Goal: Task Accomplishment & Management: Use online tool/utility

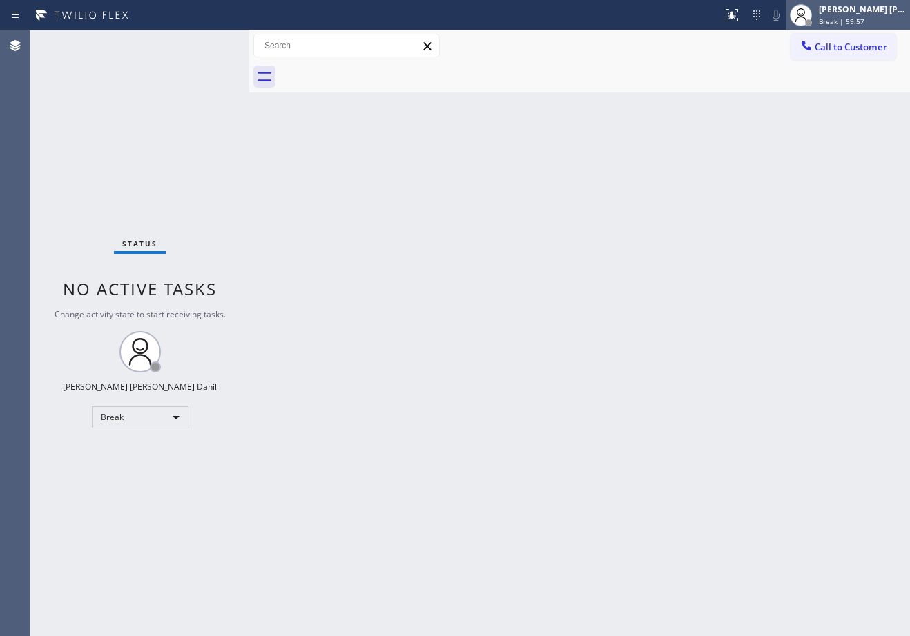
click at [809, 15] on icon at bounding box center [800, 15] width 17 height 17
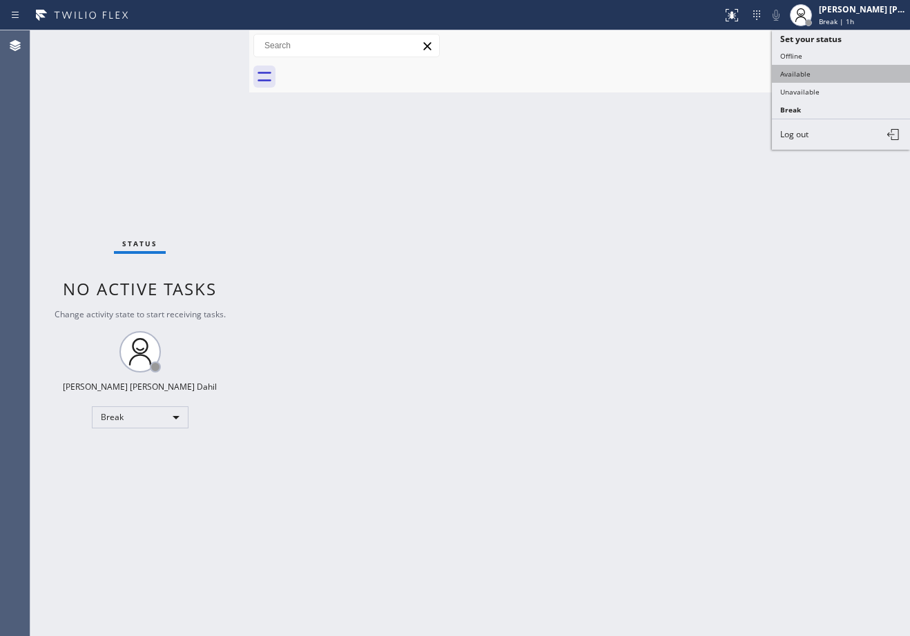
click at [825, 68] on button "Available" at bounding box center [841, 74] width 138 height 18
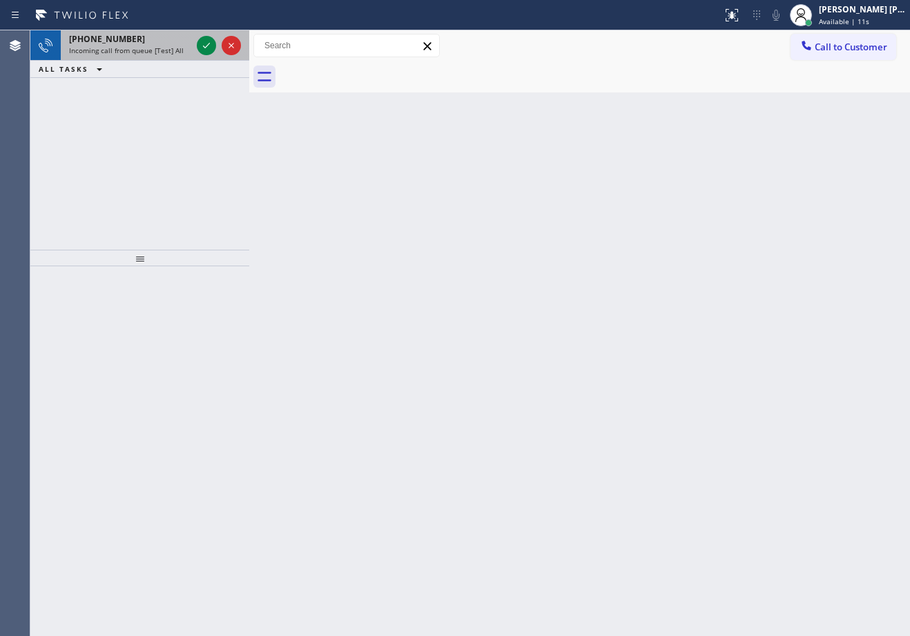
click at [117, 55] on div "[PHONE_NUMBER] Incoming call from queue [Test] All" at bounding box center [127, 45] width 133 height 30
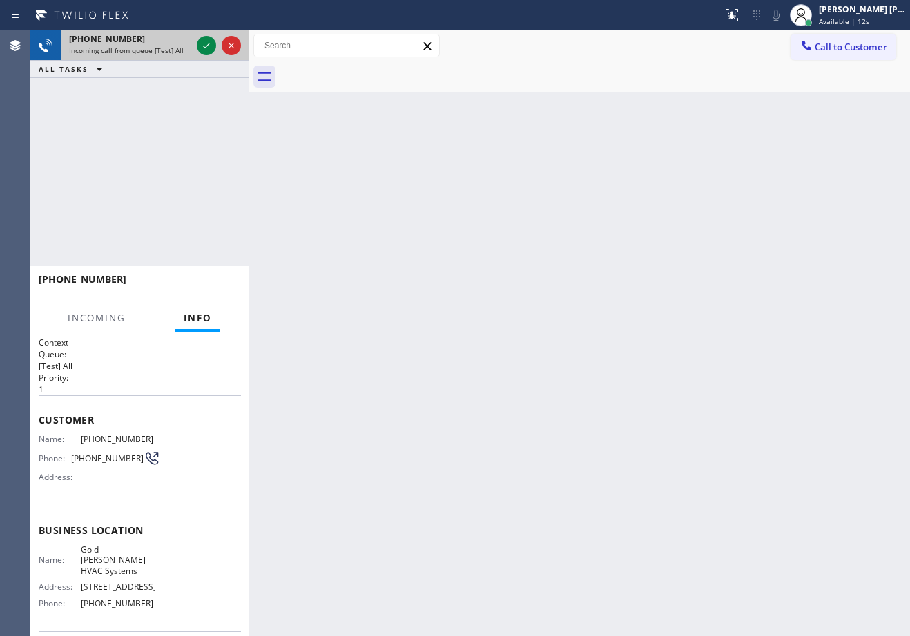
click at [117, 55] on div "[PHONE_NUMBER] Incoming call from queue [Test] All" at bounding box center [127, 45] width 133 height 30
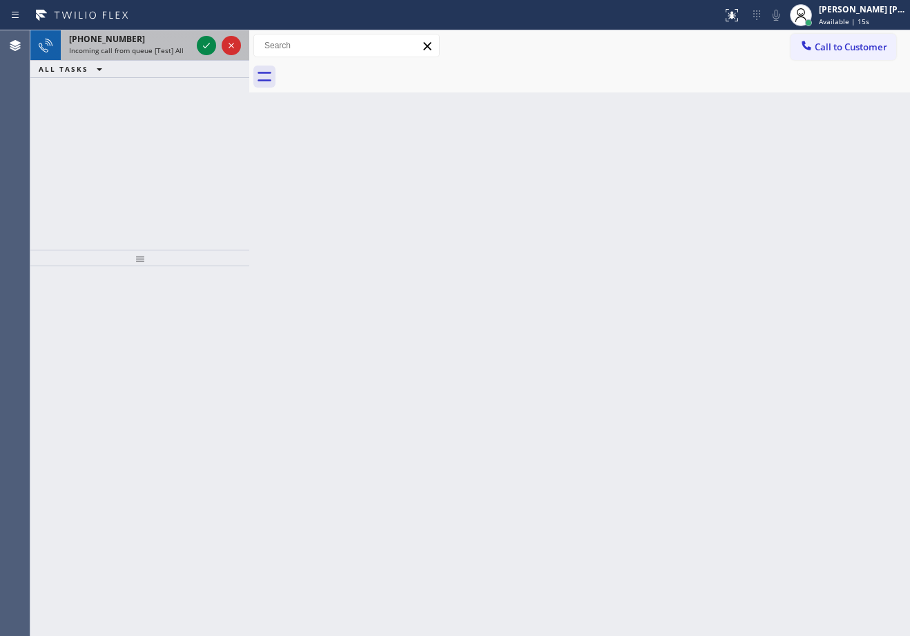
click at [159, 35] on div "[PHONE_NUMBER]" at bounding box center [130, 39] width 122 height 12
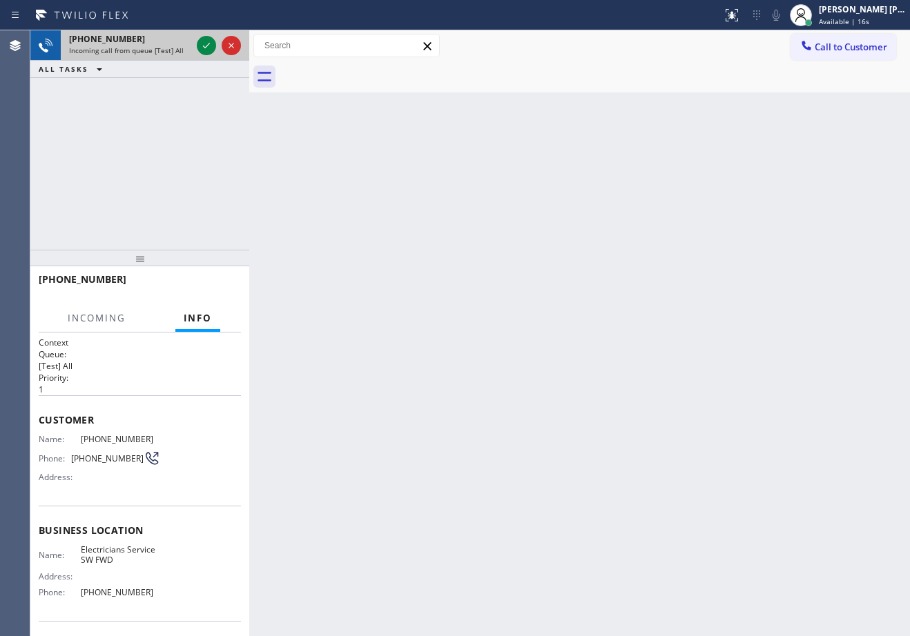
click at [158, 36] on div "[PHONE_NUMBER]" at bounding box center [130, 39] width 122 height 12
click at [168, 39] on div "[PHONE_NUMBER]" at bounding box center [130, 39] width 122 height 12
click at [169, 39] on div "[PHONE_NUMBER]" at bounding box center [130, 39] width 122 height 12
click at [206, 39] on icon at bounding box center [206, 45] width 17 height 17
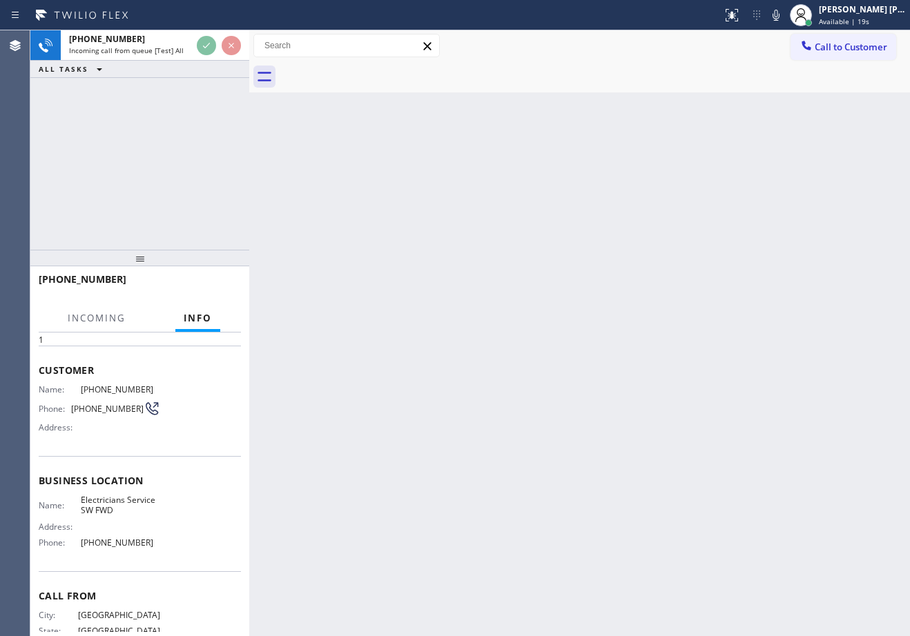
scroll to position [93, 0]
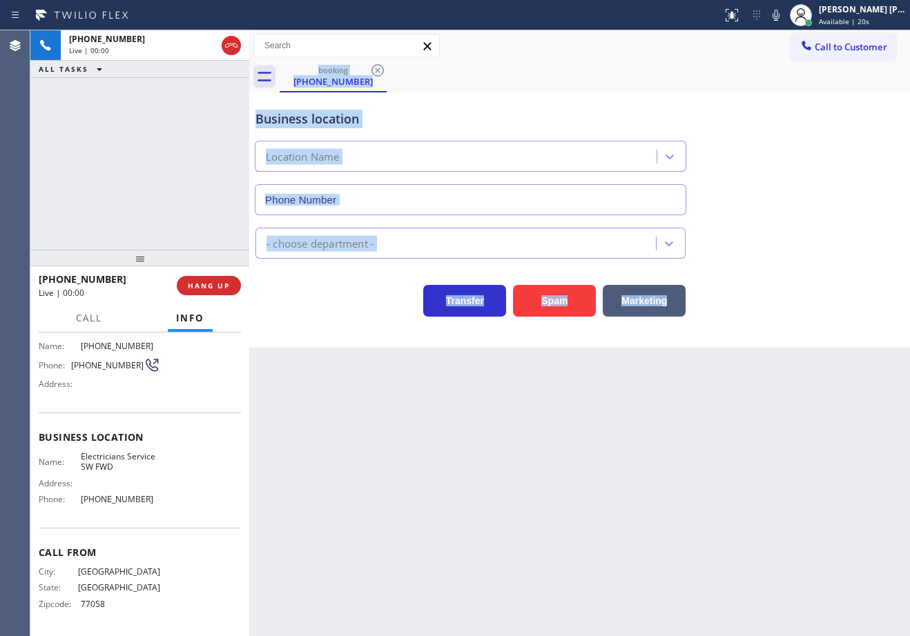
type input "[PHONE_NUMBER]"
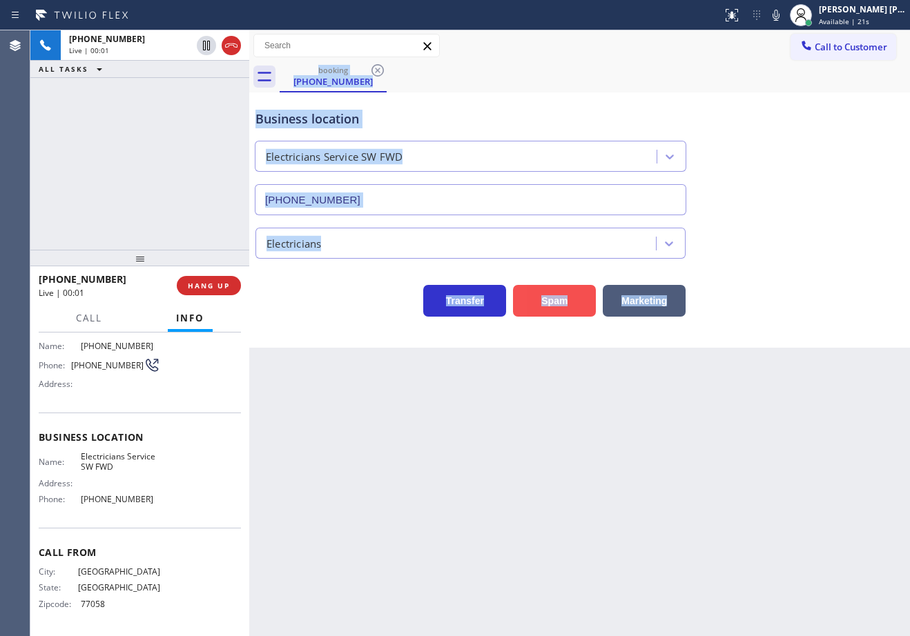
click at [544, 289] on button "Spam" at bounding box center [554, 301] width 83 height 32
click at [740, 10] on div at bounding box center [737, 10] width 6 height 6
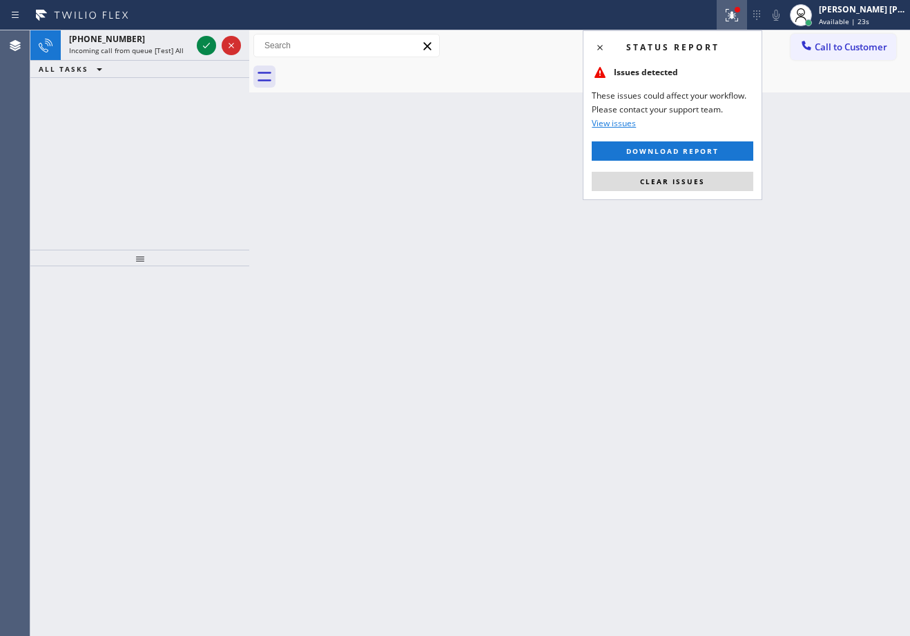
click at [696, 167] on div "Status report Issues detected These issues could affect your workflow. Please c…" at bounding box center [671, 115] width 179 height 170
click at [696, 172] on button "Clear issues" at bounding box center [671, 181] width 161 height 19
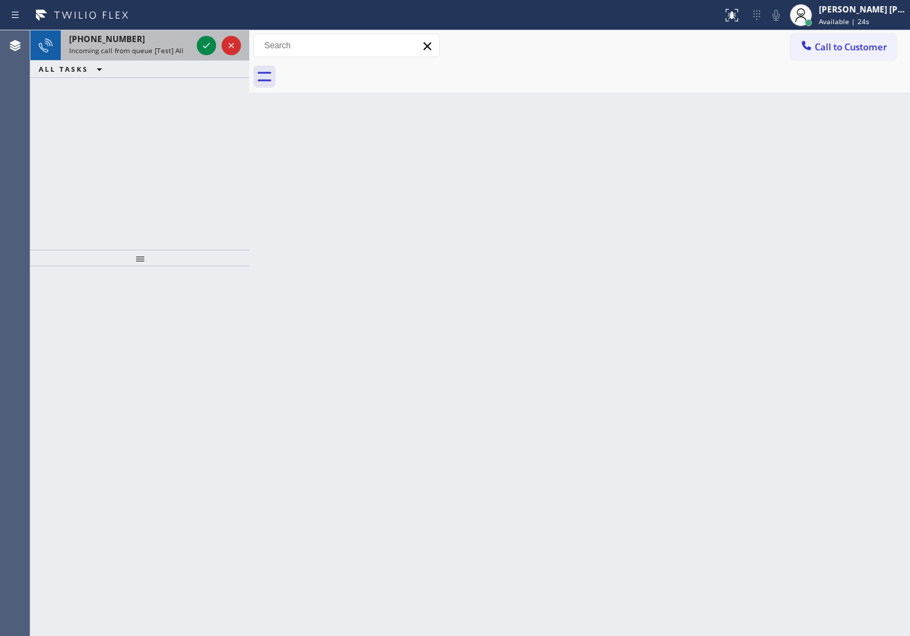
click at [169, 54] on span "Incoming call from queue [Test] All" at bounding box center [126, 51] width 115 height 10
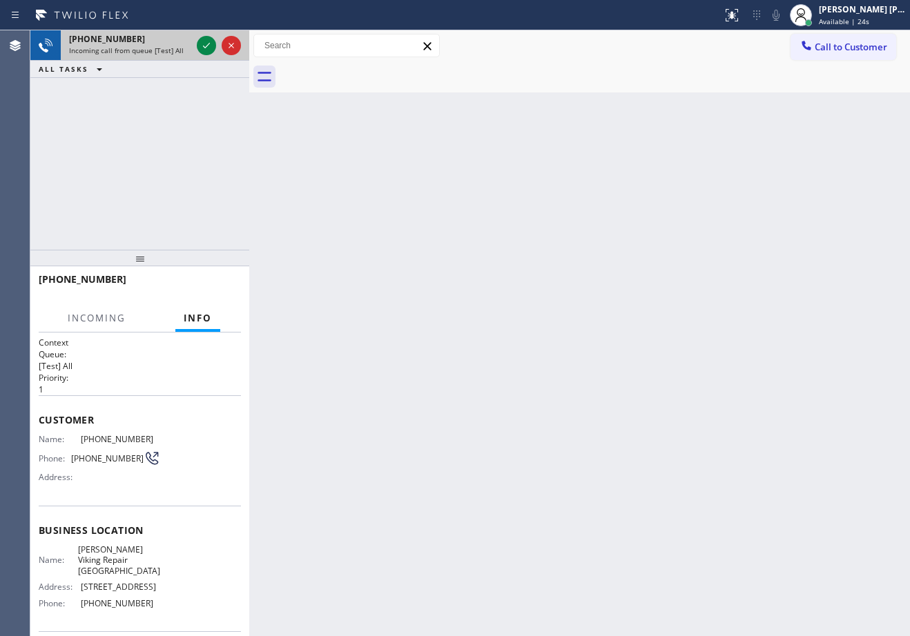
click at [169, 54] on span "Incoming call from queue [Test] All" at bounding box center [126, 51] width 115 height 10
click at [208, 48] on icon at bounding box center [206, 45] width 17 height 17
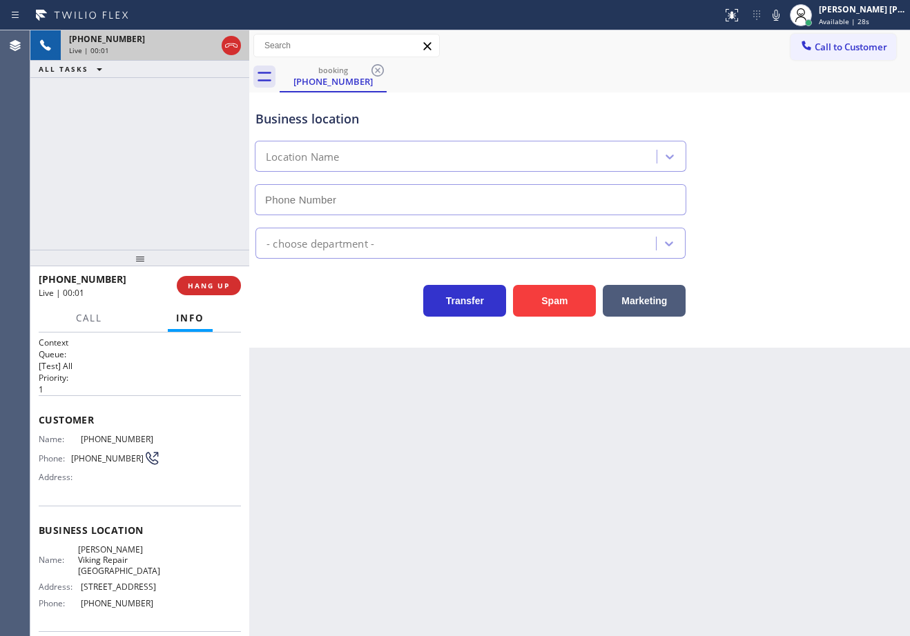
type input "[PHONE_NUMBER]"
click at [192, 286] on span "HANG UP" at bounding box center [209, 286] width 42 height 10
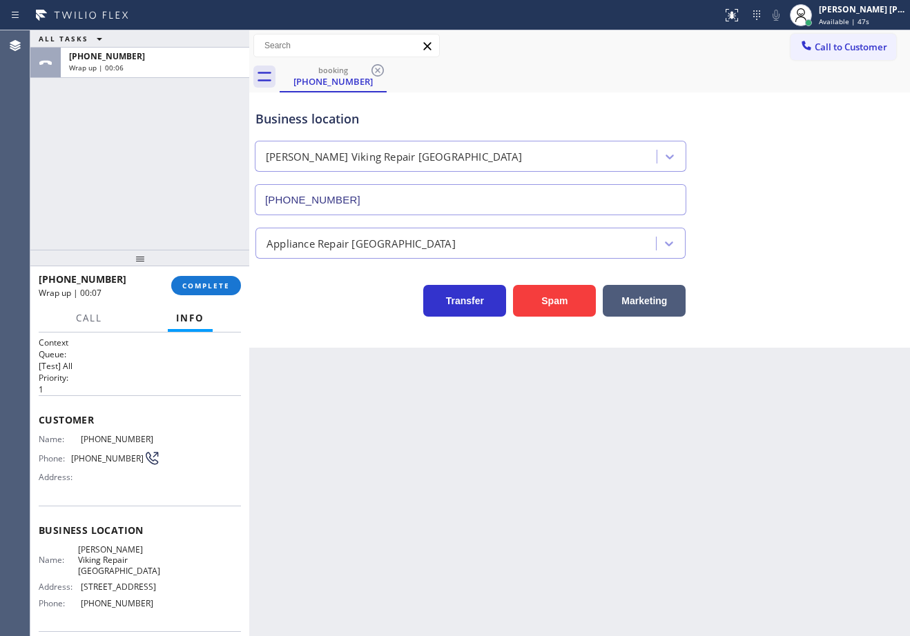
click at [470, 518] on div "Back to Dashboard Change Sender ID Customers Technicians Select a contact Outbo…" at bounding box center [579, 333] width 660 height 606
click at [231, 292] on button "COMPLETE" at bounding box center [206, 285] width 70 height 19
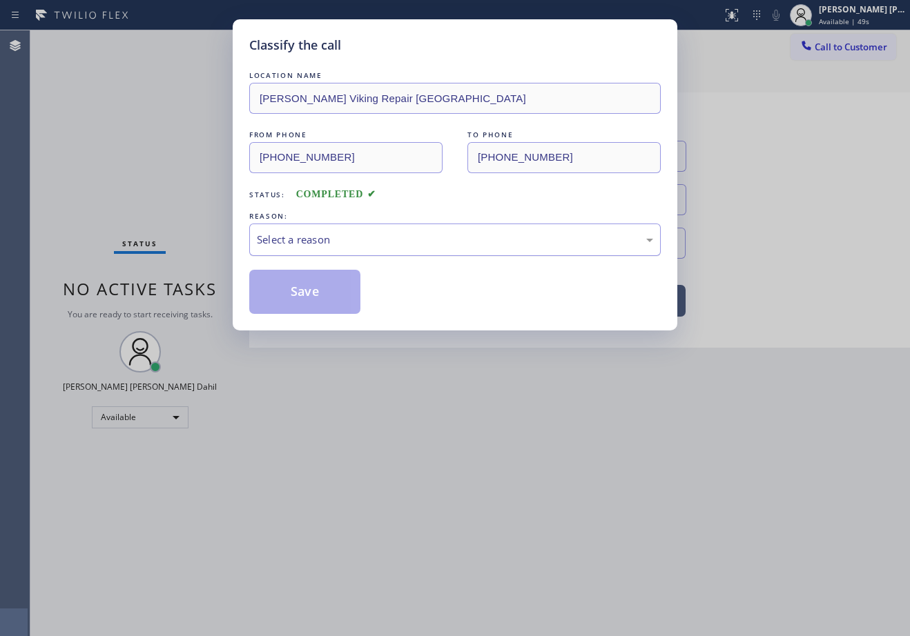
click at [452, 241] on div "Select a reason" at bounding box center [455, 240] width 396 height 16
click at [333, 281] on button "Save" at bounding box center [304, 292] width 111 height 44
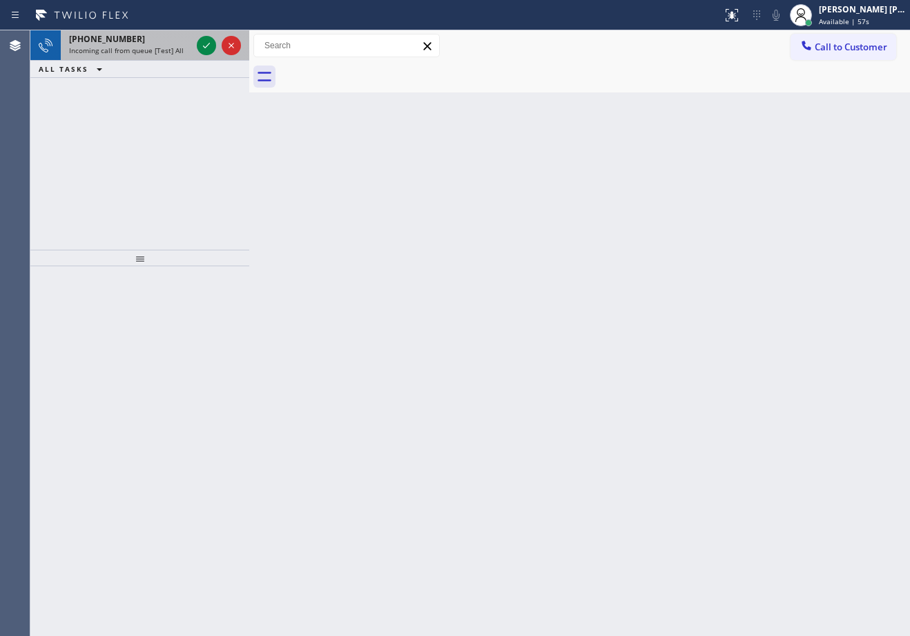
click at [186, 46] on div "Incoming call from queue [Test] All" at bounding box center [130, 51] width 122 height 10
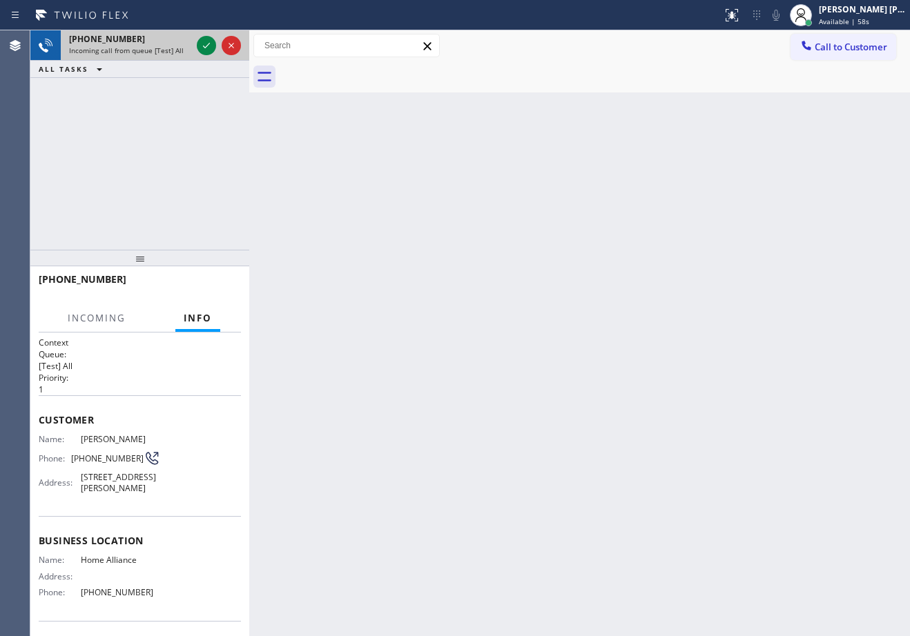
click at [186, 46] on div "Incoming call from queue [Test] All" at bounding box center [130, 51] width 122 height 10
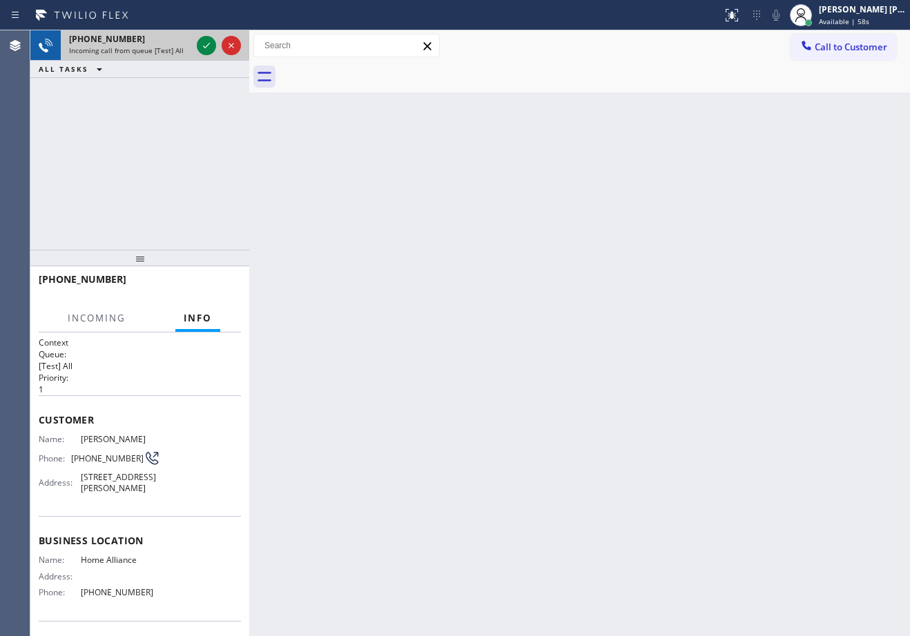
click at [186, 46] on div "Incoming call from queue [Test] All" at bounding box center [130, 51] width 122 height 10
click at [200, 41] on icon at bounding box center [206, 45] width 17 height 17
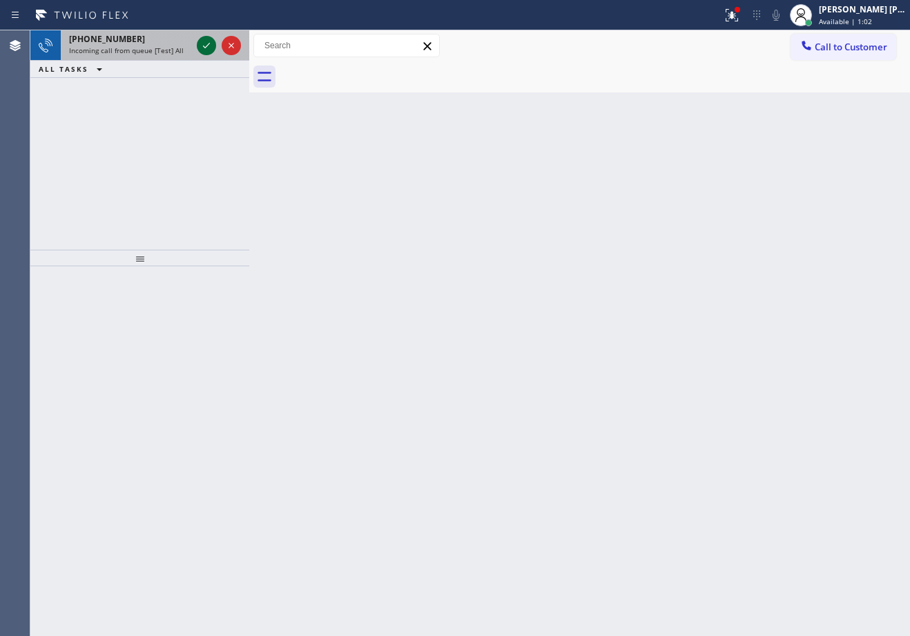
click at [201, 41] on icon at bounding box center [206, 45] width 17 height 17
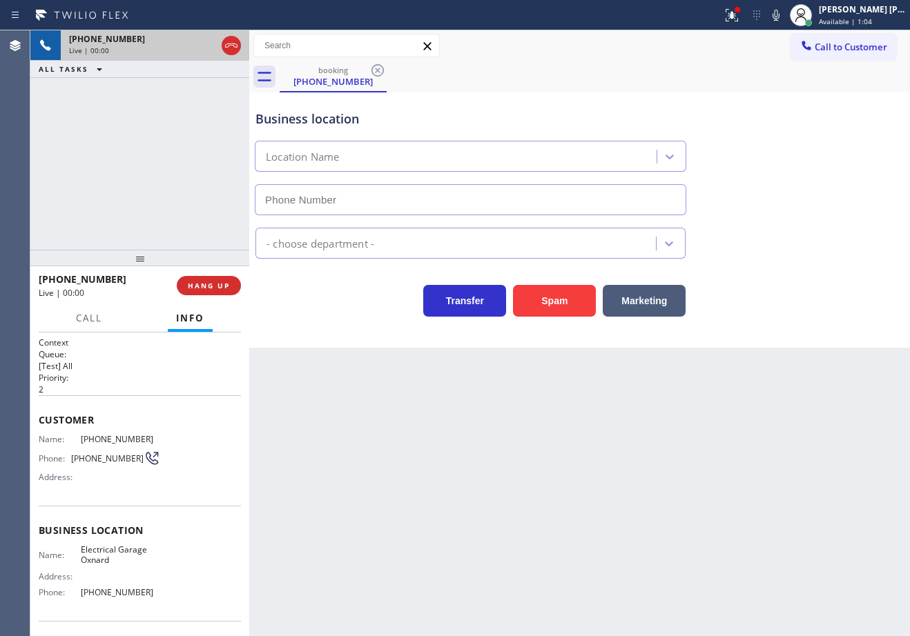
type input "[PHONE_NUMBER]"
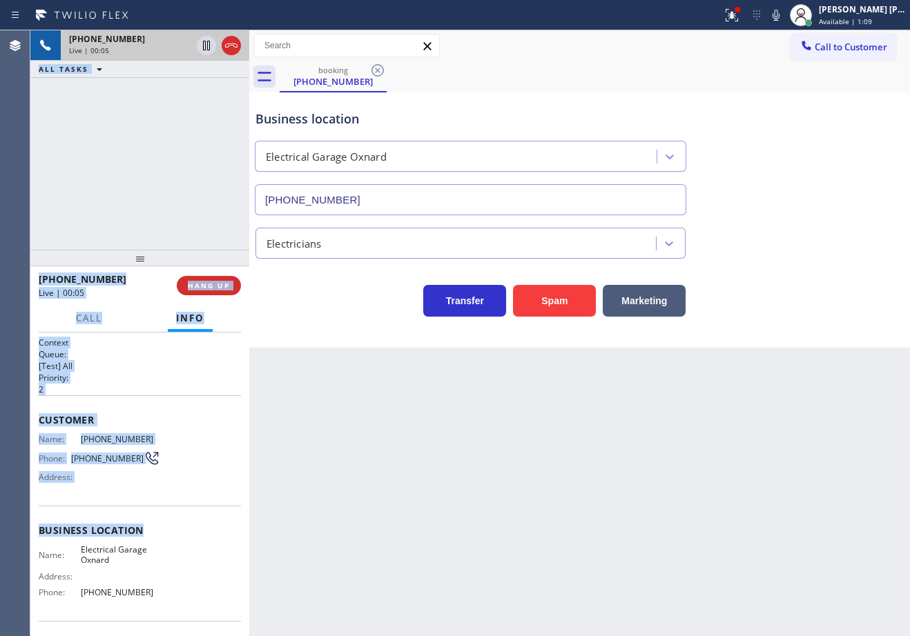
drag, startPoint x: 30, startPoint y: 415, endPoint x: 154, endPoint y: 542, distance: 177.6
click at [154, 542] on div "Agent Desktop Classify the call LOCATION NAME 5 Star Appliance Repair FROM PHON…" at bounding box center [455, 333] width 910 height 606
click at [197, 488] on div "Name: [PHONE_NUMBER] Phone: [PHONE_NUMBER] Address:" at bounding box center [140, 461] width 202 height 55
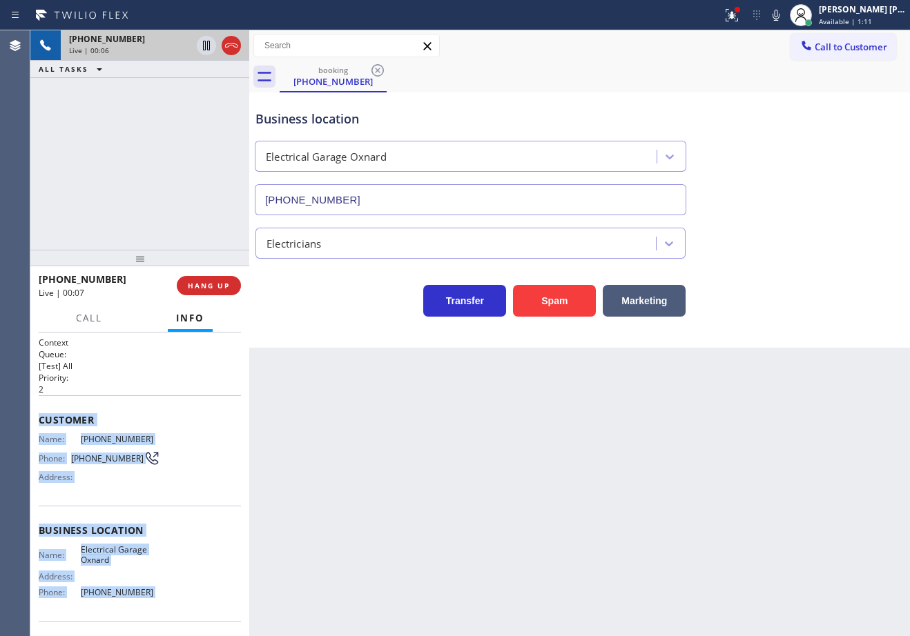
scroll to position [93, 0]
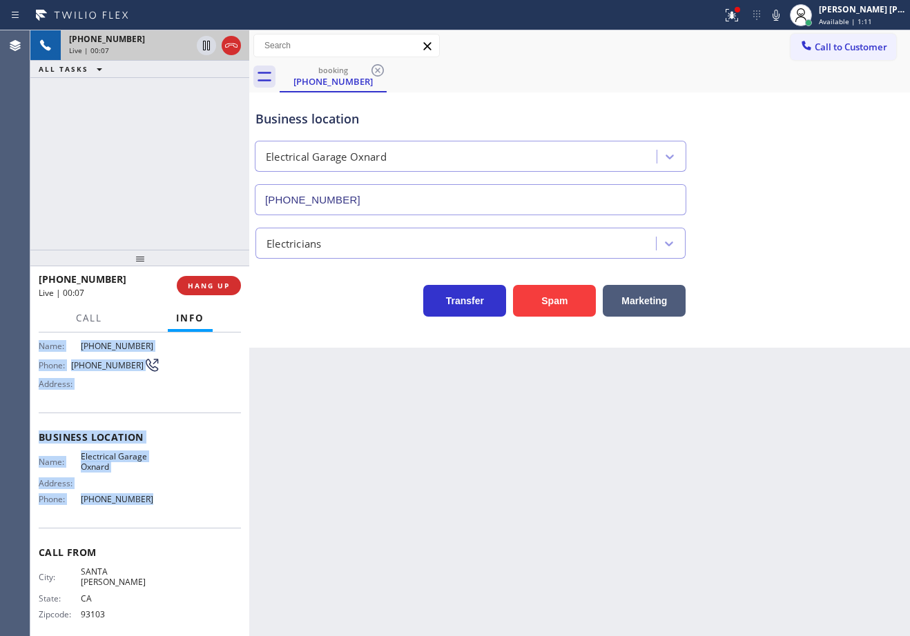
drag, startPoint x: 37, startPoint y: 417, endPoint x: 159, endPoint y: 519, distance: 159.2
click at [159, 519] on div "Context Queue: [Test] All Priority: 2 Customer Name: [PHONE_NUMBER] Phone: [PHO…" at bounding box center [139, 485] width 219 height 304
copy div "Customer Name: [PHONE_NUMBER] Phone: [PHONE_NUMBER] Address: Business location …"
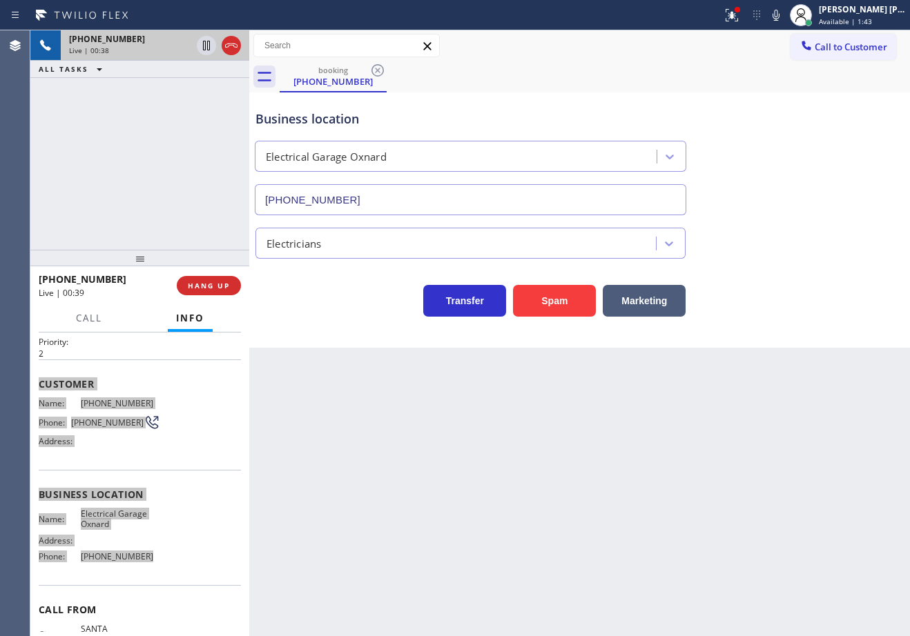
scroll to position [0, 0]
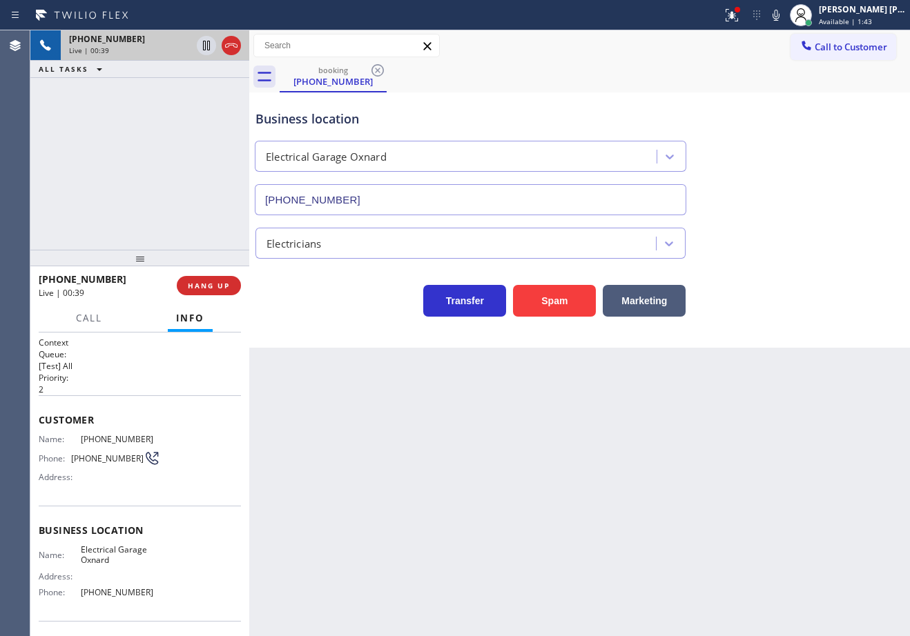
click at [349, 486] on div "Back to Dashboard Change Sender ID Customers Technicians Select a contact Outbo…" at bounding box center [579, 333] width 660 height 606
drag, startPoint x: 369, startPoint y: 476, endPoint x: 37, endPoint y: 447, distance: 333.9
click at [353, 471] on div "Back to Dashboard Change Sender ID Customers Technicians Select a contact Outbo…" at bounding box center [579, 333] width 660 height 606
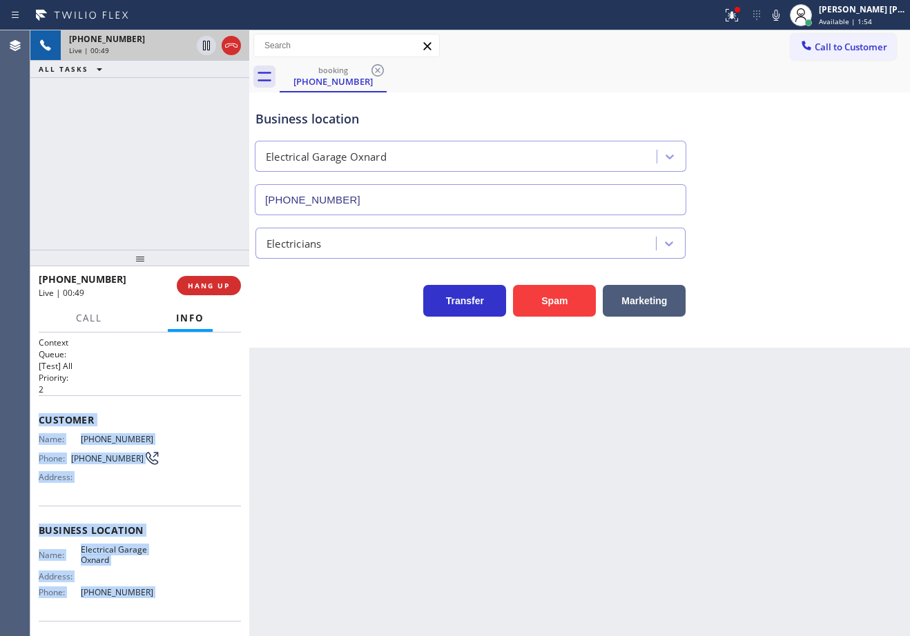
scroll to position [93, 0]
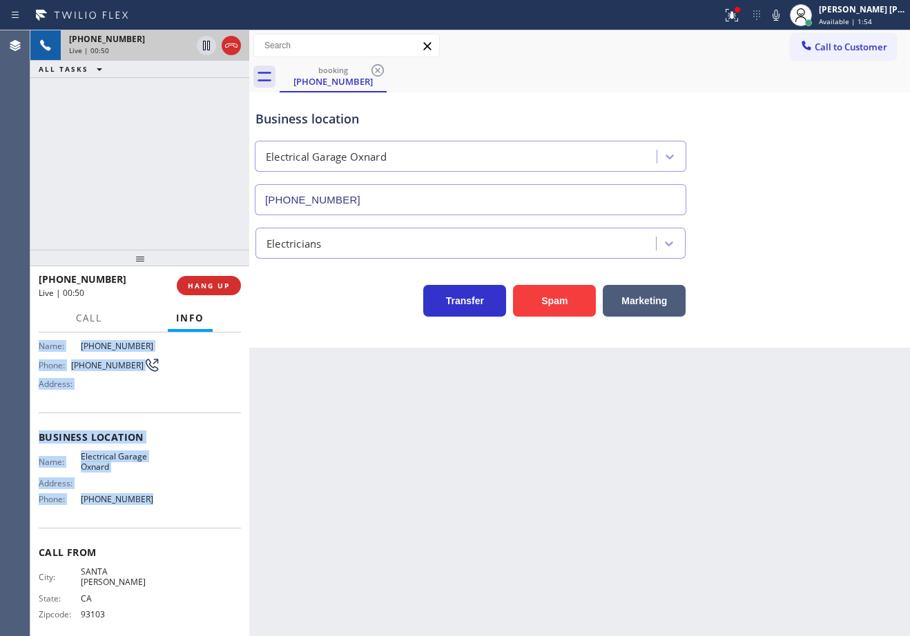
drag, startPoint x: 133, startPoint y: 664, endPoint x: 146, endPoint y: 509, distance: 155.1
click at [146, 509] on div "Context Queue: [Test] All Priority: 2 Customer Name: [PHONE_NUMBER] Phone: [PHO…" at bounding box center [139, 485] width 219 height 304
copy div "Customer Name: [PHONE_NUMBER] Phone: [PHONE_NUMBER] Address: Business location …"
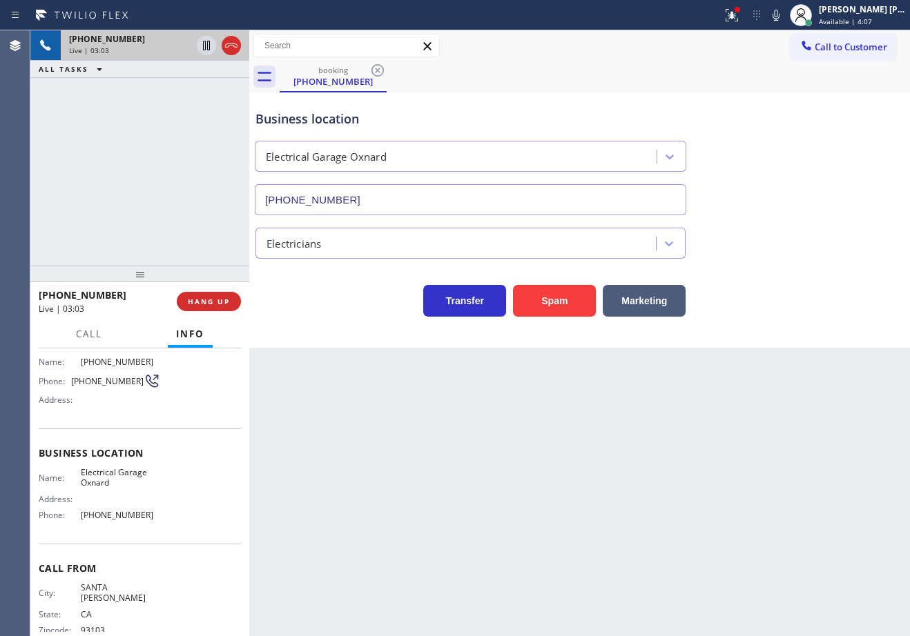
drag, startPoint x: 142, startPoint y: 260, endPoint x: 139, endPoint y: 286, distance: 26.5
click at [139, 282] on div at bounding box center [139, 274] width 219 height 17
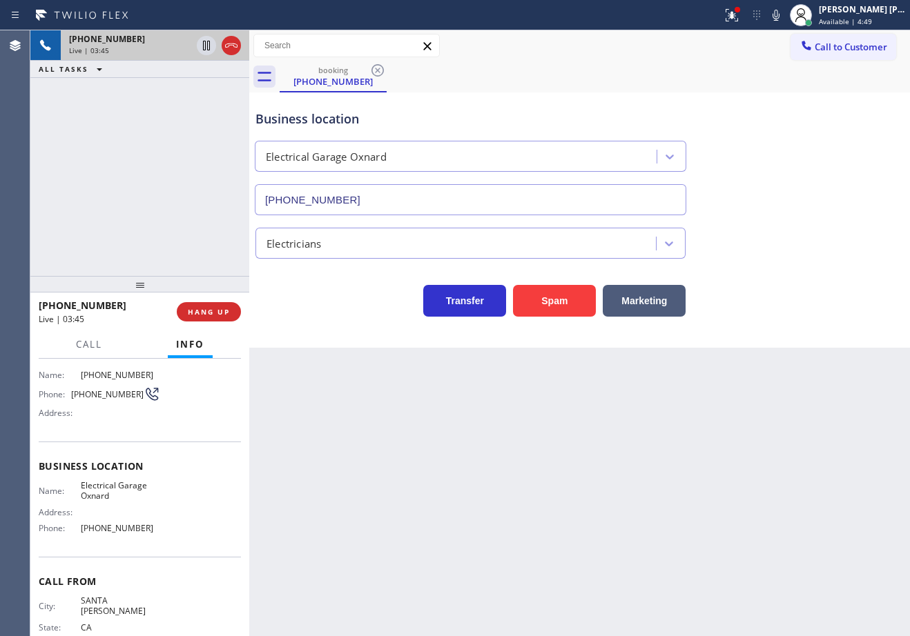
scroll to position [0, 0]
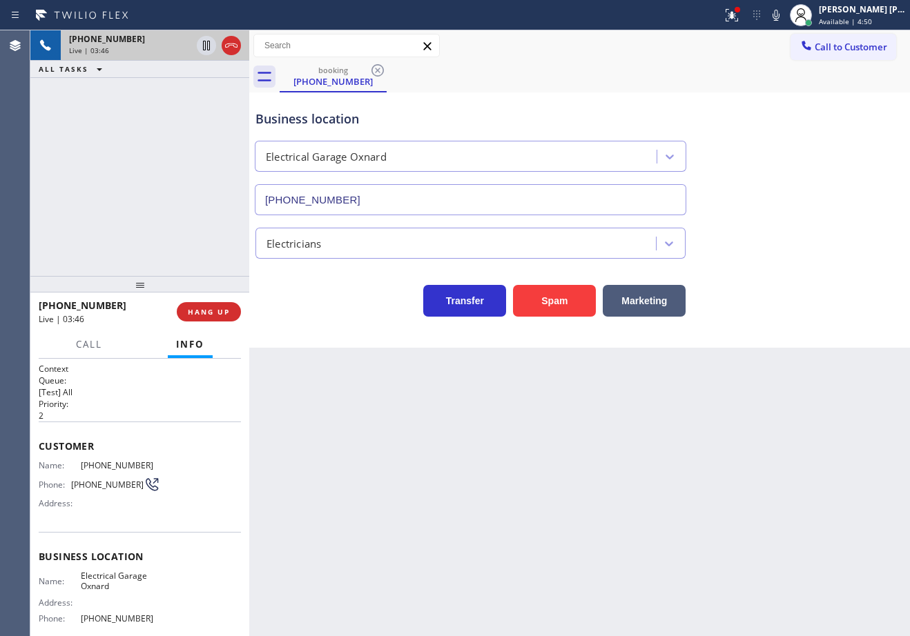
click at [111, 100] on div "[PHONE_NUMBER] Live | 03:46 ALL TASKS ALL TASKS ACTIVE TASKS TASKS IN WRAP UP" at bounding box center [139, 153] width 219 height 246
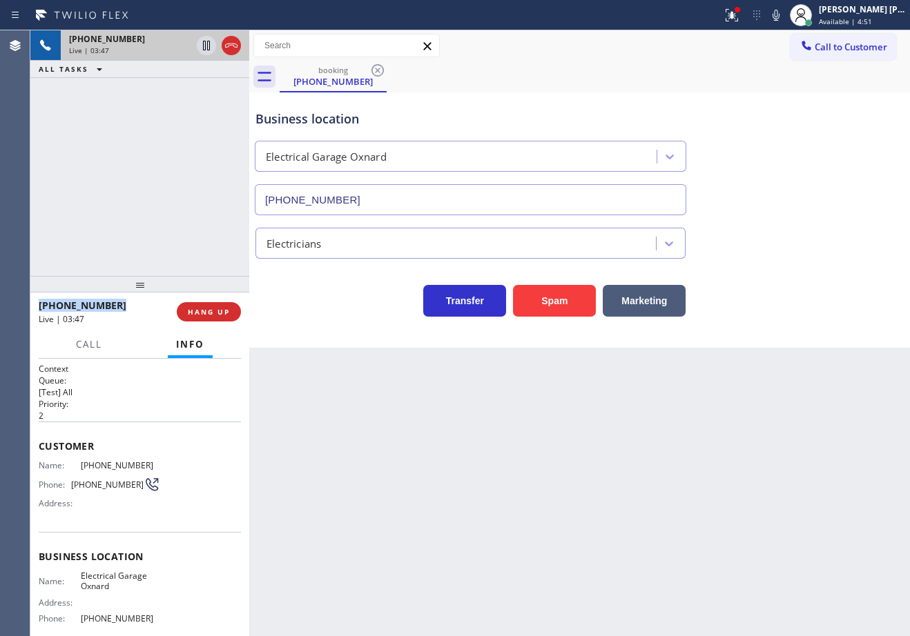
click at [111, 100] on div "[PHONE_NUMBER] Live | 03:47 ALL TASKS ALL TASKS ACTIVE TASKS TASKS IN WRAP UP" at bounding box center [139, 153] width 219 height 246
click at [406, 470] on div "Back to Dashboard Change Sender ID Customers Technicians Select a contact Outbo…" at bounding box center [579, 333] width 660 height 606
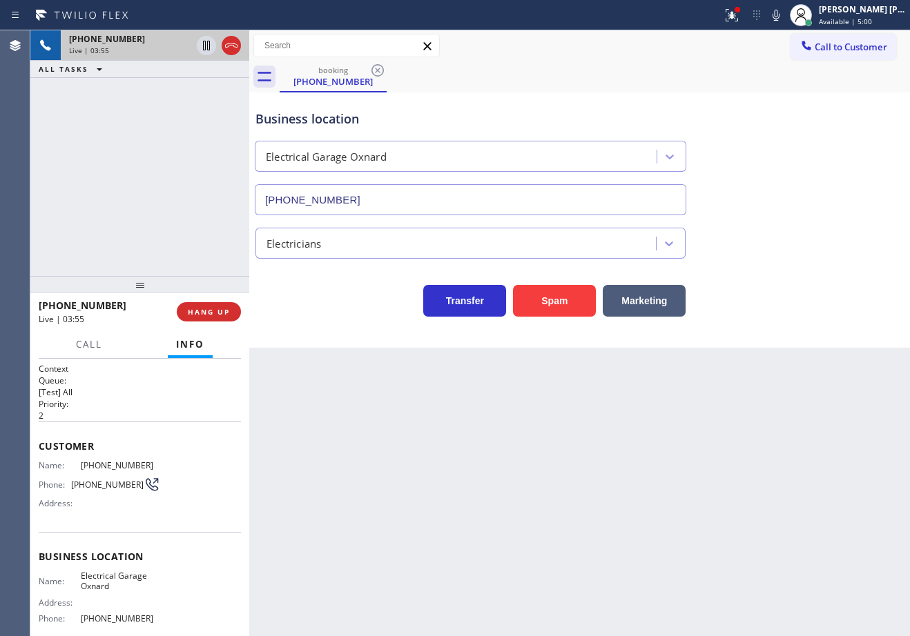
click at [143, 113] on div "[PHONE_NUMBER] Live | 03:55 ALL TASKS ALL TASKS ACTIVE TASKS TASKS IN WRAP UP" at bounding box center [139, 153] width 219 height 246
click at [143, 113] on div "[PHONE_NUMBER] Live | 03:56 ALL TASKS ALL TASKS ACTIVE TASKS TASKS IN WRAP UP" at bounding box center [139, 153] width 219 height 246
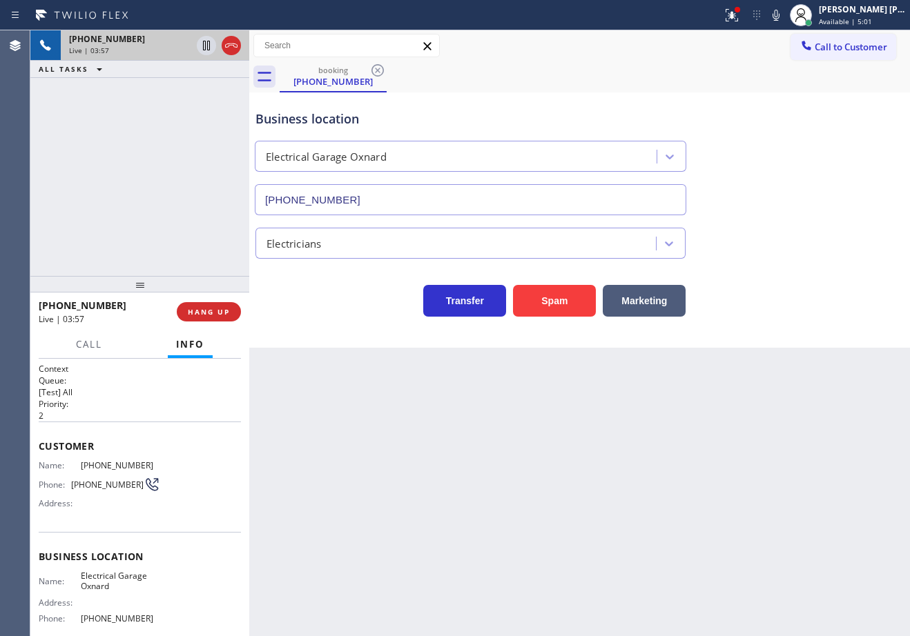
click at [143, 113] on div "[PHONE_NUMBER] Live | 03:57 ALL TASKS ALL TASKS ACTIVE TASKS TASKS IN WRAP UP" at bounding box center [139, 153] width 219 height 246
drag, startPoint x: 143, startPoint y: 113, endPoint x: 141, endPoint y: 189, distance: 75.9
click at [141, 189] on div "[PHONE_NUMBER] Live | 03:57 ALL TASKS ALL TASKS ACTIVE TASKS TASKS IN WRAP UP" at bounding box center [139, 153] width 219 height 246
click at [162, 90] on div "[PHONE_NUMBER] Live | 03:59 ALL TASKS ALL TASKS ACTIVE TASKS TASKS IN WRAP UP" at bounding box center [139, 153] width 219 height 246
click at [202, 48] on icon at bounding box center [206, 45] width 17 height 17
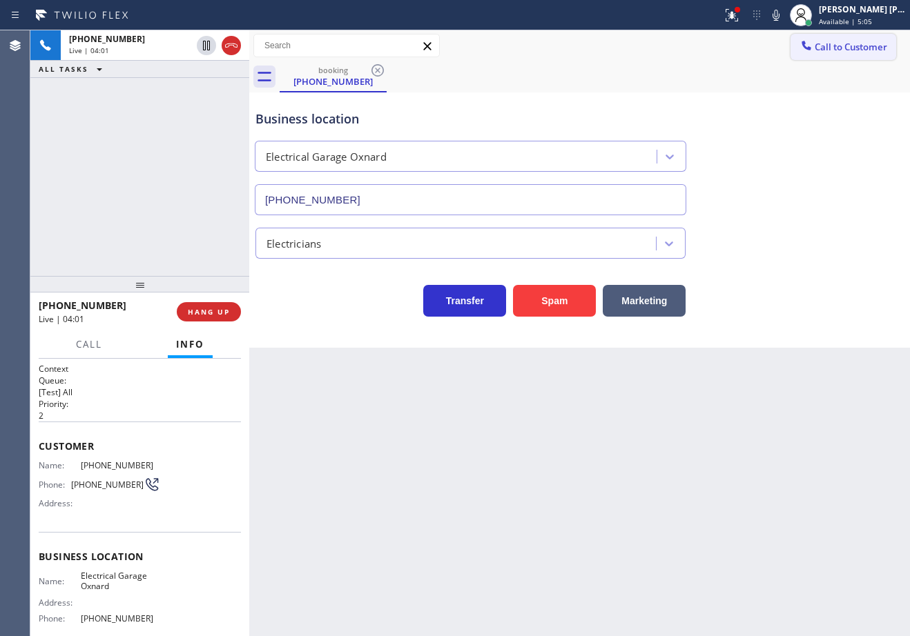
click at [784, 18] on icon at bounding box center [775, 15] width 17 height 17
click at [790, 78] on div "booking [PHONE_NUMBER]" at bounding box center [595, 76] width 630 height 31
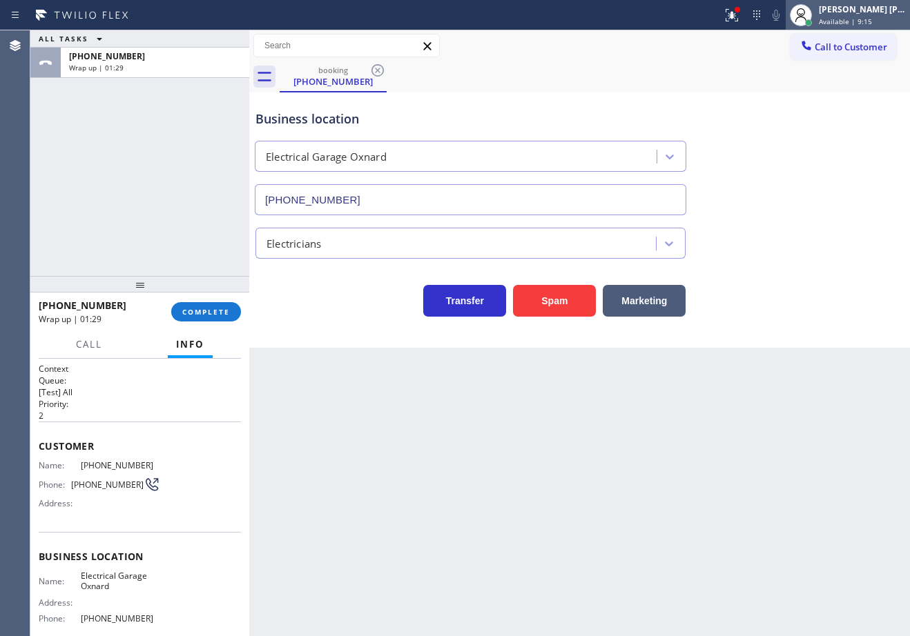
click at [809, 21] on icon at bounding box center [800, 15] width 17 height 17
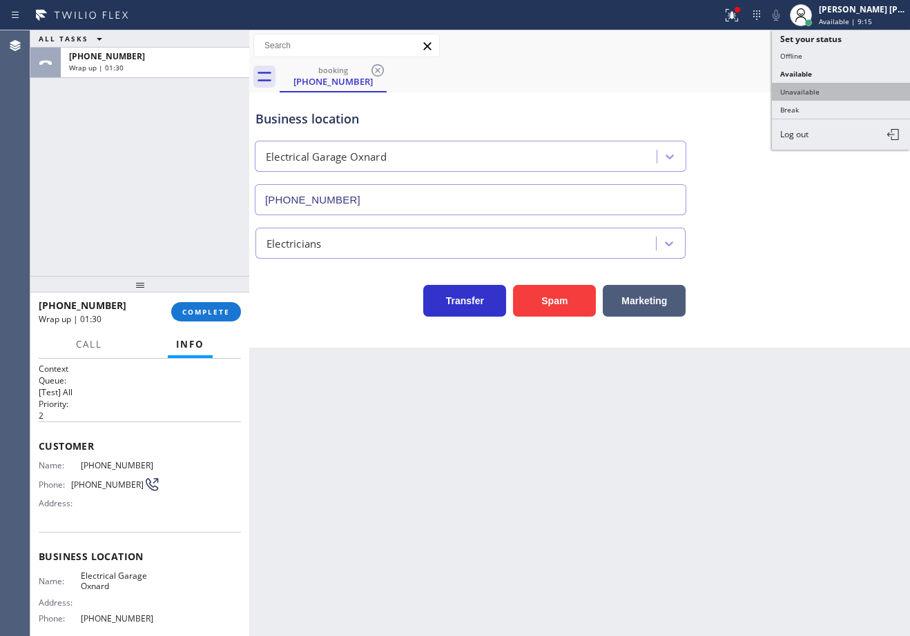
click at [801, 91] on button "Unavailable" at bounding box center [841, 92] width 138 height 18
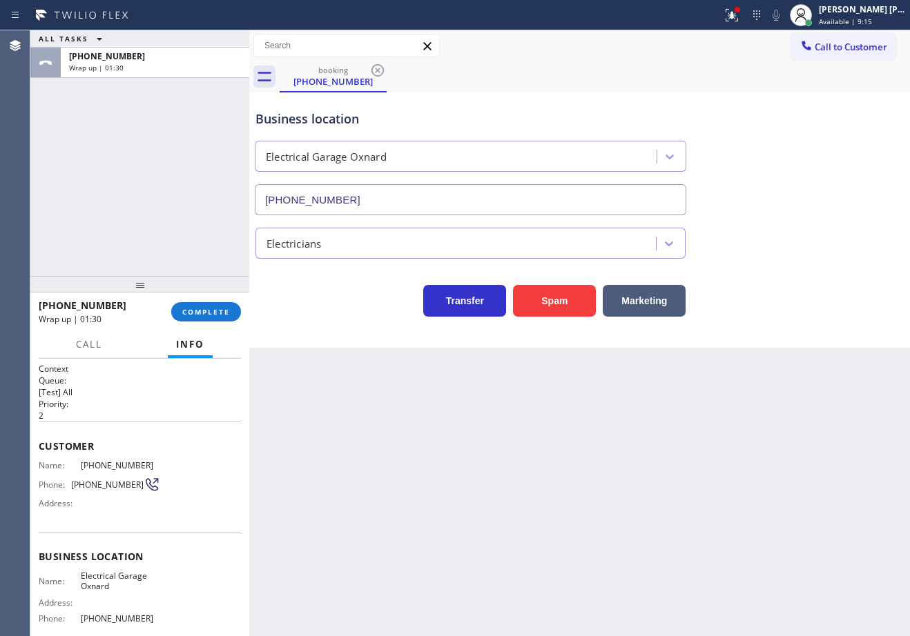
click at [801, 91] on div "Business location Electrical Garage Oxnard [PHONE_NUMBER]" at bounding box center [580, 152] width 654 height 125
click at [168, 305] on div "[PHONE_NUMBER] Wrap up | 01:31" at bounding box center [105, 312] width 133 height 36
click at [172, 306] on div "[PHONE_NUMBER] Wrap up | 01:31 COMPLETE" at bounding box center [140, 312] width 202 height 36
click at [182, 310] on button "COMPLETE" at bounding box center [206, 311] width 70 height 19
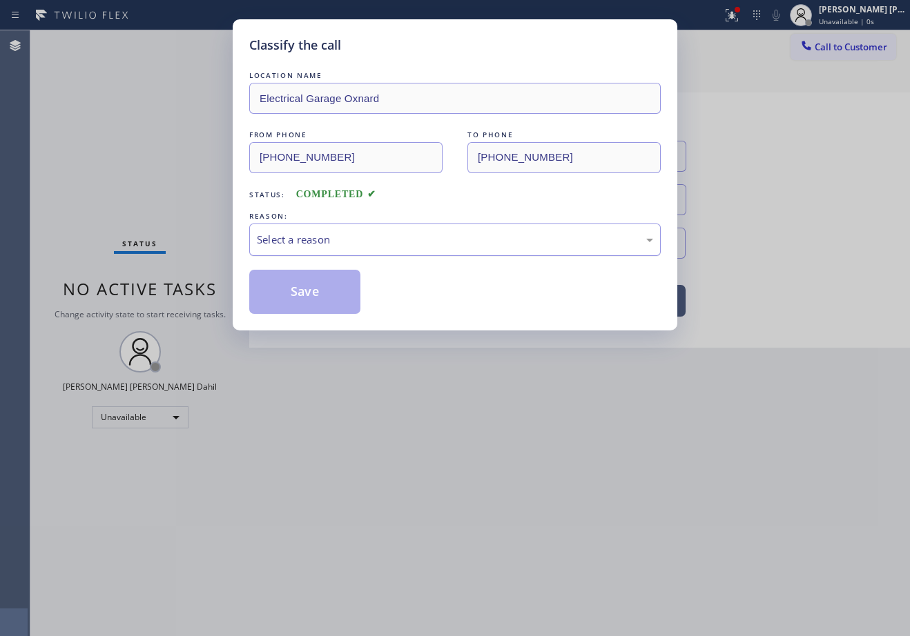
drag, startPoint x: 304, startPoint y: 245, endPoint x: 306, endPoint y: 253, distance: 8.4
click at [304, 246] on div "Select a reason" at bounding box center [455, 240] width 396 height 16
click at [306, 286] on button "Save" at bounding box center [304, 292] width 111 height 44
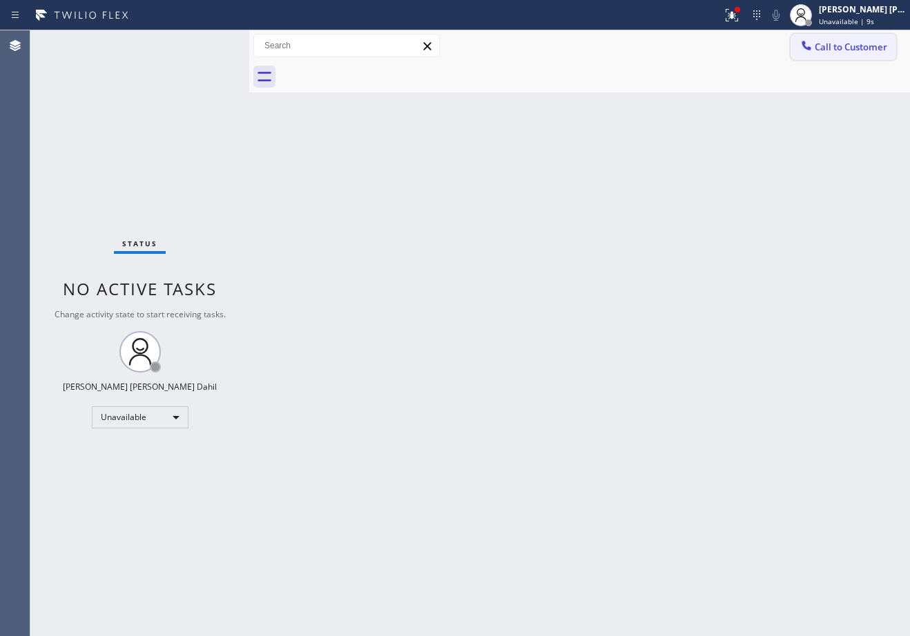
click at [864, 50] on span "Call to Customer" at bounding box center [850, 47] width 72 height 12
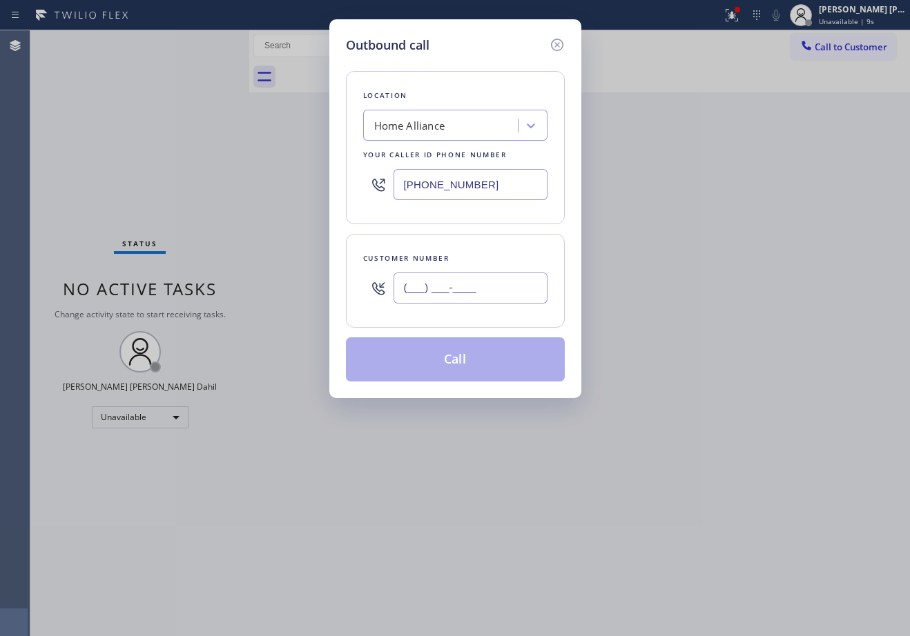
click at [442, 289] on input "(___) ___-____" at bounding box center [470, 288] width 154 height 31
paste input "805) 453-3516"
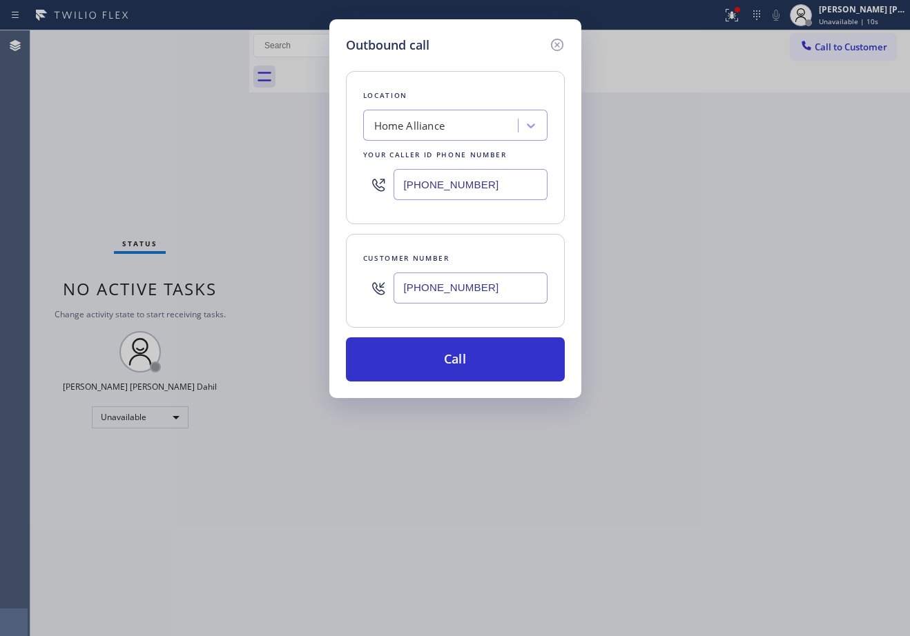
type input "[PHONE_NUMBER]"
click at [491, 187] on input "[PHONE_NUMBER]" at bounding box center [470, 184] width 154 height 31
paste input "text"
type input "[PHONE_NUMBER]"
click at [449, 37] on div "Outbound call" at bounding box center [455, 45] width 219 height 19
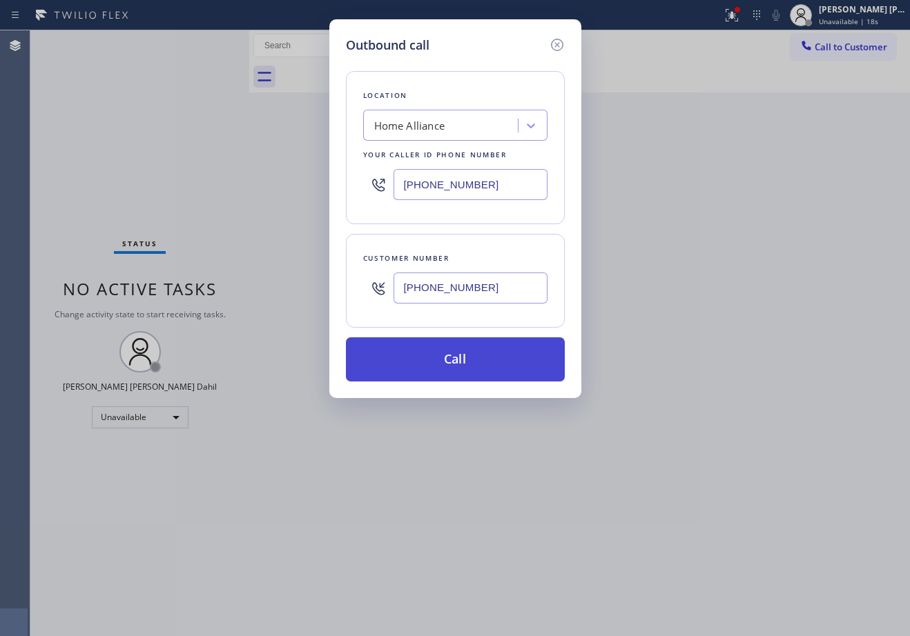
click at [485, 354] on button "Call" at bounding box center [455, 359] width 219 height 44
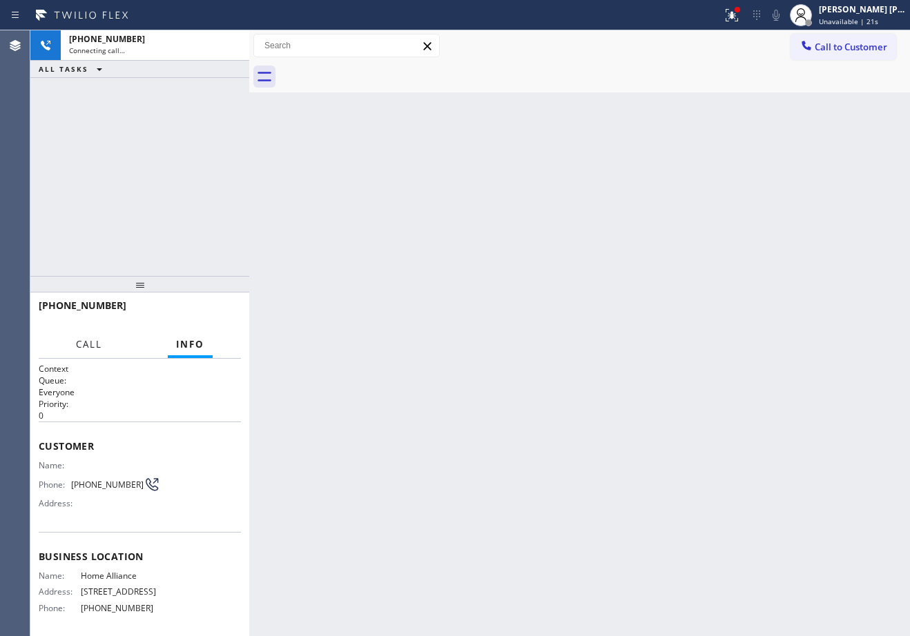
click at [95, 344] on span "Call" at bounding box center [89, 344] width 26 height 12
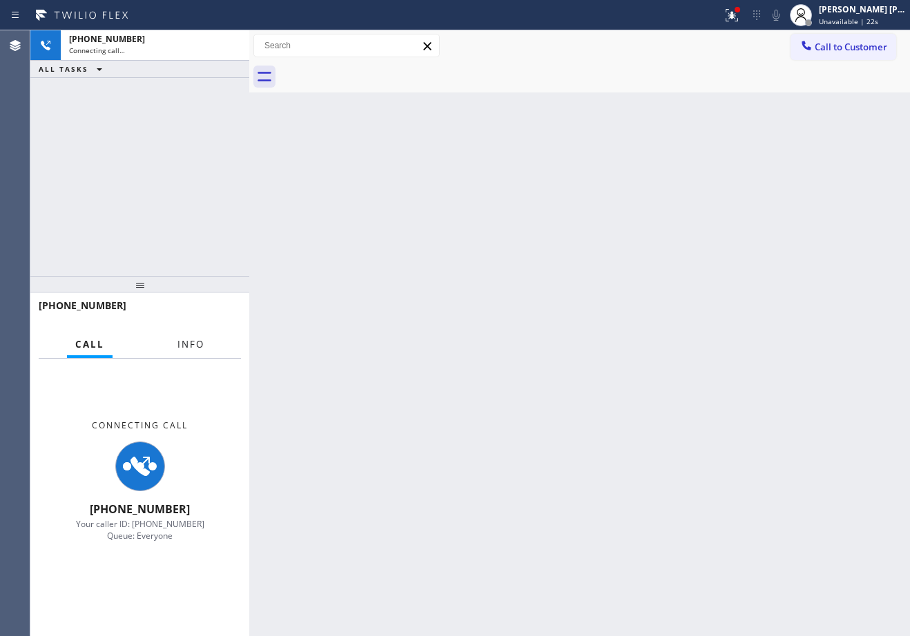
click at [210, 344] on button "Info" at bounding box center [190, 344] width 43 height 27
click at [209, 344] on button "Info" at bounding box center [190, 344] width 43 height 27
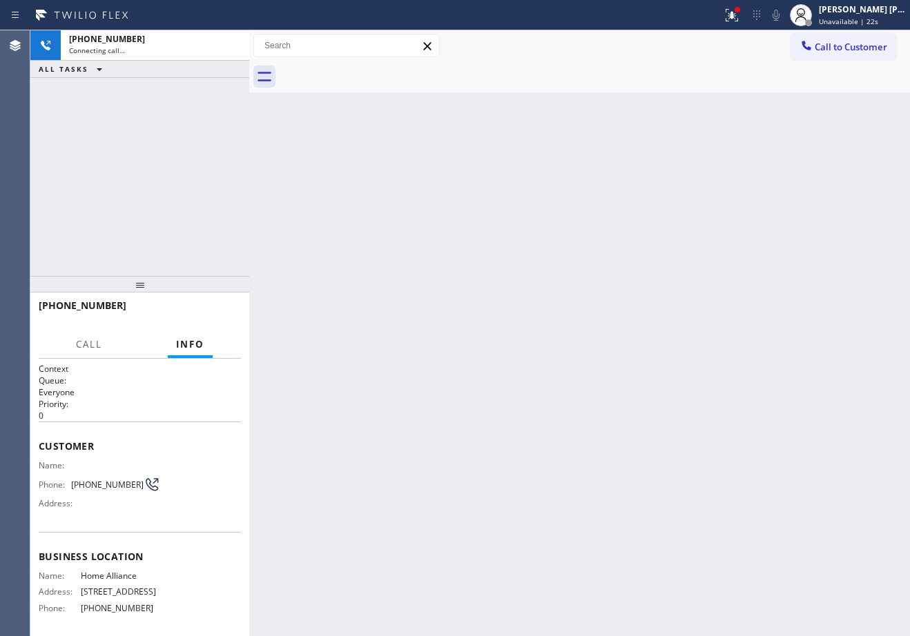
drag, startPoint x: 208, startPoint y: 344, endPoint x: 180, endPoint y: 90, distance: 255.5
click at [207, 344] on button "Info" at bounding box center [190, 344] width 45 height 27
click at [165, 57] on div "[PHONE_NUMBER] Connecting call…" at bounding box center [140, 45] width 158 height 30
click at [228, 46] on icon at bounding box center [231, 45] width 17 height 17
click at [216, 46] on div "Connecting call…" at bounding box center [142, 51] width 147 height 10
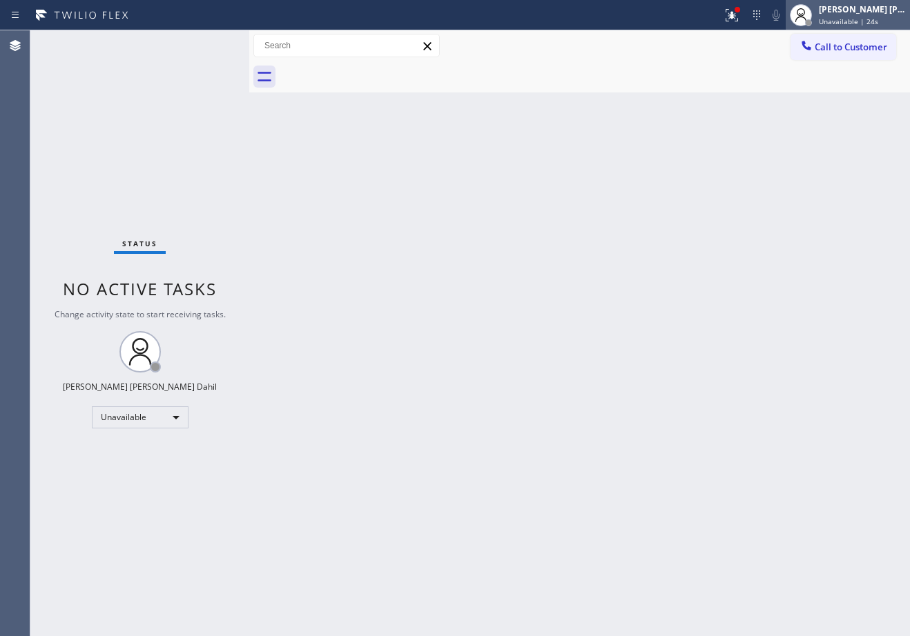
click at [812, 16] on div at bounding box center [801, 15] width 22 height 22
drag, startPoint x: 819, startPoint y: 47, endPoint x: 807, endPoint y: 59, distance: 17.6
click at [819, 47] on span "Call to Customer" at bounding box center [850, 47] width 72 height 12
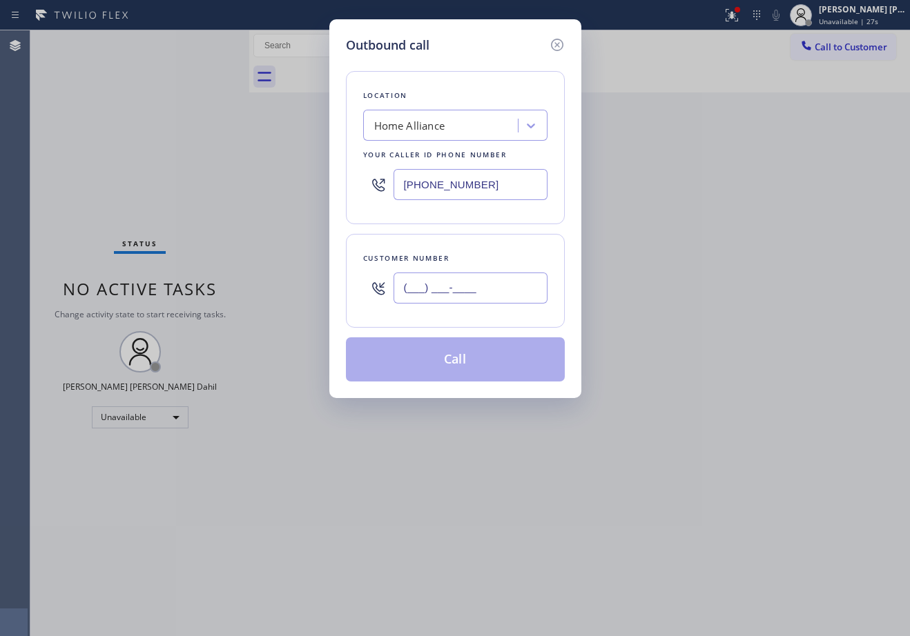
click at [487, 289] on input "(___) ___-____" at bounding box center [470, 288] width 154 height 31
paste input "805) 453-3516"
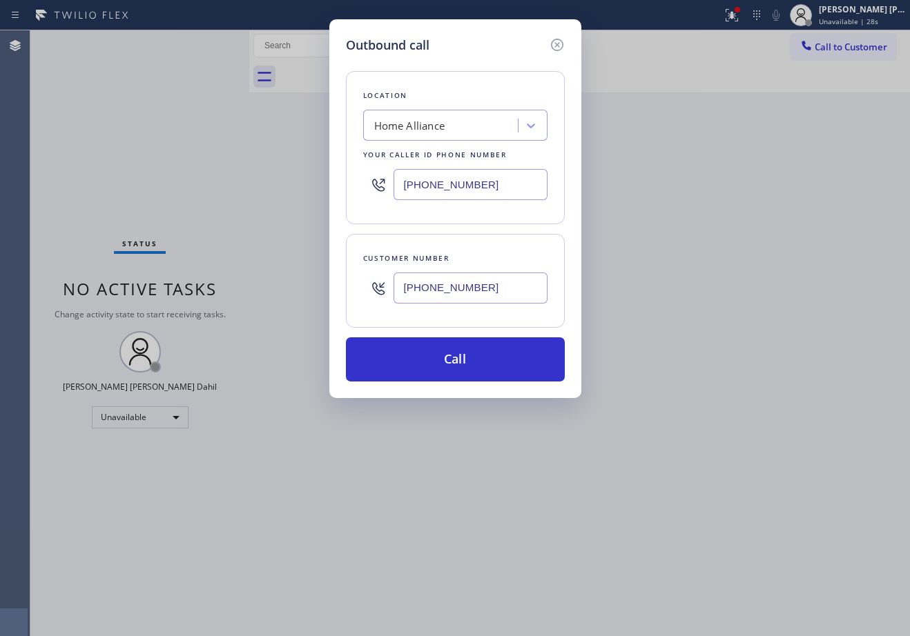
type input "[PHONE_NUMBER]"
click at [468, 199] on input "[PHONE_NUMBER]" at bounding box center [470, 184] width 154 height 31
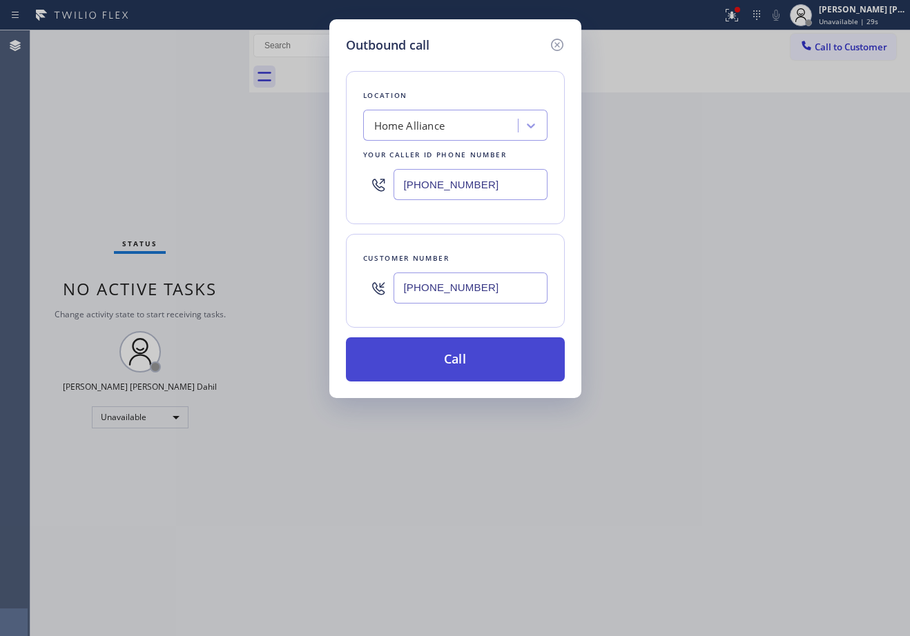
paste input "05) 914-0405"
type input "[PHONE_NUMBER]"
click at [486, 366] on button "Call" at bounding box center [455, 359] width 219 height 44
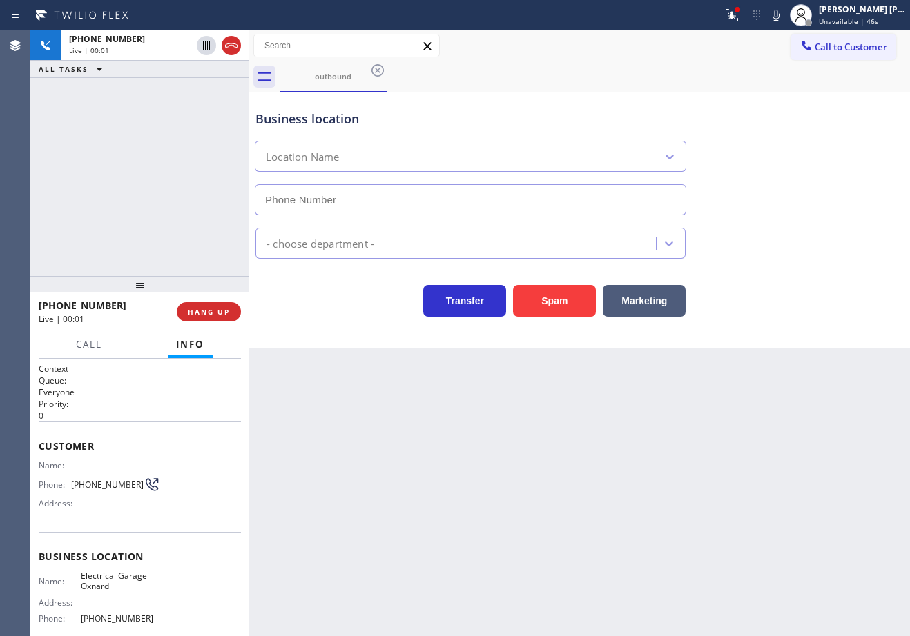
type input "[PHONE_NUMBER]"
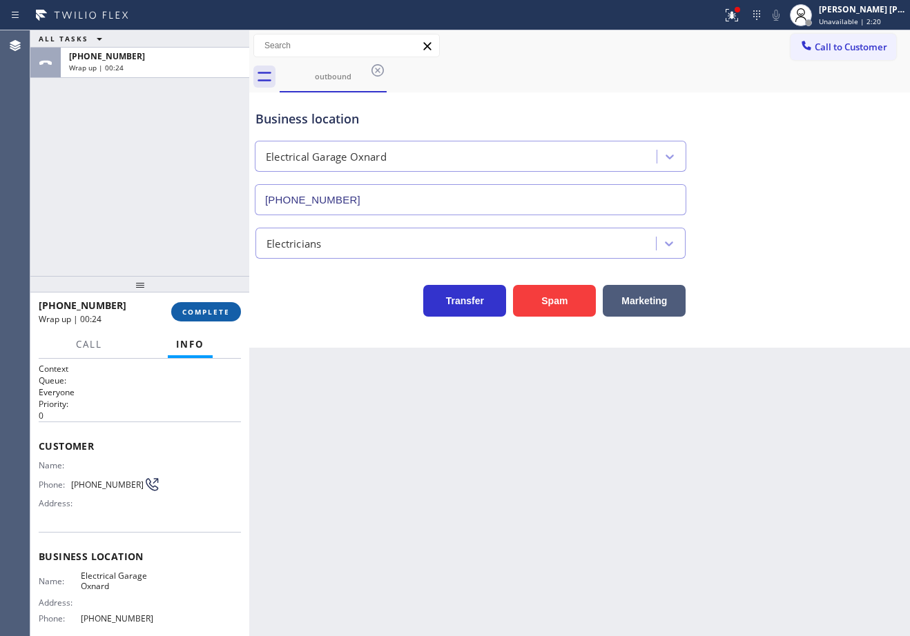
click at [215, 323] on div "[PHONE_NUMBER] Wrap up | 00:24 COMPLETE" at bounding box center [140, 312] width 202 height 36
click at [213, 320] on button "COMPLETE" at bounding box center [206, 311] width 70 height 19
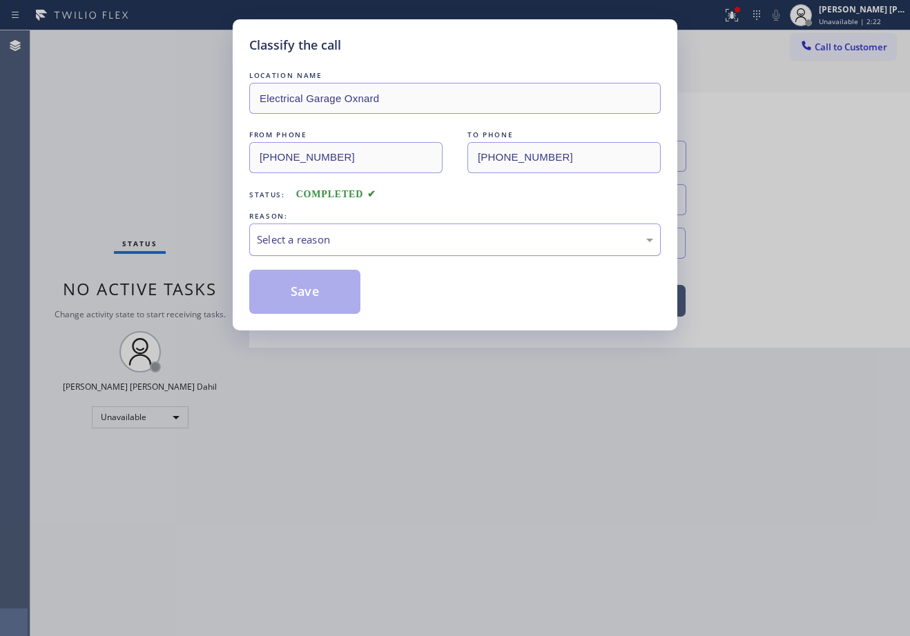
click at [311, 250] on div "Select a reason" at bounding box center [454, 240] width 411 height 32
drag, startPoint x: 296, startPoint y: 298, endPoint x: 519, endPoint y: 190, distance: 247.9
click at [296, 300] on button "Save" at bounding box center [304, 292] width 111 height 44
click at [296, 301] on button "Save" at bounding box center [304, 292] width 111 height 44
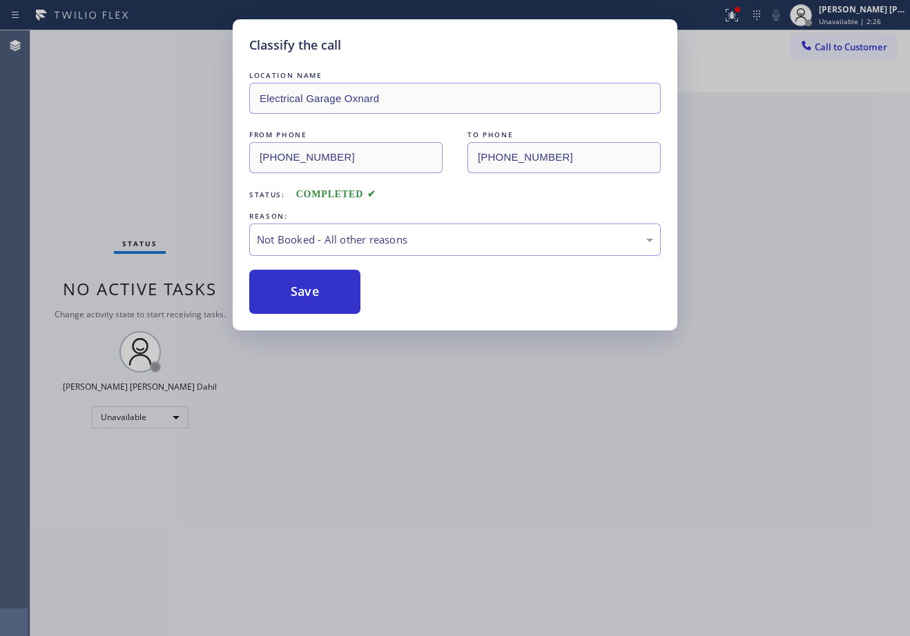
click at [850, 18] on div "Classify the call LOCATION NAME Electrical Garage Oxnard FROM PHONE [PHONE_NUMB…" at bounding box center [455, 318] width 910 height 636
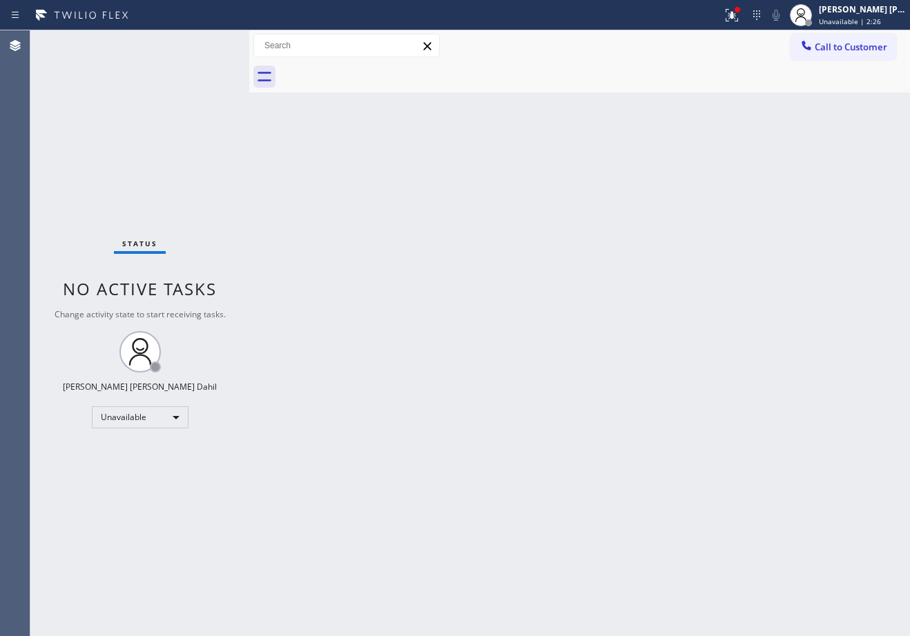
click at [850, 18] on span "Unavailable | 2:26" at bounding box center [850, 22] width 62 height 10
click at [813, 24] on div at bounding box center [808, 23] width 10 height 10
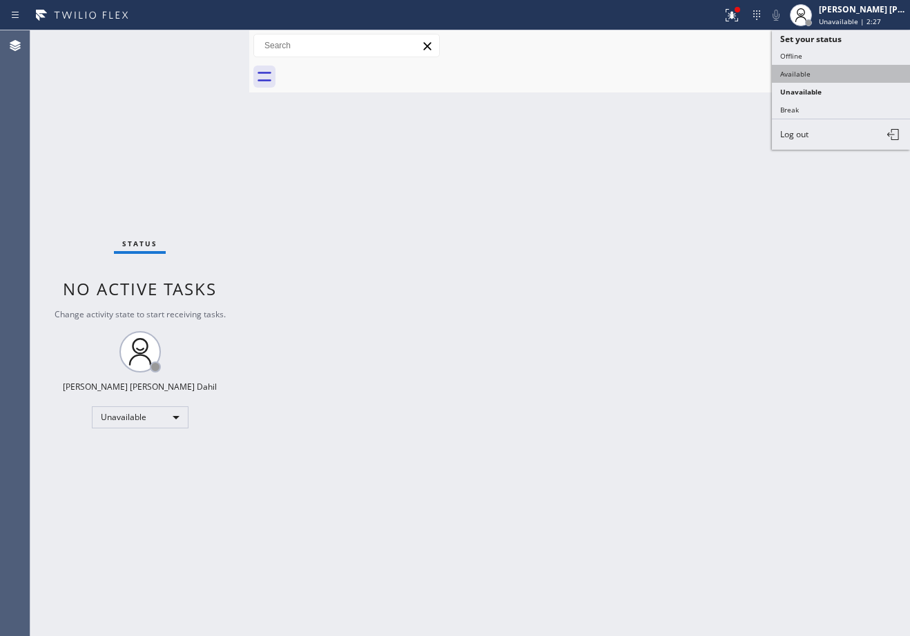
click at [813, 79] on button "Available" at bounding box center [841, 74] width 138 height 18
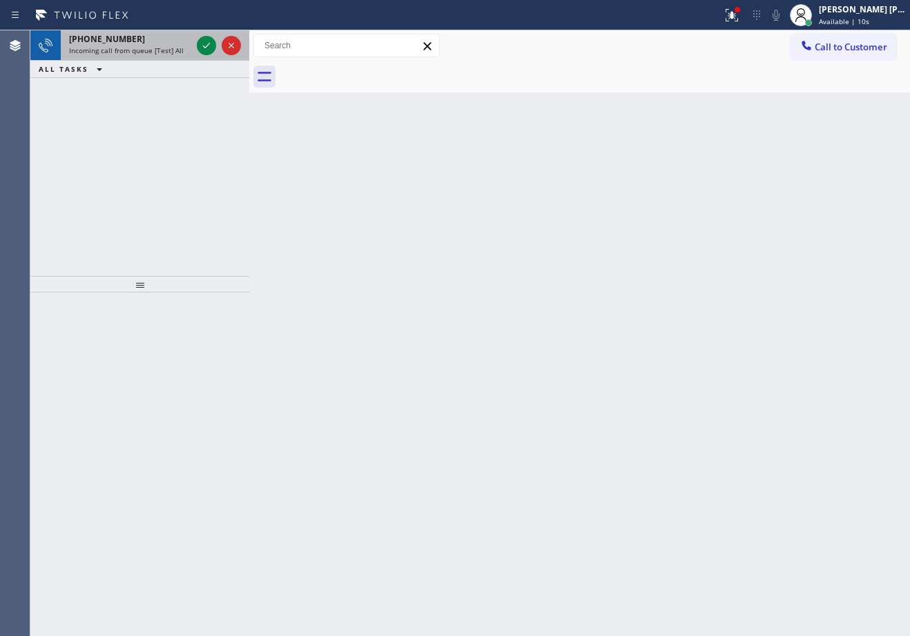
click at [133, 48] on span "Incoming call from queue [Test] All" at bounding box center [126, 51] width 115 height 10
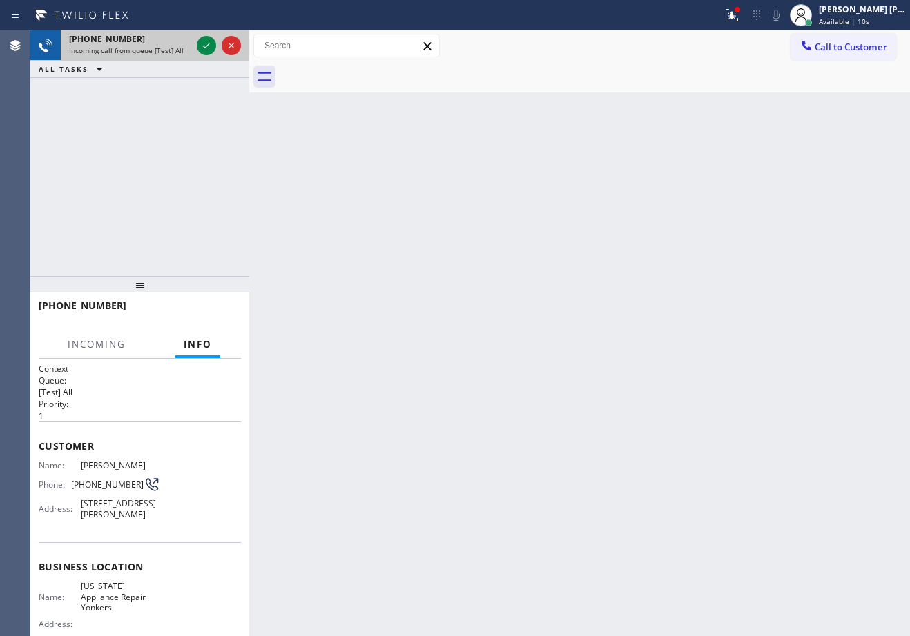
click at [133, 48] on span "Incoming call from queue [Test] All" at bounding box center [126, 51] width 115 height 10
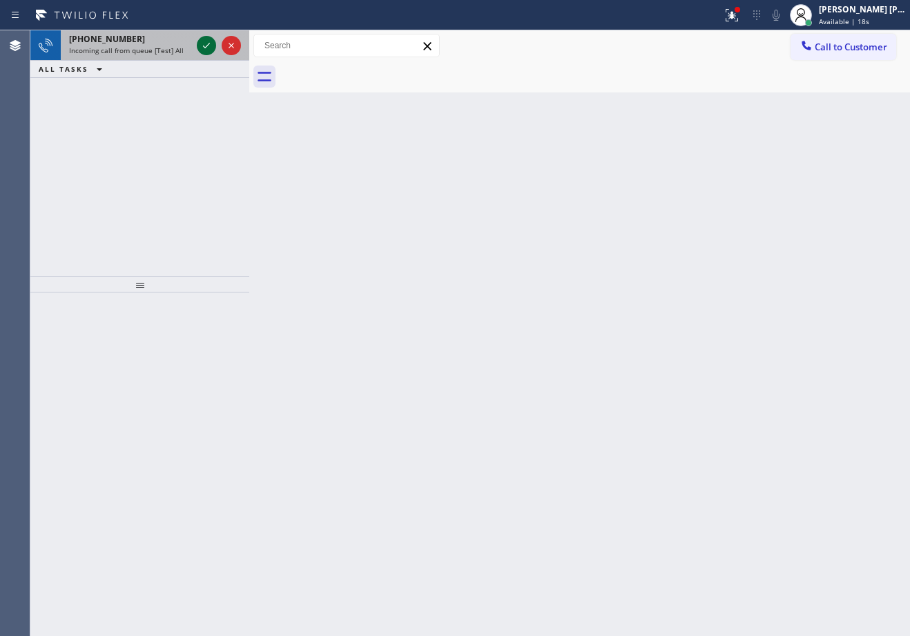
drag, startPoint x: 175, startPoint y: 39, endPoint x: 206, endPoint y: 40, distance: 30.4
click at [181, 39] on div "[PHONE_NUMBER]" at bounding box center [130, 39] width 122 height 12
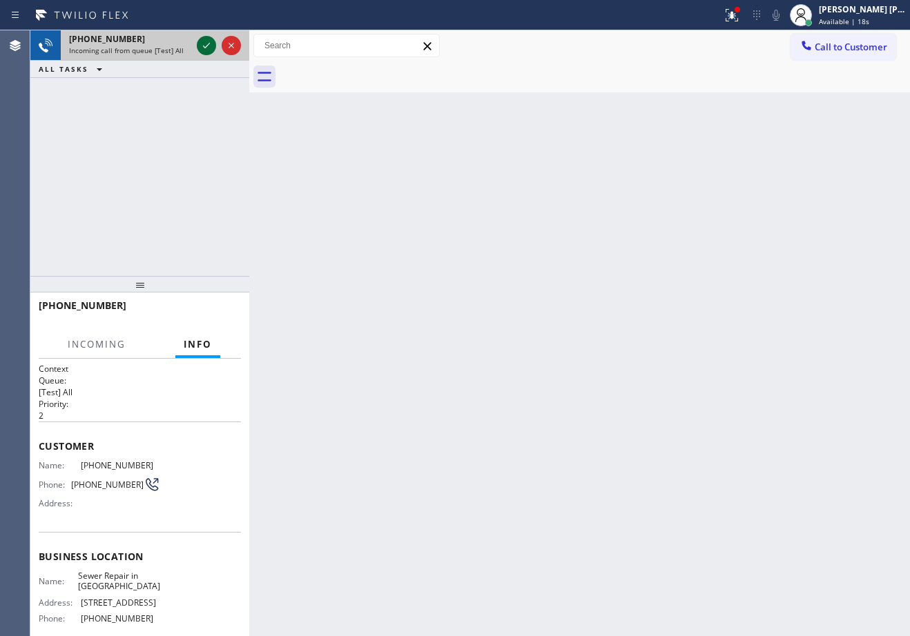
click at [206, 41] on icon at bounding box center [206, 45] width 17 height 17
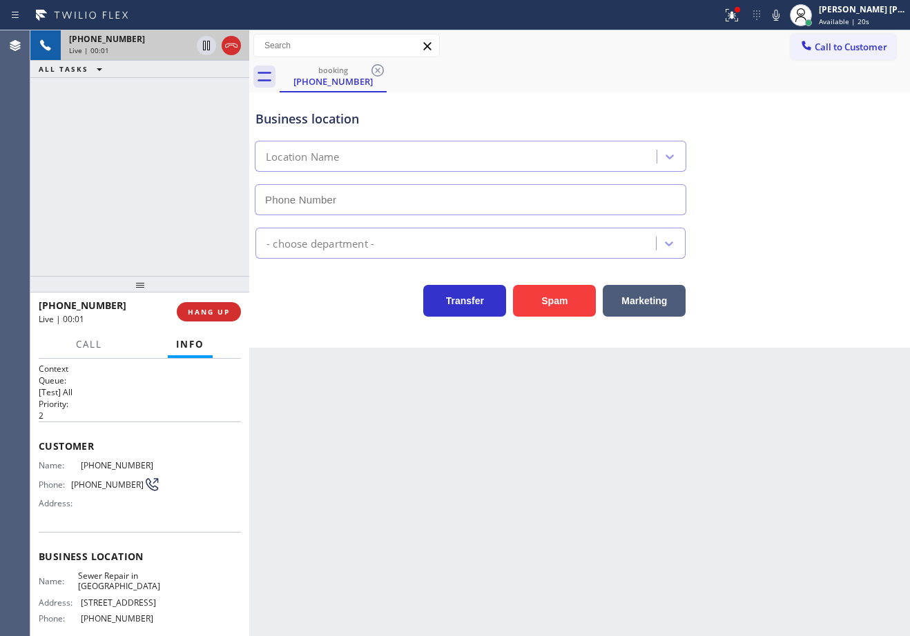
type input "[PHONE_NUMBER]"
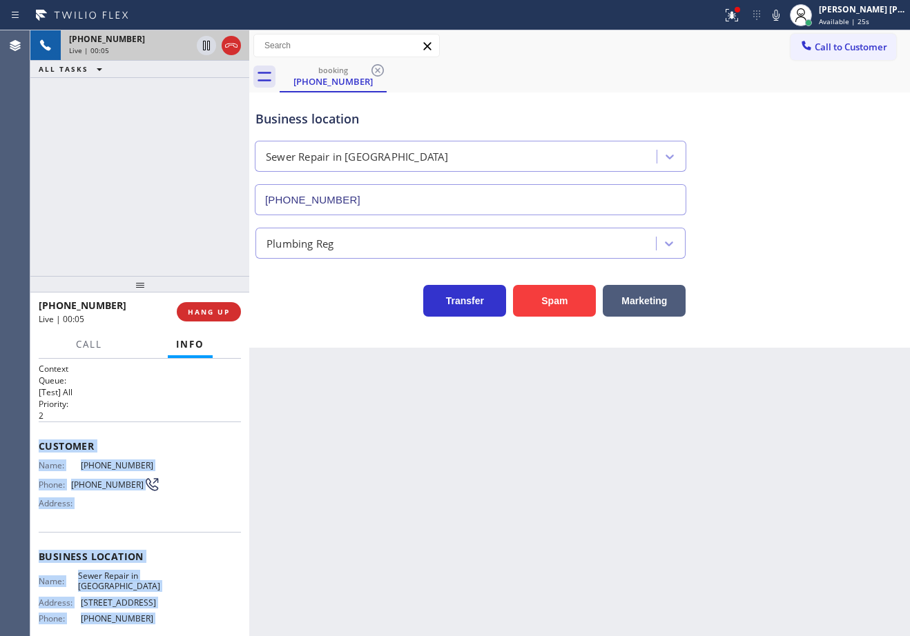
scroll to position [119, 0]
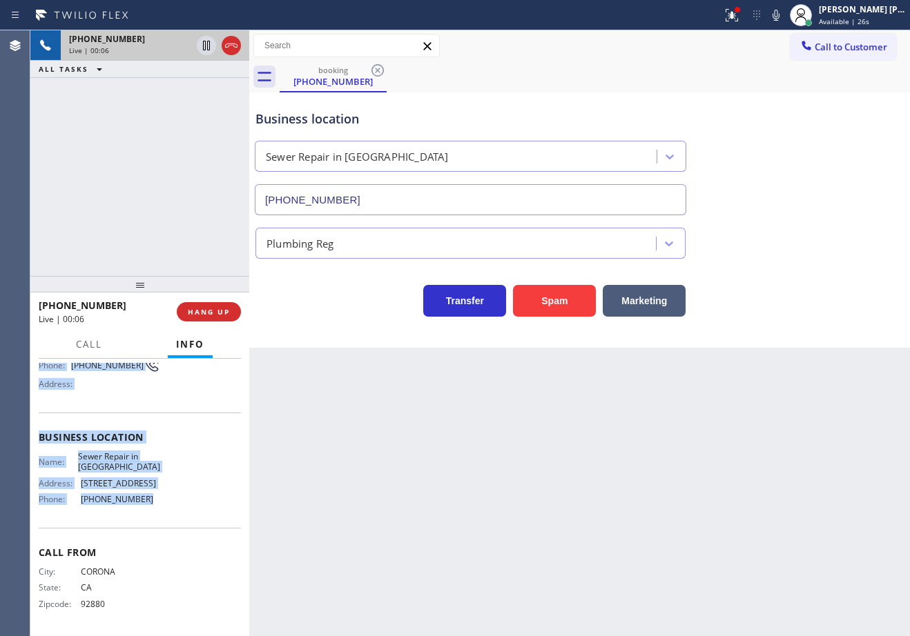
drag, startPoint x: 33, startPoint y: 440, endPoint x: 188, endPoint y: 507, distance: 168.8
click at [188, 507] on div "Context Queue: [Test] All Priority: 2 Customer Name: [PHONE_NUMBER] Phone: [PHO…" at bounding box center [139, 497] width 219 height 277
copy div "Customer Name: [PHONE_NUMBER] Phone: [PHONE_NUMBER] Address: Business location …"
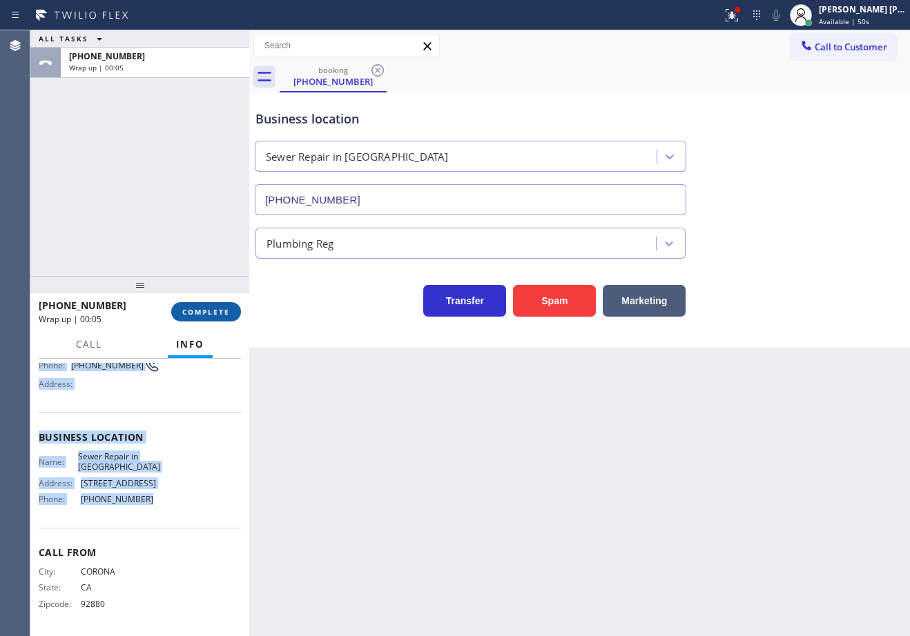
click at [194, 317] on button "COMPLETE" at bounding box center [206, 311] width 70 height 19
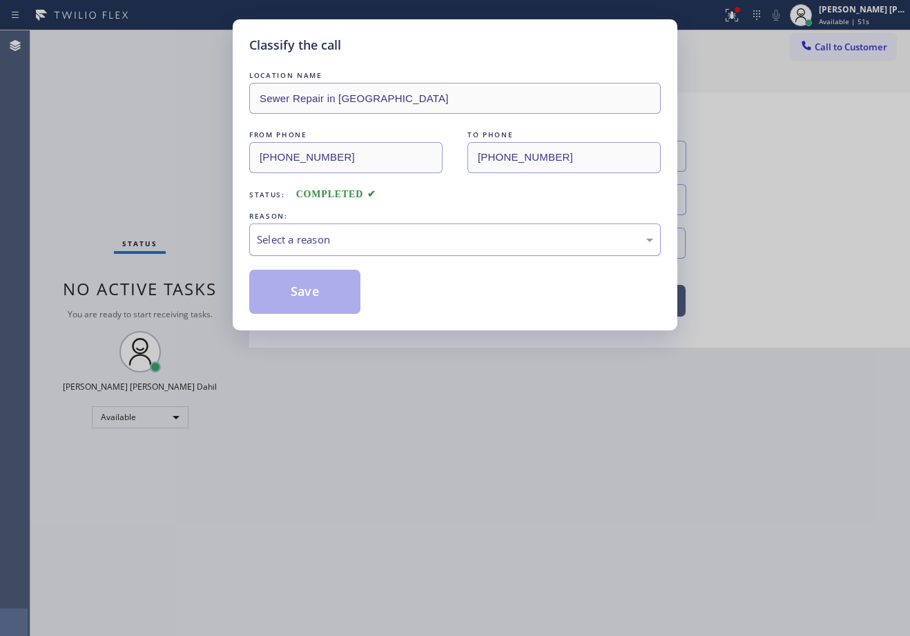
click at [307, 248] on div "Select a reason" at bounding box center [454, 240] width 411 height 32
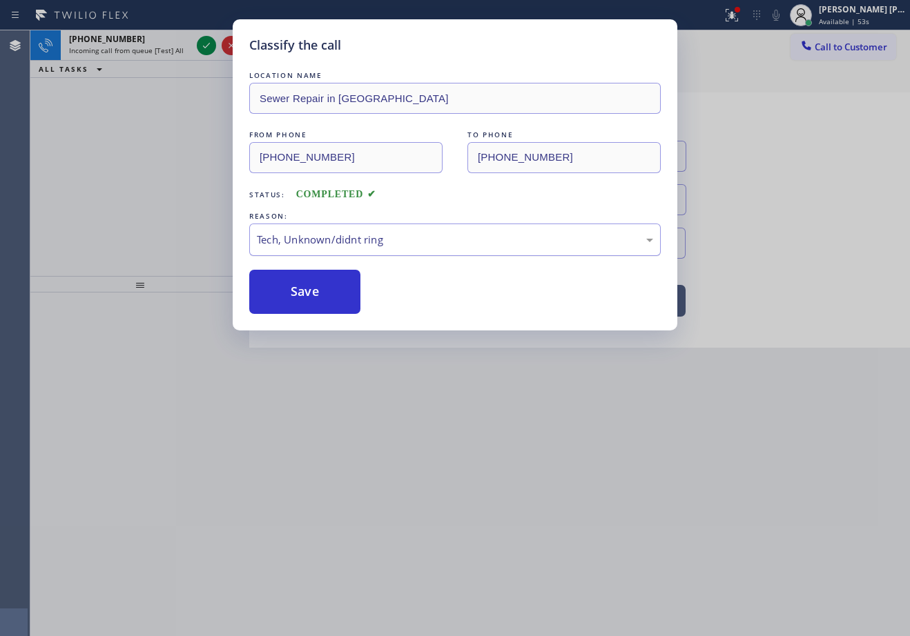
click at [327, 255] on div "Tech, Unknown/didnt ring" at bounding box center [454, 240] width 411 height 32
click at [315, 295] on button "Save" at bounding box center [304, 292] width 111 height 44
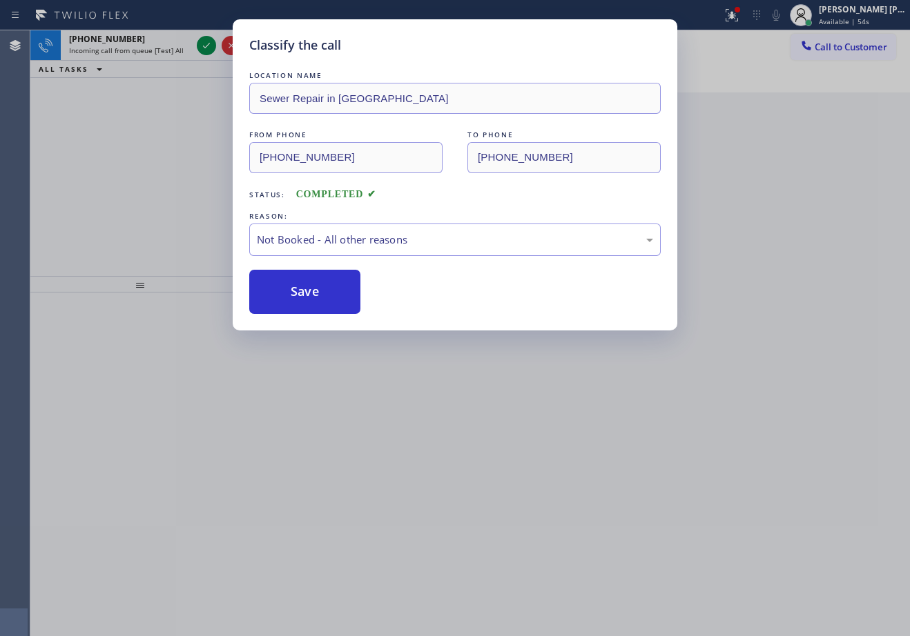
click at [205, 55] on div "Classify the call LOCATION NAME Sewer Repair in [GEOGRAPHIC_DATA] FROM PHONE [P…" at bounding box center [455, 318] width 910 height 636
click at [204, 47] on div "Classify the call LOCATION NAME Sewer Repair in [GEOGRAPHIC_DATA] FROM PHONE [P…" at bounding box center [455, 318] width 910 height 636
click at [204, 47] on div "Classify the call LOCATION NAME 5 Star Appliance Repair FROM PHONE [PHONE_NUMBE…" at bounding box center [469, 333] width 879 height 606
click at [204, 47] on icon at bounding box center [206, 46] width 7 height 6
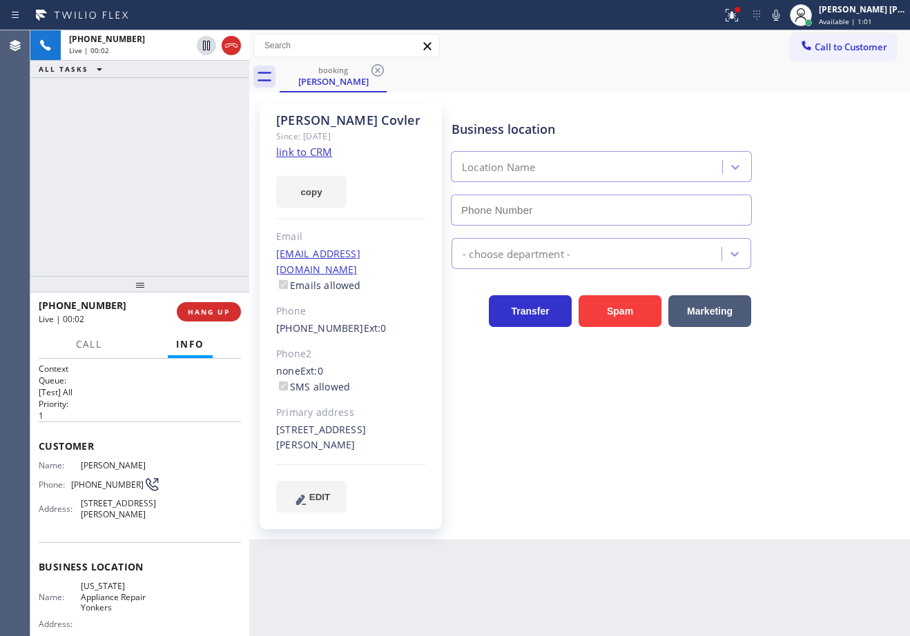
type input "[PHONE_NUMBER]"
click at [130, 430] on div "Customer Name: [PERSON_NAME] Phone: [PHONE_NUMBER] Address: [STREET_ADDRESS][PE…" at bounding box center [140, 482] width 202 height 121
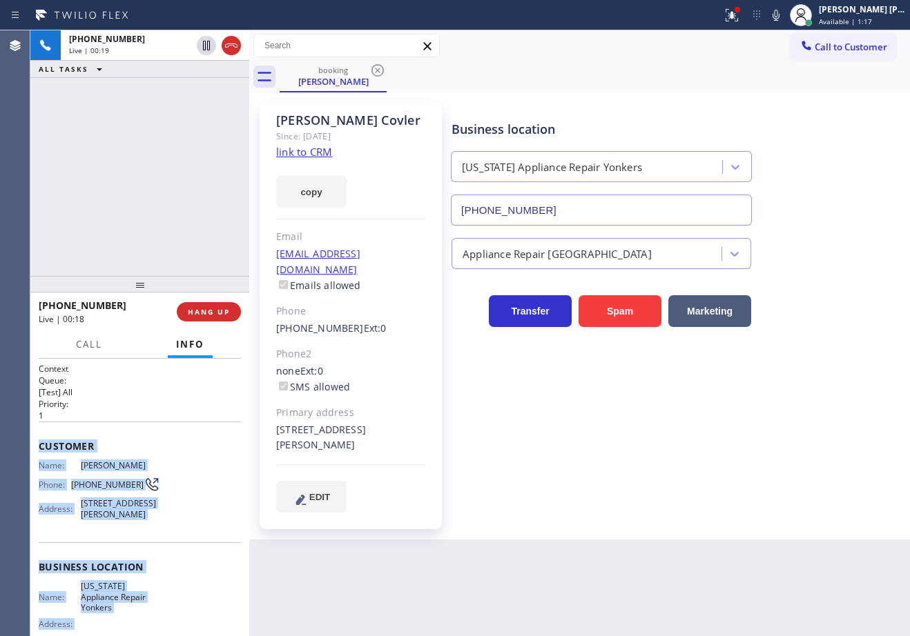
scroll to position [152, 0]
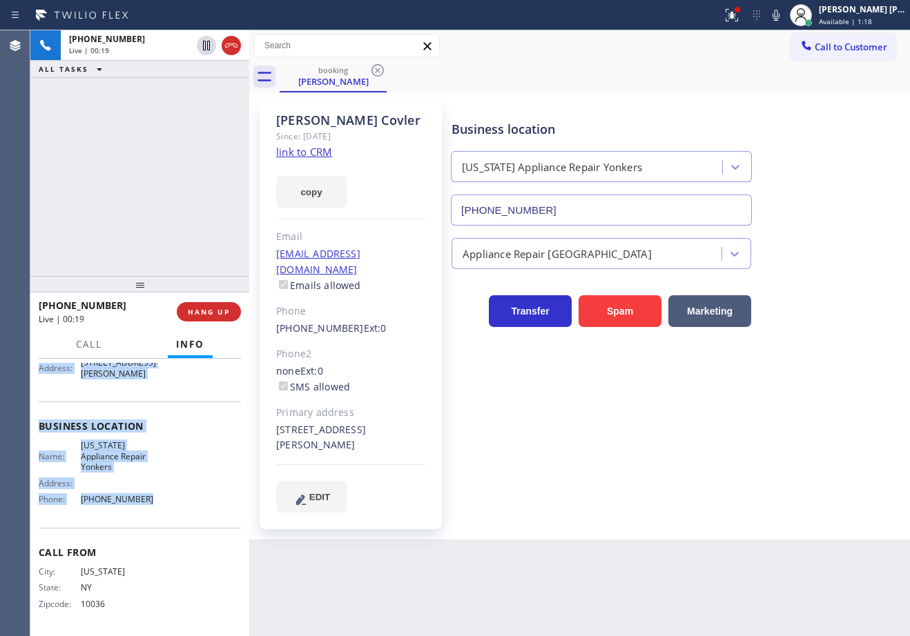
drag, startPoint x: 38, startPoint y: 442, endPoint x: 152, endPoint y: 507, distance: 131.1
click at [152, 507] on div "Context Queue: [Test] All Priority: 1 Customer Name: [PERSON_NAME] Phone: [PHON…" at bounding box center [139, 497] width 219 height 277
copy div "Customer Name: [PERSON_NAME] Phone: [PHONE_NUMBER] Address: [STREET_ADDRESS][PE…"
click at [322, 152] on link "link to CRM" at bounding box center [304, 152] width 56 height 14
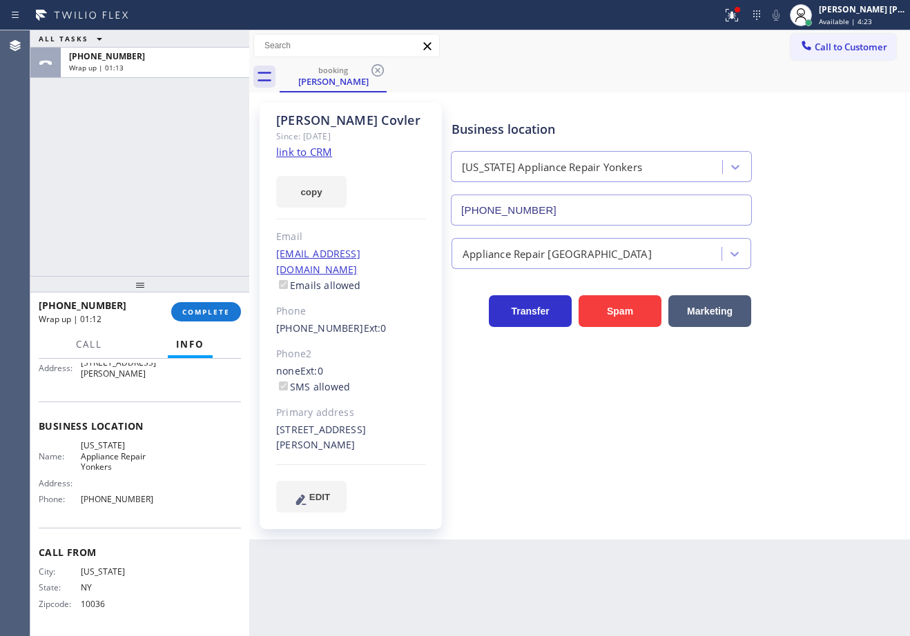
drag, startPoint x: 145, startPoint y: 170, endPoint x: 187, endPoint y: 221, distance: 66.2
click at [145, 170] on div "ALL TASKS ALL TASKS ACTIVE TASKS TASKS IN WRAP UP [PHONE_NUMBER] Wrap up | 01:13" at bounding box center [139, 153] width 219 height 246
click at [216, 314] on span "COMPLETE" at bounding box center [206, 312] width 48 height 10
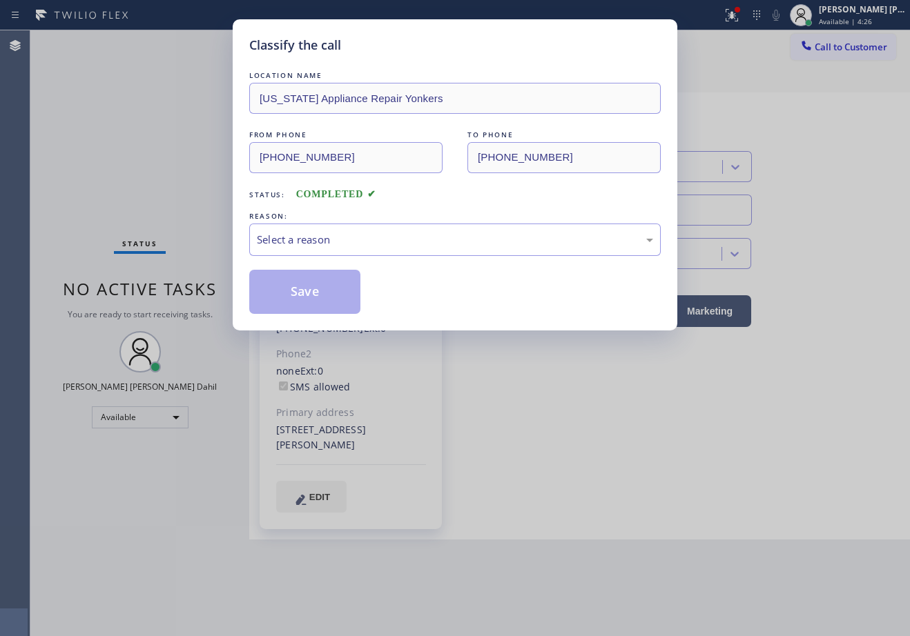
click at [387, 275] on div "Save" at bounding box center [454, 292] width 411 height 44
click at [389, 251] on div "Select a reason" at bounding box center [454, 240] width 411 height 32
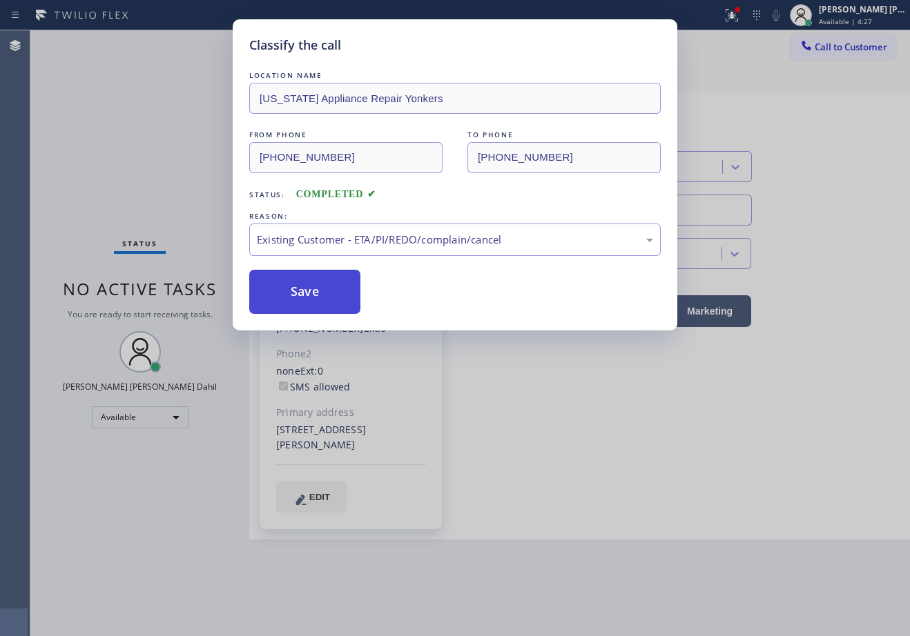
click at [327, 288] on button "Save" at bounding box center [304, 292] width 111 height 44
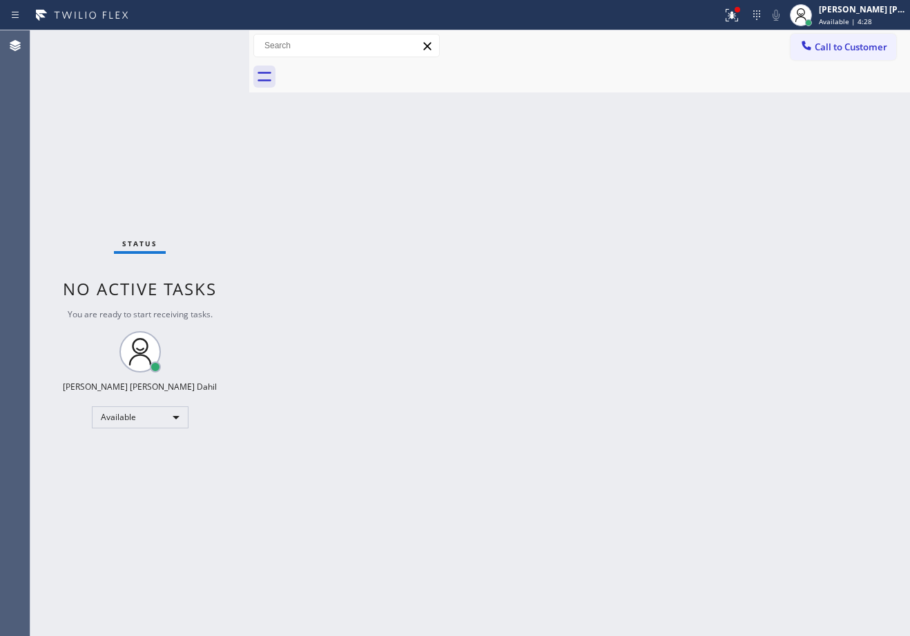
click at [736, 15] on icon at bounding box center [731, 13] width 8 height 5
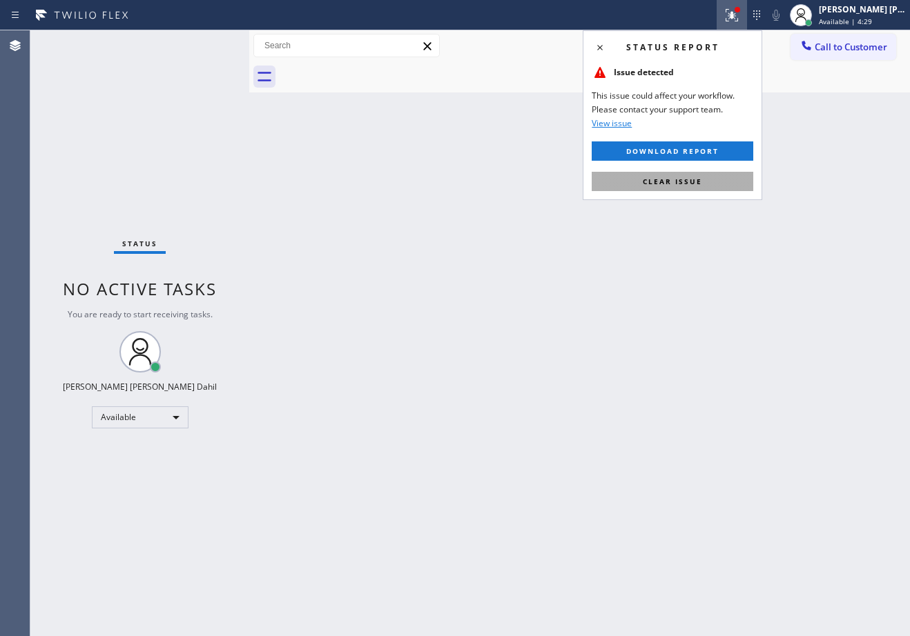
click at [707, 187] on button "Clear issue" at bounding box center [671, 181] width 161 height 19
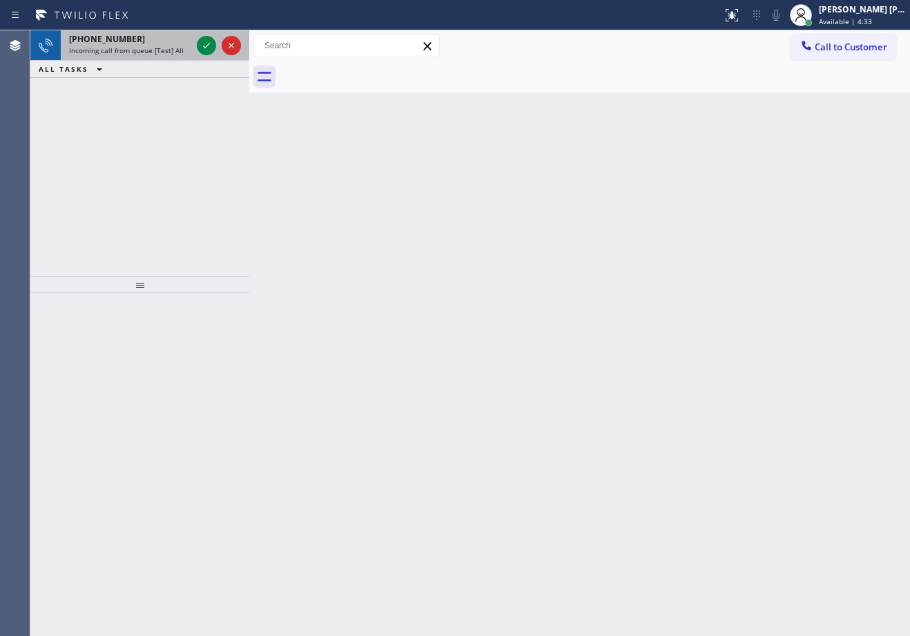
click at [120, 42] on span "[PHONE_NUMBER]" at bounding box center [107, 39] width 76 height 12
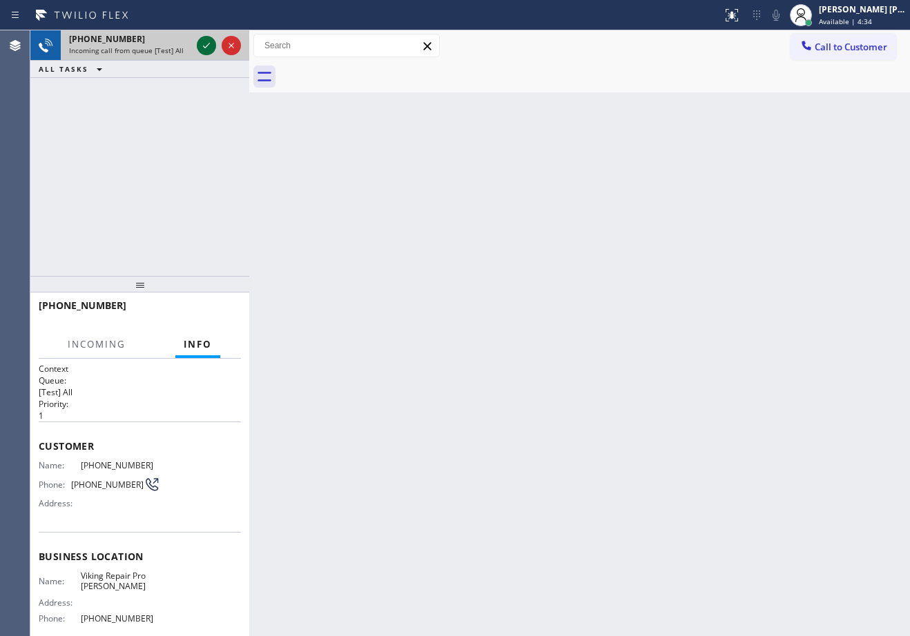
click at [197, 48] on div at bounding box center [219, 45] width 50 height 30
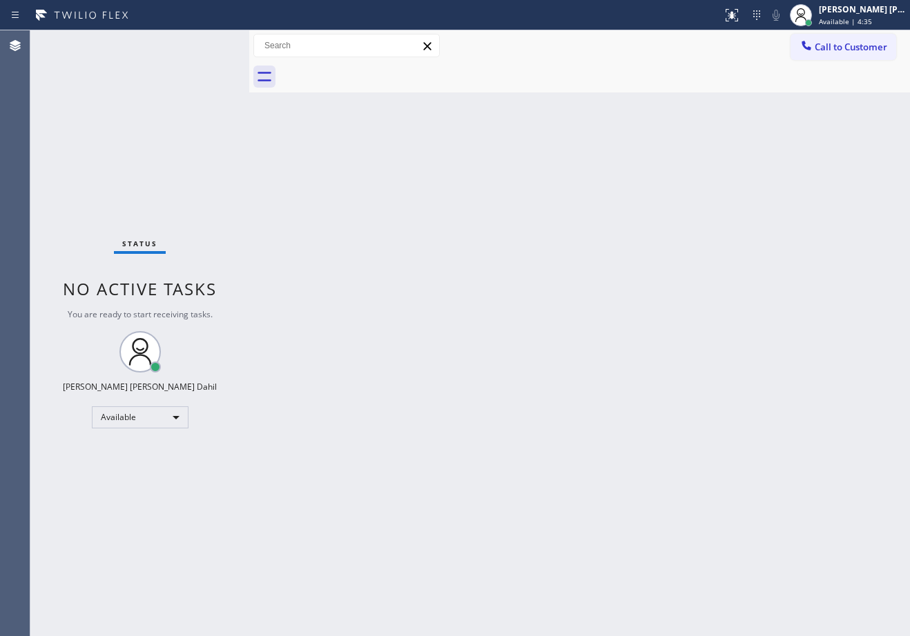
click at [198, 48] on div "Status No active tasks You are ready to start receiving tasks. [PERSON_NAME] [P…" at bounding box center [139, 333] width 219 height 606
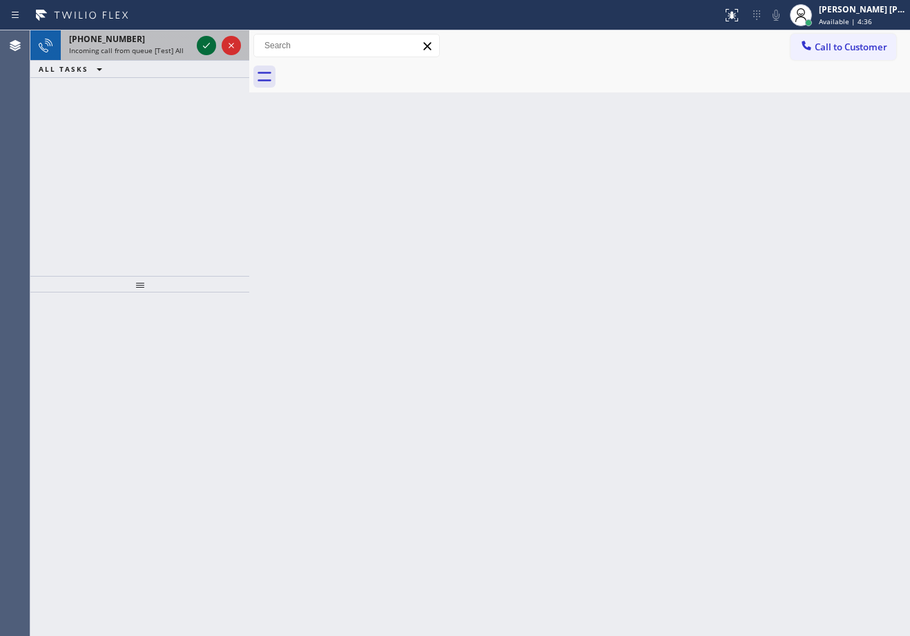
click at [204, 43] on icon at bounding box center [206, 45] width 17 height 17
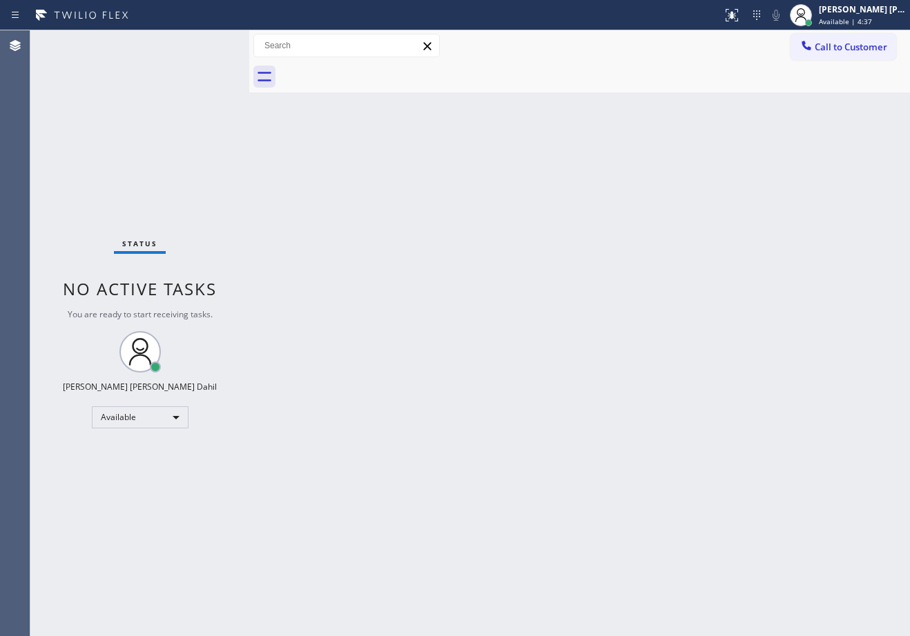
click at [204, 43] on div "Status No active tasks You are ready to start receiving tasks. [PERSON_NAME] [P…" at bounding box center [139, 333] width 219 height 606
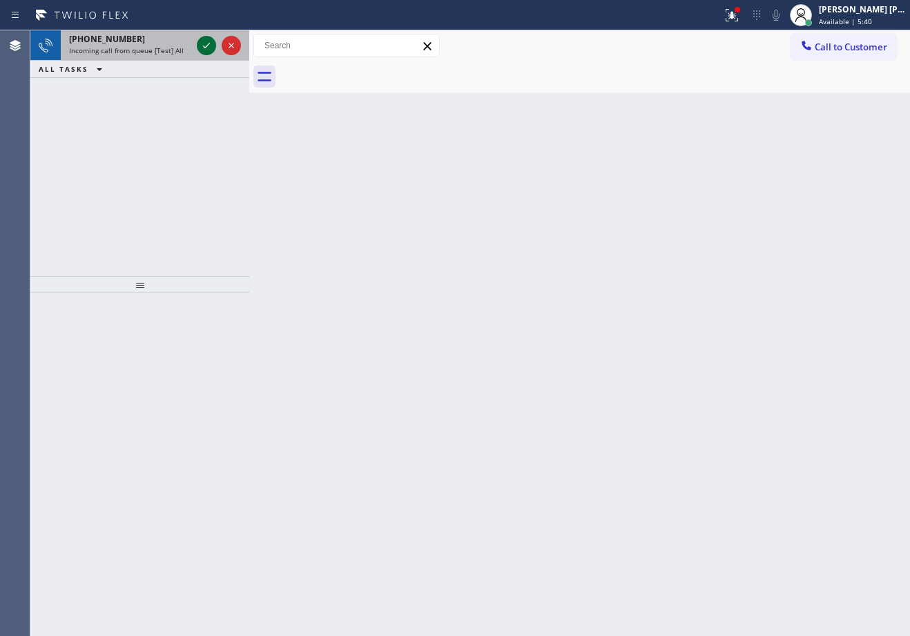
click at [204, 43] on icon at bounding box center [206, 45] width 17 height 17
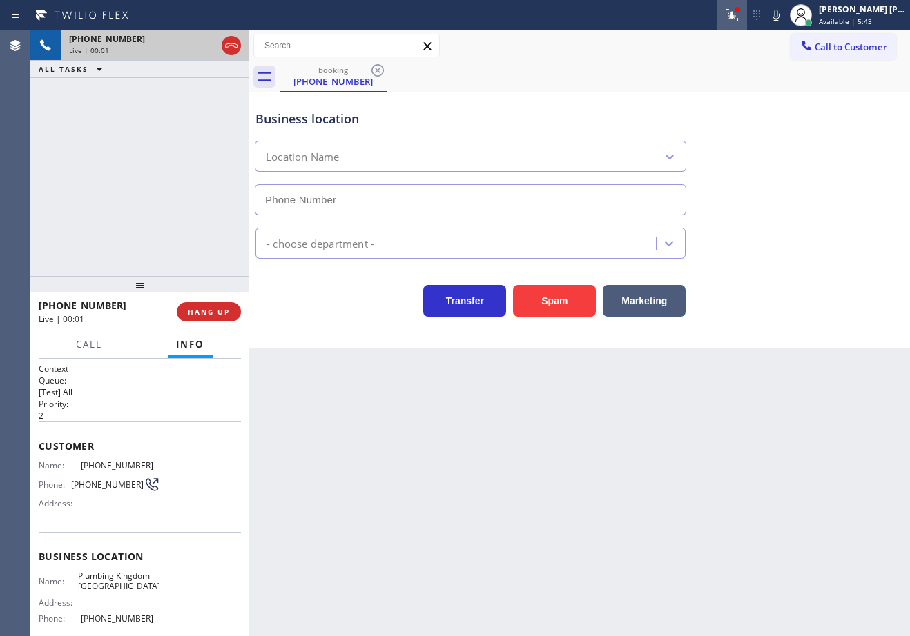
type input "[PHONE_NUMBER]"
click at [740, 7] on icon at bounding box center [731, 15] width 17 height 17
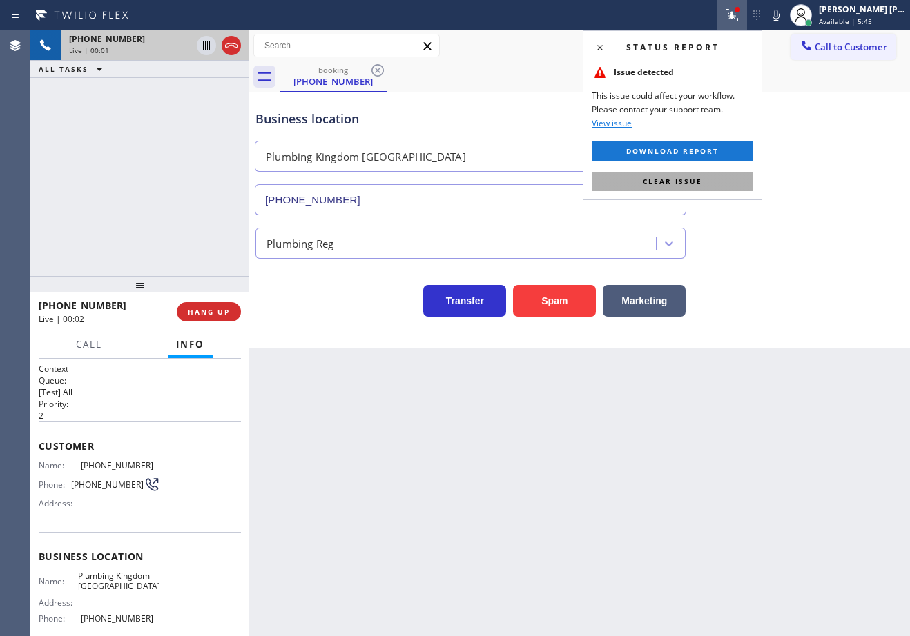
click at [712, 182] on button "Clear issue" at bounding box center [671, 181] width 161 height 19
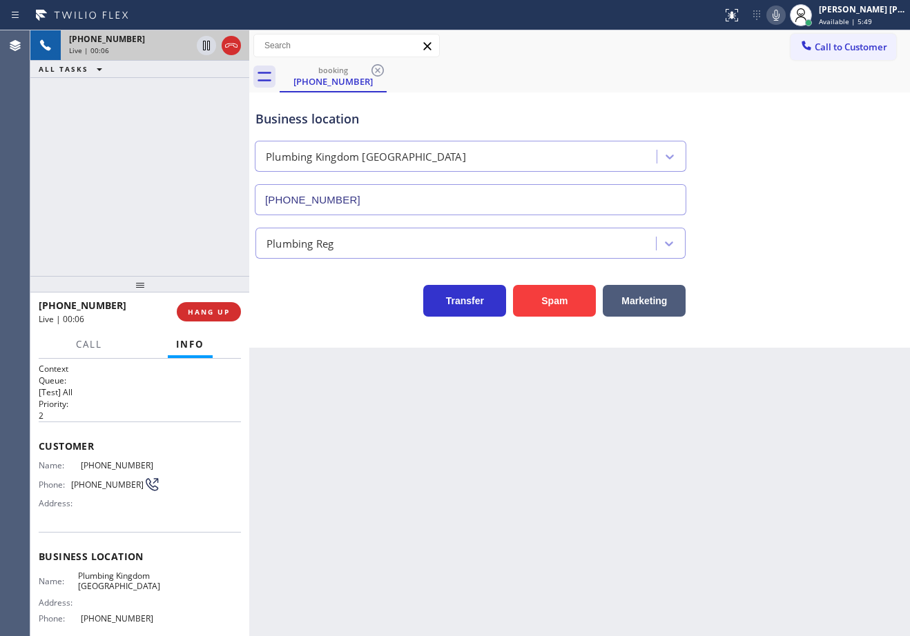
click at [784, 10] on icon at bounding box center [775, 15] width 17 height 17
click at [793, 130] on div "Business location [GEOGRAPHIC_DATA] [GEOGRAPHIC_DATA] [PHONE_NUMBER]" at bounding box center [580, 152] width 654 height 125
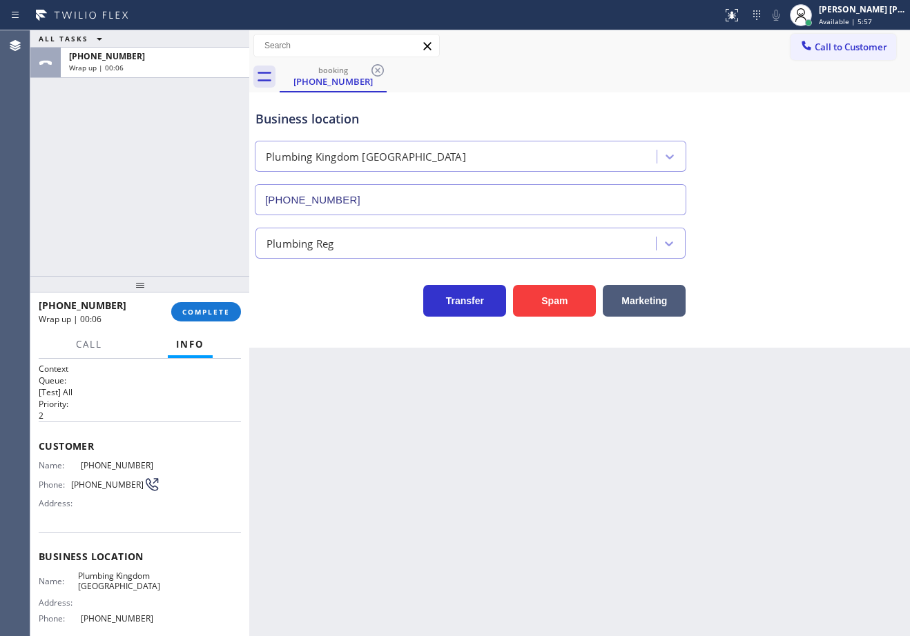
drag, startPoint x: 169, startPoint y: 212, endPoint x: 194, endPoint y: 301, distance: 92.4
click at [169, 212] on div "ALL TASKS ALL TASKS ACTIVE TASKS TASKS IN WRAP UP [PHONE_NUMBER] Wrap up | 00:06" at bounding box center [139, 153] width 219 height 246
click at [203, 313] on span "COMPLETE" at bounding box center [206, 312] width 48 height 10
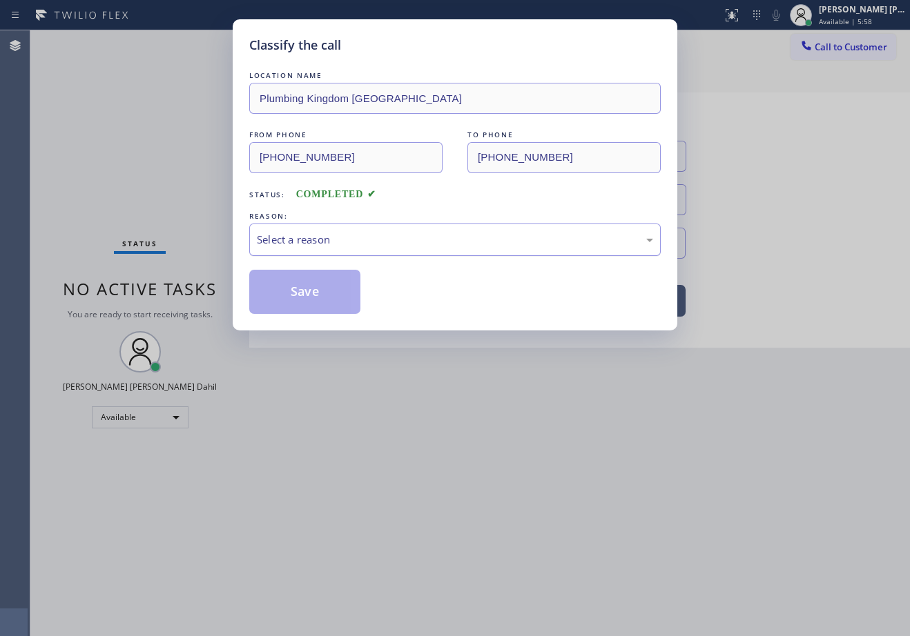
drag, startPoint x: 342, startPoint y: 234, endPoint x: 342, endPoint y: 247, distance: 13.1
click at [342, 237] on div "Select a reason" at bounding box center [455, 240] width 396 height 16
drag, startPoint x: 340, startPoint y: 342, endPoint x: 334, endPoint y: 333, distance: 10.9
click at [307, 302] on button "Save" at bounding box center [304, 292] width 111 height 44
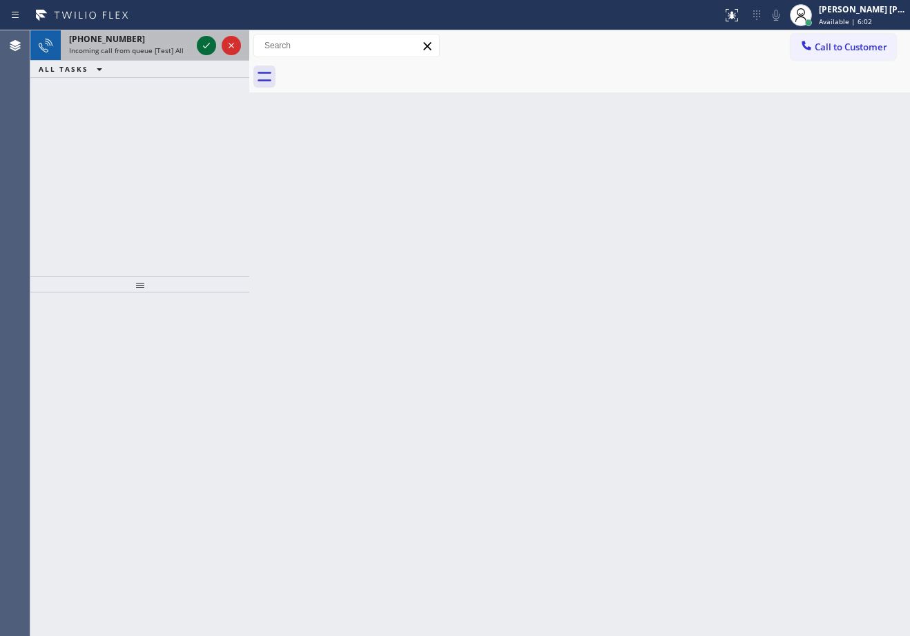
click at [204, 43] on icon at bounding box center [206, 45] width 17 height 17
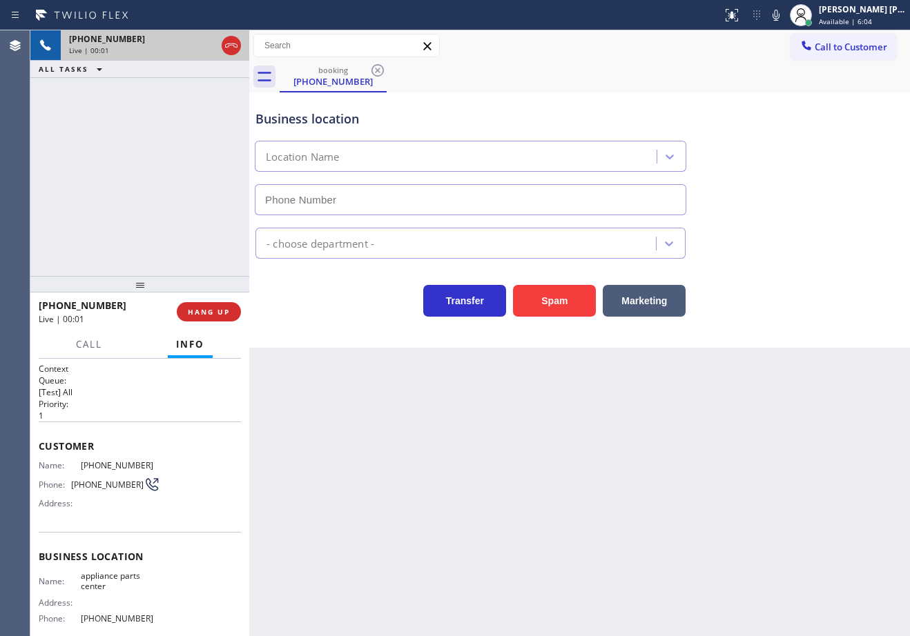
type input "[PHONE_NUMBER]"
drag, startPoint x: 132, startPoint y: 169, endPoint x: 157, endPoint y: 273, distance: 107.1
click at [132, 169] on div "[PHONE_NUMBER] Live | 00:11 ALL TASKS ALL TASKS ACTIVE TASKS TASKS IN WRAP UP" at bounding box center [139, 153] width 219 height 246
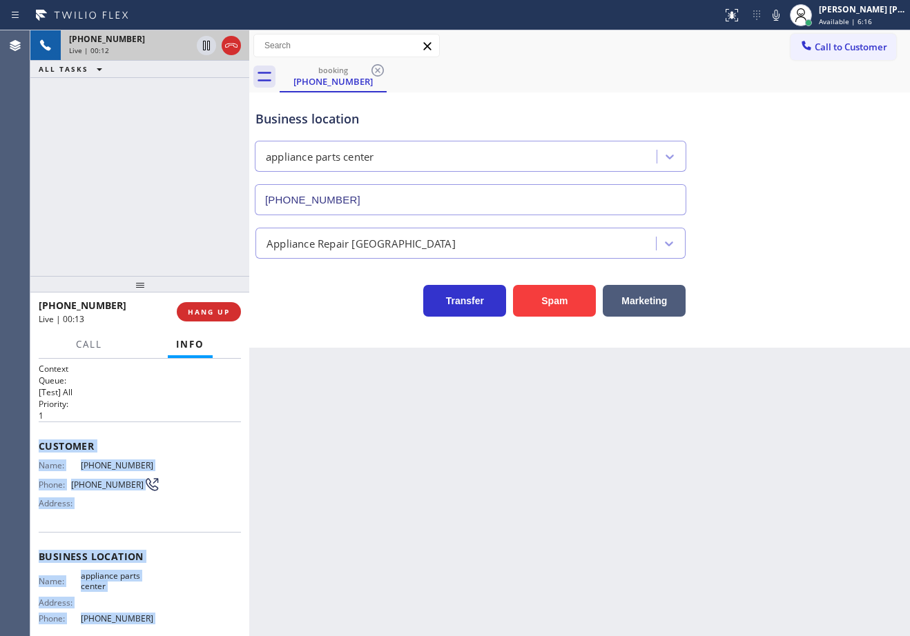
scroll to position [119, 0]
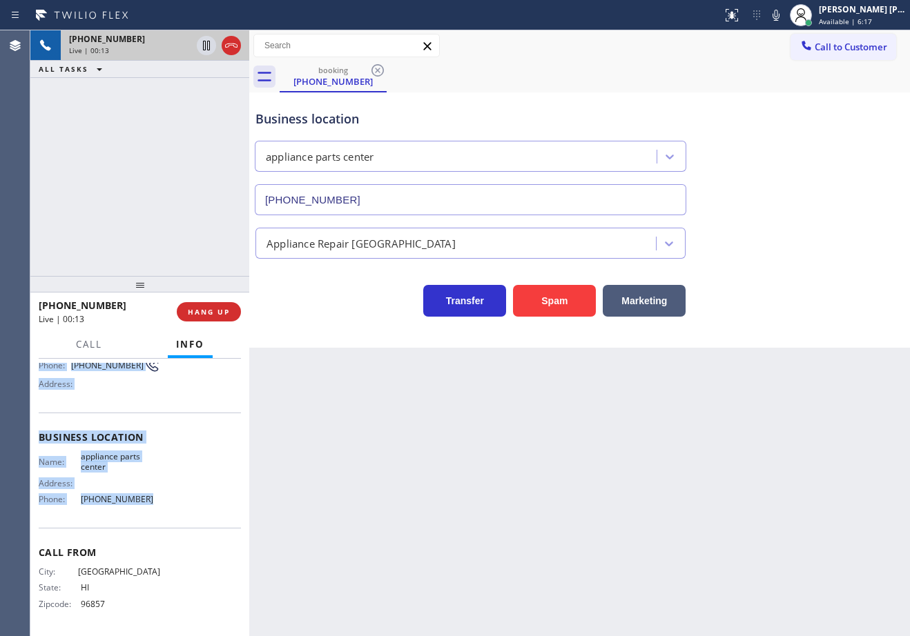
drag, startPoint x: 43, startPoint y: 450, endPoint x: 160, endPoint y: 518, distance: 135.2
click at [160, 518] on div "Context Queue: [Test] All Priority: 1 Customer Name: [PHONE_NUMBER] Phone: [PHO…" at bounding box center [139, 497] width 219 height 277
copy div "Customer Name: [PHONE_NUMBER] Phone: [PHONE_NUMBER] Address: Business location …"
click at [498, 93] on div "Business location appliance parts center [PHONE_NUMBER]" at bounding box center [580, 152] width 654 height 125
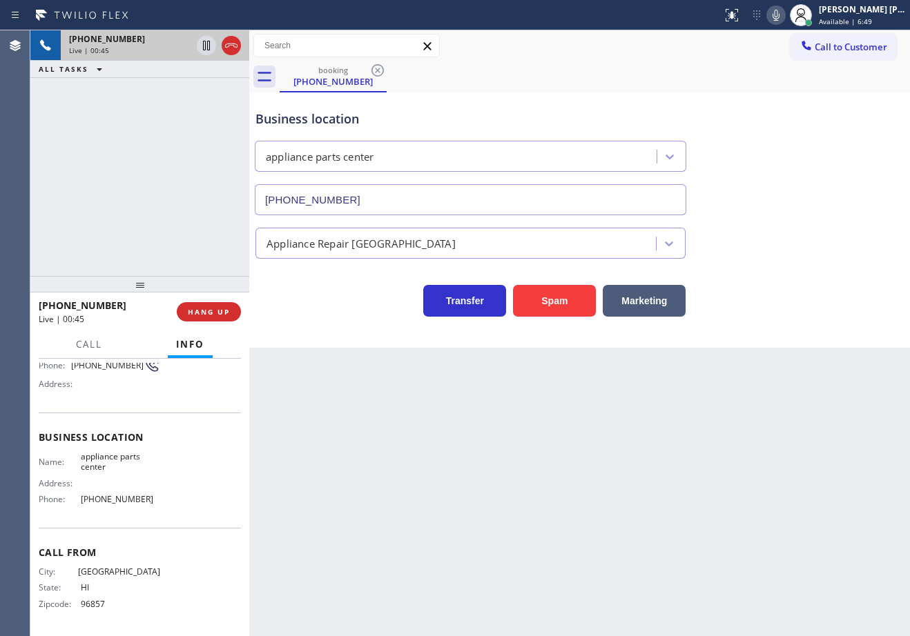
click at [784, 19] on icon at bounding box center [775, 15] width 17 height 17
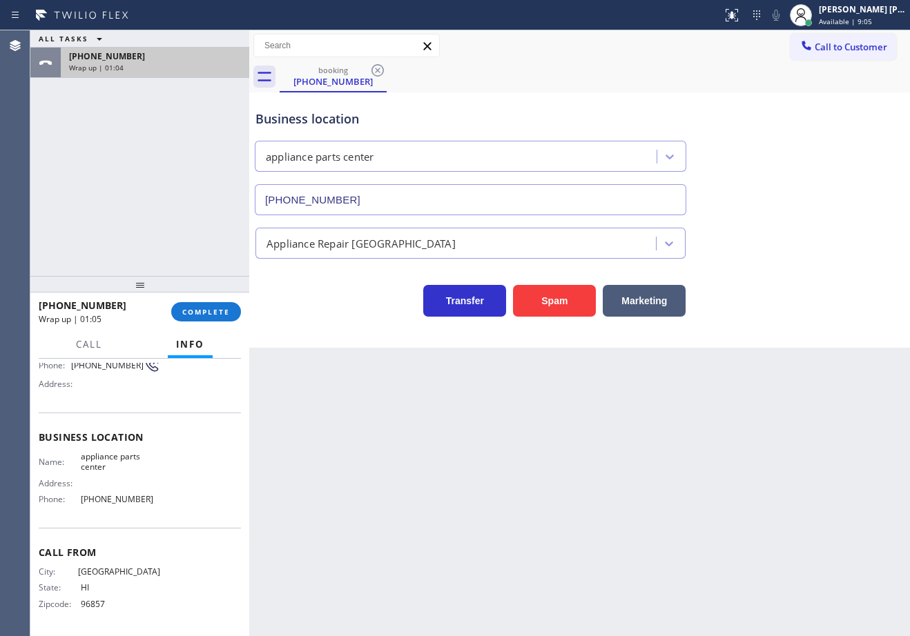
click at [168, 72] on div "Wrap up | 01:04" at bounding box center [155, 68] width 172 height 10
click at [190, 326] on div "[PHONE_NUMBER] Wrap up | 01:05 COMPLETE" at bounding box center [140, 312] width 202 height 36
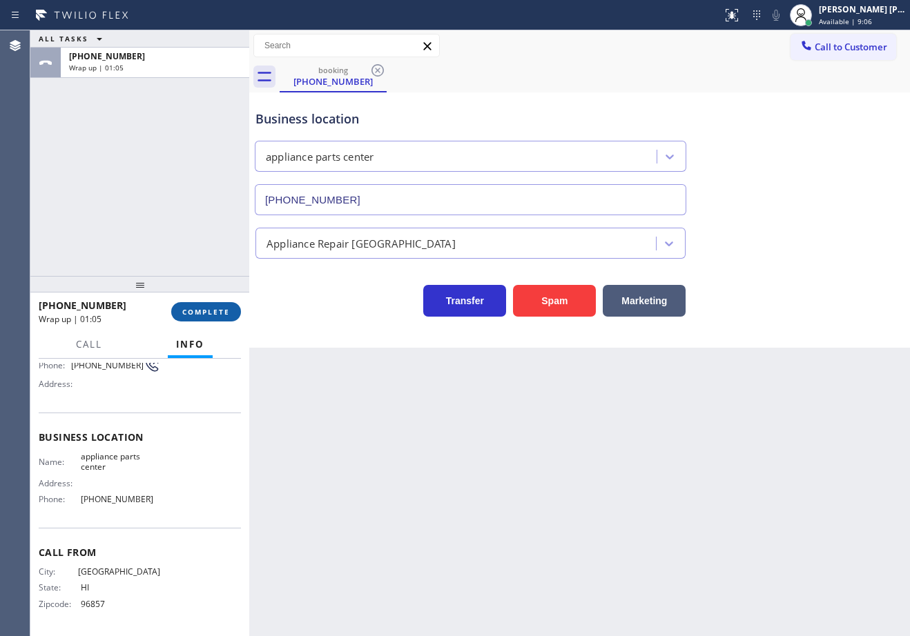
click at [195, 315] on span "COMPLETE" at bounding box center [206, 312] width 48 height 10
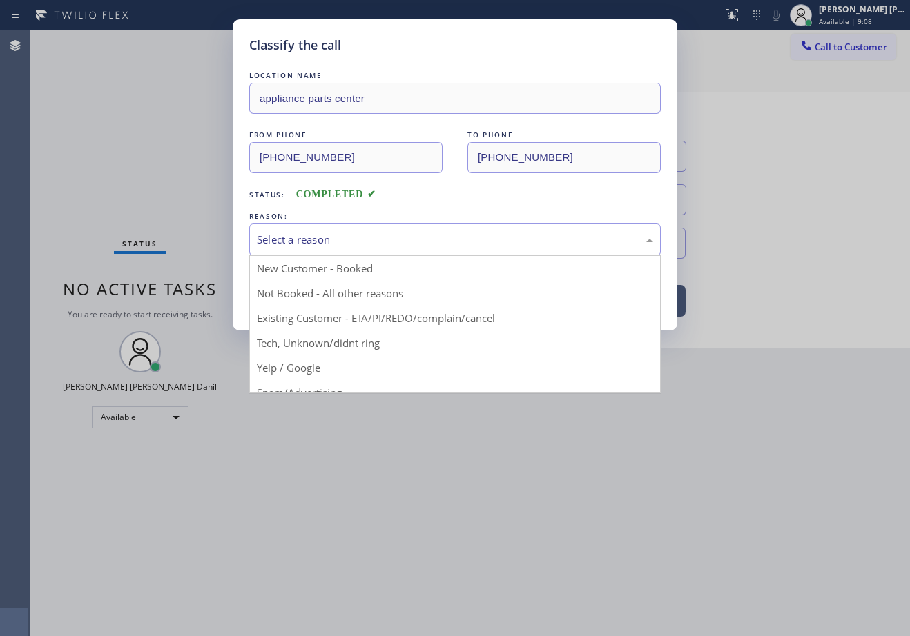
click at [344, 251] on div "Select a reason" at bounding box center [454, 240] width 411 height 32
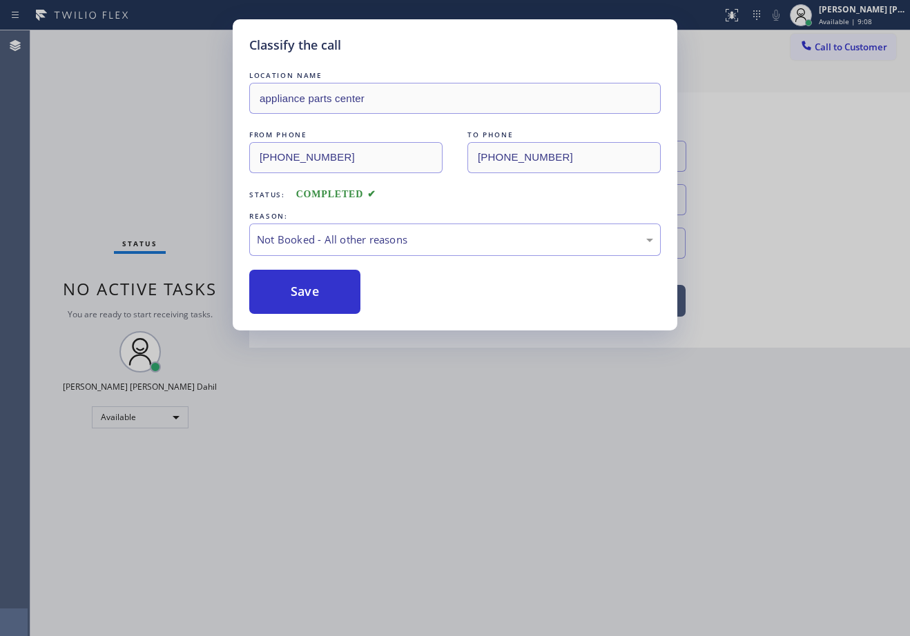
click at [328, 289] on button "Save" at bounding box center [304, 292] width 111 height 44
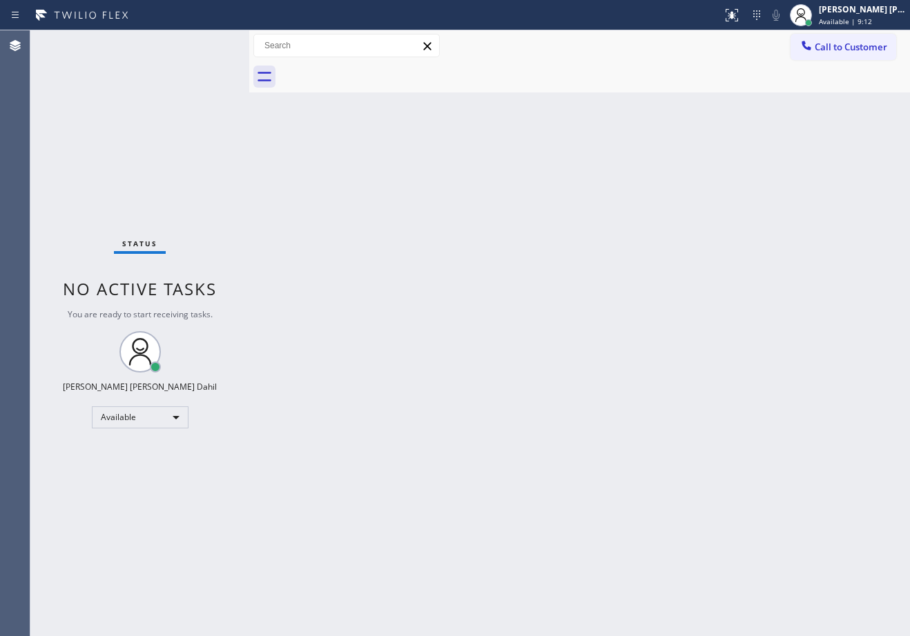
drag, startPoint x: 484, startPoint y: 501, endPoint x: 770, endPoint y: 589, distance: 299.1
click at [498, 503] on div "Back to Dashboard Change Sender ID Customers Technicians Select a contact Outbo…" at bounding box center [579, 333] width 660 height 606
drag, startPoint x: 762, startPoint y: 81, endPoint x: 766, endPoint y: 109, distance: 27.9
click at [762, 81] on div at bounding box center [595, 76] width 630 height 31
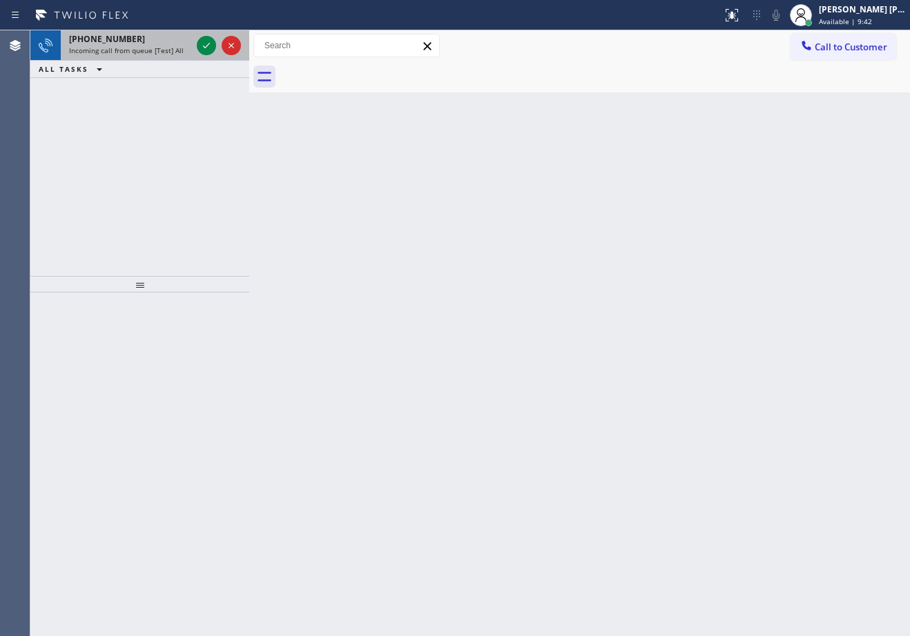
click at [167, 39] on div "[PHONE_NUMBER]" at bounding box center [130, 39] width 122 height 12
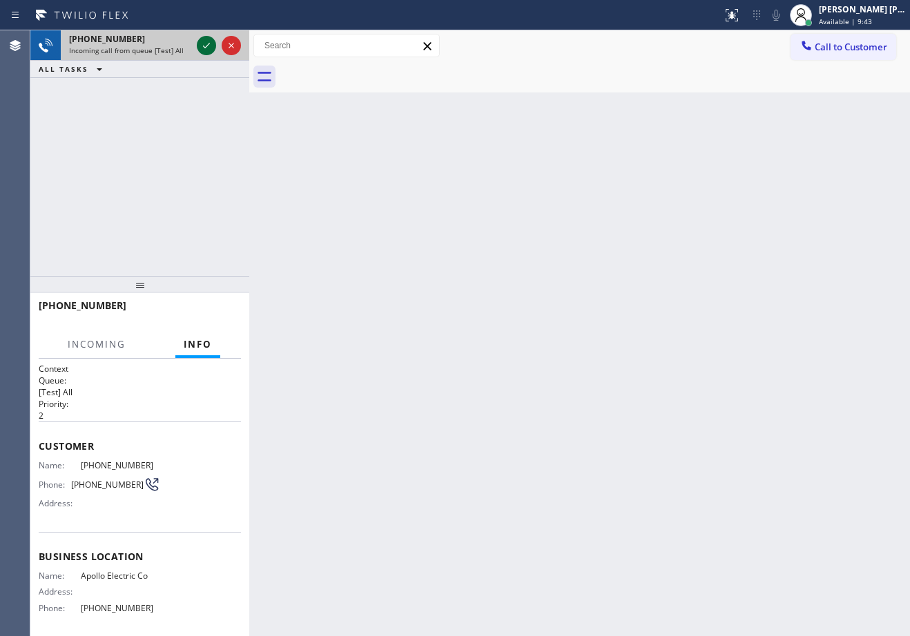
click at [203, 43] on icon at bounding box center [206, 45] width 17 height 17
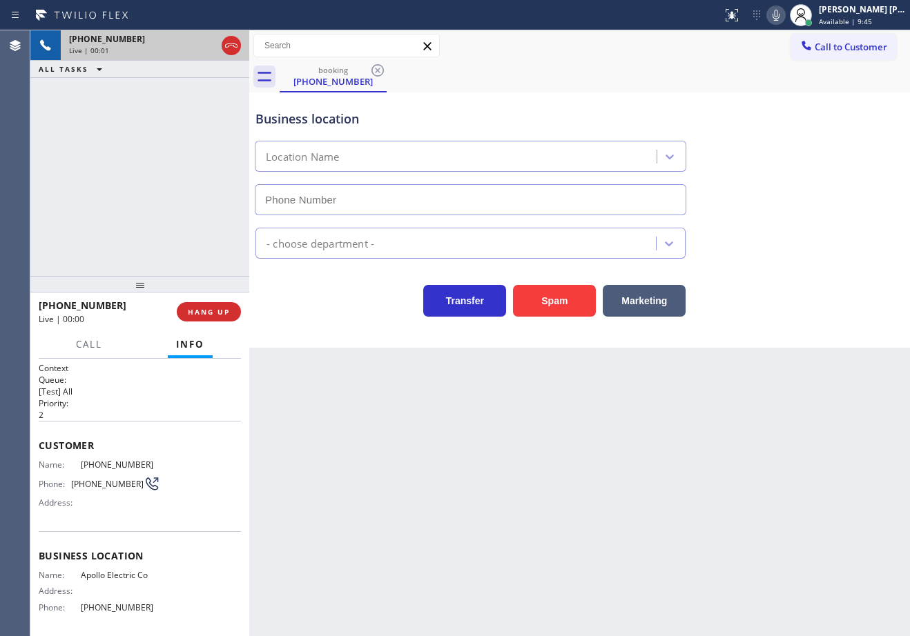
scroll to position [109, 0]
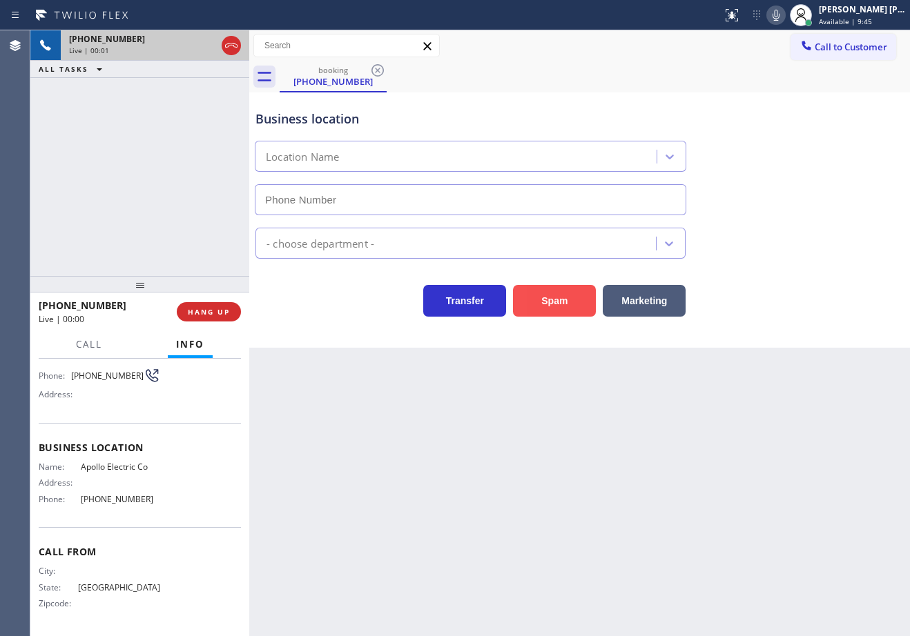
type input "[PHONE_NUMBER]"
click at [566, 301] on button "Spam" at bounding box center [554, 301] width 83 height 32
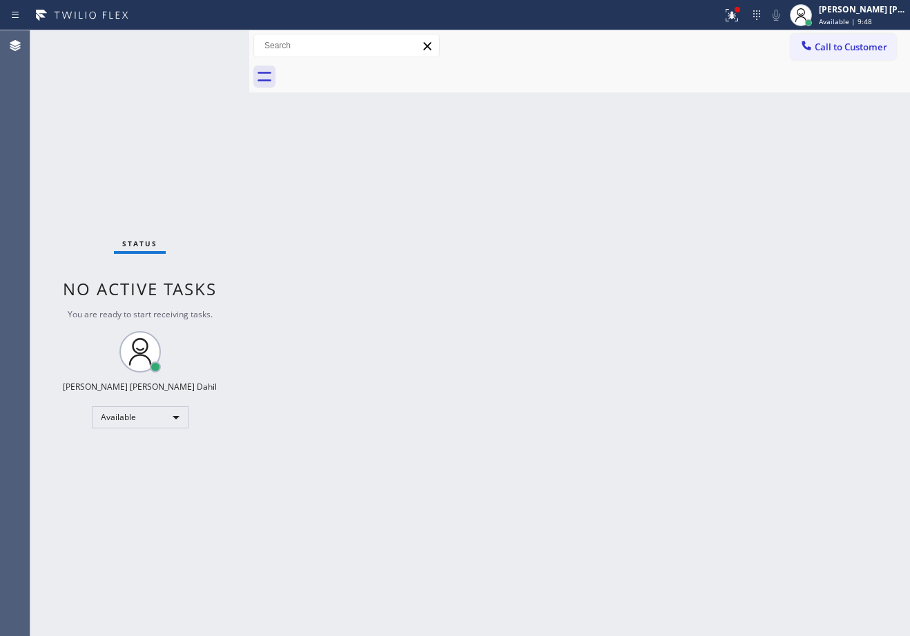
click at [341, 426] on div "Back to Dashboard Change Sender ID Customers Technicians Select a contact Outbo…" at bounding box center [579, 333] width 660 height 606
click at [342, 424] on div "Back to Dashboard Change Sender ID Customers Technicians Select a contact Outbo…" at bounding box center [579, 333] width 660 height 606
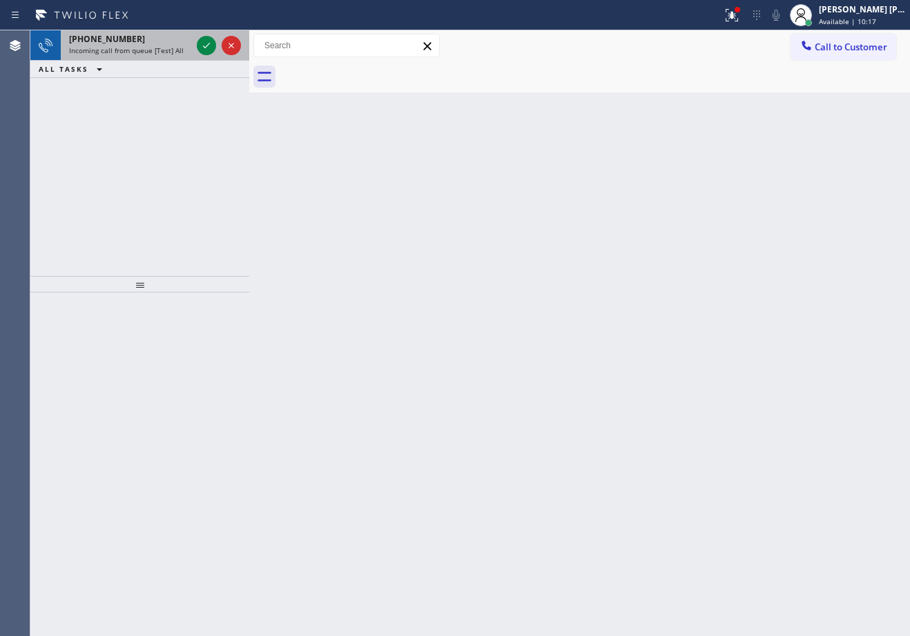
click at [179, 37] on div "[PHONE_NUMBER]" at bounding box center [130, 39] width 122 height 12
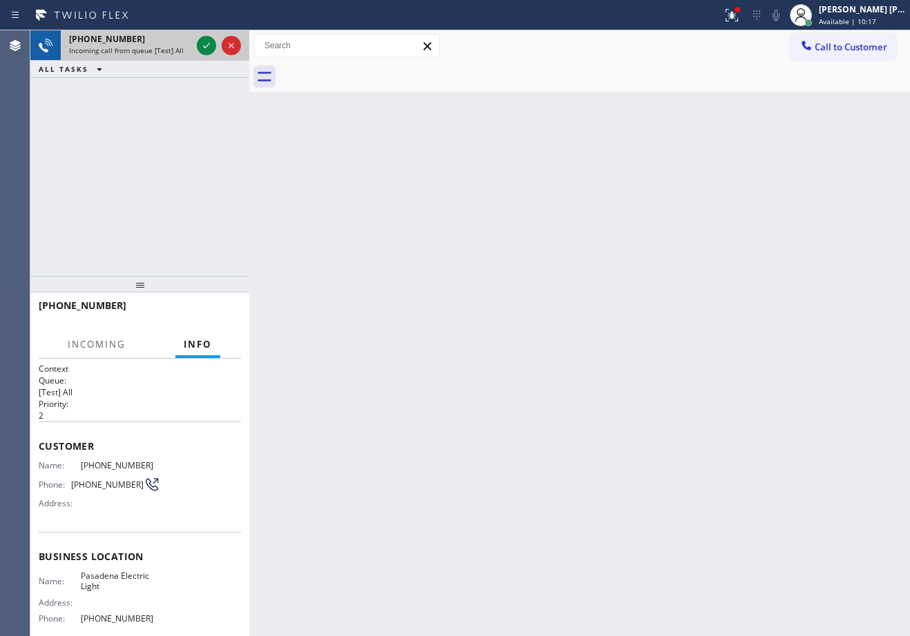
click at [180, 37] on div "[PHONE_NUMBER]" at bounding box center [130, 39] width 122 height 12
click at [204, 38] on icon at bounding box center [206, 45] width 17 height 17
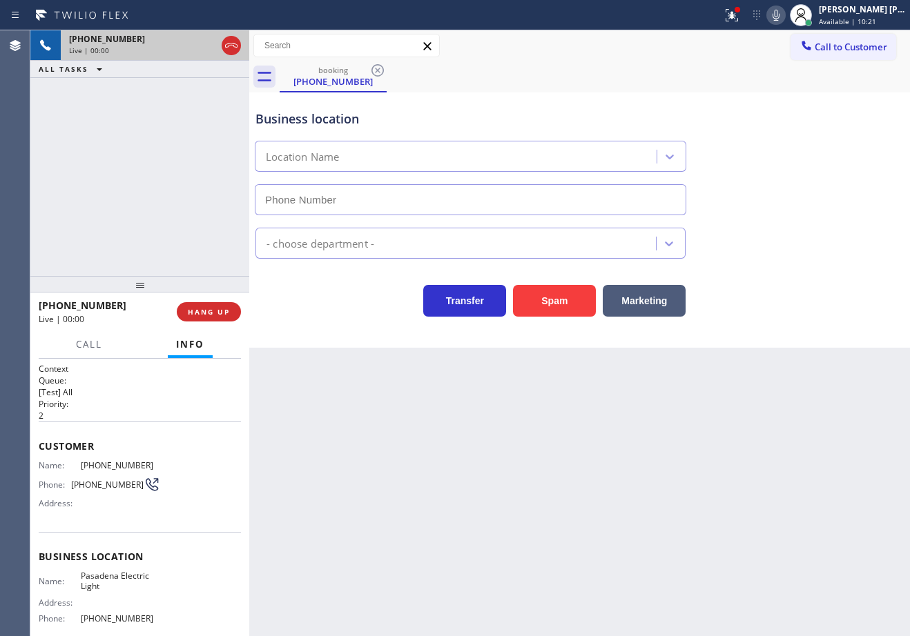
type input "[PHONE_NUMBER]"
click at [571, 310] on button "Spam" at bounding box center [554, 301] width 83 height 32
click at [571, 309] on button "Spam" at bounding box center [554, 301] width 83 height 32
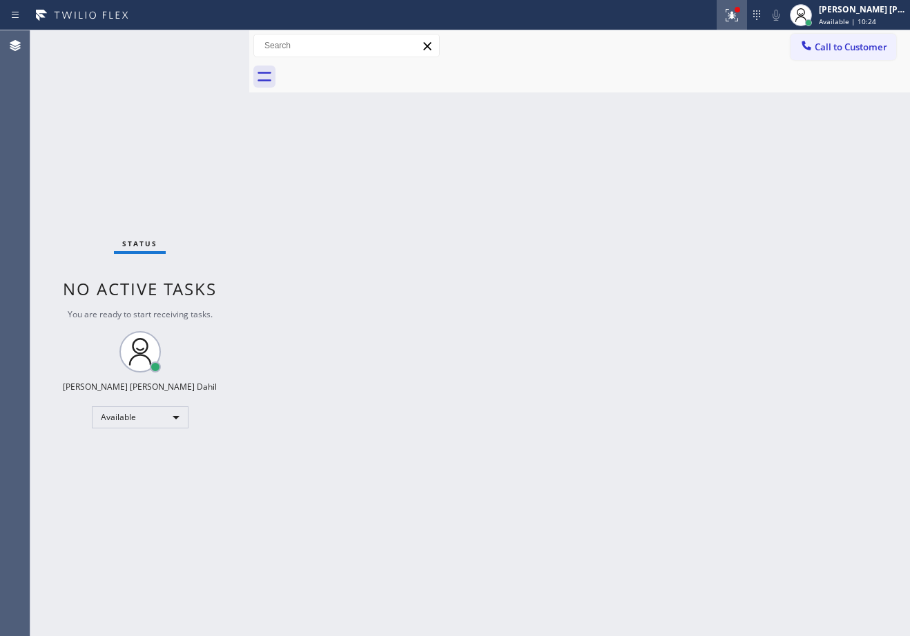
drag, startPoint x: 743, startPoint y: 15, endPoint x: 741, endPoint y: 37, distance: 21.6
click at [740, 17] on icon at bounding box center [731, 15] width 17 height 17
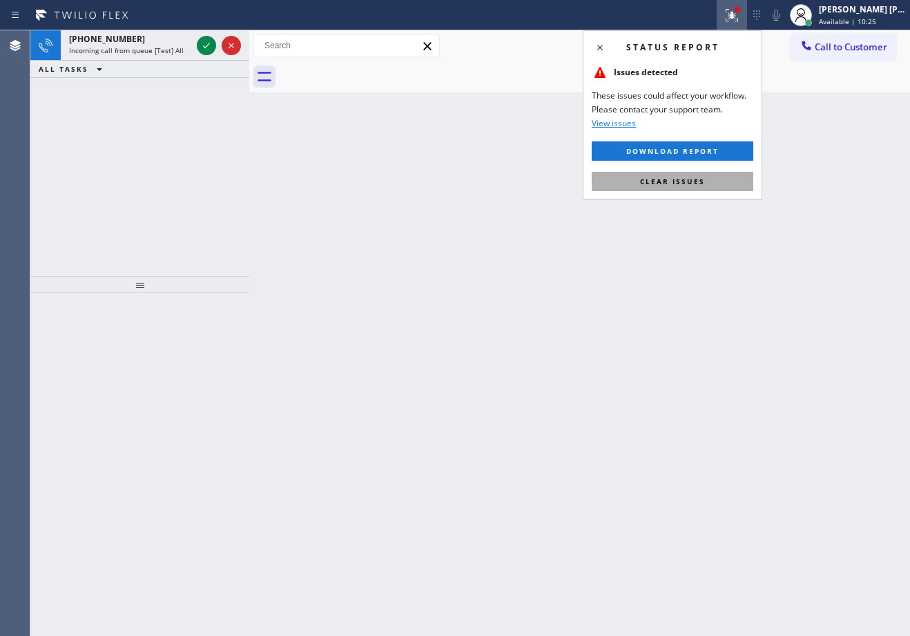
click at [709, 189] on button "Clear issues" at bounding box center [671, 181] width 161 height 19
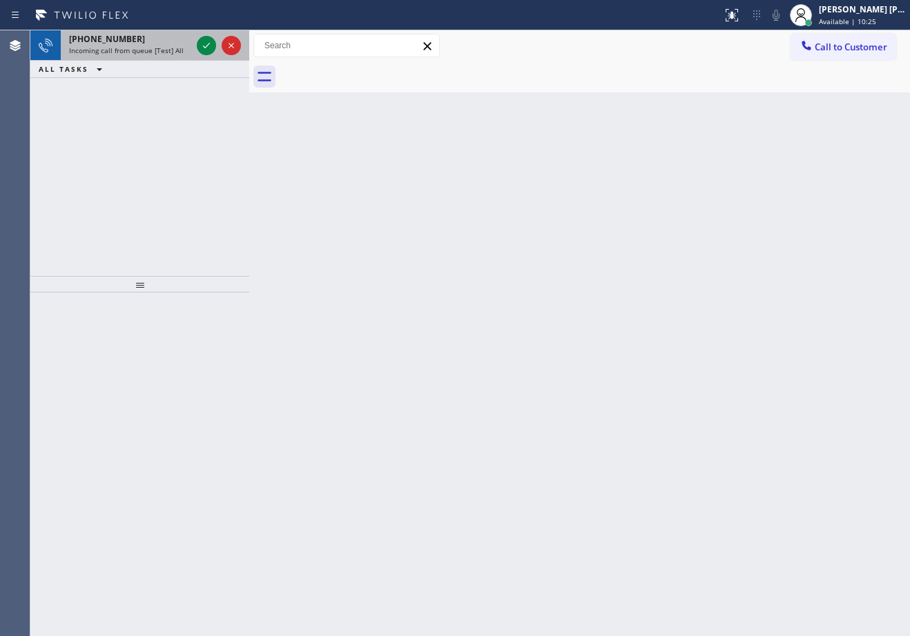
click at [159, 44] on div "[PHONE_NUMBER]" at bounding box center [130, 39] width 122 height 12
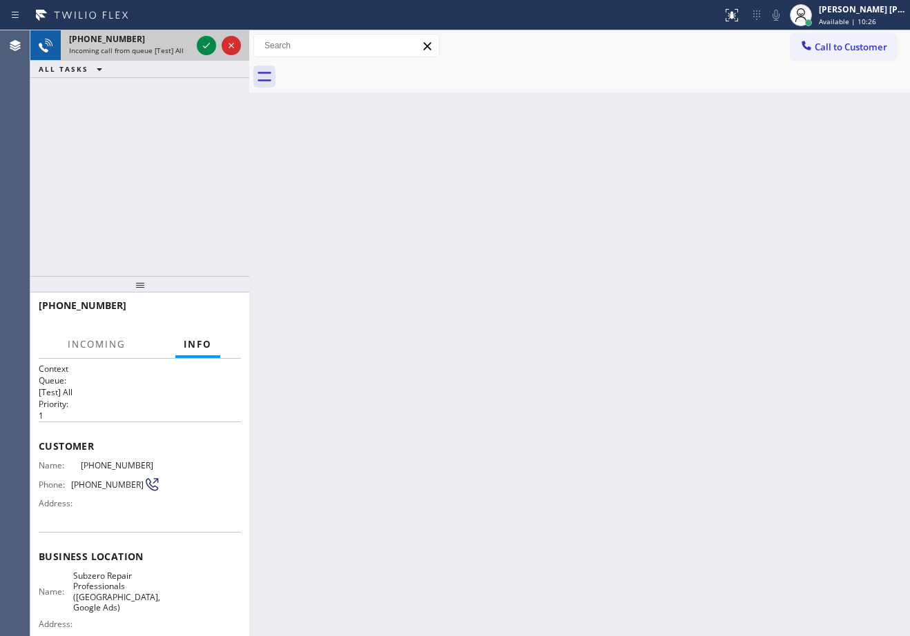
click at [159, 44] on div "[PHONE_NUMBER]" at bounding box center [130, 39] width 122 height 12
click at [204, 48] on icon at bounding box center [206, 45] width 17 height 17
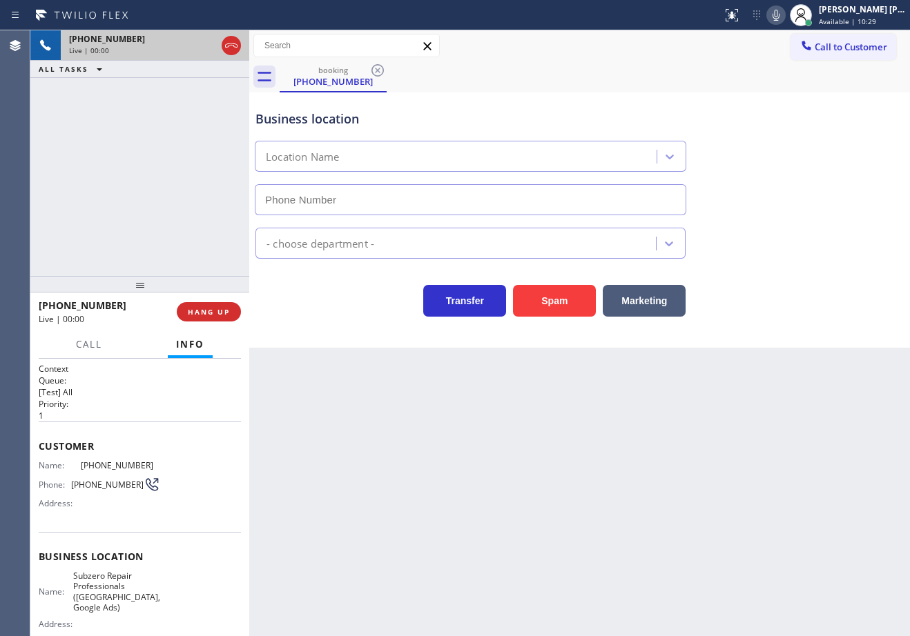
type input "[PHONE_NUMBER]"
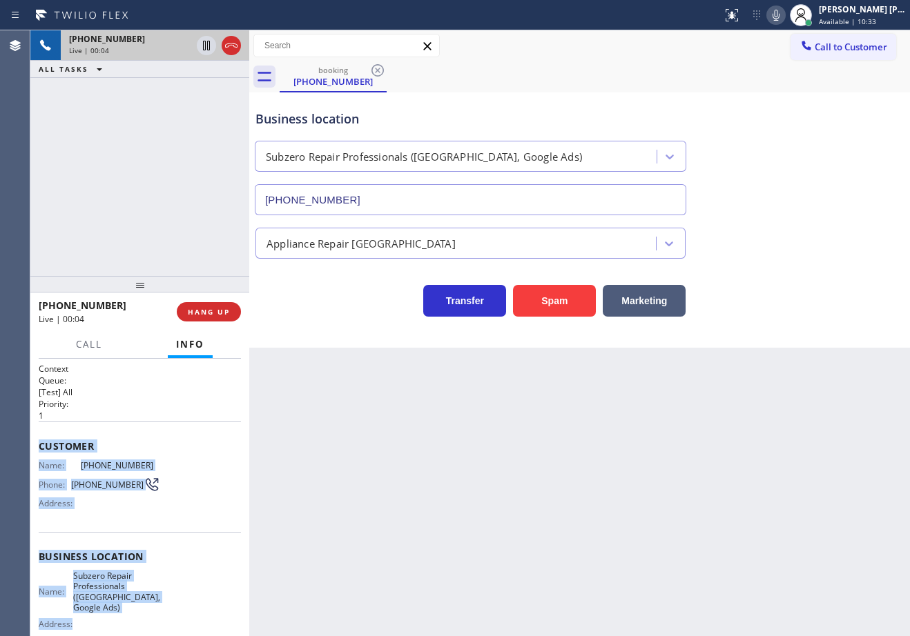
scroll to position [141, 0]
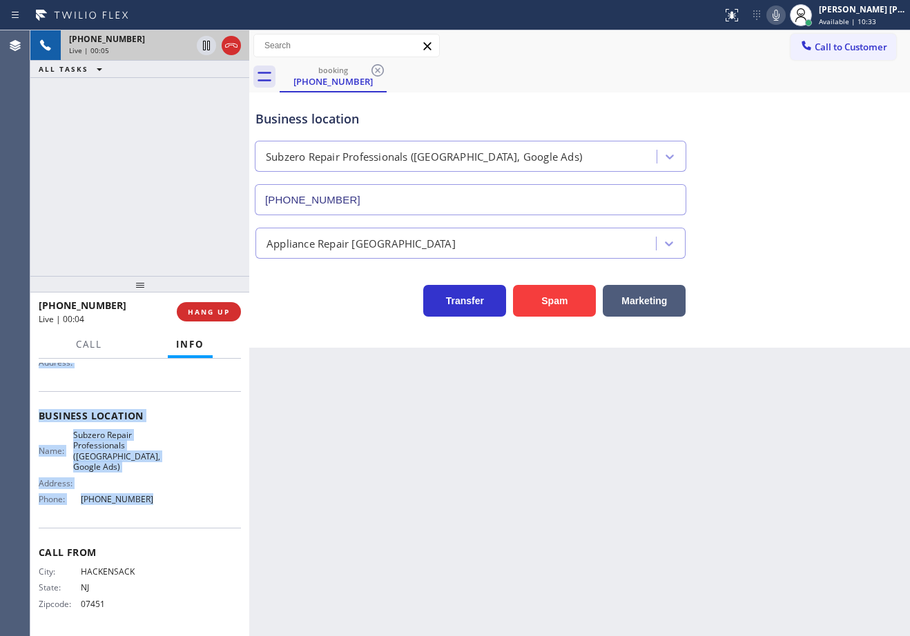
drag, startPoint x: 35, startPoint y: 441, endPoint x: 542, endPoint y: 446, distance: 507.3
click at [174, 497] on div "Context Queue: [Test] All Priority: 1 Customer Name: [PHONE_NUMBER] Phone: [PHO…" at bounding box center [139, 497] width 219 height 277
copy div "Customer Name: [PHONE_NUMBER] Phone: [PHONE_NUMBER] Address: Business location …"
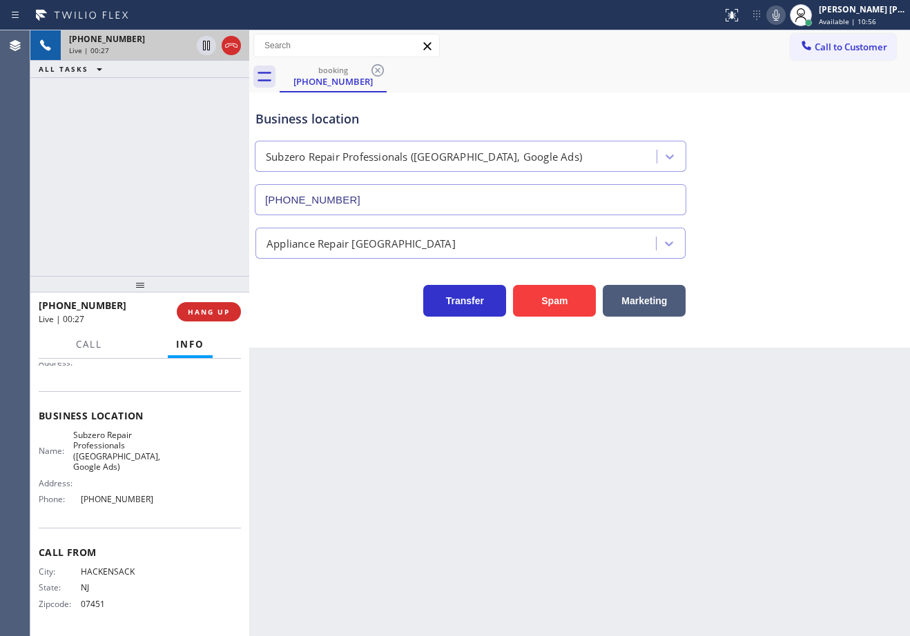
click at [148, 100] on div "[PHONE_NUMBER] Live | 00:27 ALL TASKS ALL TASKS ACTIVE TASKS TASKS IN WRAP UP" at bounding box center [139, 153] width 219 height 246
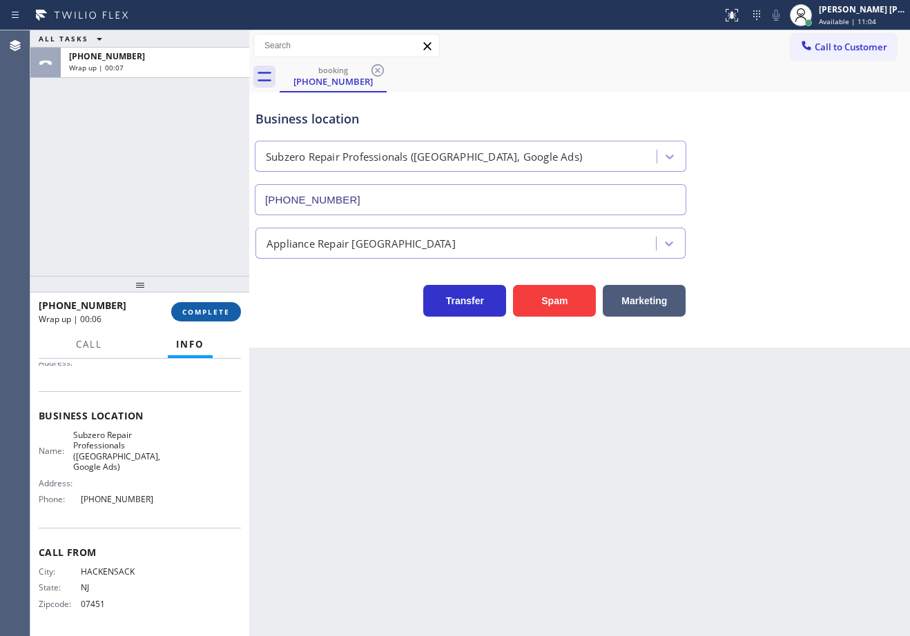
click at [219, 313] on span "COMPLETE" at bounding box center [206, 312] width 48 height 10
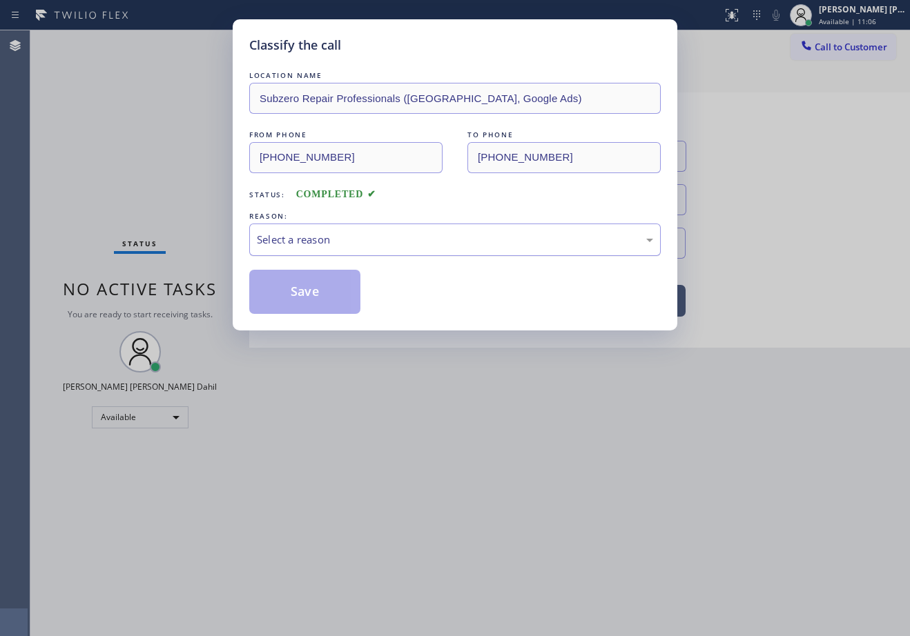
click at [273, 233] on div "Select a reason" at bounding box center [455, 240] width 396 height 16
click at [301, 299] on button "Save" at bounding box center [304, 292] width 111 height 44
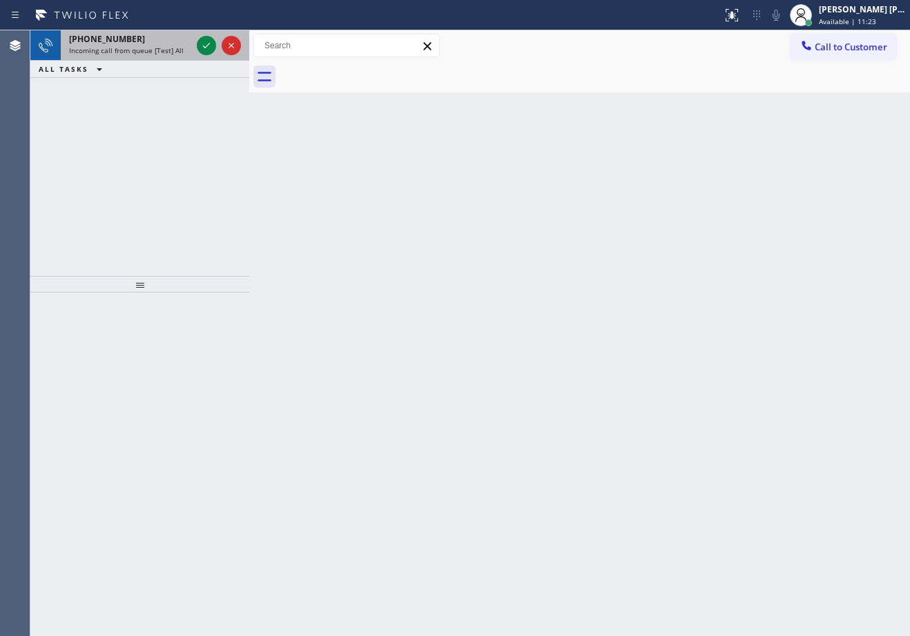
click at [175, 43] on div "[PHONE_NUMBER]" at bounding box center [130, 39] width 122 height 12
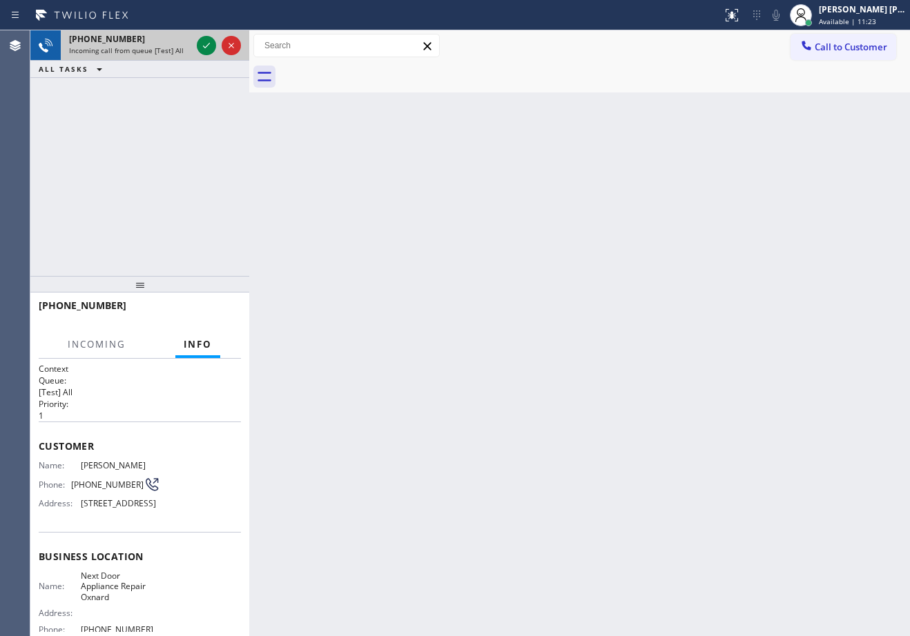
click at [175, 44] on div "[PHONE_NUMBER]" at bounding box center [130, 39] width 122 height 12
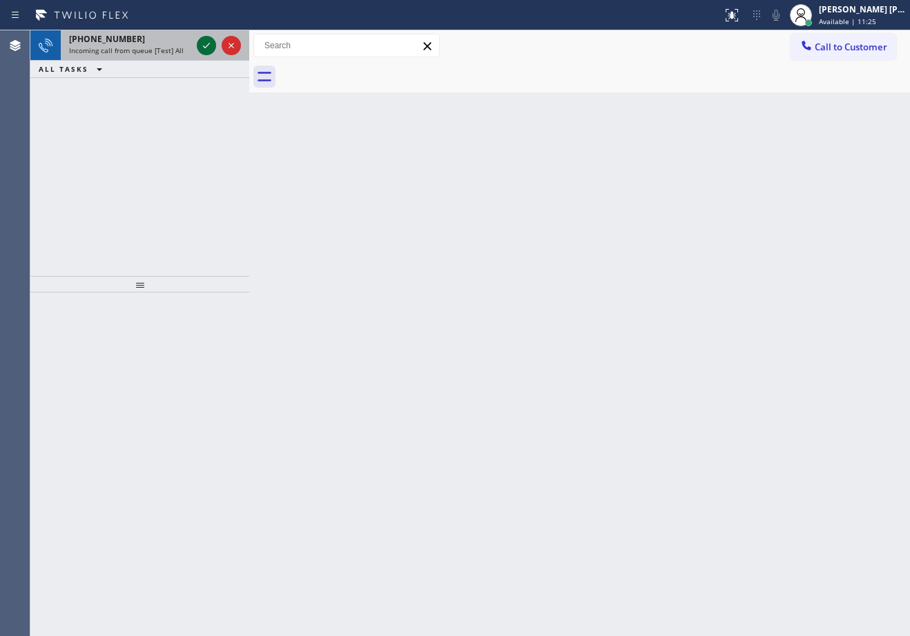
click at [208, 50] on icon at bounding box center [206, 45] width 17 height 17
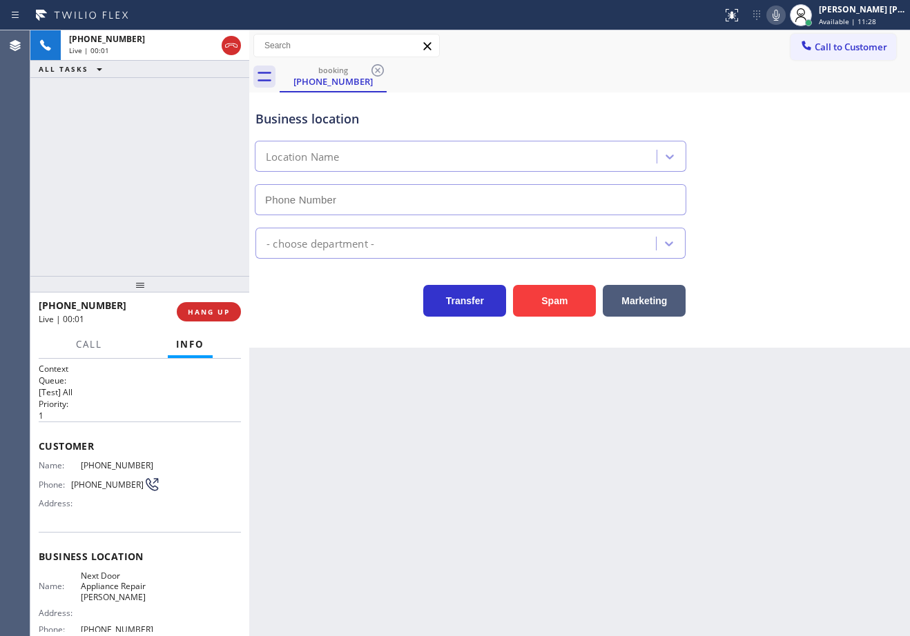
type input "[PHONE_NUMBER]"
click at [373, 431] on div "Back to Dashboard Change Sender ID Customers Technicians Select a contact Outbo…" at bounding box center [579, 333] width 660 height 606
drag, startPoint x: 373, startPoint y: 357, endPoint x: 292, endPoint y: 346, distance: 82.2
click at [373, 357] on div "Back to Dashboard Change Sender ID Customers Technicians Select a contact Outbo…" at bounding box center [579, 333] width 660 height 606
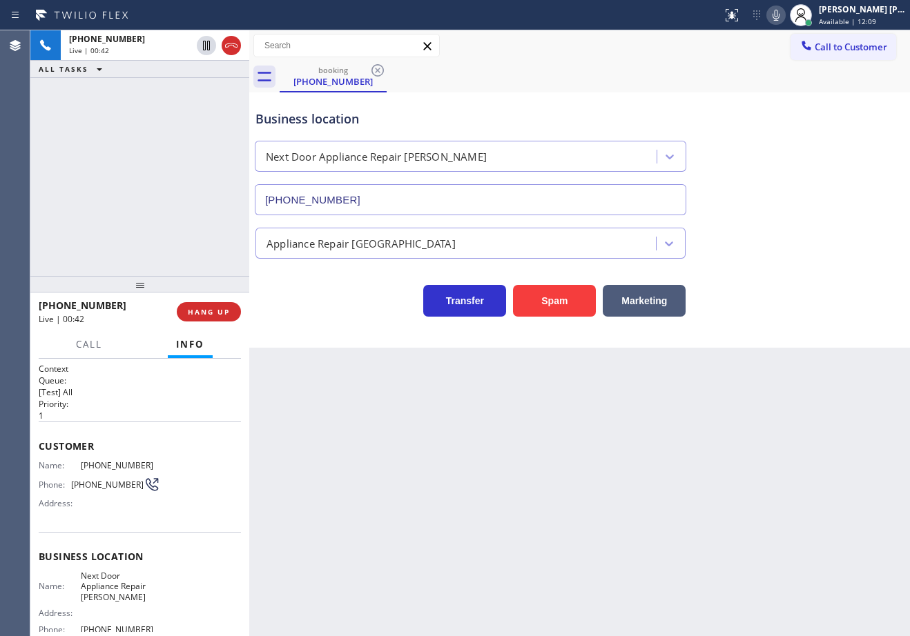
click at [155, 208] on div "[PHONE_NUMBER] Live | 00:42 ALL TASKS ALL TASKS ACTIVE TASKS TASKS IN WRAP UP" at bounding box center [139, 153] width 219 height 246
click at [622, 302] on button "Marketing" at bounding box center [643, 301] width 83 height 32
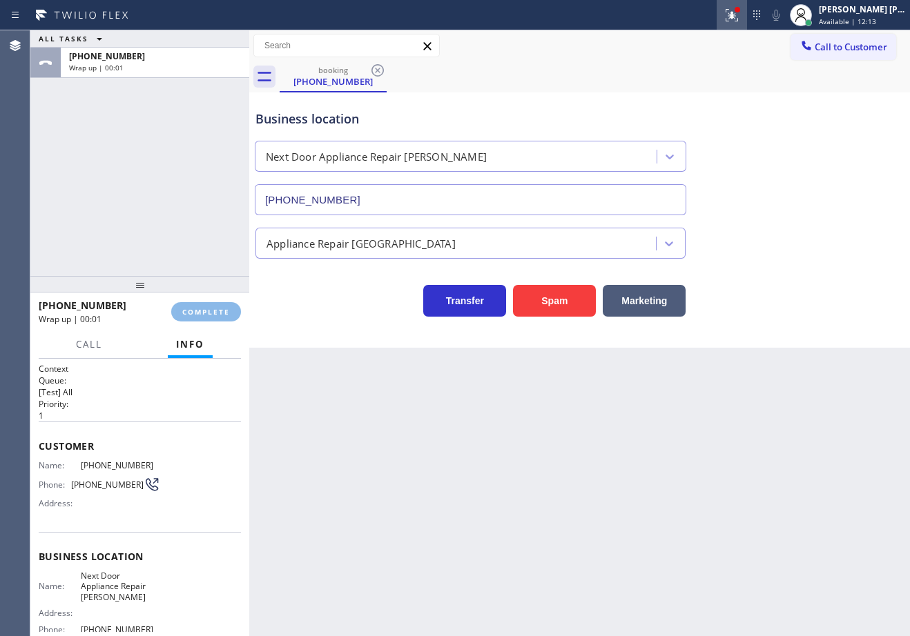
click at [619, 301] on div "Back to Dashboard Change Sender ID Customers Technicians Select a contact Outbo…" at bounding box center [579, 333] width 660 height 606
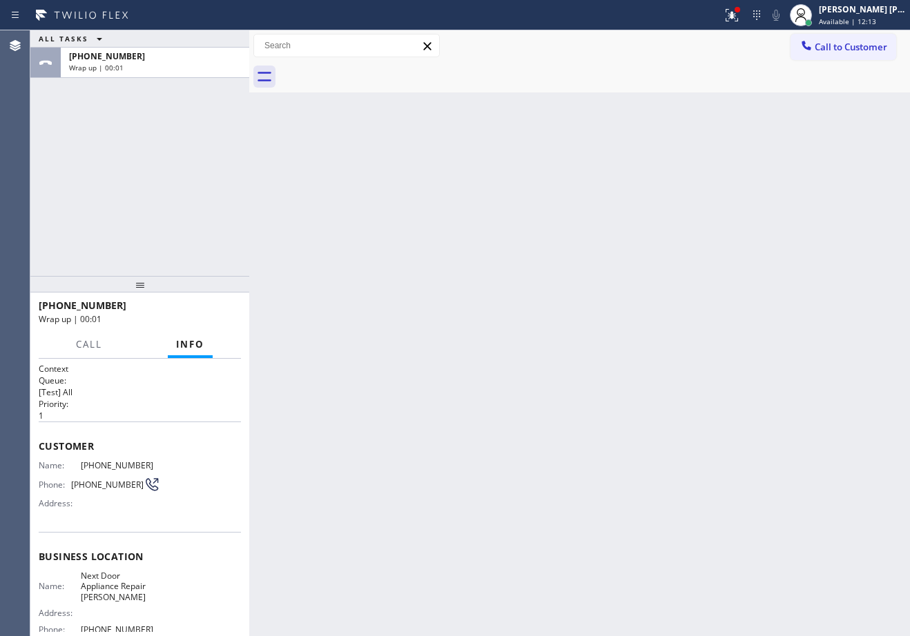
click at [740, 14] on icon at bounding box center [731, 15] width 17 height 17
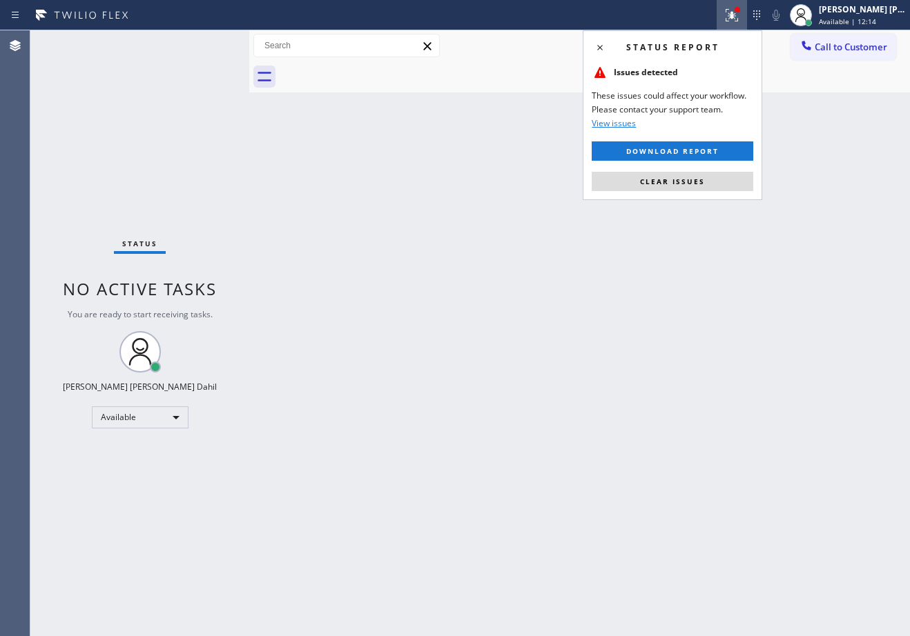
click at [716, 184] on button "Clear issues" at bounding box center [671, 181] width 161 height 19
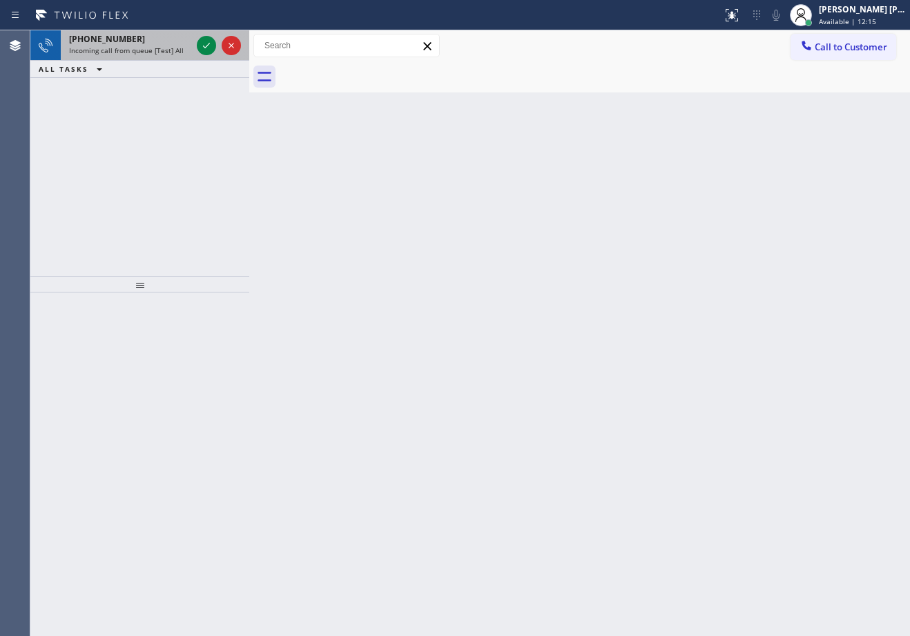
click at [159, 35] on div "[PHONE_NUMBER]" at bounding box center [130, 39] width 122 height 12
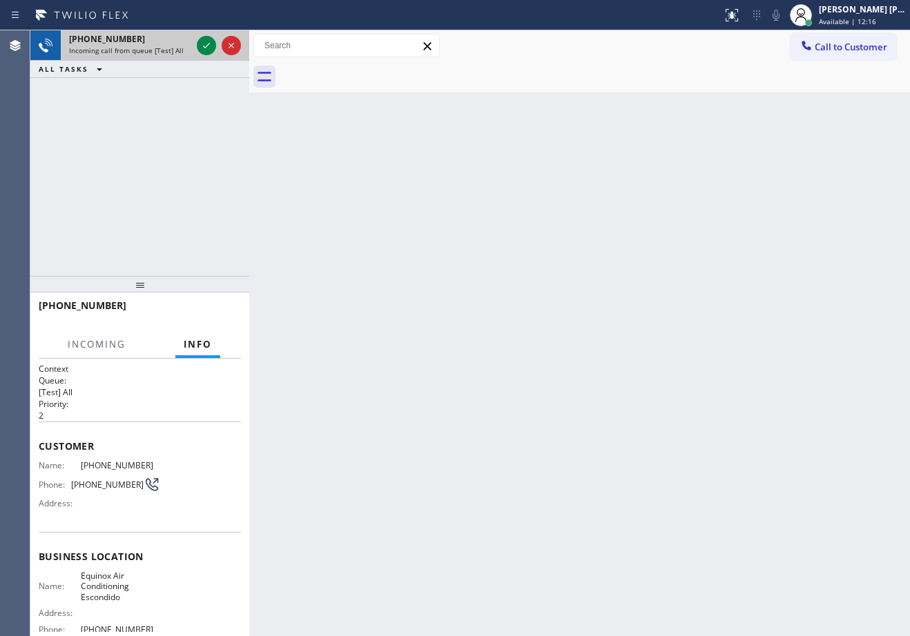
click at [159, 35] on div "[PHONE_NUMBER]" at bounding box center [130, 39] width 122 height 12
click at [210, 41] on icon at bounding box center [206, 45] width 17 height 17
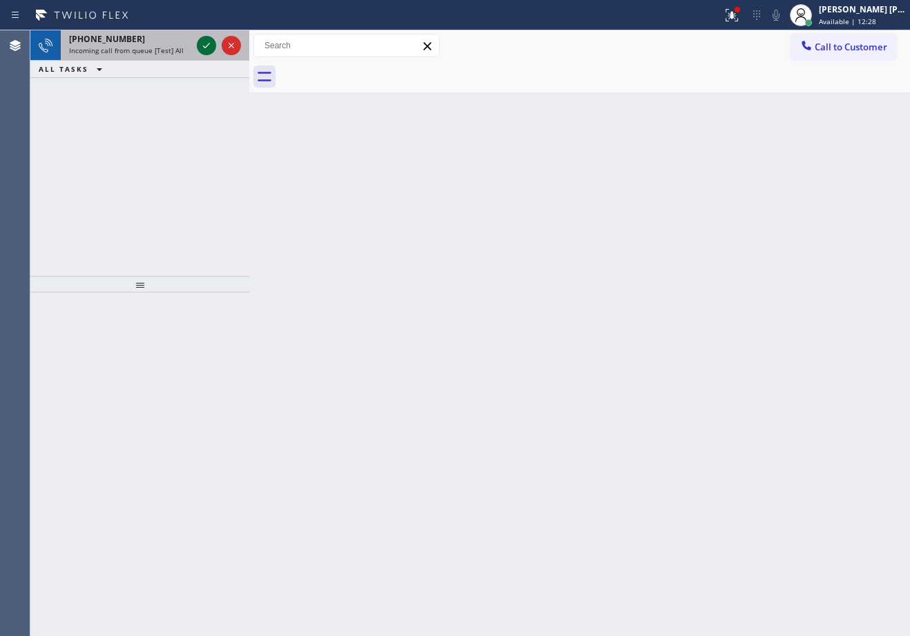
click at [204, 43] on icon at bounding box center [206, 45] width 17 height 17
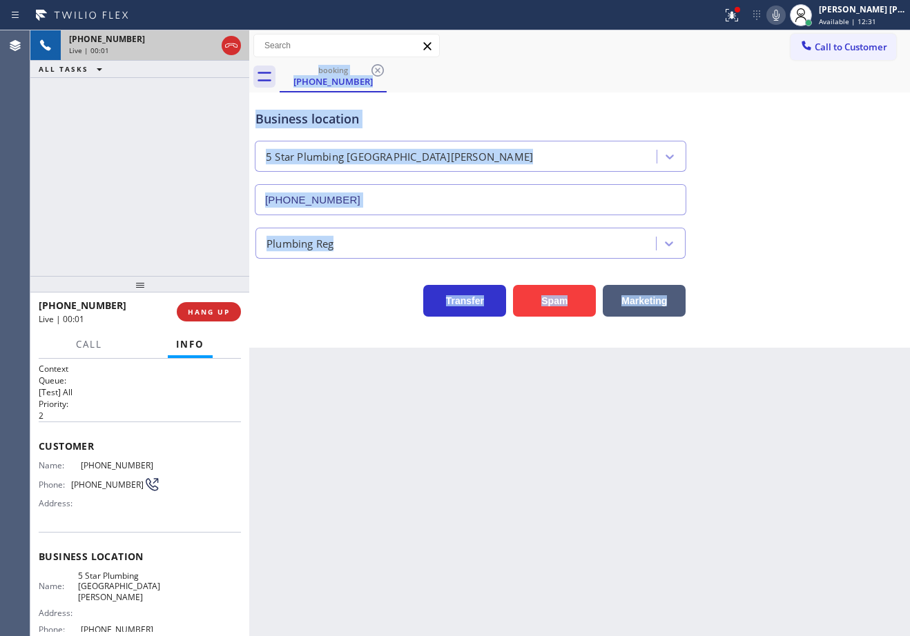
type input "[PHONE_NUMBER]"
click at [559, 302] on button "Spam" at bounding box center [554, 301] width 83 height 32
drag, startPoint x: 559, startPoint y: 302, endPoint x: 609, endPoint y: 233, distance: 84.9
click at [559, 301] on button "Spam" at bounding box center [554, 301] width 83 height 32
click at [740, 18] on icon at bounding box center [731, 15] width 17 height 17
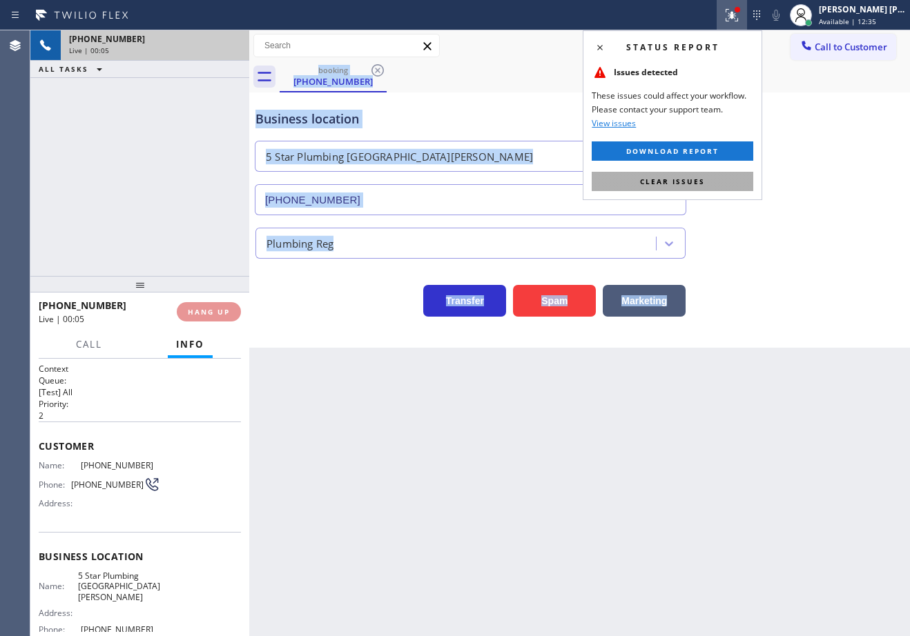
click at [712, 190] on button "Clear issues" at bounding box center [671, 181] width 161 height 19
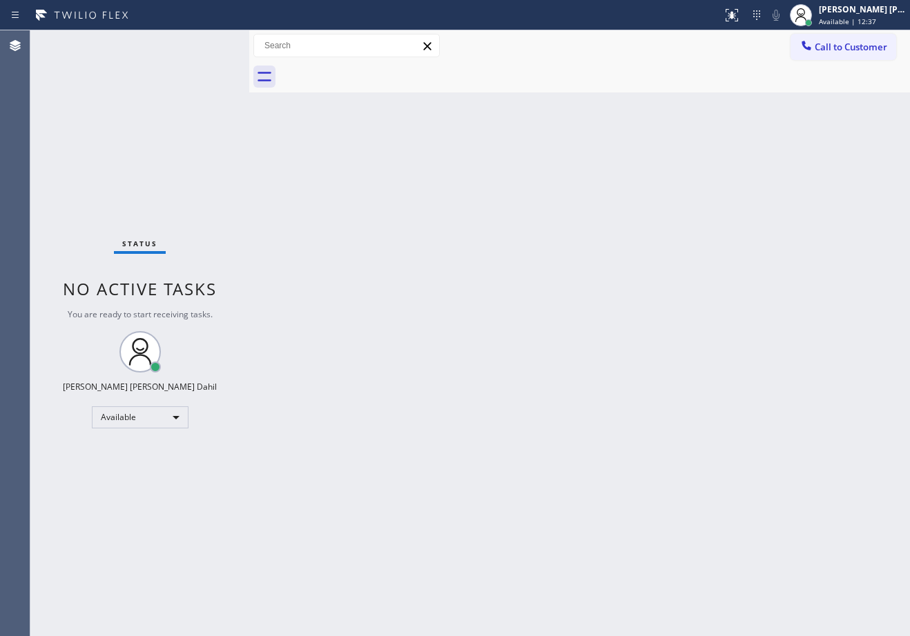
click at [518, 73] on div at bounding box center [595, 76] width 630 height 31
click at [540, 551] on div "Back to Dashboard Change Sender ID Customers Technicians Select a contact Outbo…" at bounding box center [579, 333] width 660 height 606
click at [555, 71] on div at bounding box center [595, 76] width 630 height 31
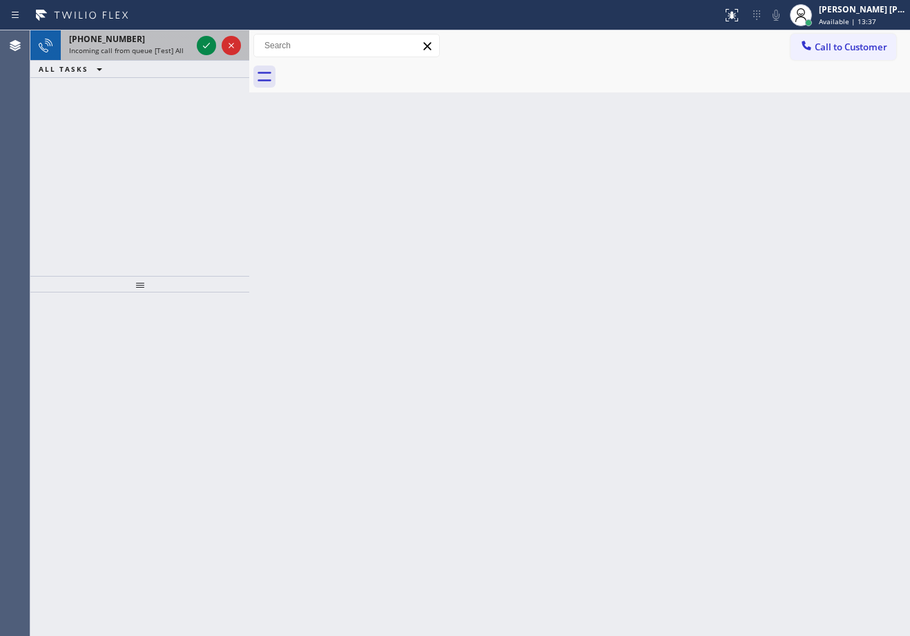
click at [172, 39] on div "[PHONE_NUMBER]" at bounding box center [130, 39] width 122 height 12
click at [173, 39] on div "[PHONE_NUMBER]" at bounding box center [130, 39] width 122 height 12
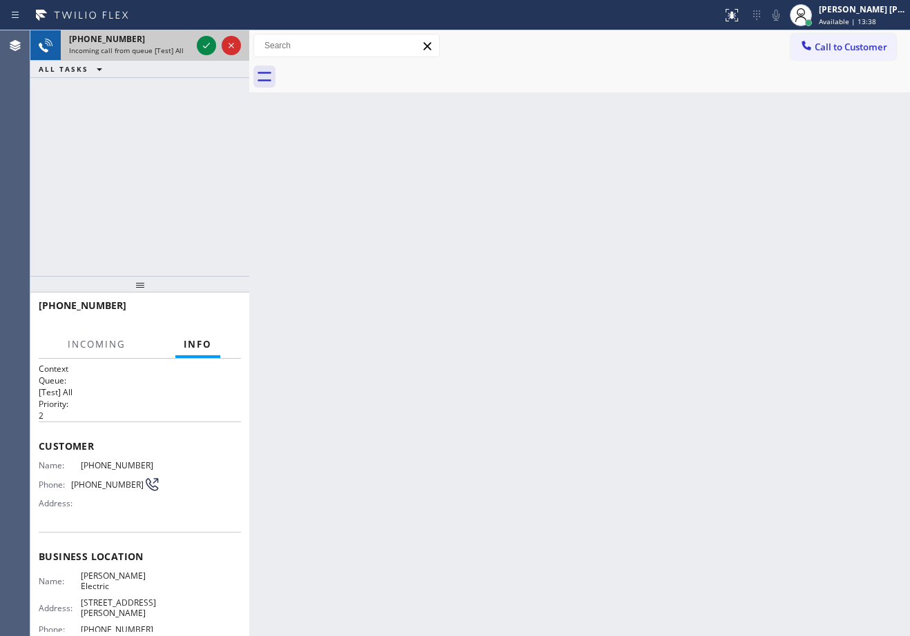
click at [175, 39] on div "[PHONE_NUMBER]" at bounding box center [130, 39] width 122 height 12
click at [205, 41] on icon at bounding box center [206, 45] width 17 height 17
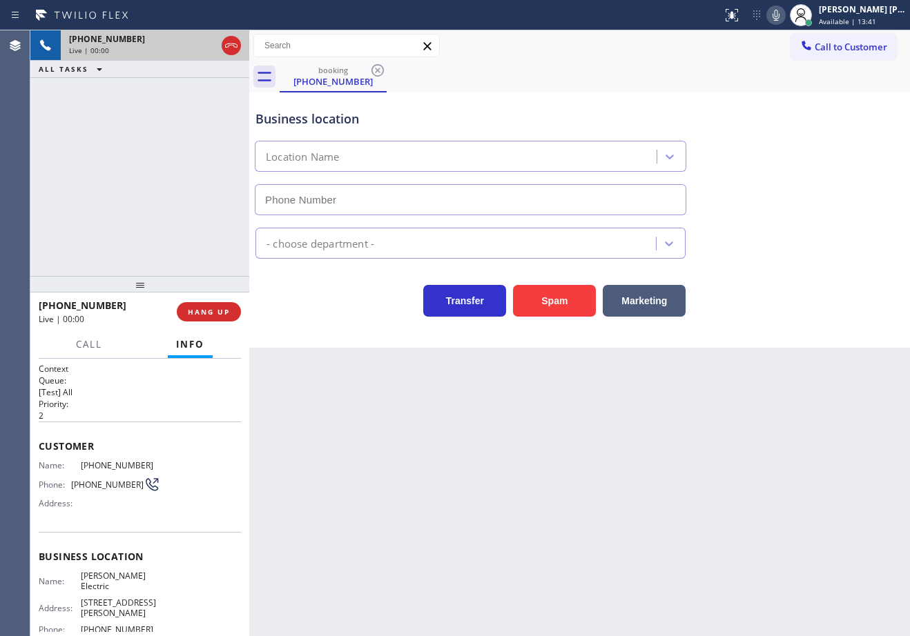
type input "[PHONE_NUMBER]"
click at [196, 197] on div "[PHONE_NUMBER] Live | 00:06 ALL TASKS ALL TASKS ACTIVE TASKS TASKS IN WRAP UP" at bounding box center [139, 153] width 219 height 246
click at [196, 197] on div "[PHONE_NUMBER] Live | 00:07 ALL TASKS ALL TASKS ACTIVE TASKS TASKS IN WRAP UP" at bounding box center [139, 153] width 219 height 246
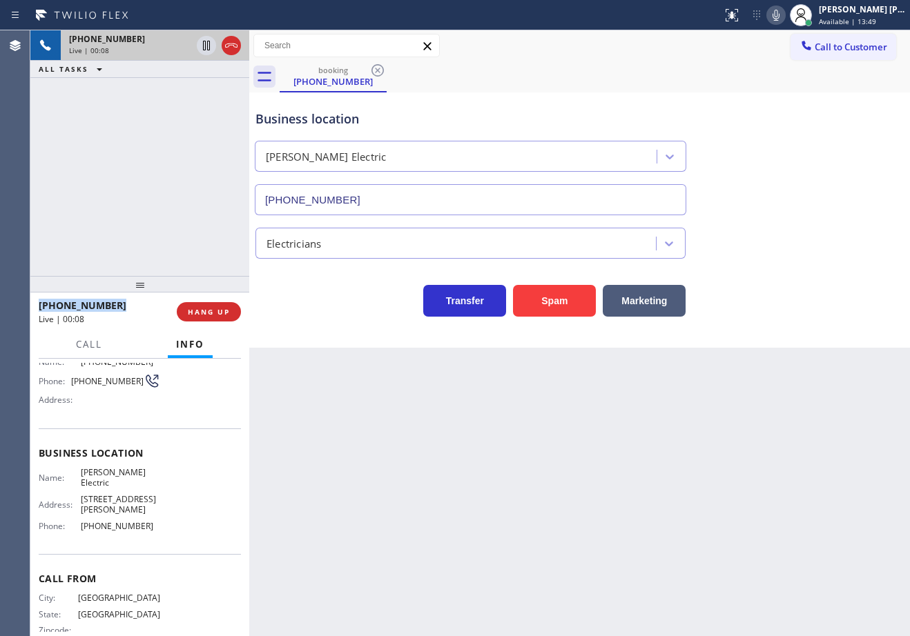
scroll to position [130, 0]
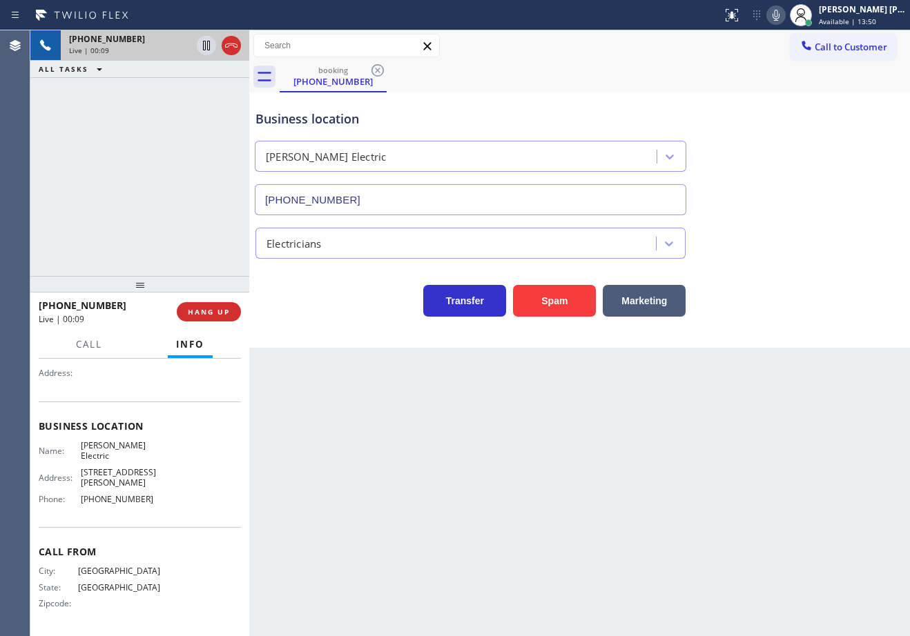
click at [122, 189] on div "[PHONE_NUMBER] Live | 00:09 ALL TASKS ALL TASKS ACTIVE TASKS TASKS IN WRAP UP" at bounding box center [139, 153] width 219 height 246
click at [232, 301] on div "[PHONE_NUMBER] Live | 00:11 HANG UP" at bounding box center [140, 312] width 202 height 36
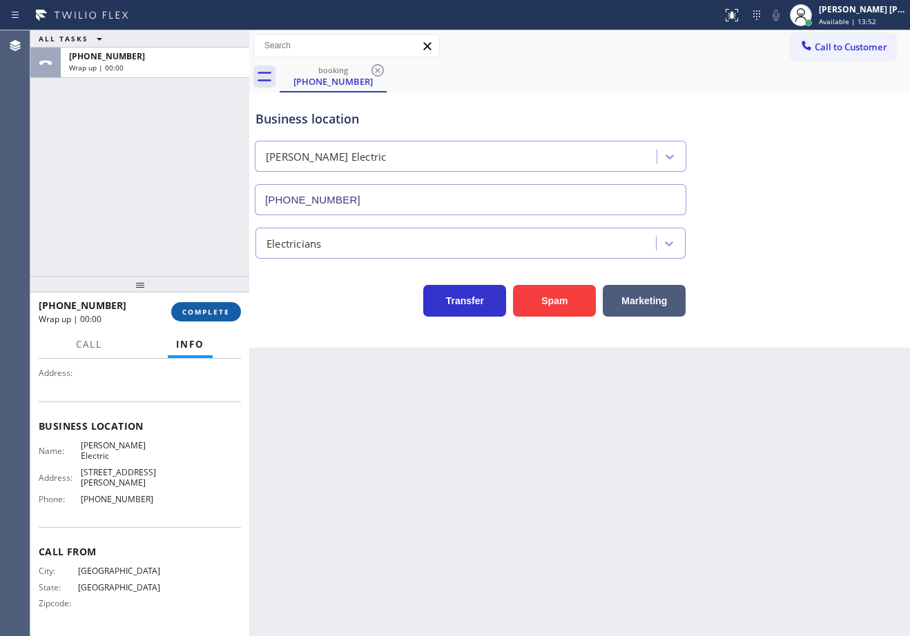
click at [226, 313] on span "COMPLETE" at bounding box center [206, 312] width 48 height 10
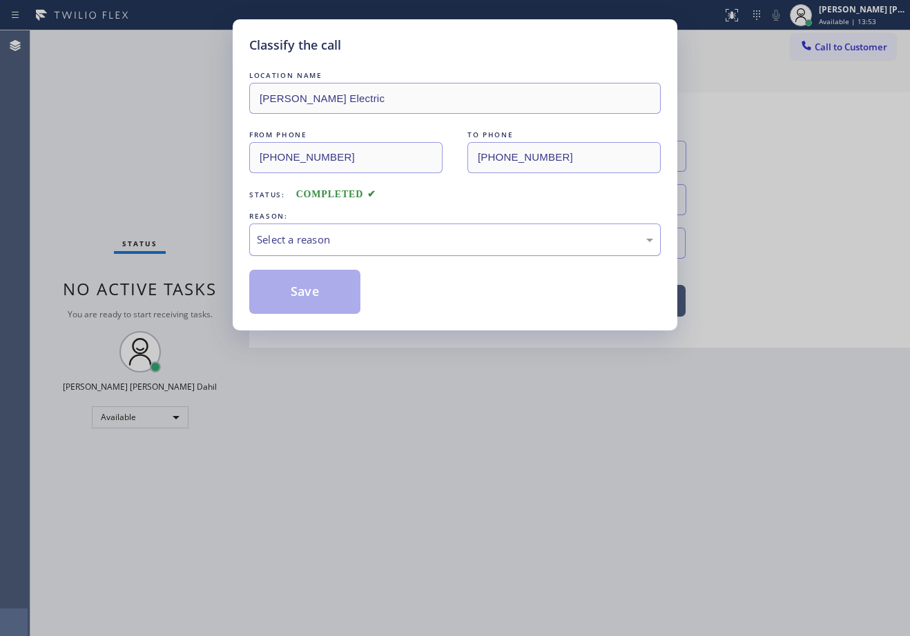
click at [343, 242] on div "Select a reason" at bounding box center [455, 240] width 396 height 16
click at [313, 291] on button "Save" at bounding box center [304, 292] width 111 height 44
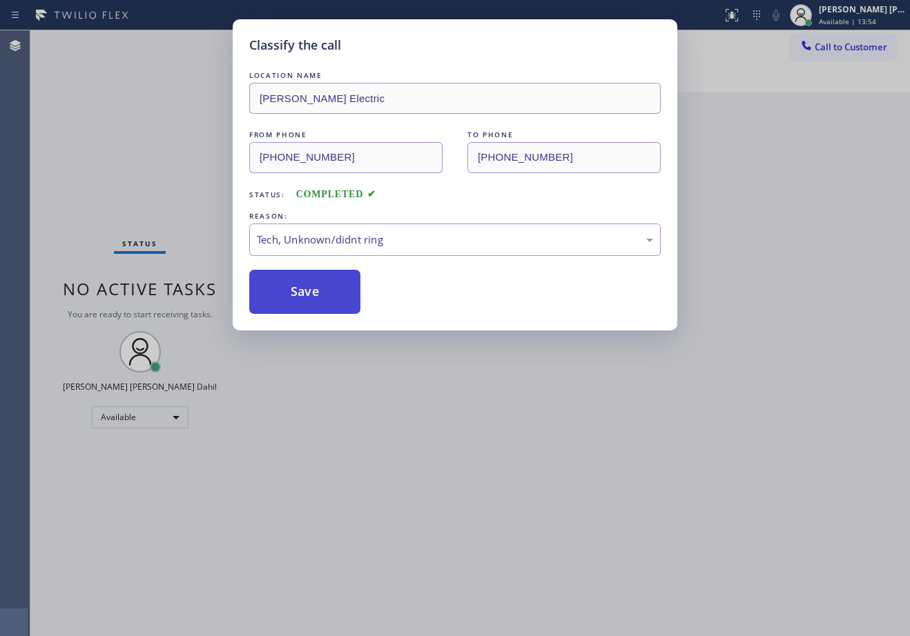
click at [313, 291] on button "Save" at bounding box center [304, 292] width 111 height 44
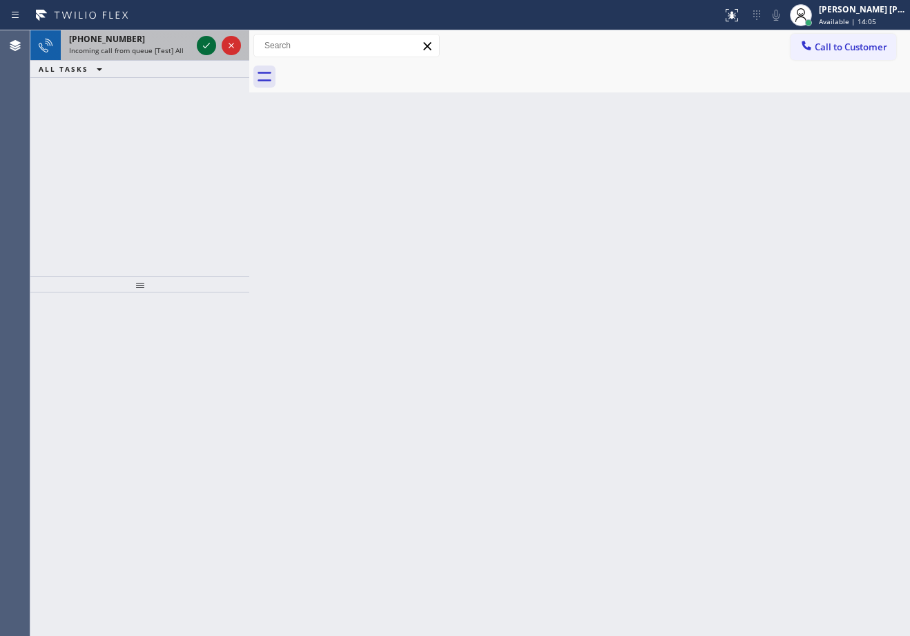
click at [204, 43] on icon at bounding box center [206, 45] width 17 height 17
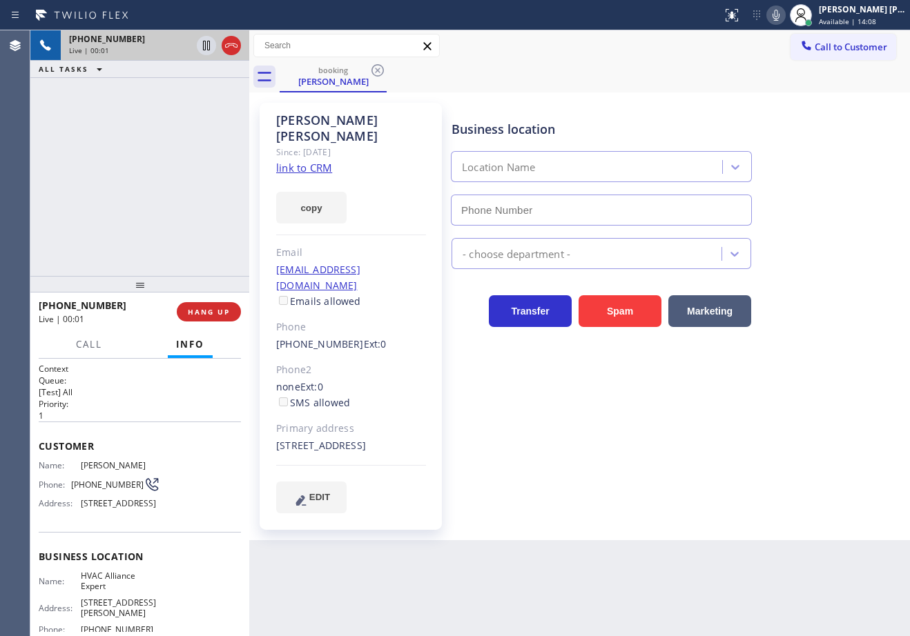
type input "[PHONE_NUMBER]"
click at [316, 161] on link "link to CRM" at bounding box center [304, 168] width 56 height 14
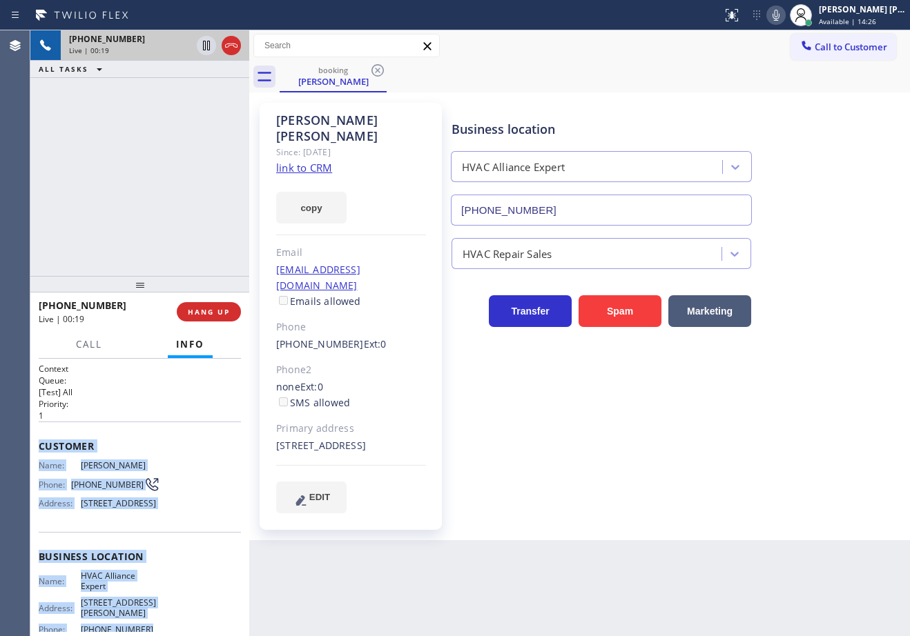
scroll to position [141, 0]
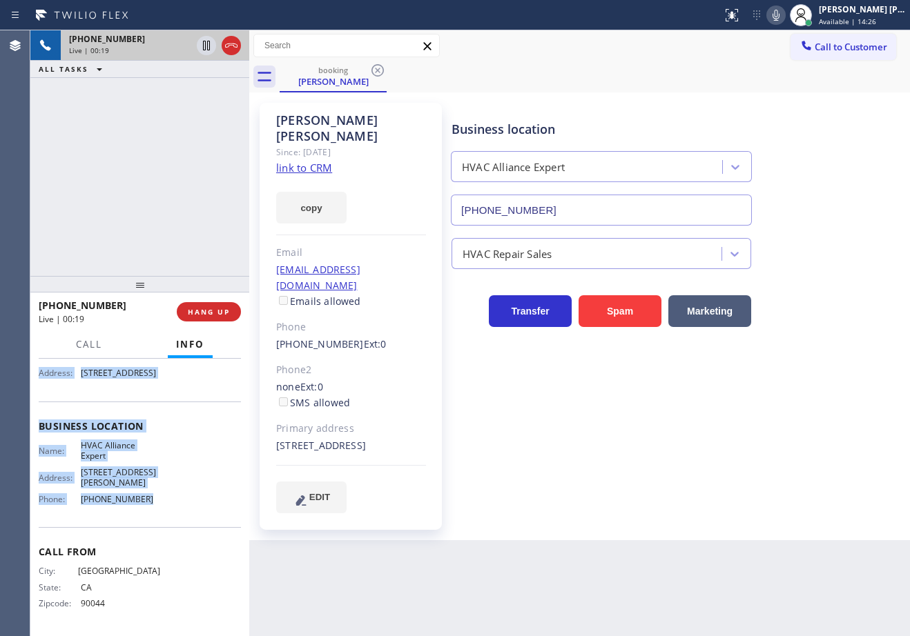
drag, startPoint x: 37, startPoint y: 444, endPoint x: 170, endPoint y: 499, distance: 143.9
click at [170, 499] on div "Context Queue: [Test] All Priority: 1 Customer Name: [PERSON_NAME] Phone: [PHON…" at bounding box center [139, 497] width 219 height 277
copy div "Customer Name: [PERSON_NAME] Phone: [PHONE_NUMBER] Address: [STREET_ADDRESS] Bu…"
click at [761, 96] on div "[PERSON_NAME] Since: [DATE] link to CRM copy Email [EMAIL_ADDRESS][DOMAIN_NAME]…" at bounding box center [580, 316] width 654 height 441
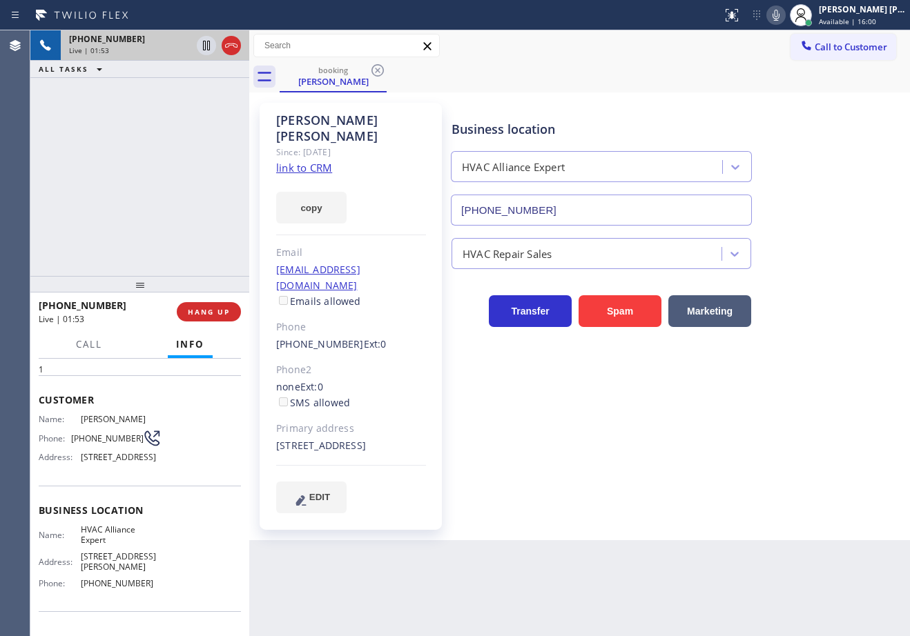
scroll to position [0, 0]
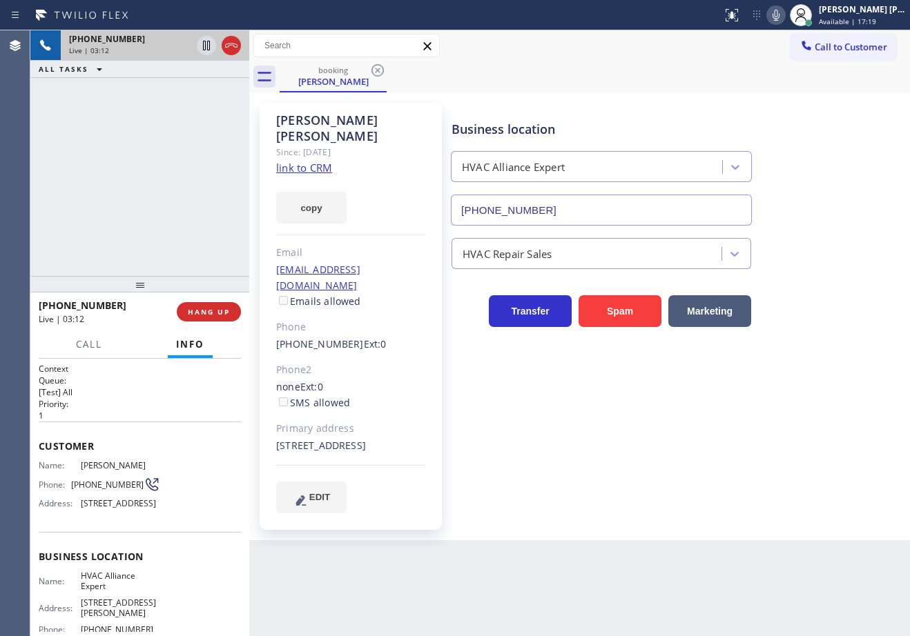
click at [779, 506] on div "Business location HVAC Alliance Expert [PHONE_NUMBER] HVAC Repair Sales Transfe…" at bounding box center [678, 321] width 458 height 431
click at [779, 507] on div "Business location HVAC Alliance Expert [PHONE_NUMBER] HVAC Repair Sales Transfe…" at bounding box center [678, 321] width 458 height 431
click at [778, 507] on div "Business location HVAC Alliance Expert [PHONE_NUMBER] HVAC Repair Sales Transfe…" at bounding box center [678, 321] width 458 height 431
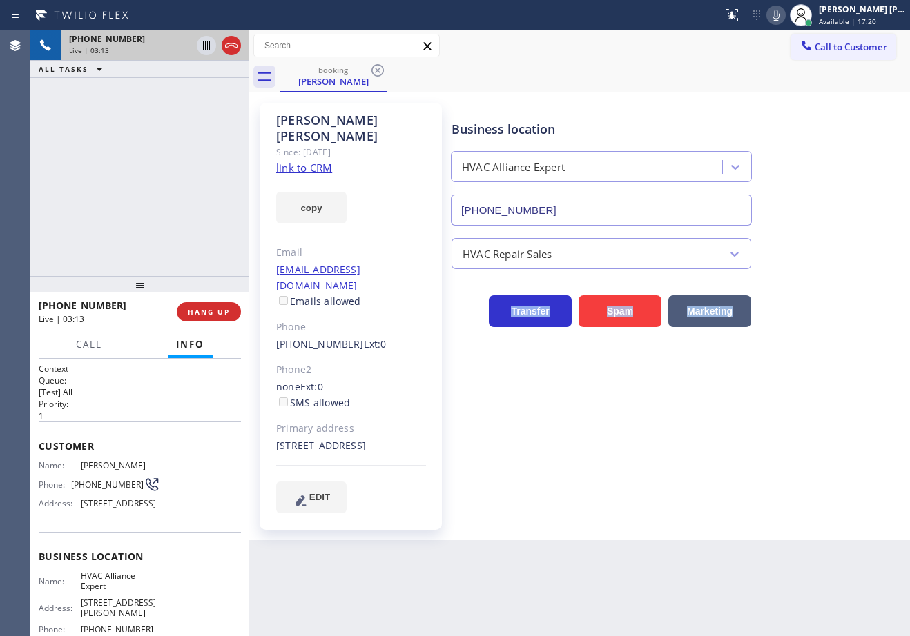
click at [777, 507] on div "Business location HVAC Alliance Expert [PHONE_NUMBER] HVAC Repair Sales Transfe…" at bounding box center [678, 321] width 458 height 431
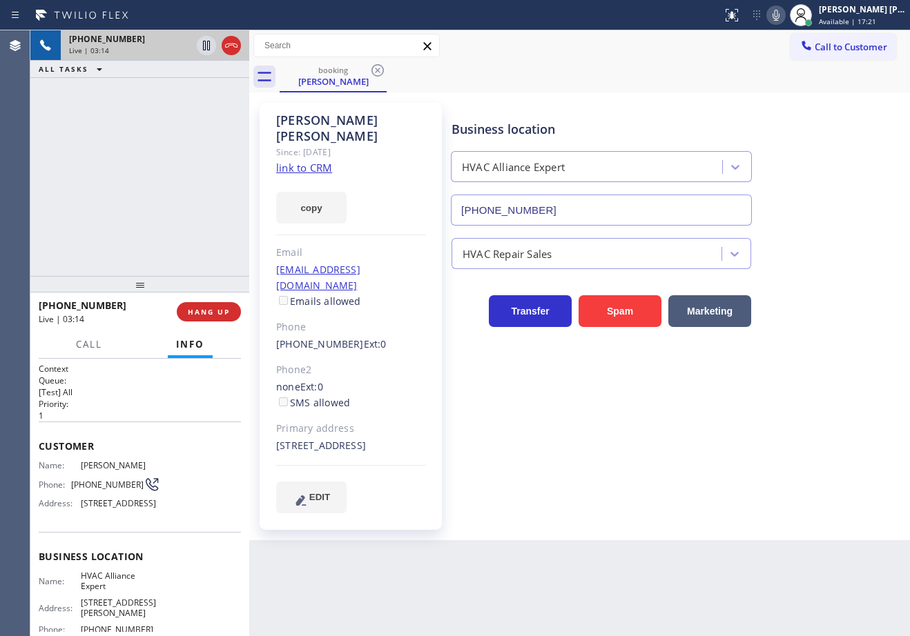
click at [805, 224] on div "Business location HVAC Alliance Expert [PHONE_NUMBER]" at bounding box center [678, 163] width 458 height 125
click at [797, 134] on div "Business location HVAC Alliance Expert [PHONE_NUMBER]" at bounding box center [678, 163] width 458 height 125
click at [798, 135] on div "Business location HVAC Alliance Expert [PHONE_NUMBER]" at bounding box center [678, 163] width 458 height 125
click at [798, 132] on div "Business location HVAC Alliance Expert [PHONE_NUMBER]" at bounding box center [678, 163] width 458 height 125
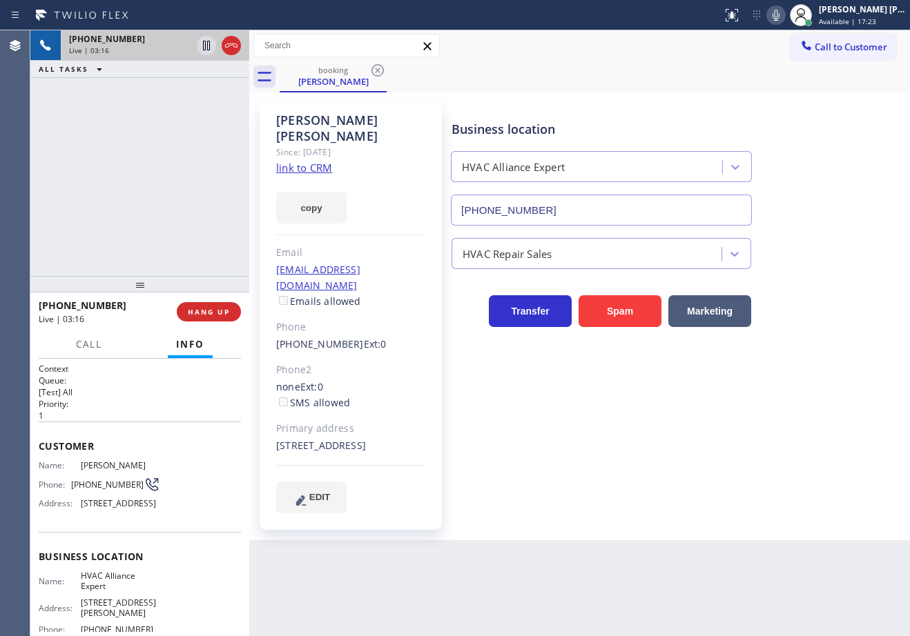
click at [790, 119] on div "Business location HVAC Alliance Expert [PHONE_NUMBER]" at bounding box center [678, 163] width 458 height 125
click at [785, 23] on button at bounding box center [775, 15] width 19 height 19
click at [206, 43] on icon at bounding box center [206, 45] width 17 height 17
click at [201, 48] on icon at bounding box center [206, 45] width 17 height 17
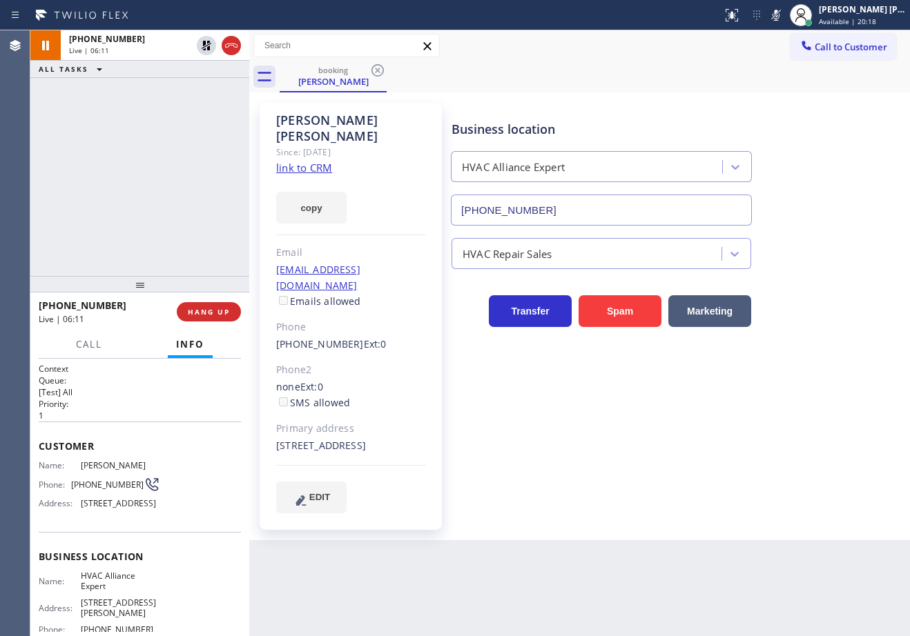
click at [790, 25] on div "Status report No issues detected If you experience an issue, please download th…" at bounding box center [812, 15] width 193 height 30
drag, startPoint x: 789, startPoint y: 12, endPoint x: 861, endPoint y: 175, distance: 178.3
click at [784, 13] on icon at bounding box center [775, 15] width 17 height 17
click at [862, 177] on div "Business location HVAC Alliance Expert [PHONE_NUMBER]" at bounding box center [678, 163] width 458 height 125
drag, startPoint x: 545, startPoint y: 63, endPoint x: 423, endPoint y: 147, distance: 148.0
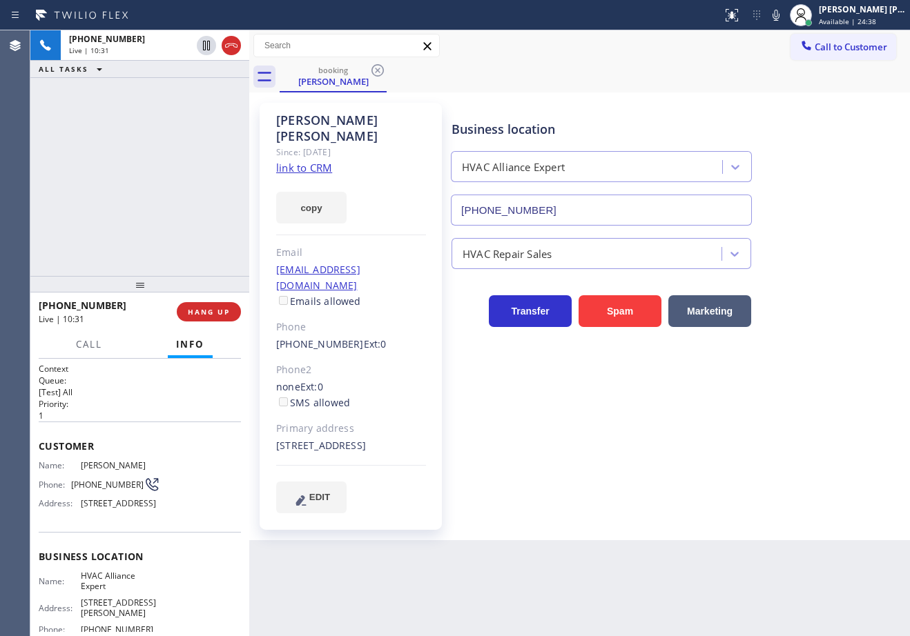
click at [545, 63] on div "booking [PERSON_NAME]" at bounding box center [595, 76] width 630 height 31
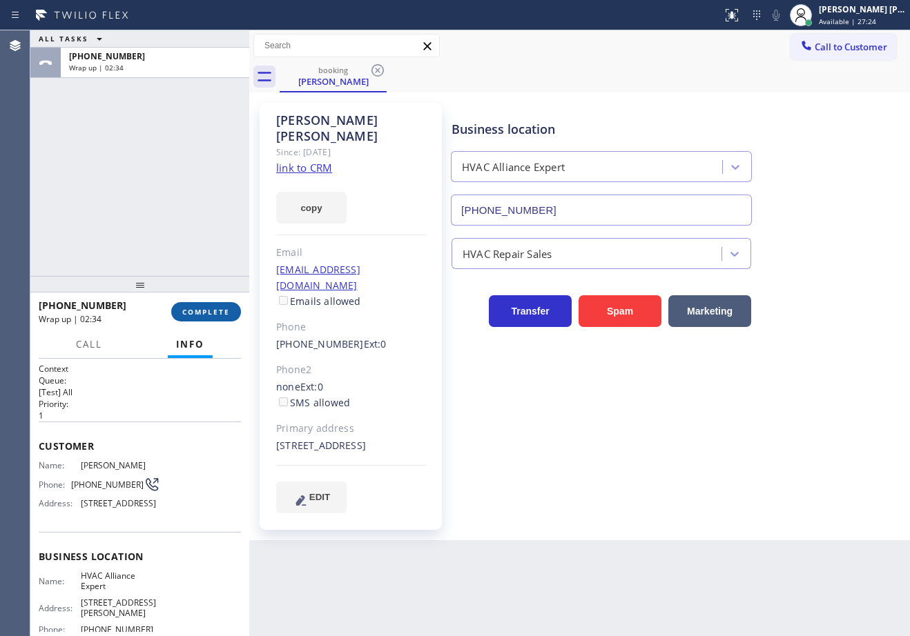
click at [205, 320] on button "COMPLETE" at bounding box center [206, 311] width 70 height 19
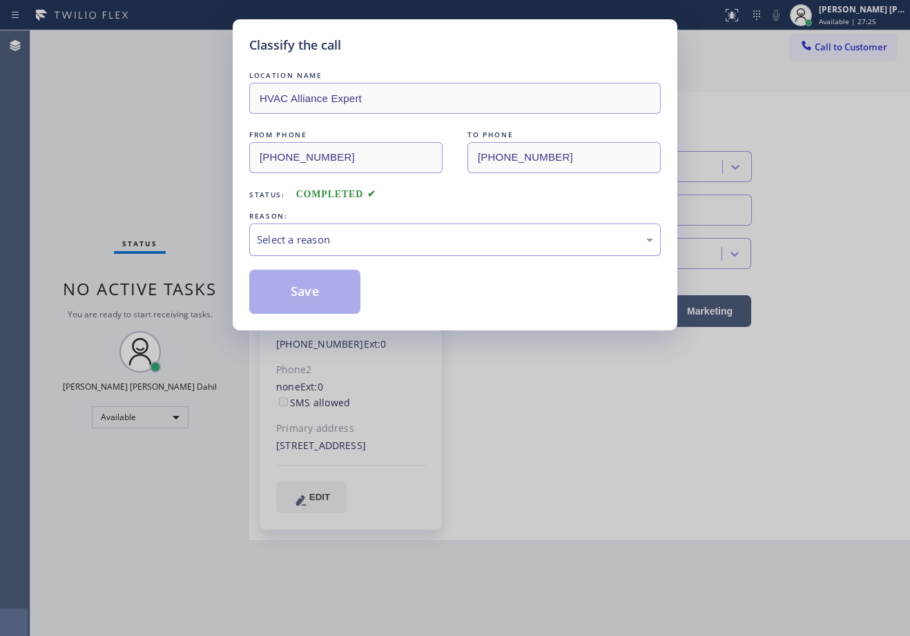
click at [329, 241] on div "Select a reason" at bounding box center [455, 240] width 396 height 16
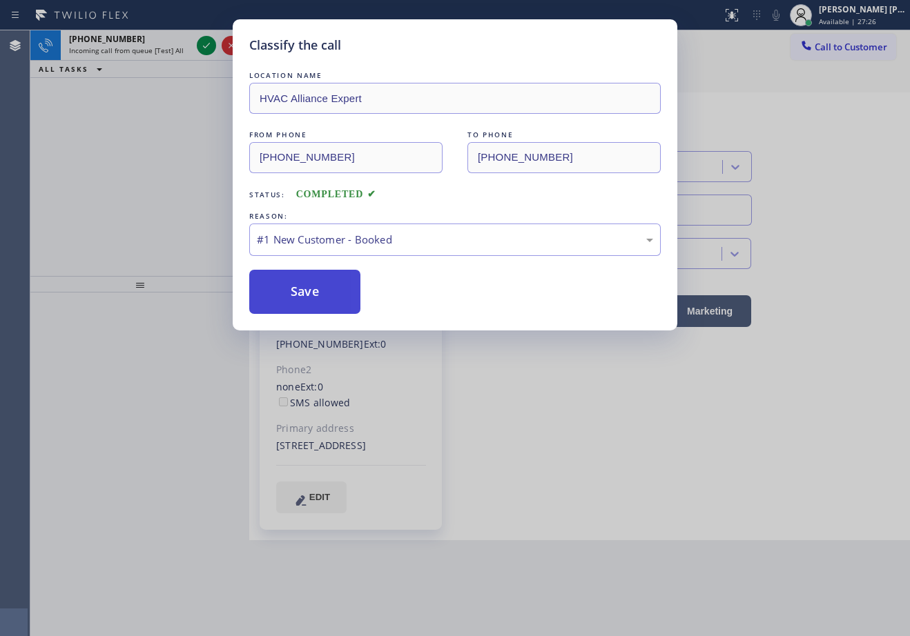
click at [319, 282] on button "Save" at bounding box center [304, 292] width 111 height 44
click at [320, 283] on button "Save" at bounding box center [304, 292] width 111 height 44
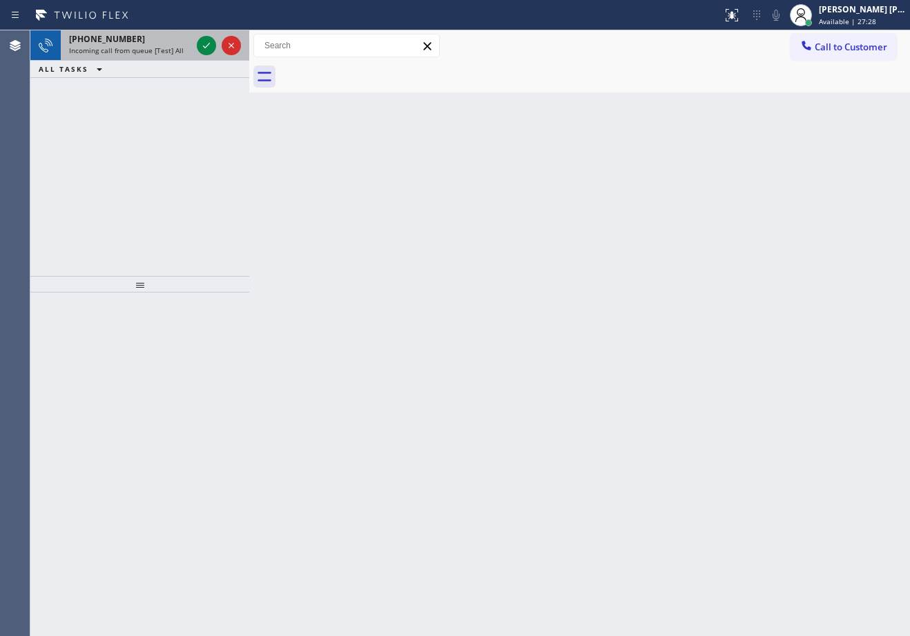
click at [185, 55] on div "[PHONE_NUMBER] Incoming call from queue [Test] All" at bounding box center [127, 45] width 133 height 30
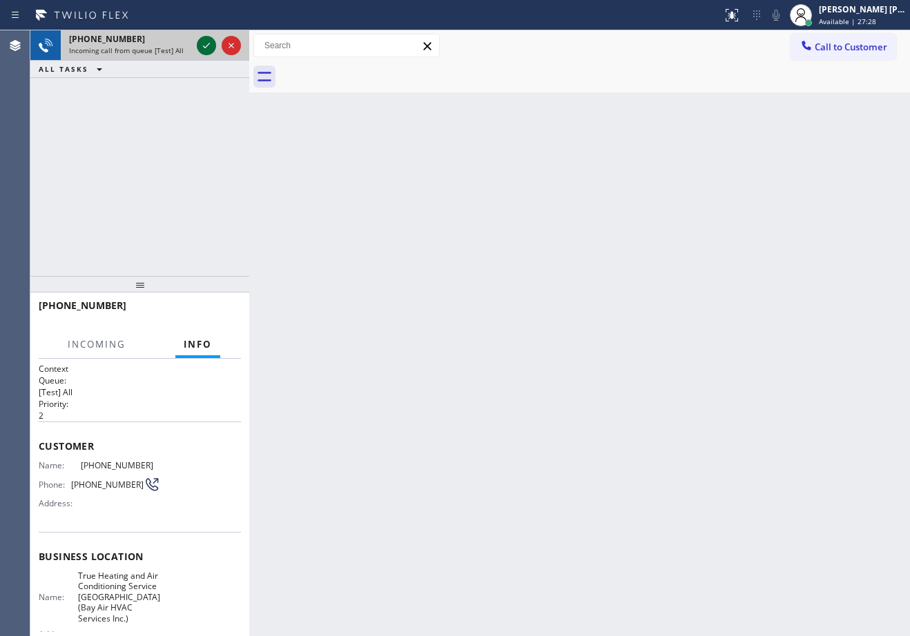
click at [207, 44] on icon at bounding box center [206, 45] width 17 height 17
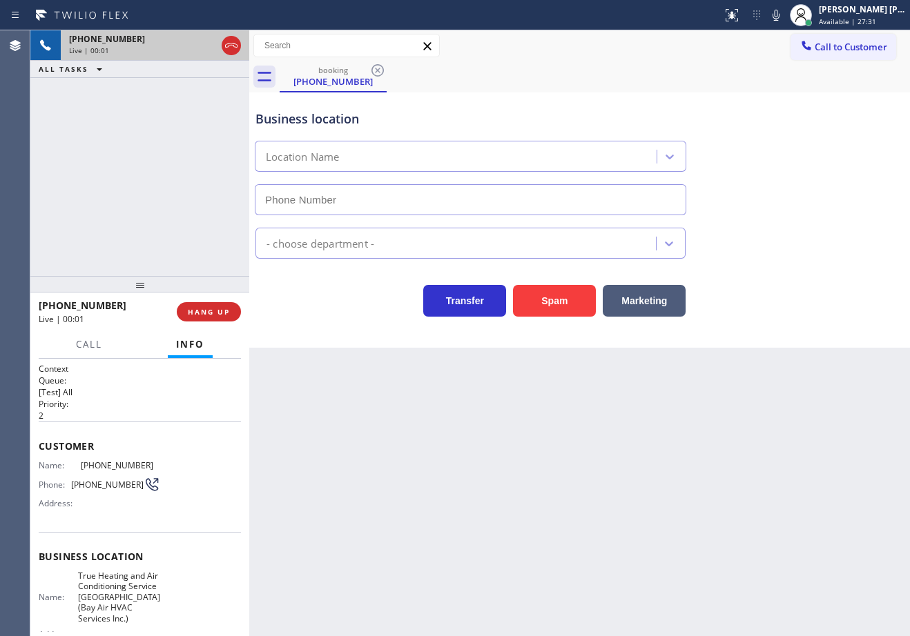
type input "[PHONE_NUMBER]"
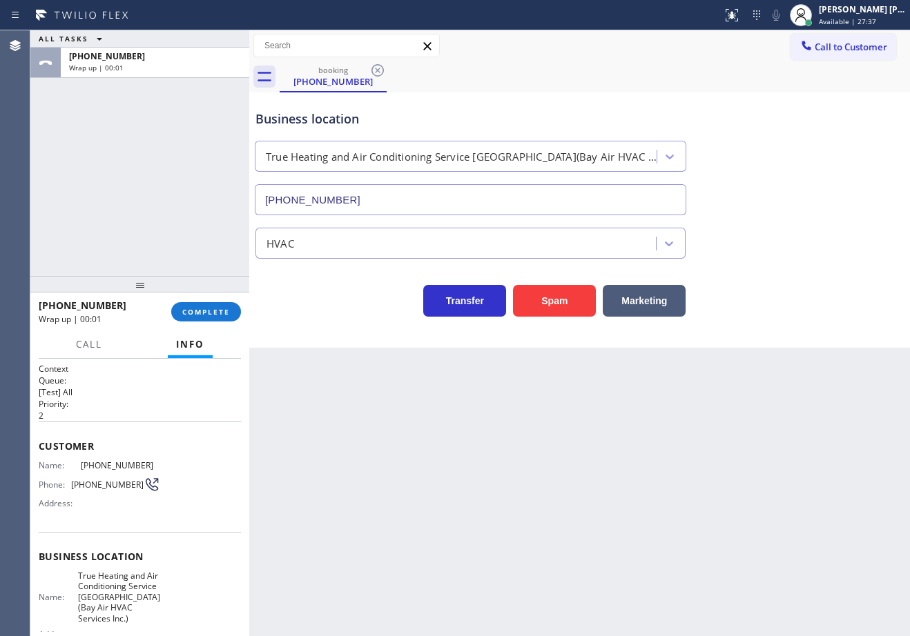
click at [718, 468] on div "Back to Dashboard Change Sender ID Customers Technicians Select a contact Outbo…" at bounding box center [579, 333] width 660 height 606
click at [204, 310] on span "COMPLETE" at bounding box center [206, 312] width 48 height 10
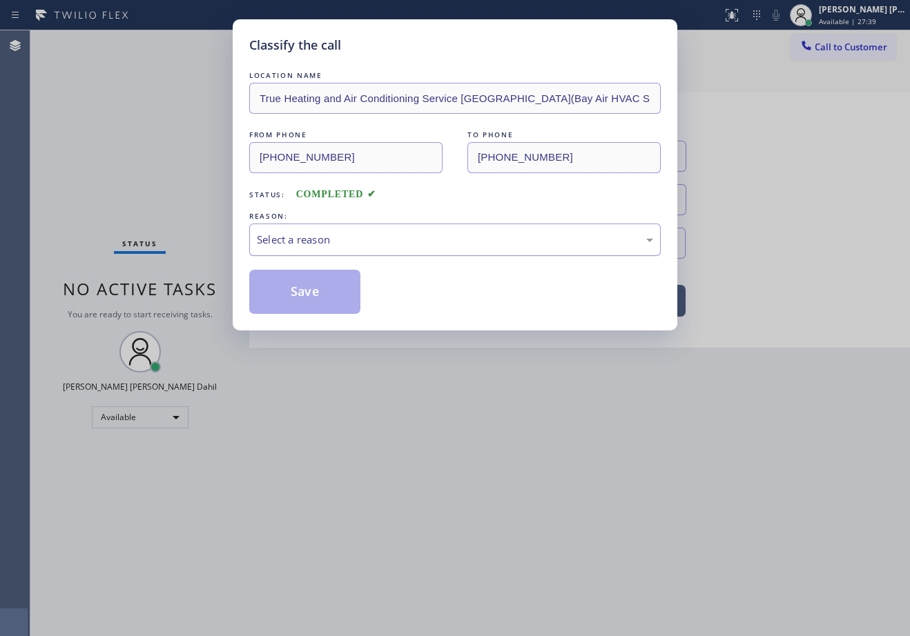
click at [344, 246] on div "Select a reason" at bounding box center [455, 240] width 396 height 16
click at [341, 288] on button "Save" at bounding box center [304, 292] width 111 height 44
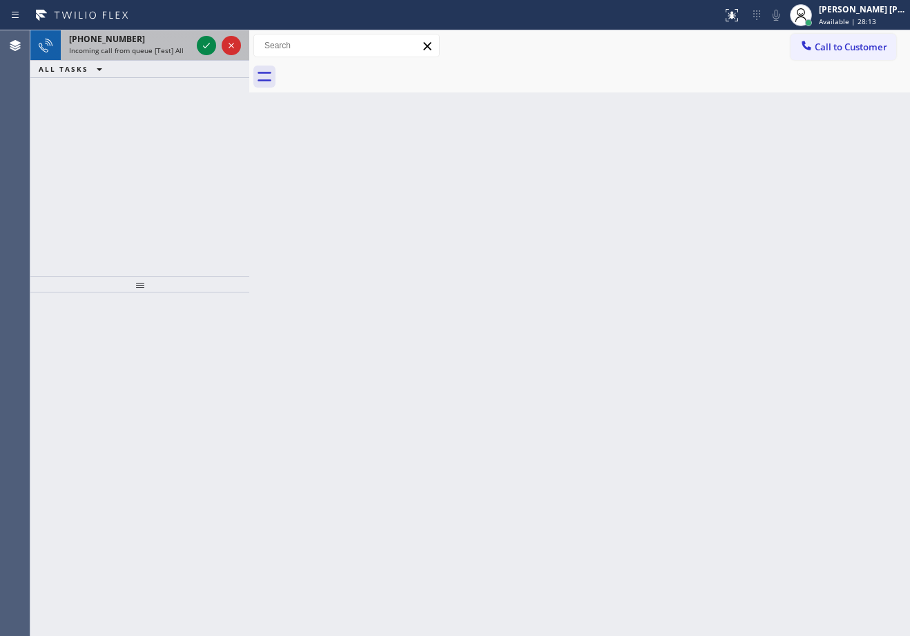
drag, startPoint x: 167, startPoint y: 59, endPoint x: 172, endPoint y: 54, distance: 7.3
click at [169, 57] on div "[PHONE_NUMBER] Incoming call from queue [Test] All" at bounding box center [127, 45] width 133 height 30
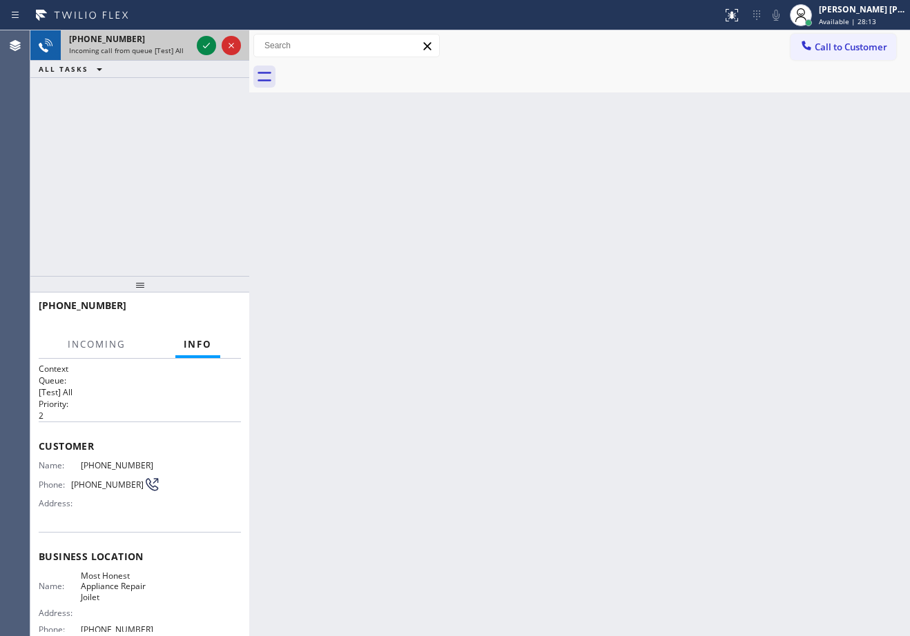
click at [173, 53] on span "Incoming call from queue [Test] All" at bounding box center [126, 51] width 115 height 10
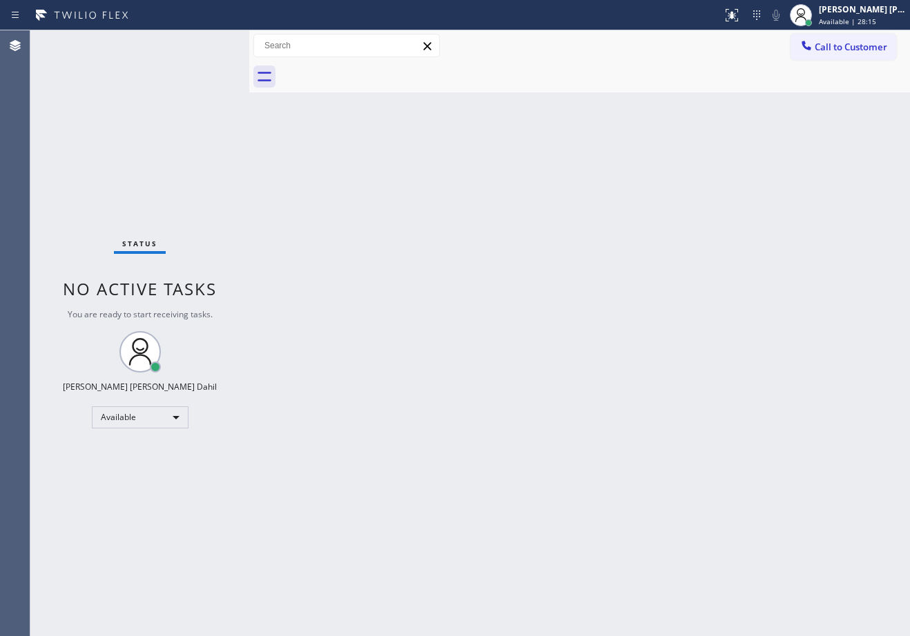
click at [202, 42] on div "Status No active tasks You are ready to start receiving tasks. [PERSON_NAME] [P…" at bounding box center [139, 333] width 219 height 606
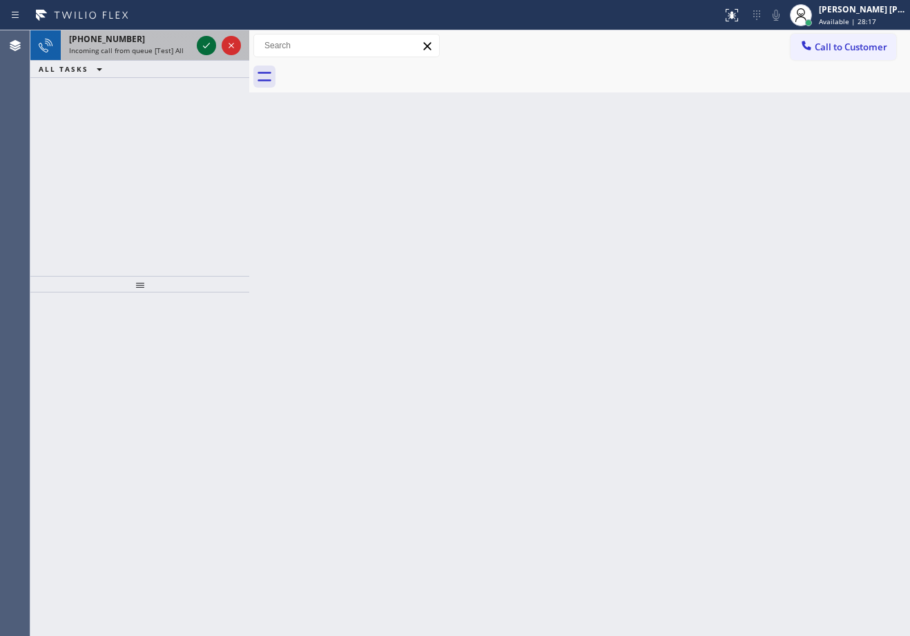
click at [204, 43] on icon at bounding box center [206, 45] width 17 height 17
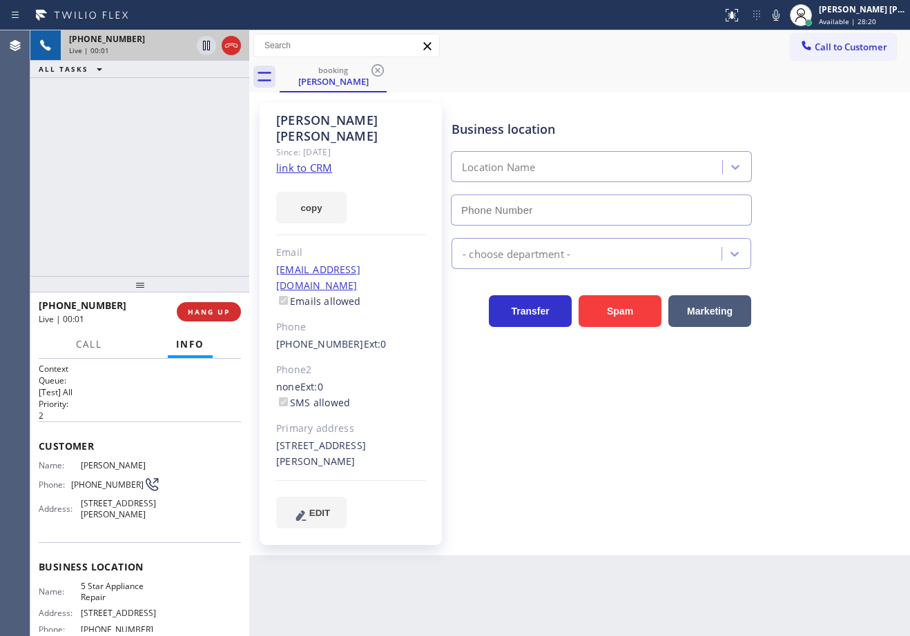
type input "[PHONE_NUMBER]"
click at [296, 161] on link "link to CRM" at bounding box center [304, 168] width 56 height 14
drag, startPoint x: 685, startPoint y: 449, endPoint x: 729, endPoint y: 106, distance: 346.4
click at [689, 435] on div "Business location 5 Star Appliance Repair [PHONE_NUMBER] 5 Star Appliance Trans…" at bounding box center [678, 315] width 458 height 418
click at [729, 79] on div "booking [PERSON_NAME]" at bounding box center [595, 76] width 630 height 31
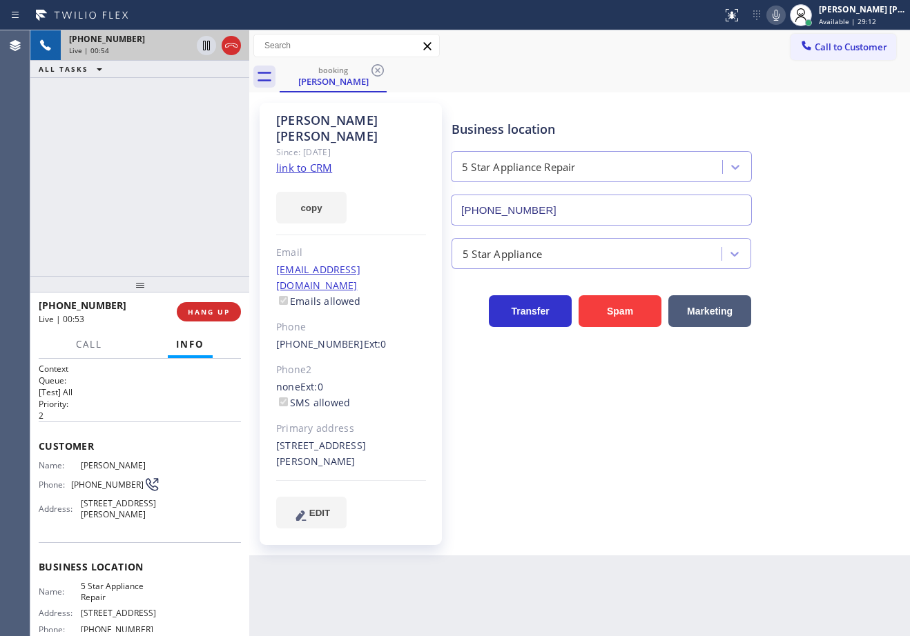
click at [779, 17] on icon at bounding box center [775, 15] width 7 height 11
click at [801, 81] on div "booking [PERSON_NAME]" at bounding box center [595, 76] width 630 height 31
click at [200, 51] on icon at bounding box center [206, 45] width 17 height 17
click at [113, 175] on div "[PHONE_NUMBER] Live | 01:50 ALL TASKS ALL TASKS ACTIVE TASKS TASKS IN WRAP UP" at bounding box center [139, 153] width 219 height 246
click at [205, 46] on icon at bounding box center [206, 45] width 17 height 17
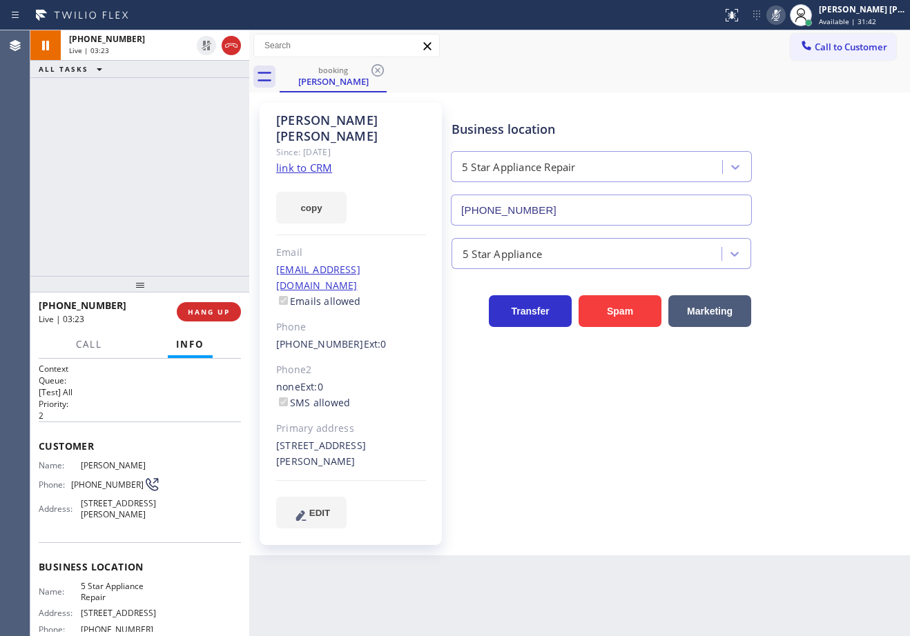
click at [779, 12] on icon at bounding box center [775, 15] width 7 height 11
click at [773, 518] on div "Business location 5 Star Appliance Repair [PHONE_NUMBER] 5 Star Appliance Trans…" at bounding box center [678, 329] width 458 height 446
click at [784, 15] on icon at bounding box center [775, 15] width 17 height 17
click at [826, 179] on div "Business location 5 Star Appliance Repair [PHONE_NUMBER]" at bounding box center [678, 163] width 458 height 125
click at [784, 18] on icon at bounding box center [775, 15] width 17 height 17
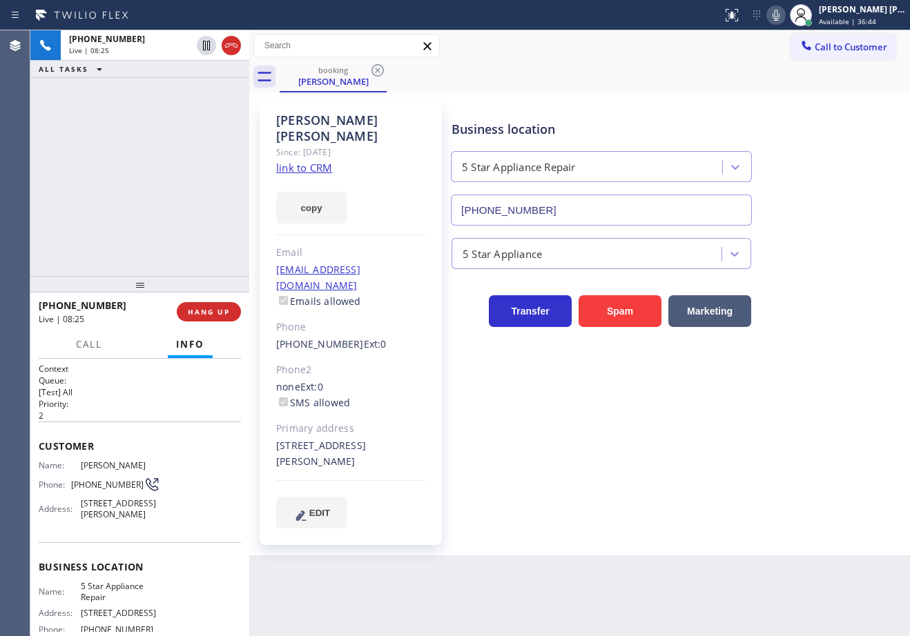
click at [814, 228] on div "5 Star Appliance" at bounding box center [678, 247] width 458 height 43
click at [110, 199] on div "[PHONE_NUMBER] Live | 08:45 ALL TASKS ALL TASKS ACTIVE TASKS TASKS IN WRAP UP" at bounding box center [139, 153] width 219 height 246
click at [111, 198] on div "[PHONE_NUMBER] Live | 08:46 ALL TASKS ALL TASKS ACTIVE TASKS TASKS IN WRAP UP" at bounding box center [139, 153] width 219 height 246
click at [163, 239] on div "[PHONE_NUMBER] Live | 08:53 ALL TASKS ALL TASKS ACTIVE TASKS TASKS IN WRAP UP" at bounding box center [139, 153] width 219 height 246
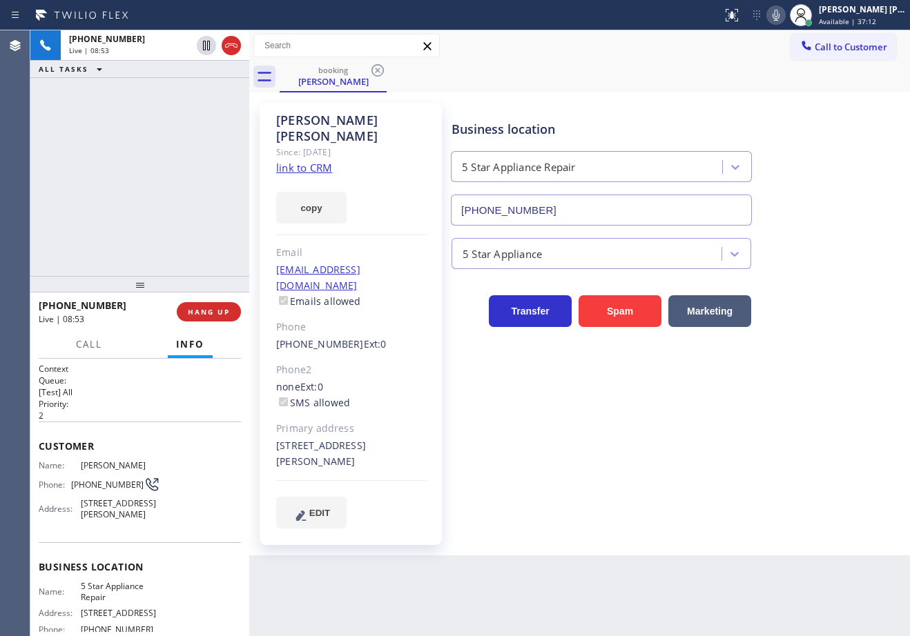
click at [163, 239] on div "[PHONE_NUMBER] Live | 08:53 ALL TASKS ALL TASKS ACTIVE TASKS TASKS IN WRAP UP" at bounding box center [139, 153] width 219 height 246
click at [203, 317] on button "COMPLETE" at bounding box center [206, 311] width 70 height 19
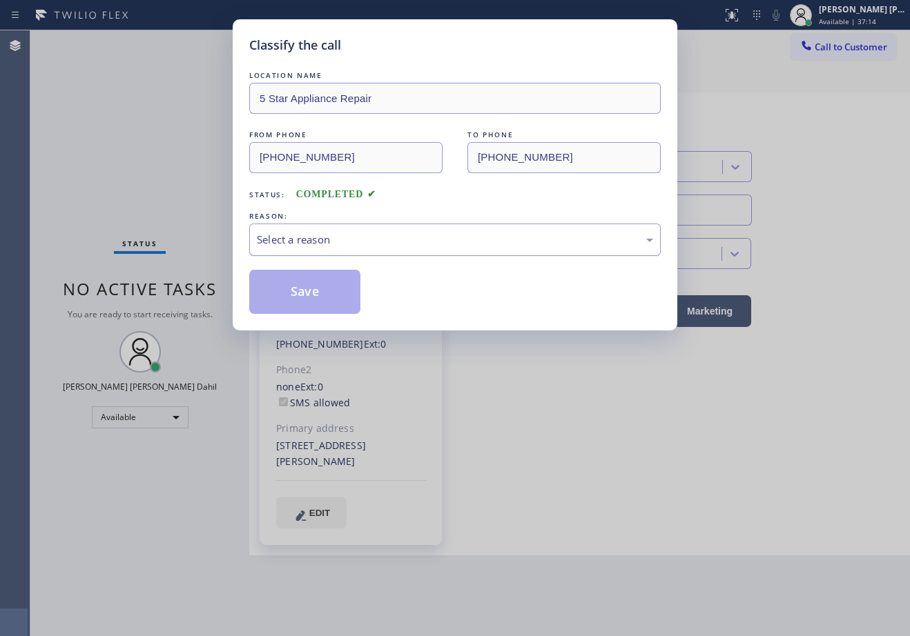
click at [360, 243] on div "Select a reason" at bounding box center [455, 240] width 396 height 16
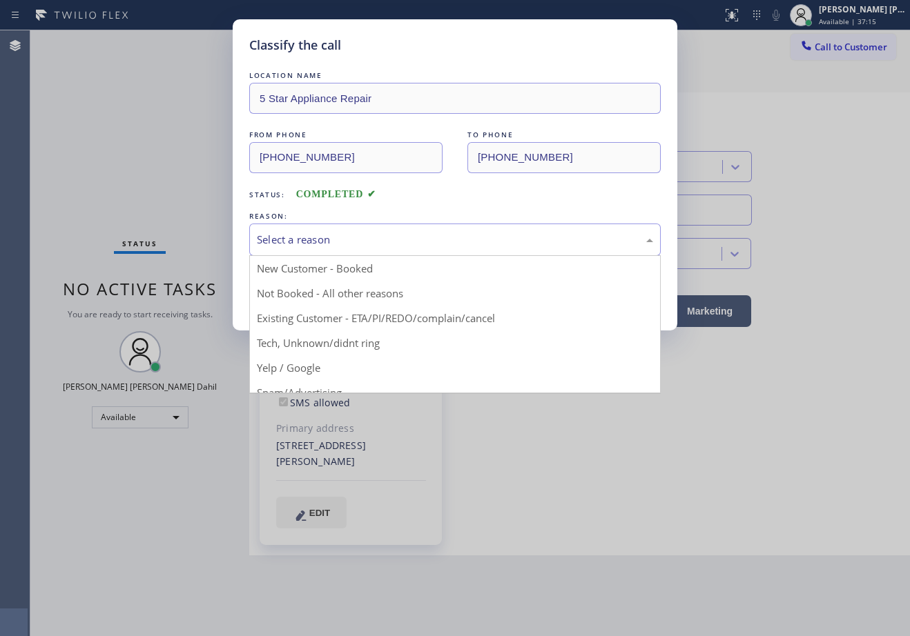
drag, startPoint x: 370, startPoint y: 317, endPoint x: 348, endPoint y: 309, distance: 23.4
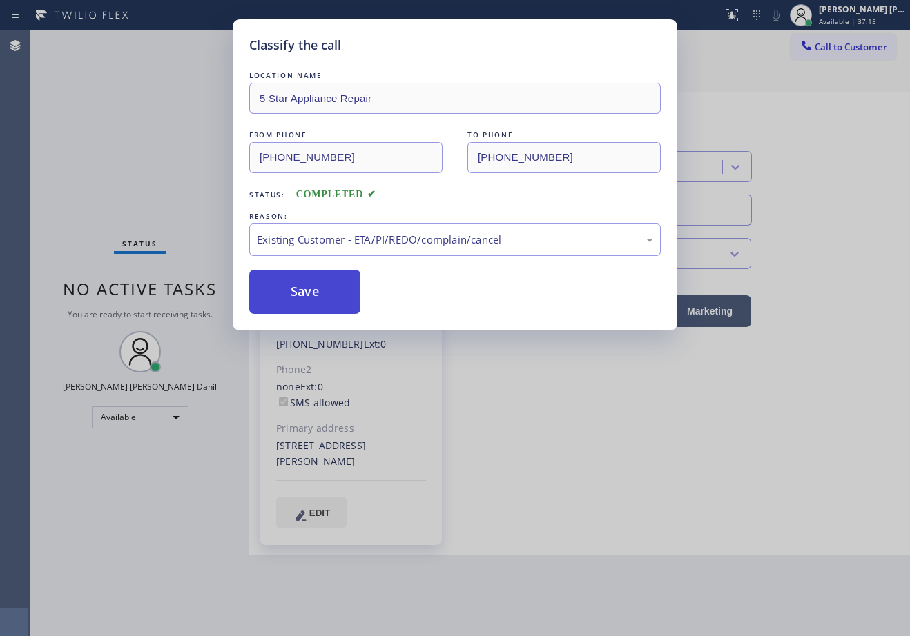
click at [303, 291] on button "Save" at bounding box center [304, 292] width 111 height 44
click at [303, 290] on button "Save" at bounding box center [304, 292] width 111 height 44
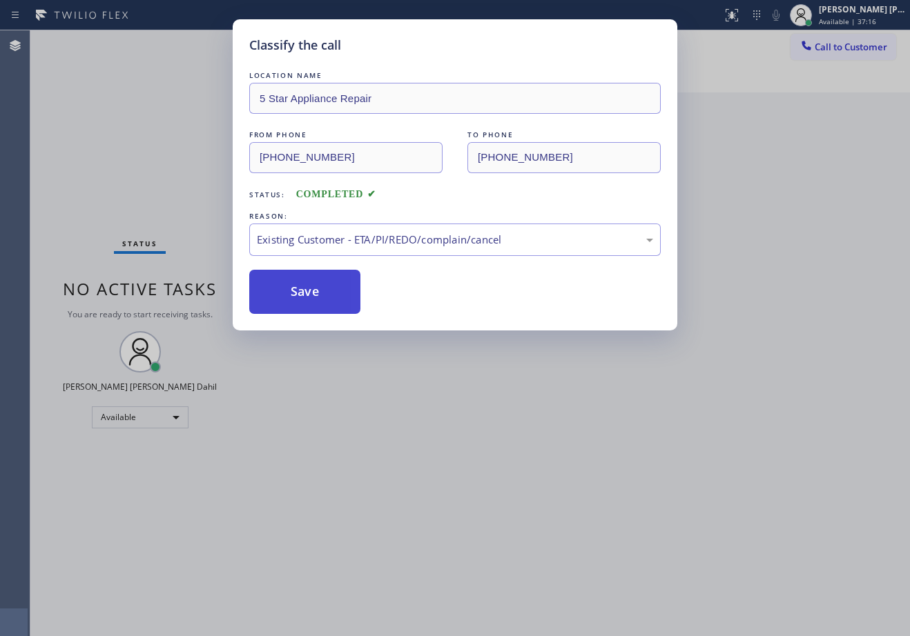
click at [303, 290] on button "Save" at bounding box center [304, 292] width 111 height 44
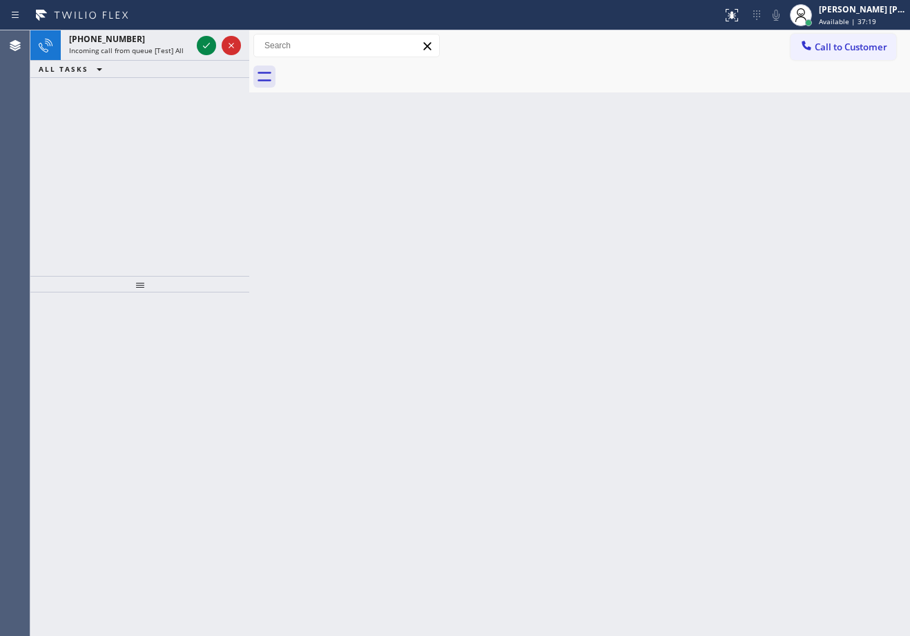
click at [556, 307] on div "Back to Dashboard Change Sender ID Customers Technicians Select a contact Outbo…" at bounding box center [579, 333] width 660 height 606
drag, startPoint x: 131, startPoint y: 43, endPoint x: 138, endPoint y: 45, distance: 7.2
click at [135, 45] on div "[PHONE_NUMBER] Incoming call from queue [Test] All" at bounding box center [127, 45] width 133 height 30
click at [139, 45] on div "[PHONE_NUMBER] Incoming call from queue [Test] All" at bounding box center [127, 45] width 133 height 30
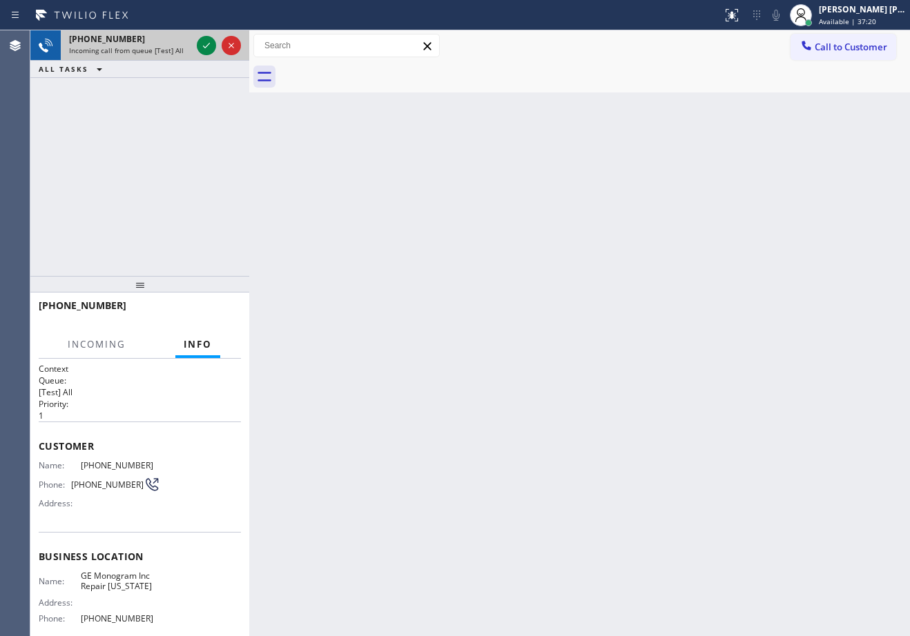
click at [139, 45] on div "[PHONE_NUMBER] Incoming call from queue [Test] All" at bounding box center [127, 45] width 133 height 30
click at [200, 44] on icon at bounding box center [206, 45] width 17 height 17
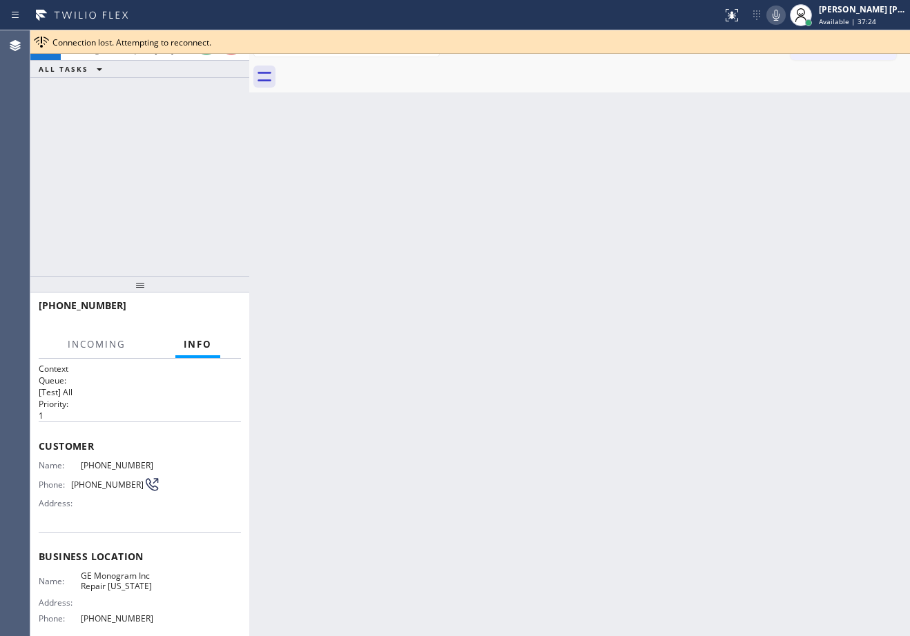
click at [204, 43] on span "Connection lost. Attempting to reconnect." at bounding box center [131, 43] width 159 height 12
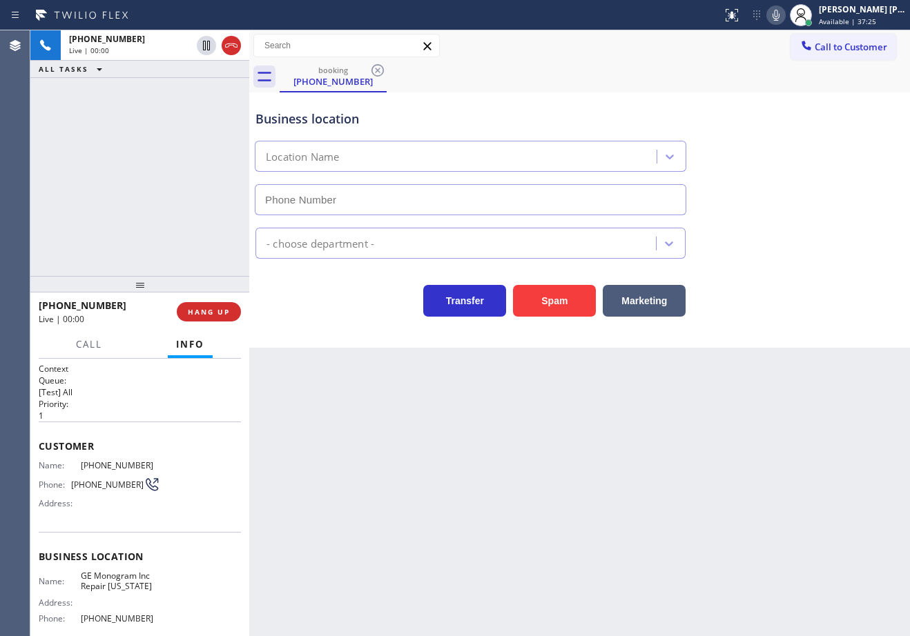
type input "[PHONE_NUMBER]"
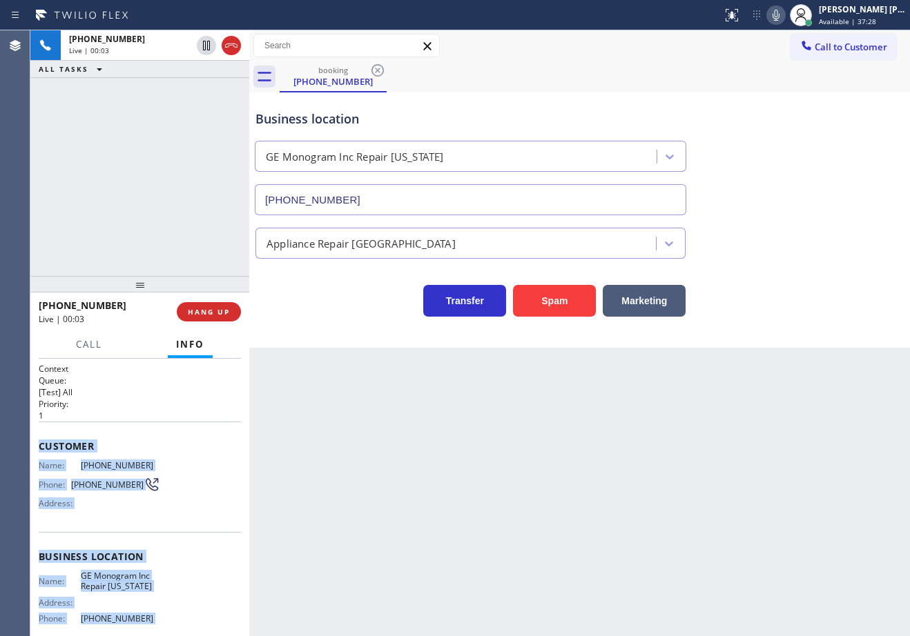
scroll to position [119, 0]
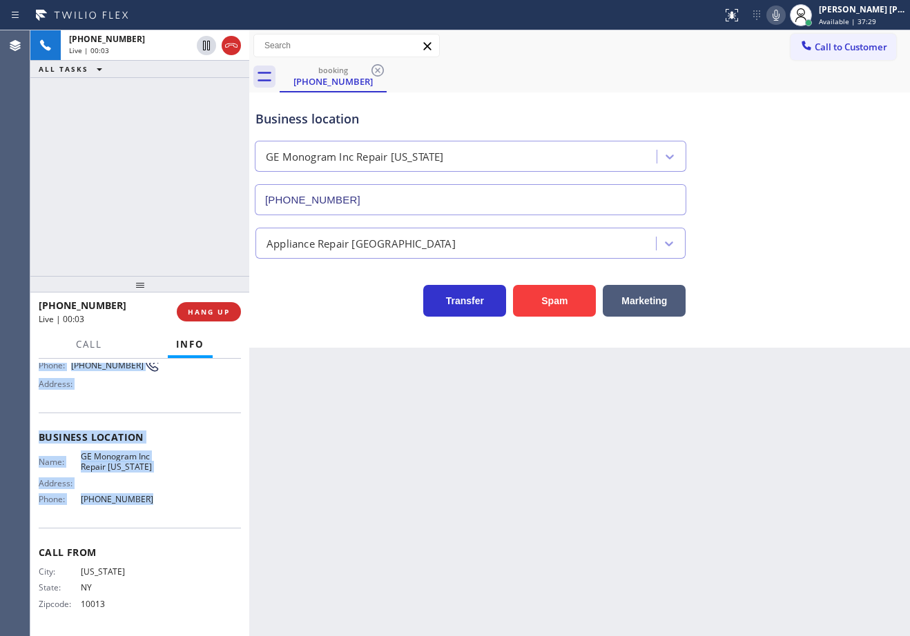
drag, startPoint x: 50, startPoint y: 451, endPoint x: 551, endPoint y: 370, distance: 507.5
click at [163, 498] on div "Context Queue: [Test] All Priority: 1 Customer Name: [PHONE_NUMBER] Phone: [PHO…" at bounding box center [139, 497] width 219 height 277
copy div "Customer Name: [PHONE_NUMBER] Phone: [PHONE_NUMBER] Address: Business location …"
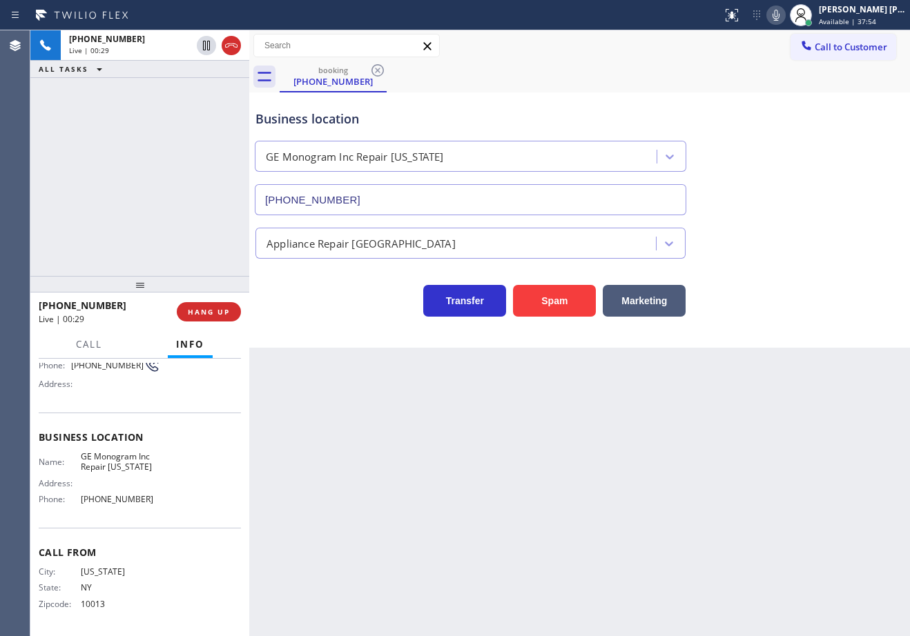
click at [487, 558] on div "Back to Dashboard Change Sender ID Customers Technicians Select a contact Outbo…" at bounding box center [579, 333] width 660 height 606
drag, startPoint x: 159, startPoint y: 506, endPoint x: 77, endPoint y: 507, distance: 82.1
click at [77, 507] on div "Name: GE Monogram Inc Repair [US_STATE] Address: Phone: [PHONE_NUMBER]" at bounding box center [140, 480] width 202 height 59
copy div "[PHONE_NUMBER]"
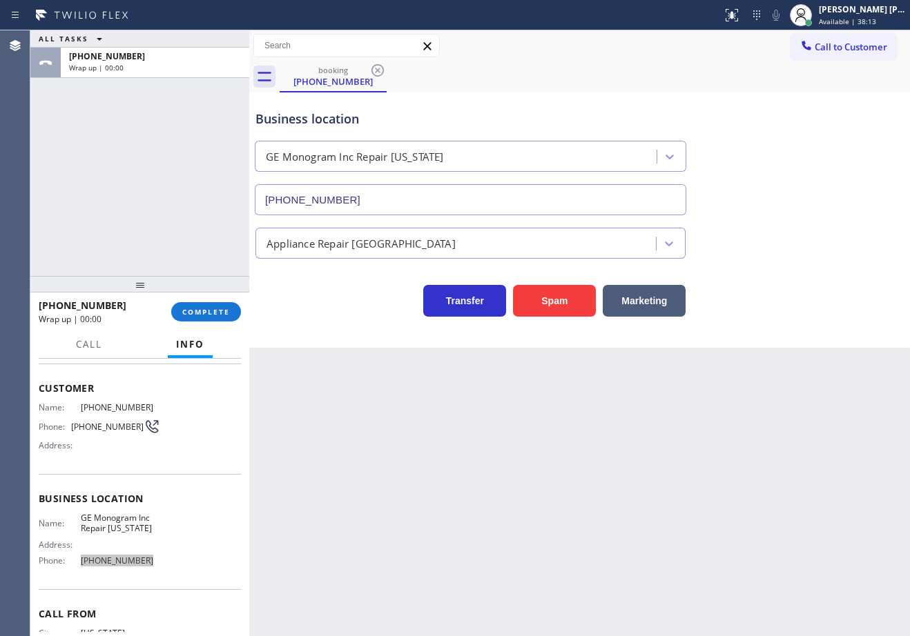
scroll to position [0, 0]
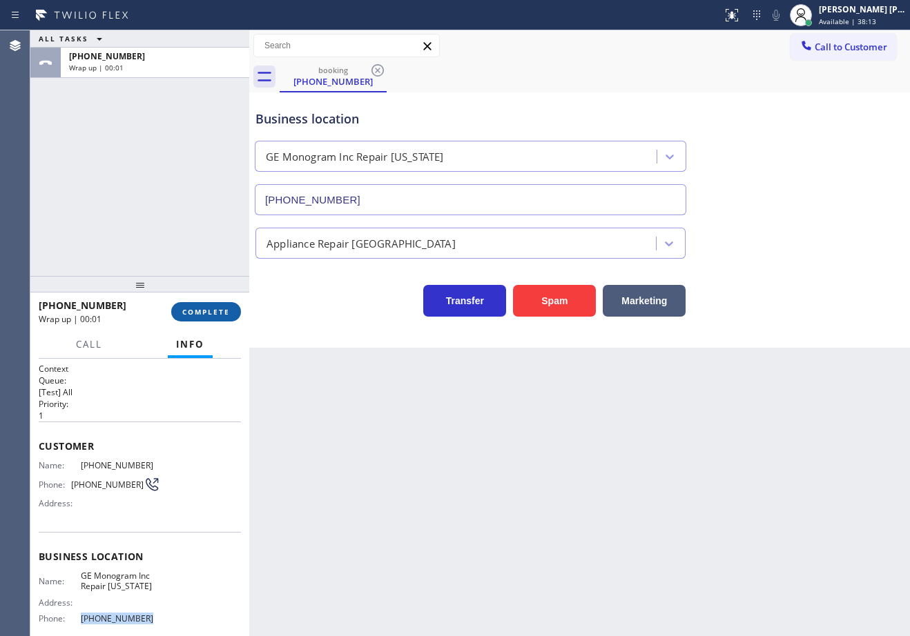
click at [193, 315] on span "COMPLETE" at bounding box center [206, 312] width 48 height 10
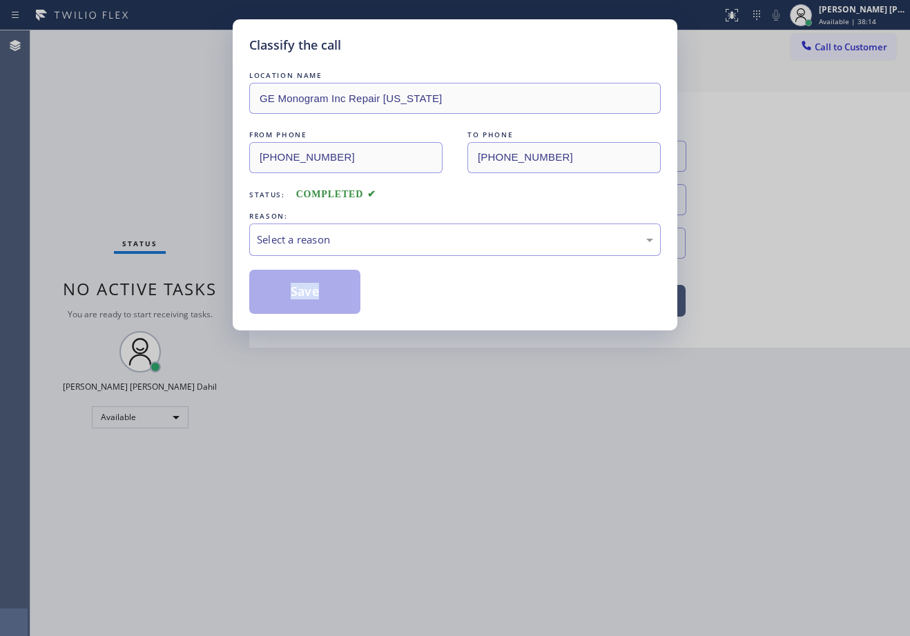
click at [193, 315] on div "Classify the call LOCATION NAME GE Monogram Inc Repair [US_STATE] FROM PHONE [P…" at bounding box center [455, 318] width 910 height 636
click at [349, 235] on div "Select a reason" at bounding box center [455, 240] width 396 height 16
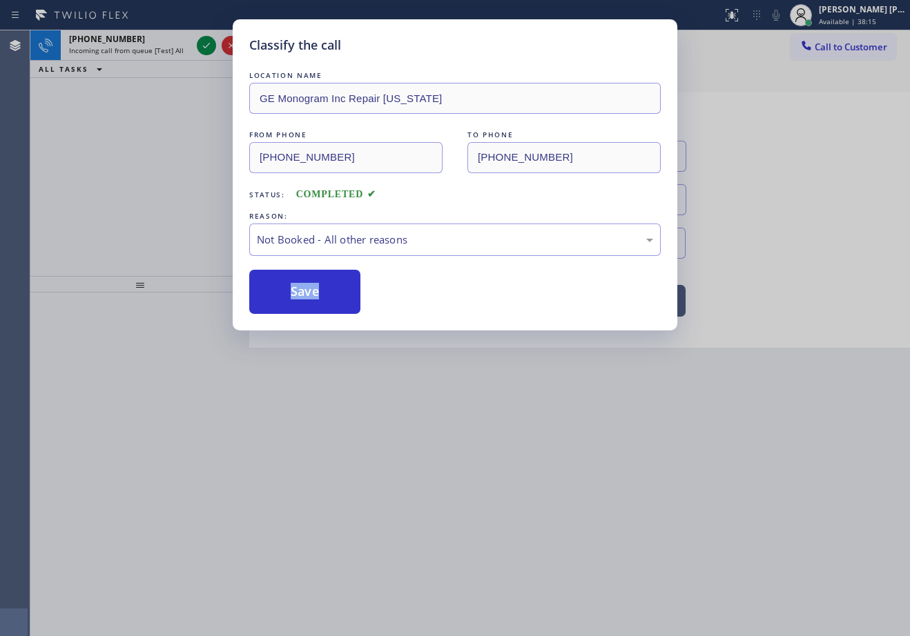
click at [314, 297] on button "Save" at bounding box center [304, 292] width 111 height 44
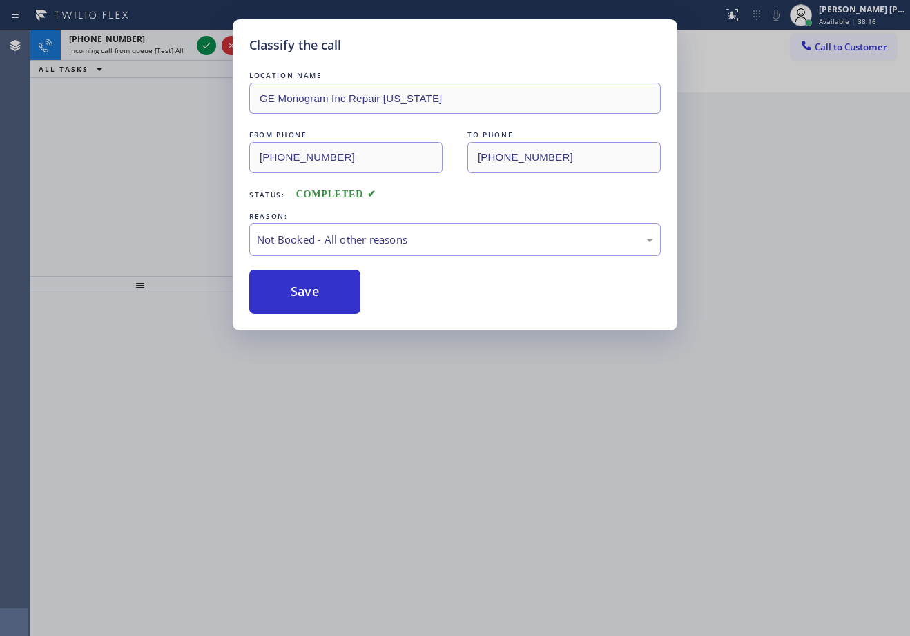
click at [184, 45] on div "Classify the call LOCATION NAME GE Monogram Inc Repair [US_STATE] FROM PHONE [P…" at bounding box center [455, 318] width 910 height 636
click at [184, 45] on div "Classify the call LOCATION NAME 5 Star Appliance Repair FROM PHONE [PHONE_NUMBE…" at bounding box center [469, 333] width 879 height 606
click at [184, 45] on div "[PHONE_NUMBER] Incoming call from queue [Test] All" at bounding box center [127, 45] width 133 height 30
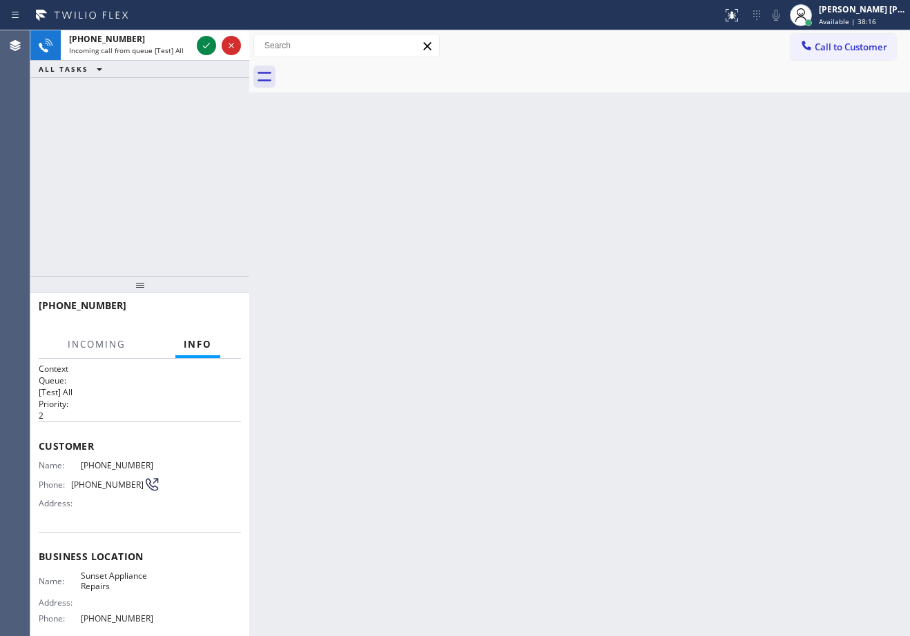
click at [184, 45] on div "[PHONE_NUMBER] Incoming call from queue [Test] All" at bounding box center [127, 45] width 133 height 30
click at [197, 39] on div at bounding box center [219, 45] width 50 height 30
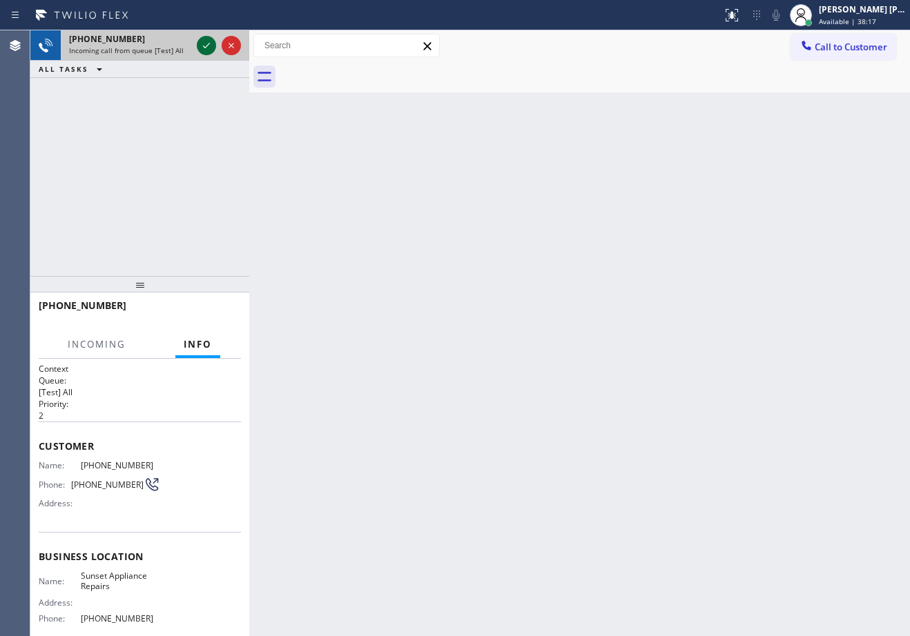
click at [197, 39] on div at bounding box center [206, 45] width 19 height 17
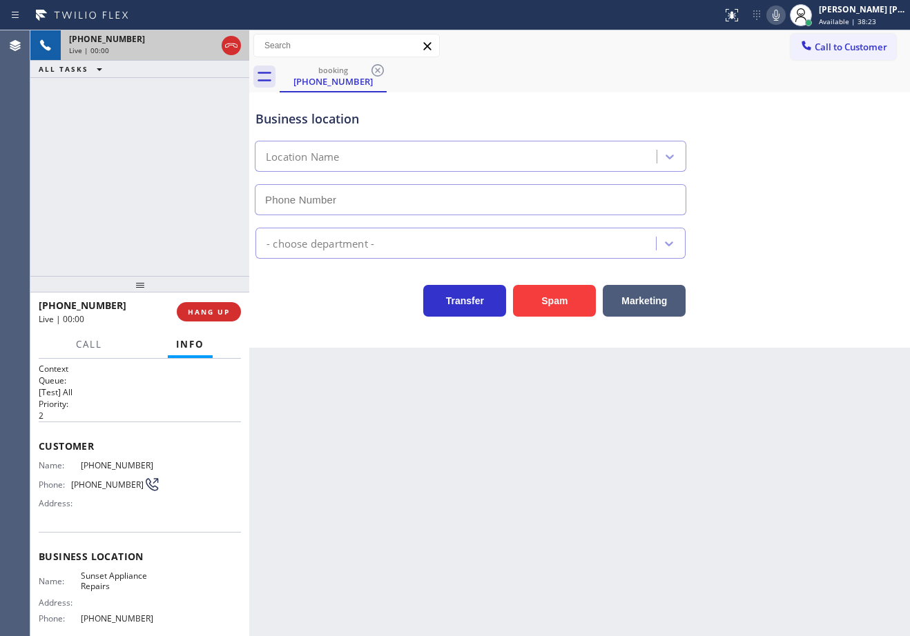
type input "[PHONE_NUMBER]"
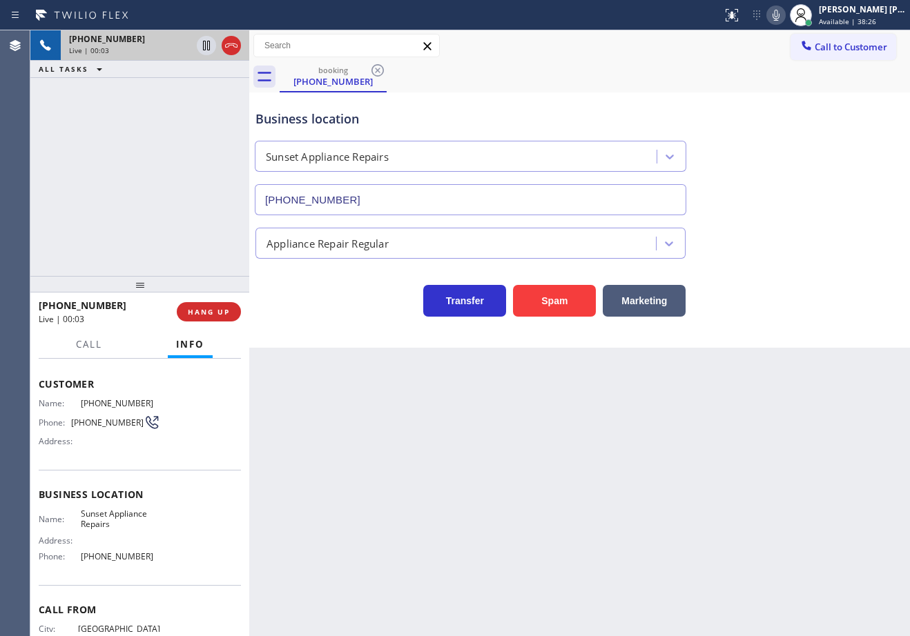
scroll to position [119, 0]
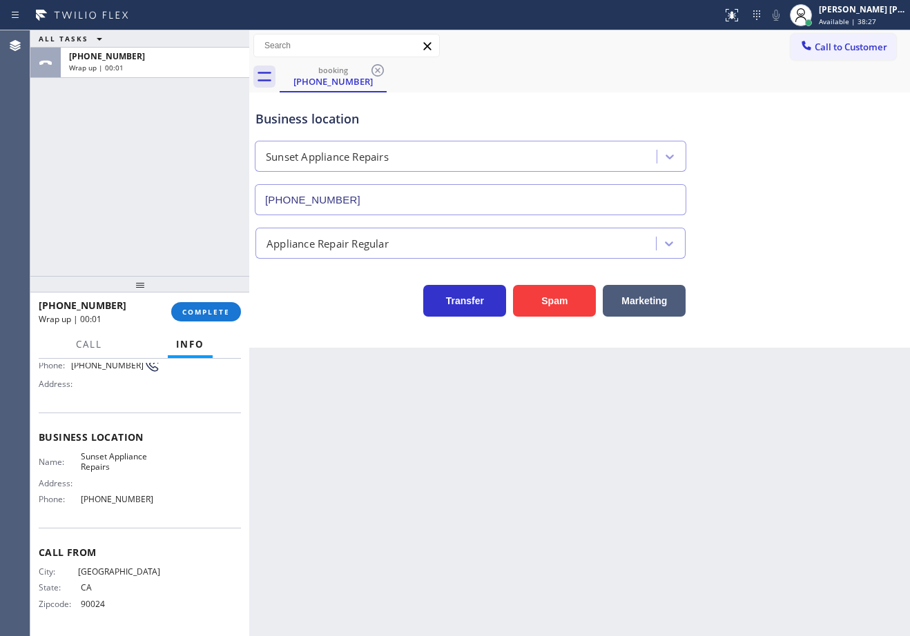
click at [185, 204] on div "ALL TASKS ALL TASKS ACTIVE TASKS TASKS IN WRAP UP [PHONE_NUMBER] Wrap up | 00:01" at bounding box center [139, 153] width 219 height 246
click at [191, 313] on span "COMPLETE" at bounding box center [206, 312] width 48 height 10
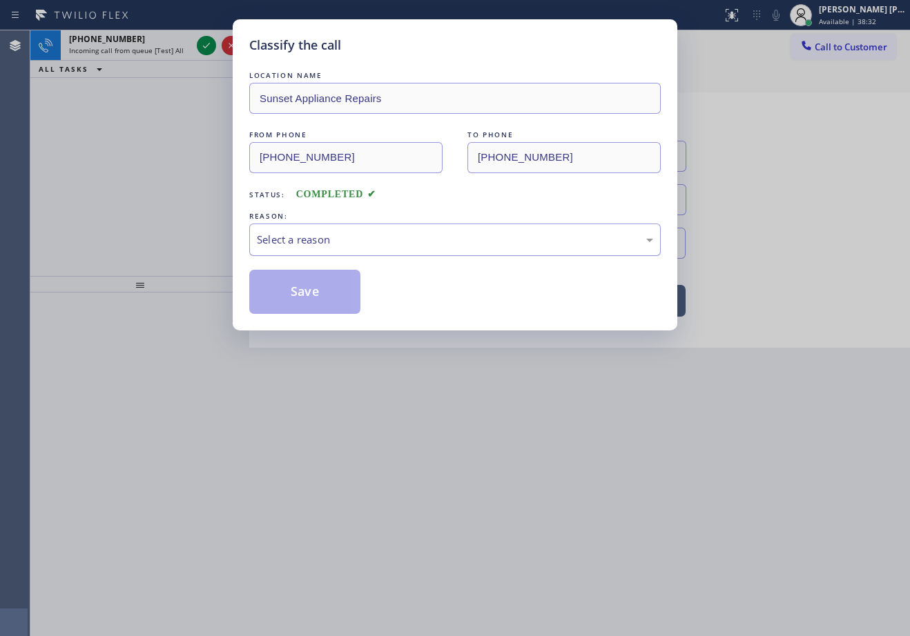
click at [295, 232] on div "Select a reason" at bounding box center [455, 240] width 396 height 16
click at [312, 305] on button "Save" at bounding box center [304, 292] width 111 height 44
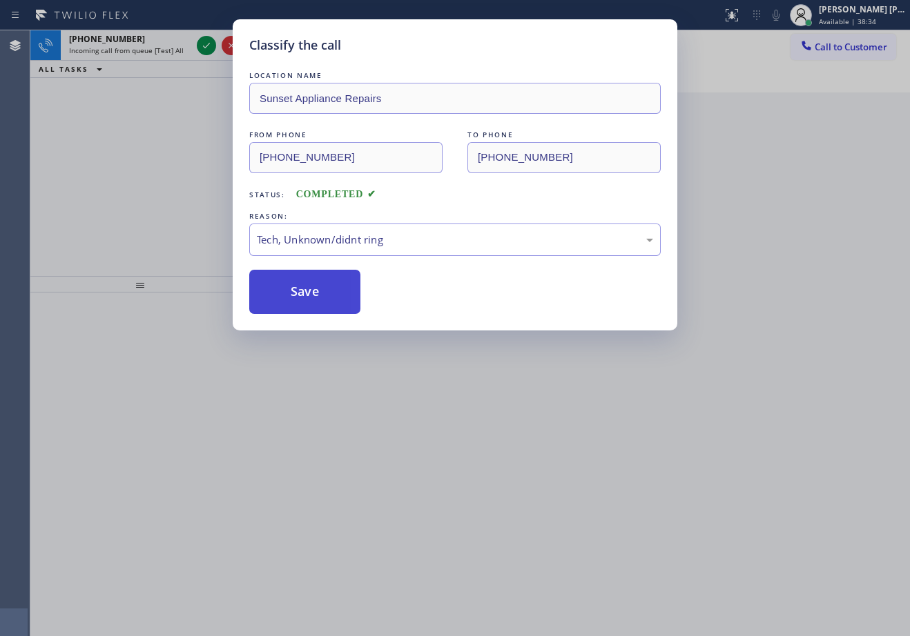
click at [312, 305] on button "Save" at bounding box center [304, 292] width 111 height 44
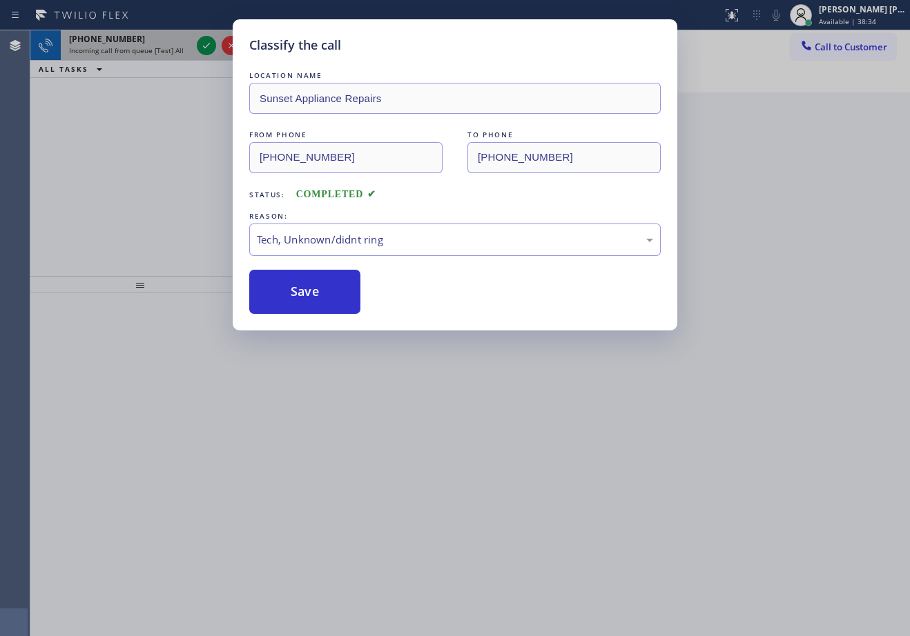
click at [139, 43] on div "Classify the call LOCATION NAME 5 Star Appliance Repair FROM PHONE [PHONE_NUMBE…" at bounding box center [469, 333] width 879 height 606
click at [143, 45] on div "[PHONE_NUMBER] Incoming call from queue [Test] All" at bounding box center [127, 45] width 133 height 30
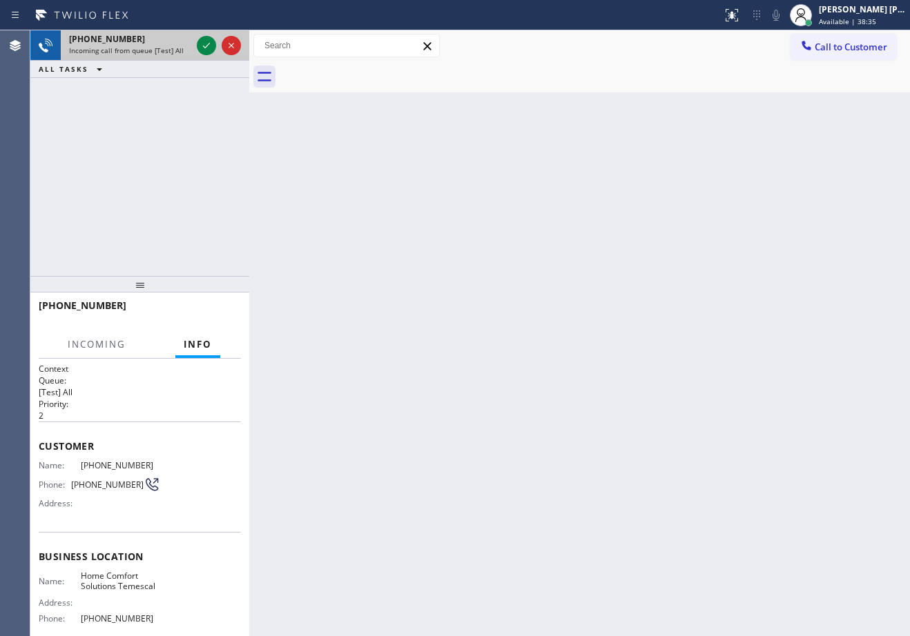
click at [143, 45] on div "[PHONE_NUMBER] Incoming call from queue [Test] All" at bounding box center [127, 45] width 133 height 30
click at [144, 45] on div "[PHONE_NUMBER] Incoming call from queue [Test] All" at bounding box center [127, 45] width 133 height 30
click at [146, 45] on div "[PHONE_NUMBER] Incoming call from queue [Test] All" at bounding box center [127, 45] width 133 height 30
click at [204, 43] on icon at bounding box center [206, 45] width 17 height 17
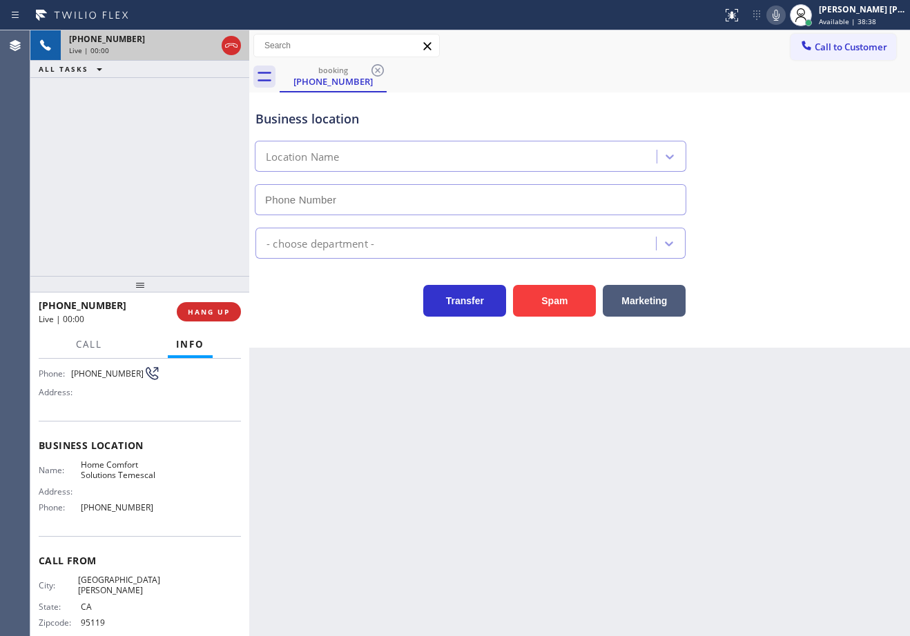
scroll to position [101, 0]
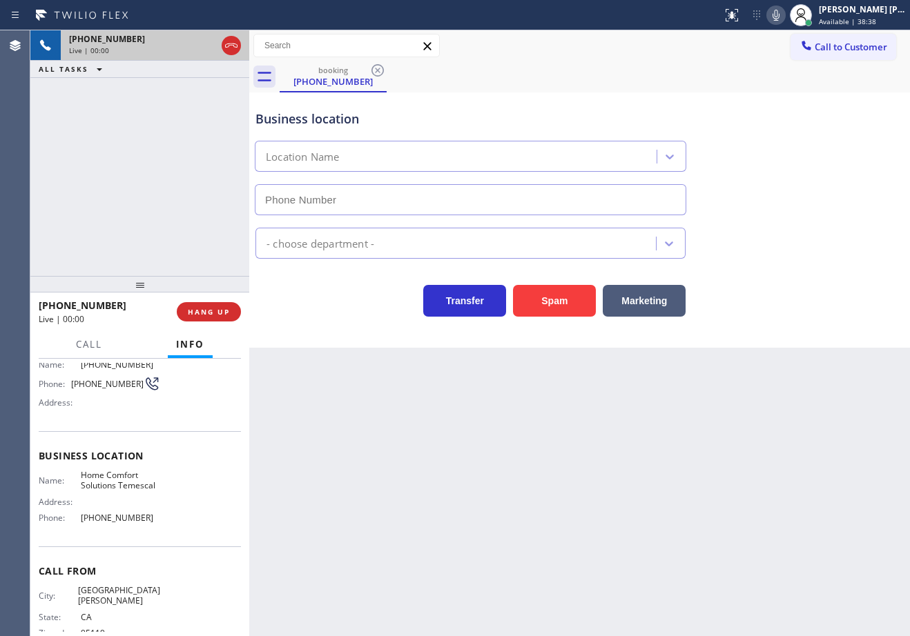
type input "[PHONE_NUMBER]"
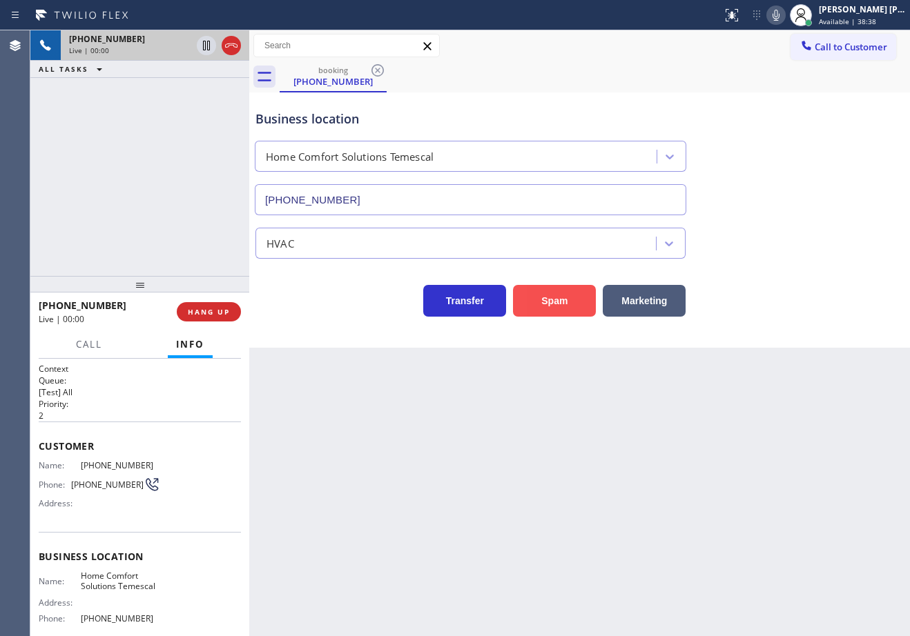
click at [571, 285] on button "Spam" at bounding box center [554, 301] width 83 height 32
click at [567, 290] on button "Spam" at bounding box center [554, 301] width 83 height 32
click at [567, 292] on button "Spam" at bounding box center [554, 301] width 83 height 32
click at [740, 17] on icon at bounding box center [731, 15] width 17 height 17
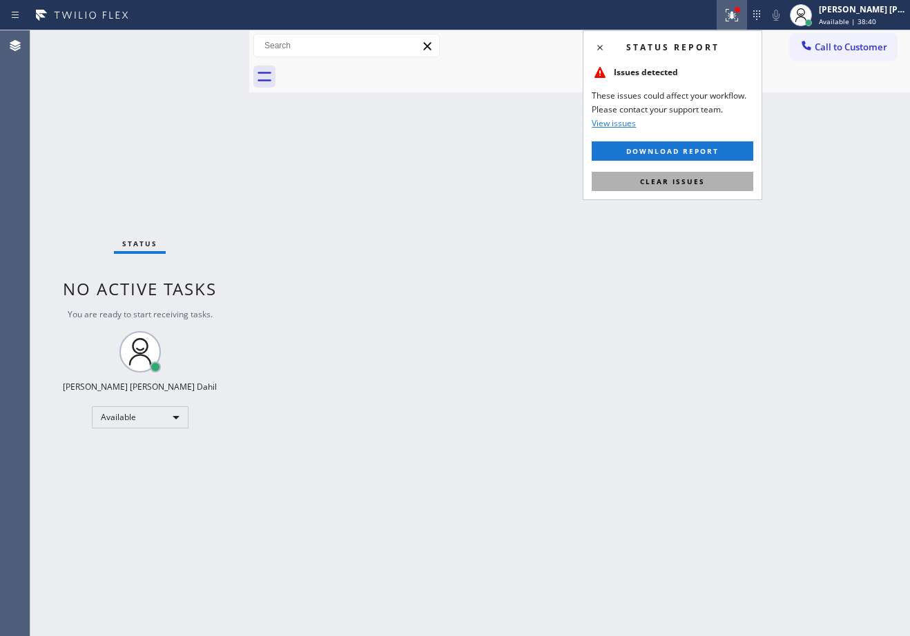
click at [722, 184] on button "Clear issues" at bounding box center [671, 181] width 161 height 19
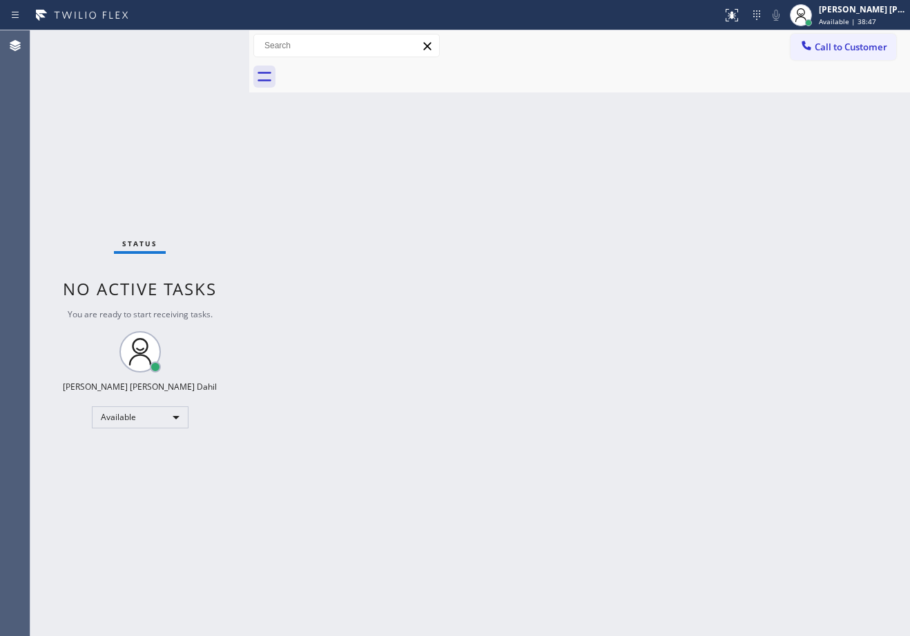
drag, startPoint x: 669, startPoint y: 66, endPoint x: 900, endPoint y: 371, distance: 382.9
click at [670, 66] on div at bounding box center [595, 76] width 630 height 31
click at [706, 444] on div "Back to Dashboard Change Sender ID Customers Technicians Select a contact Outbo…" at bounding box center [579, 333] width 660 height 606
click at [656, 402] on div "Back to Dashboard Change Sender ID Customers Technicians Select a contact Outbo…" at bounding box center [579, 333] width 660 height 606
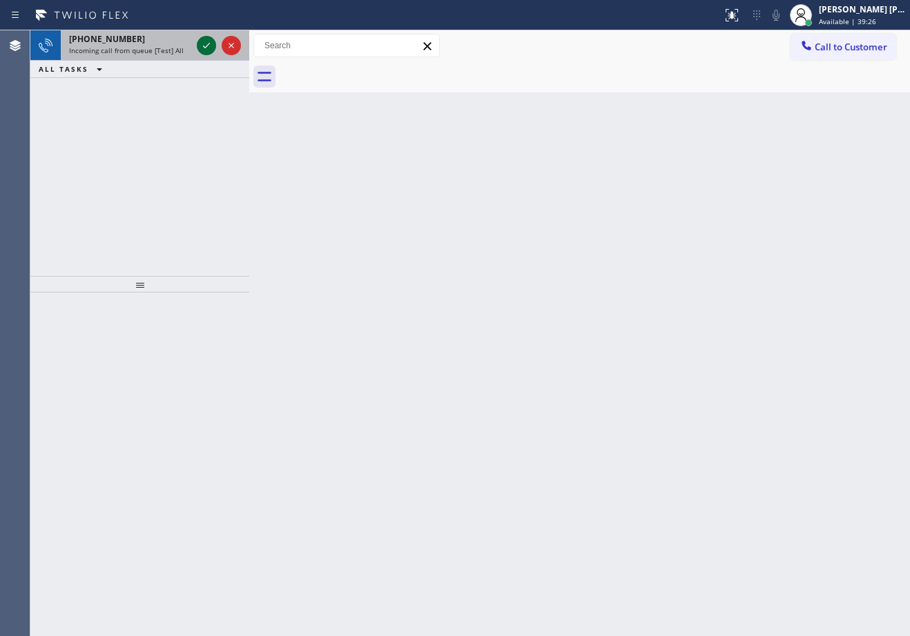
click at [204, 43] on icon at bounding box center [206, 45] width 17 height 17
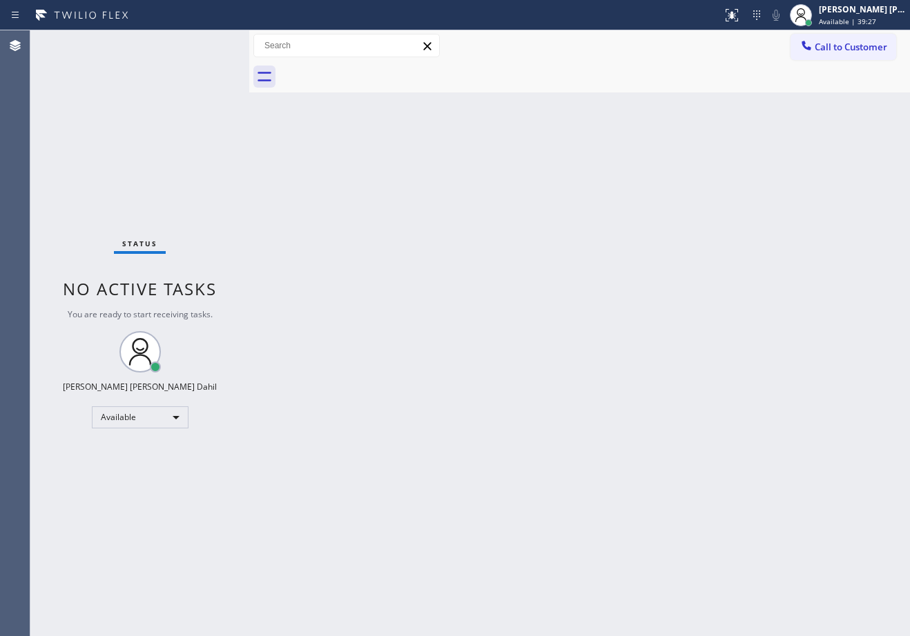
click at [204, 43] on div "Status No active tasks You are ready to start receiving tasks. [PERSON_NAME] [P…" at bounding box center [139, 333] width 219 height 606
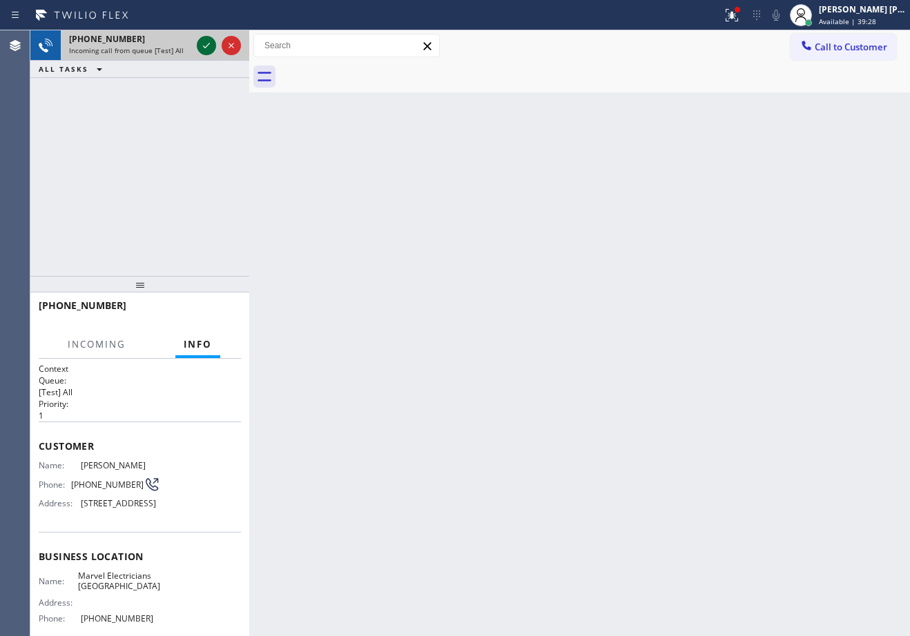
click at [204, 43] on icon at bounding box center [206, 45] width 17 height 17
click at [189, 48] on div "Incoming call from queue [Test] All" at bounding box center [130, 51] width 122 height 10
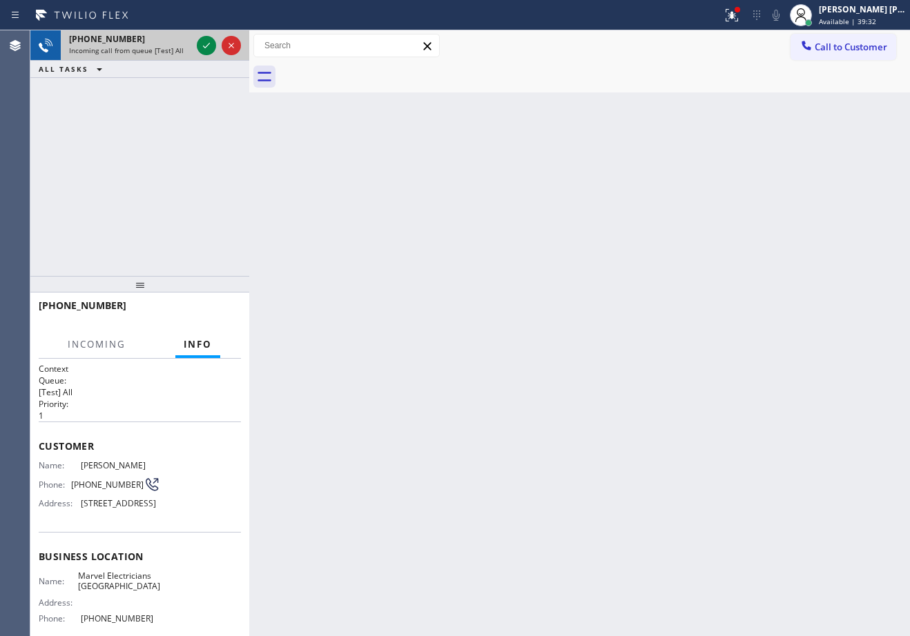
click at [189, 48] on div "Incoming call from queue [Test] All" at bounding box center [130, 51] width 122 height 10
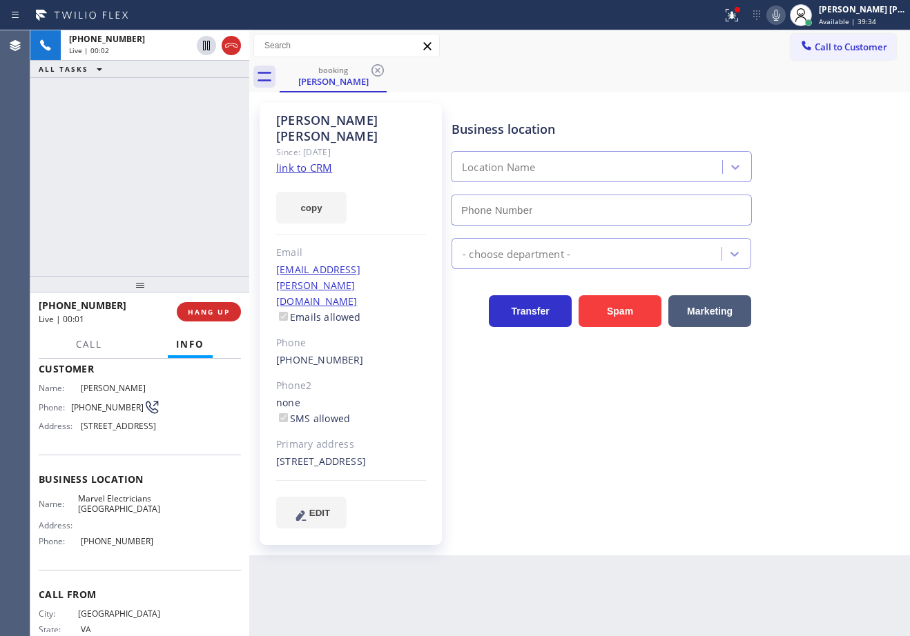
type input "[PHONE_NUMBER]"
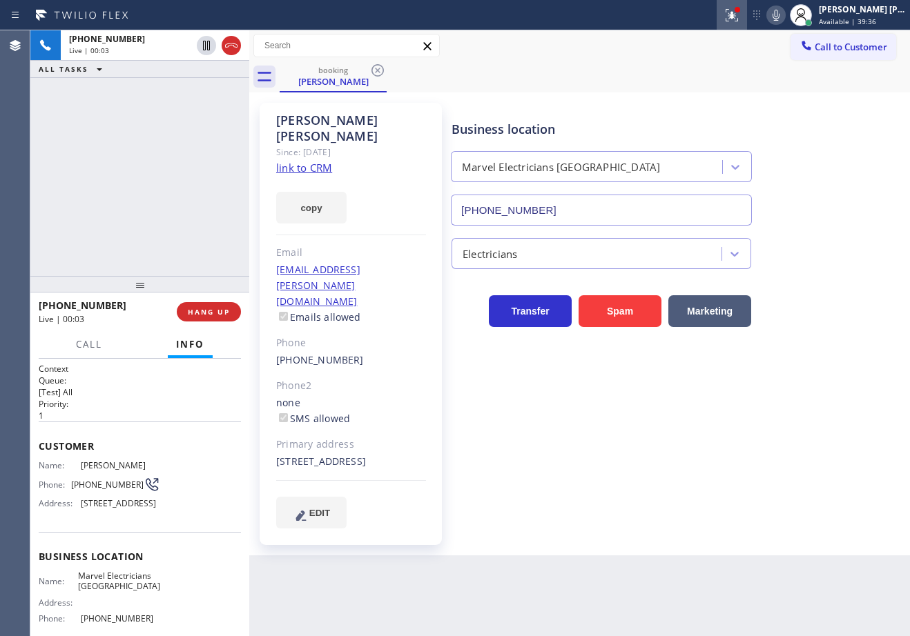
click at [740, 14] on icon at bounding box center [731, 15] width 17 height 17
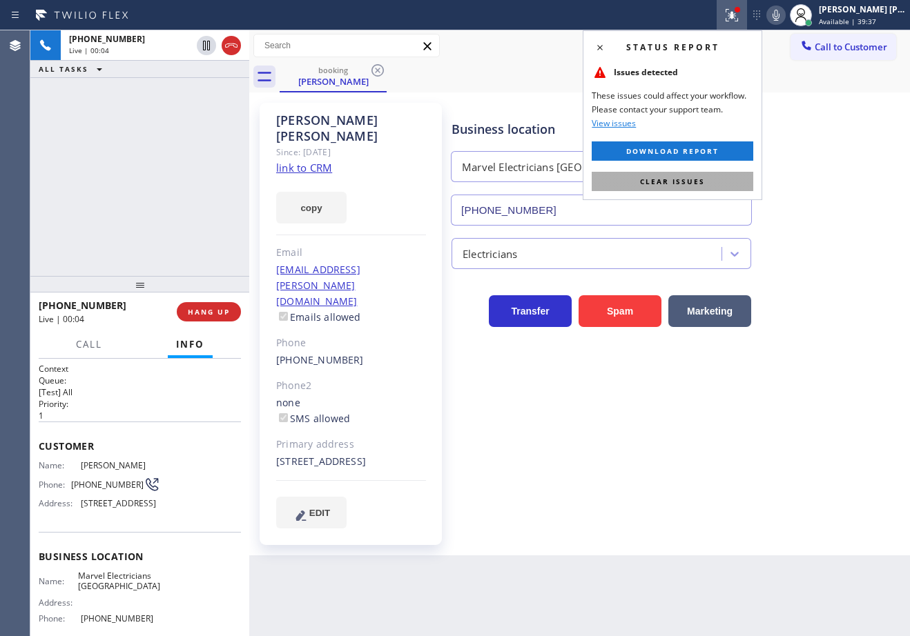
click at [712, 179] on button "Clear issues" at bounding box center [671, 181] width 161 height 19
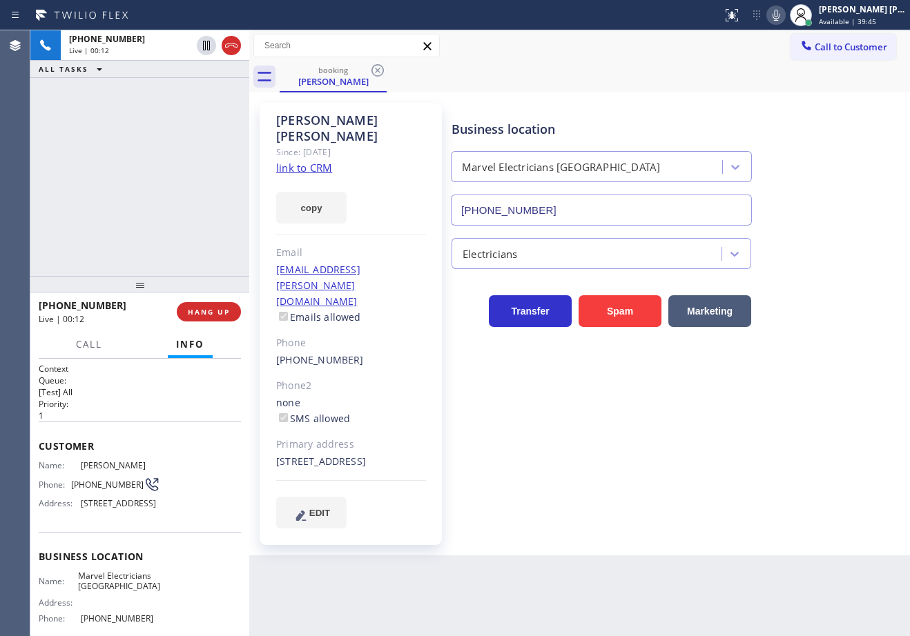
click at [308, 161] on link "link to CRM" at bounding box center [304, 168] width 56 height 14
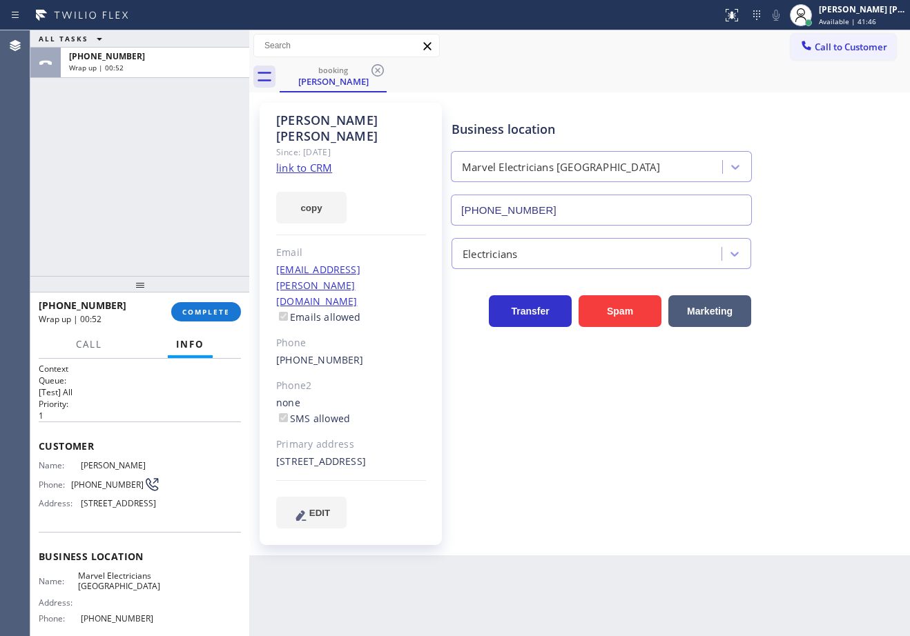
click at [151, 123] on div "ALL TASKS ALL TASKS ACTIVE TASKS TASKS IN WRAP UP [PHONE_NUMBER] Wrap up | 00:52" at bounding box center [139, 153] width 219 height 246
click at [650, 532] on div "Back to Dashboard Change Sender ID Customers Technicians Select a contact Outbo…" at bounding box center [579, 333] width 660 height 606
click at [131, 196] on div "ALL TASKS ALL TASKS ACTIVE TASKS TASKS IN WRAP UP [PHONE_NUMBER] Wrap up | 01:32" at bounding box center [139, 153] width 219 height 246
click at [222, 311] on span "COMPLETE" at bounding box center [206, 312] width 48 height 10
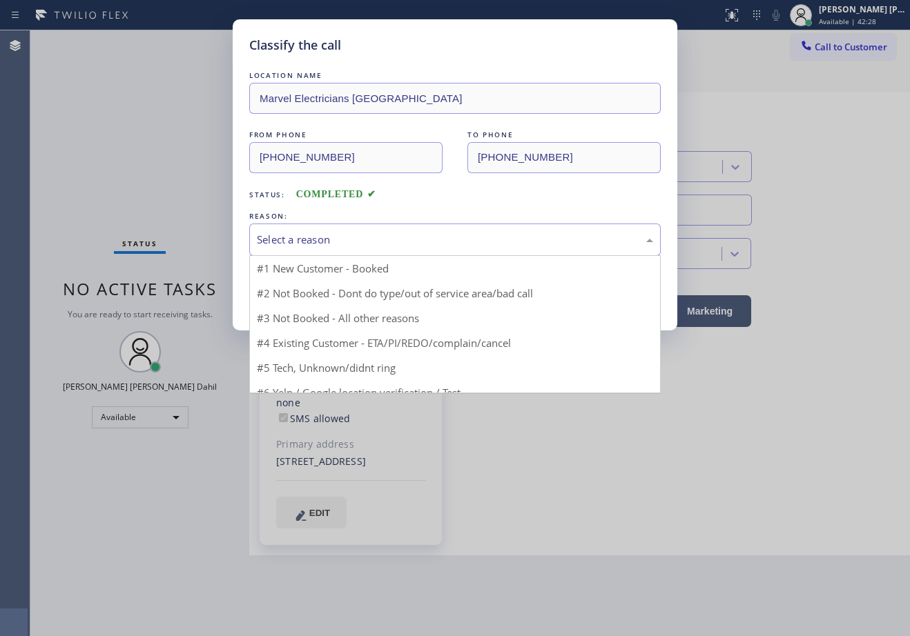
click at [287, 255] on div "Select a reason #1 New Customer - Booked #2 Not Booked - Dont do type/out of se…" at bounding box center [454, 240] width 411 height 32
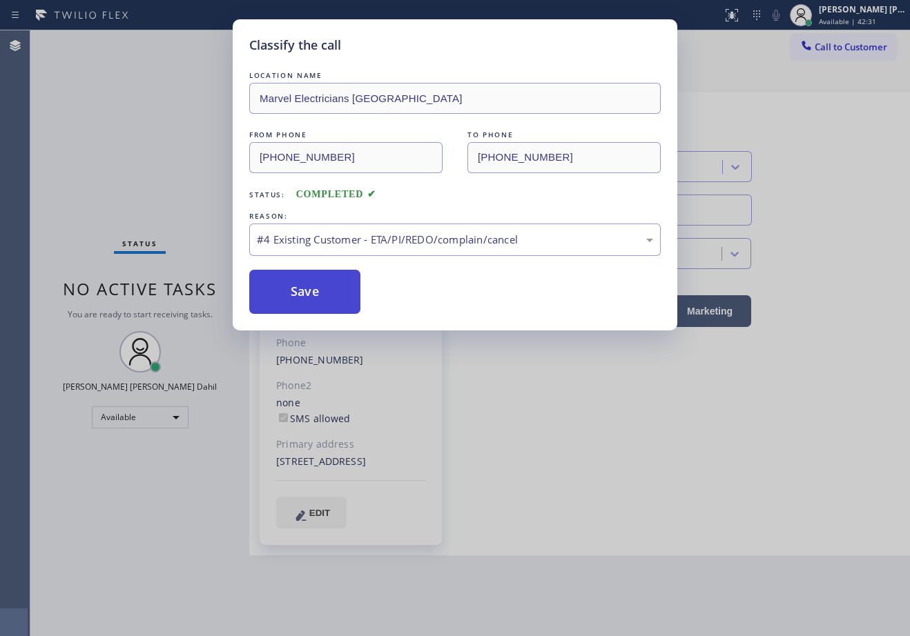
click at [298, 302] on button "Save" at bounding box center [304, 292] width 111 height 44
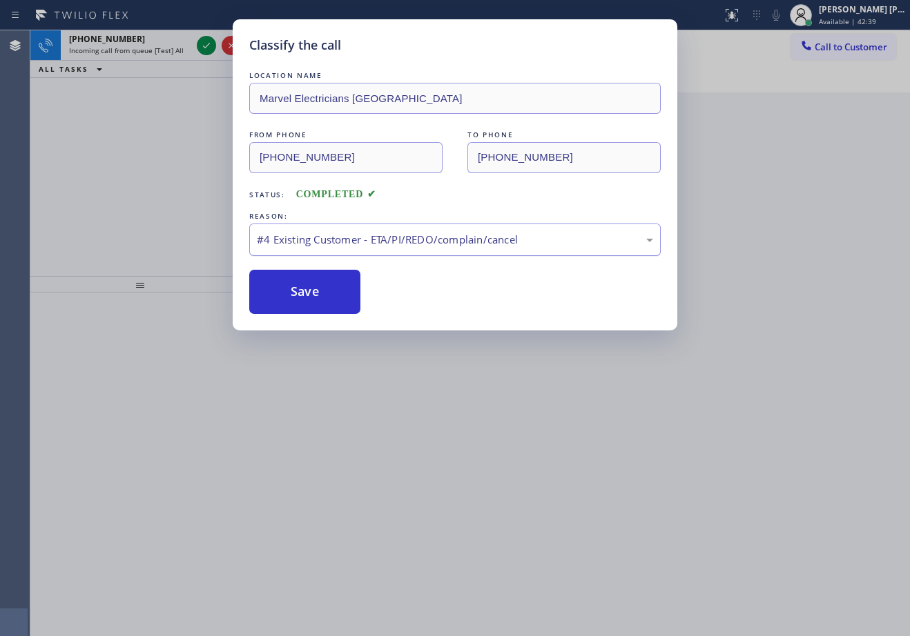
click at [383, 238] on div "#4 Existing Customer - ETA/PI/REDO/complain/cancel" at bounding box center [455, 240] width 396 height 16
click at [302, 323] on div "Classify the call LOCATION NAME Marvel Electricians San Clemente FROM PHONE [PH…" at bounding box center [455, 174] width 444 height 311
click at [297, 308] on button "Save" at bounding box center [304, 292] width 111 height 44
click at [294, 302] on button "Save" at bounding box center [304, 292] width 111 height 44
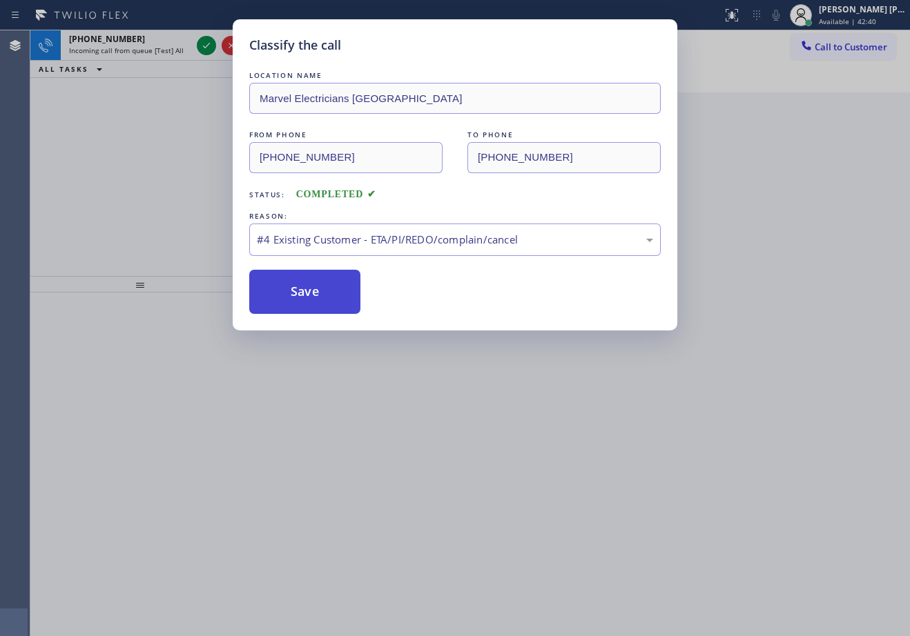
click at [294, 302] on button "Save" at bounding box center [304, 292] width 111 height 44
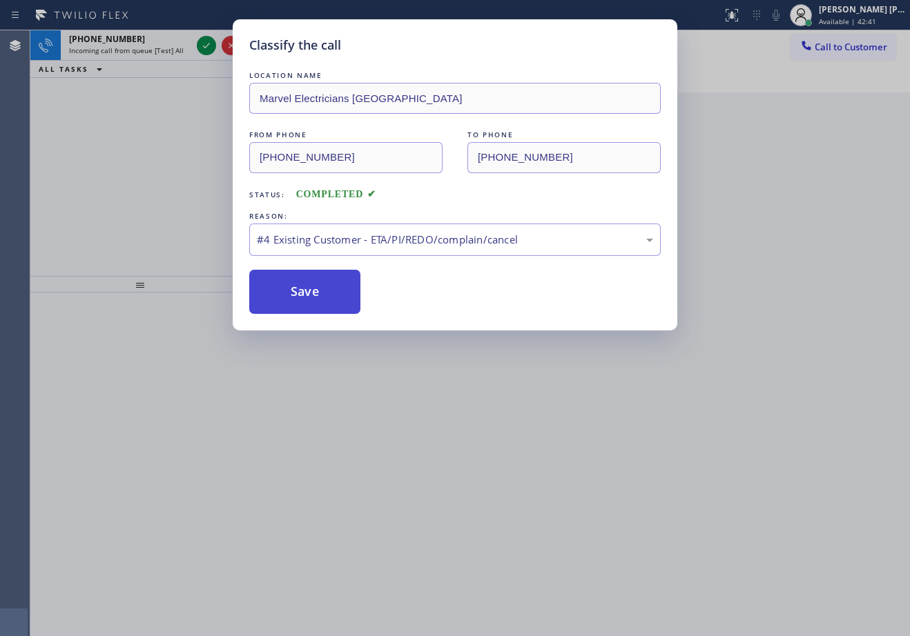
click at [294, 302] on button "Save" at bounding box center [304, 292] width 111 height 44
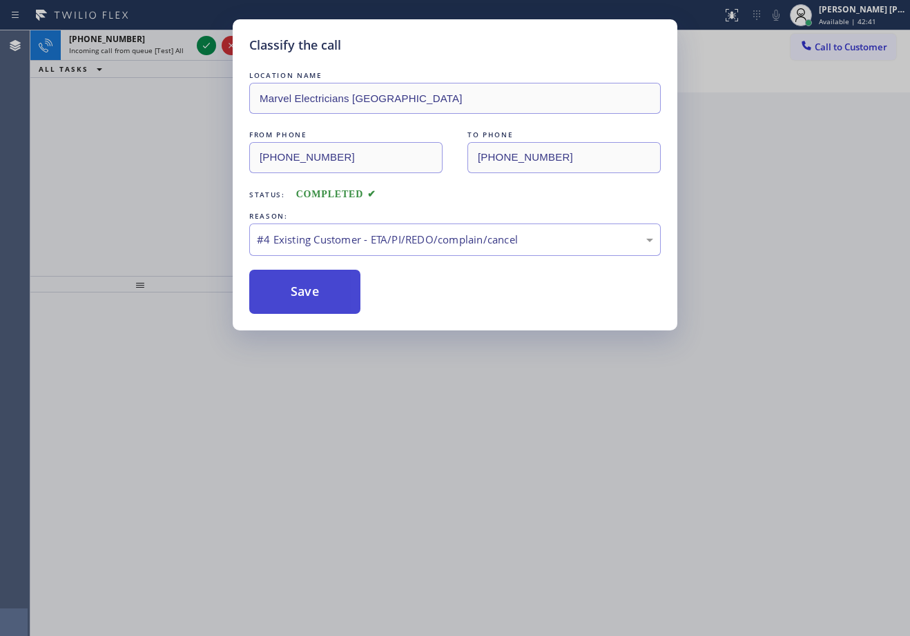
click at [294, 302] on button "Save" at bounding box center [304, 292] width 111 height 44
click at [496, 390] on div "Classify the call LOCATION NAME Marvel Electricians San Clemente FROM PHONE [PH…" at bounding box center [455, 318] width 910 height 636
click at [483, 389] on div "Classify the call LOCATION NAME Marvel Electricians San Clemente FROM PHONE [PH…" at bounding box center [455, 318] width 910 height 636
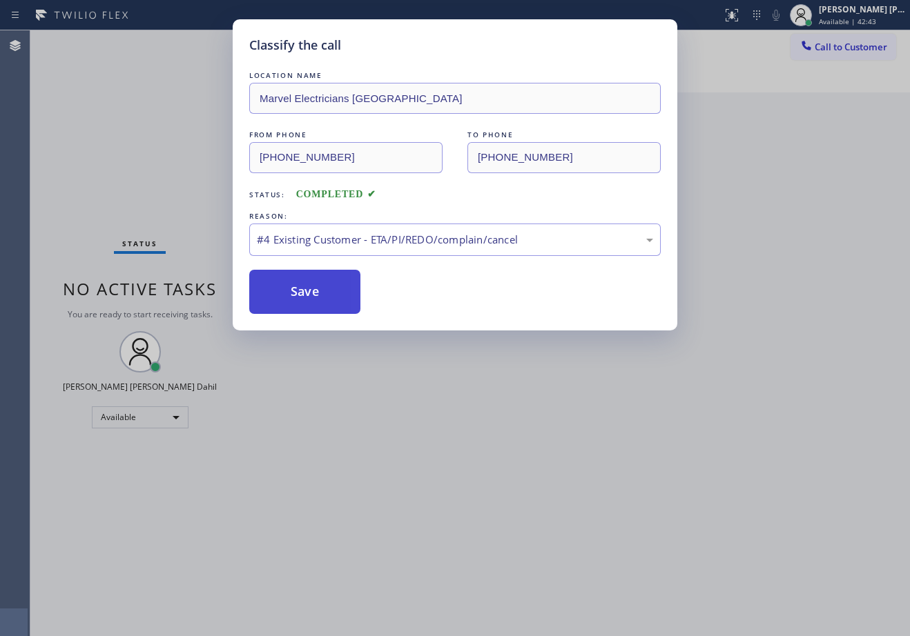
drag, startPoint x: 366, startPoint y: 302, endPoint x: 333, endPoint y: 305, distance: 34.0
click at [365, 302] on div "Save" at bounding box center [454, 292] width 411 height 44
click at [335, 304] on button "Save" at bounding box center [304, 292] width 111 height 44
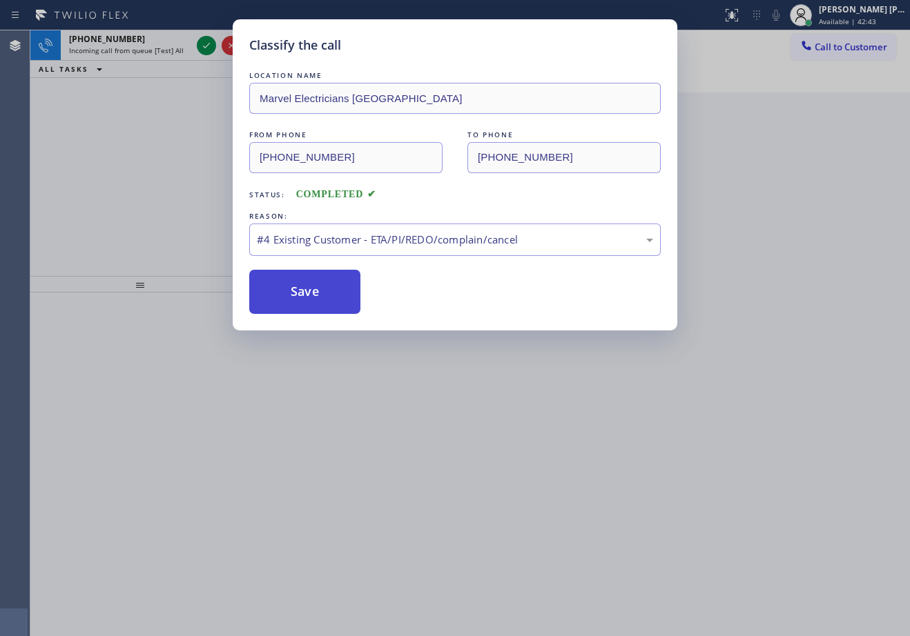
click at [332, 305] on button "Save" at bounding box center [304, 292] width 111 height 44
click at [331, 305] on button "Save" at bounding box center [304, 292] width 111 height 44
click at [328, 303] on button "Save" at bounding box center [304, 292] width 111 height 44
click at [322, 287] on button "Save" at bounding box center [304, 292] width 111 height 44
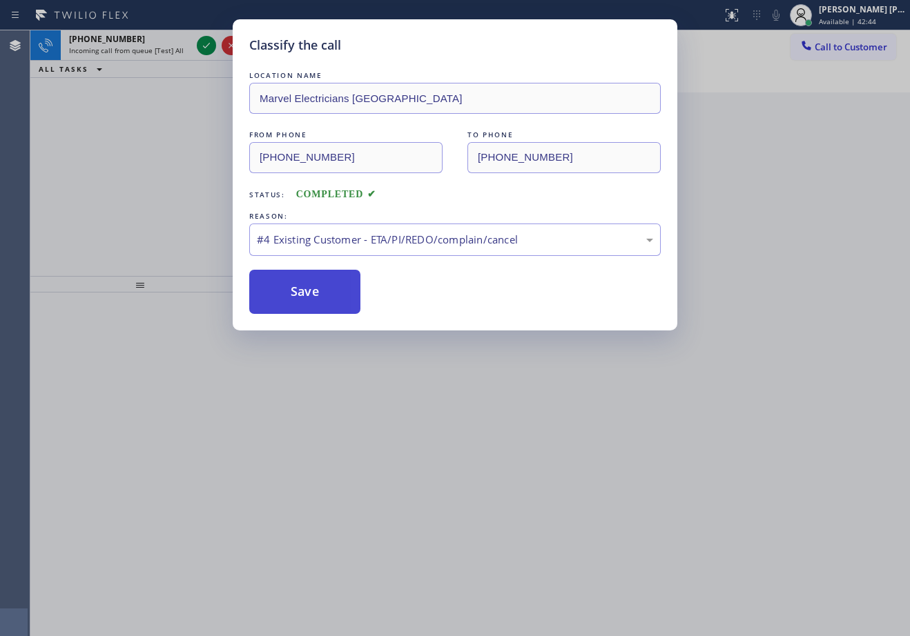
click at [322, 284] on button "Save" at bounding box center [304, 292] width 111 height 44
drag, startPoint x: 322, startPoint y: 284, endPoint x: 322, endPoint y: 297, distance: 13.1
click at [322, 297] on button "Save" at bounding box center [304, 292] width 111 height 44
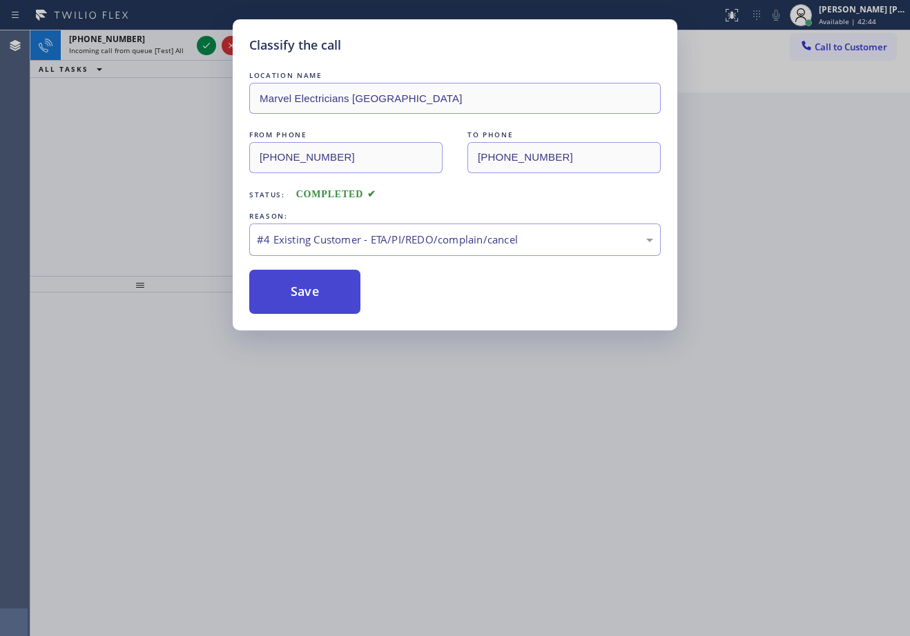
click at [322, 297] on button "Save" at bounding box center [304, 292] width 111 height 44
click at [322, 296] on button "Save" at bounding box center [304, 292] width 111 height 44
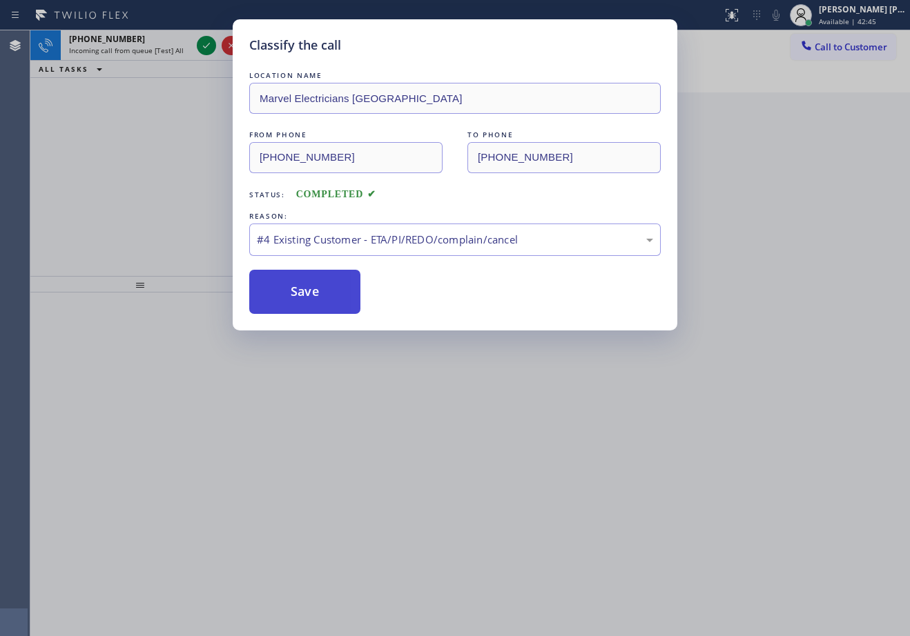
click at [322, 293] on button "Save" at bounding box center [304, 292] width 111 height 44
click at [325, 285] on button "Save" at bounding box center [304, 292] width 111 height 44
click at [372, 248] on div "#4 Existing Customer - ETA/PI/REDO/complain/cancel" at bounding box center [454, 240] width 411 height 32
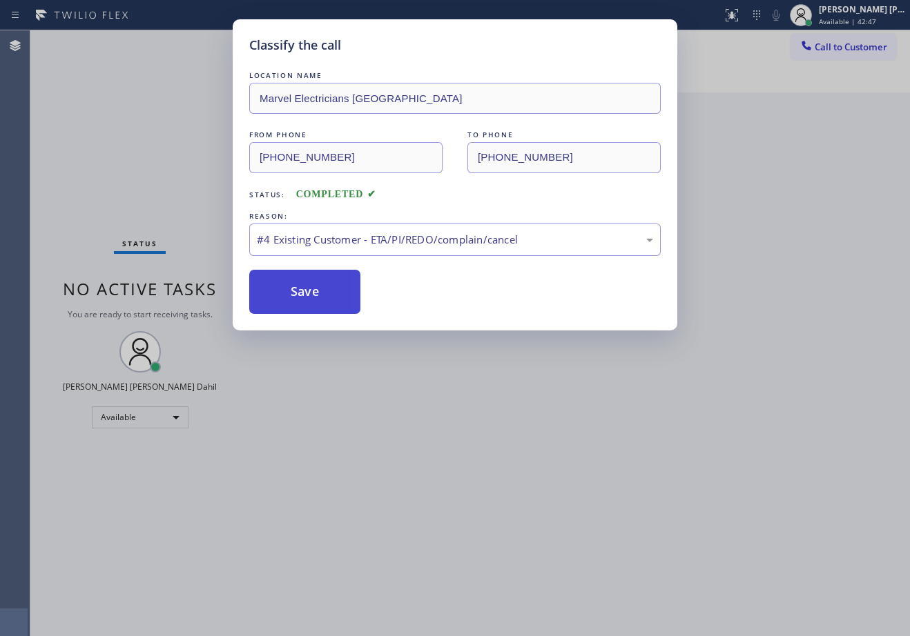
click at [295, 306] on button "Save" at bounding box center [304, 292] width 111 height 44
click at [384, 450] on div "Classify the call LOCATION NAME Marvel Electricians San Clemente FROM PHONE [PH…" at bounding box center [455, 318] width 910 height 636
click at [373, 435] on div "Classify the call LOCATION NAME Marvel Electricians San Clemente FROM PHONE [PH…" at bounding box center [455, 318] width 910 height 636
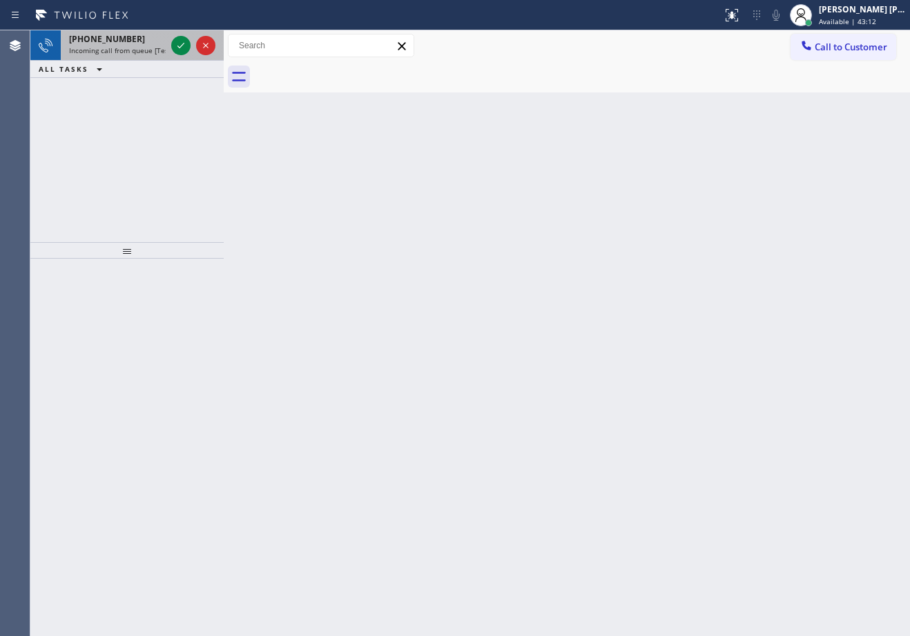
click at [144, 45] on div "[PHONE_NUMBER] Incoming call from queue [Test] All" at bounding box center [115, 45] width 108 height 30
click at [144, 45] on div "+13232002048 Incoming call from queue [Test] All" at bounding box center [115, 45] width 108 height 30
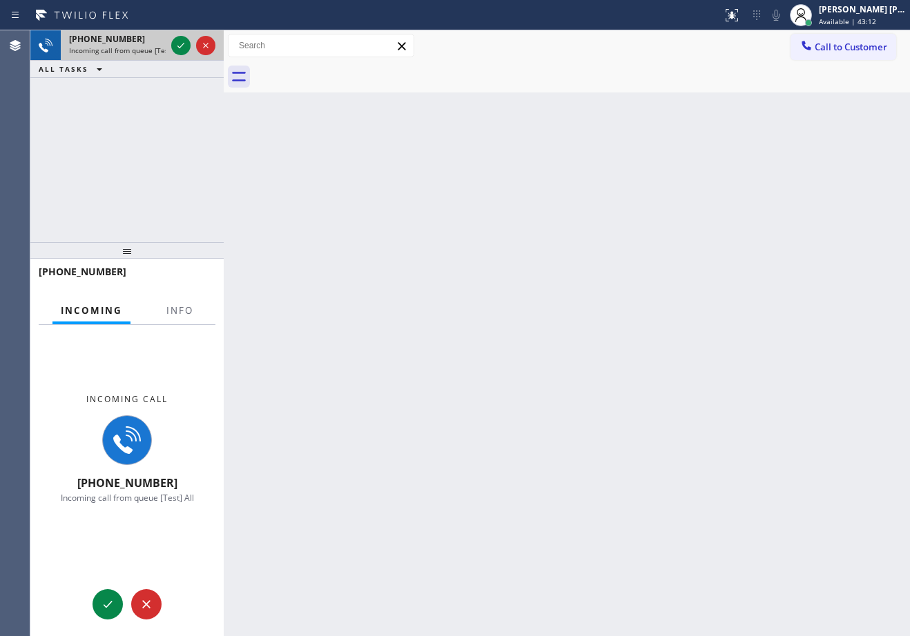
click at [144, 45] on div "+13232002048 Incoming call from queue [Test] All" at bounding box center [115, 45] width 108 height 30
click at [177, 317] on button "Info" at bounding box center [179, 310] width 43 height 27
click at [177, 314] on span "Info" at bounding box center [179, 310] width 27 height 12
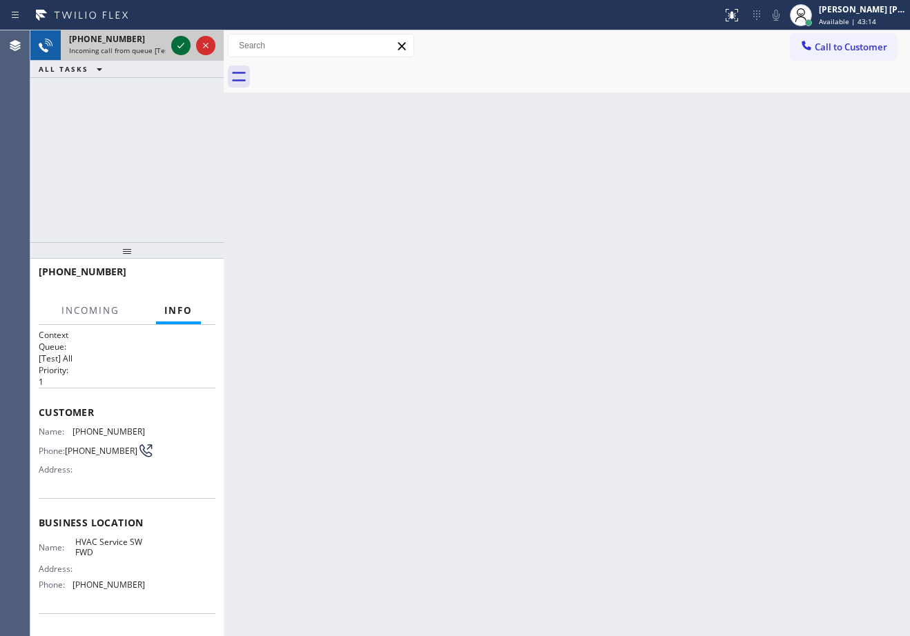
click at [179, 49] on icon at bounding box center [181, 45] width 17 height 17
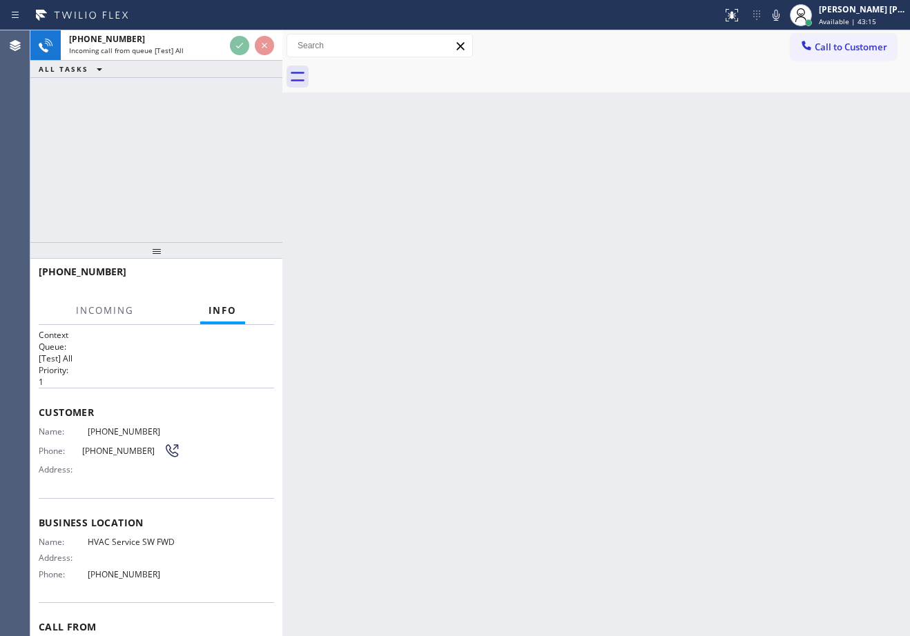
drag, startPoint x: 223, startPoint y: 54, endPoint x: 294, endPoint y: 84, distance: 77.3
click at [282, 84] on div at bounding box center [282, 333] width 0 height 606
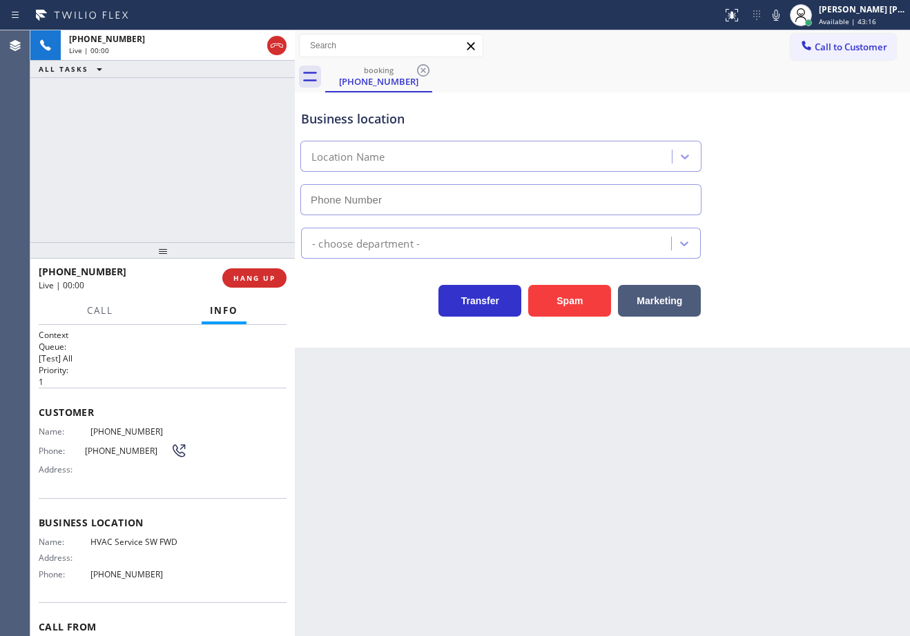
type input "(213) 855-2552"
click at [271, 279] on span "HANG UP" at bounding box center [254, 278] width 42 height 10
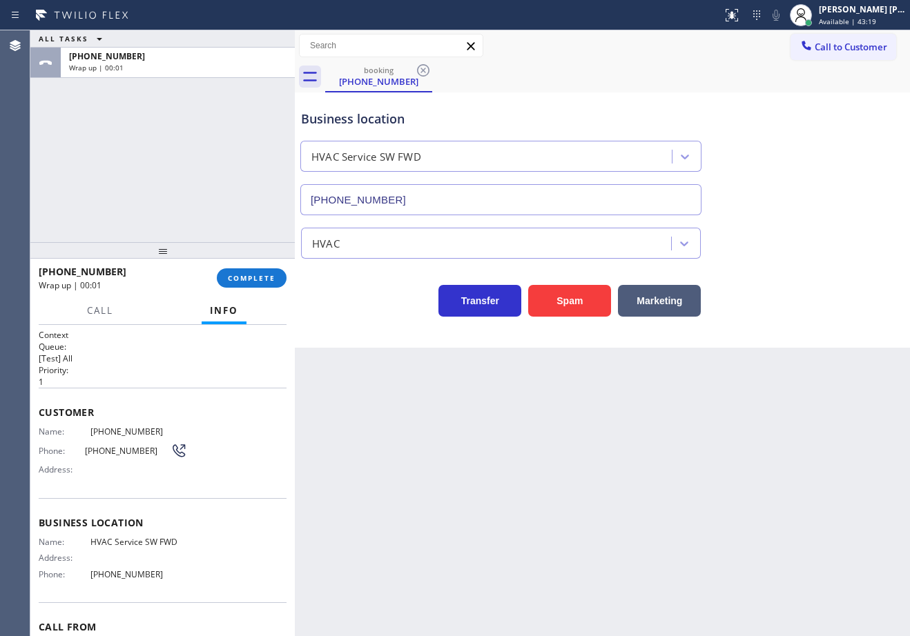
click at [204, 43] on div "ALL TASKS ALL TASKS ACTIVE TASKS TASKS IN WRAP UP" at bounding box center [162, 38] width 264 height 17
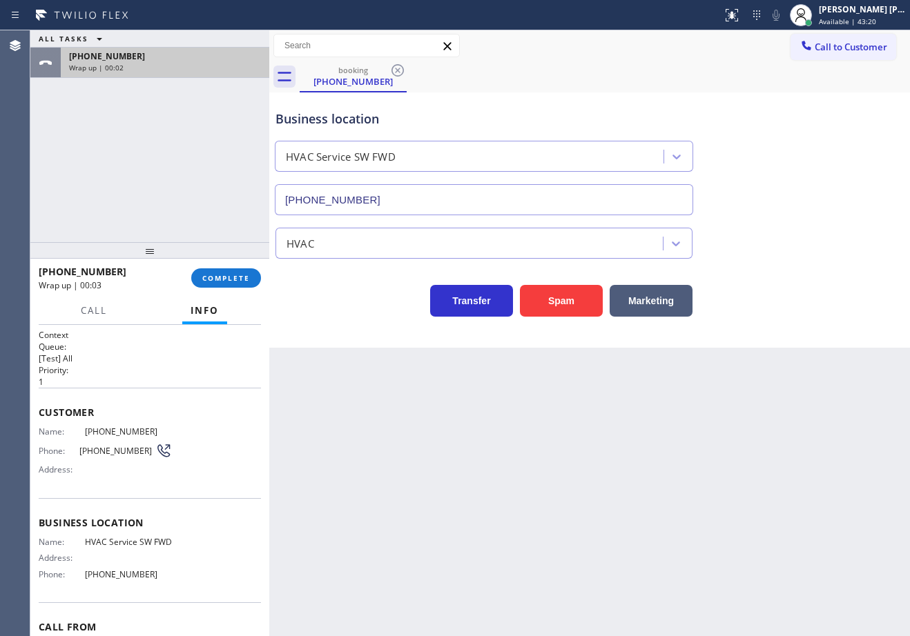
drag, startPoint x: 293, startPoint y: 47, endPoint x: 268, endPoint y: 50, distance: 25.8
click at [269, 50] on div at bounding box center [269, 333] width 0 height 606
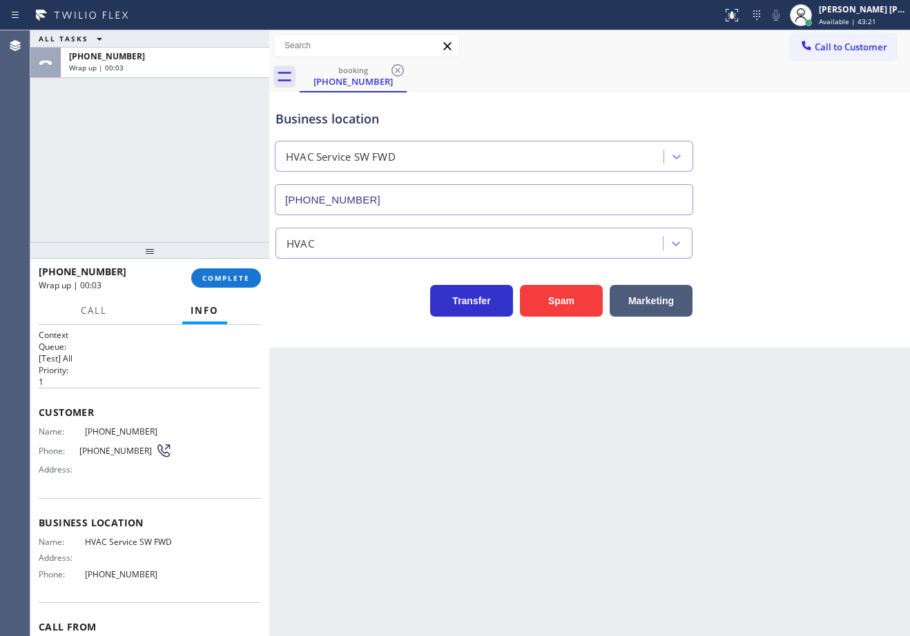
click at [213, 291] on div "+13232002048 Wrap up | 00:03 COMPLETE" at bounding box center [150, 278] width 222 height 36
click at [213, 275] on span "COMPLETE" at bounding box center [226, 278] width 48 height 10
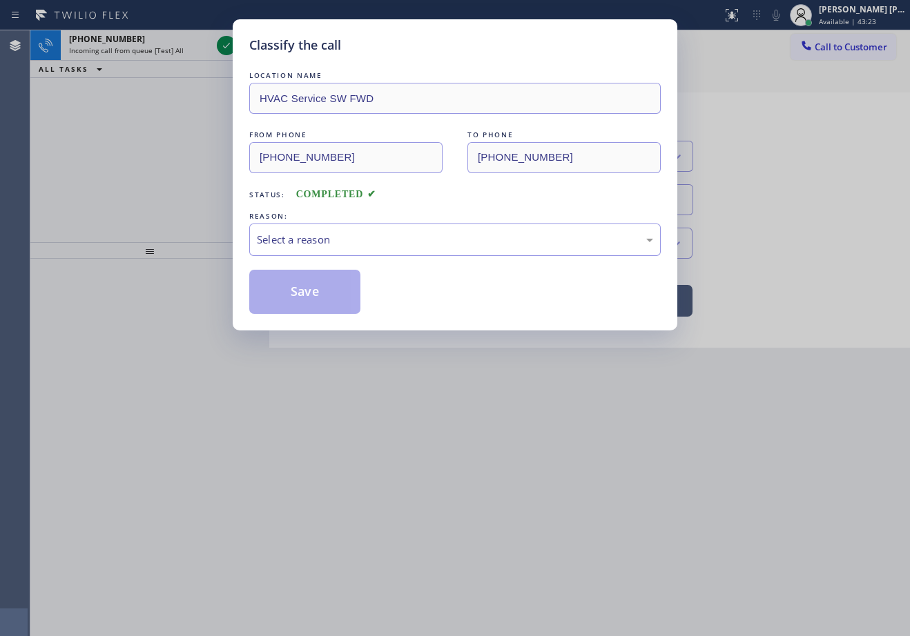
click at [333, 222] on div "REASON:" at bounding box center [454, 216] width 411 height 14
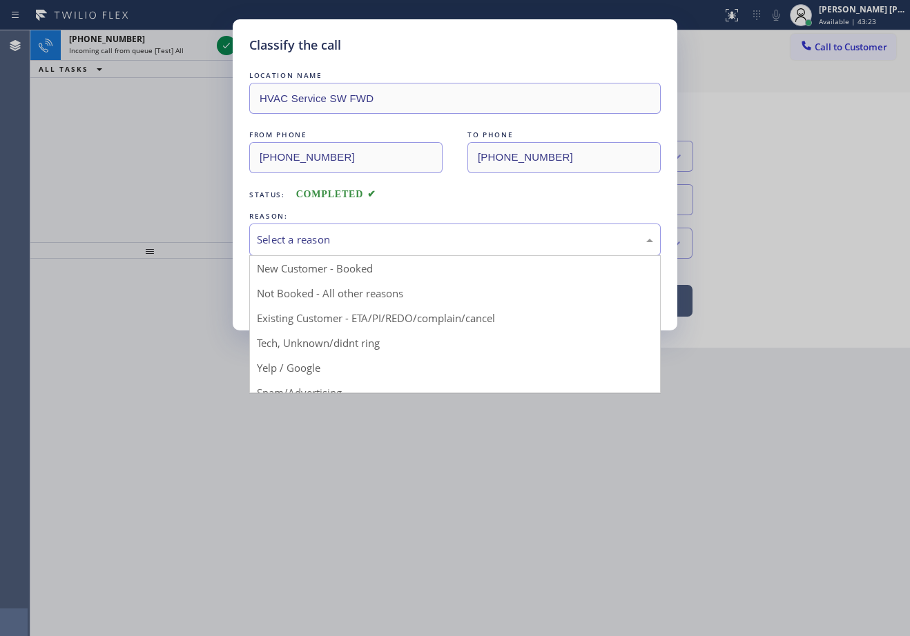
click at [334, 251] on div "Select a reason" at bounding box center [454, 240] width 411 height 32
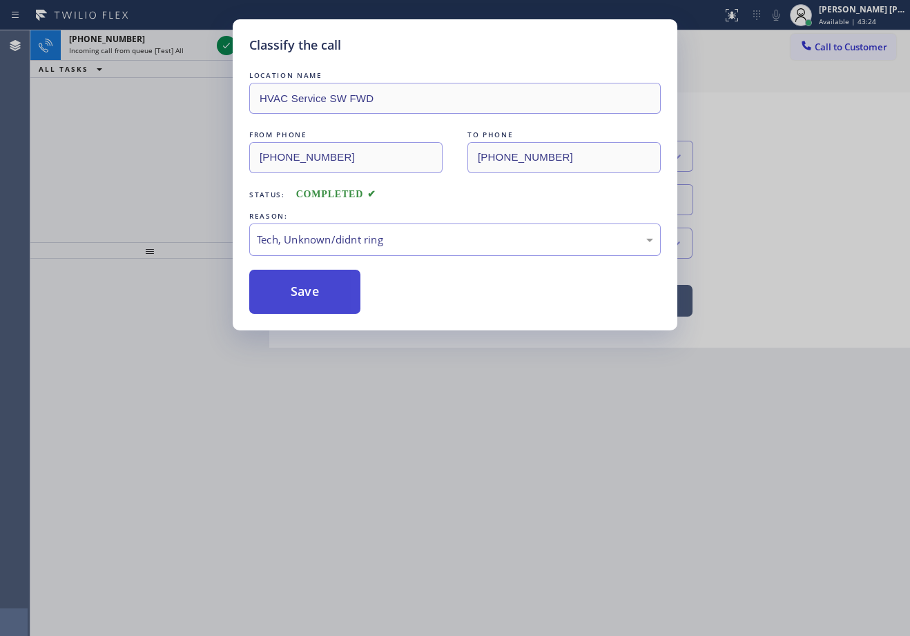
click at [320, 294] on button "Save" at bounding box center [304, 292] width 111 height 44
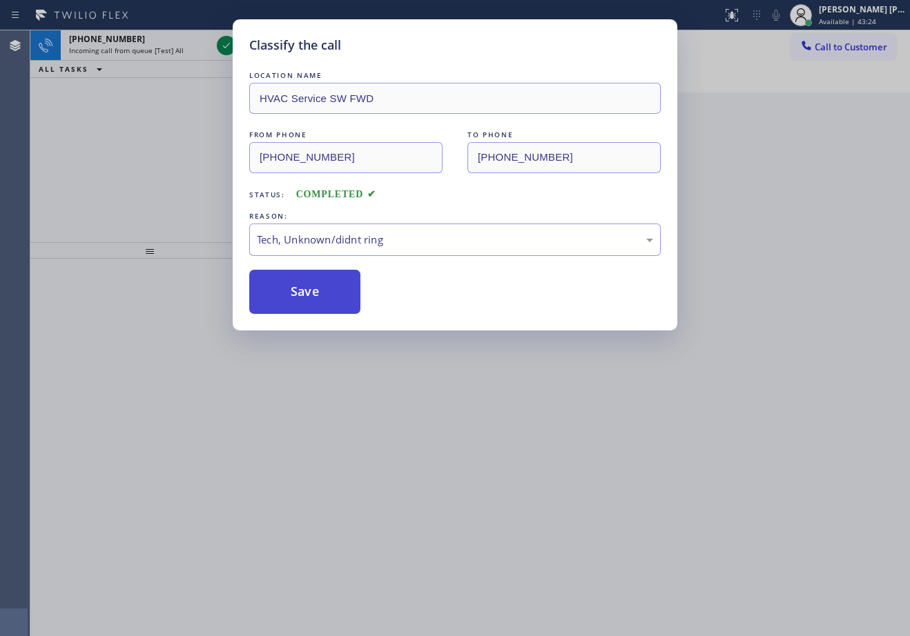
click at [320, 294] on button "Save" at bounding box center [304, 292] width 111 height 44
click at [175, 46] on div "Classify the call LOCATION NAME HVAC Service SW FWD FROM PHONE (323) 200-2048 T…" at bounding box center [469, 333] width 879 height 606
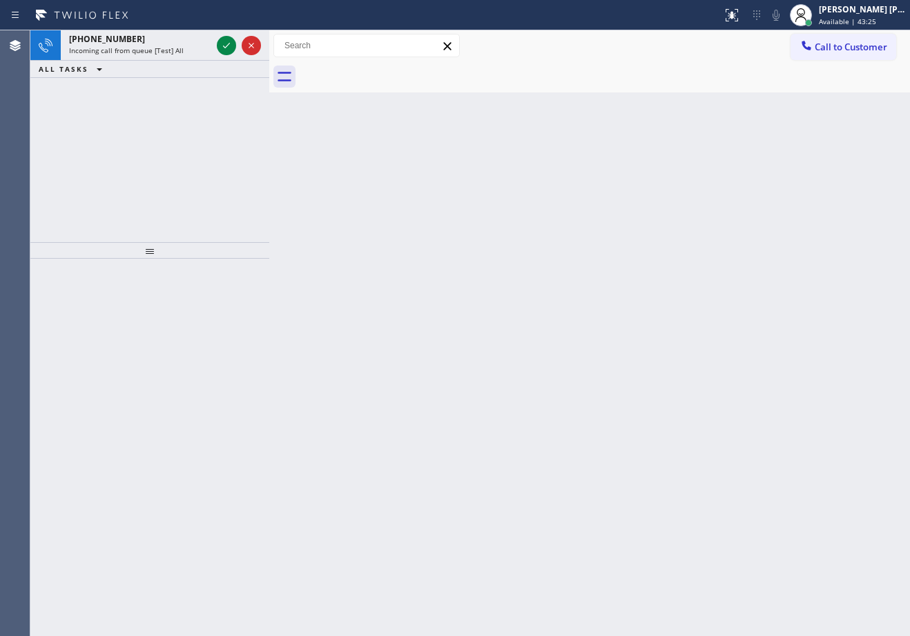
click at [175, 46] on span "Incoming call from queue [Test] All" at bounding box center [126, 51] width 115 height 10
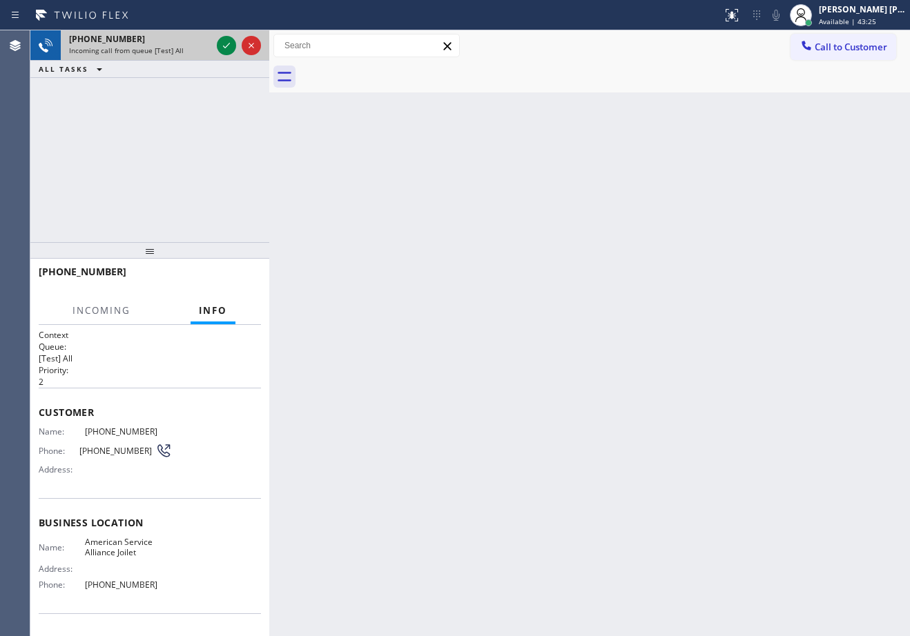
click at [176, 46] on span "Incoming call from queue [Test] All" at bounding box center [126, 51] width 115 height 10
click at [219, 43] on icon at bounding box center [226, 45] width 17 height 17
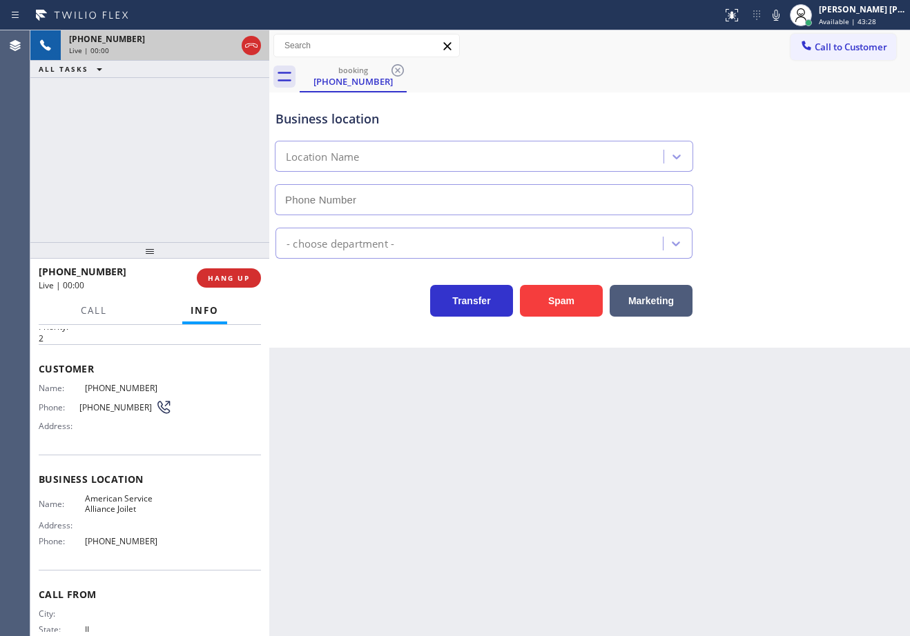
scroll to position [4, 0]
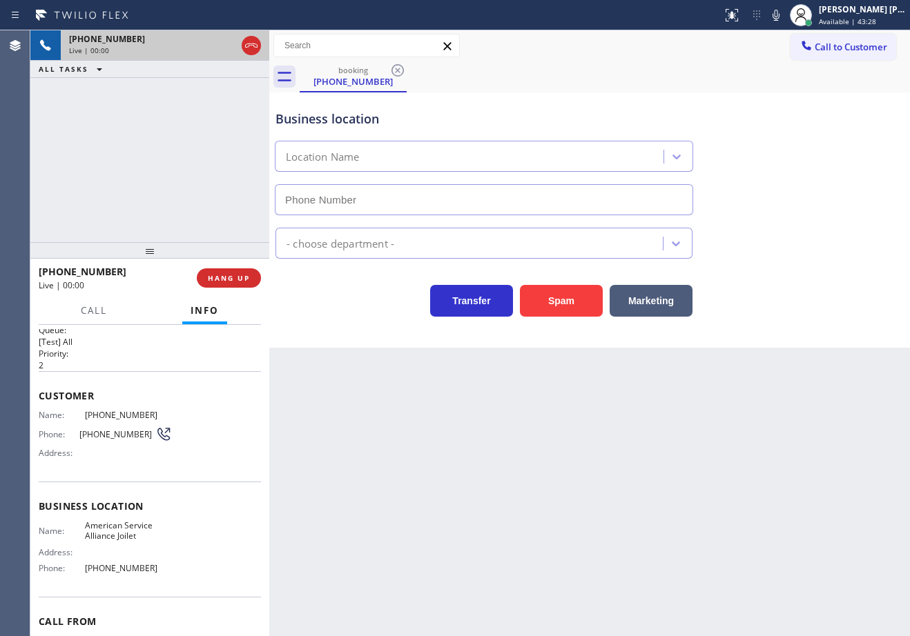
type input "(779) 212-7220"
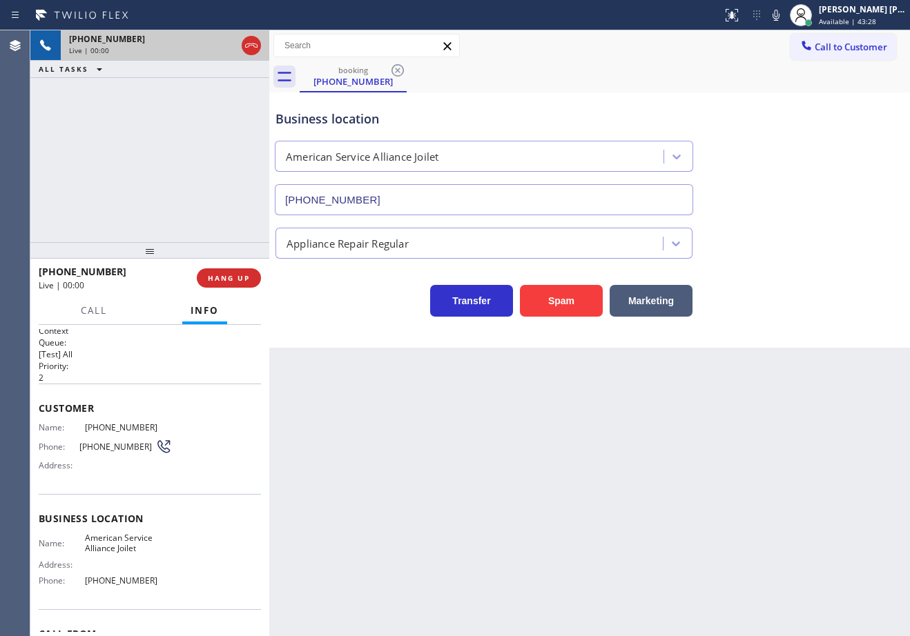
scroll to position [0, 0]
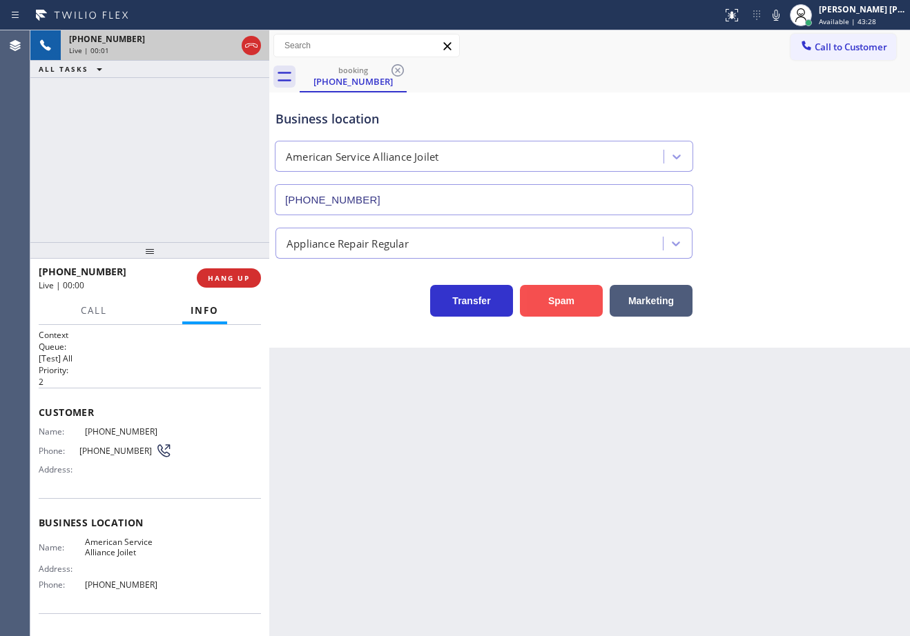
click at [566, 307] on button "Spam" at bounding box center [561, 301] width 83 height 32
click at [610, 433] on div "Back to Dashboard Change Sender ID Customers Technicians Select a contact Outbo…" at bounding box center [589, 333] width 640 height 606
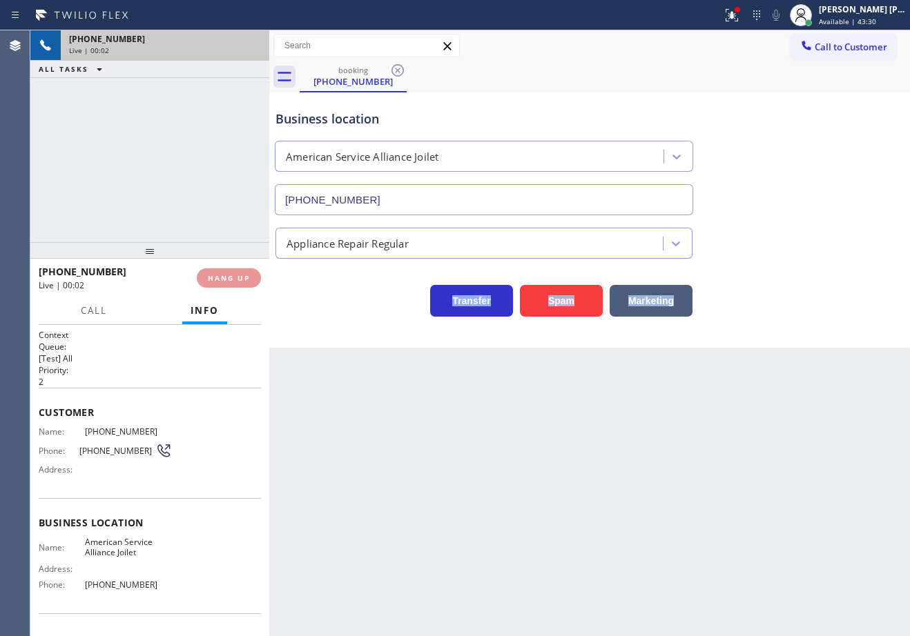
click at [204, 43] on div "+17792803386" at bounding box center [165, 39] width 192 height 12
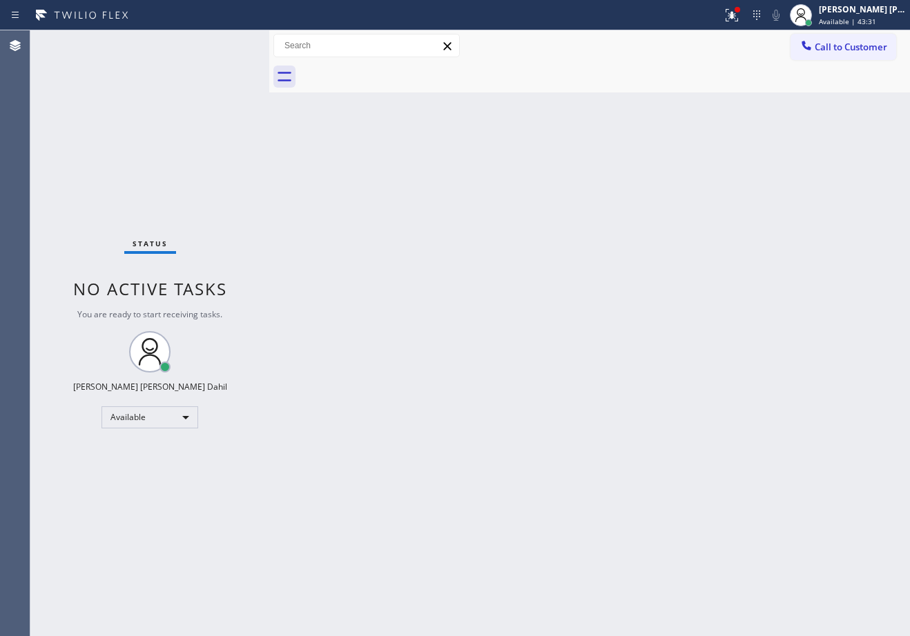
click at [204, 43] on div "Status No active tasks You are ready to start receiving tasks. [PERSON_NAME] [P…" at bounding box center [149, 333] width 239 height 606
drag, startPoint x: 267, startPoint y: 44, endPoint x: 257, endPoint y: 50, distance: 12.1
click at [259, 46] on div at bounding box center [259, 333] width 0 height 606
click at [362, 226] on div "Back to Dashboard Change Sender ID Customers Technicians Select a contact Outbo…" at bounding box center [584, 333] width 650 height 606
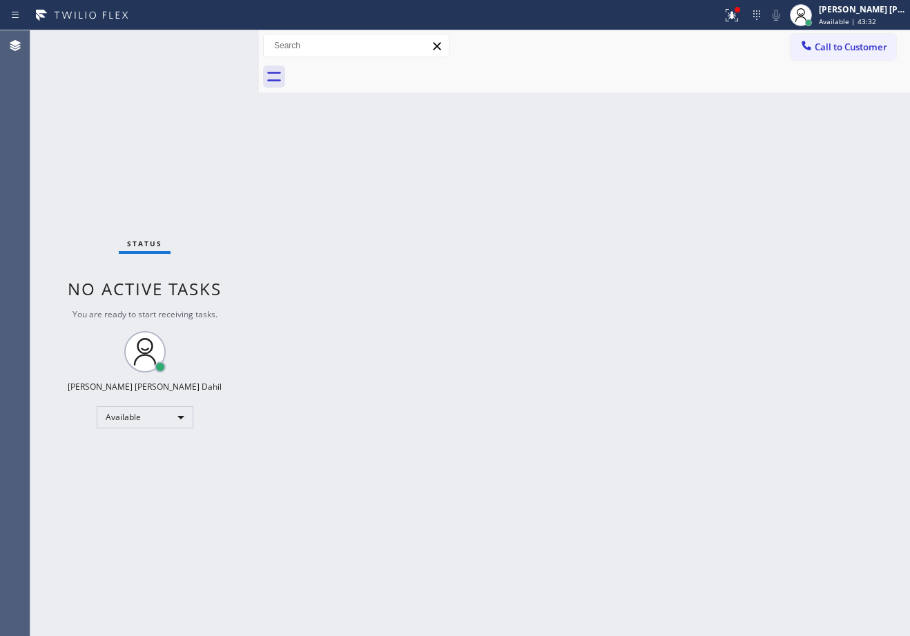
click at [204, 43] on div "Status No active tasks You are ready to start receiving tasks. [PERSON_NAME] [P…" at bounding box center [144, 333] width 228 height 606
drag, startPoint x: 262, startPoint y: 45, endPoint x: 250, endPoint y: 50, distance: 12.7
click at [250, 50] on div at bounding box center [250, 333] width 0 height 606
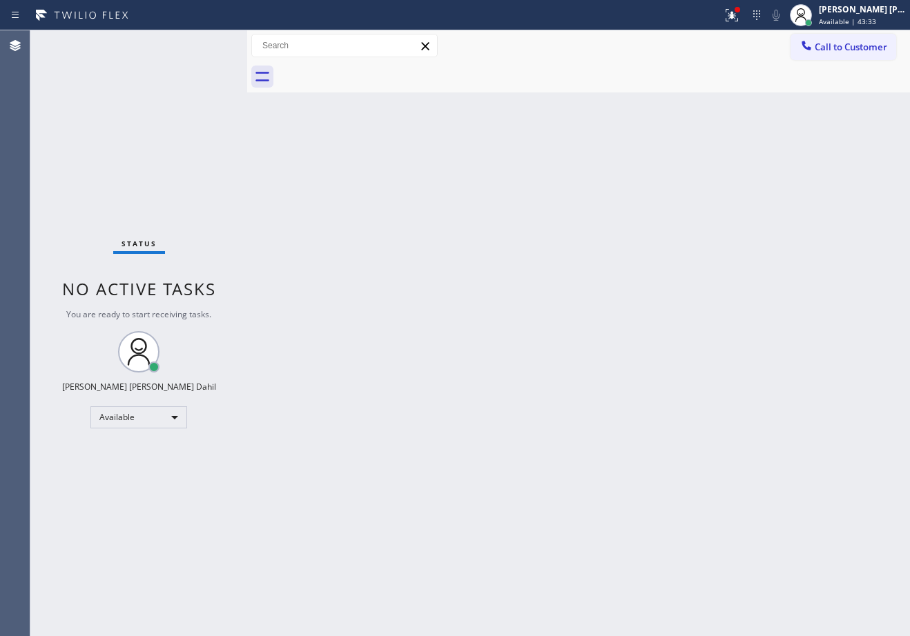
drag, startPoint x: 320, startPoint y: 197, endPoint x: 333, endPoint y: 241, distance: 45.9
click at [326, 226] on div "Back to Dashboard Change Sender ID Customers Technicians Select a contact Outbo…" at bounding box center [578, 333] width 663 height 606
click at [204, 43] on div "Status No active tasks You are ready to start receiving tasks. [PERSON_NAME] [P…" at bounding box center [138, 333] width 217 height 606
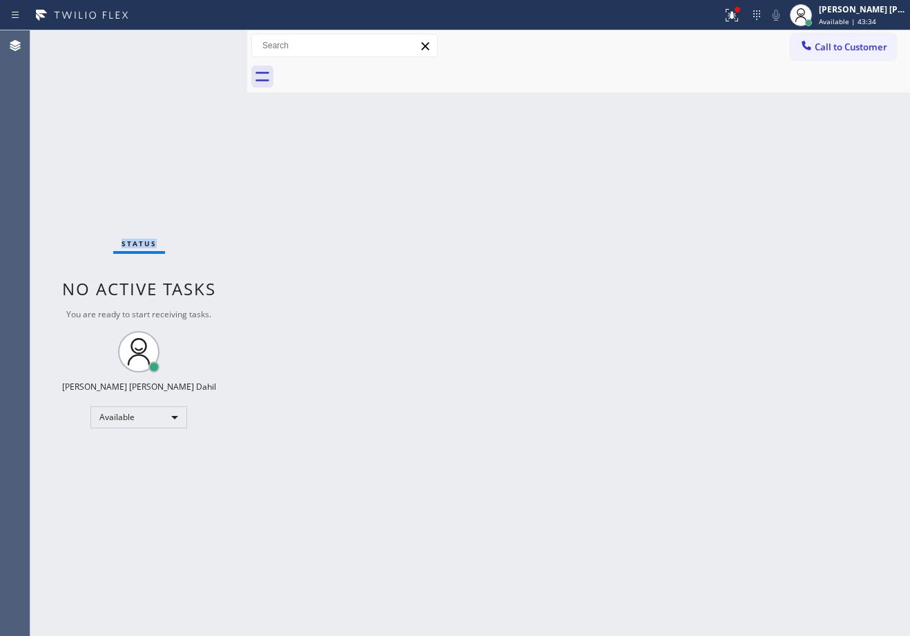
click at [204, 43] on div "Status No active tasks You are ready to start receiving tasks. [PERSON_NAME] [P…" at bounding box center [138, 333] width 217 height 606
click at [734, 14] on icon at bounding box center [729, 14] width 8 height 10
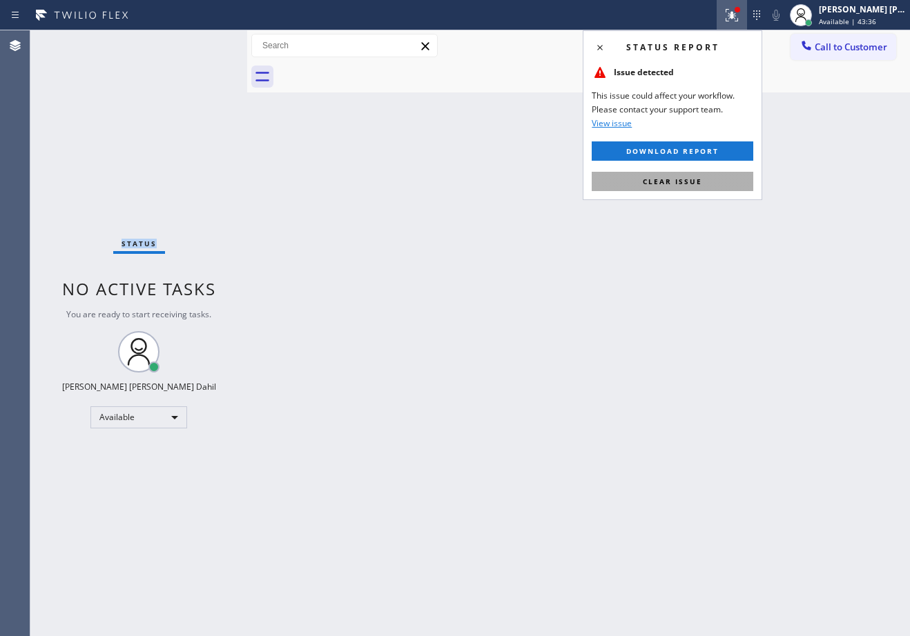
click at [698, 178] on span "Clear issue" at bounding box center [672, 182] width 59 height 10
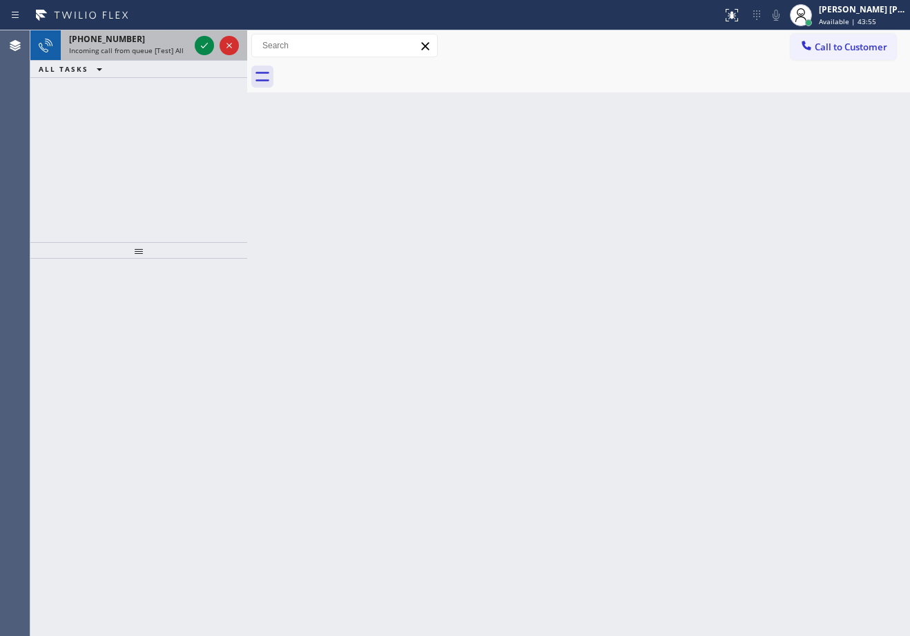
click at [184, 50] on div "Incoming call from queue [Test] All" at bounding box center [129, 51] width 120 height 10
click at [186, 50] on div "Incoming call from queue [Test] All" at bounding box center [129, 51] width 120 height 10
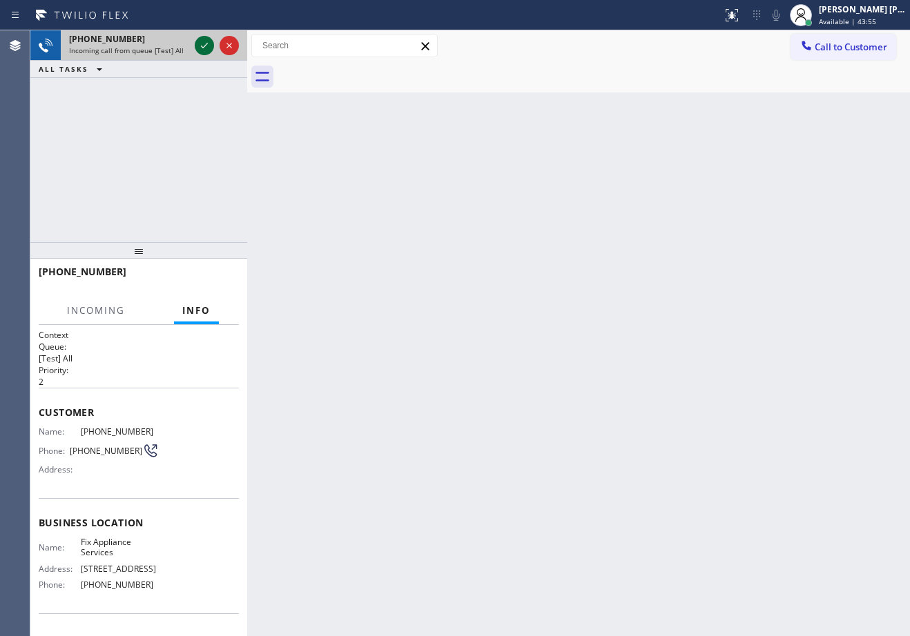
click at [204, 46] on icon at bounding box center [204, 45] width 17 height 17
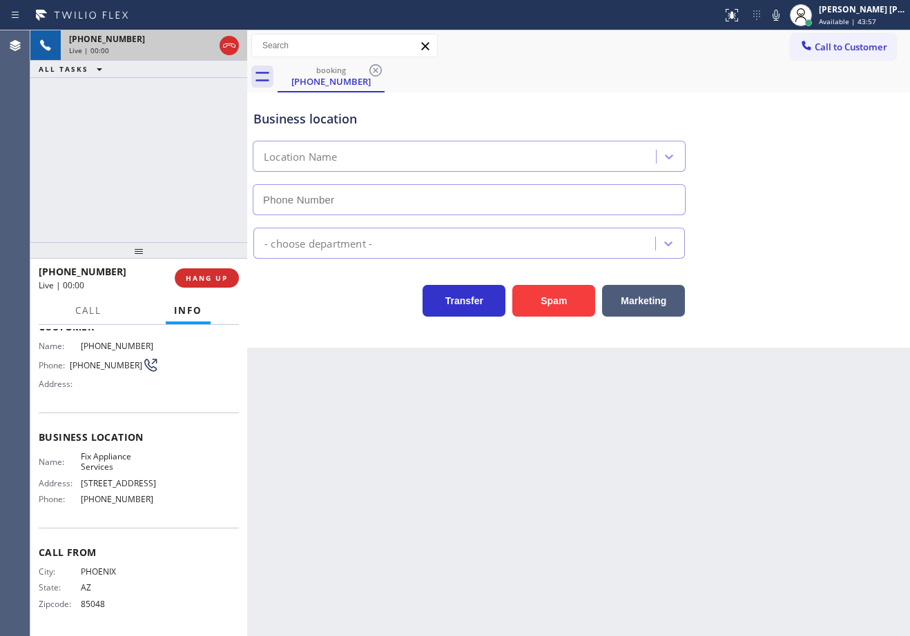
type input "(602) 461-7529"
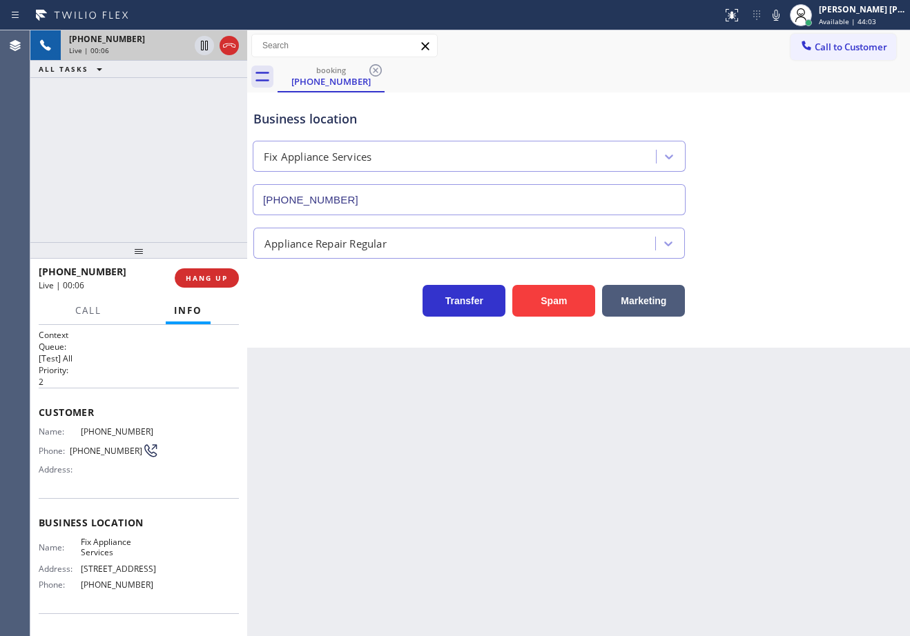
click at [392, 471] on div "Back to Dashboard Change Sender ID Customers Technicians Select a contact Outbo…" at bounding box center [578, 333] width 663 height 606
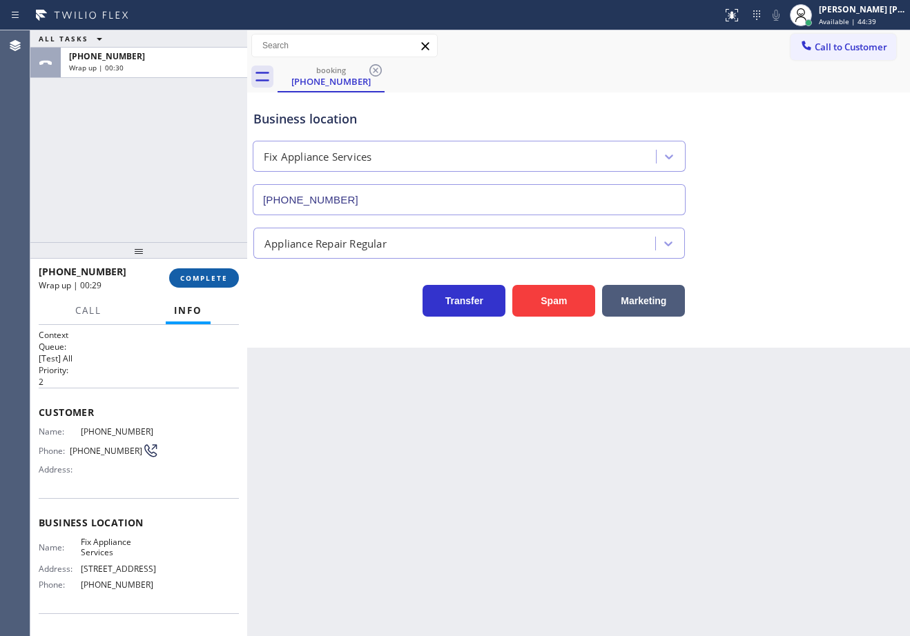
click at [193, 279] on span "COMPLETE" at bounding box center [204, 278] width 48 height 10
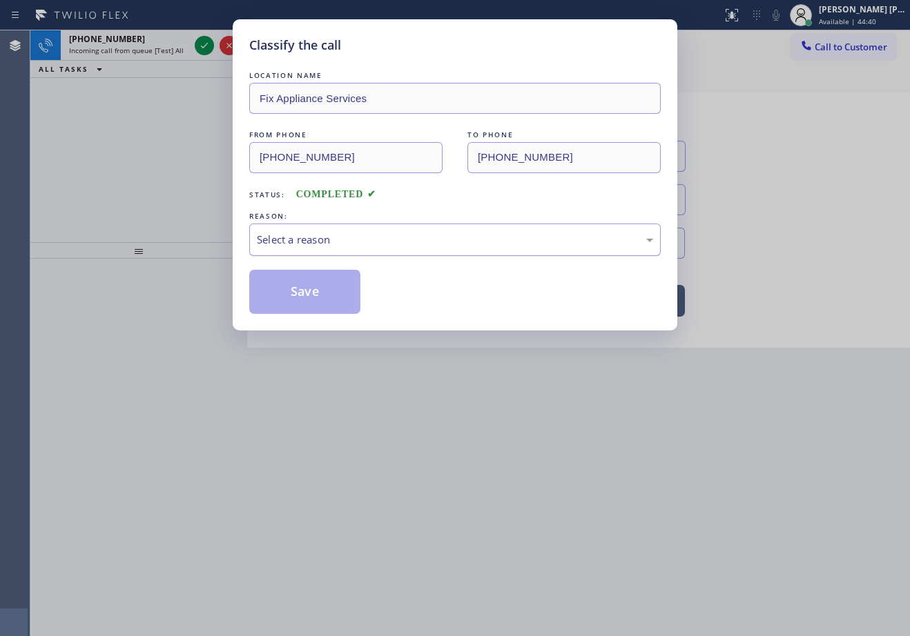
click at [310, 241] on div "Select a reason" at bounding box center [455, 240] width 396 height 16
click at [331, 246] on div "Tech, Unknown/didnt ring" at bounding box center [455, 240] width 396 height 16
click at [317, 296] on button "Save" at bounding box center [304, 292] width 111 height 44
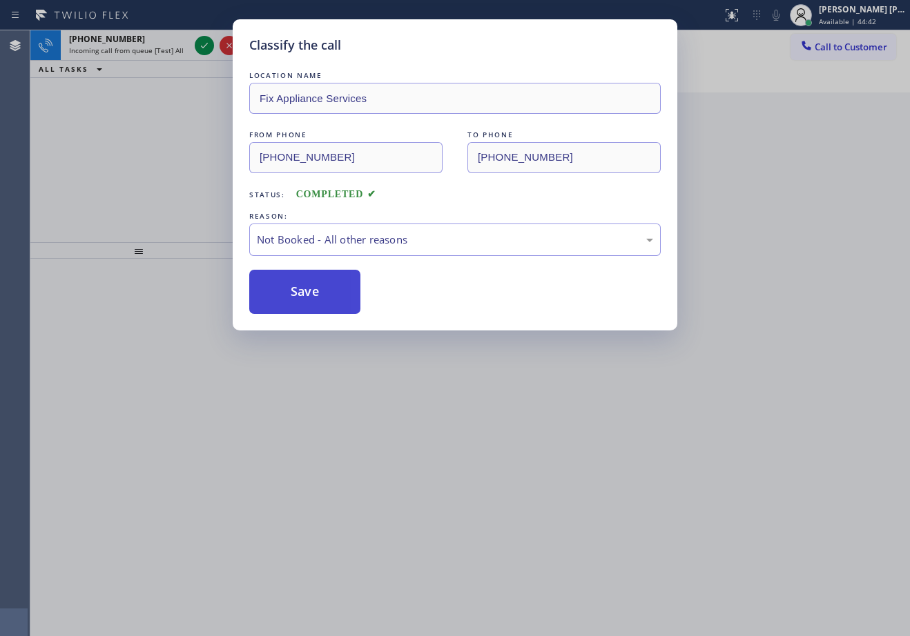
click at [317, 296] on button "Save" at bounding box center [304, 292] width 111 height 44
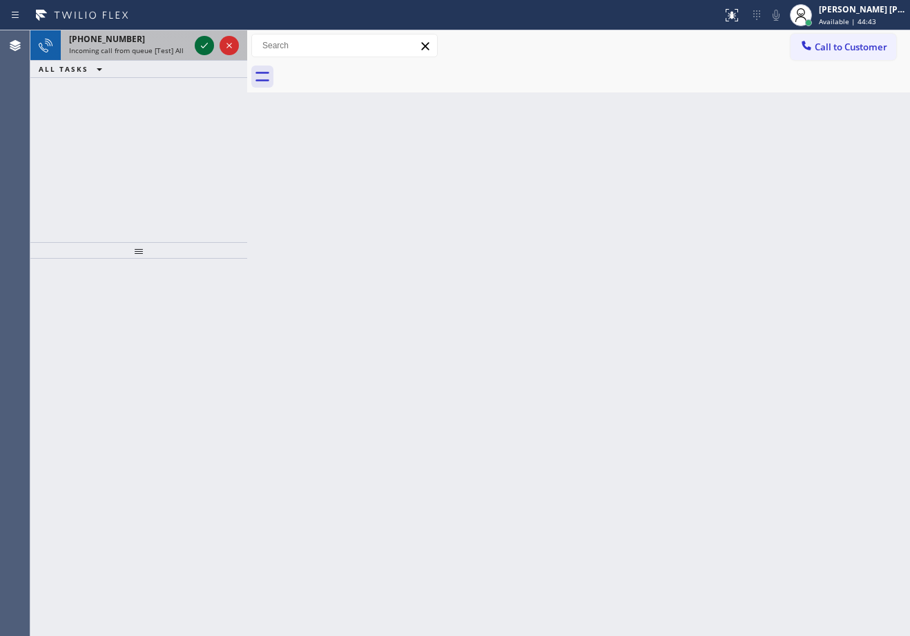
click at [204, 43] on icon at bounding box center [204, 45] width 17 height 17
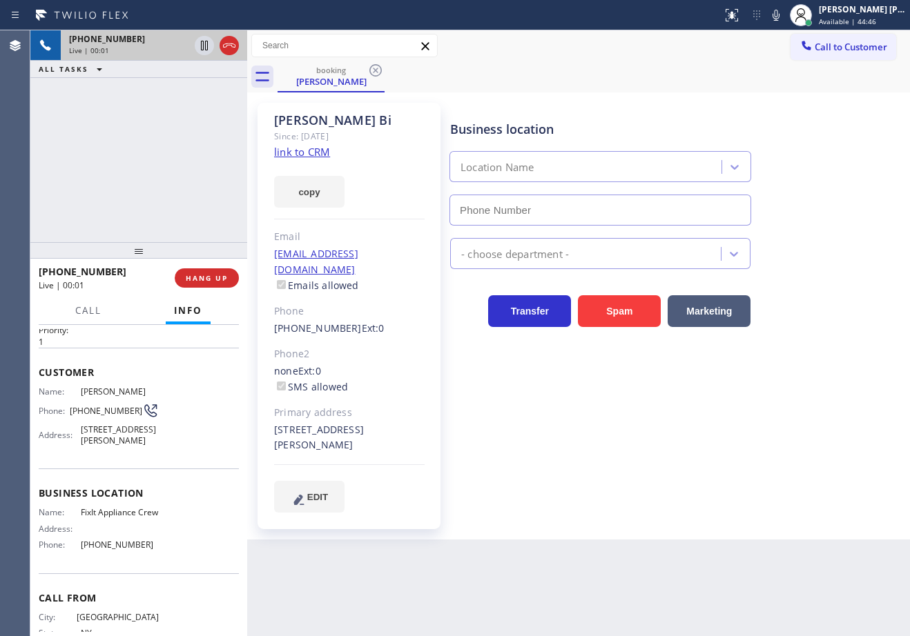
type input "(516) 430-7756"
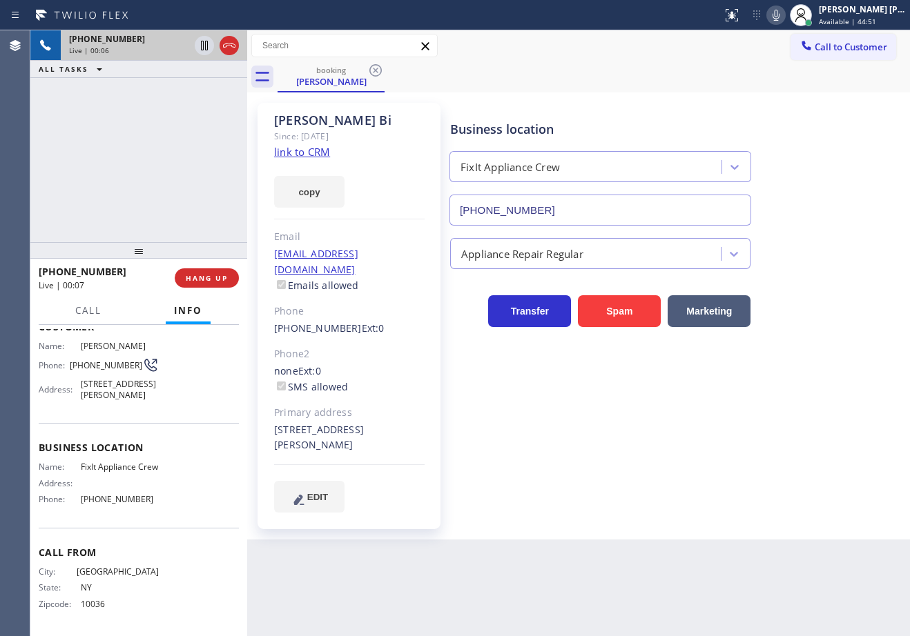
click at [784, 11] on icon at bounding box center [775, 15] width 17 height 17
click at [311, 148] on link "link to CRM" at bounding box center [302, 152] width 56 height 14
click at [233, 48] on icon at bounding box center [229, 45] width 17 height 17
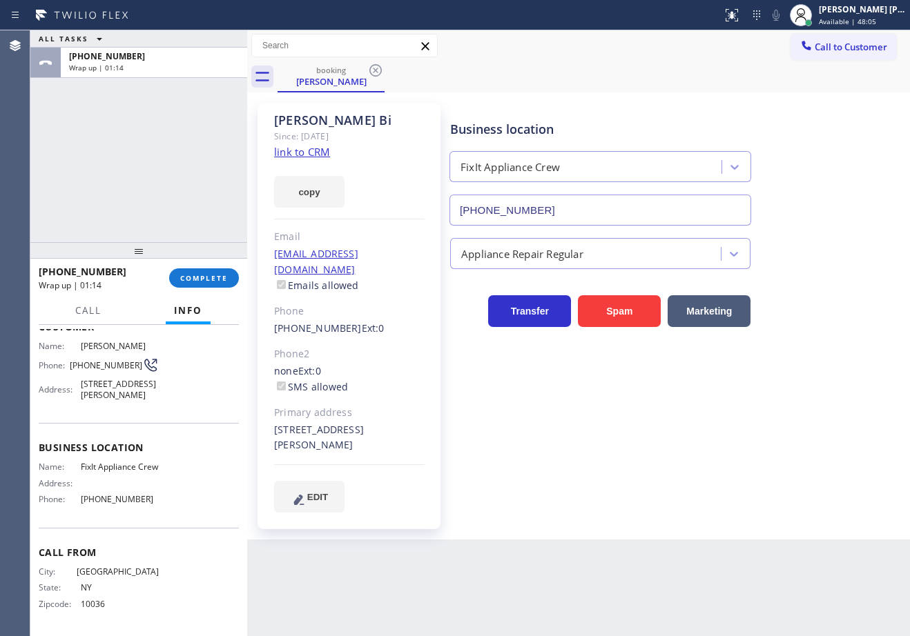
click at [222, 265] on div "+12123289255 Wrap up | 01:14 COMPLETE" at bounding box center [139, 278] width 200 height 36
click at [222, 265] on div "+12123289255 Wrap up | 01:15 COMPLETE" at bounding box center [139, 278] width 200 height 36
click at [222, 275] on span "COMPLETE" at bounding box center [204, 278] width 48 height 10
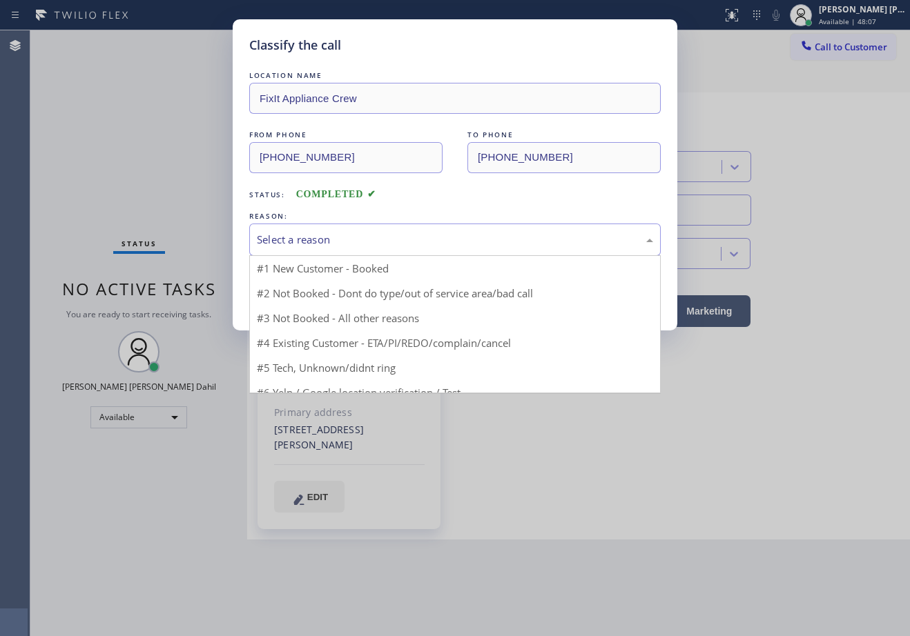
click at [335, 235] on div "Select a reason" at bounding box center [455, 240] width 396 height 16
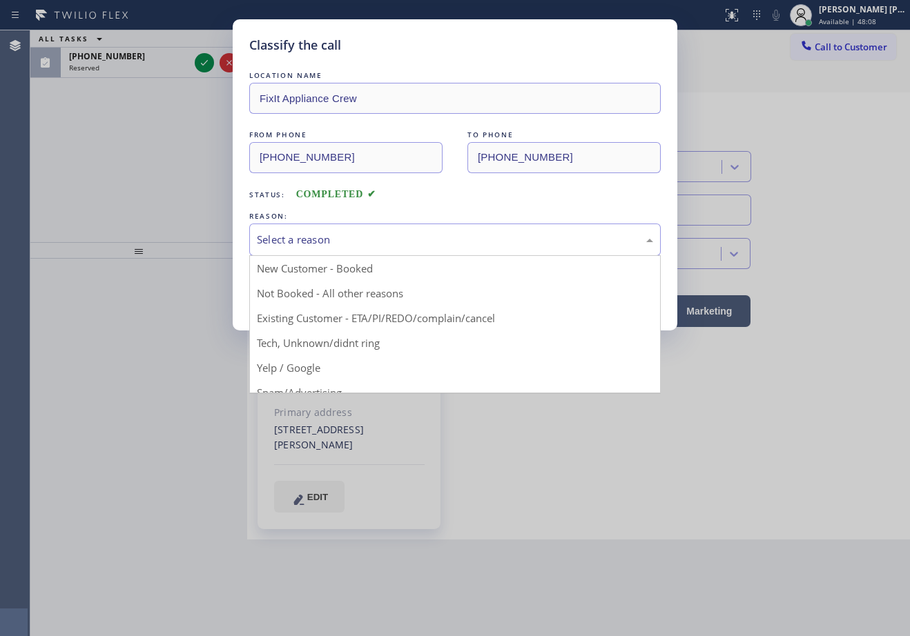
drag, startPoint x: 342, startPoint y: 319, endPoint x: 334, endPoint y: 315, distance: 8.3
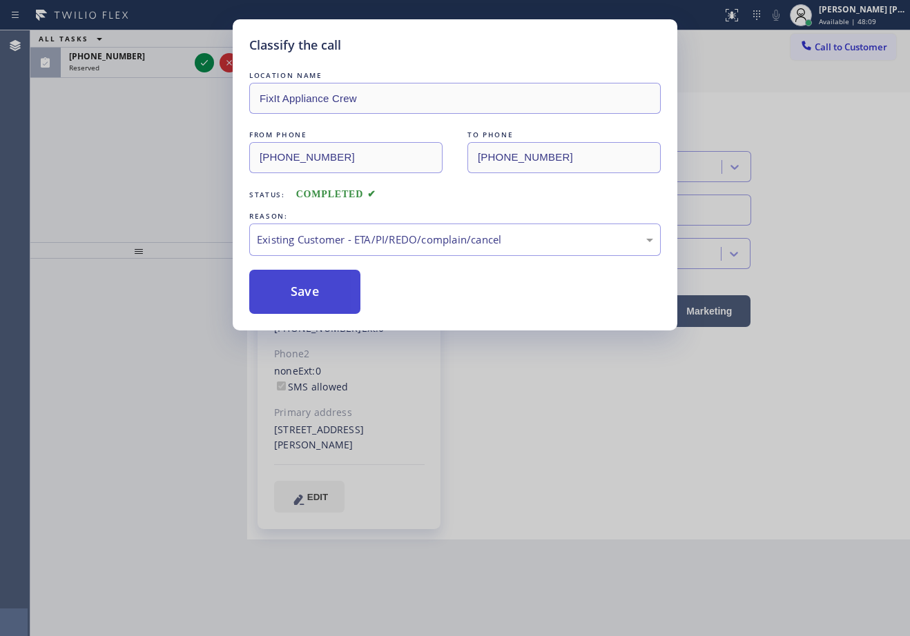
click at [296, 295] on button "Save" at bounding box center [304, 292] width 111 height 44
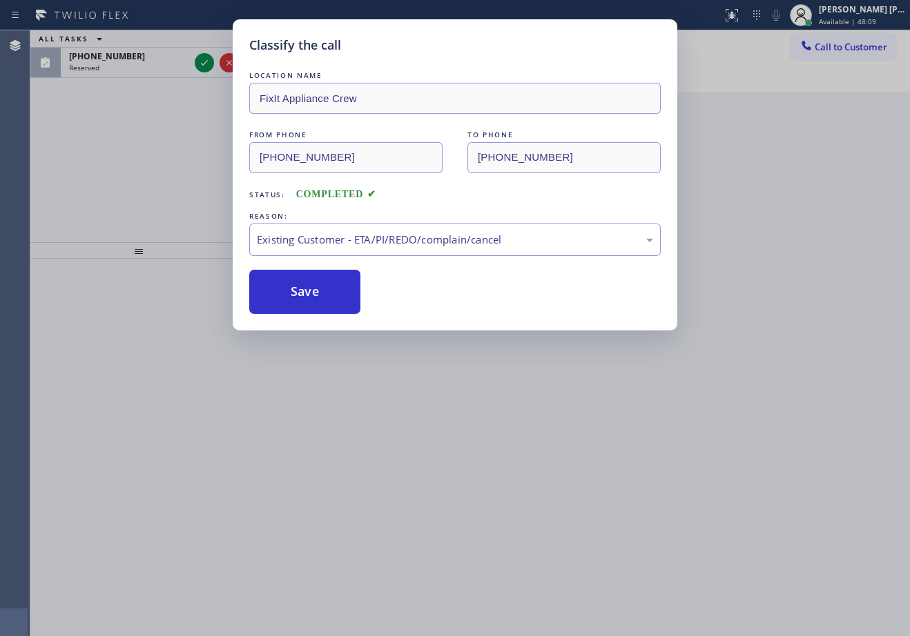
click at [158, 62] on div "Classify the call LOCATION NAME FixIt Appliance Crew FROM PHONE (212) 328-9255 …" at bounding box center [455, 318] width 910 height 636
click at [159, 62] on div "Classify the call LOCATION NAME FixIt Appliance Crew FROM PHONE (212) 328-9255 …" at bounding box center [455, 318] width 910 height 636
click at [161, 63] on div "Classify the call LOCATION NAME FixIt Appliance Crew FROM PHONE (212) 328-9255 …" at bounding box center [455, 318] width 910 height 636
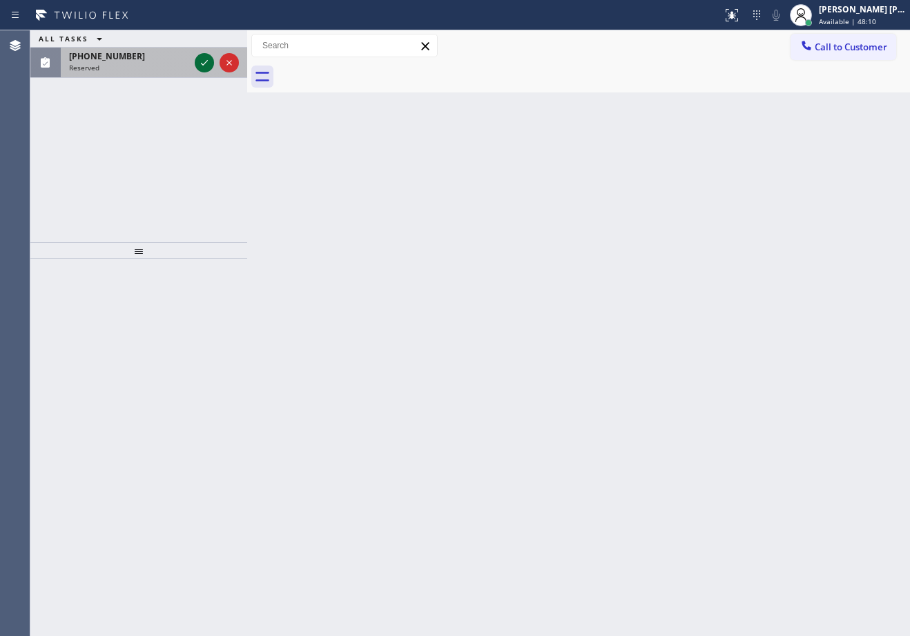
click at [202, 63] on icon at bounding box center [204, 63] width 17 height 17
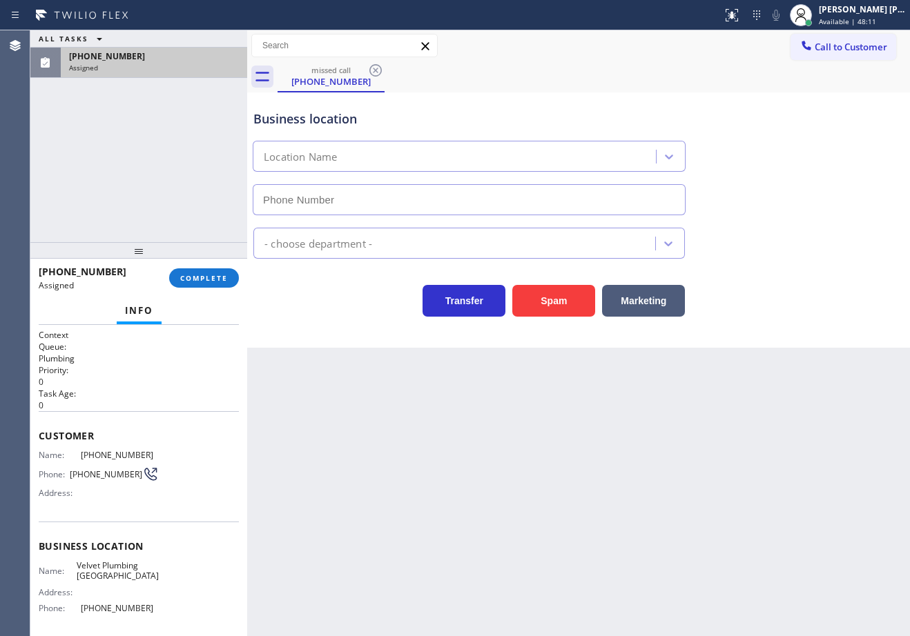
type input "(323) 746-8035"
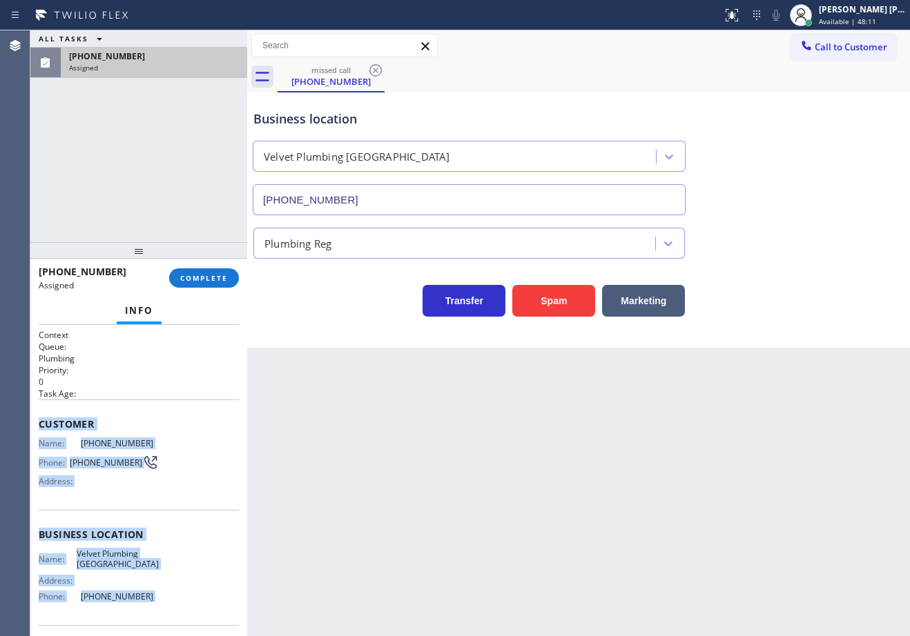
scroll to position [97, 0]
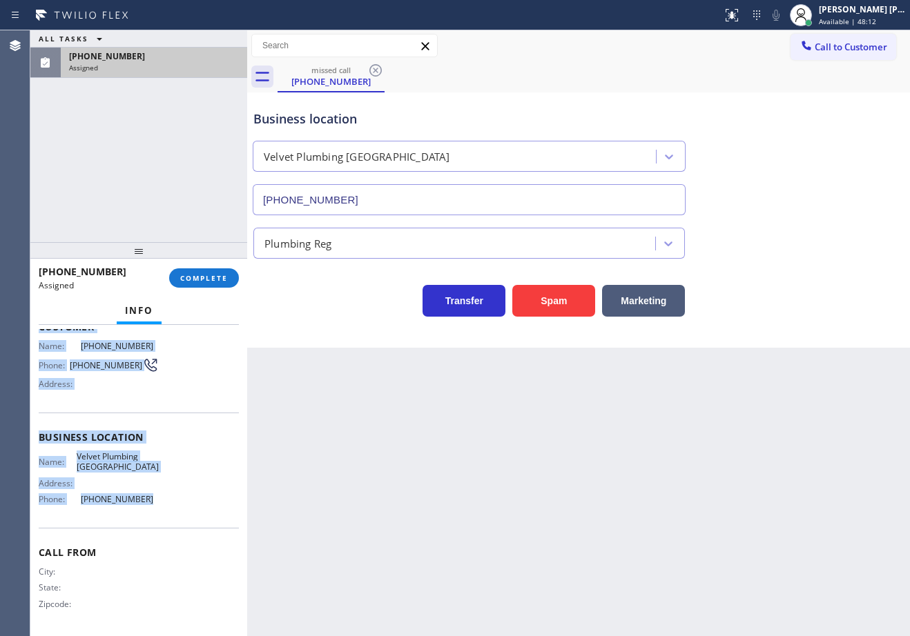
drag, startPoint x: 37, startPoint y: 420, endPoint x: 153, endPoint y: 496, distance: 138.0
click at [153, 496] on div "Context Queue: Plumbing Priority: 0 Task Age: Customer Name: (425) 947-6117 Pho…" at bounding box center [138, 480] width 217 height 311
copy div "Customer Name: (425) 947-6117 Phone: (425) 947-6117 Address: Business location …"
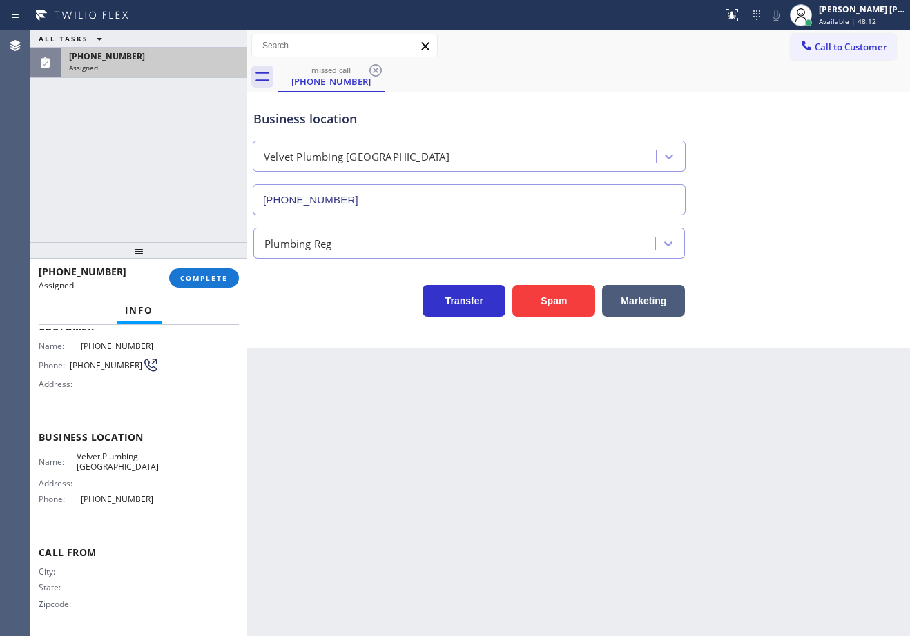
click at [199, 258] on div at bounding box center [138, 250] width 217 height 17
drag, startPoint x: 199, startPoint y: 258, endPoint x: 202, endPoint y: 271, distance: 13.4
click at [202, 259] on div at bounding box center [138, 250] width 217 height 17
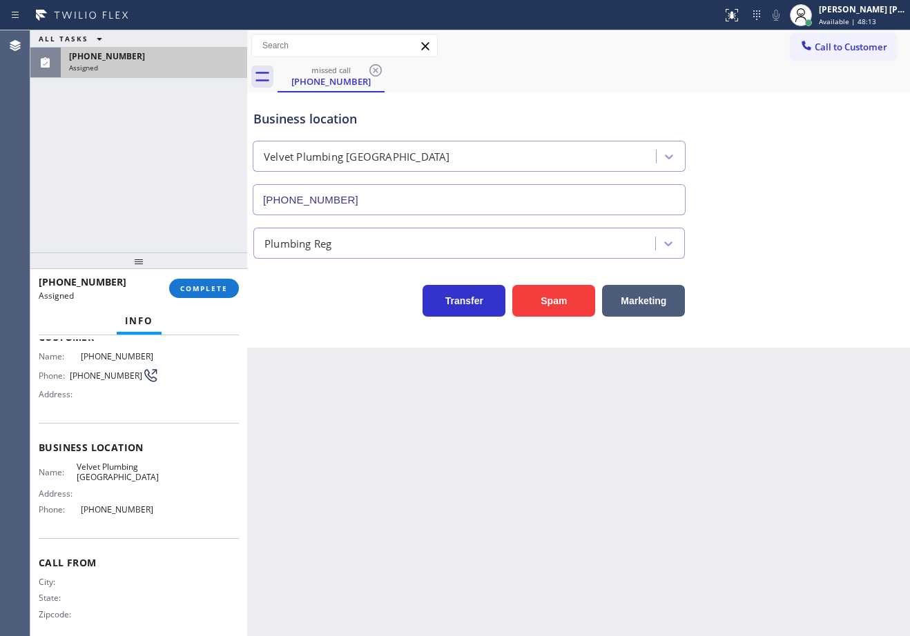
click at [202, 269] on div at bounding box center [138, 261] width 217 height 17
click at [204, 280] on button "COMPLETE" at bounding box center [204, 289] width 70 height 19
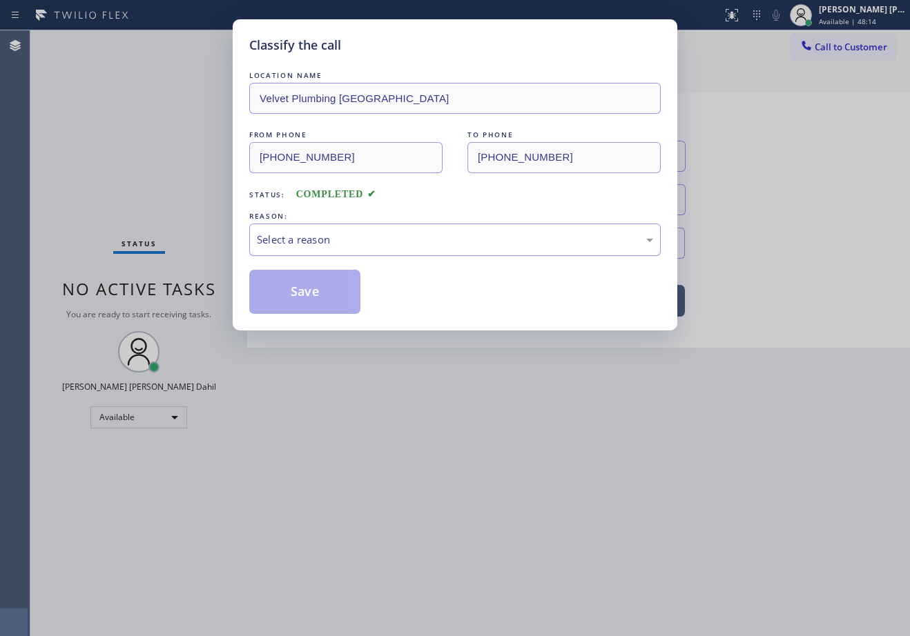
click at [352, 246] on div "Select a reason" at bounding box center [455, 240] width 396 height 16
click at [322, 301] on button "Save" at bounding box center [304, 292] width 111 height 44
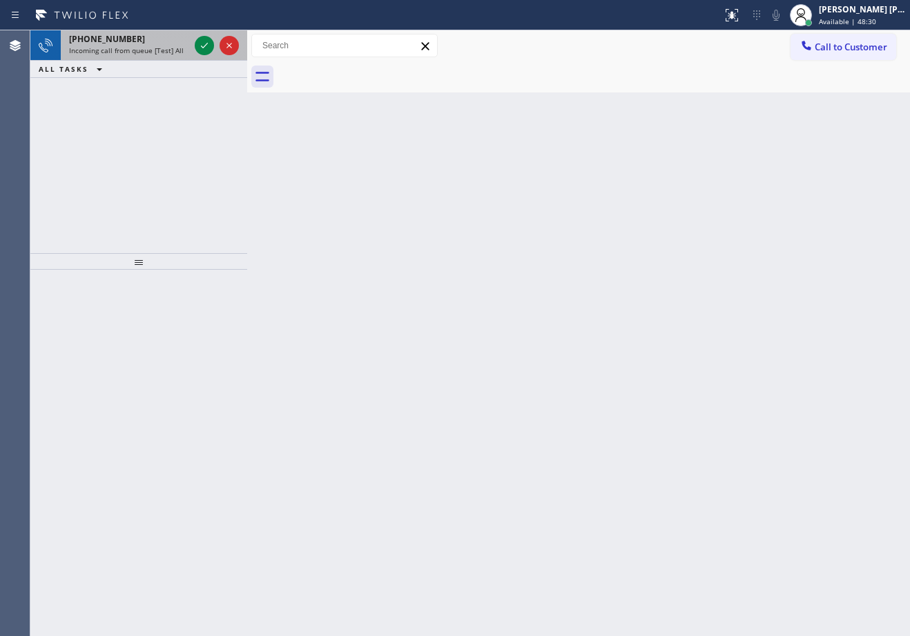
click at [164, 37] on div "+15102015344" at bounding box center [129, 39] width 120 height 12
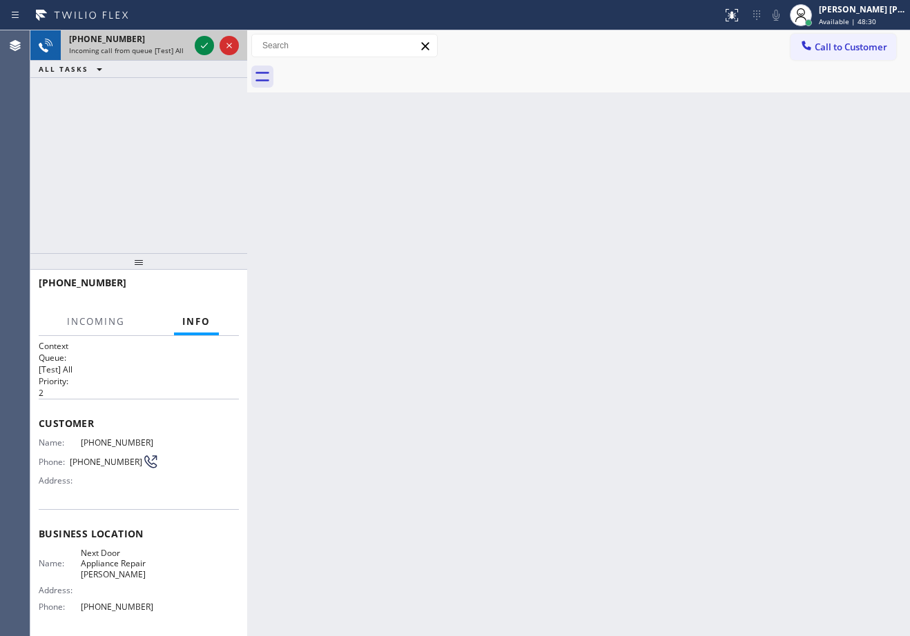
click at [164, 37] on div "+15102015344" at bounding box center [129, 39] width 120 height 12
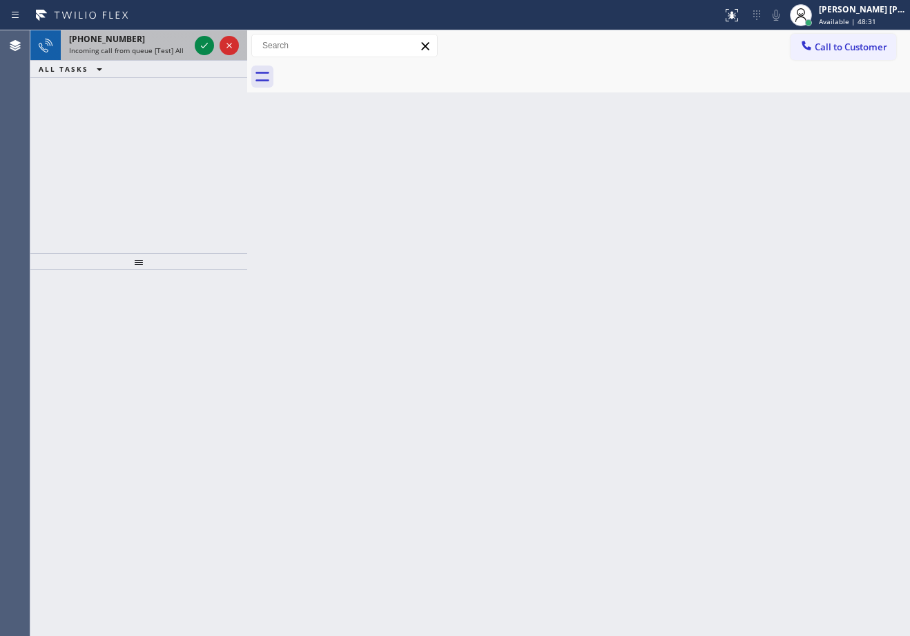
click at [182, 35] on div "+14152715433" at bounding box center [129, 39] width 120 height 12
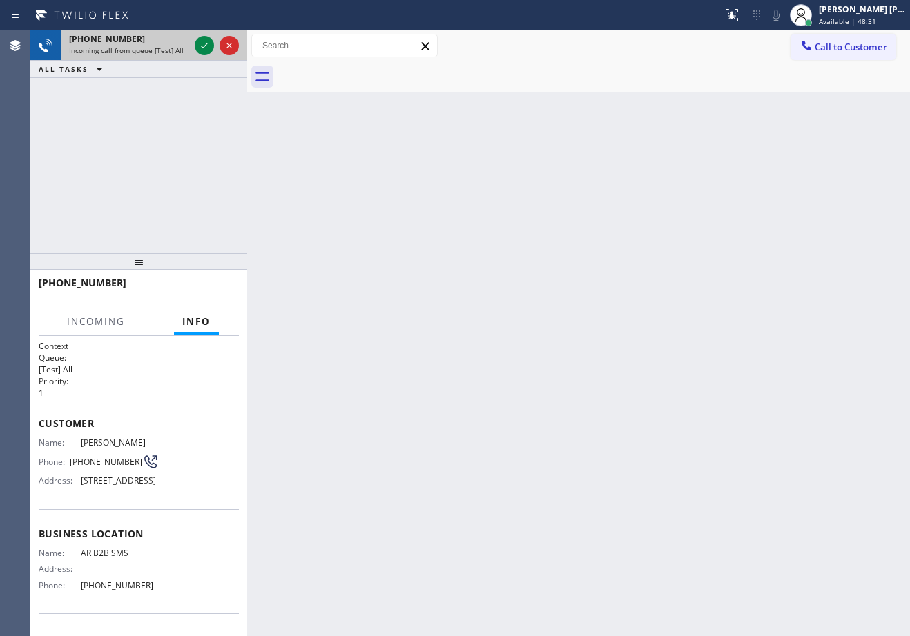
click at [182, 36] on div "+14152715433" at bounding box center [129, 39] width 120 height 12
click at [184, 39] on div "+14152715433" at bounding box center [129, 39] width 120 height 12
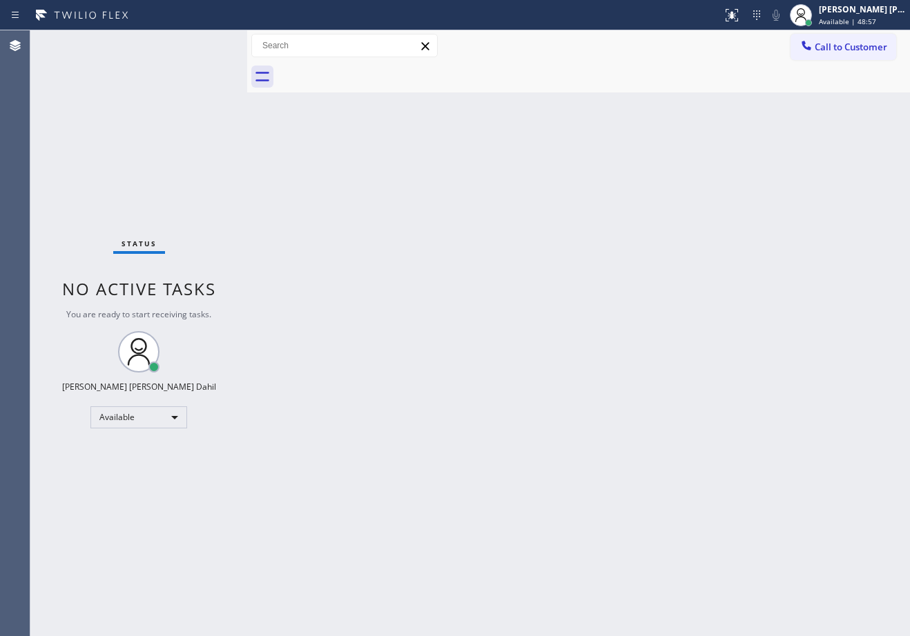
click at [467, 353] on div "Back to Dashboard Change Sender ID Customers Technicians Select a contact Outbo…" at bounding box center [578, 333] width 663 height 606
drag, startPoint x: 534, startPoint y: 405, endPoint x: 351, endPoint y: 128, distance: 331.7
click at [534, 391] on div "Back to Dashboard Change Sender ID Customers Technicians Select a contact Outbo…" at bounding box center [578, 333] width 663 height 606
click at [179, 59] on div "Status No active tasks You are ready to start receiving tasks. [PERSON_NAME] [P…" at bounding box center [138, 333] width 217 height 606
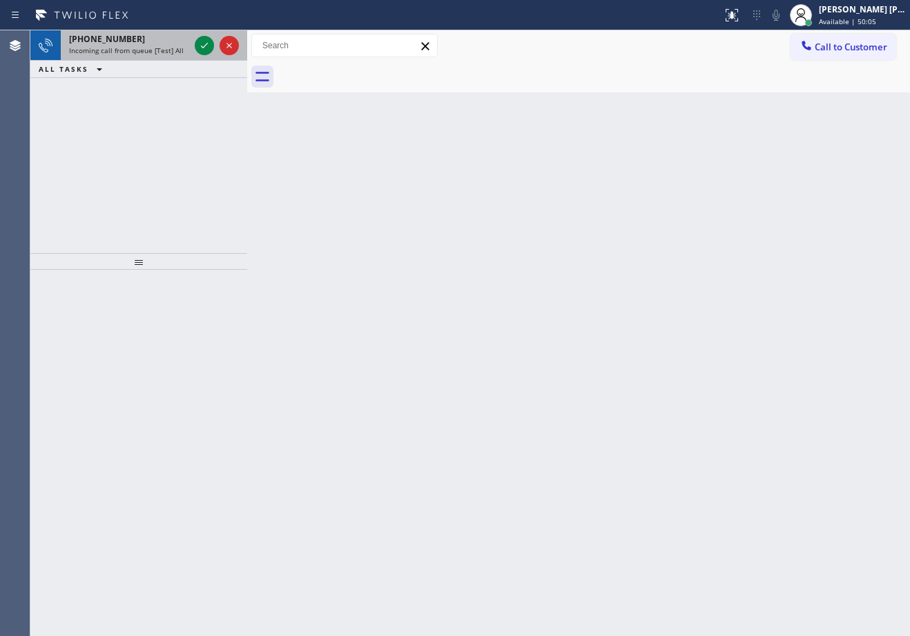
click at [176, 48] on span "Incoming call from queue [Test] All" at bounding box center [126, 51] width 115 height 10
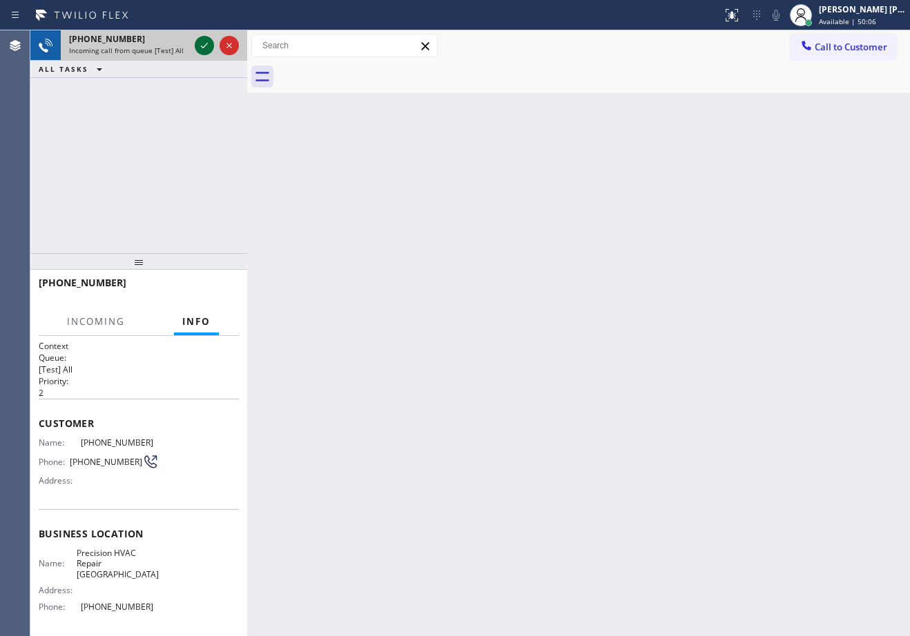
click at [206, 43] on icon at bounding box center [204, 45] width 17 height 17
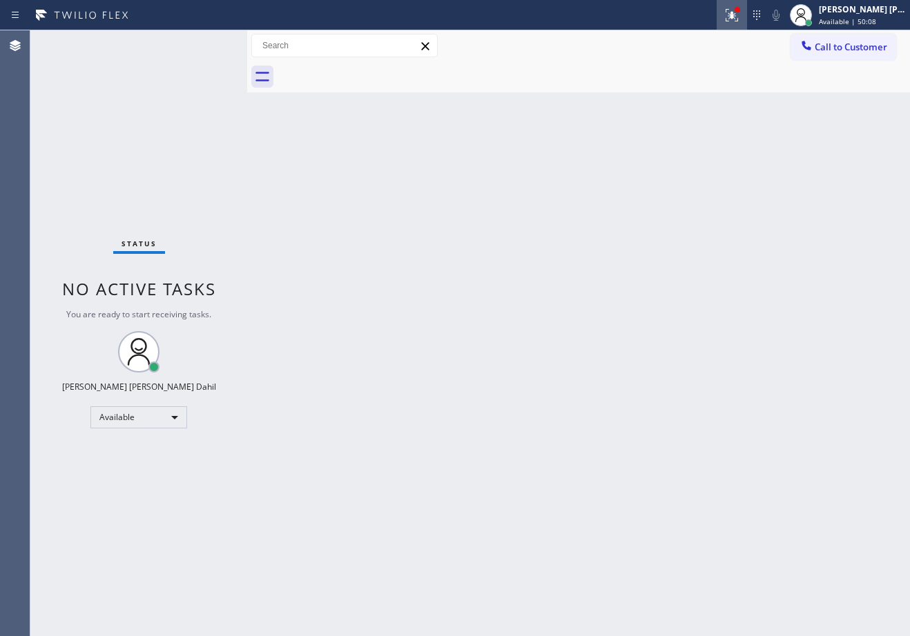
click at [740, 20] on icon at bounding box center [731, 15] width 17 height 17
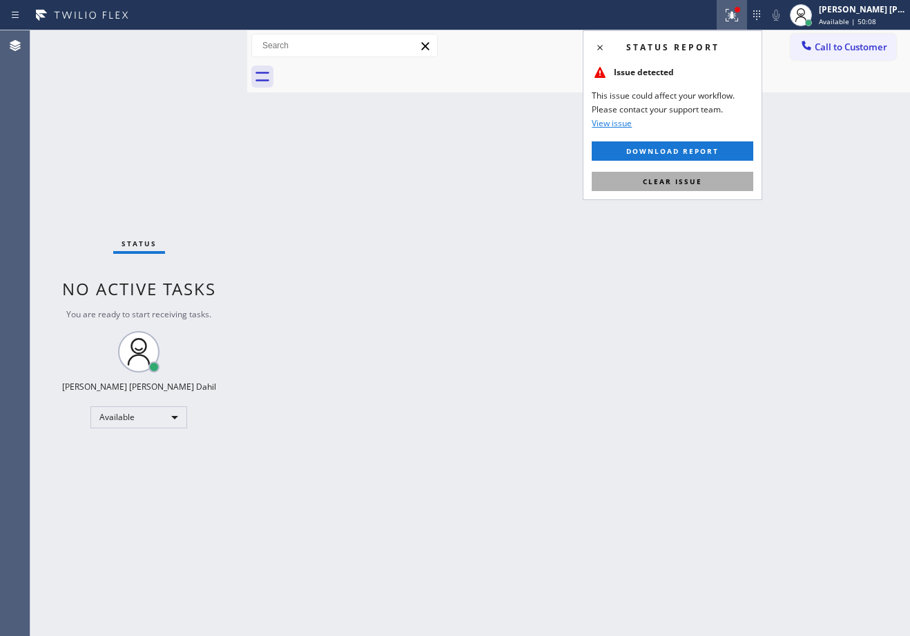
click at [693, 186] on button "Clear issue" at bounding box center [671, 181] width 161 height 19
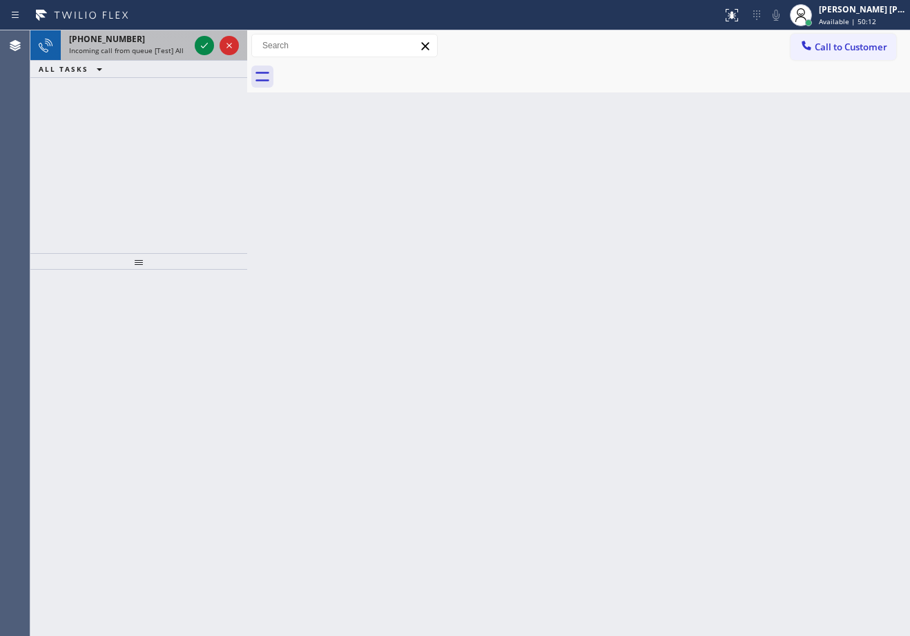
click at [176, 53] on span "Incoming call from queue [Test] All" at bounding box center [126, 51] width 115 height 10
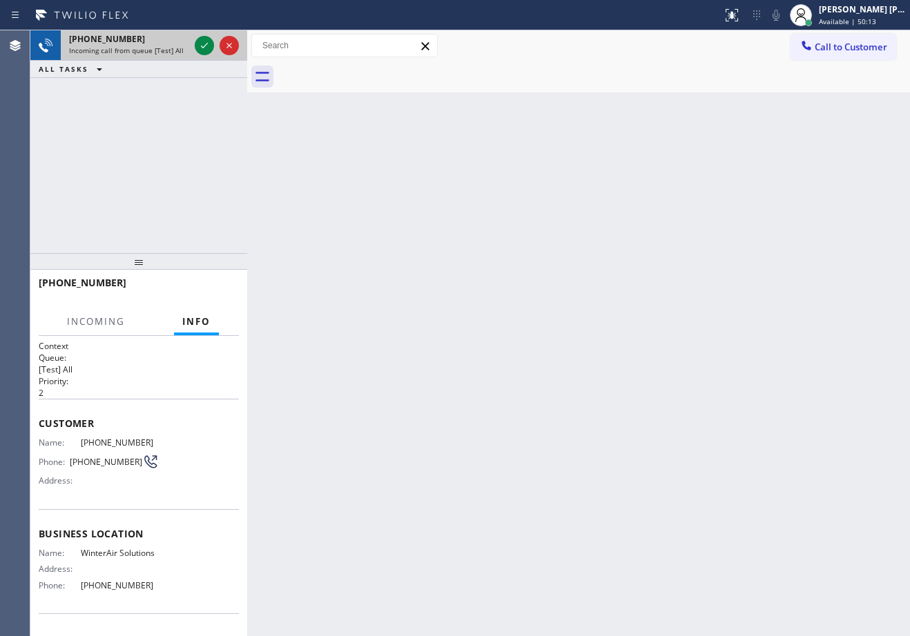
click at [178, 52] on span "Incoming call from queue [Test] All" at bounding box center [126, 51] width 115 height 10
click at [204, 44] on icon at bounding box center [204, 45] width 17 height 17
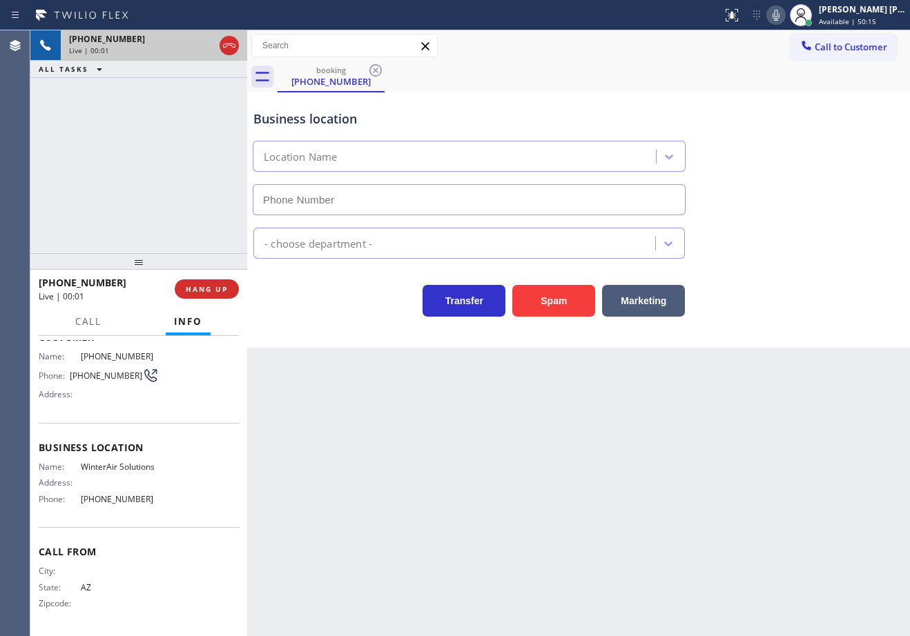
type input "(623) 263-2166"
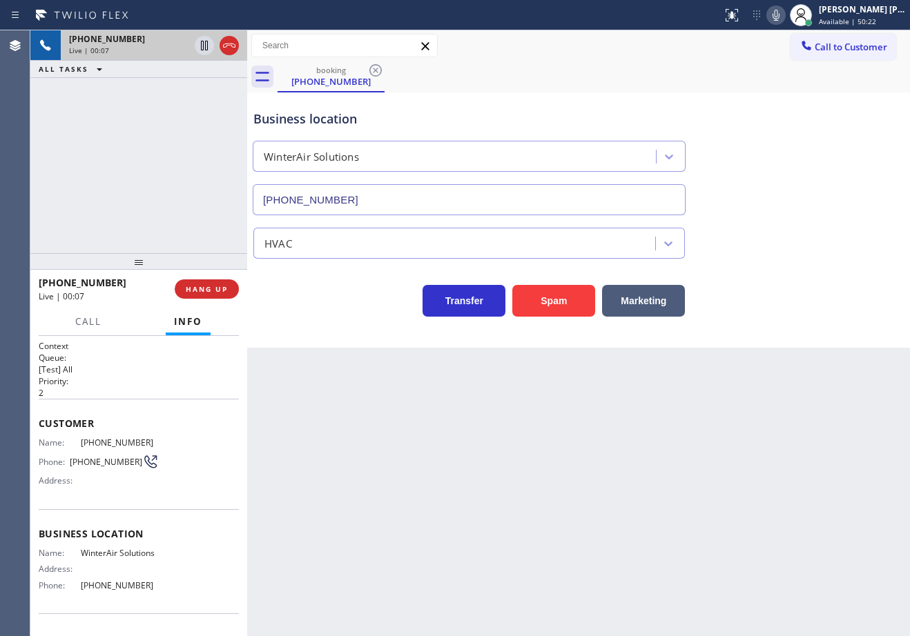
click at [194, 106] on div "+19283206362 Live | 00:07 ALL TASKS ALL TASKS ACTIVE TASKS TASKS IN WRAP UP" at bounding box center [138, 141] width 217 height 223
click at [171, 161] on div "+19283206362 Live | 00:12 ALL TASKS ALL TASKS ACTIVE TASKS TASKS IN WRAP UP" at bounding box center [138, 141] width 217 height 223
click at [117, 171] on div "+19283206362 Live | 00:17 ALL TASKS ALL TASKS ACTIVE TASKS TASKS IN WRAP UP" at bounding box center [138, 141] width 217 height 223
click at [234, 285] on button "HANG UP" at bounding box center [207, 289] width 64 height 19
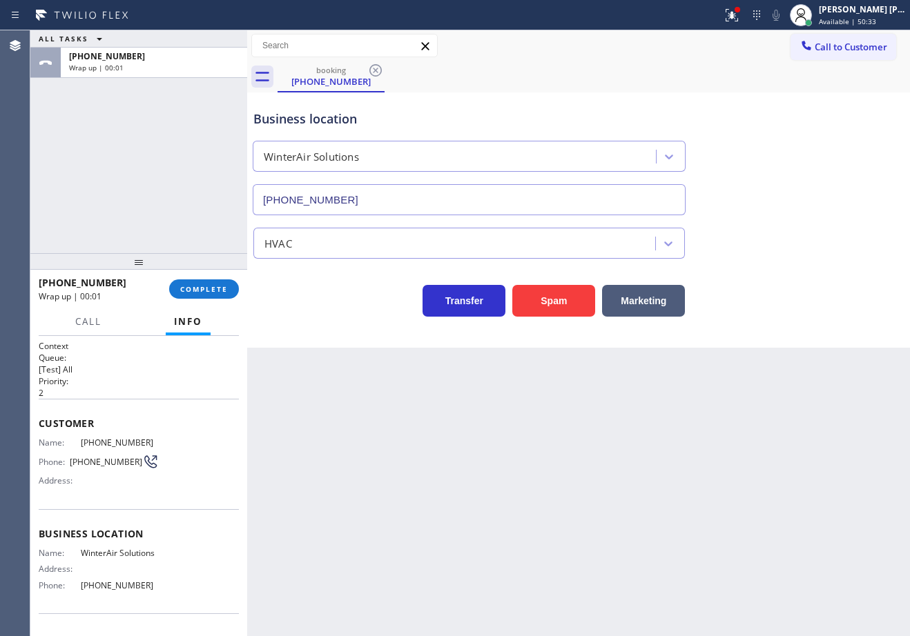
drag, startPoint x: 866, startPoint y: 25, endPoint x: 861, endPoint y: 30, distance: 7.3
click at [865, 26] on span "Available | 50:33" at bounding box center [847, 22] width 57 height 10
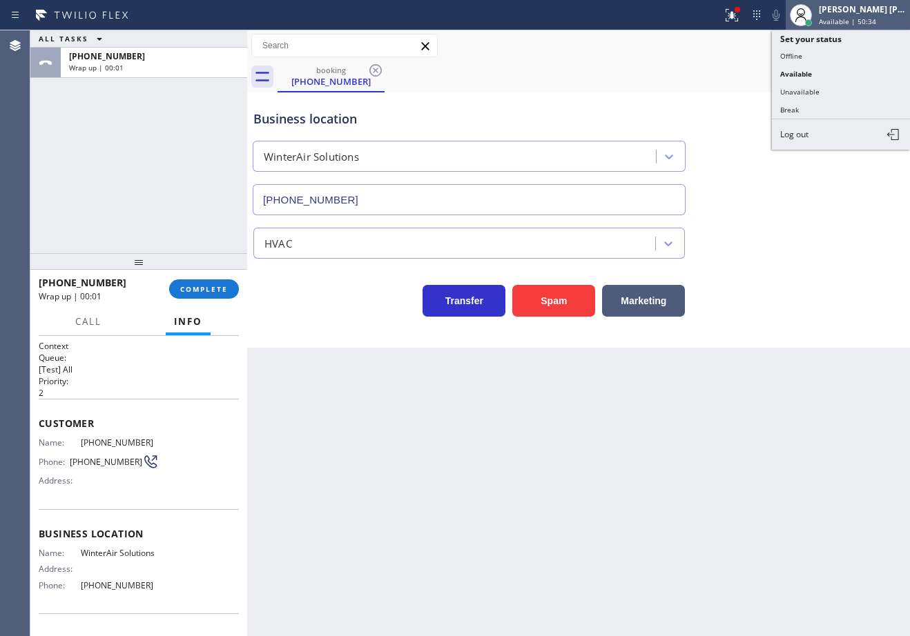
click at [852, 25] on span "Available | 50:34" at bounding box center [847, 22] width 57 height 10
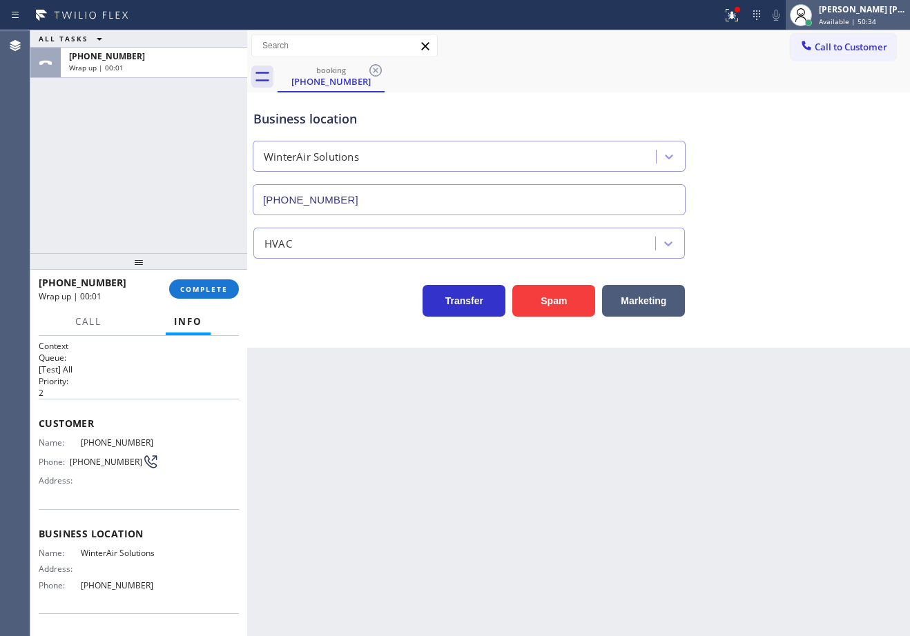
click at [839, 21] on span "Available | 50:34" at bounding box center [847, 22] width 57 height 10
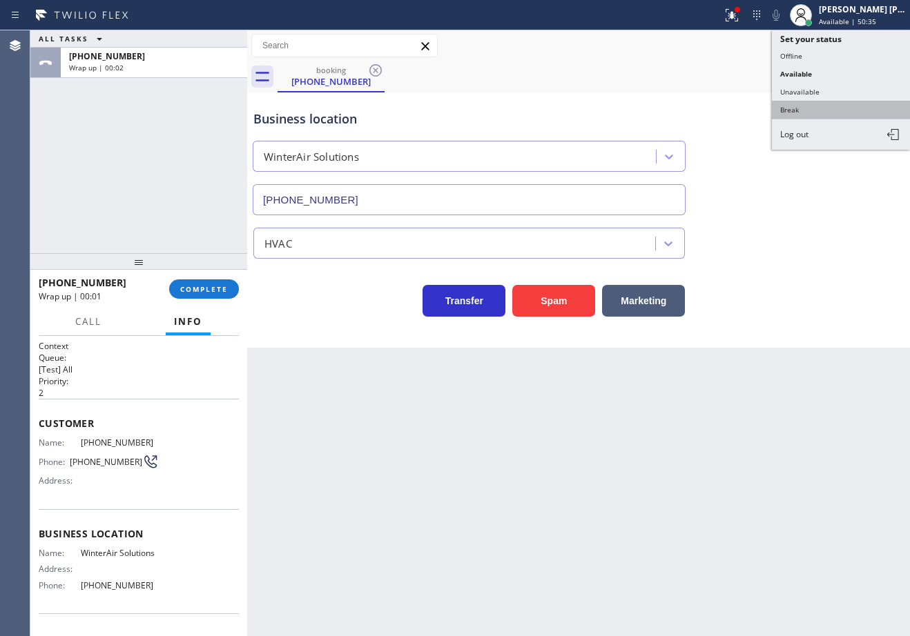
click at [818, 104] on button "Break" at bounding box center [841, 110] width 138 height 18
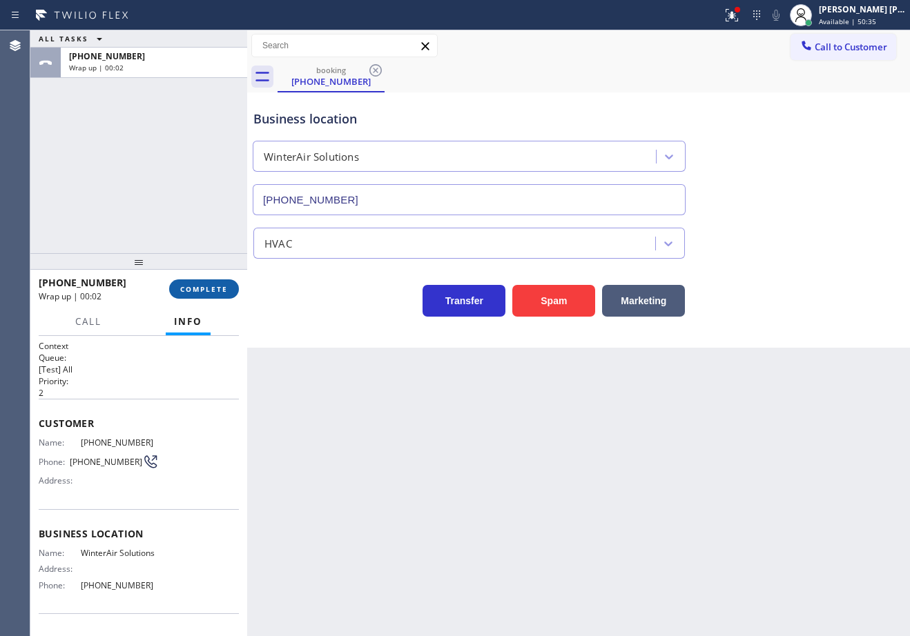
click at [206, 287] on span "COMPLETE" at bounding box center [204, 289] width 48 height 10
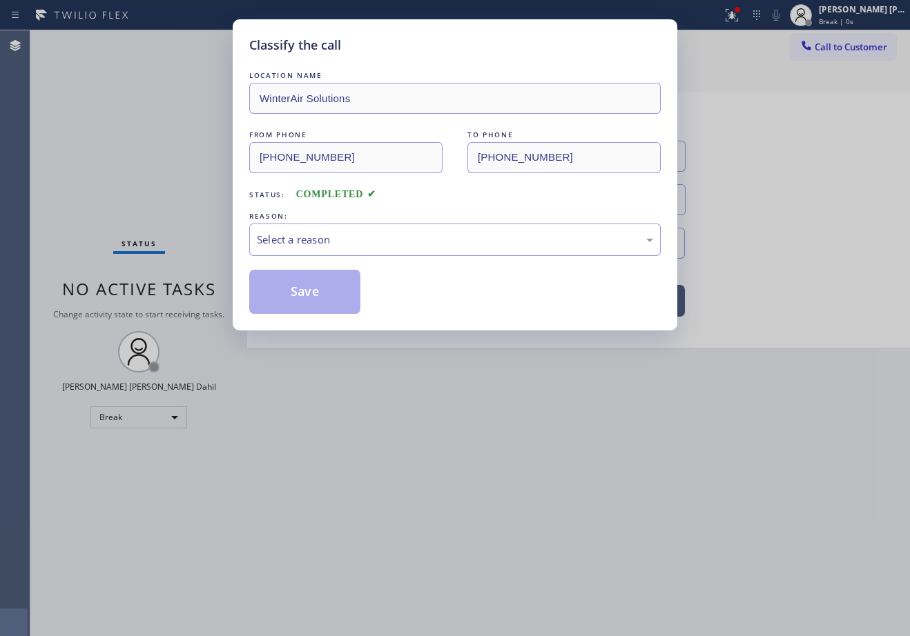
click at [366, 242] on div "Select a reason" at bounding box center [455, 240] width 396 height 16
click at [328, 302] on button "Save" at bounding box center [304, 292] width 111 height 44
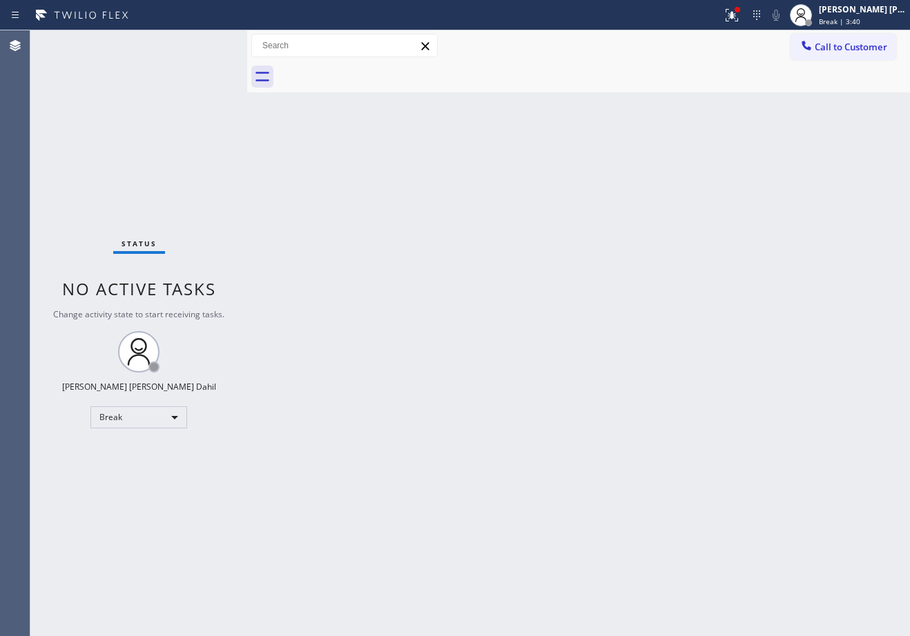
drag, startPoint x: 891, startPoint y: 13, endPoint x: 843, endPoint y: 80, distance: 82.6
click at [891, 13] on div "[PERSON_NAME] [PERSON_NAME] Dahil" at bounding box center [862, 9] width 87 height 12
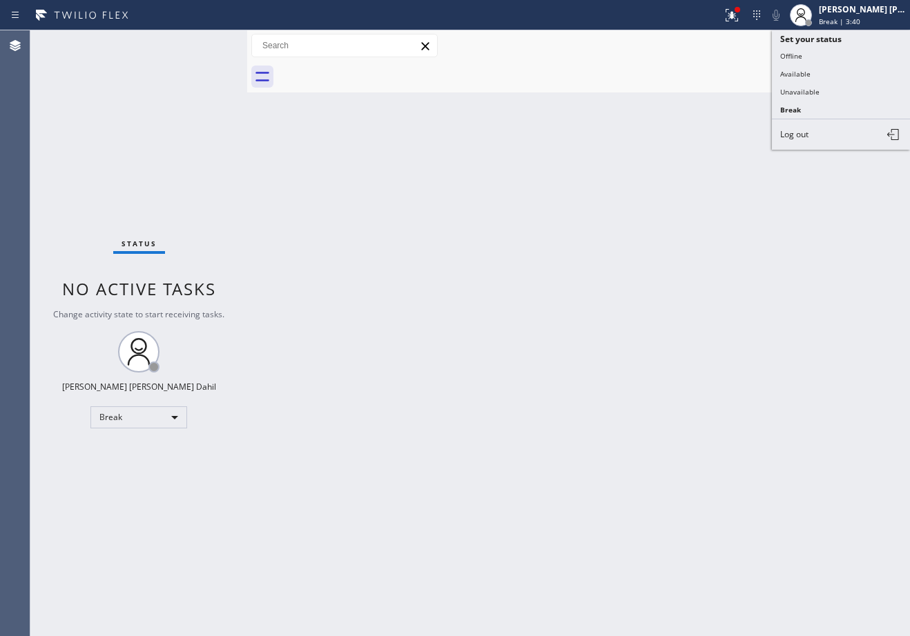
click at [836, 71] on button "Available" at bounding box center [841, 74] width 138 height 18
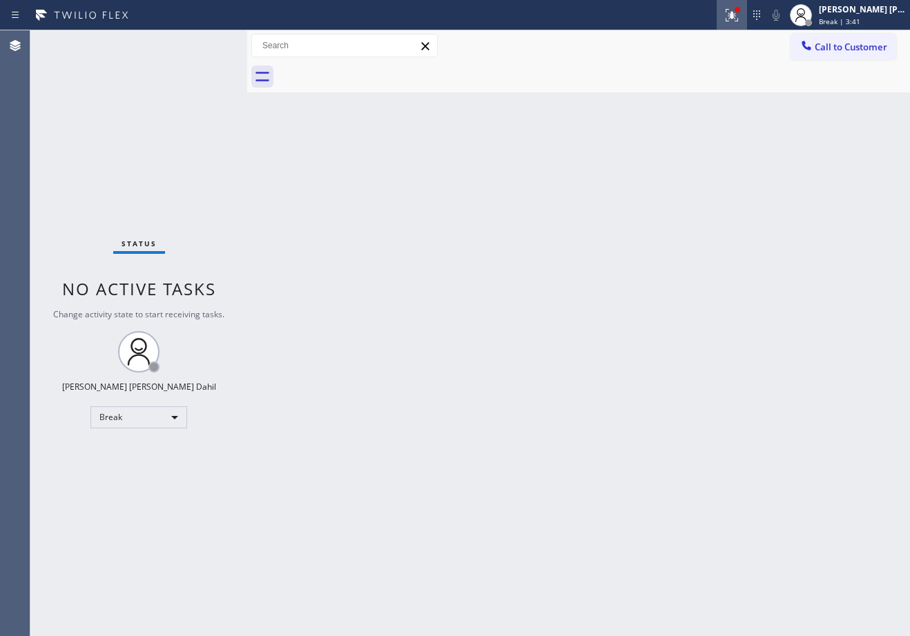
click at [740, 17] on icon at bounding box center [731, 15] width 17 height 17
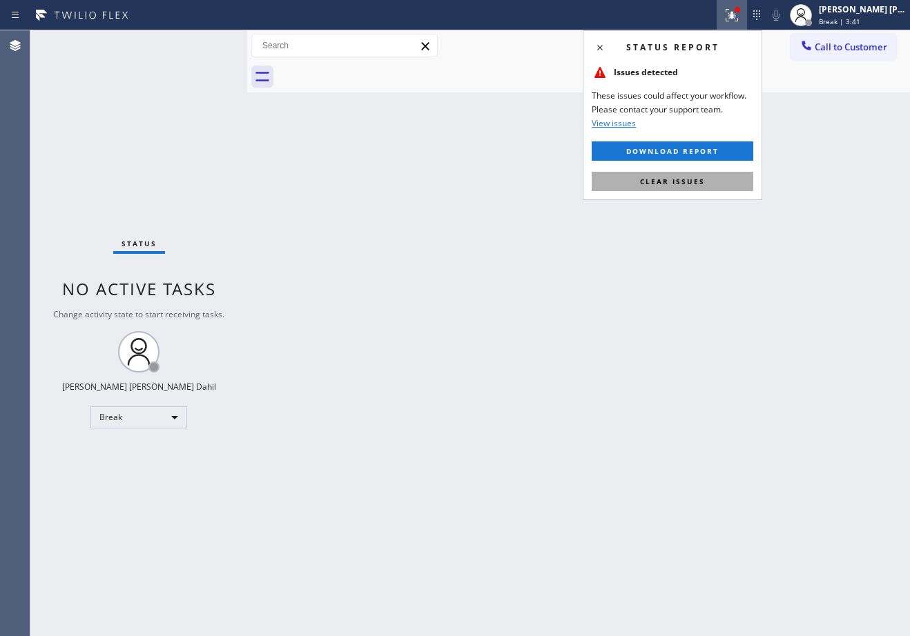
click at [690, 182] on span "Clear issues" at bounding box center [672, 182] width 65 height 10
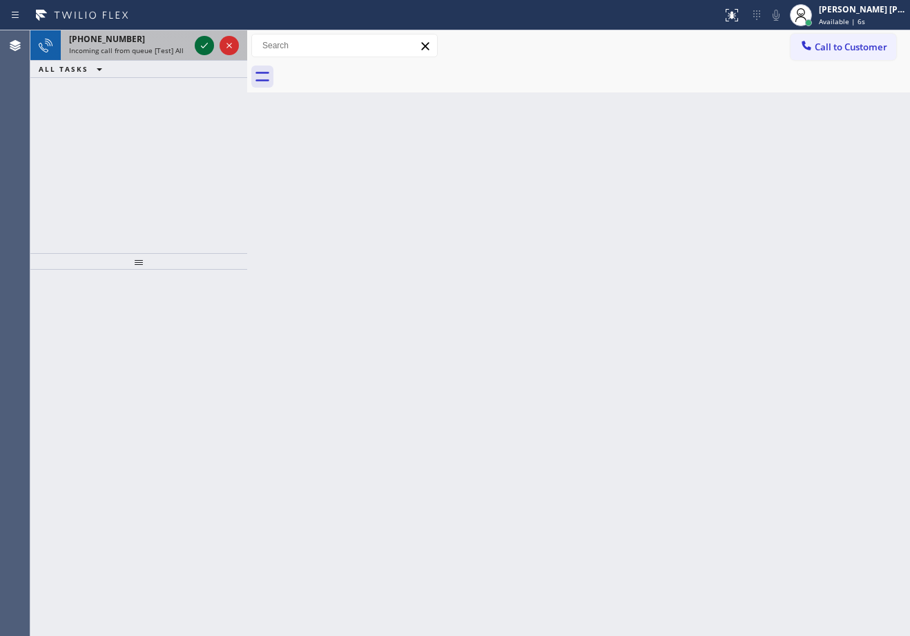
click at [204, 43] on icon at bounding box center [204, 45] width 17 height 17
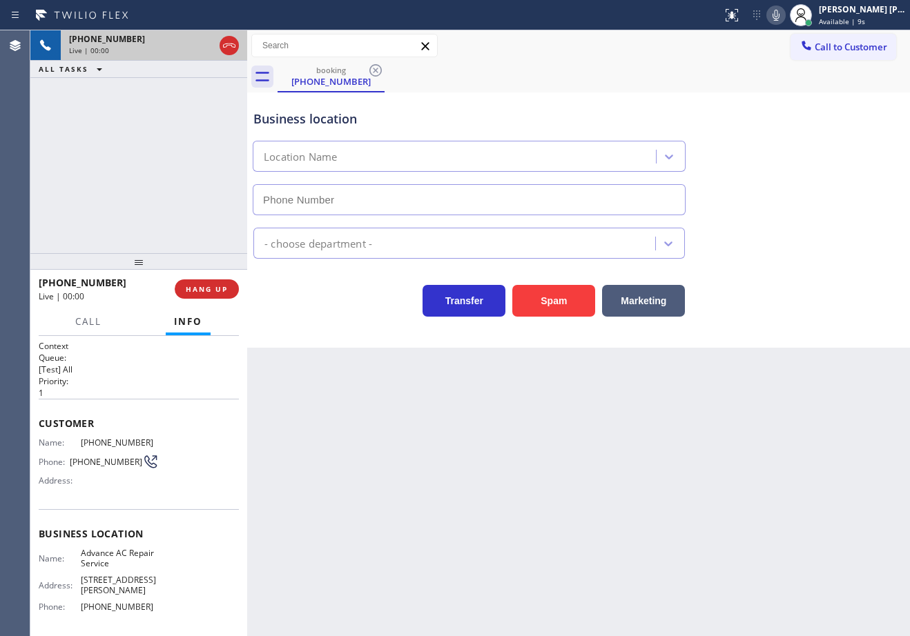
type input "(626) 921-4230"
click at [659, 295] on button "Marketing" at bounding box center [643, 301] width 83 height 32
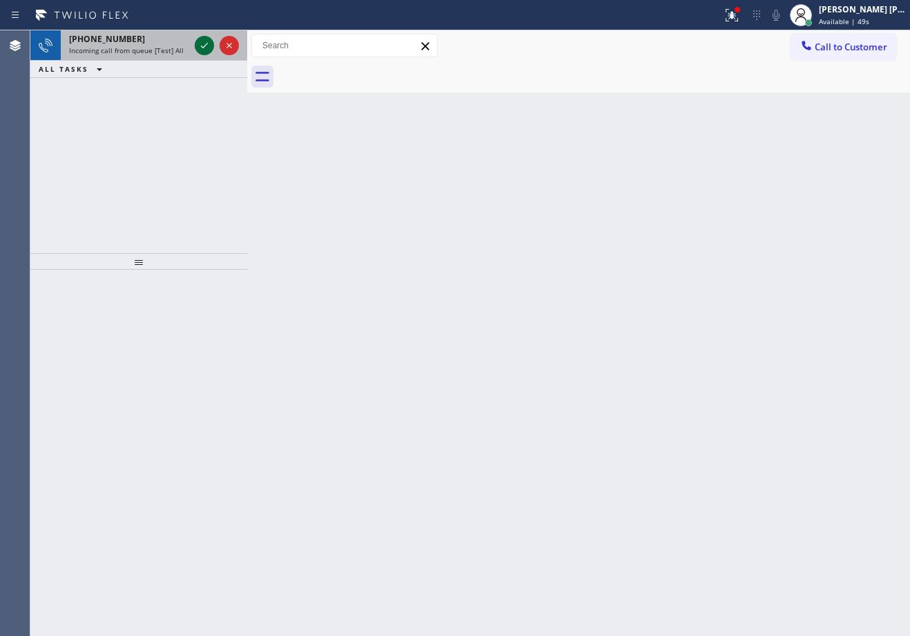
click at [204, 43] on icon at bounding box center [204, 45] width 17 height 17
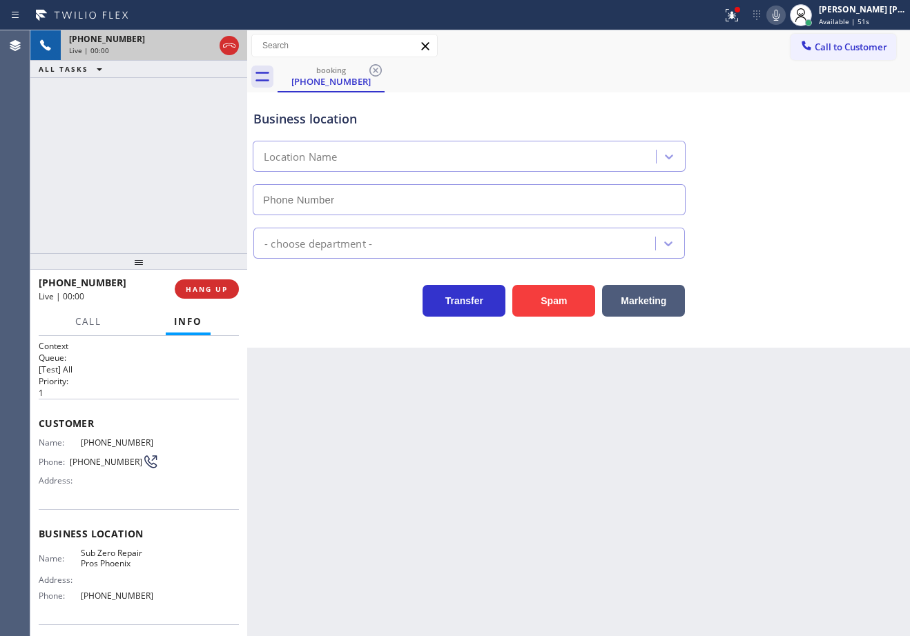
type input "(602) 566-9345"
click at [638, 304] on button "Marketing" at bounding box center [643, 301] width 83 height 32
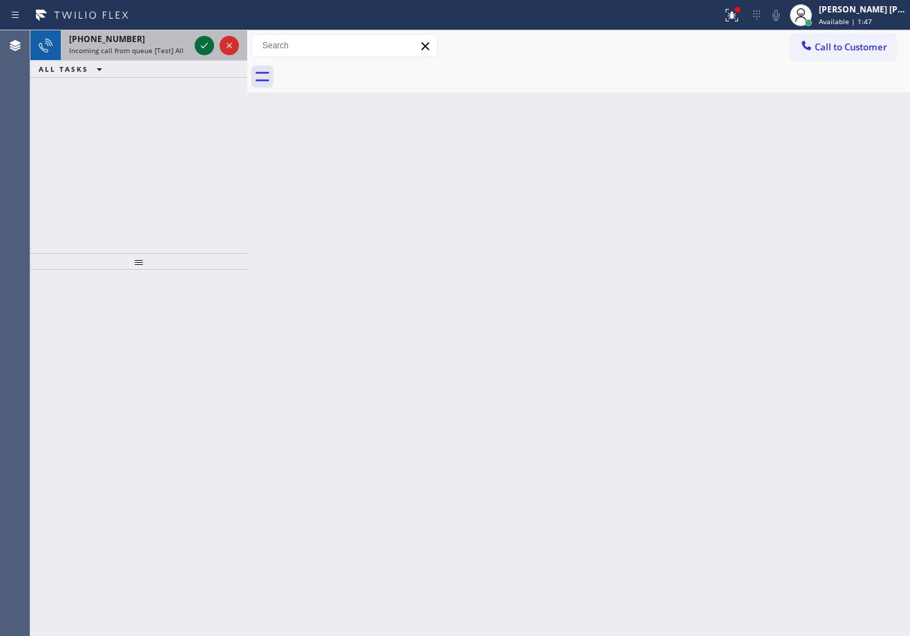
click at [204, 43] on icon at bounding box center [204, 45] width 17 height 17
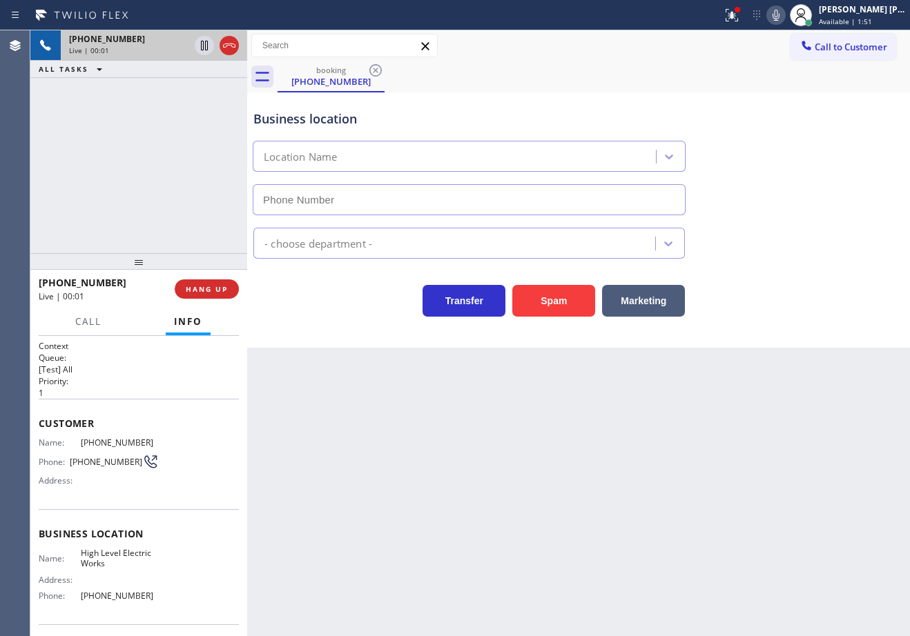
scroll to position [79, 0]
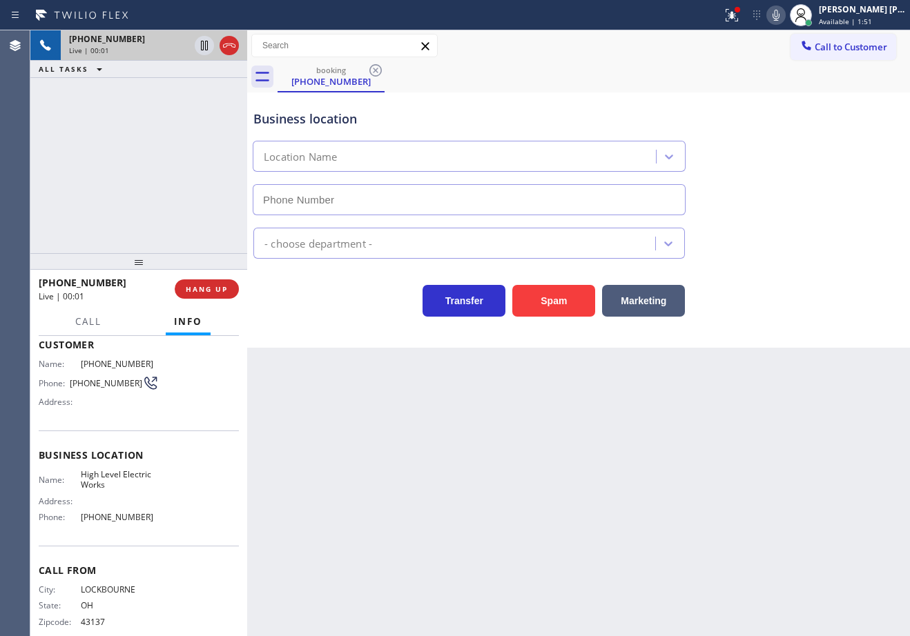
type input "(844) 514-6122"
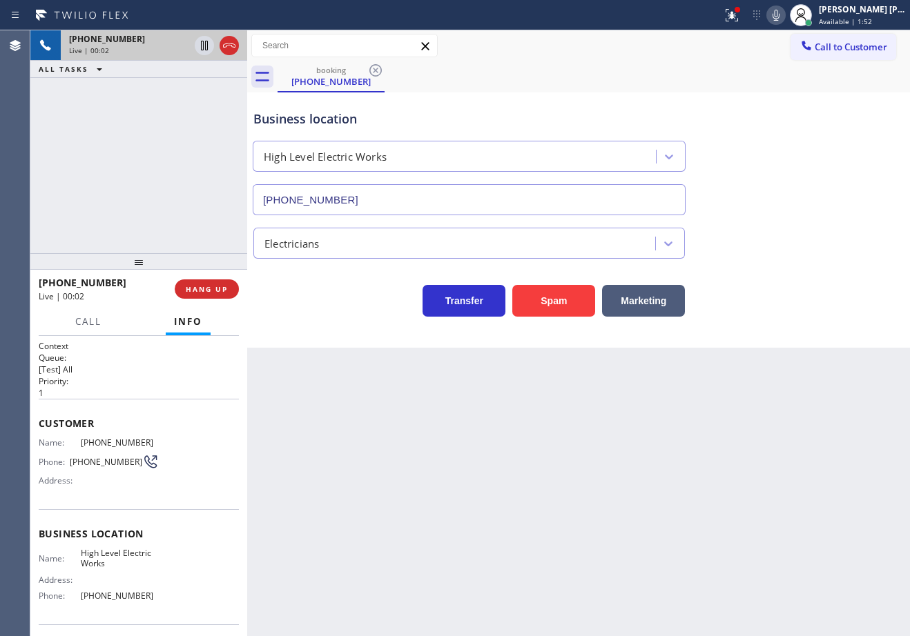
scroll to position [97, 0]
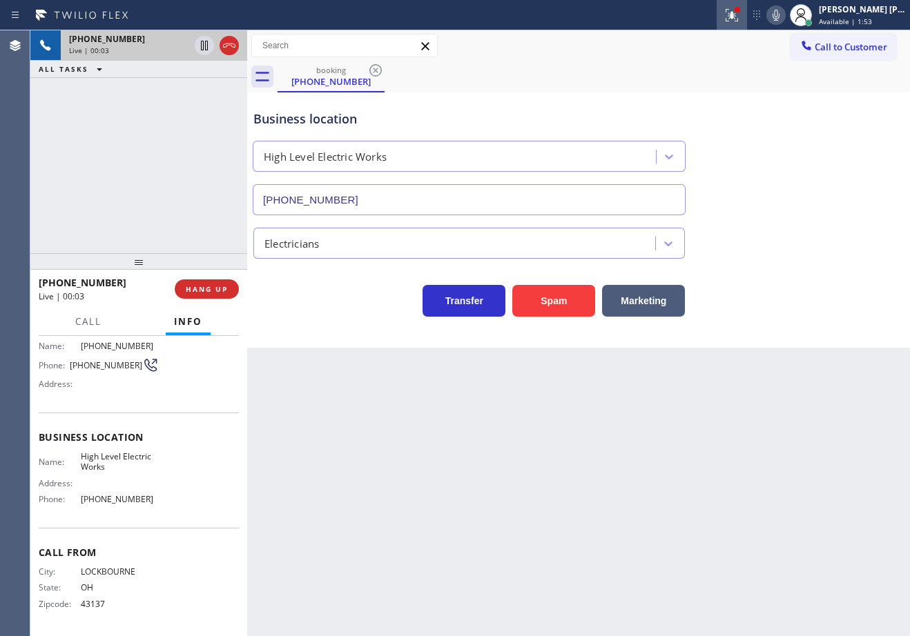
click at [739, 19] on icon at bounding box center [731, 15] width 17 height 17
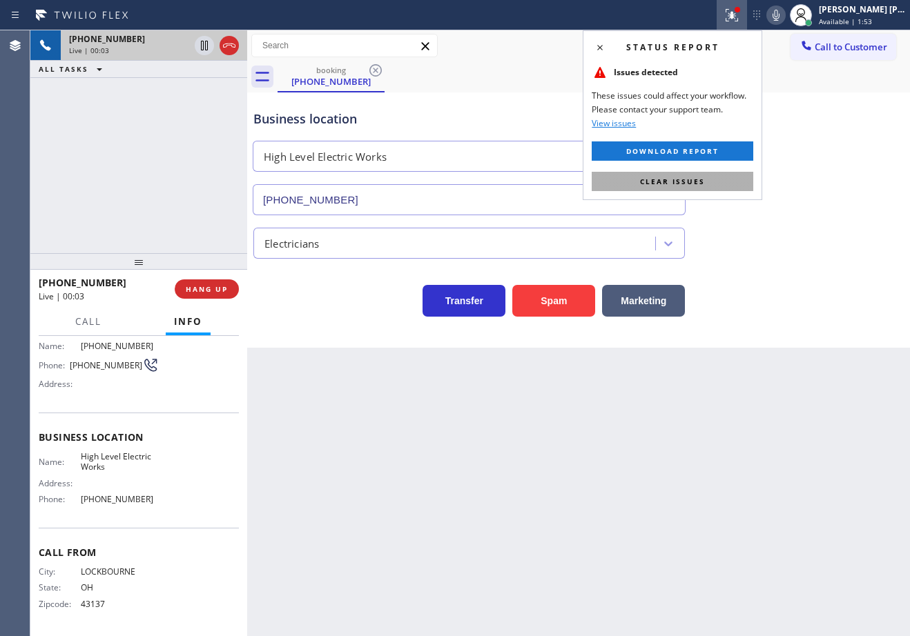
click at [733, 185] on button "Clear issues" at bounding box center [671, 181] width 161 height 19
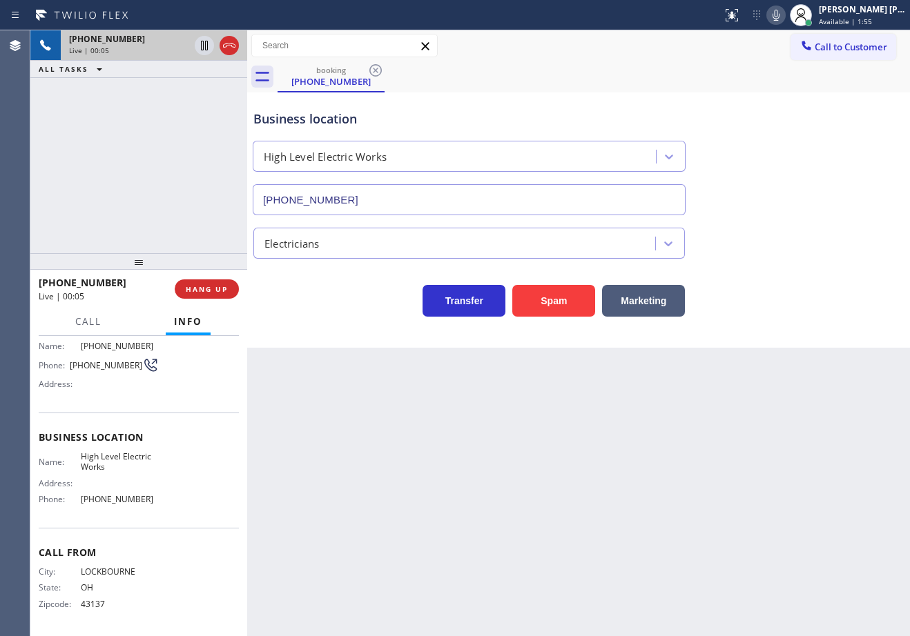
click at [133, 112] on div "+16144230403 Live | 00:05 ALL TASKS ALL TASKS ACTIVE TASKS TASKS IN WRAP UP" at bounding box center [138, 141] width 217 height 223
click at [198, 294] on span "HANG UP" at bounding box center [207, 289] width 42 height 10
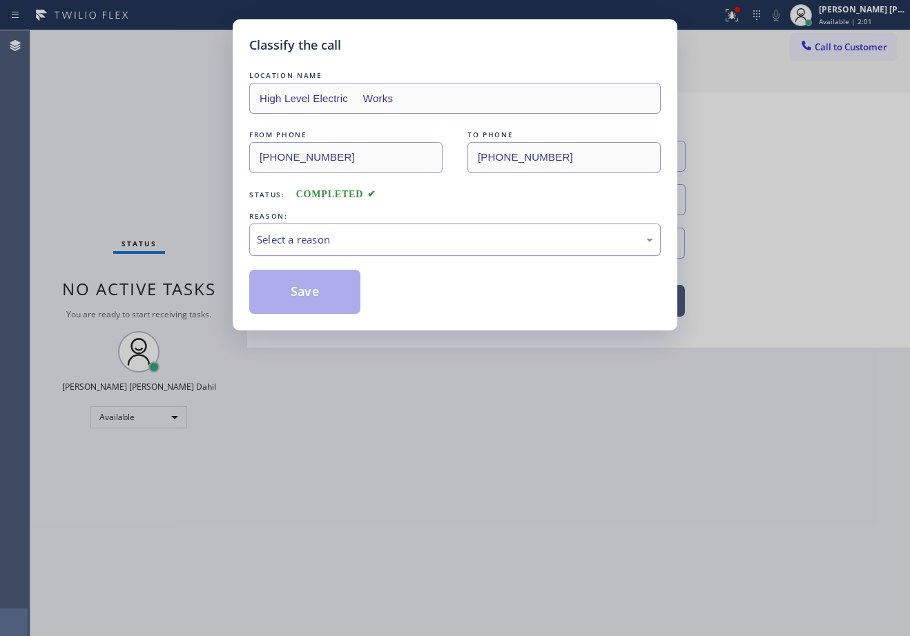
click at [453, 226] on div "Select a reason" at bounding box center [454, 240] width 411 height 32
click at [338, 304] on button "Save" at bounding box center [304, 292] width 111 height 44
click at [336, 302] on button "Save" at bounding box center [304, 292] width 111 height 44
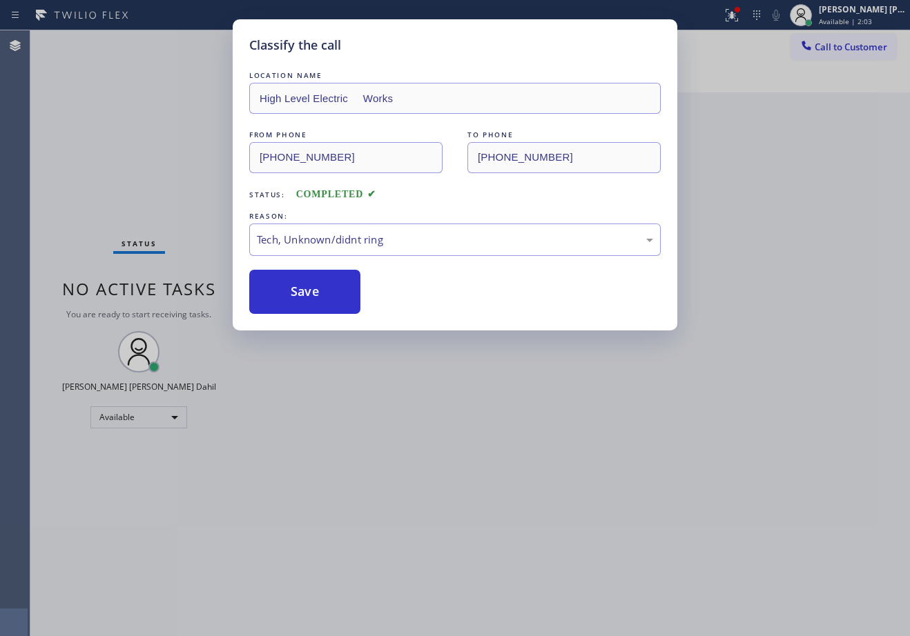
click at [411, 484] on div "Classify the call LOCATION NAME High Level Electric Works FROM PHONE (614) 423-…" at bounding box center [455, 318] width 910 height 636
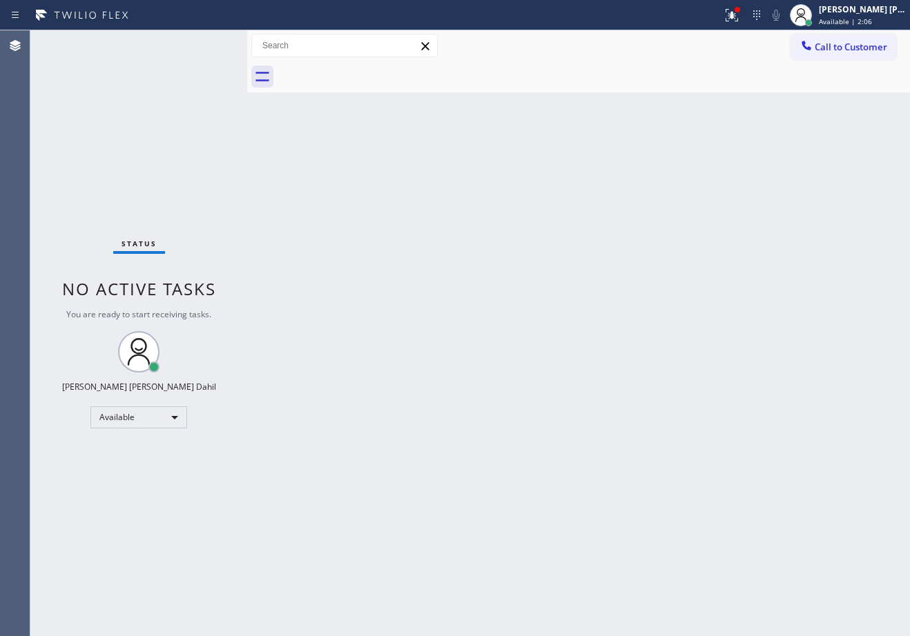
click at [367, 139] on div "Back to Dashboard Change Sender ID Customers Technicians Select a contact Outbo…" at bounding box center [578, 333] width 663 height 606
click at [740, 22] on icon at bounding box center [731, 15] width 17 height 17
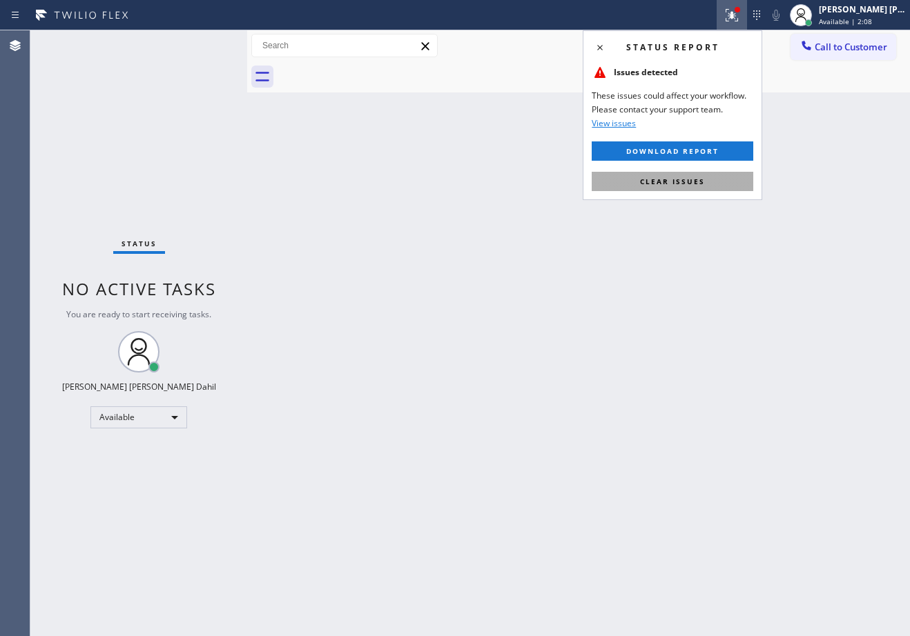
click at [654, 185] on span "Clear issues" at bounding box center [672, 182] width 65 height 10
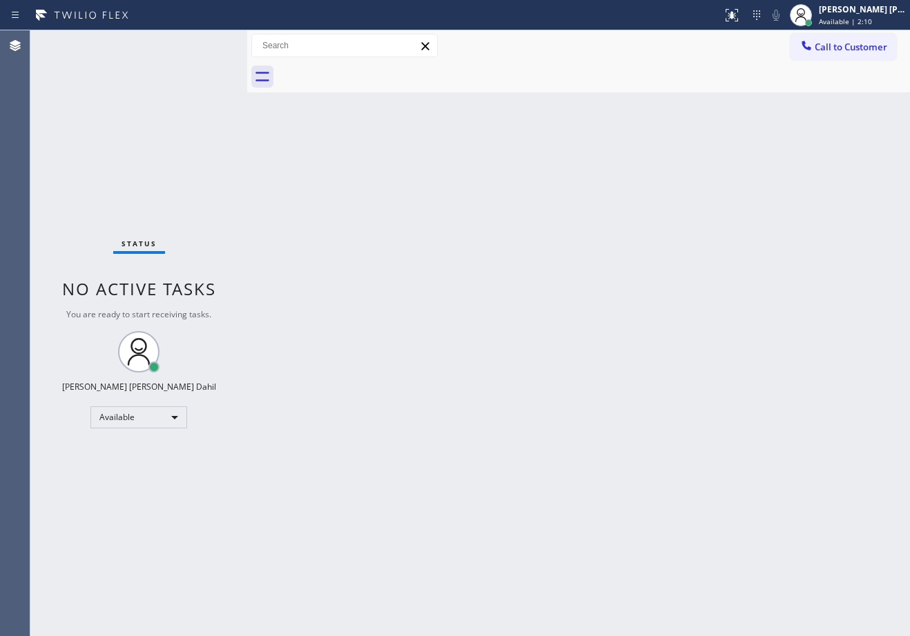
click at [493, 375] on div "Back to Dashboard Change Sender ID Customers Technicians Select a contact Outbo…" at bounding box center [578, 333] width 663 height 606
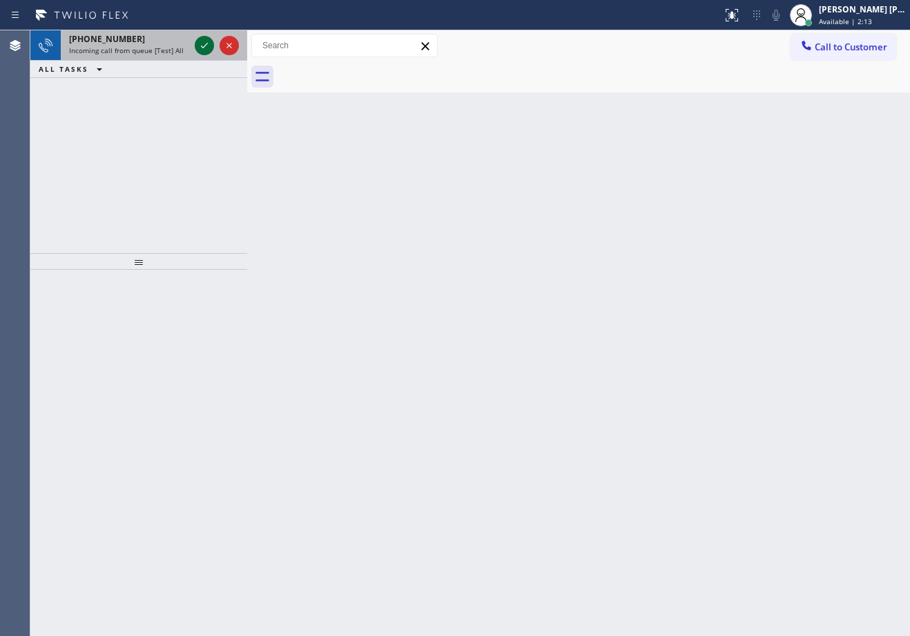
click at [204, 43] on icon at bounding box center [204, 45] width 17 height 17
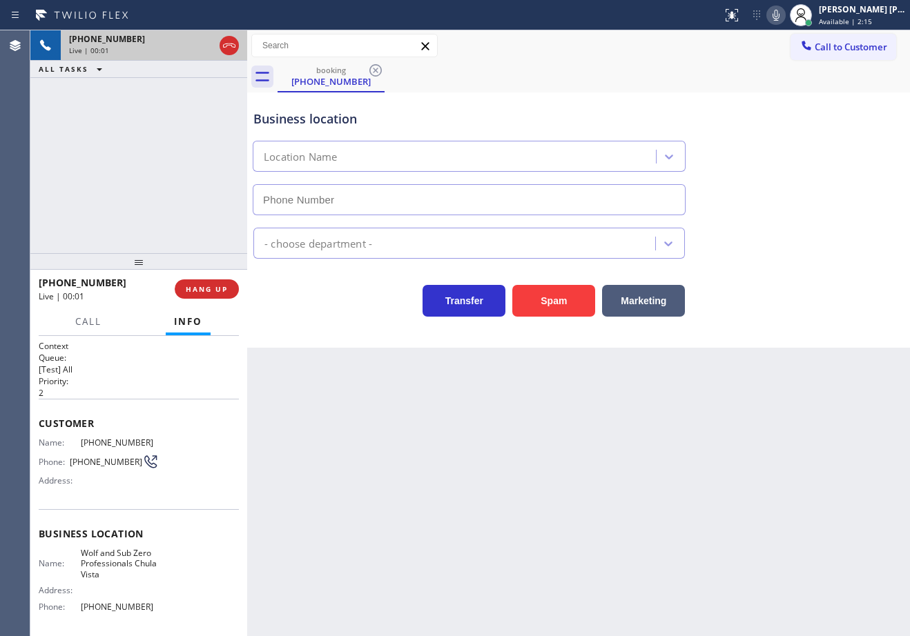
type input "(619) 367-8880"
click at [549, 310] on button "Spam" at bounding box center [553, 301] width 83 height 32
click at [550, 310] on button "Spam" at bounding box center [553, 301] width 83 height 32
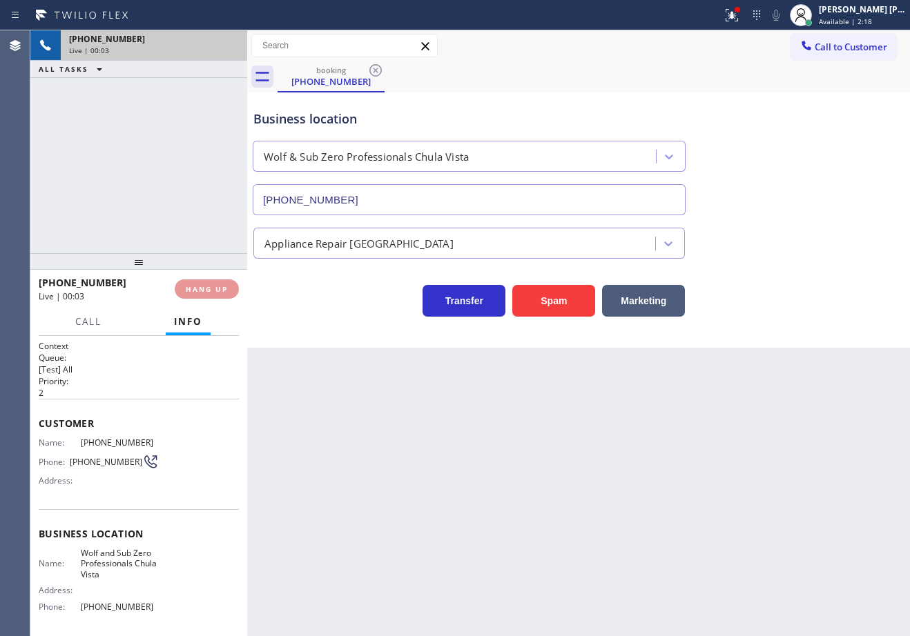
click at [740, 14] on icon at bounding box center [731, 15] width 17 height 17
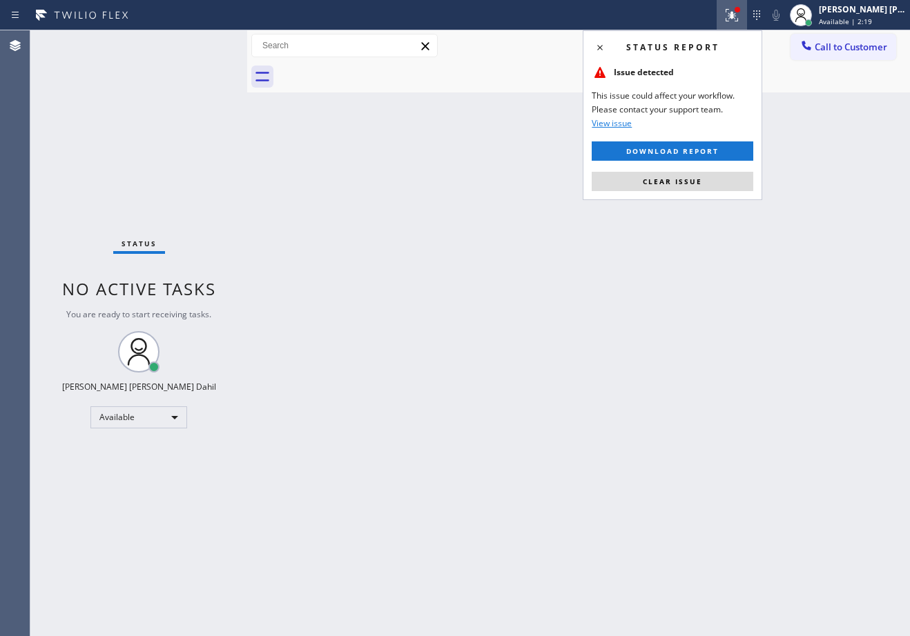
click at [690, 182] on span "Clear issue" at bounding box center [672, 182] width 59 height 10
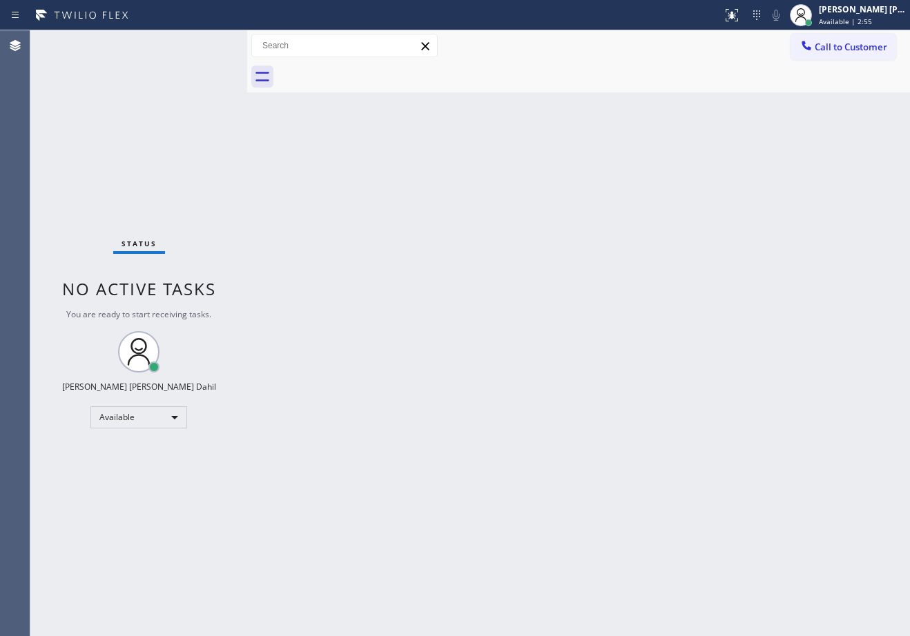
drag, startPoint x: 360, startPoint y: 262, endPoint x: 543, endPoint y: 555, distance: 346.0
click at [360, 262] on div "Back to Dashboard Change Sender ID Customers Technicians Select a contact Outbo…" at bounding box center [578, 333] width 663 height 606
drag, startPoint x: 384, startPoint y: 291, endPoint x: 392, endPoint y: 312, distance: 22.9
click at [384, 292] on div "Back to Dashboard Change Sender ID Customers Technicians Select a contact Outbo…" at bounding box center [578, 333] width 663 height 606
click at [344, 134] on div "Back to Dashboard Change Sender ID Customers Technicians Select a contact Outbo…" at bounding box center [578, 333] width 663 height 606
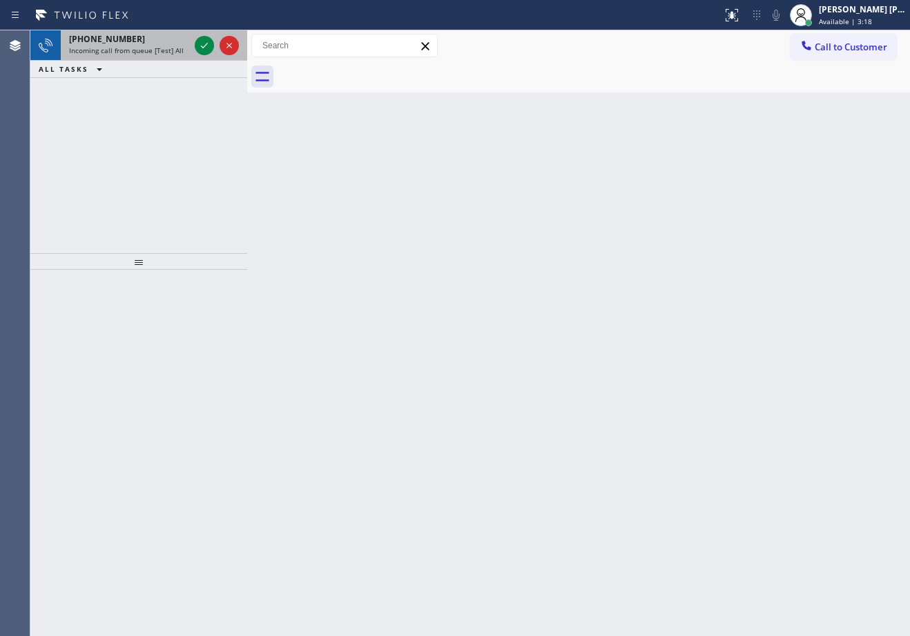
click at [182, 49] on div "Incoming call from queue [Test] All" at bounding box center [129, 51] width 120 height 10
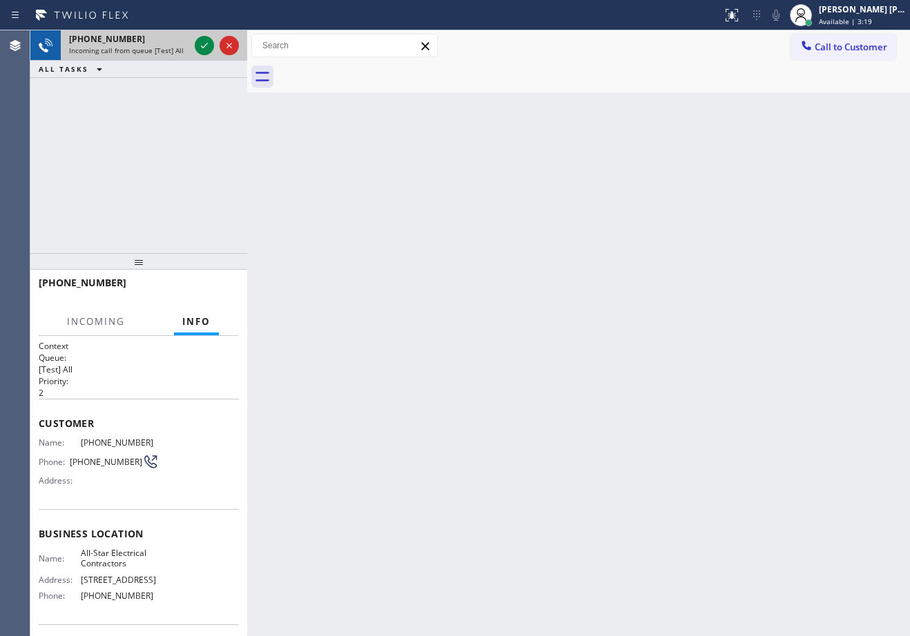
click at [182, 49] on div "Incoming call from queue [Test] All" at bounding box center [129, 51] width 120 height 10
click at [181, 49] on div "Incoming call from queue [Test] All" at bounding box center [129, 51] width 120 height 10
click at [210, 41] on icon at bounding box center [204, 45] width 17 height 17
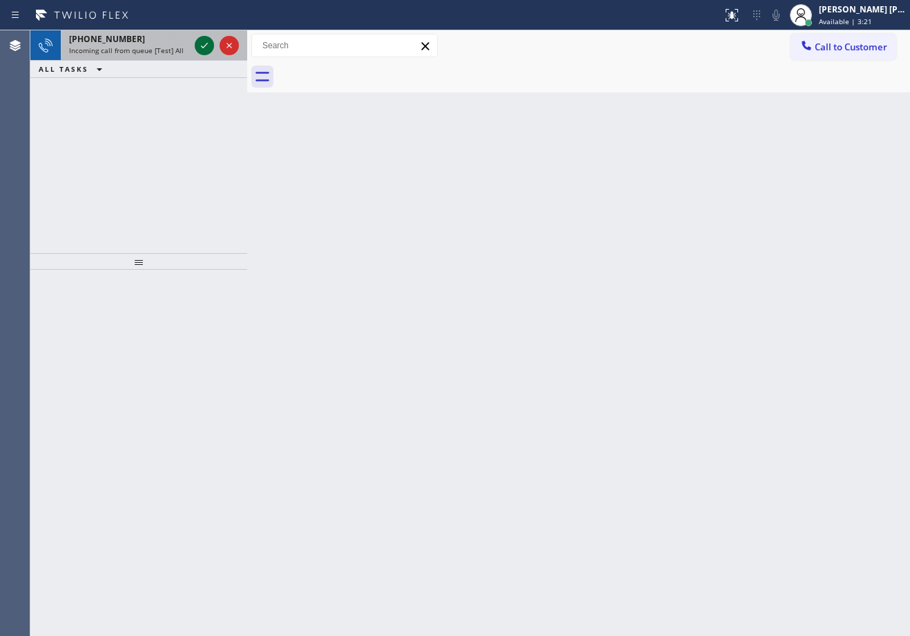
click at [210, 41] on icon at bounding box center [204, 45] width 17 height 17
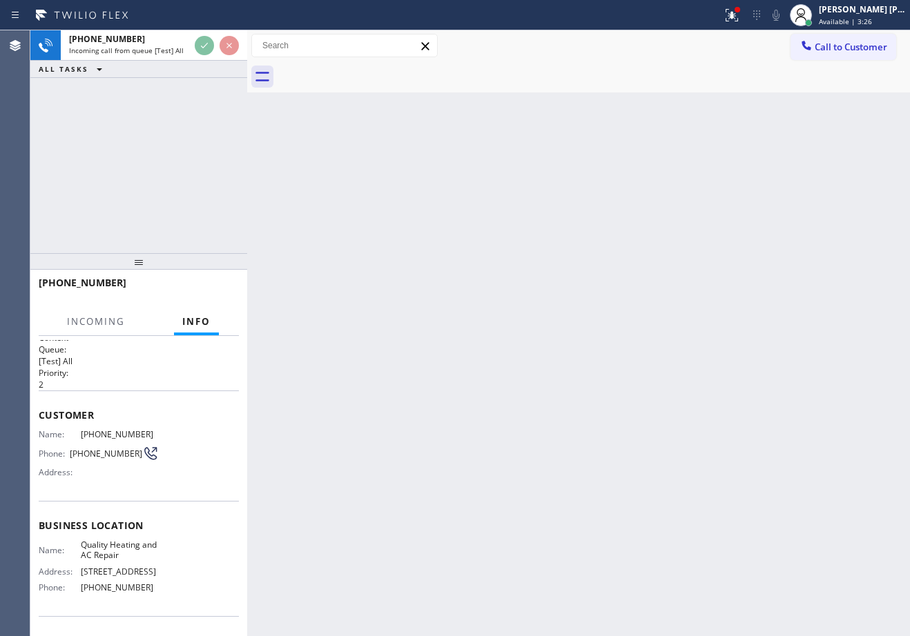
scroll to position [118, 0]
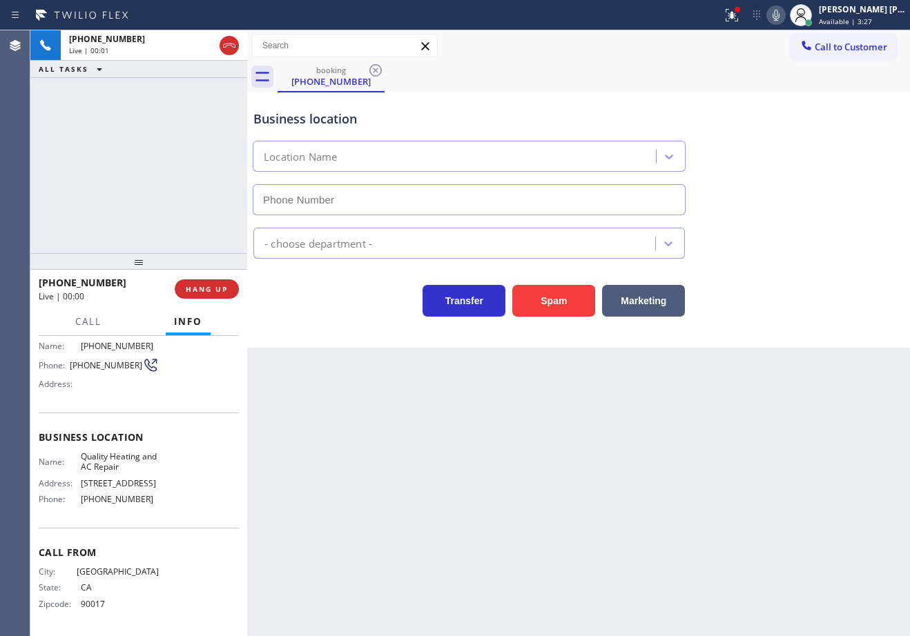
type input "(213) 322-0947"
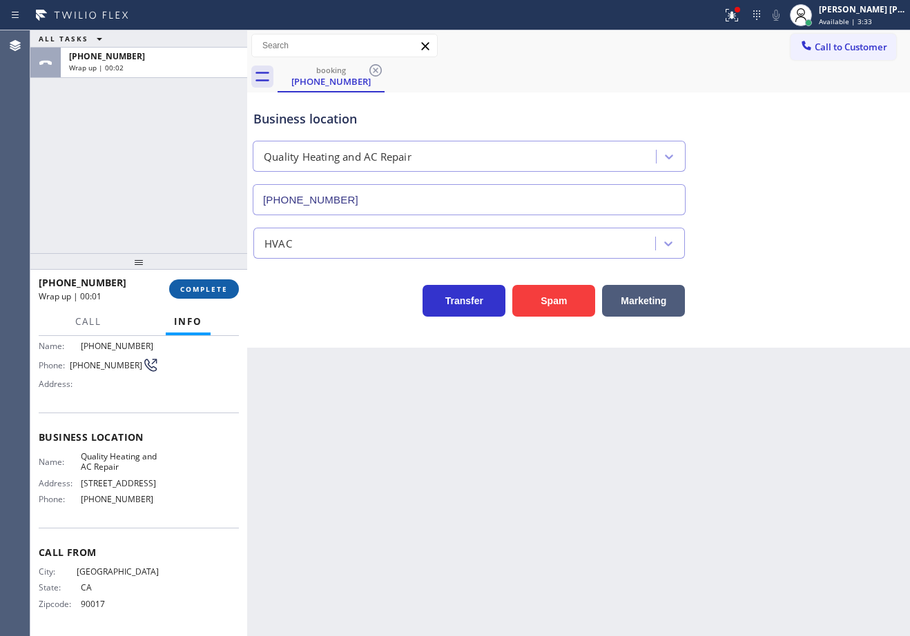
click at [210, 288] on span "COMPLETE" at bounding box center [204, 289] width 48 height 10
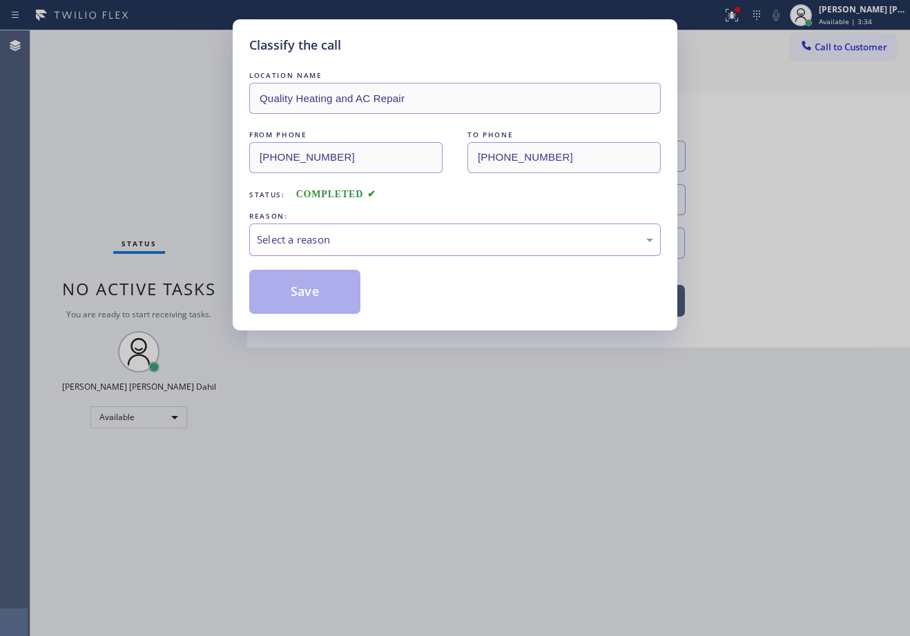
drag, startPoint x: 291, startPoint y: 237, endPoint x: 298, endPoint y: 245, distance: 11.2
click at [291, 236] on div "Select a reason" at bounding box center [455, 240] width 396 height 16
click at [308, 297] on button "Save" at bounding box center [304, 292] width 111 height 44
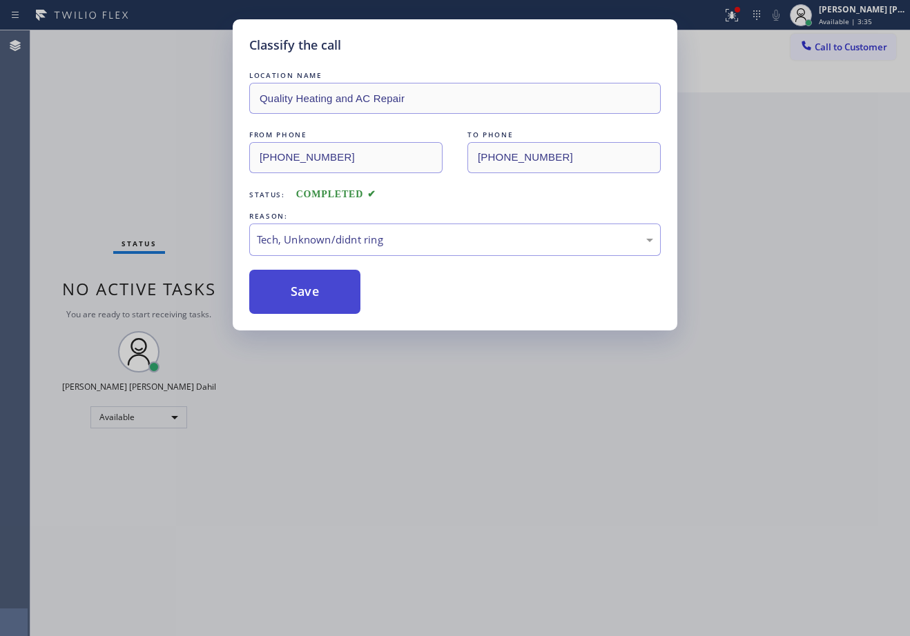
click at [308, 297] on button "Save" at bounding box center [304, 292] width 111 height 44
click at [400, 445] on div "Classify the call LOCATION NAME Quality Heating and AC Repair FROM PHONE (213) …" at bounding box center [455, 318] width 910 height 636
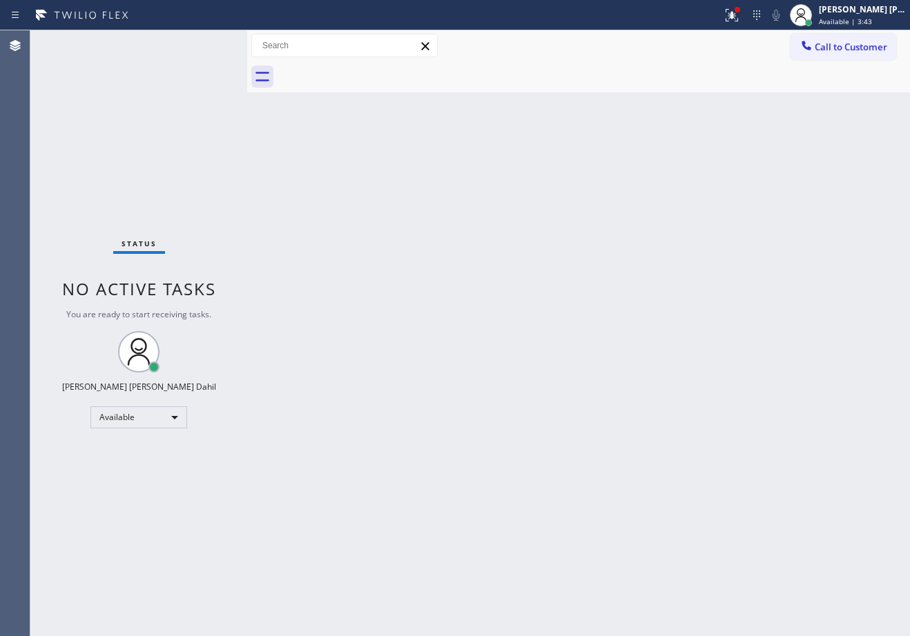
click at [589, 106] on div "Back to Dashboard Change Sender ID Customers Technicians Select a contact Outbo…" at bounding box center [578, 333] width 663 height 606
click at [740, 17] on icon at bounding box center [731, 15] width 17 height 17
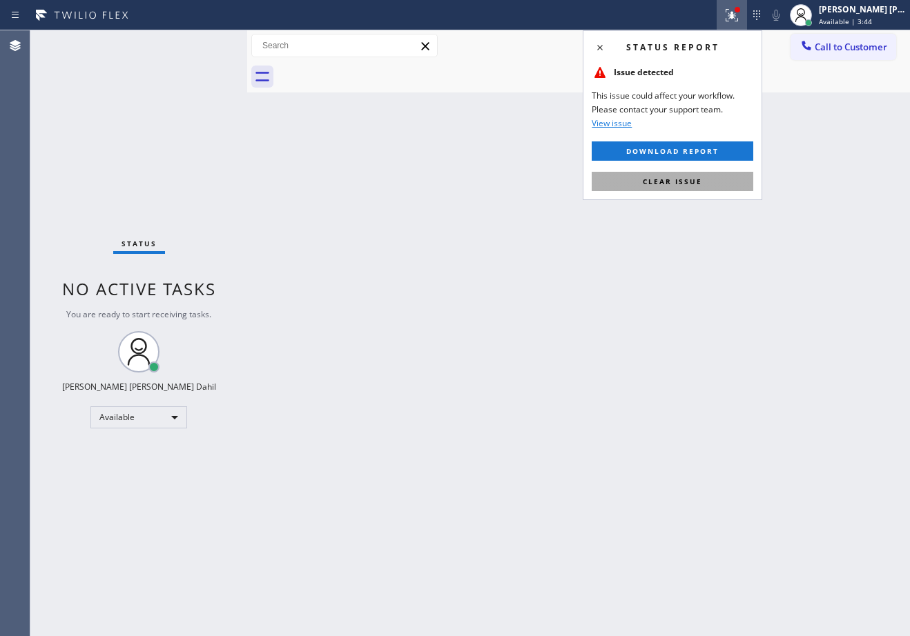
click at [706, 182] on button "Clear issue" at bounding box center [671, 181] width 161 height 19
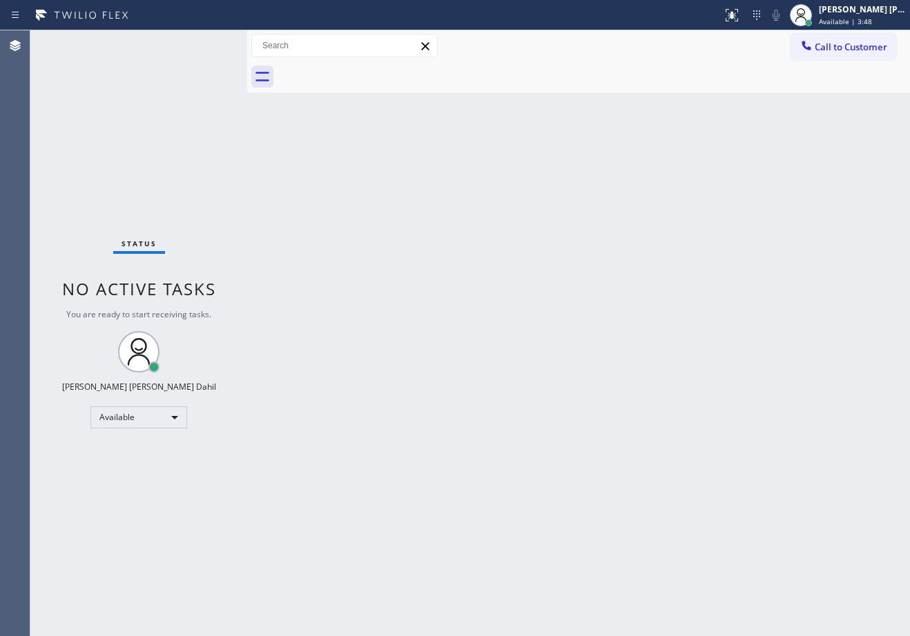
drag, startPoint x: 327, startPoint y: 431, endPoint x: 344, endPoint y: 467, distance: 39.8
click at [328, 434] on div "Back to Dashboard Change Sender ID Customers Technicians Select a contact Outbo…" at bounding box center [578, 333] width 663 height 606
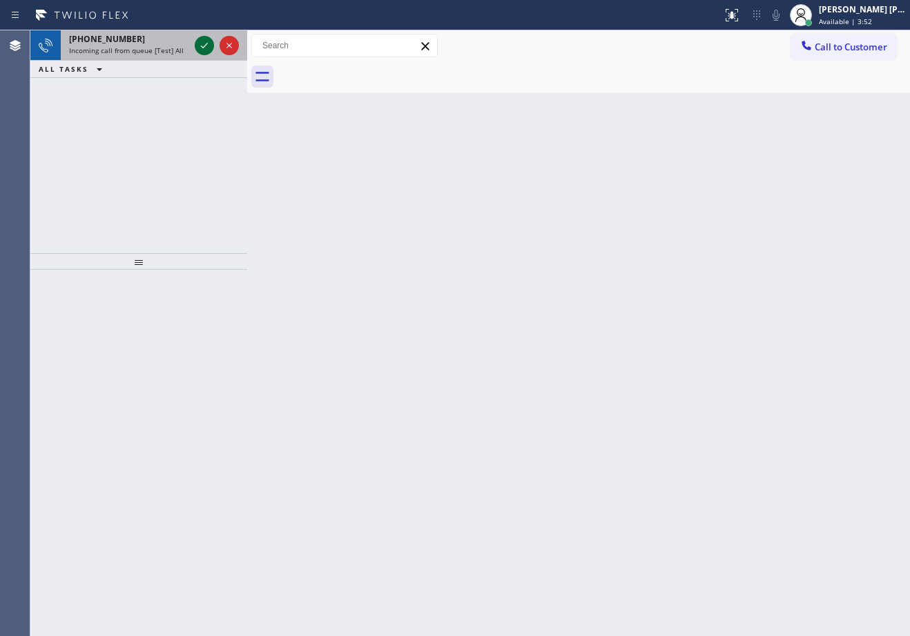
drag, startPoint x: 159, startPoint y: 52, endPoint x: 208, endPoint y: 44, distance: 49.6
click at [160, 52] on span "Incoming call from queue [Test] All" at bounding box center [126, 51] width 115 height 10
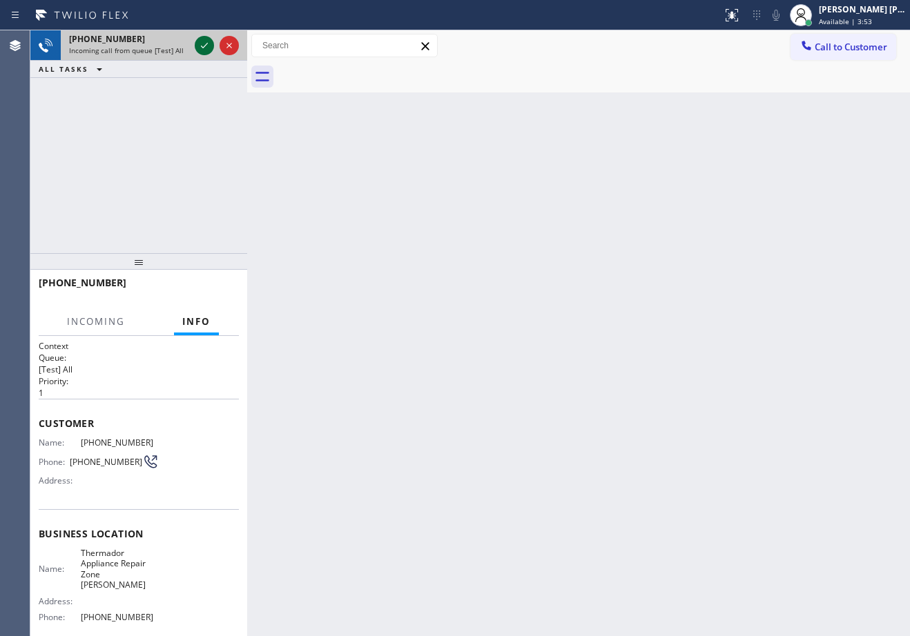
click at [204, 45] on icon at bounding box center [204, 45] width 17 height 17
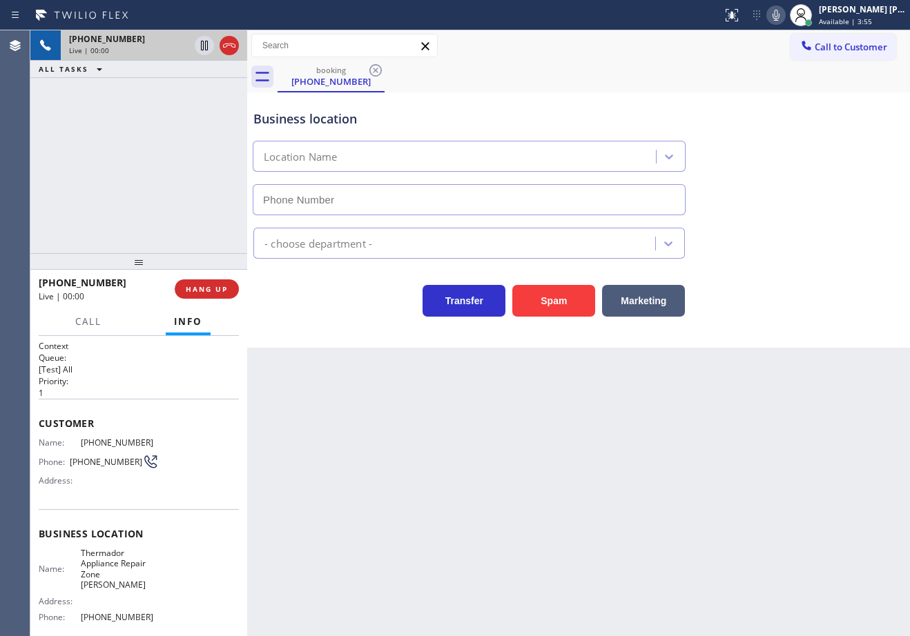
type input "(480) 680-9844"
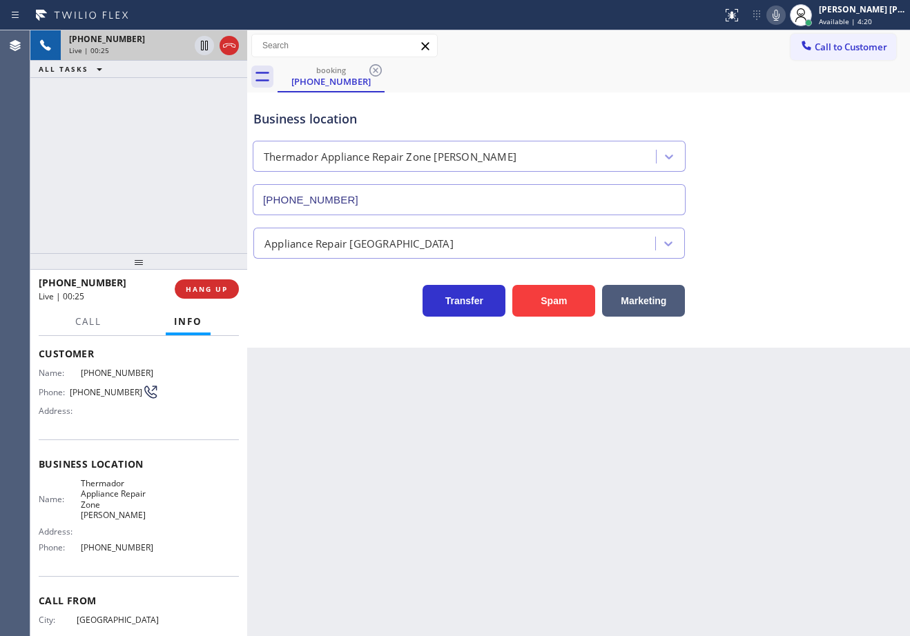
scroll to position [108, 0]
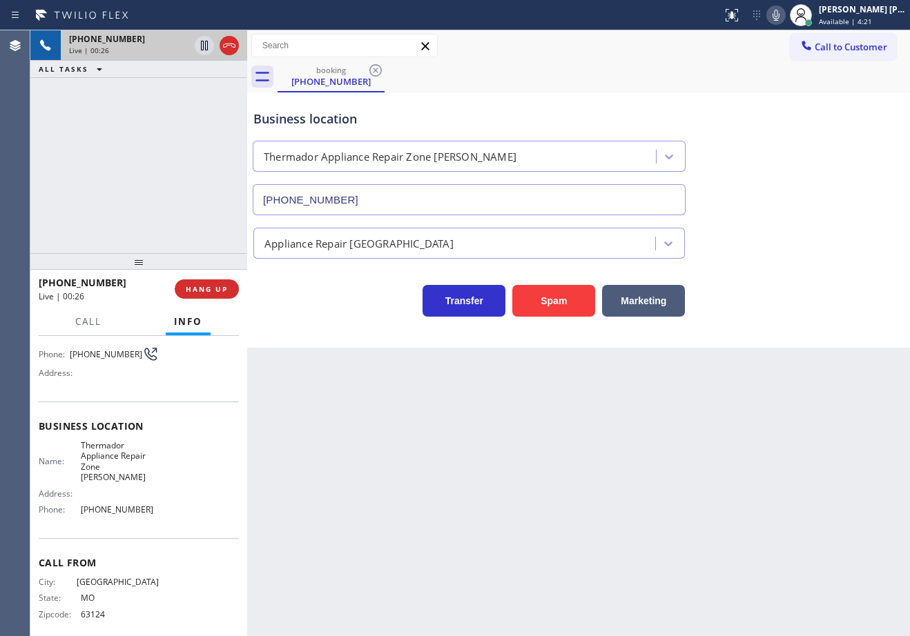
click at [165, 179] on div "+13146362468 Live | 00:26 ALL TASKS ALL TASKS ACTIVE TASKS TASKS IN WRAP UP" at bounding box center [138, 141] width 217 height 223
click at [145, 212] on div "+13146362468 Live | 00:31 ALL TASKS ALL TASKS ACTIVE TASKS TASKS IN WRAP UP" at bounding box center [138, 141] width 217 height 223
click at [145, 212] on div "+13146362468 Live | 00:32 ALL TASKS ALL TASKS ACTIVE TASKS TASKS IN WRAP UP" at bounding box center [138, 141] width 217 height 223
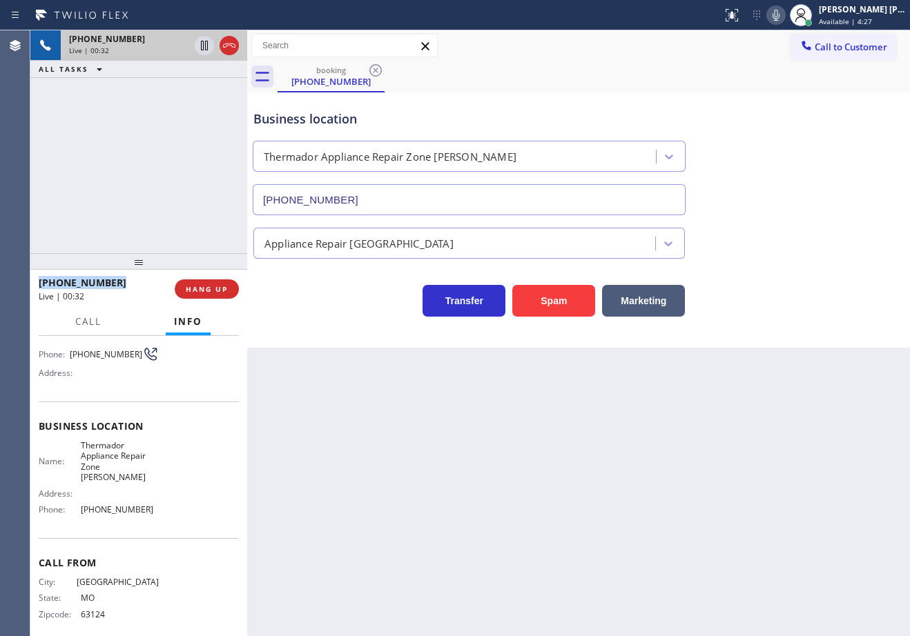
click at [145, 212] on div "+13146362468 Live | 00:32 ALL TASKS ALL TASKS ACTIVE TASKS TASKS IN WRAP UP" at bounding box center [138, 141] width 217 height 223
click at [647, 295] on button "Marketing" at bounding box center [643, 301] width 83 height 32
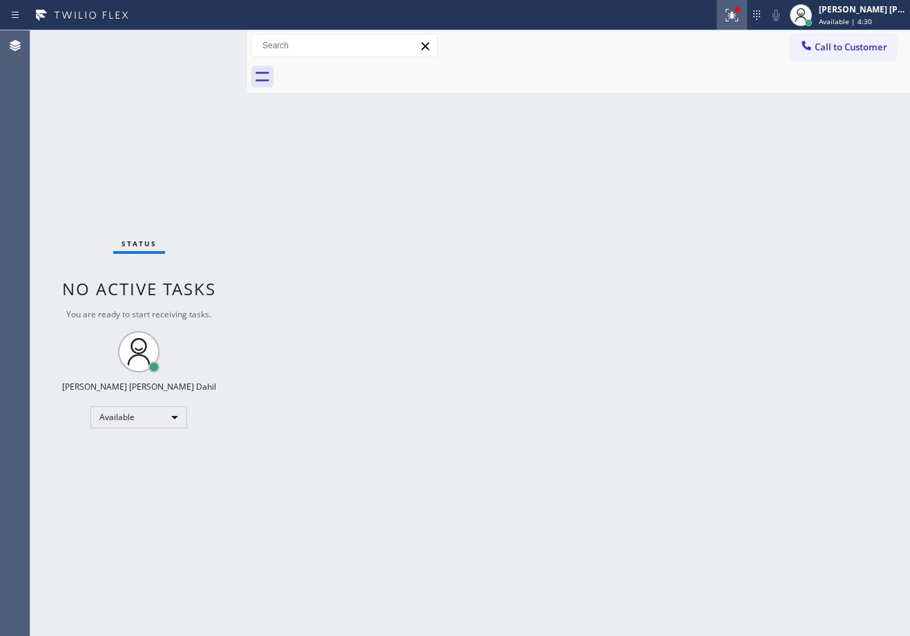
drag, startPoint x: 741, startPoint y: 17, endPoint x: 714, endPoint y: 110, distance: 97.0
click at [740, 17] on icon at bounding box center [731, 15] width 17 height 17
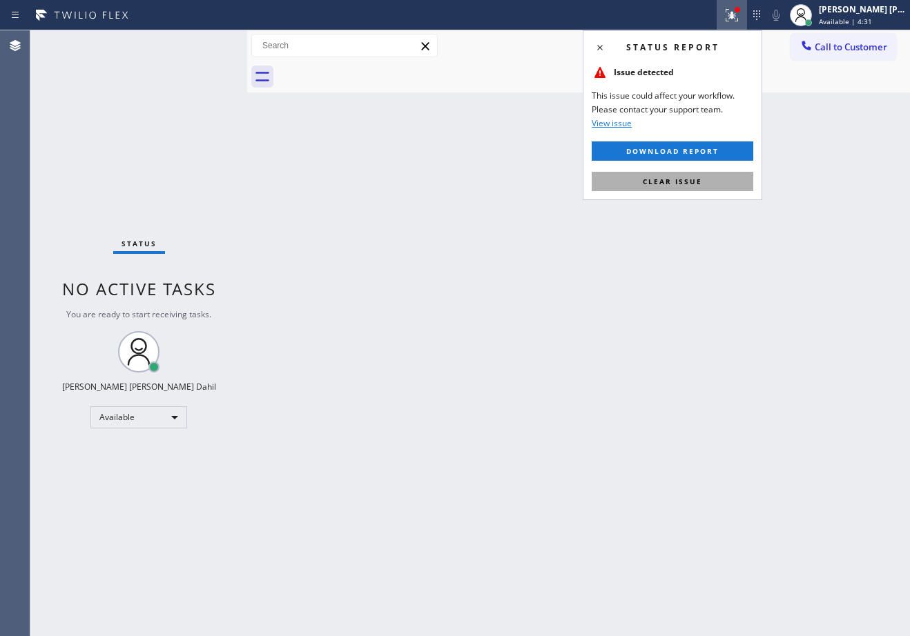
click at [696, 183] on span "Clear issue" at bounding box center [672, 182] width 59 height 10
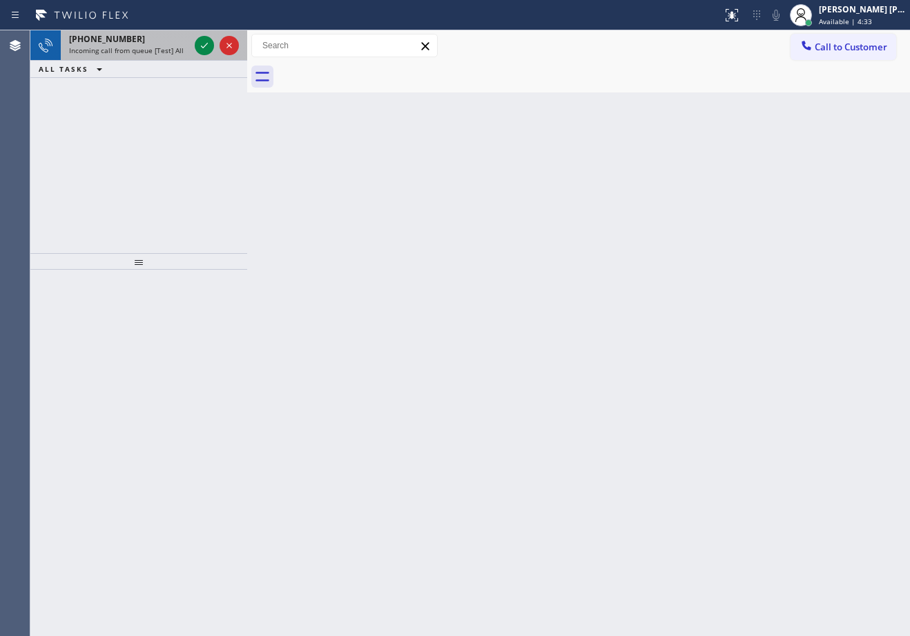
click at [166, 53] on span "Incoming call from queue [Test] All" at bounding box center [126, 51] width 115 height 10
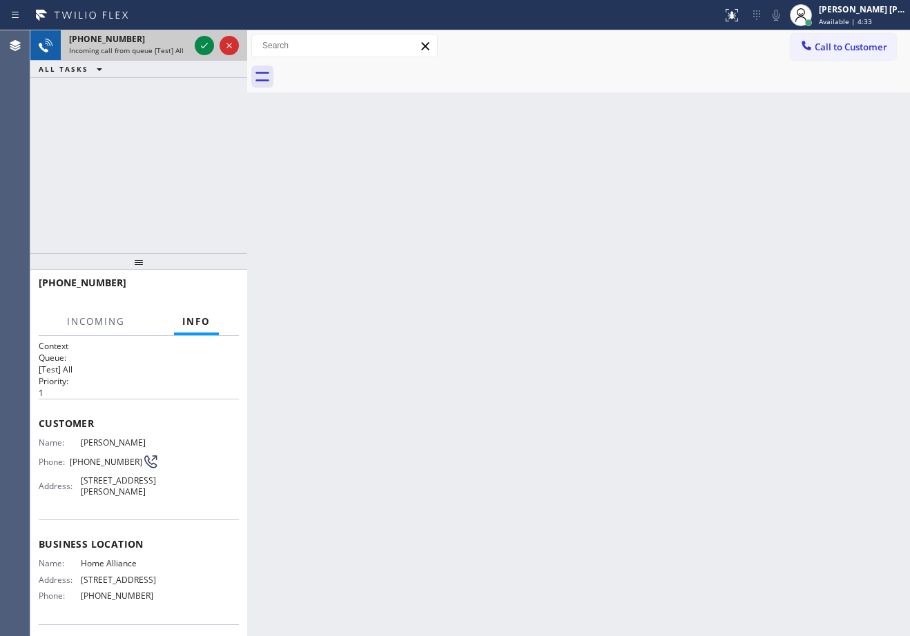
click at [166, 53] on span "Incoming call from queue [Test] All" at bounding box center [126, 51] width 115 height 10
click at [210, 44] on icon at bounding box center [204, 45] width 17 height 17
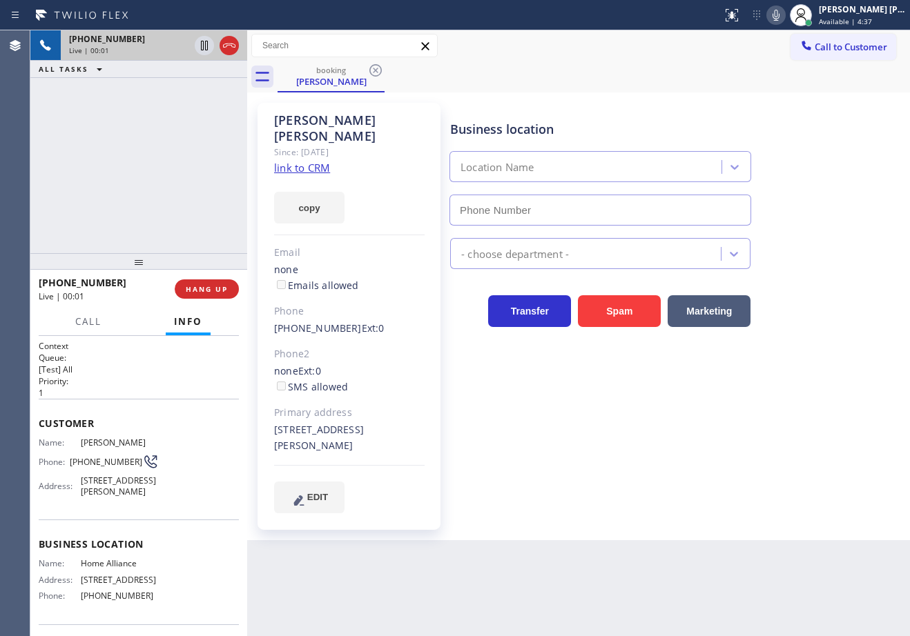
type input "[PHONE_NUMBER]"
click at [315, 161] on link "link to CRM" at bounding box center [302, 168] width 56 height 14
click at [183, 135] on div "+13104781375 Live | 00:35 ALL TASKS ALL TASKS ACTIVE TASKS TASKS IN WRAP UP" at bounding box center [138, 141] width 217 height 223
click at [204, 47] on icon at bounding box center [204, 46] width 7 height 10
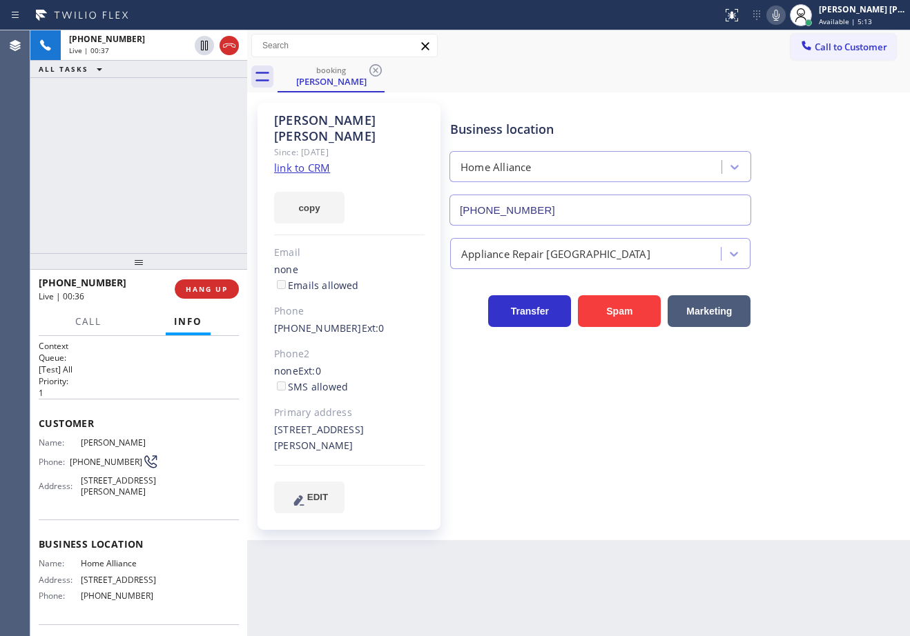
drag, startPoint x: 190, startPoint y: 112, endPoint x: 558, endPoint y: 19, distance: 380.3
click at [195, 108] on div "+13104781375 Live | 00:37 ALL TASKS ALL TASKS ACTIVE TASKS TASKS IN WRAP UP" at bounding box center [138, 141] width 217 height 223
click at [784, 14] on icon at bounding box center [775, 15] width 17 height 17
click at [75, 320] on span "Call" at bounding box center [88, 321] width 26 height 12
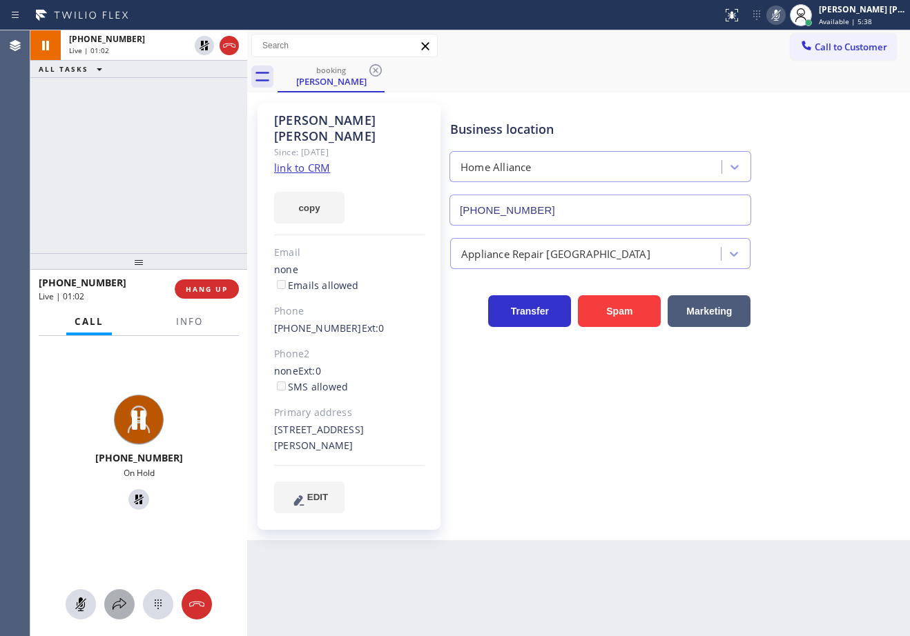
click at [126, 618] on button at bounding box center [119, 604] width 30 height 30
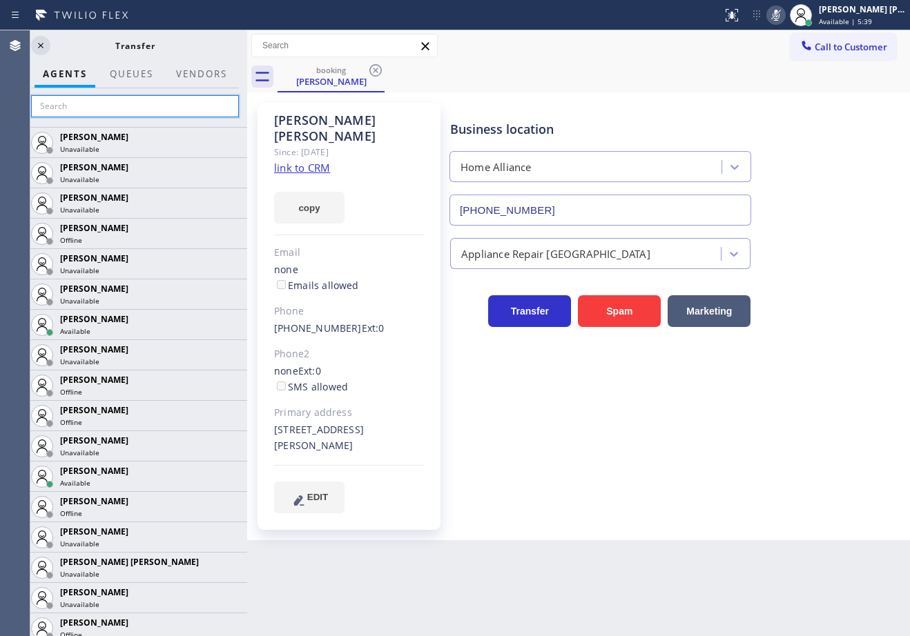
click at [108, 104] on input "text" at bounding box center [135, 106] width 208 height 22
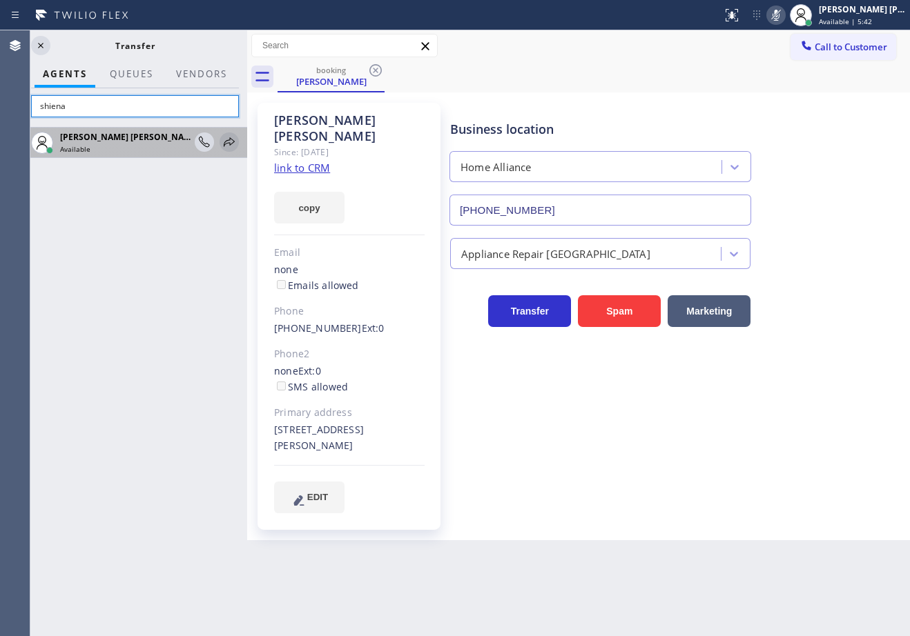
type input "shiena"
click at [230, 144] on icon at bounding box center [229, 141] width 11 height 9
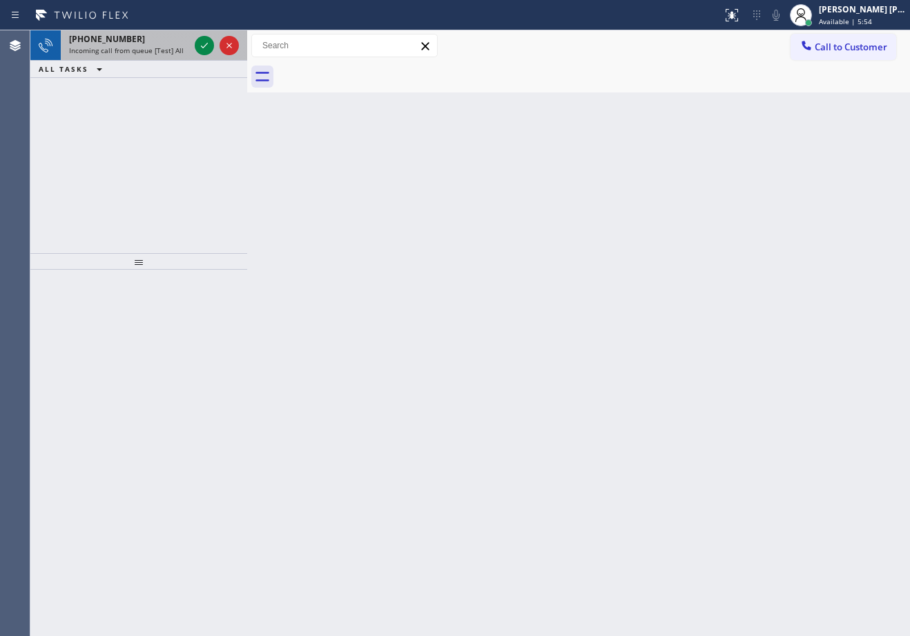
click at [147, 37] on div "+14695953127" at bounding box center [129, 39] width 120 height 12
click at [153, 43] on div "+14695953127" at bounding box center [129, 39] width 120 height 12
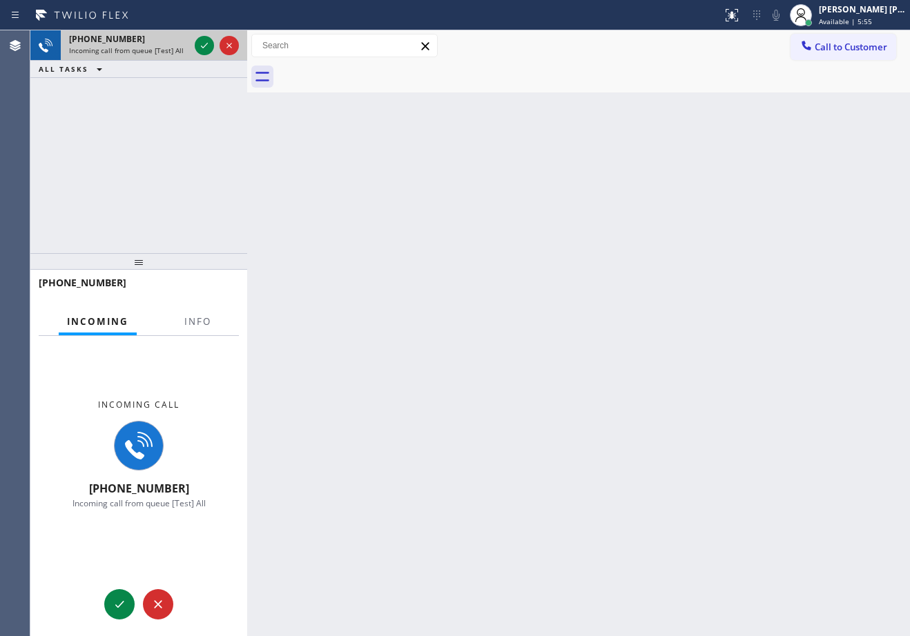
click at [153, 43] on div "+14695953127" at bounding box center [129, 39] width 120 height 12
click at [204, 43] on icon at bounding box center [204, 45] width 17 height 17
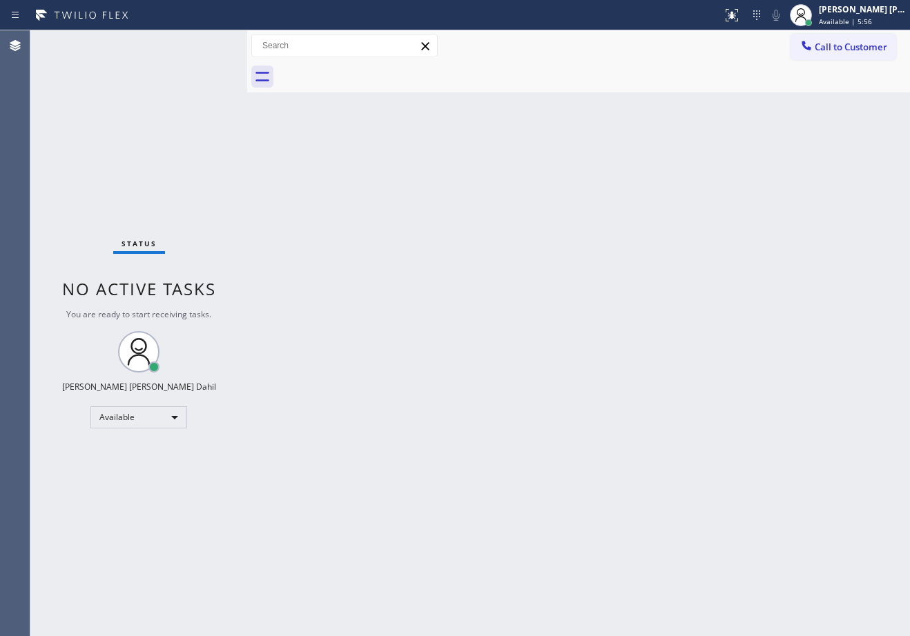
click at [204, 46] on div "Status No active tasks You are ready to start receiving tasks. [PERSON_NAME] [P…" at bounding box center [138, 333] width 217 height 606
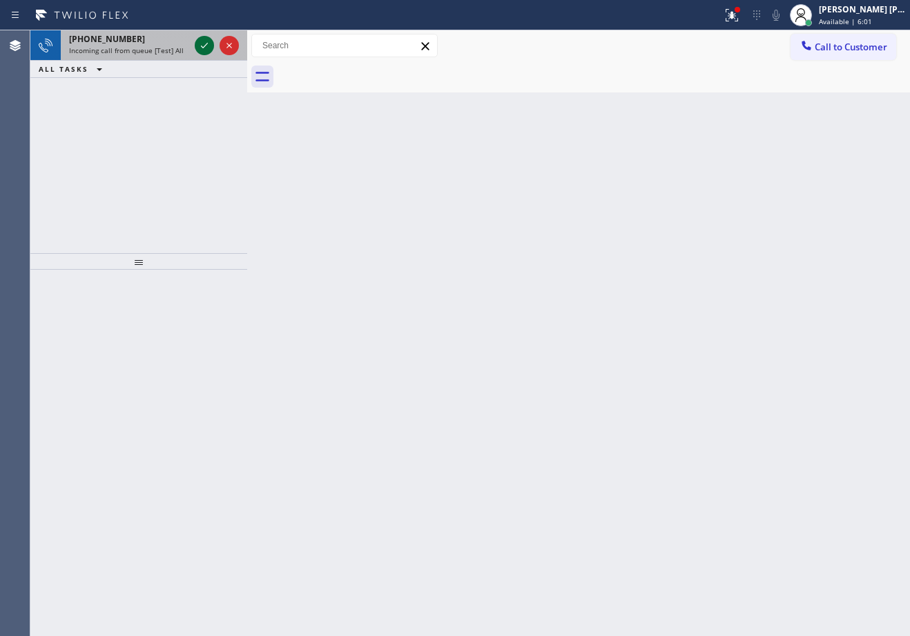
click at [199, 44] on icon at bounding box center [204, 45] width 17 height 17
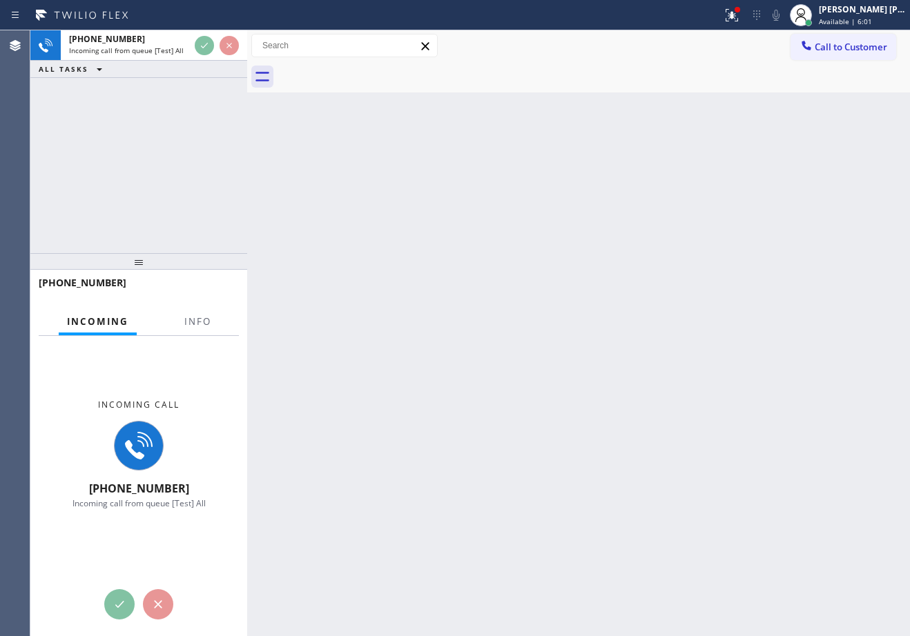
click at [204, 71] on div "+14152691803 Incoming call from queue [Test] All ALL TASKS ALL TASKS ACTIVE TAS…" at bounding box center [138, 54] width 217 height 48
click at [209, 322] on span "Info" at bounding box center [197, 321] width 27 height 12
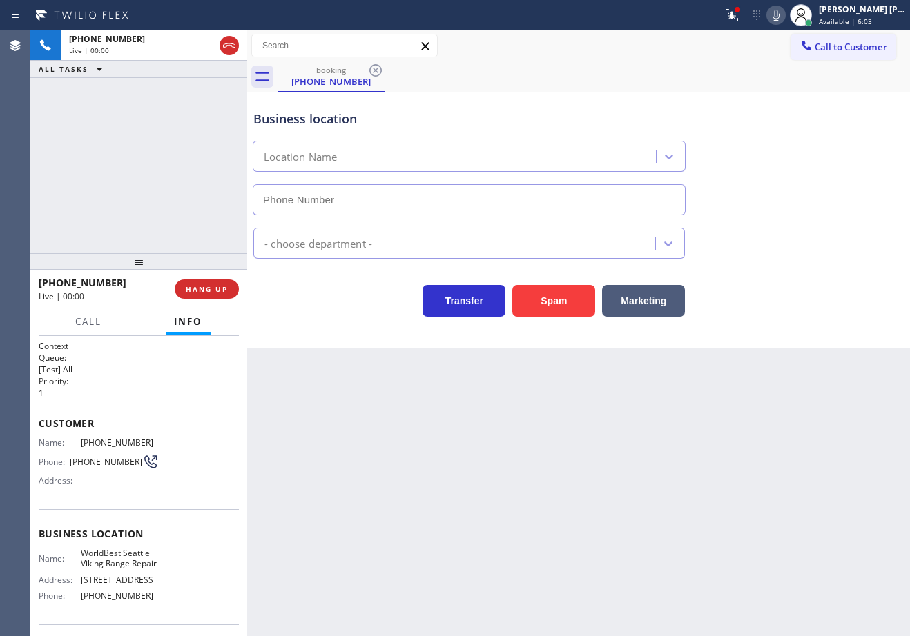
type input "(206) 785-3081"
drag, startPoint x: 515, startPoint y: 505, endPoint x: 493, endPoint y: 503, distance: 21.5
click at [506, 503] on div "Back to Dashboard Change Sender ID Customers Technicians Select a contact Outbo…" at bounding box center [578, 333] width 663 height 606
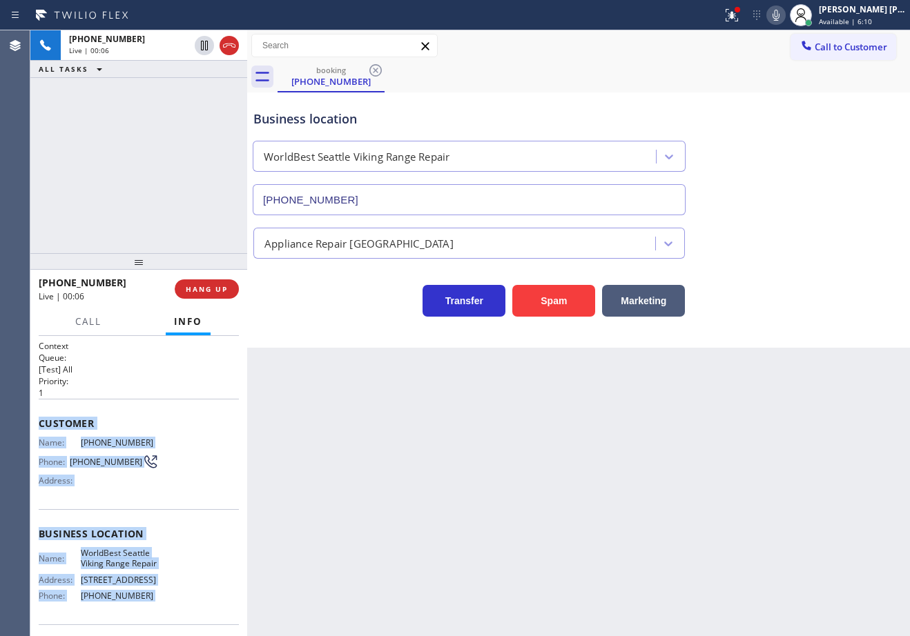
scroll to position [108, 0]
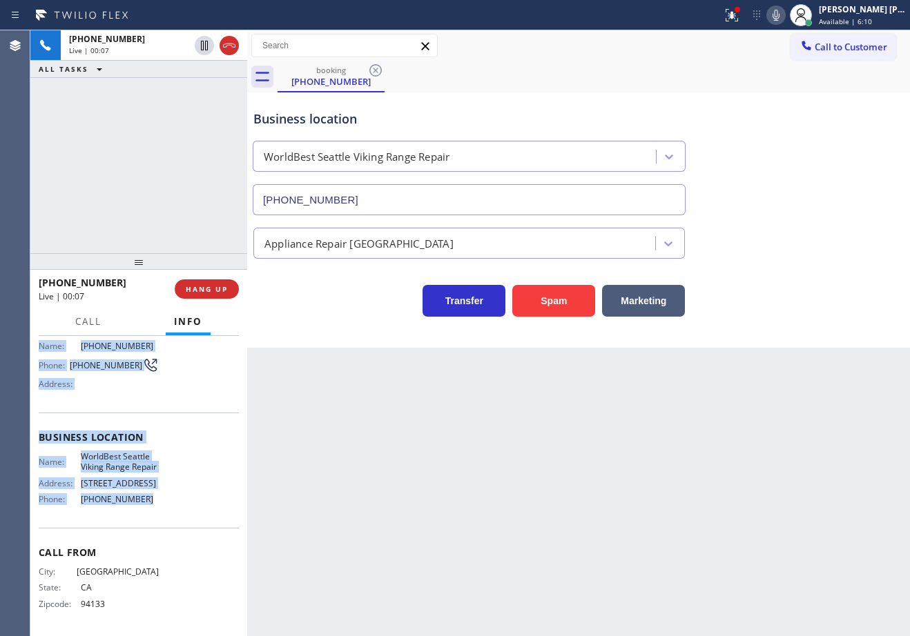
drag, startPoint x: 37, startPoint y: 418, endPoint x: 161, endPoint y: 511, distance: 155.7
click at [161, 511] on div "Context Queue: [Test] All Priority: 1 Customer Name: (415) 269-1803 Phone: (415…" at bounding box center [138, 486] width 217 height 300
copy div "Customer Name: (415) 269-1803 Phone: (415) 269-1803 Address: Business location …"
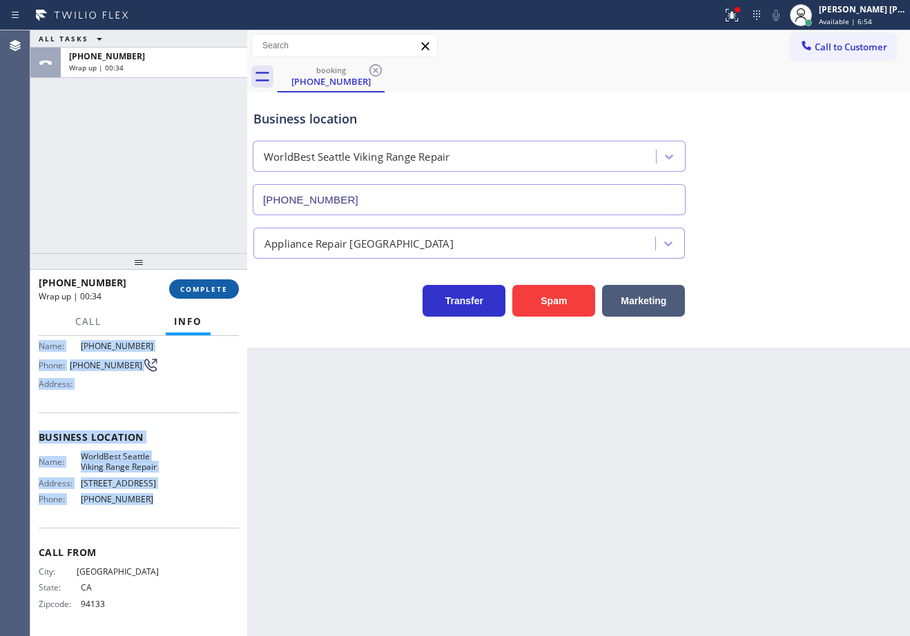
click at [181, 294] on span "COMPLETE" at bounding box center [204, 289] width 48 height 10
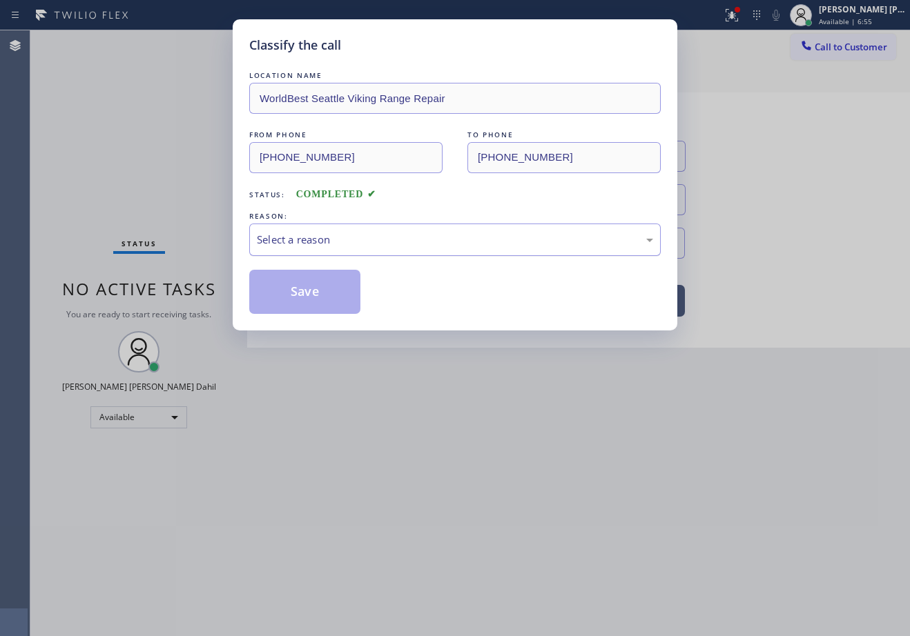
click at [325, 243] on div "Select a reason" at bounding box center [455, 240] width 396 height 16
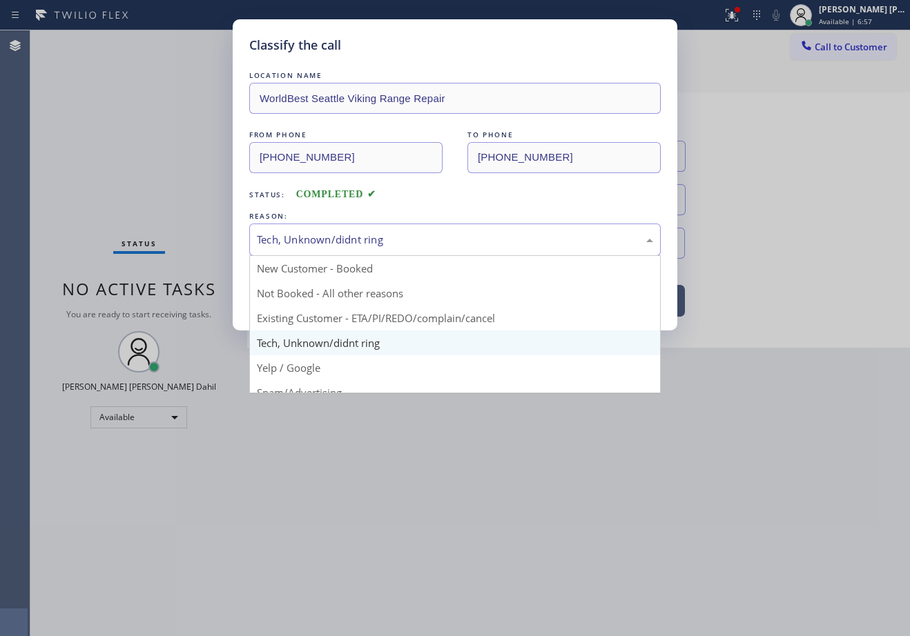
click at [359, 239] on div "Tech, Unknown/didnt ring" at bounding box center [455, 240] width 396 height 16
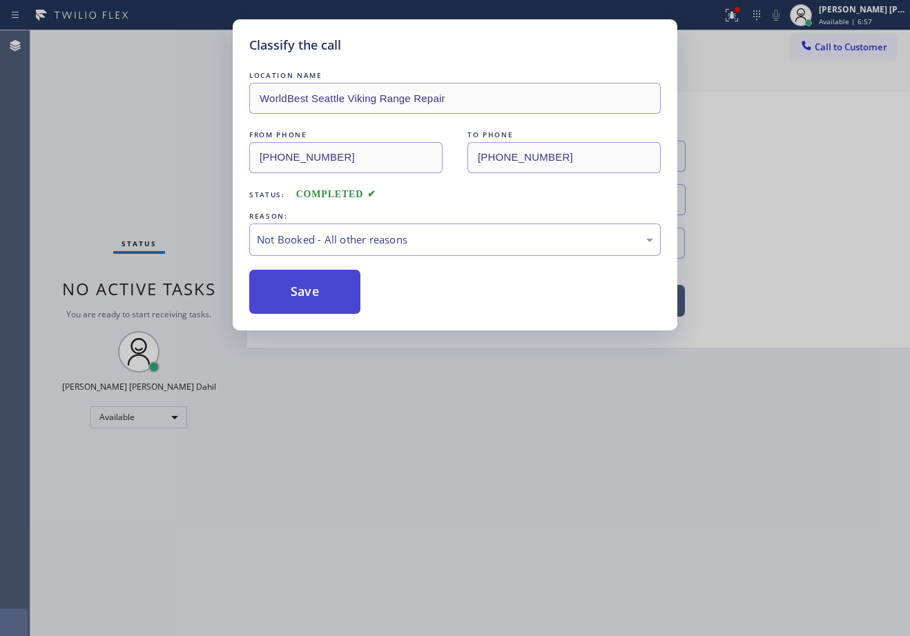
click at [331, 302] on button "Save" at bounding box center [304, 292] width 111 height 44
click at [330, 302] on button "Save" at bounding box center [304, 292] width 111 height 44
click at [328, 302] on button "Save" at bounding box center [304, 292] width 111 height 44
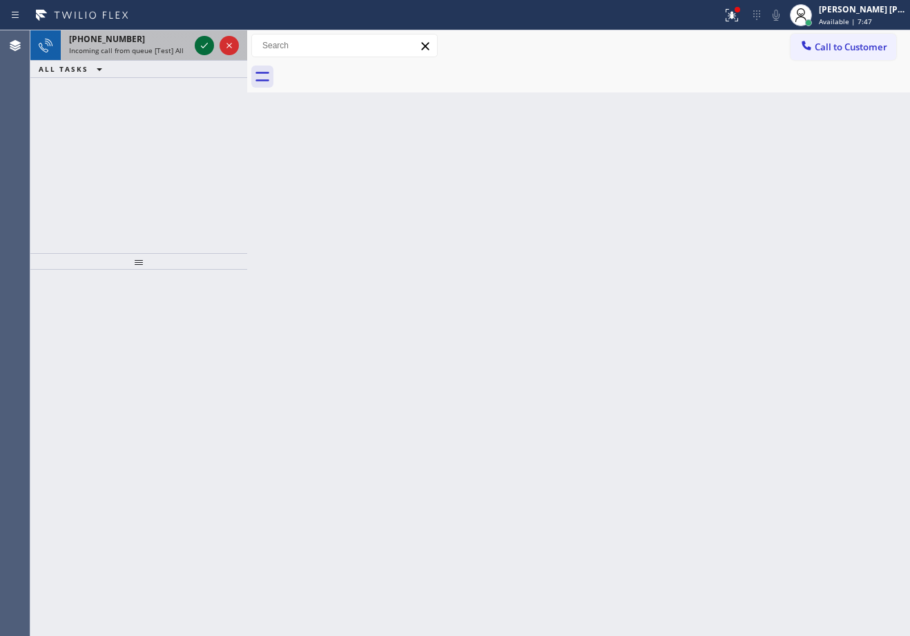
click at [202, 48] on icon at bounding box center [204, 45] width 17 height 17
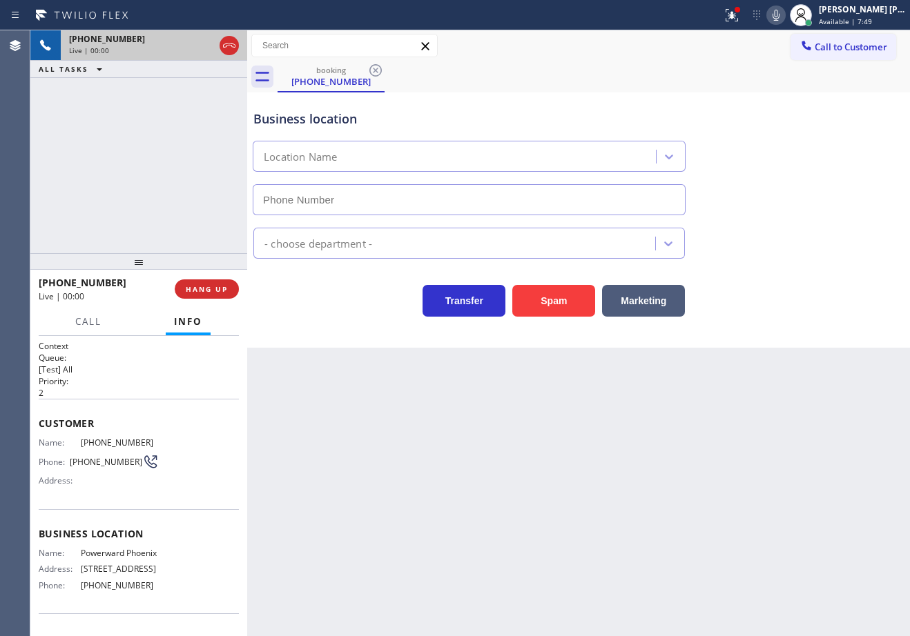
type input "(602) 737-1684"
drag, startPoint x: 175, startPoint y: 216, endPoint x: 177, endPoint y: 255, distance: 39.4
click at [174, 219] on div "+16028367055 Live | 00:10 ALL TASKS ALL TASKS ACTIVE TASKS TASKS IN WRAP UP" at bounding box center [138, 141] width 217 height 223
click at [190, 293] on span "HANG UP" at bounding box center [207, 289] width 42 height 10
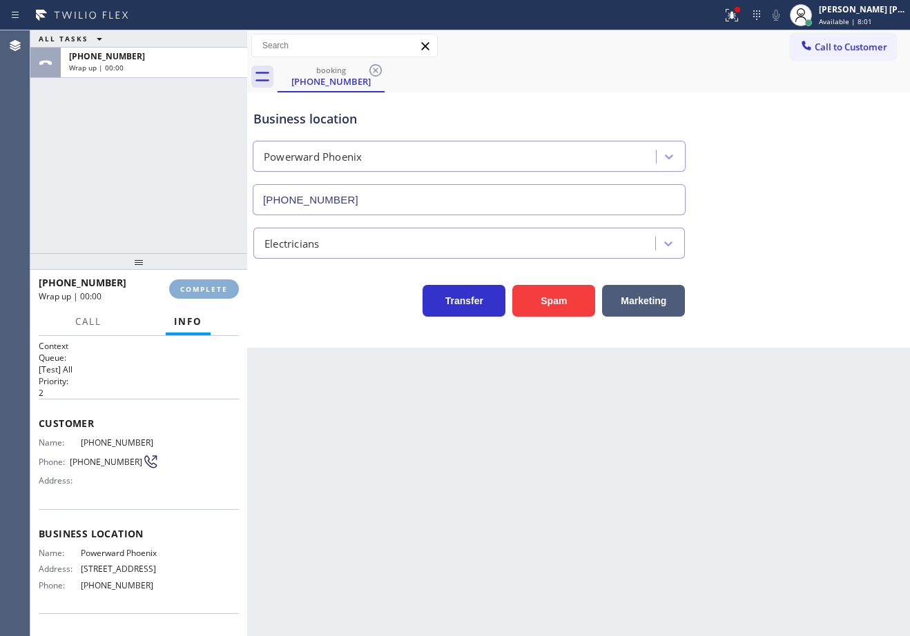
click at [191, 294] on span "COMPLETE" at bounding box center [204, 289] width 48 height 10
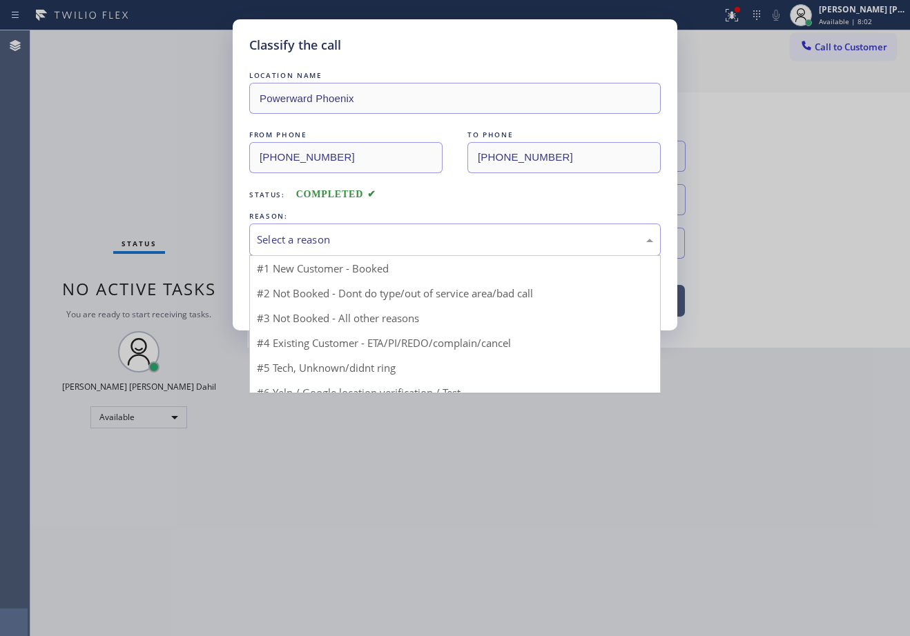
click at [294, 251] on div "Select a reason" at bounding box center [454, 240] width 411 height 32
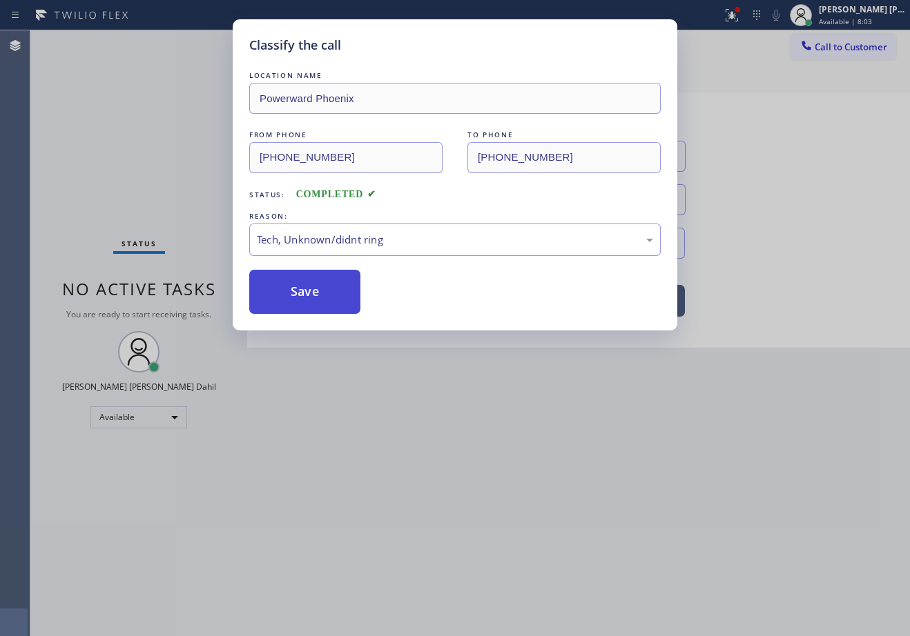
click at [311, 313] on div "Classify the call LOCATION NAME Powerward Phoenix FROM PHONE (602) 836-7055 TO …" at bounding box center [455, 174] width 444 height 311
click at [309, 310] on button "Save" at bounding box center [304, 292] width 111 height 44
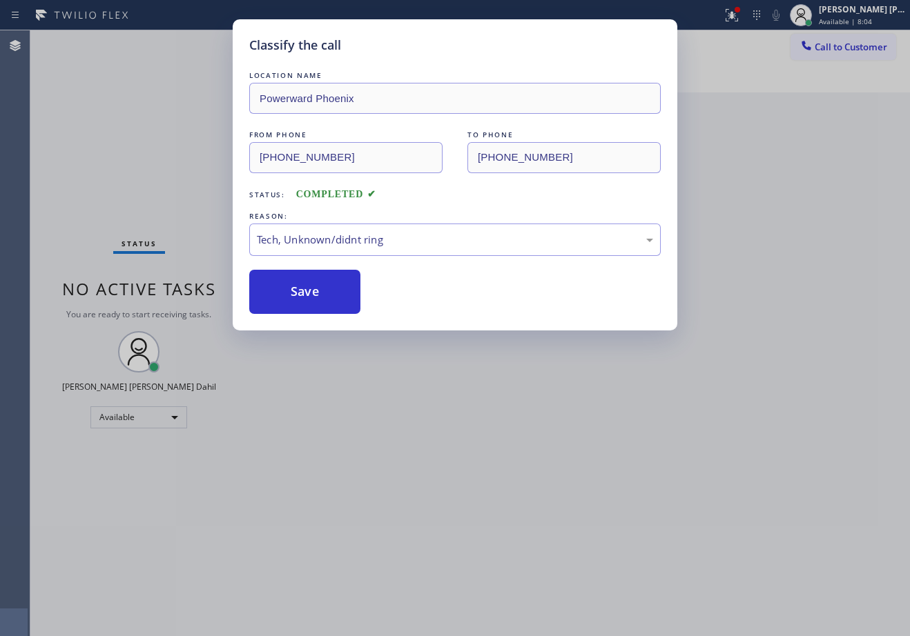
drag, startPoint x: 398, startPoint y: 482, endPoint x: 687, endPoint y: 578, distance: 304.7
click at [407, 485] on div "Classify the call LOCATION NAME Powerward Phoenix FROM PHONE (602) 836-7055 TO …" at bounding box center [455, 318] width 910 height 636
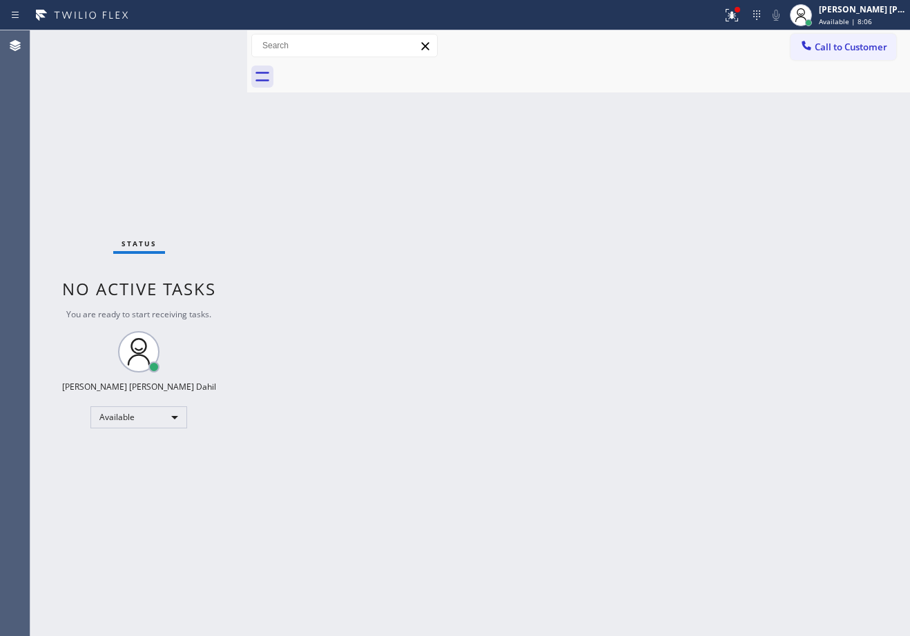
click at [588, 57] on div "Call to Customer Outbound call Location Search location Your caller id phone nu…" at bounding box center [578, 46] width 663 height 24
click at [531, 99] on div "Back to Dashboard Change Sender ID Customers Technicians Select a contact Outbo…" at bounding box center [578, 333] width 663 height 606
click at [740, 15] on icon at bounding box center [731, 15] width 17 height 17
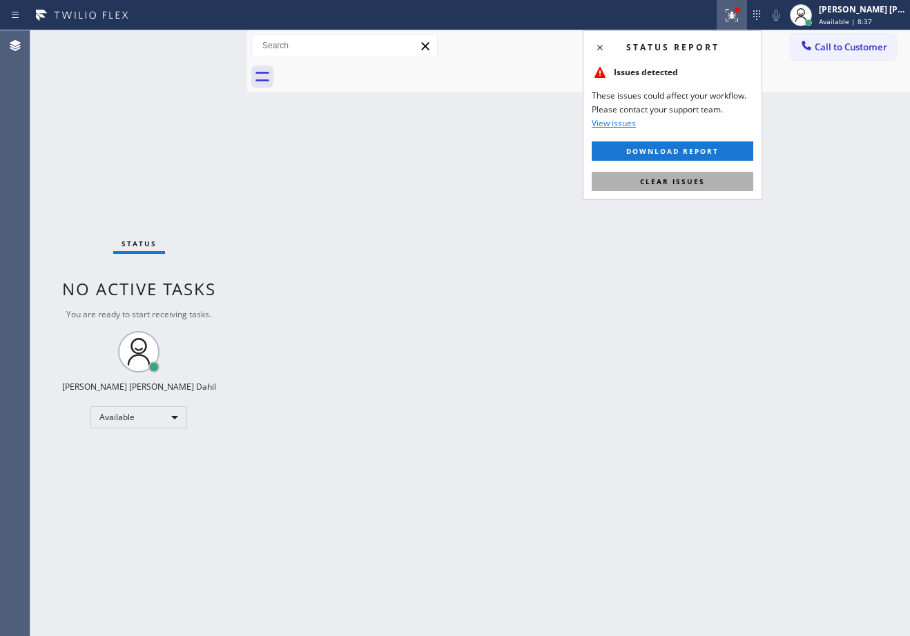
click at [676, 187] on button "Clear issues" at bounding box center [671, 181] width 161 height 19
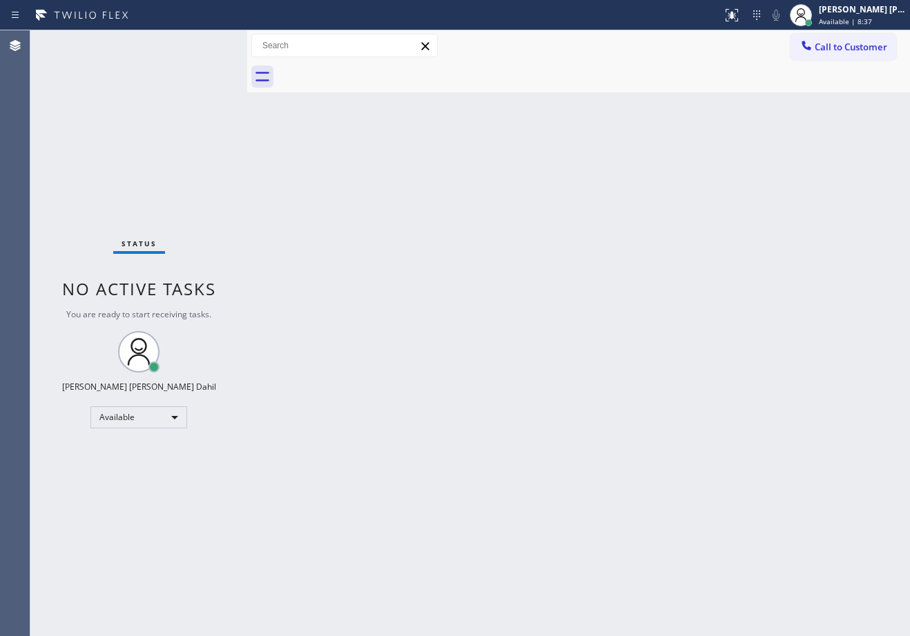
drag, startPoint x: 830, startPoint y: 508, endPoint x: 882, endPoint y: 552, distance: 68.6
click at [850, 522] on div "Back to Dashboard Change Sender ID Customers Technicians Select a contact Outbo…" at bounding box center [578, 333] width 663 height 606
click at [667, 503] on div "Back to Dashboard Change Sender ID Customers Technicians Select a contact Outbo…" at bounding box center [578, 333] width 663 height 606
click at [613, 67] on div at bounding box center [593, 76] width 632 height 31
click at [204, 43] on div "Status No active tasks You are ready to start receiving tasks. [PERSON_NAME] [P…" at bounding box center [138, 333] width 217 height 606
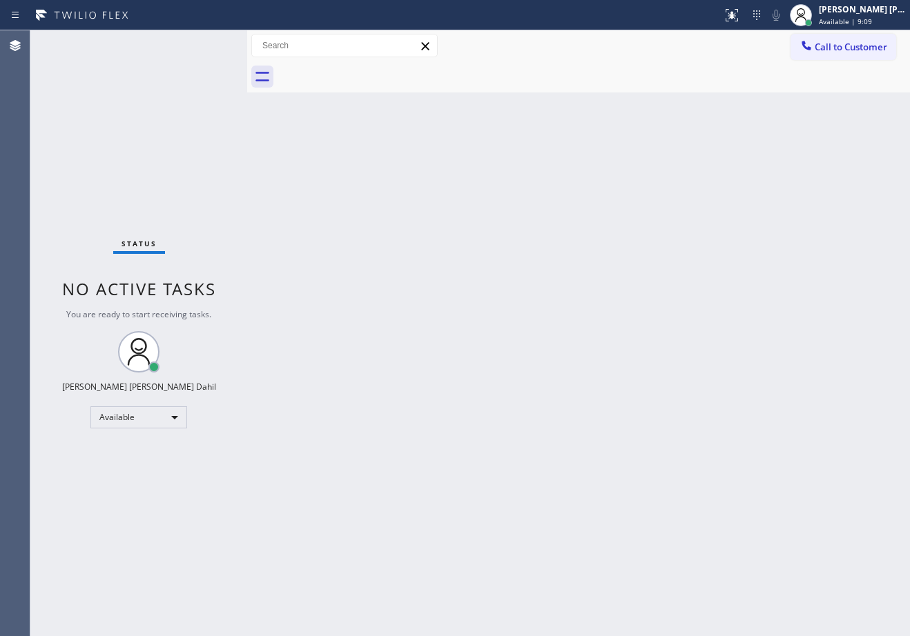
click at [204, 43] on div "Status No active tasks You are ready to start receiving tasks. [PERSON_NAME] [P…" at bounding box center [138, 333] width 217 height 606
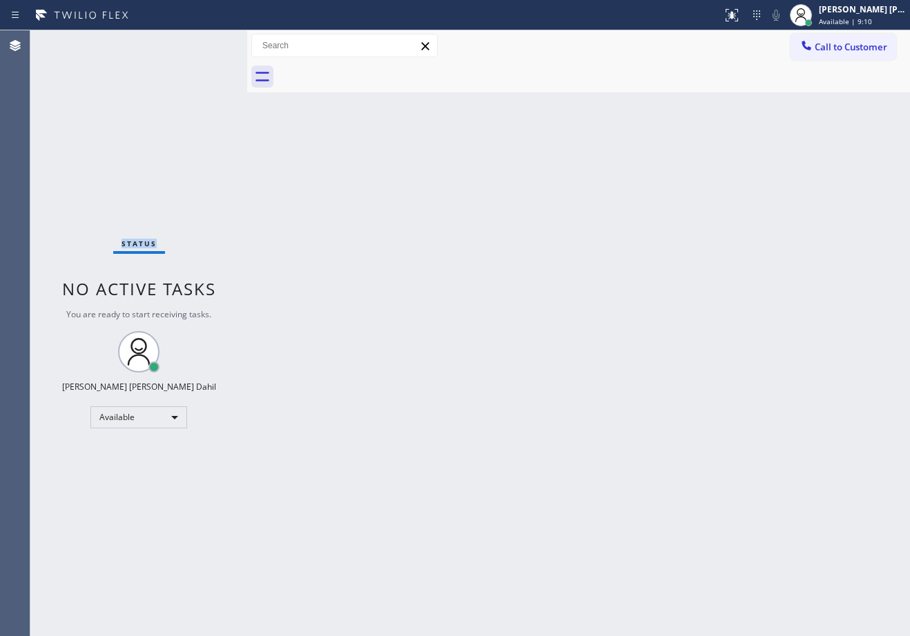
click at [204, 43] on div "Status No active tasks You are ready to start receiving tasks. [PERSON_NAME] [P…" at bounding box center [138, 333] width 217 height 606
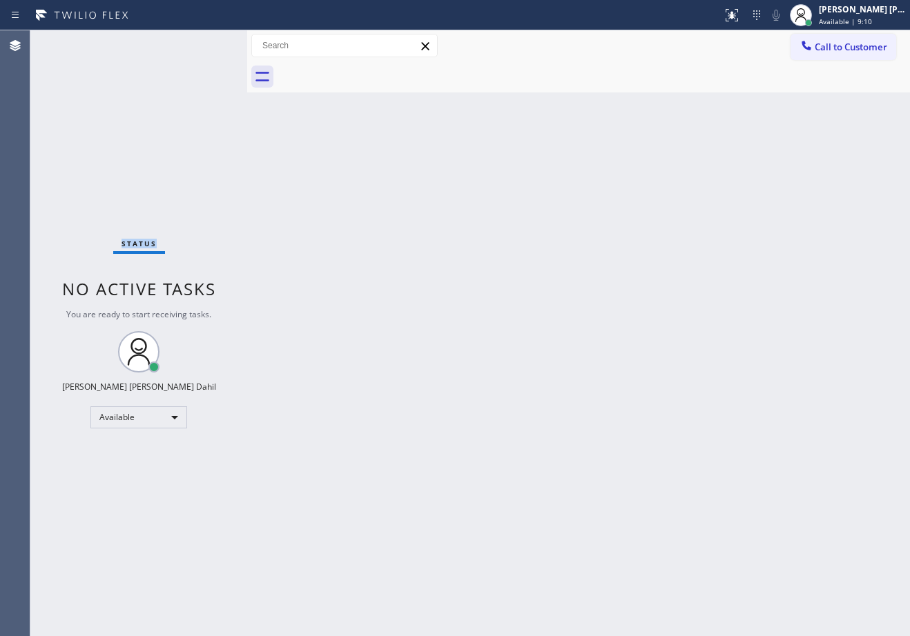
click at [204, 43] on div "Status No active tasks You are ready to start receiving tasks. [PERSON_NAME] [P…" at bounding box center [138, 333] width 217 height 606
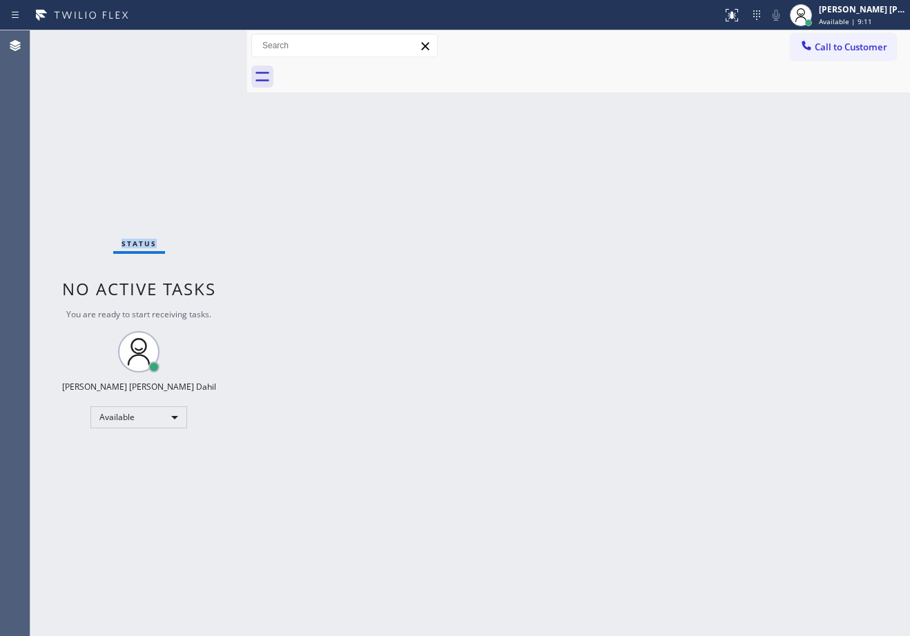
click at [204, 43] on div "Status No active tasks You are ready to start receiving tasks. [PERSON_NAME] [P…" at bounding box center [138, 333] width 217 height 606
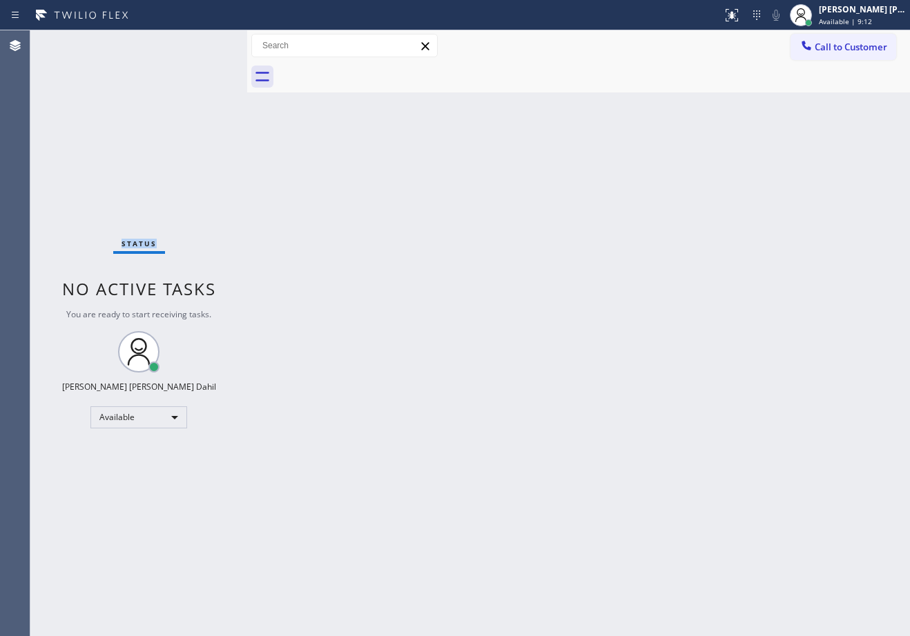
click at [204, 43] on div "Status No active tasks You are ready to start receiving tasks. [PERSON_NAME] [P…" at bounding box center [138, 333] width 217 height 606
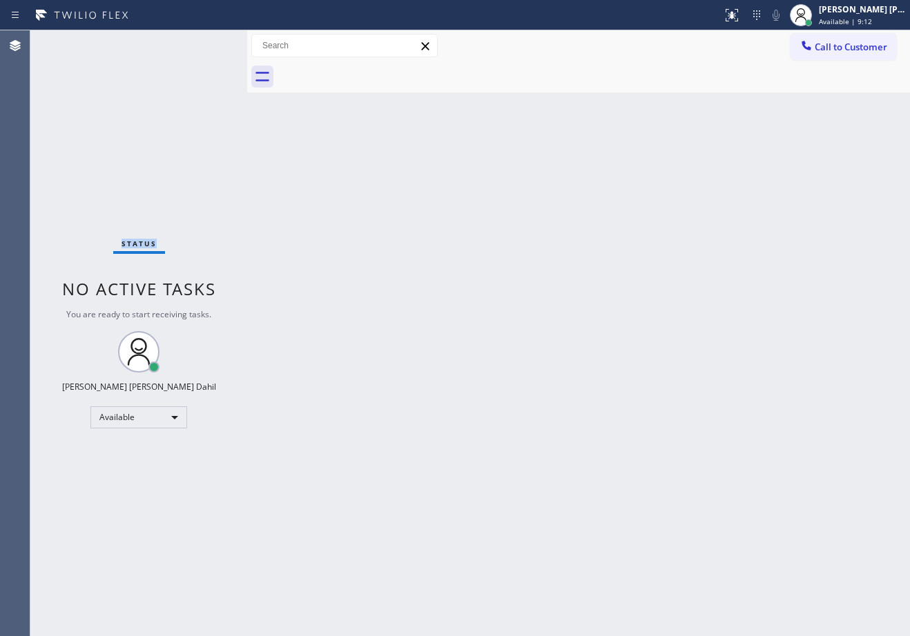
click at [204, 43] on div "Status No active tasks You are ready to start receiving tasks. [PERSON_NAME] [P…" at bounding box center [138, 333] width 217 height 606
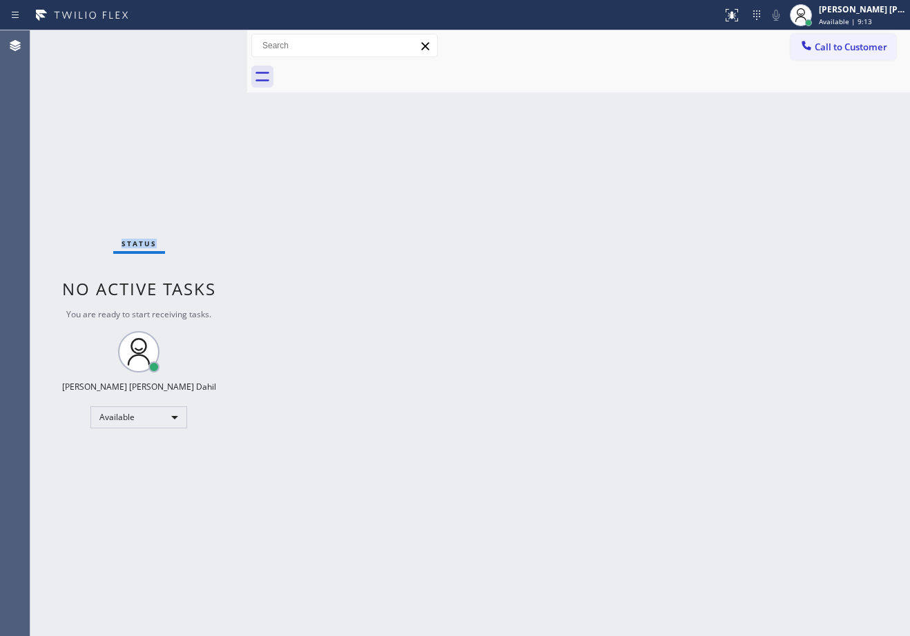
click at [204, 43] on div "Status No active tasks You are ready to start receiving tasks. [PERSON_NAME] [P…" at bounding box center [138, 333] width 217 height 606
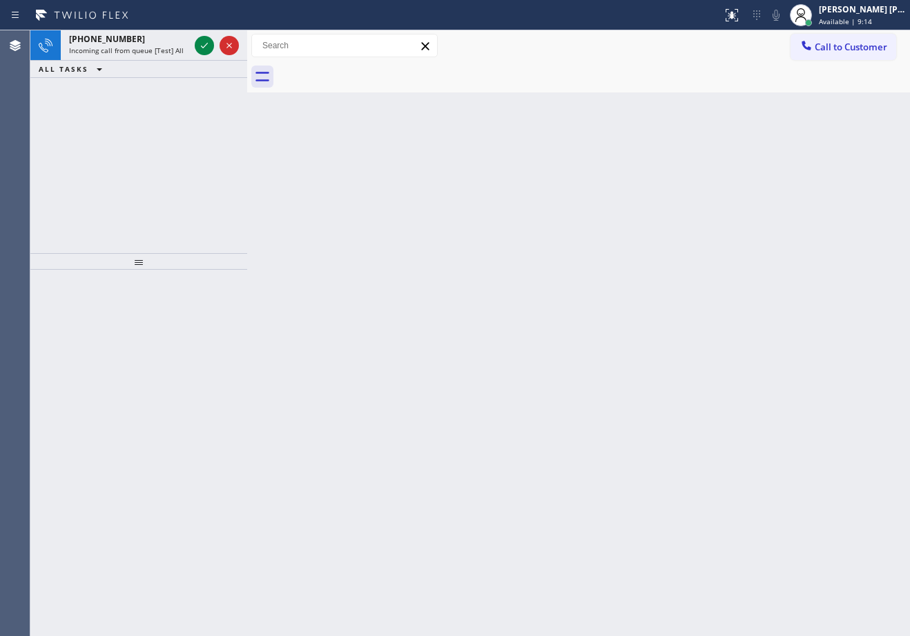
click at [204, 43] on icon at bounding box center [204, 45] width 17 height 17
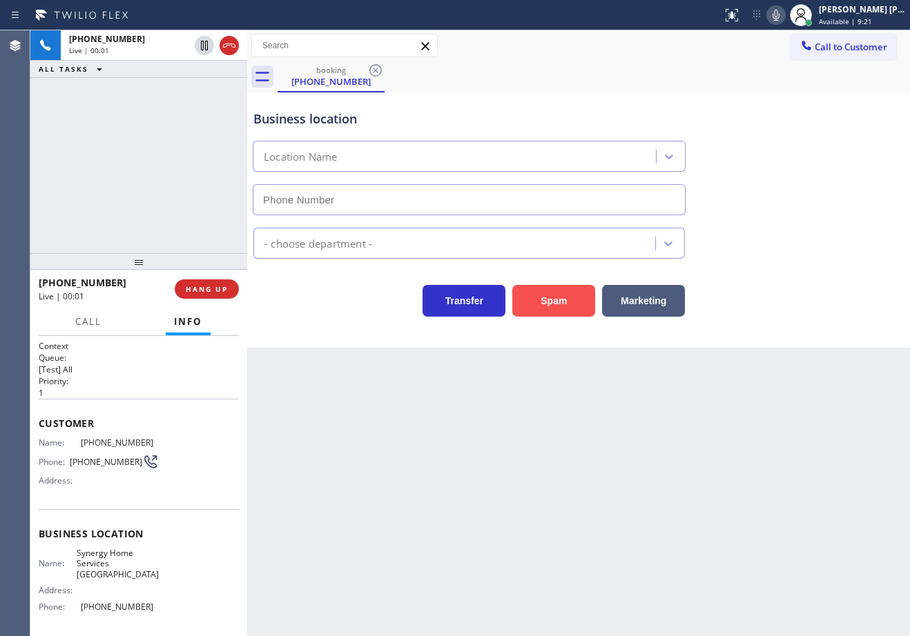
type input "(480) 613-9513"
click at [563, 300] on button "Spam" at bounding box center [553, 301] width 83 height 32
click at [562, 300] on button "Spam" at bounding box center [553, 301] width 83 height 32
drag, startPoint x: 562, startPoint y: 300, endPoint x: 663, endPoint y: 328, distance: 104.0
click at [562, 300] on button "Spam" at bounding box center [553, 301] width 83 height 32
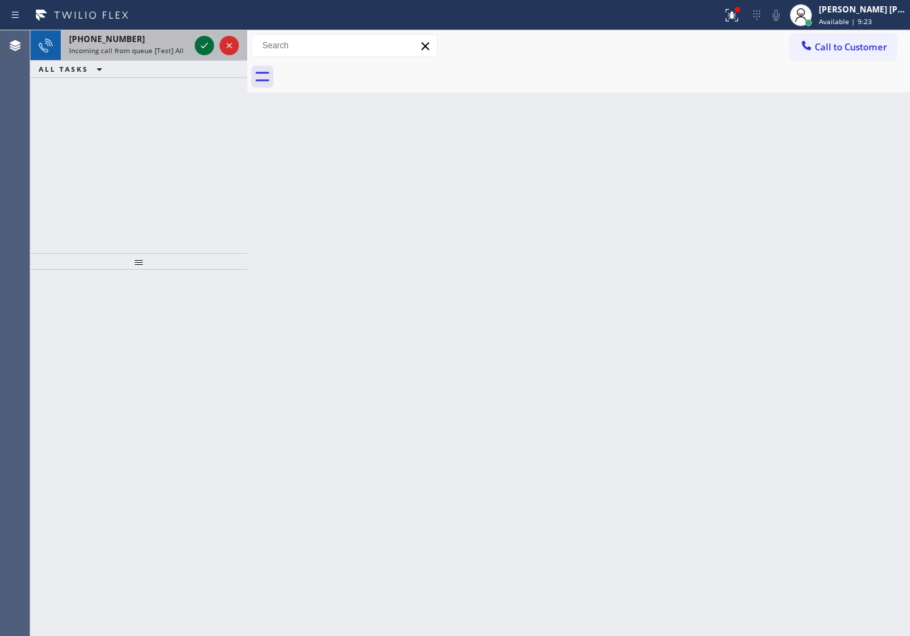
click at [204, 43] on icon at bounding box center [204, 45] width 17 height 17
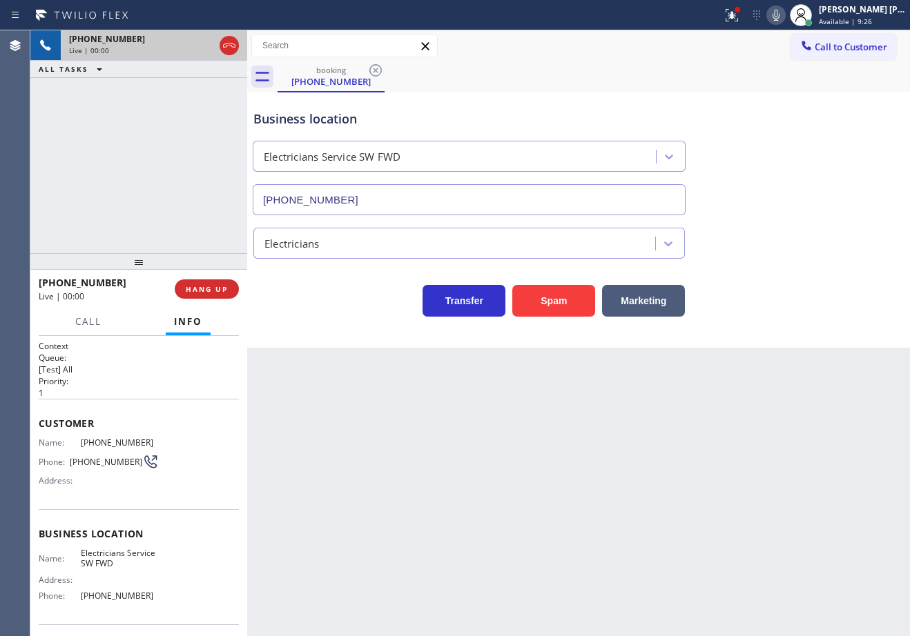
type input "[PHONE_NUMBER]"
click at [548, 285] on button "Spam" at bounding box center [553, 301] width 83 height 32
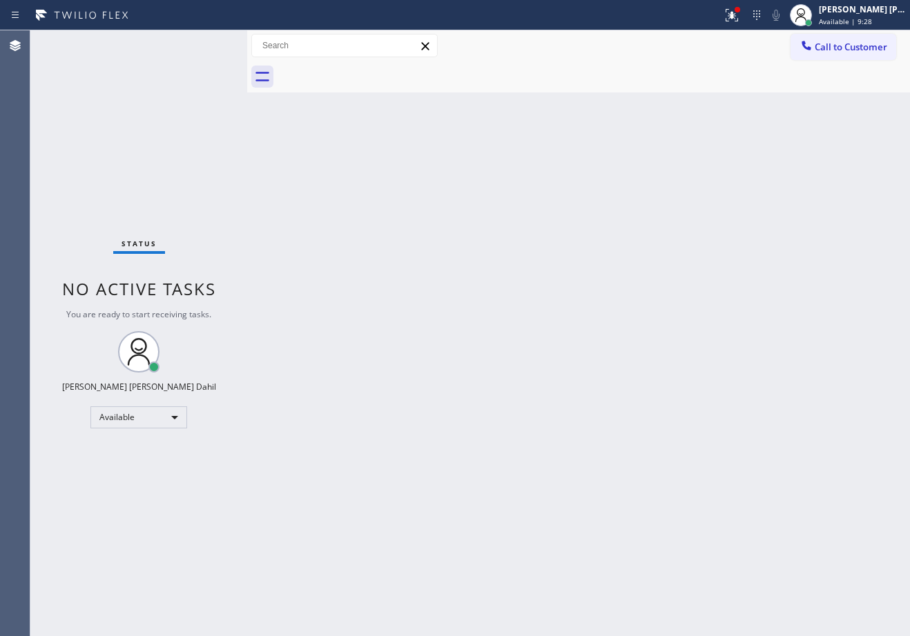
click at [204, 43] on div "Status No active tasks You are ready to start receiving tasks. [PERSON_NAME] [P…" at bounding box center [138, 333] width 217 height 606
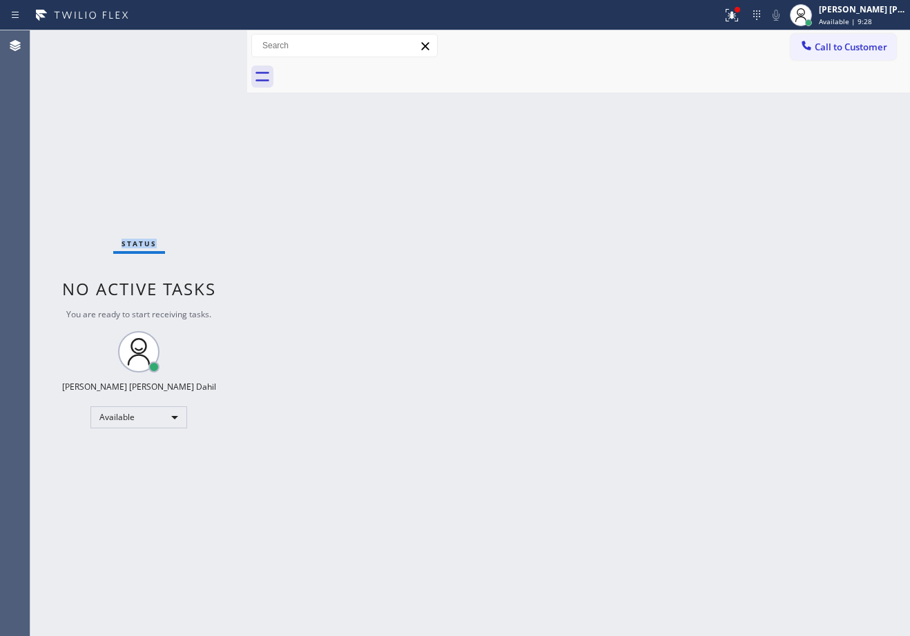
click at [204, 43] on div "Status No active tasks You are ready to start receiving tasks. [PERSON_NAME] [P…" at bounding box center [138, 333] width 217 height 606
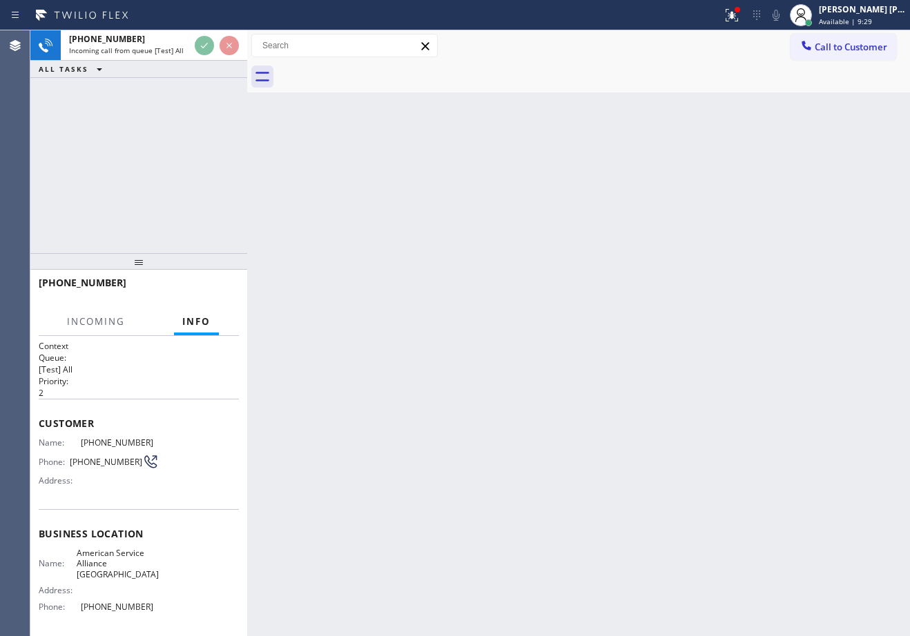
click at [204, 43] on icon at bounding box center [204, 45] width 17 height 17
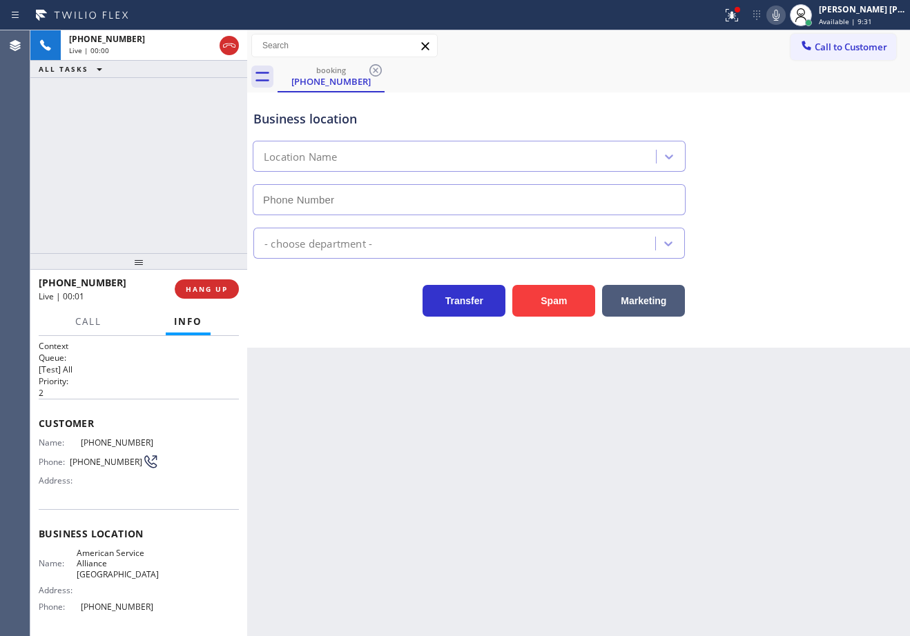
type input "(415) 548-9787"
click at [524, 309] on button "Spam" at bounding box center [553, 301] width 83 height 32
click at [765, 16] on icon at bounding box center [756, 15] width 17 height 17
click at [740, 14] on icon at bounding box center [731, 15] width 17 height 17
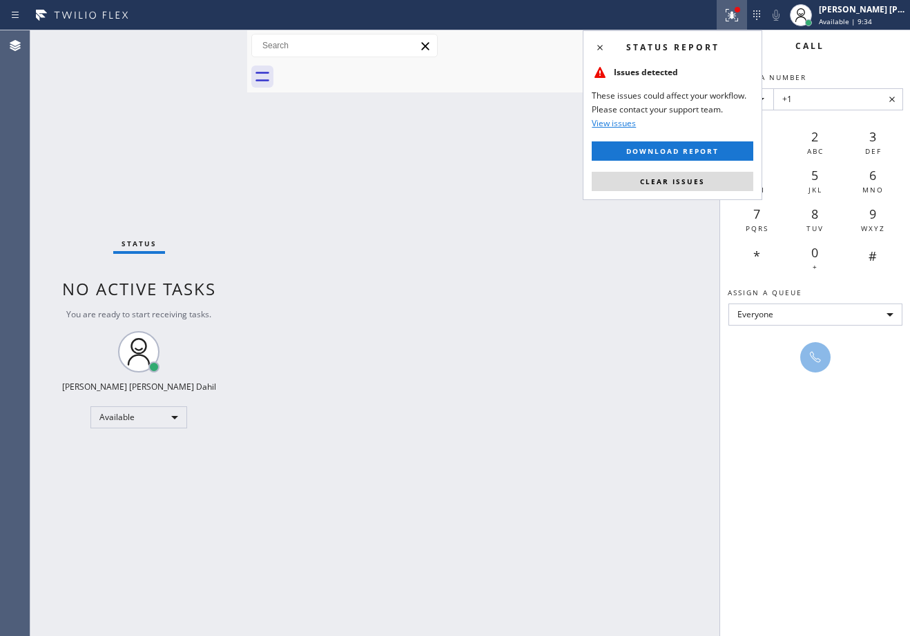
click at [695, 272] on div "Back to Dashboard Change Sender ID Customers Technicians Select a contact Outbo…" at bounding box center [578, 333] width 663 height 606
click at [740, 7] on div at bounding box center [737, 10] width 6 height 6
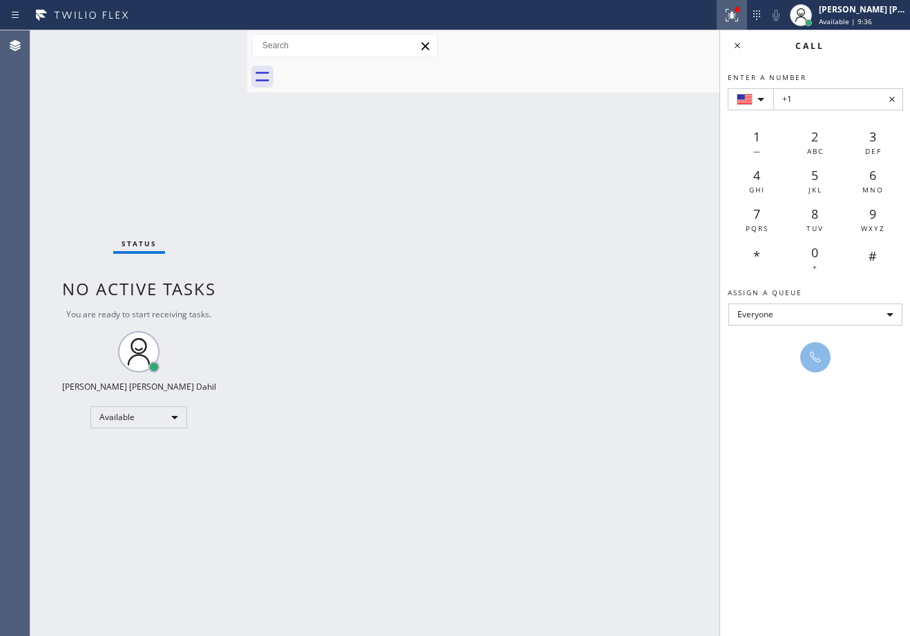
click at [736, 13] on icon at bounding box center [731, 13] width 8 height 5
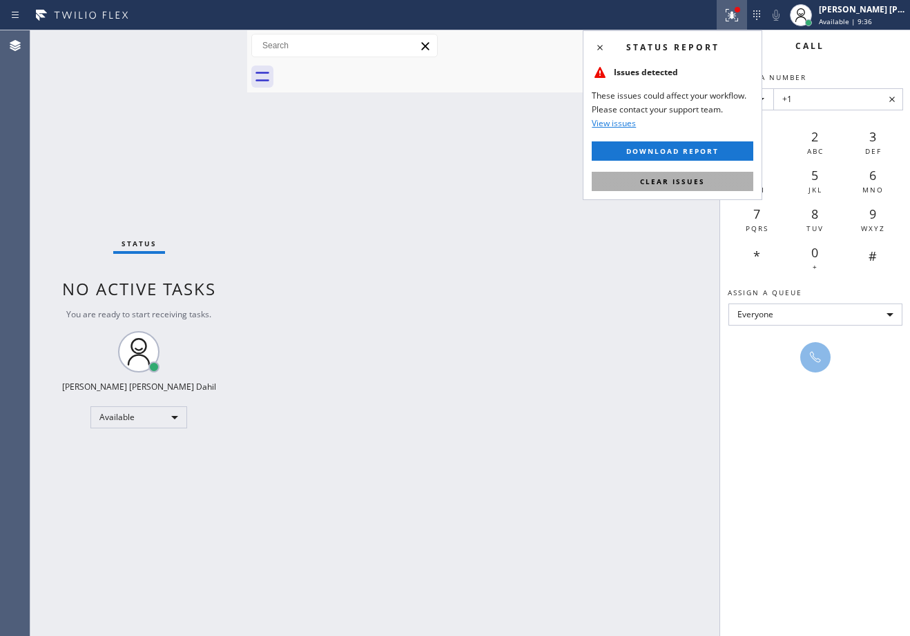
click at [665, 186] on button "Clear issues" at bounding box center [671, 181] width 161 height 19
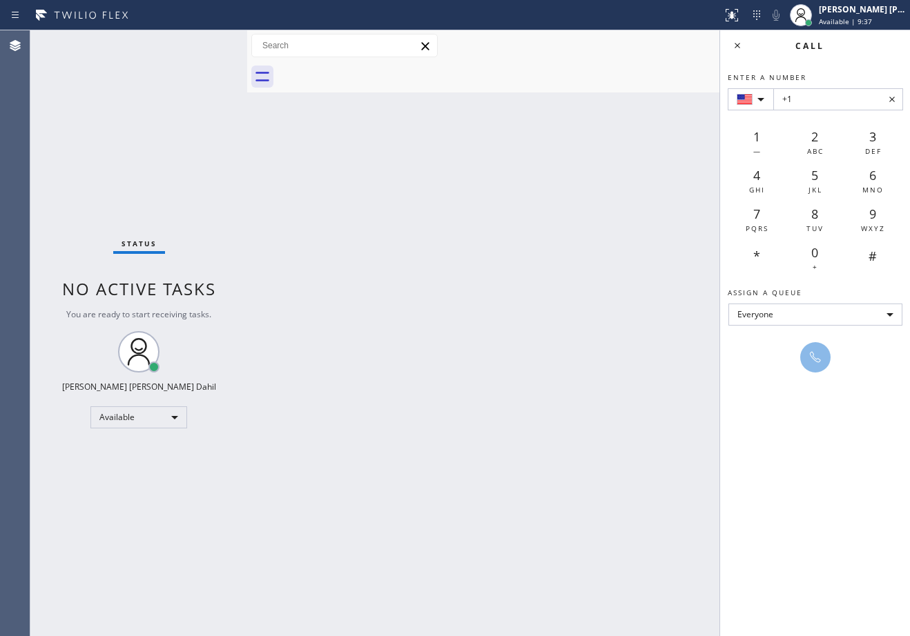
click at [739, 49] on icon at bounding box center [737, 45] width 17 height 17
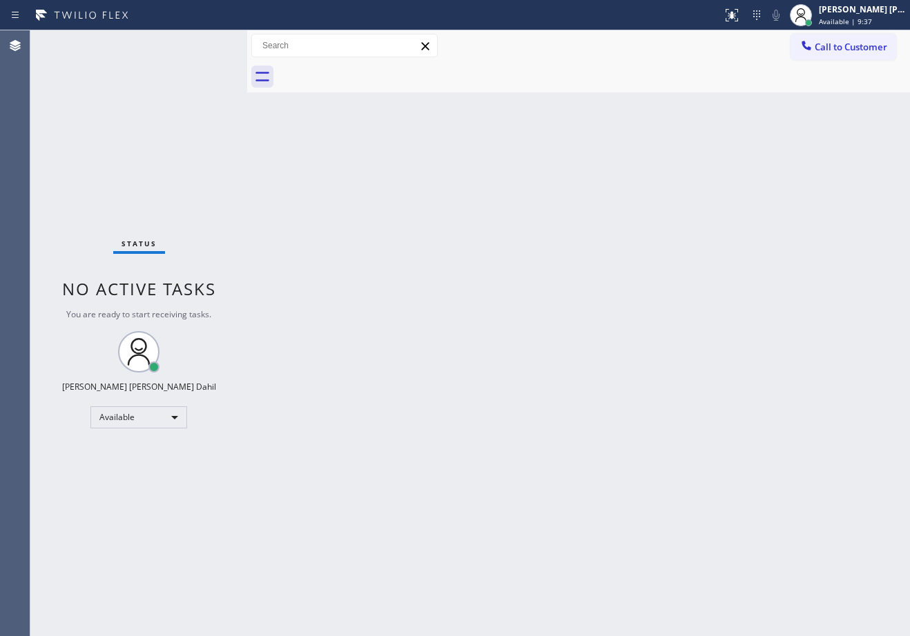
click at [657, 127] on div "Back to Dashboard Change Sender ID Customers Technicians Select a contact Outbo…" at bounding box center [578, 333] width 663 height 606
click at [204, 43] on div "Status No active tasks You are ready to start receiving tasks. [PERSON_NAME] [P…" at bounding box center [138, 333] width 217 height 606
click at [203, 42] on div "Status No active tasks You are ready to start receiving tasks. [PERSON_NAME] [P…" at bounding box center [138, 333] width 217 height 606
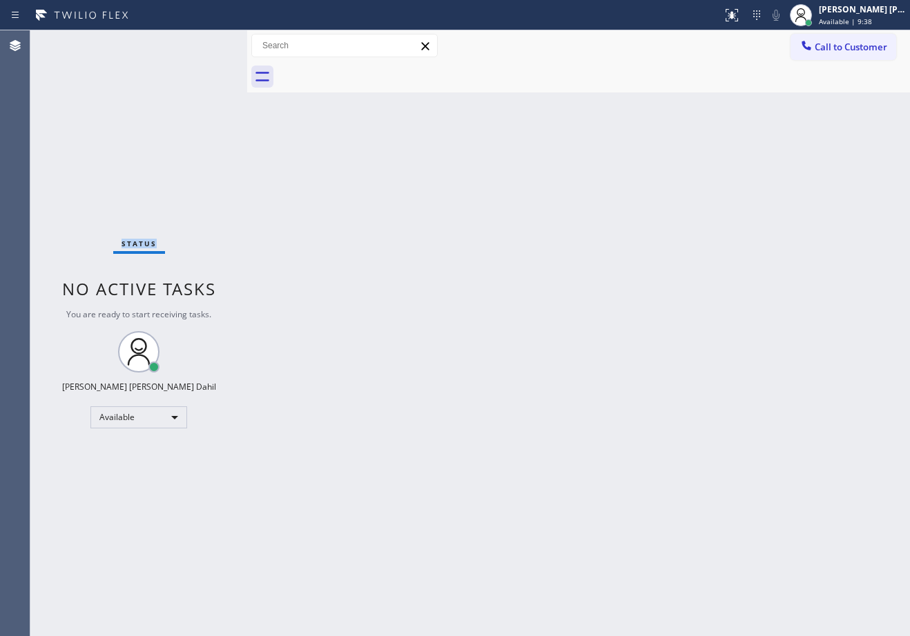
click at [204, 43] on div "Status No active tasks You are ready to start receiving tasks. [PERSON_NAME] [P…" at bounding box center [138, 333] width 217 height 606
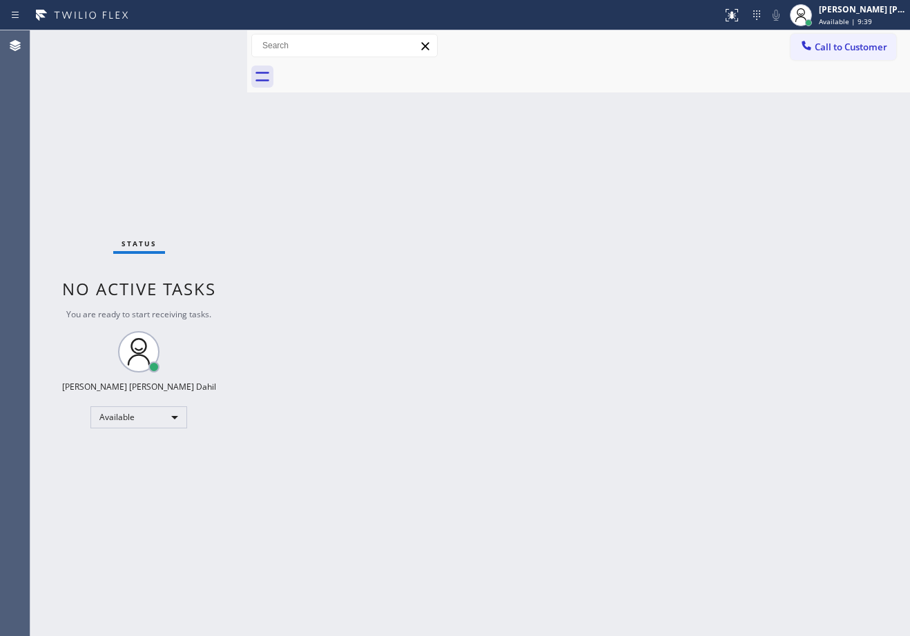
click at [204, 52] on div "Status No active tasks You are ready to start receiving tasks. [PERSON_NAME] [P…" at bounding box center [138, 333] width 217 height 606
click at [209, 61] on div "Status No active tasks You are ready to start receiving tasks. [PERSON_NAME] [P…" at bounding box center [138, 333] width 217 height 606
click at [208, 56] on div "Status No active tasks You are ready to start receiving tasks. [PERSON_NAME] [P…" at bounding box center [138, 333] width 217 height 606
click at [207, 50] on div "Status No active tasks You are ready to start receiving tasks. [PERSON_NAME] [P…" at bounding box center [138, 333] width 217 height 606
click at [207, 48] on div "Status No active tasks You are ready to start receiving tasks. [PERSON_NAME] [P…" at bounding box center [138, 333] width 217 height 606
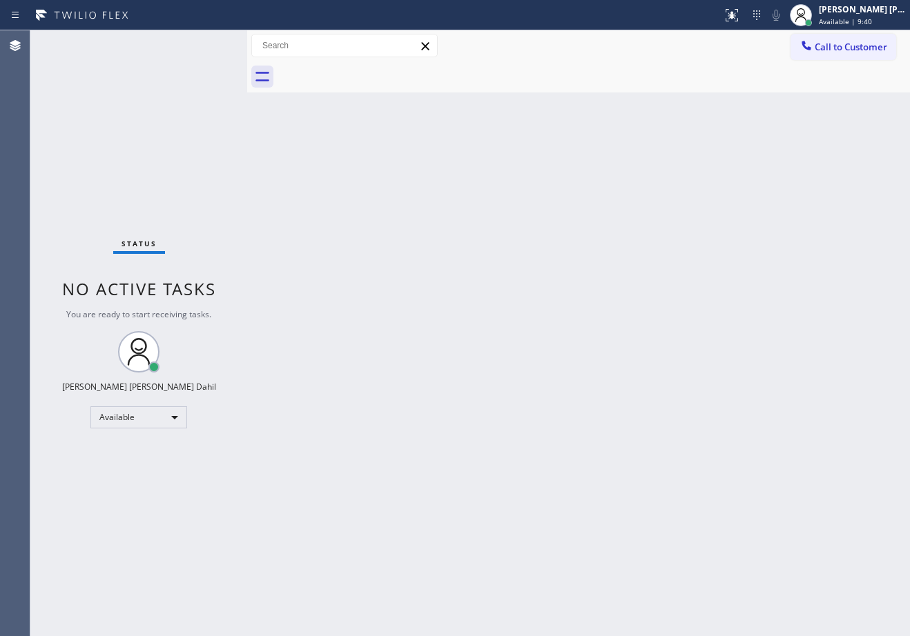
click at [205, 48] on div "Status No active tasks You are ready to start receiving tasks. [PERSON_NAME] [P…" at bounding box center [138, 333] width 217 height 606
click at [204, 46] on div "Status No active tasks You are ready to start receiving tasks. [PERSON_NAME] [P…" at bounding box center [138, 333] width 217 height 606
click at [205, 43] on div "Status No active tasks You are ready to start receiving tasks. [PERSON_NAME] [P…" at bounding box center [138, 333] width 217 height 606
click at [179, 19] on div "Status report No issues detected If you experience an issue, please download th…" at bounding box center [455, 318] width 910 height 636
click at [204, 43] on div "Status No active tasks You are ready to start receiving tasks. [PERSON_NAME] [P…" at bounding box center [138, 333] width 217 height 606
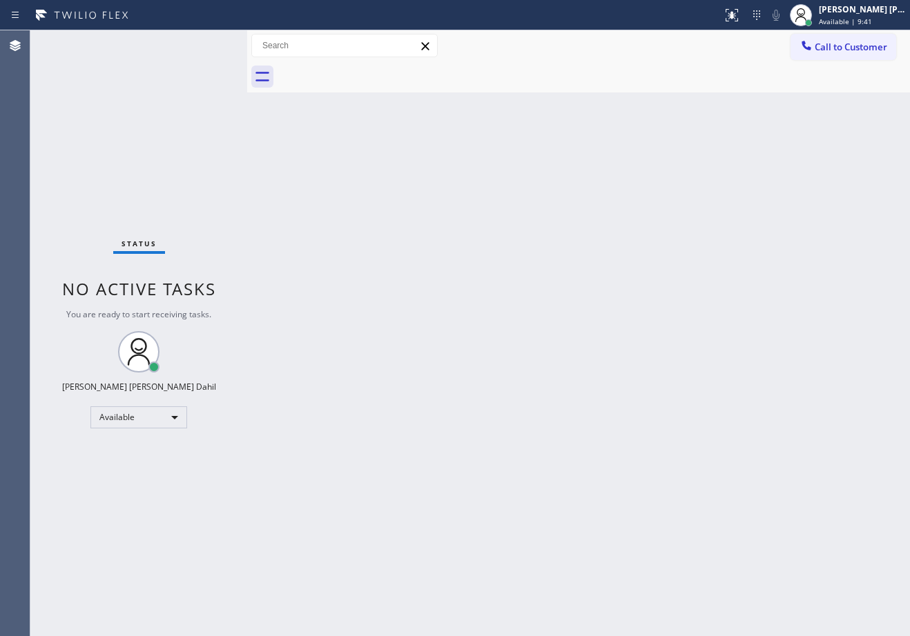
click at [204, 43] on div "Status No active tasks You are ready to start receiving tasks. [PERSON_NAME] [P…" at bounding box center [138, 333] width 217 height 606
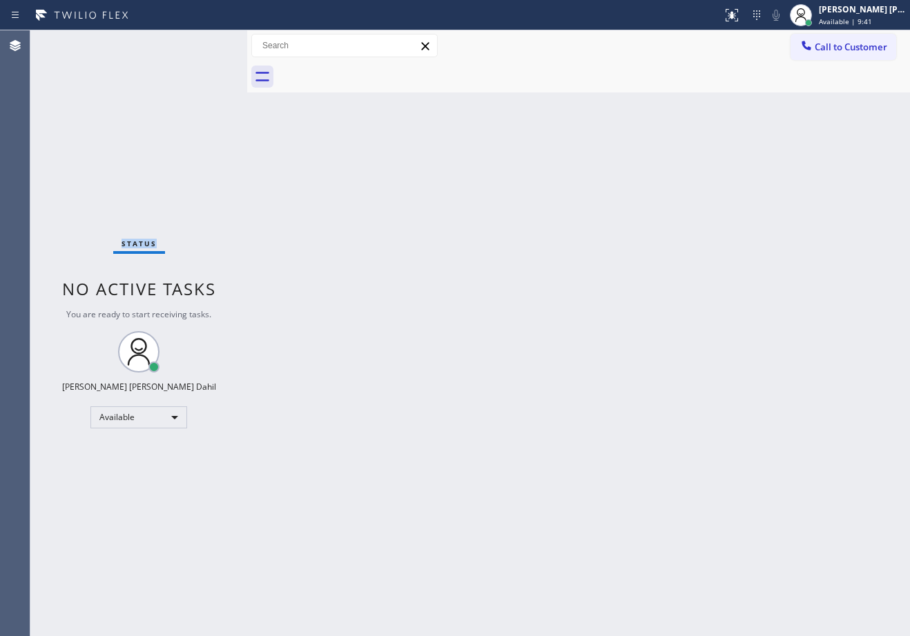
click at [204, 43] on div "Status No active tasks You are ready to start receiving tasks. [PERSON_NAME] [P…" at bounding box center [138, 333] width 217 height 606
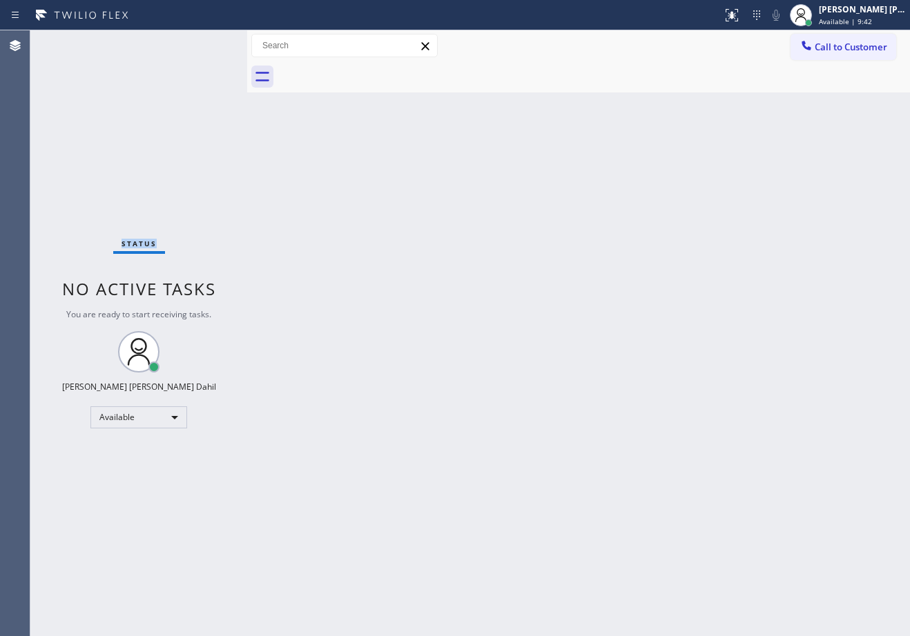
click at [204, 43] on div "Status No active tasks You are ready to start receiving tasks. [PERSON_NAME] [P…" at bounding box center [138, 333] width 217 height 606
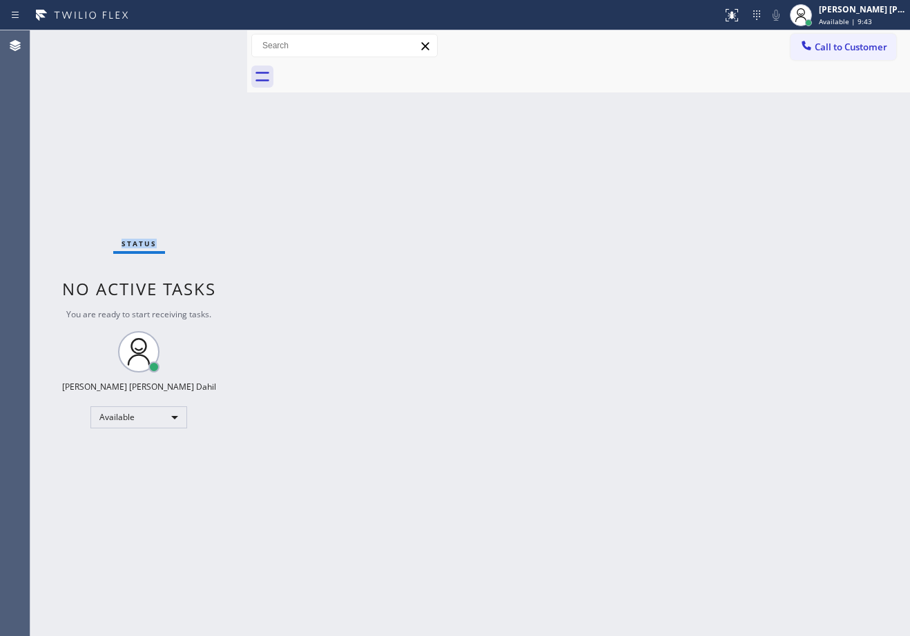
click at [203, 45] on div "Status No active tasks You are ready to start receiving tasks. [PERSON_NAME] [P…" at bounding box center [138, 333] width 217 height 606
click at [202, 43] on div "Status No active tasks You are ready to start receiving tasks. [PERSON_NAME] [P…" at bounding box center [138, 333] width 217 height 606
click at [203, 43] on div "Status No active tasks You are ready to start receiving tasks. [PERSON_NAME] [P…" at bounding box center [138, 333] width 217 height 606
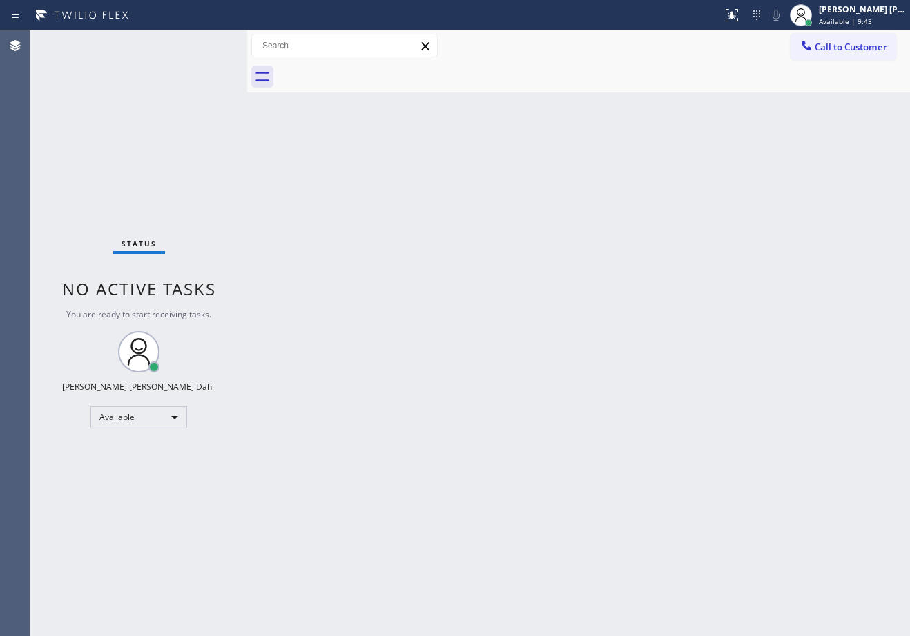
click at [202, 43] on div "Status No active tasks You are ready to start receiving tasks. [PERSON_NAME] [P…" at bounding box center [138, 333] width 217 height 606
click at [203, 43] on div "Status No active tasks You are ready to start receiving tasks. [PERSON_NAME] [P…" at bounding box center [138, 333] width 217 height 606
click at [204, 43] on div "Status No active tasks You are ready to start receiving tasks. [PERSON_NAME] [P…" at bounding box center [138, 333] width 217 height 606
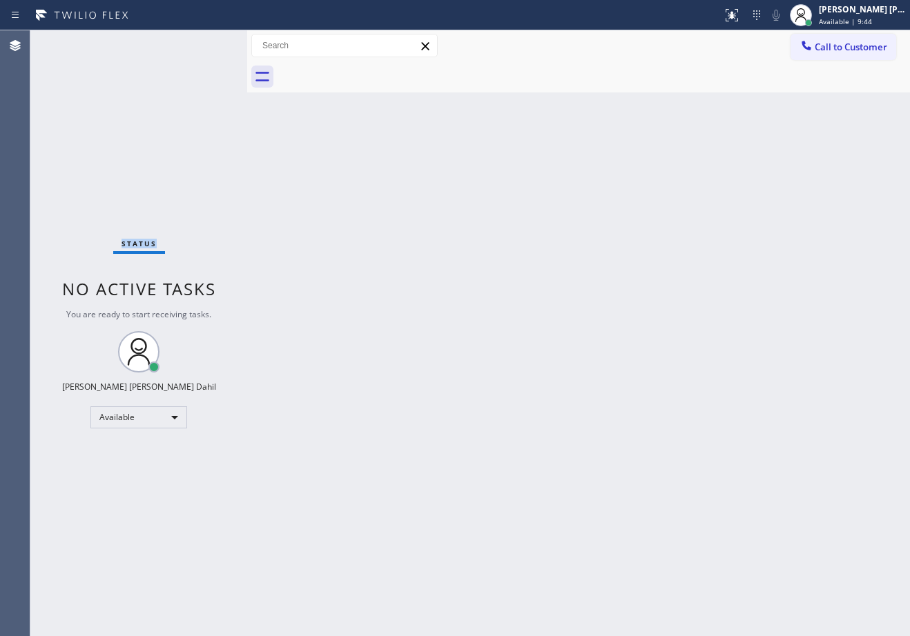
drag, startPoint x: 204, startPoint y: 43, endPoint x: 216, endPoint y: 48, distance: 12.7
click at [206, 43] on div "Status No active tasks You are ready to start receiving tasks. [PERSON_NAME] [P…" at bounding box center [138, 333] width 217 height 606
click at [207, 46] on div "Status No active tasks You are ready to start receiving tasks. [PERSON_NAME] [P…" at bounding box center [138, 333] width 217 height 606
click at [204, 43] on div "Status No active tasks You are ready to start receiving tasks. [PERSON_NAME] [P…" at bounding box center [138, 333] width 217 height 606
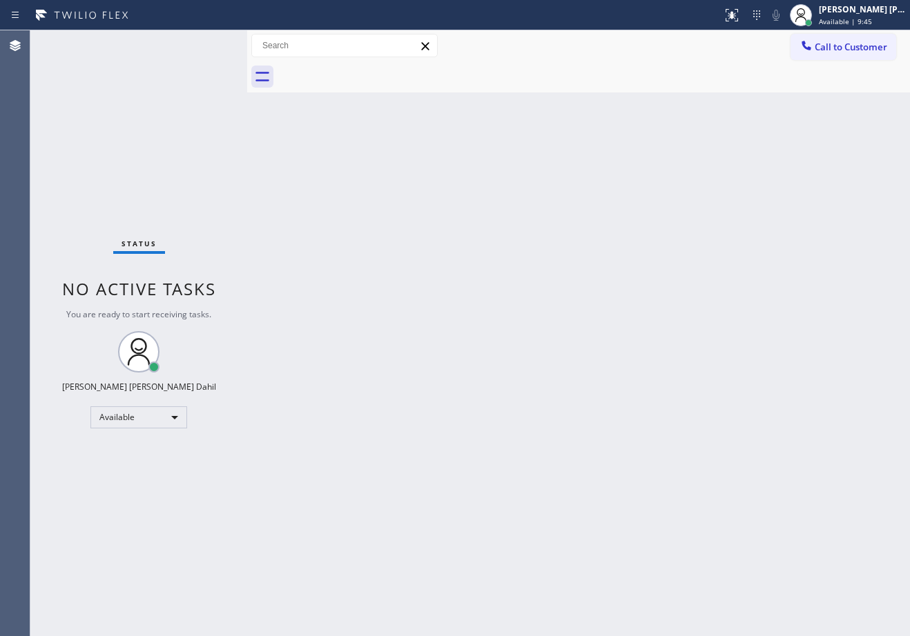
click at [204, 43] on div "Status No active tasks You are ready to start receiving tasks. [PERSON_NAME] [P…" at bounding box center [138, 333] width 217 height 606
click at [649, 161] on div "Back to Dashboard Change Sender ID Customers Technicians Select a contact Outbo…" at bounding box center [578, 333] width 663 height 606
click at [204, 43] on div "Status No active tasks You are ready to start receiving tasks. [PERSON_NAME] [P…" at bounding box center [138, 333] width 217 height 606
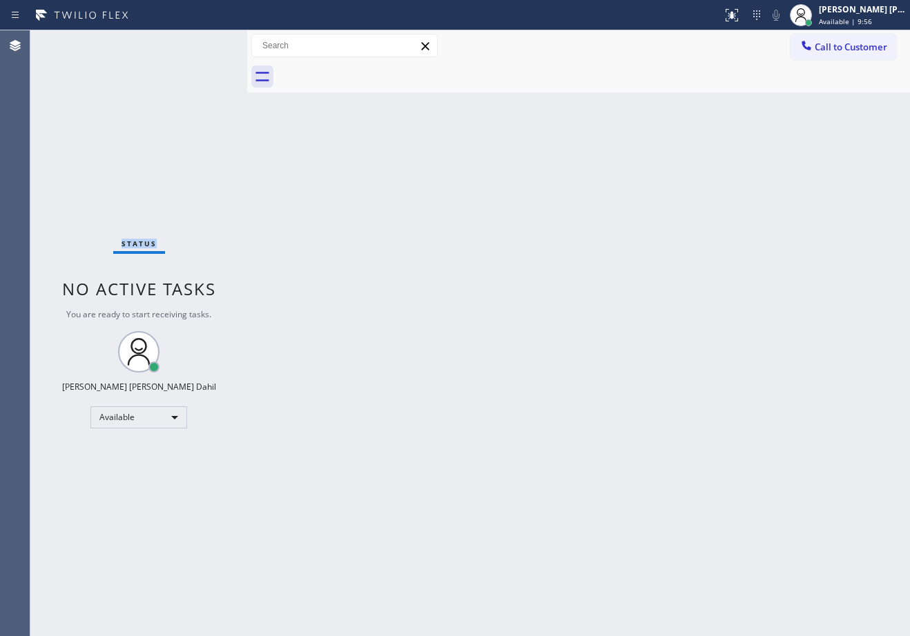
click at [204, 43] on div "Status No active tasks You are ready to start receiving tasks. [PERSON_NAME] [P…" at bounding box center [138, 333] width 217 height 606
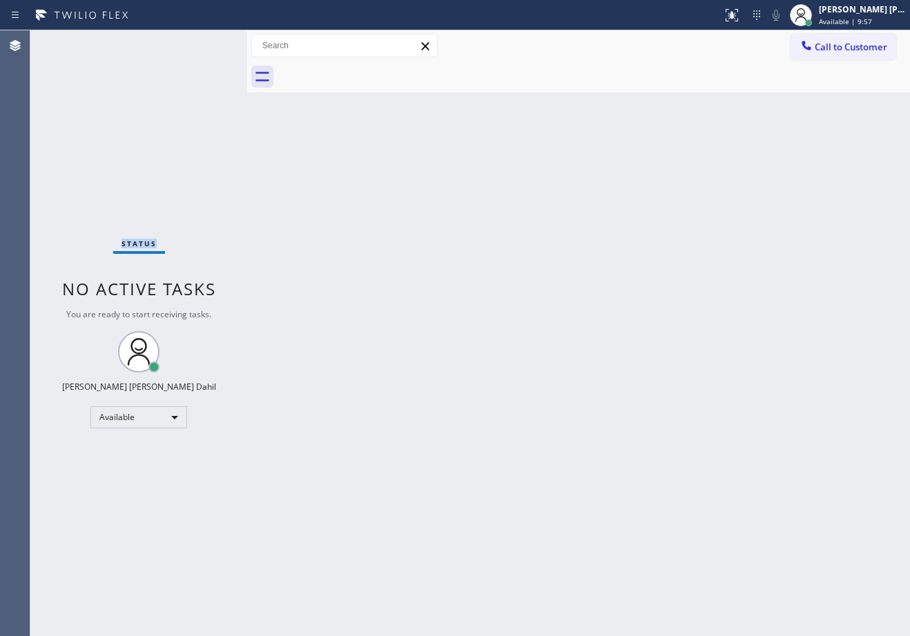
click at [204, 43] on div "Status No active tasks You are ready to start receiving tasks. [PERSON_NAME] [P…" at bounding box center [138, 333] width 217 height 606
click at [204, 46] on div "Status No active tasks You are ready to start receiving tasks. [PERSON_NAME] [P…" at bounding box center [138, 333] width 217 height 606
click at [204, 45] on div "Status No active tasks You are ready to start receiving tasks. [PERSON_NAME] [P…" at bounding box center [138, 333] width 217 height 606
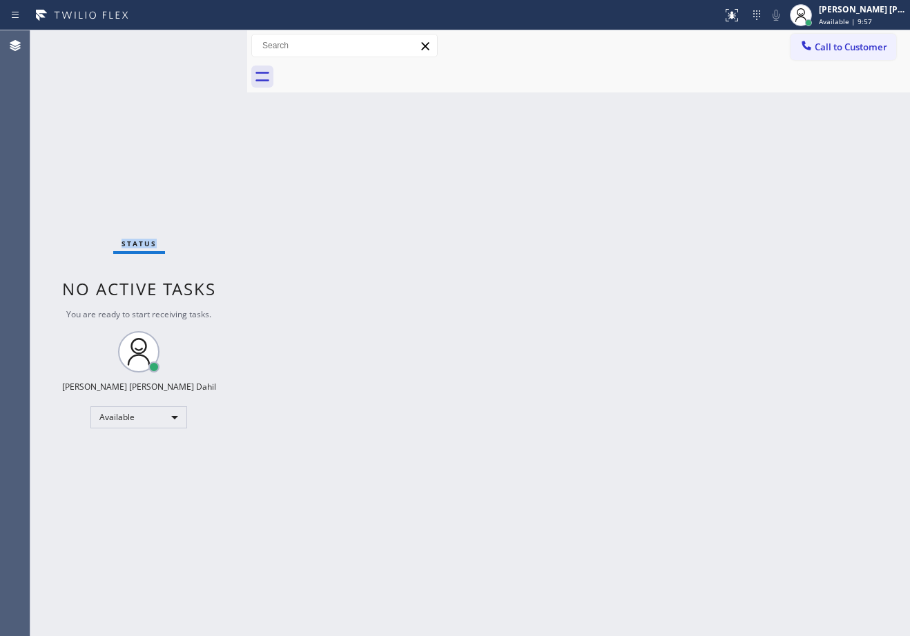
click at [204, 43] on div "Status No active tasks You are ready to start receiving tasks. [PERSON_NAME] [P…" at bounding box center [138, 333] width 217 height 606
click at [204, 46] on div "Status No active tasks You are ready to start receiving tasks. [PERSON_NAME] [P…" at bounding box center [138, 333] width 217 height 606
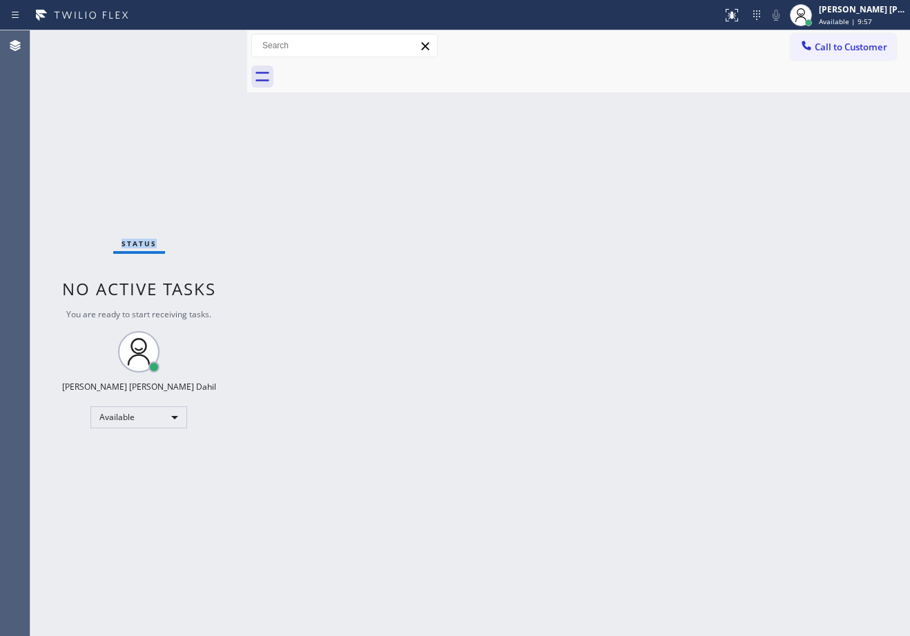
click at [206, 45] on div "Status No active tasks You are ready to start receiving tasks. [PERSON_NAME] [P…" at bounding box center [138, 333] width 217 height 606
click at [206, 46] on div "Status No active tasks You are ready to start receiving tasks. [PERSON_NAME] [P…" at bounding box center [138, 333] width 217 height 606
click at [206, 45] on div "Status No active tasks You are ready to start receiving tasks. [PERSON_NAME] [P…" at bounding box center [138, 333] width 217 height 606
click at [204, 44] on div "Status No active tasks You are ready to start receiving tasks. [PERSON_NAME] [P…" at bounding box center [138, 333] width 217 height 606
click at [204, 45] on div "Status No active tasks You are ready to start receiving tasks. [PERSON_NAME] [P…" at bounding box center [138, 333] width 217 height 606
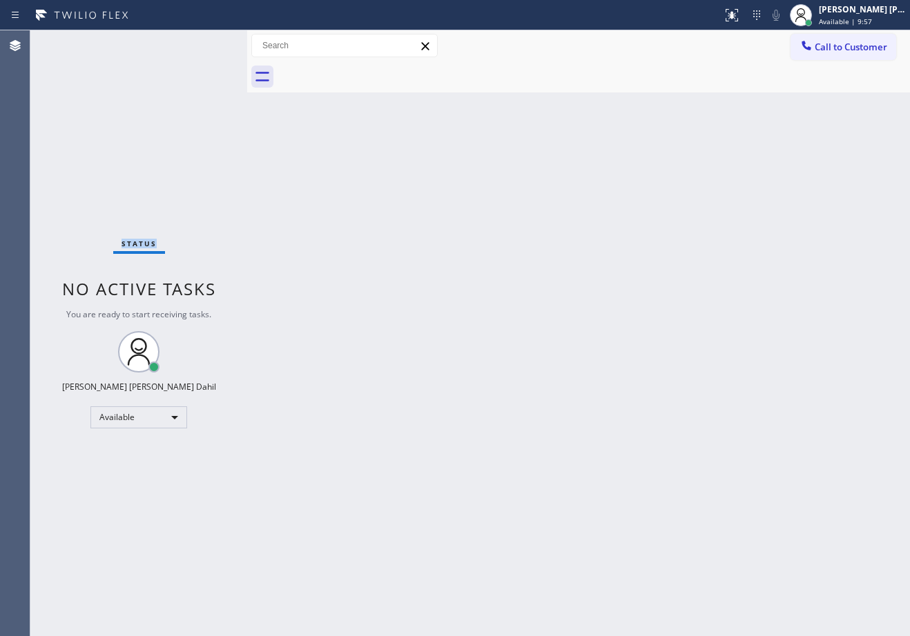
click at [206, 46] on div "Status No active tasks You are ready to start receiving tasks. [PERSON_NAME] [P…" at bounding box center [138, 333] width 217 height 606
click at [207, 47] on div "Status No active tasks You are ready to start receiving tasks. [PERSON_NAME] [P…" at bounding box center [138, 333] width 217 height 606
click at [207, 46] on div "Status No active tasks You are ready to start receiving tasks. [PERSON_NAME] [P…" at bounding box center [138, 333] width 217 height 606
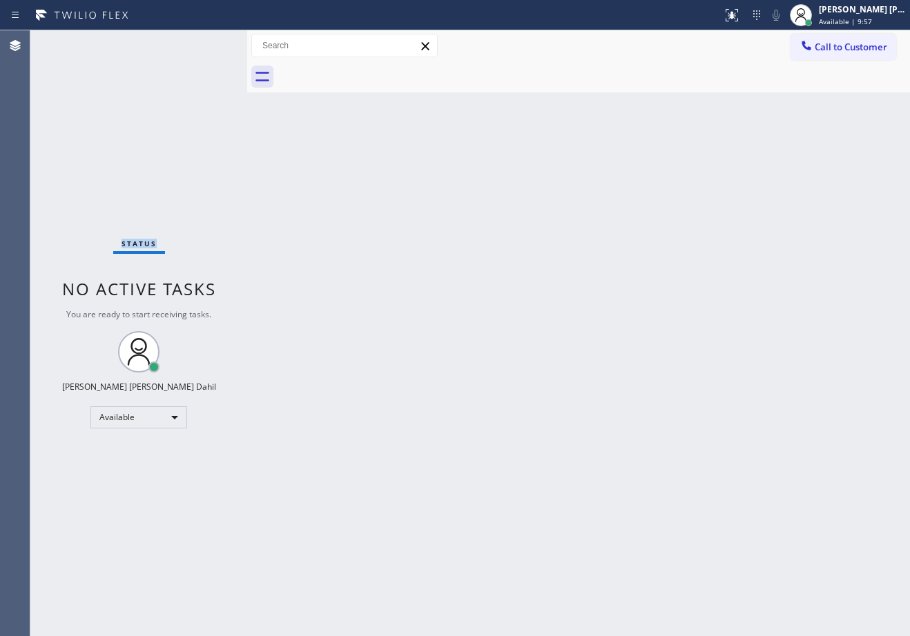
click at [207, 48] on div "Status No active tasks You are ready to start receiving tasks. [PERSON_NAME] [P…" at bounding box center [138, 333] width 217 height 606
click at [208, 50] on div "Status No active tasks You are ready to start receiving tasks. [PERSON_NAME] [P…" at bounding box center [138, 333] width 217 height 606
drag, startPoint x: 208, startPoint y: 49, endPoint x: 218, endPoint y: 65, distance: 19.0
click at [208, 51] on div "Status No active tasks You are ready to start receiving tasks. [PERSON_NAME] [P…" at bounding box center [138, 333] width 217 height 606
click at [217, 63] on div "Status No active tasks You are ready to start receiving tasks. [PERSON_NAME] [P…" at bounding box center [138, 333] width 217 height 606
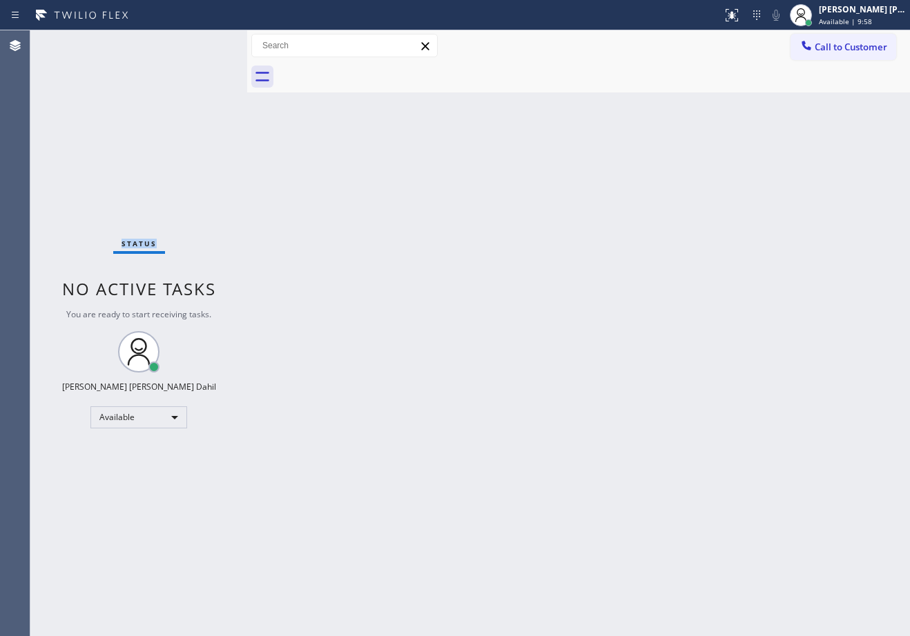
drag, startPoint x: 208, startPoint y: 50, endPoint x: 217, endPoint y: 61, distance: 14.4
click at [208, 51] on div "Status No active tasks You are ready to start receiving tasks. [PERSON_NAME] [P…" at bounding box center [138, 333] width 217 height 606
click at [207, 49] on div "Status No active tasks You are ready to start receiving tasks. [PERSON_NAME] [P…" at bounding box center [138, 333] width 217 height 606
click at [210, 50] on div "Status No active tasks You are ready to start receiving tasks. [PERSON_NAME] [P…" at bounding box center [138, 333] width 217 height 606
click at [211, 50] on div "Status No active tasks You are ready to start receiving tasks. [PERSON_NAME] [P…" at bounding box center [138, 333] width 217 height 606
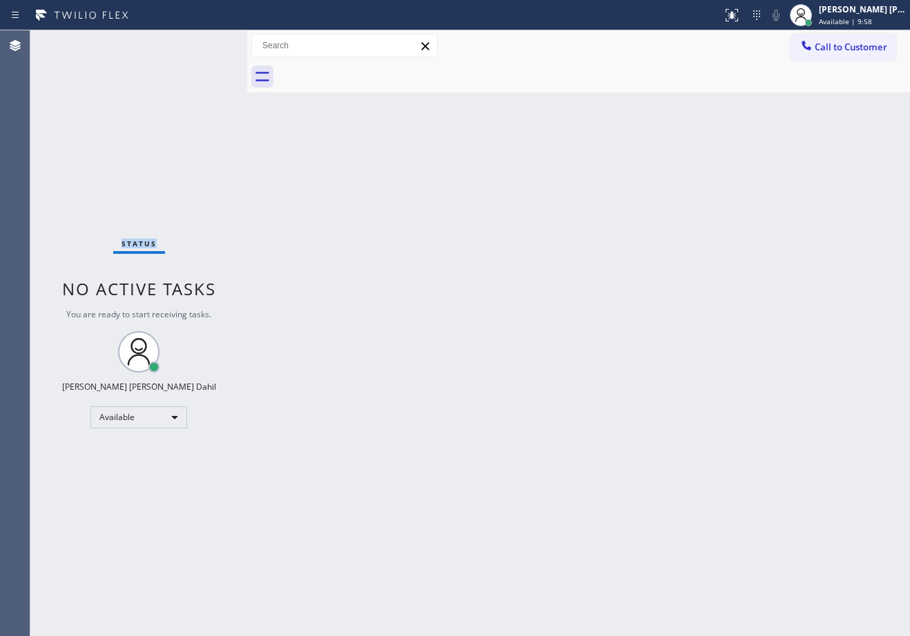
click at [208, 48] on div "Status No active tasks You are ready to start receiving tasks. [PERSON_NAME] [P…" at bounding box center [138, 333] width 217 height 606
click at [212, 51] on div "Status No active tasks You are ready to start receiving tasks. [PERSON_NAME] [P…" at bounding box center [138, 333] width 217 height 606
click at [204, 43] on div "Status No active tasks You are ready to start receiving tasks. [PERSON_NAME] [P…" at bounding box center [138, 333] width 217 height 606
drag, startPoint x: 204, startPoint y: 43, endPoint x: 192, endPoint y: 43, distance: 12.4
click at [204, 43] on div "Status No active tasks You are ready to start receiving tasks. [PERSON_NAME] [P…" at bounding box center [138, 333] width 217 height 606
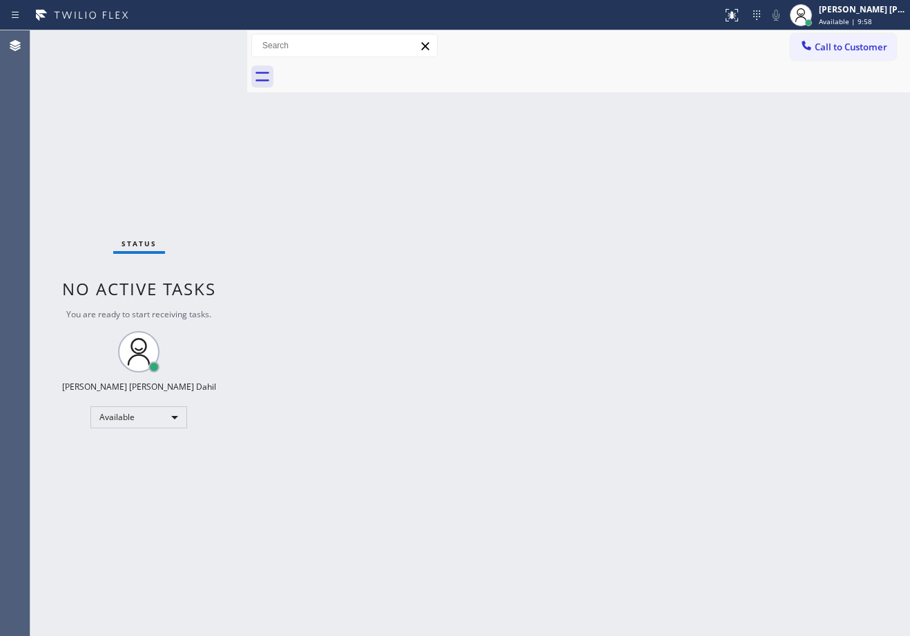
click at [200, 43] on div "Status No active tasks You are ready to start receiving tasks. [PERSON_NAME] [P…" at bounding box center [138, 333] width 217 height 606
click at [199, 44] on div "Status No active tasks You are ready to start receiving tasks. [PERSON_NAME] [P…" at bounding box center [138, 333] width 217 height 606
click at [203, 43] on div "Status No active tasks You are ready to start receiving tasks. [PERSON_NAME] [P…" at bounding box center [138, 333] width 217 height 606
click at [204, 43] on div "Status No active tasks You are ready to start receiving tasks. [PERSON_NAME] [P…" at bounding box center [138, 333] width 217 height 606
click at [204, 44] on div "Status No active tasks You are ready to start receiving tasks. [PERSON_NAME] [P…" at bounding box center [138, 333] width 217 height 606
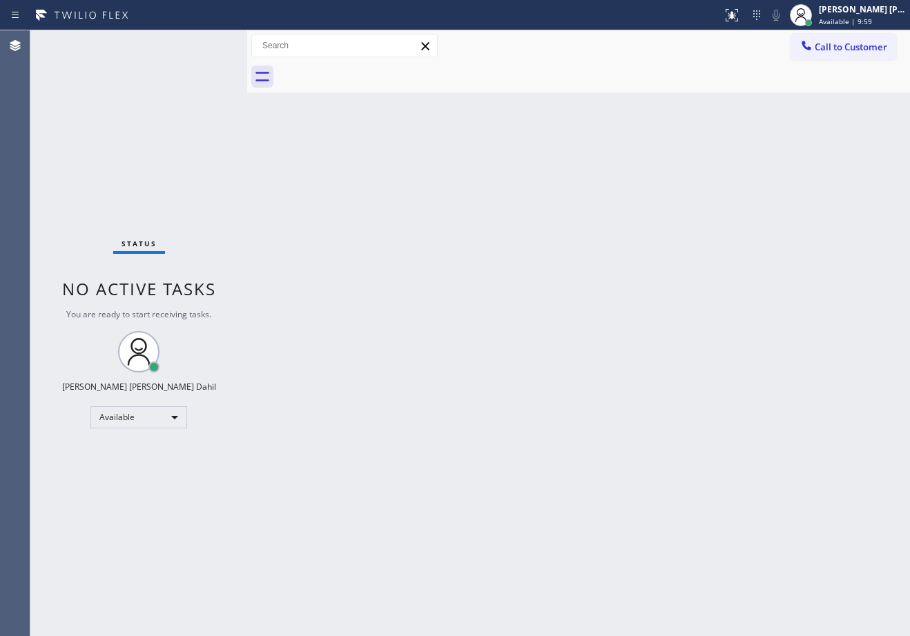
click at [204, 43] on div "Status No active tasks You are ready to start receiving tasks. [PERSON_NAME] [P…" at bounding box center [138, 333] width 217 height 606
click at [212, 46] on div "Status No active tasks You are ready to start receiving tasks. [PERSON_NAME] [P…" at bounding box center [138, 333] width 217 height 606
click at [208, 45] on div "Status No active tasks You are ready to start receiving tasks. [PERSON_NAME] [P…" at bounding box center [138, 333] width 217 height 606
click at [208, 46] on div "Status No active tasks You are ready to start receiving tasks. [PERSON_NAME] [P…" at bounding box center [138, 333] width 217 height 606
click at [206, 43] on div "Status No active tasks You are ready to start receiving tasks. [PERSON_NAME] [P…" at bounding box center [138, 333] width 217 height 606
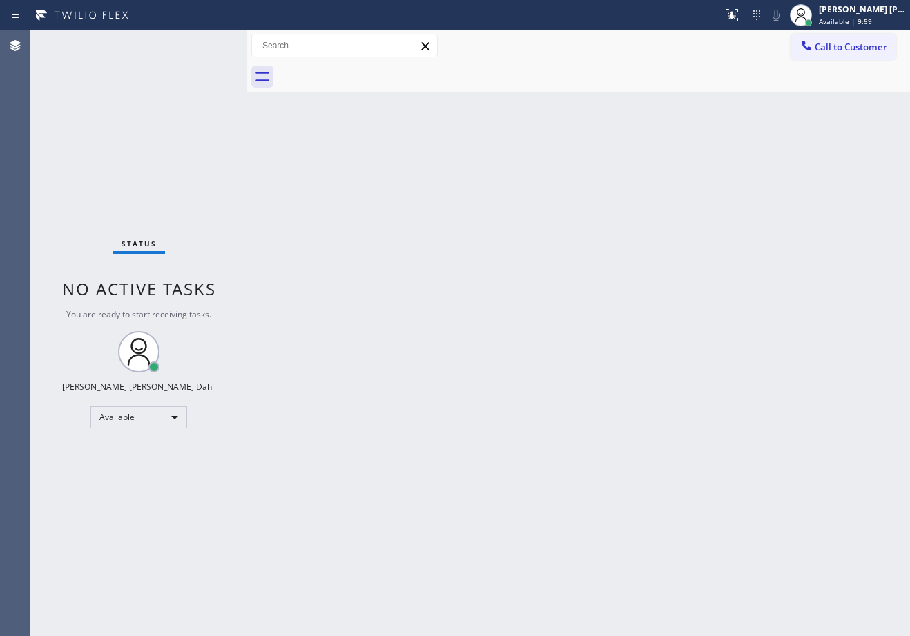
click at [204, 43] on div "Status No active tasks You are ready to start receiving tasks. [PERSON_NAME] [P…" at bounding box center [138, 333] width 217 height 606
click at [205, 43] on div "Status No active tasks You are ready to start receiving tasks. [PERSON_NAME] [P…" at bounding box center [138, 333] width 217 height 606
click at [204, 43] on div "Status No active tasks You are ready to start receiving tasks. [PERSON_NAME] [P…" at bounding box center [138, 333] width 217 height 606
click at [204, 44] on div "Status No active tasks You are ready to start receiving tasks. [PERSON_NAME] [P…" at bounding box center [138, 333] width 217 height 606
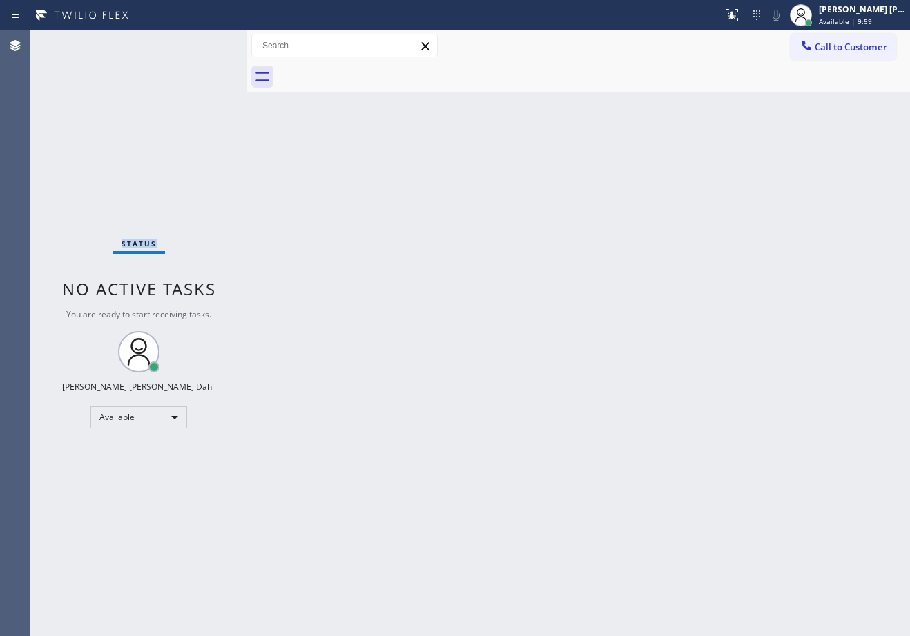
click at [204, 43] on div "Status No active tasks You are ready to start receiving tasks. [PERSON_NAME] [P…" at bounding box center [138, 333] width 217 height 606
click at [206, 45] on div "Status No active tasks You are ready to start receiving tasks. [PERSON_NAME] [P…" at bounding box center [138, 333] width 217 height 606
click at [204, 43] on div "Status No active tasks You are ready to start receiving tasks. [PERSON_NAME] [P…" at bounding box center [138, 333] width 217 height 606
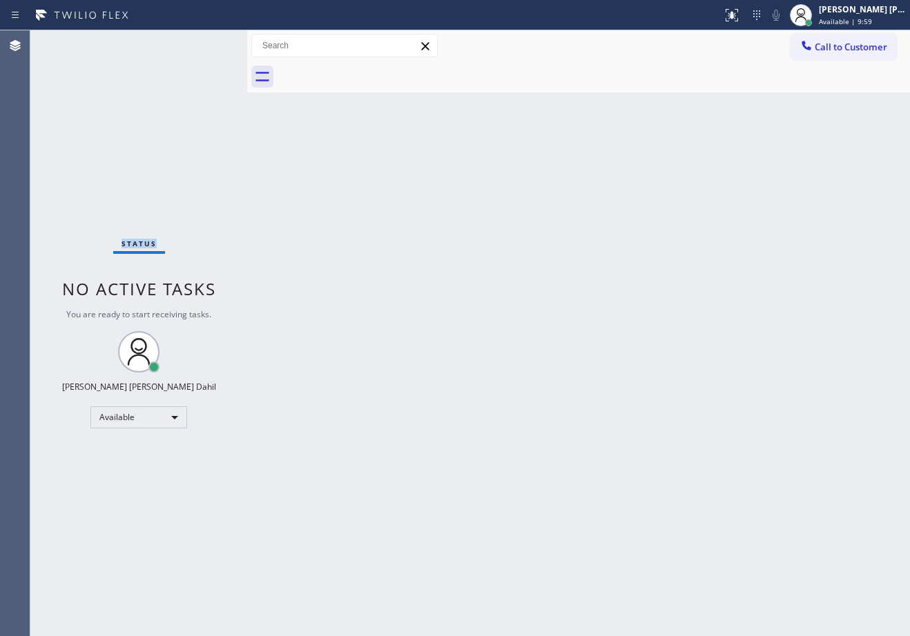
click at [204, 43] on div "Status No active tasks You are ready to start receiving tasks. [PERSON_NAME] [P…" at bounding box center [138, 333] width 217 height 606
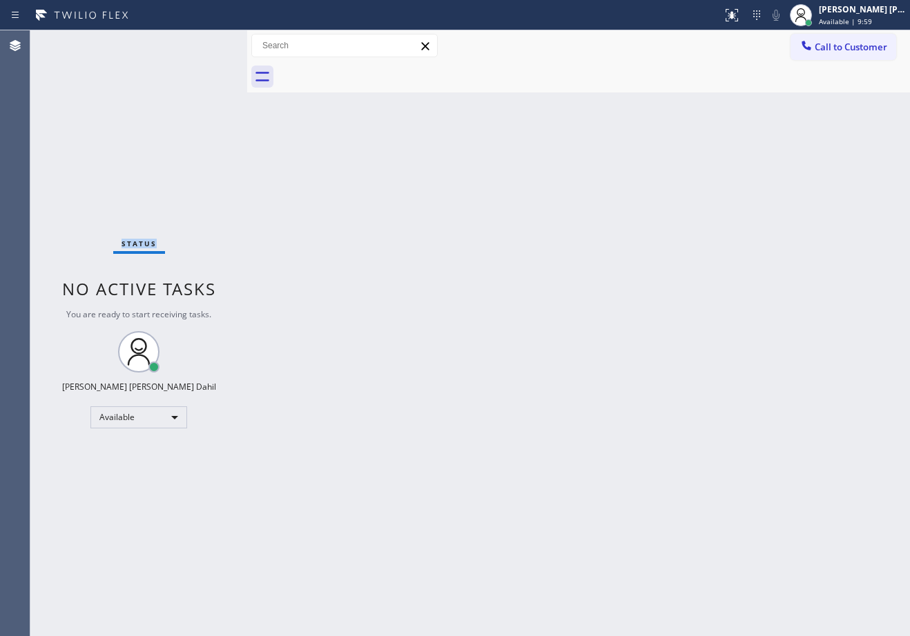
click at [204, 43] on div "Status No active tasks You are ready to start receiving tasks. [PERSON_NAME] [P…" at bounding box center [138, 333] width 217 height 606
click at [207, 45] on div "Status No active tasks You are ready to start receiving tasks. [PERSON_NAME] [P…" at bounding box center [138, 333] width 217 height 606
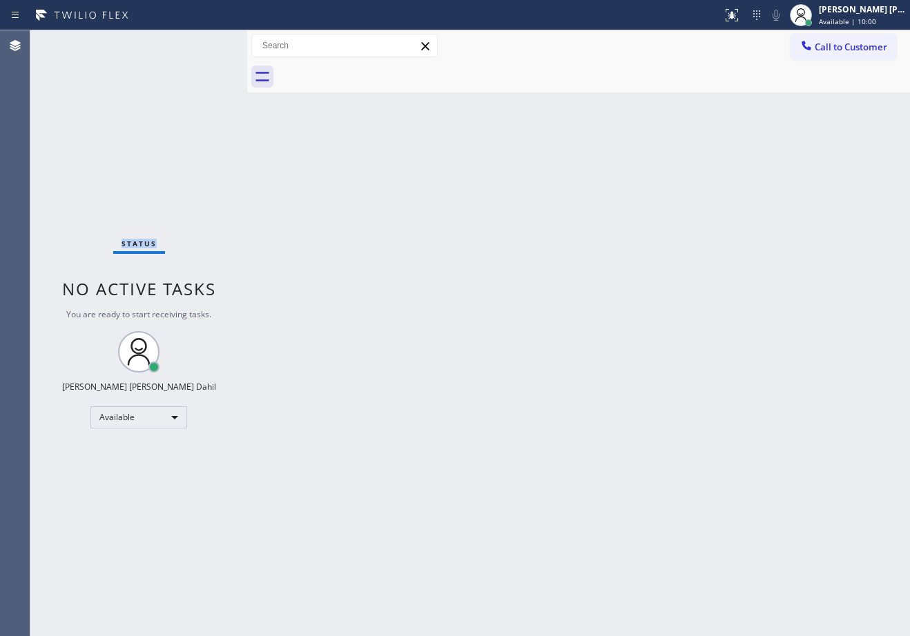
click at [204, 43] on div "Status No active tasks You are ready to start receiving tasks. [PERSON_NAME] [P…" at bounding box center [138, 333] width 217 height 606
click at [203, 44] on div "Status No active tasks You are ready to start receiving tasks. [PERSON_NAME] [P…" at bounding box center [138, 333] width 217 height 606
click at [202, 44] on div "Status No active tasks You are ready to start receiving tasks. [PERSON_NAME] [P…" at bounding box center [138, 333] width 217 height 606
click at [204, 43] on div "Status No active tasks You are ready to start receiving tasks. [PERSON_NAME] [P…" at bounding box center [138, 333] width 217 height 606
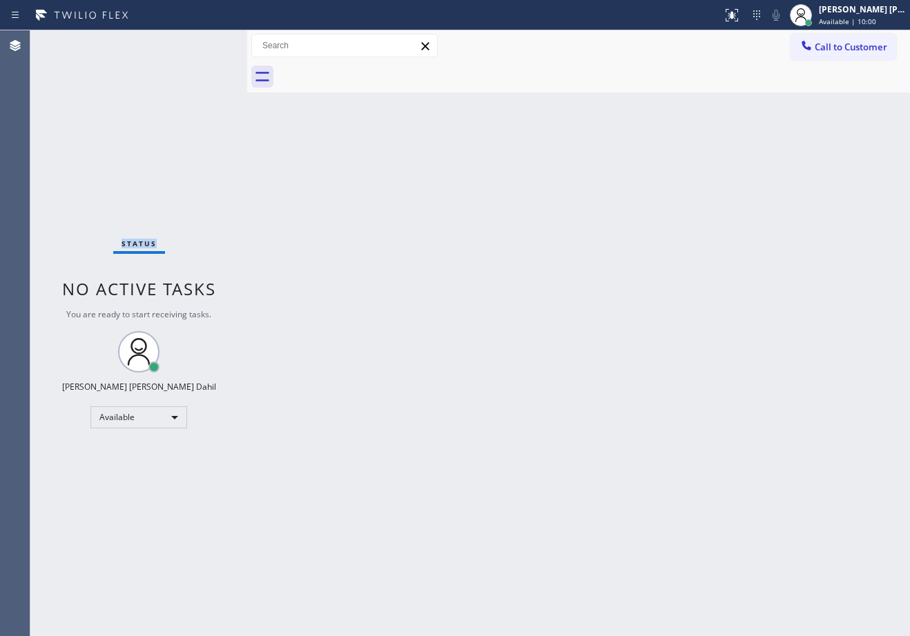
click at [204, 43] on div "Status No active tasks You are ready to start receiving tasks. [PERSON_NAME] [P…" at bounding box center [138, 333] width 217 height 606
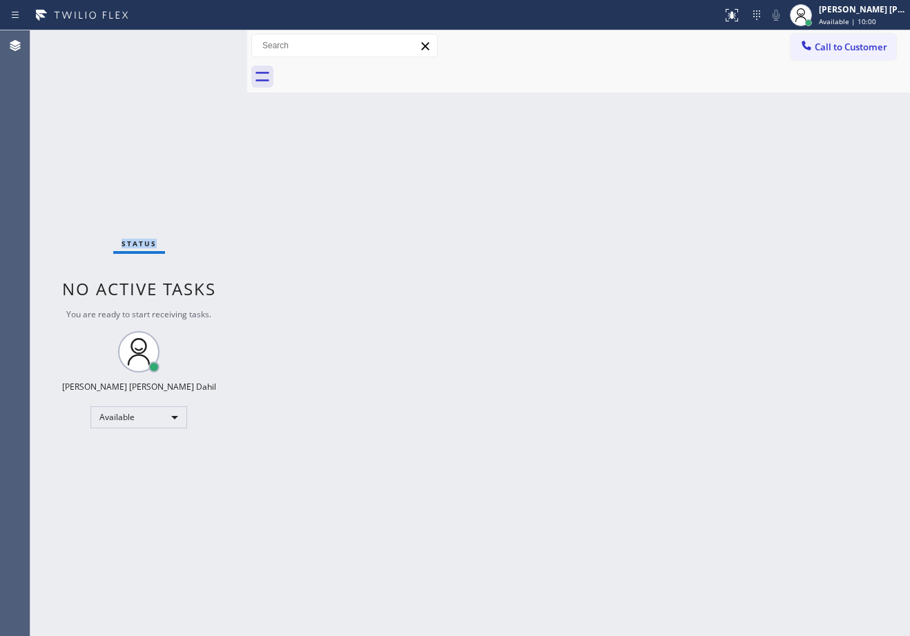
click at [204, 43] on div "Status No active tasks You are ready to start receiving tasks. [PERSON_NAME] [P…" at bounding box center [138, 333] width 217 height 606
click at [204, 44] on div "Status No active tasks You are ready to start receiving tasks. [PERSON_NAME] [P…" at bounding box center [138, 333] width 217 height 606
click at [199, 46] on div "Status No active tasks You are ready to start receiving tasks. [PERSON_NAME] [P…" at bounding box center [138, 333] width 217 height 606
click at [200, 45] on div "Status No active tasks You are ready to start receiving tasks. [PERSON_NAME] [P…" at bounding box center [138, 333] width 217 height 606
click at [204, 43] on div "Status No active tasks You are ready to start receiving tasks. [PERSON_NAME] [P…" at bounding box center [138, 333] width 217 height 606
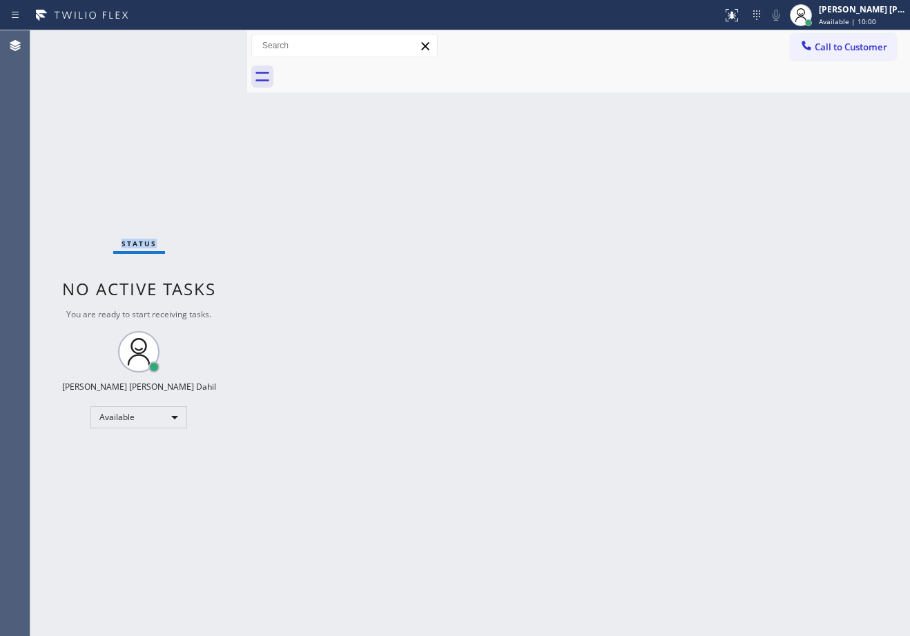
click at [204, 43] on div "Status No active tasks You are ready to start receiving tasks. [PERSON_NAME] [P…" at bounding box center [138, 333] width 217 height 606
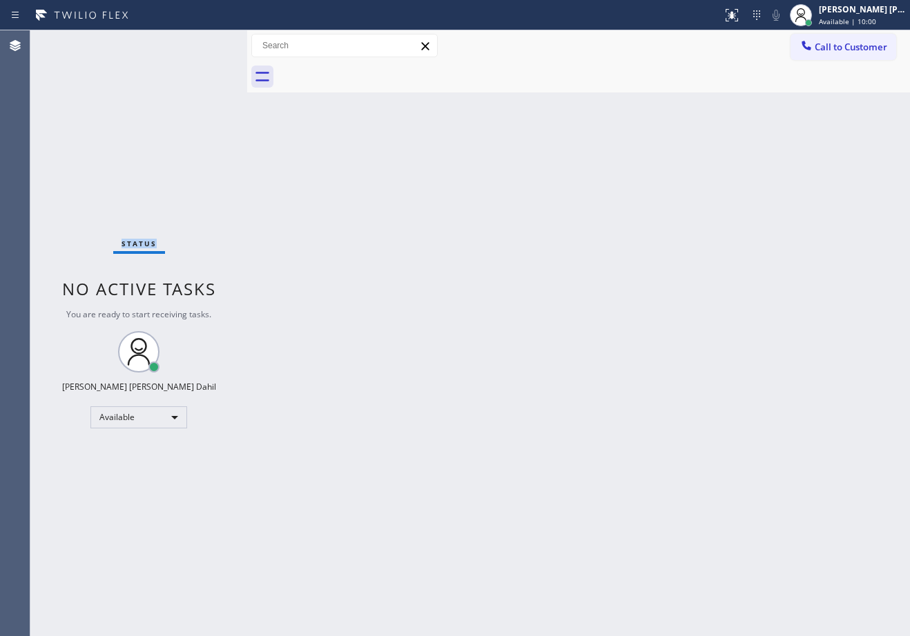
click at [204, 43] on div "Status No active tasks You are ready to start receiving tasks. [PERSON_NAME] [P…" at bounding box center [138, 333] width 217 height 606
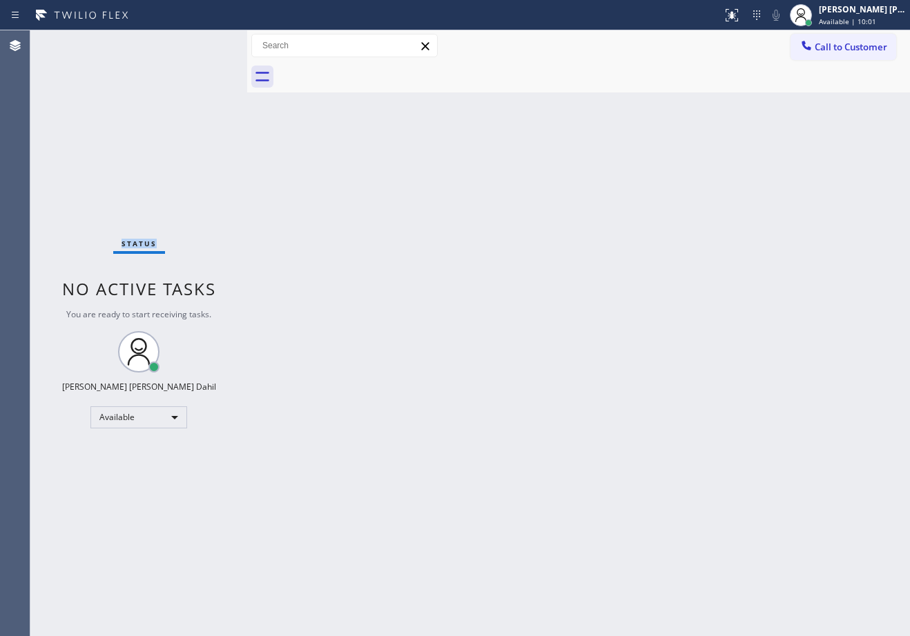
click at [204, 43] on div "Status No active tasks You are ready to start receiving tasks. [PERSON_NAME] [P…" at bounding box center [138, 333] width 217 height 606
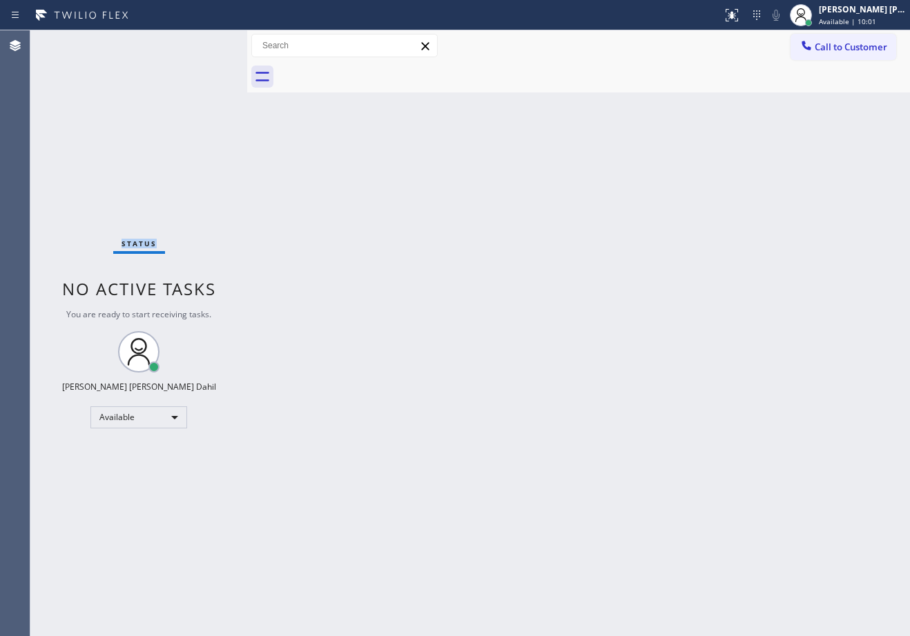
click at [204, 43] on div "Status No active tasks You are ready to start receiving tasks. [PERSON_NAME] [P…" at bounding box center [138, 333] width 217 height 606
click at [499, 346] on div "Back to Dashboard Change Sender ID Customers Technicians Select a contact Outbo…" at bounding box center [578, 333] width 663 height 606
click at [204, 43] on div "Status No active tasks You are ready to start receiving tasks. [PERSON_NAME] [P…" at bounding box center [138, 333] width 217 height 606
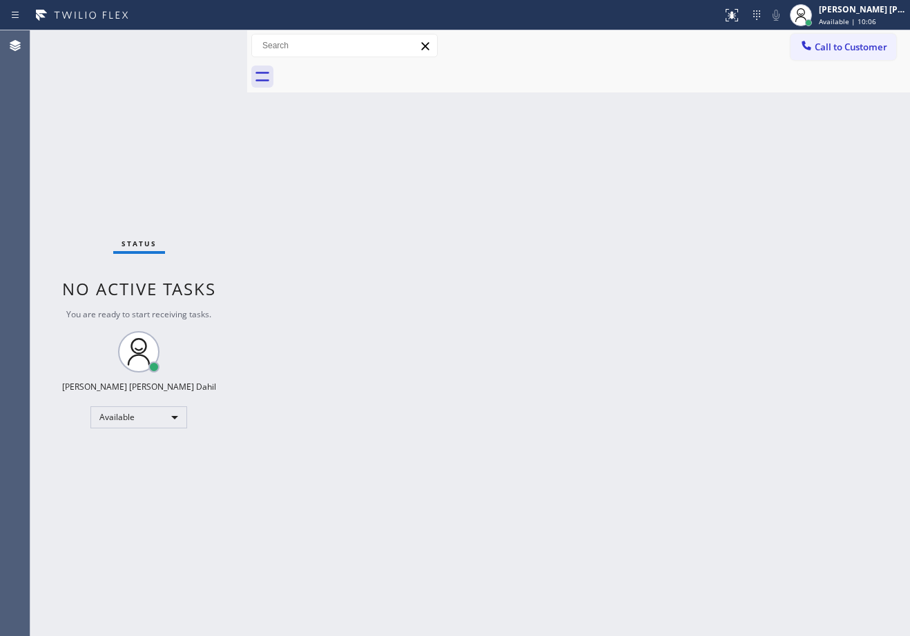
click at [204, 43] on div "Status No active tasks You are ready to start receiving tasks. [PERSON_NAME] [P…" at bounding box center [138, 333] width 217 height 606
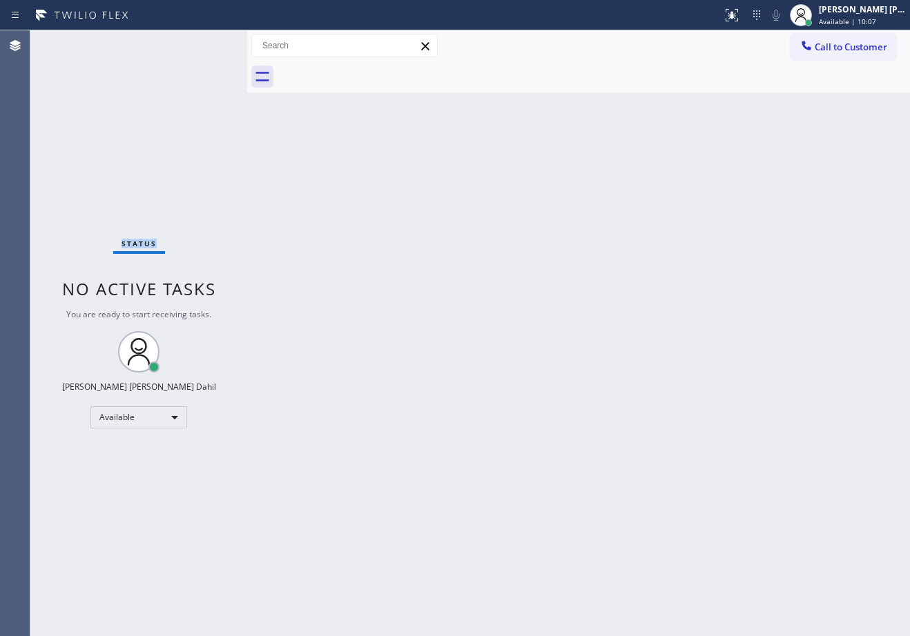
click at [209, 47] on div "Status No active tasks You are ready to start receiving tasks. [PERSON_NAME] [P…" at bounding box center [138, 333] width 217 height 606
click at [206, 44] on div "Status No active tasks You are ready to start receiving tasks. [PERSON_NAME] [P…" at bounding box center [138, 333] width 217 height 606
click at [206, 45] on div "Status No active tasks You are ready to start receiving tasks. [PERSON_NAME] [P…" at bounding box center [138, 333] width 217 height 606
click at [205, 44] on div "Status No active tasks You are ready to start receiving tasks. [PERSON_NAME] [P…" at bounding box center [138, 333] width 217 height 606
click at [205, 46] on div "Status No active tasks You are ready to start receiving tasks. [PERSON_NAME] [P…" at bounding box center [138, 333] width 217 height 606
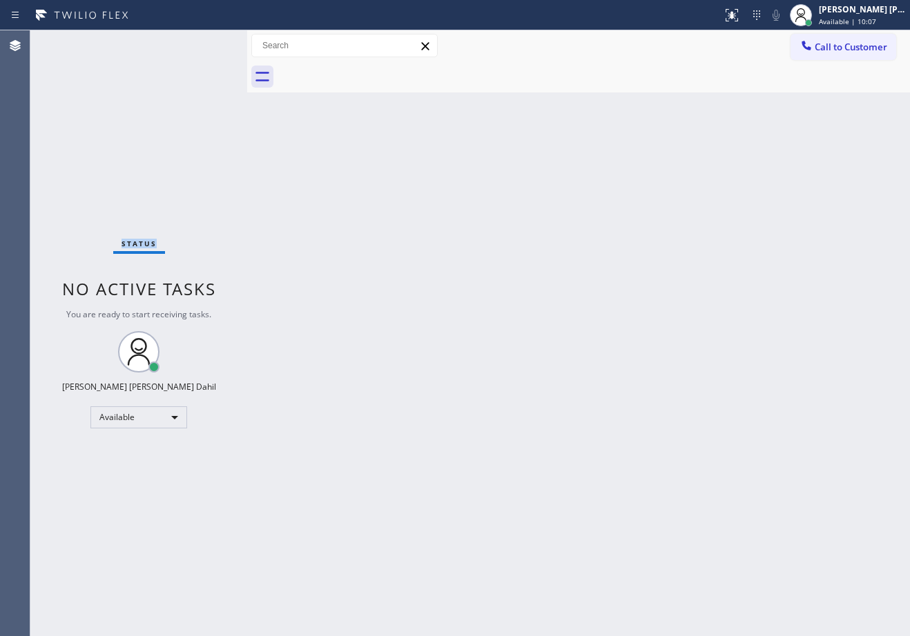
click at [206, 46] on div "Status No active tasks You are ready to start receiving tasks. [PERSON_NAME] [P…" at bounding box center [138, 333] width 217 height 606
click at [204, 43] on div "Status No active tasks You are ready to start receiving tasks. [PERSON_NAME] [P…" at bounding box center [138, 333] width 217 height 606
click at [199, 46] on div "Status No active tasks You are ready to start receiving tasks. [PERSON_NAME] [P…" at bounding box center [138, 333] width 217 height 606
click at [186, 53] on div "Status No active tasks You are ready to start receiving tasks. [PERSON_NAME] [P…" at bounding box center [138, 333] width 217 height 606
click at [184, 49] on div "Status No active tasks You are ready to start receiving tasks. [PERSON_NAME] [P…" at bounding box center [138, 333] width 217 height 606
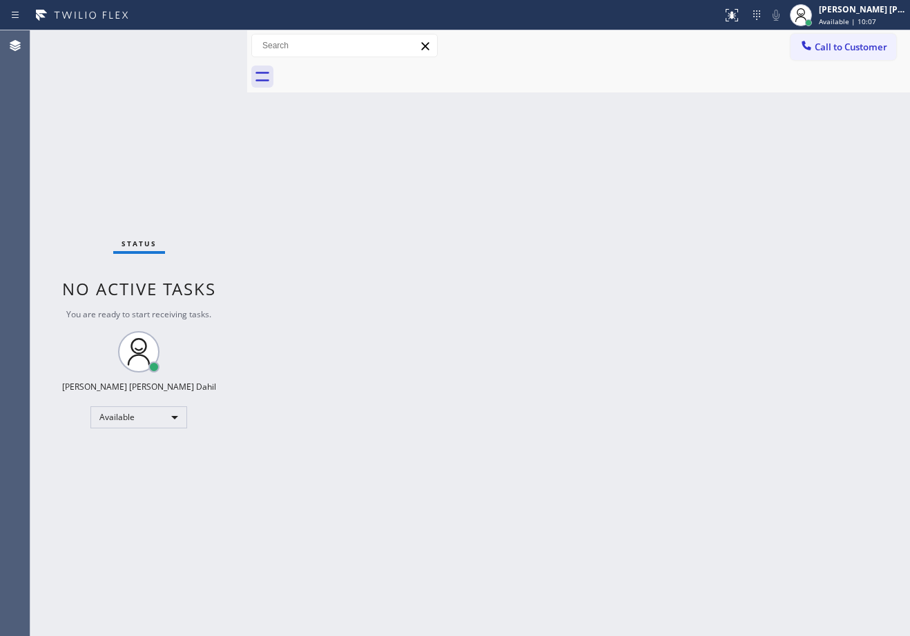
click at [185, 49] on div "Status No active tasks You are ready to start receiving tasks. [PERSON_NAME] [P…" at bounding box center [138, 333] width 217 height 606
click at [196, 47] on div "Status No active tasks You are ready to start receiving tasks. [PERSON_NAME] [P…" at bounding box center [138, 333] width 217 height 606
click at [204, 43] on div "Status No active tasks You are ready to start receiving tasks. [PERSON_NAME] [P…" at bounding box center [138, 333] width 217 height 606
click at [204, 44] on div "Status No active tasks You are ready to start receiving tasks. [PERSON_NAME] [P…" at bounding box center [138, 333] width 217 height 606
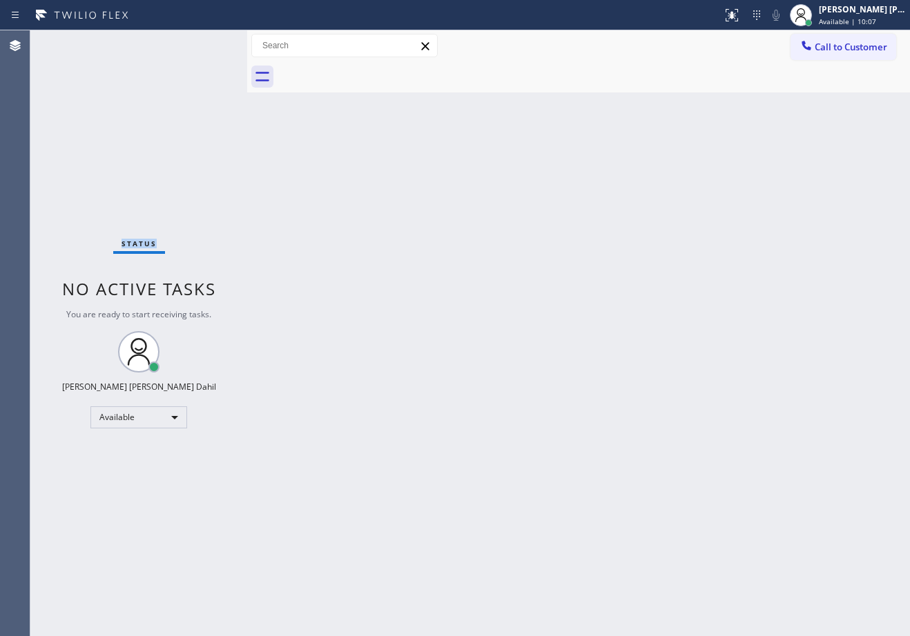
click at [204, 43] on div "Status No active tasks You are ready to start receiving tasks. [PERSON_NAME] [P…" at bounding box center [138, 333] width 217 height 606
click at [206, 43] on div "Status No active tasks You are ready to start receiving tasks. [PERSON_NAME] [P…" at bounding box center [138, 333] width 217 height 606
click at [204, 43] on div "Status No active tasks You are ready to start receiving tasks. [PERSON_NAME] [P…" at bounding box center [138, 333] width 217 height 606
click at [206, 44] on div "Status No active tasks You are ready to start receiving tasks. [PERSON_NAME] [P…" at bounding box center [138, 333] width 217 height 606
click at [204, 43] on div "Status No active tasks You are ready to start receiving tasks. [PERSON_NAME] [P…" at bounding box center [138, 333] width 217 height 606
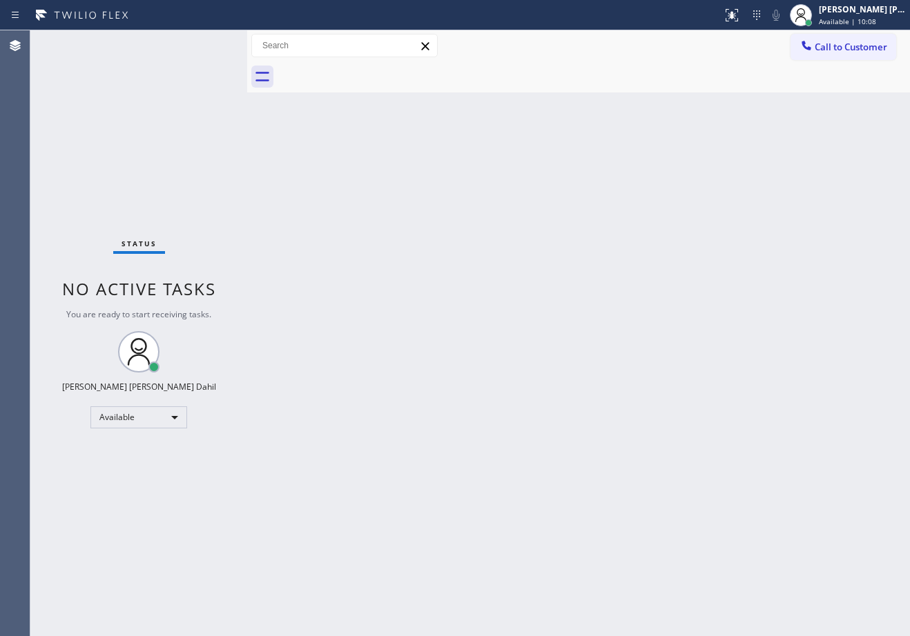
click at [218, 54] on div "Status No active tasks You are ready to start receiving tasks. [PERSON_NAME] [P…" at bounding box center [138, 333] width 217 height 606
click at [231, 60] on div "Status No active tasks You are ready to start receiving tasks. [PERSON_NAME] [P…" at bounding box center [138, 333] width 217 height 606
click at [217, 53] on div "Status No active tasks You are ready to start receiving tasks. [PERSON_NAME] [P…" at bounding box center [138, 333] width 217 height 606
click at [204, 47] on div "Status No active tasks You are ready to start receiving tasks. [PERSON_NAME] [P…" at bounding box center [138, 333] width 217 height 606
click at [182, 43] on div "Status No active tasks You are ready to start receiving tasks. [PERSON_NAME] [P…" at bounding box center [138, 333] width 217 height 606
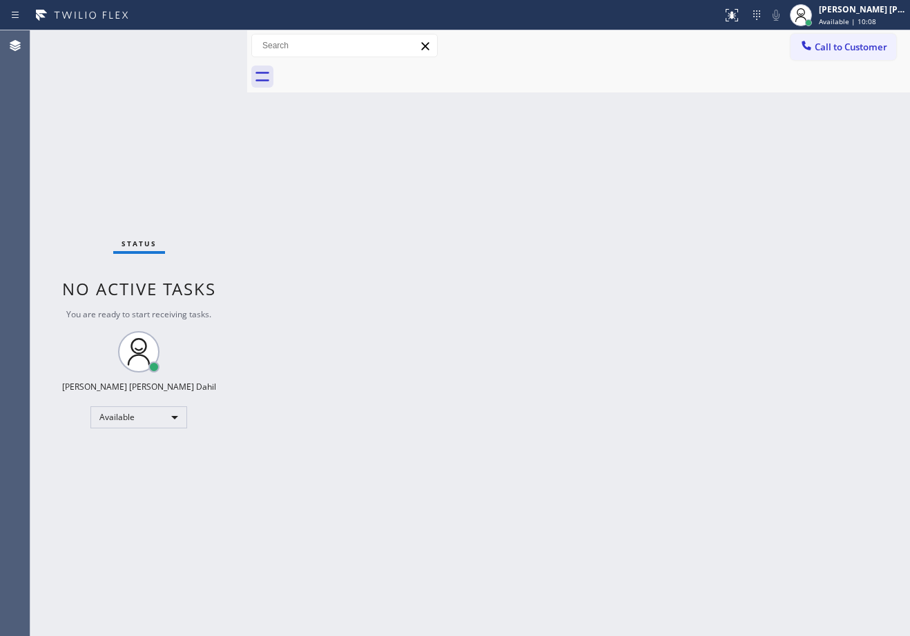
click at [173, 35] on div "Status No active tasks You are ready to start receiving tasks. [PERSON_NAME] [P…" at bounding box center [138, 333] width 217 height 606
click at [197, 38] on div "Status No active tasks You are ready to start receiving tasks. [PERSON_NAME] [P…" at bounding box center [138, 333] width 217 height 606
click at [206, 41] on div "Status No active tasks You are ready to start receiving tasks. [PERSON_NAME] [P…" at bounding box center [138, 333] width 217 height 606
click at [221, 43] on div "Status No active tasks You are ready to start receiving tasks. [PERSON_NAME] [P…" at bounding box center [138, 333] width 217 height 606
click at [227, 49] on div "Status No active tasks You are ready to start receiving tasks. [PERSON_NAME] [P…" at bounding box center [138, 333] width 217 height 606
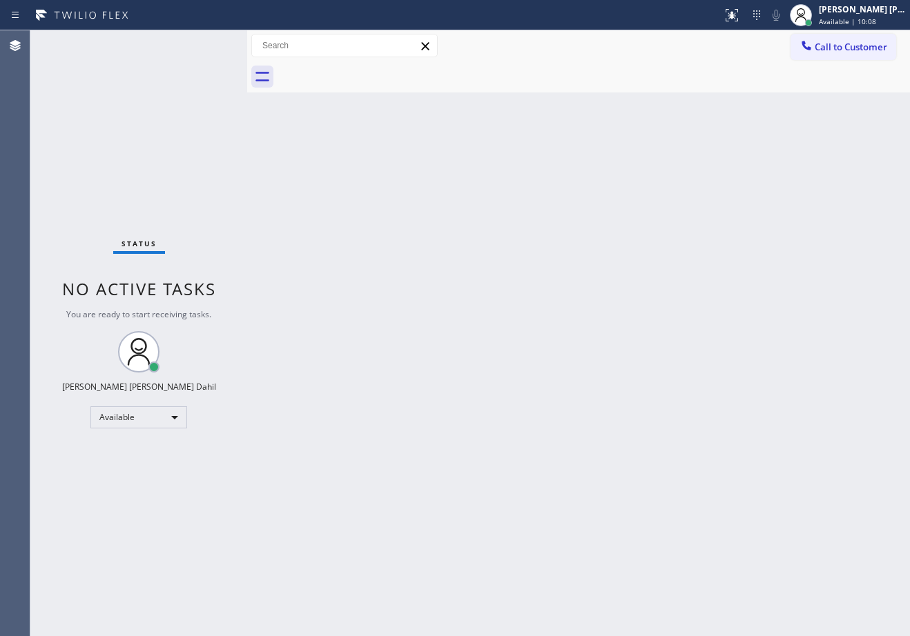
click at [199, 46] on div "Status No active tasks You are ready to start receiving tasks. [PERSON_NAME] [P…" at bounding box center [138, 333] width 217 height 606
drag, startPoint x: 193, startPoint y: 43, endPoint x: 204, endPoint y: 44, distance: 11.1
click at [190, 43] on div "Status No active tasks You are ready to start receiving tasks. [PERSON_NAME] [P…" at bounding box center [138, 333] width 217 height 606
click at [203, 44] on div "Status No active tasks You are ready to start receiving tasks. [PERSON_NAME] [P…" at bounding box center [138, 333] width 217 height 606
click at [204, 43] on div "Status No active tasks You are ready to start receiving tasks. [PERSON_NAME] [P…" at bounding box center [138, 333] width 217 height 606
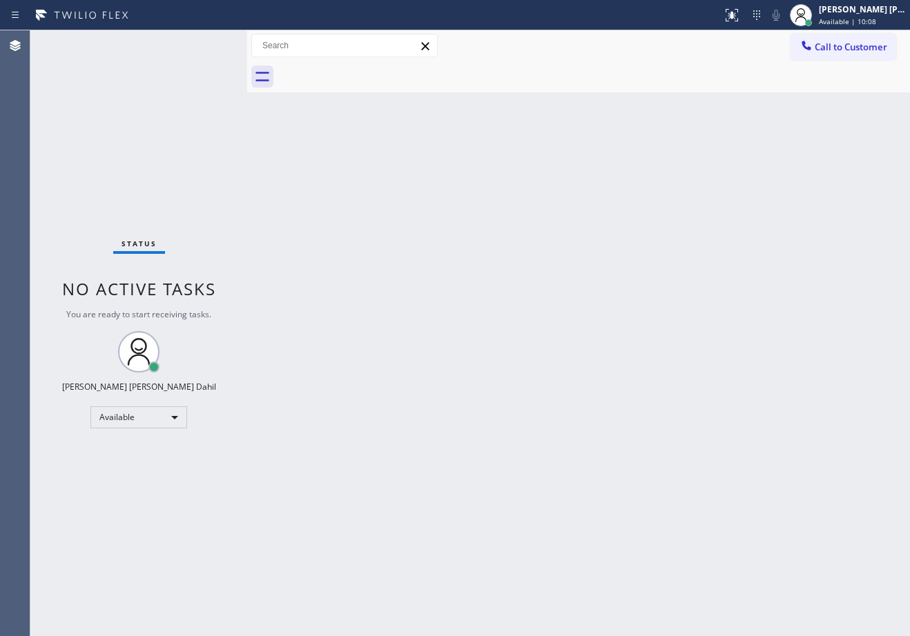
click at [206, 44] on div "Status No active tasks You are ready to start receiving tasks. [PERSON_NAME] [P…" at bounding box center [138, 333] width 217 height 606
click at [204, 44] on div "Status No active tasks You are ready to start receiving tasks. [PERSON_NAME] [P…" at bounding box center [138, 333] width 217 height 606
click at [202, 44] on div "Status No active tasks You are ready to start receiving tasks. [PERSON_NAME] [P…" at bounding box center [138, 333] width 217 height 606
click at [204, 43] on div "Status No active tasks You are ready to start receiving tasks. [PERSON_NAME] [P…" at bounding box center [138, 333] width 217 height 606
click at [208, 45] on div "Status No active tasks You are ready to start receiving tasks. [PERSON_NAME] [P…" at bounding box center [138, 333] width 217 height 606
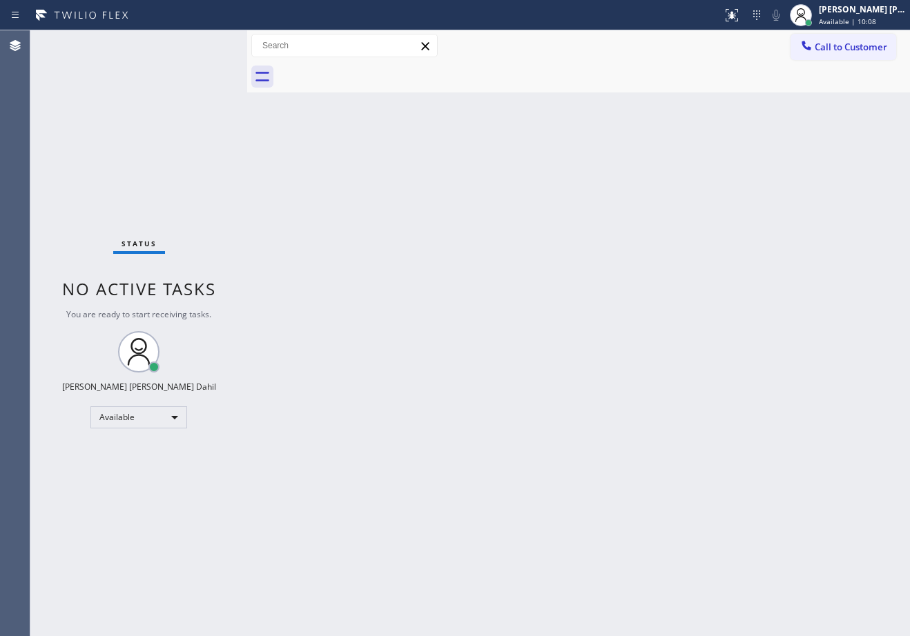
click at [207, 45] on div "Status No active tasks You are ready to start receiving tasks. [PERSON_NAME] [P…" at bounding box center [138, 333] width 217 height 606
click at [204, 44] on div "Status No active tasks You are ready to start receiving tasks. [PERSON_NAME] [P…" at bounding box center [138, 333] width 217 height 606
click at [205, 43] on div "Status No active tasks You are ready to start receiving tasks. [PERSON_NAME] [P…" at bounding box center [138, 333] width 217 height 606
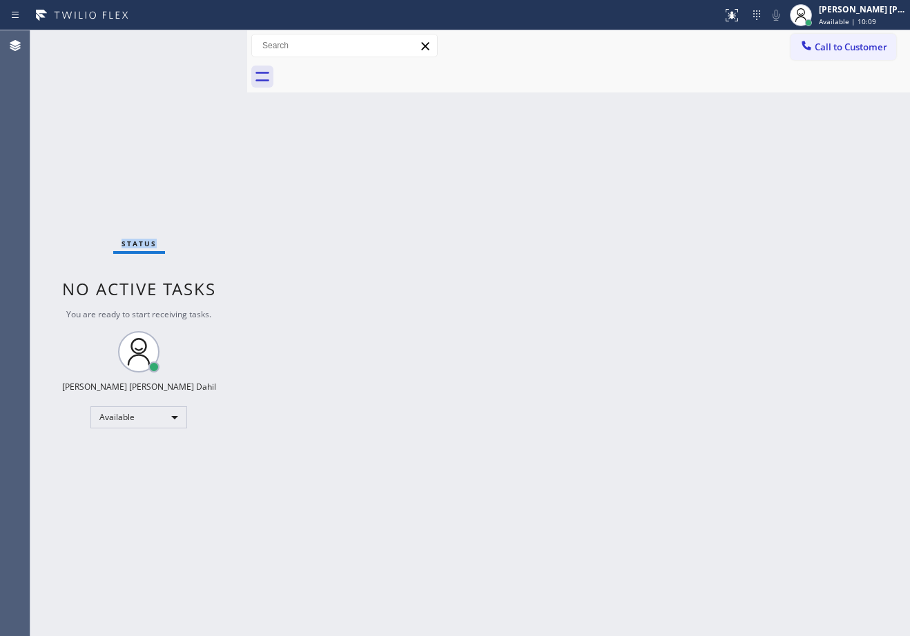
click at [195, 43] on div "Status No active tasks You are ready to start receiving tasks. [PERSON_NAME] [P…" at bounding box center [138, 333] width 217 height 606
click at [202, 43] on div "Status No active tasks You are ready to start receiving tasks. [PERSON_NAME] [P…" at bounding box center [138, 333] width 217 height 606
click at [204, 43] on div "Status No active tasks You are ready to start receiving tasks. [PERSON_NAME] [P…" at bounding box center [138, 333] width 217 height 606
click at [211, 43] on div "Status No active tasks You are ready to start receiving tasks. [PERSON_NAME] [P…" at bounding box center [138, 333] width 217 height 606
click at [204, 43] on div "Status No active tasks You are ready to start receiving tasks. [PERSON_NAME] [P…" at bounding box center [138, 333] width 217 height 606
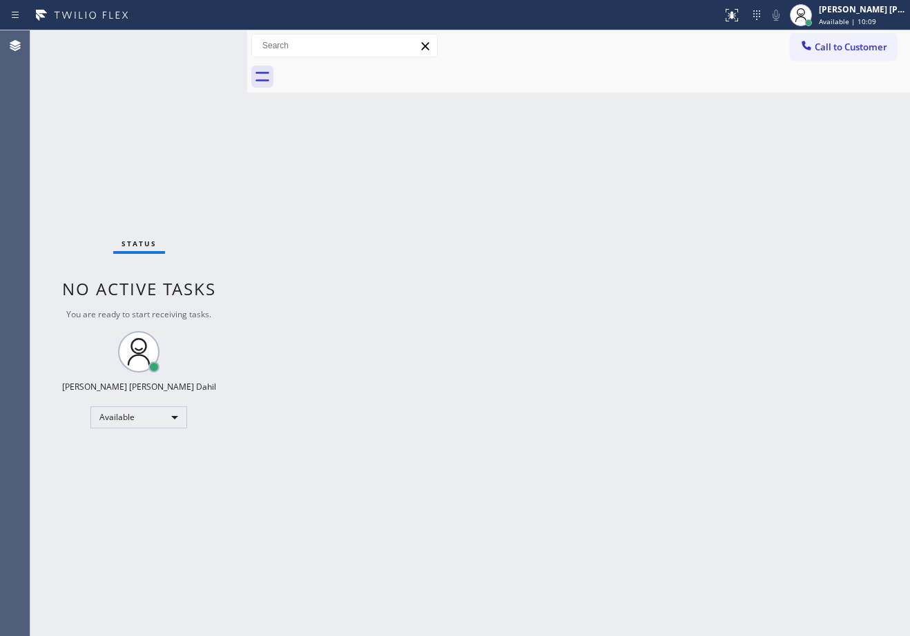
click at [202, 43] on div "Status No active tasks You are ready to start receiving tasks. [PERSON_NAME] [P…" at bounding box center [138, 333] width 217 height 606
click at [202, 46] on div "Status No active tasks You are ready to start receiving tasks. [PERSON_NAME] [P…" at bounding box center [138, 333] width 217 height 606
click at [204, 43] on div "Status No active tasks You are ready to start receiving tasks. [PERSON_NAME] [P…" at bounding box center [138, 333] width 217 height 606
click at [210, 43] on div "Status No active tasks You are ready to start receiving tasks. [PERSON_NAME] [P…" at bounding box center [138, 333] width 217 height 606
click at [204, 43] on div "Status No active tasks You are ready to start receiving tasks. [PERSON_NAME] [P…" at bounding box center [138, 333] width 217 height 606
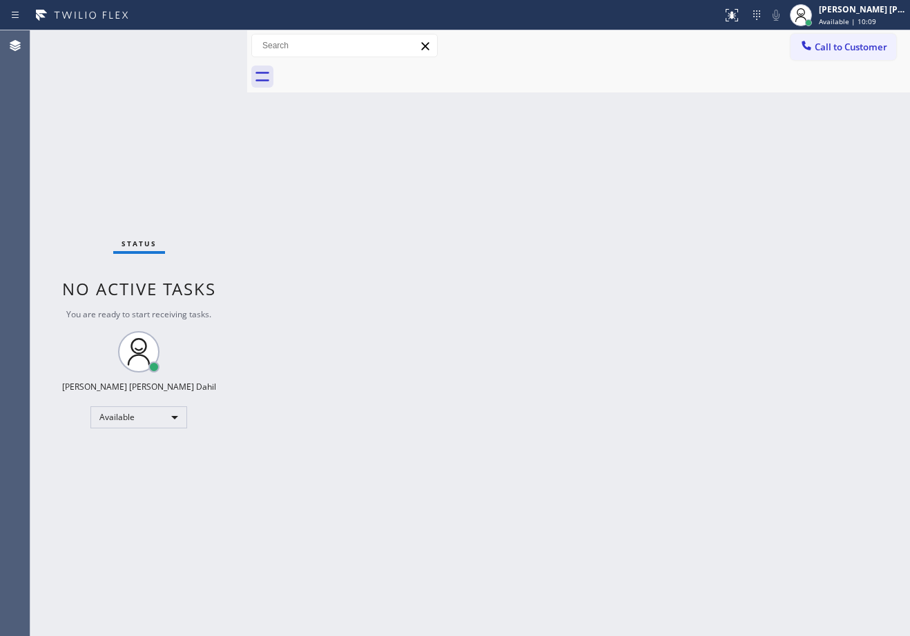
click at [202, 43] on div "Status No active tasks You are ready to start receiving tasks. [PERSON_NAME] [P…" at bounding box center [138, 333] width 217 height 606
click at [199, 43] on div "Status No active tasks You are ready to start receiving tasks. [PERSON_NAME] [P…" at bounding box center [138, 333] width 217 height 606
click at [204, 43] on div "Status No active tasks You are ready to start receiving tasks. [PERSON_NAME] [P…" at bounding box center [138, 333] width 217 height 606
click at [203, 43] on div "Status No active tasks You are ready to start receiving tasks. [PERSON_NAME] [P…" at bounding box center [138, 333] width 217 height 606
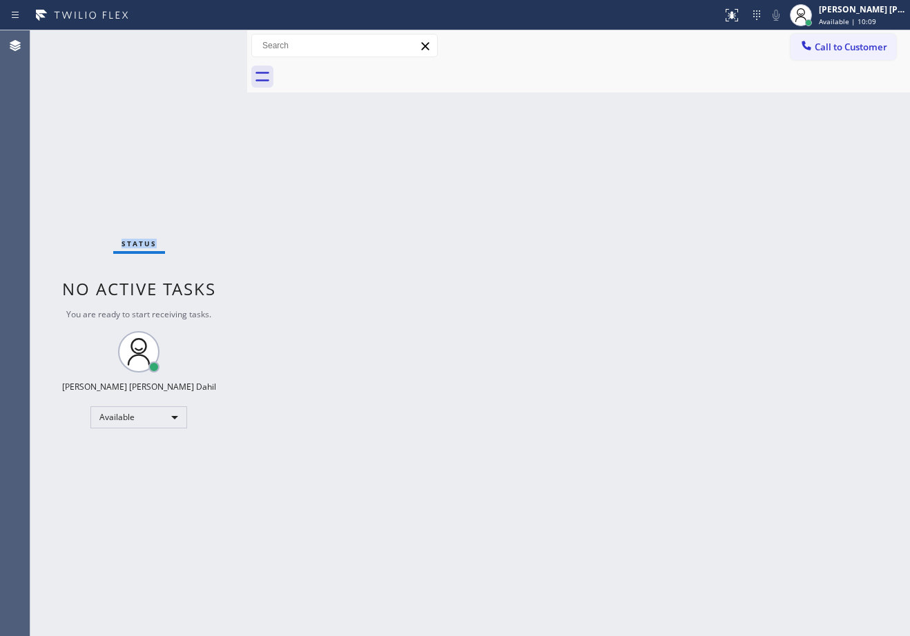
click at [204, 43] on div "Status No active tasks You are ready to start receiving tasks. [PERSON_NAME] [P…" at bounding box center [138, 333] width 217 height 606
click at [212, 45] on div "Status No active tasks You are ready to start receiving tasks. [PERSON_NAME] [P…" at bounding box center [138, 333] width 217 height 606
click at [204, 43] on div "Status No active tasks You are ready to start receiving tasks. [PERSON_NAME] [P…" at bounding box center [138, 333] width 217 height 606
click at [205, 43] on div "Status No active tasks You are ready to start receiving tasks. [PERSON_NAME] [P…" at bounding box center [138, 333] width 217 height 606
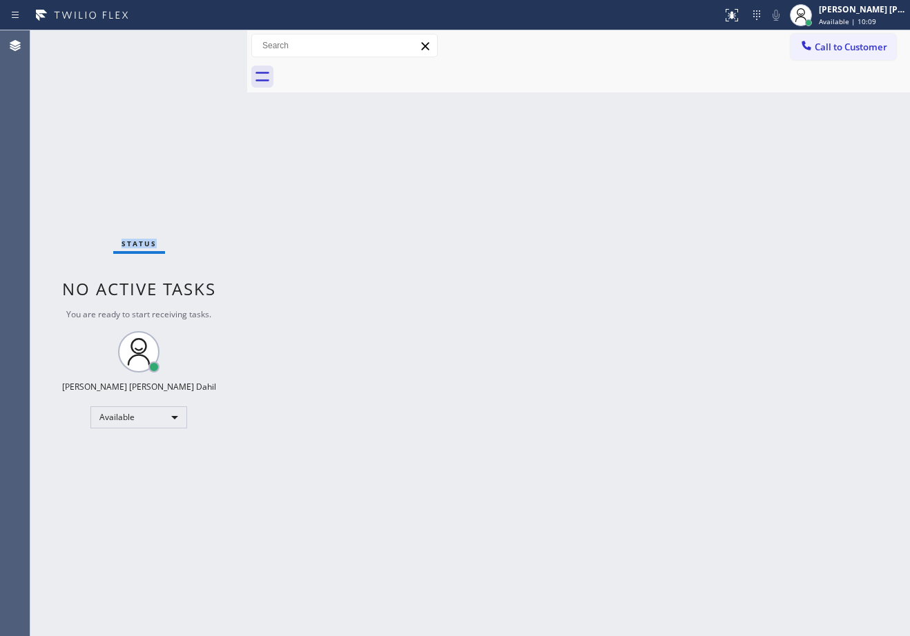
click at [209, 40] on div "Status No active tasks You are ready to start receiving tasks. [PERSON_NAME] [P…" at bounding box center [138, 333] width 217 height 606
click at [204, 43] on div "Status No active tasks You are ready to start receiving tasks. [PERSON_NAME] [P…" at bounding box center [138, 333] width 217 height 606
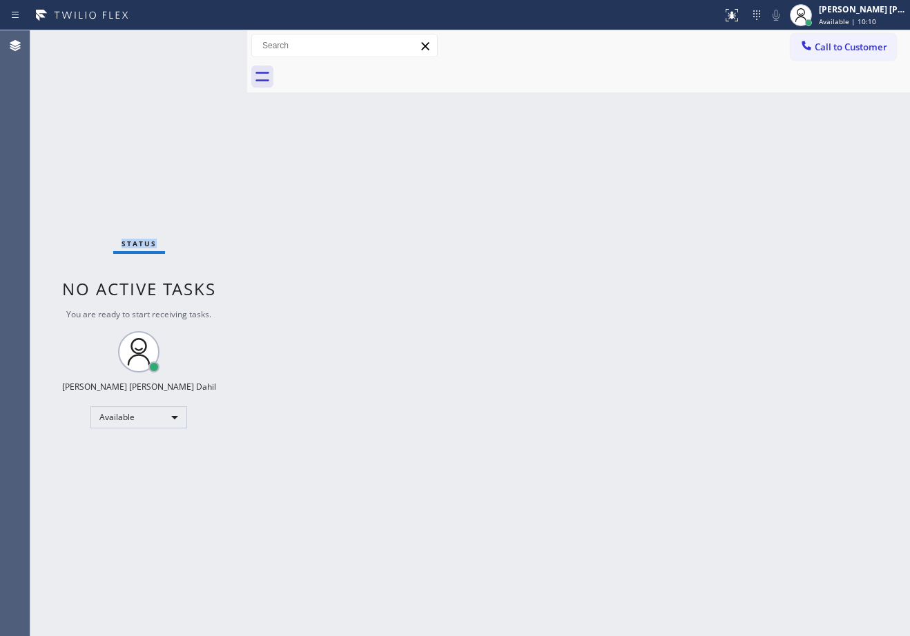
click at [204, 43] on div "Status No active tasks You are ready to start receiving tasks. [PERSON_NAME] [P…" at bounding box center [138, 333] width 217 height 606
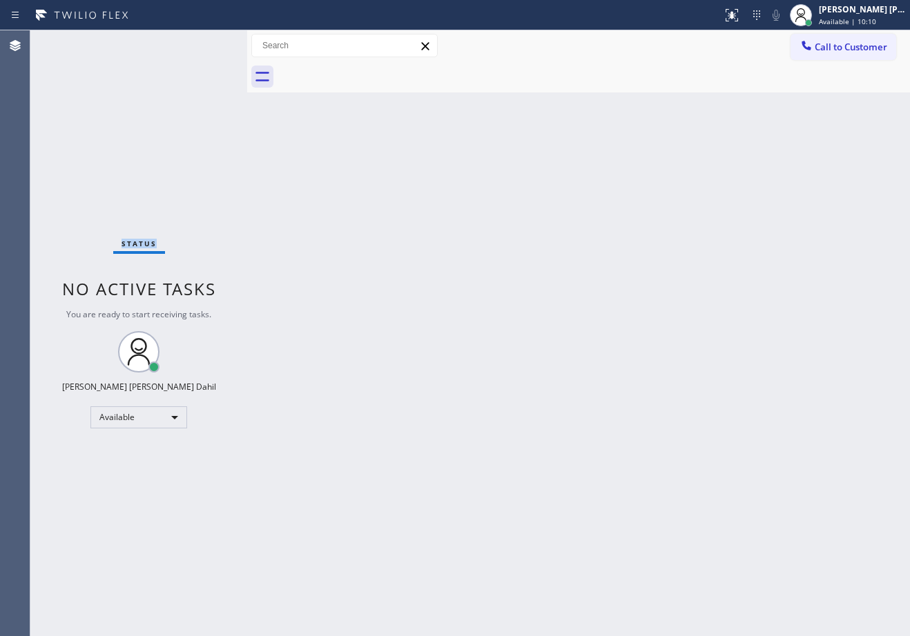
click at [204, 43] on div "Status No active tasks You are ready to start receiving tasks. [PERSON_NAME] [P…" at bounding box center [138, 333] width 217 height 606
click at [205, 43] on div "Status No active tasks You are ready to start receiving tasks. [PERSON_NAME] [P…" at bounding box center [138, 333] width 217 height 606
click at [201, 42] on div "Status No active tasks You are ready to start receiving tasks. [PERSON_NAME] [P…" at bounding box center [138, 333] width 217 height 606
click at [204, 43] on div "Status No active tasks You are ready to start receiving tasks. [PERSON_NAME] [P…" at bounding box center [138, 333] width 217 height 606
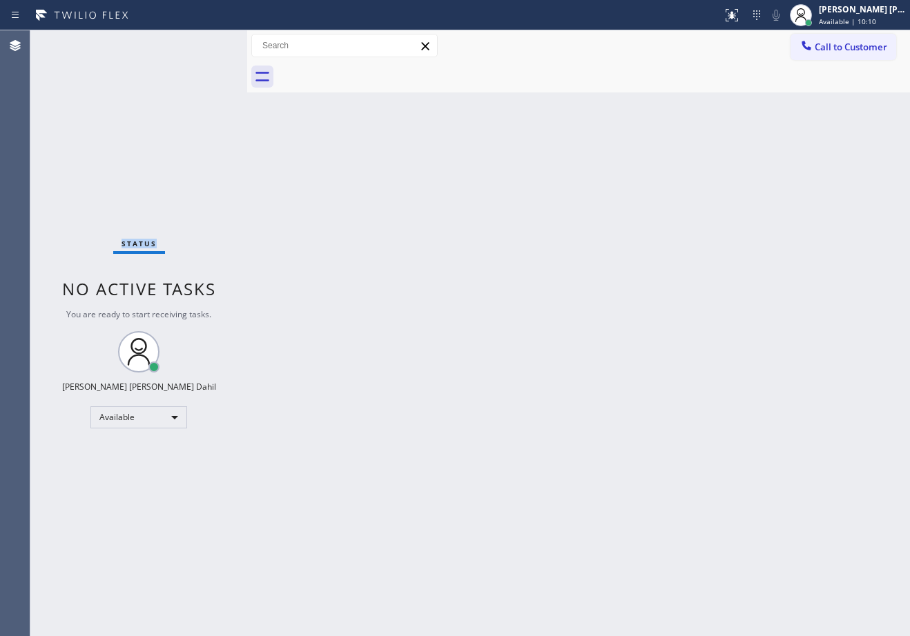
click at [204, 43] on div "Status No active tasks You are ready to start receiving tasks. [PERSON_NAME] [P…" at bounding box center [138, 333] width 217 height 606
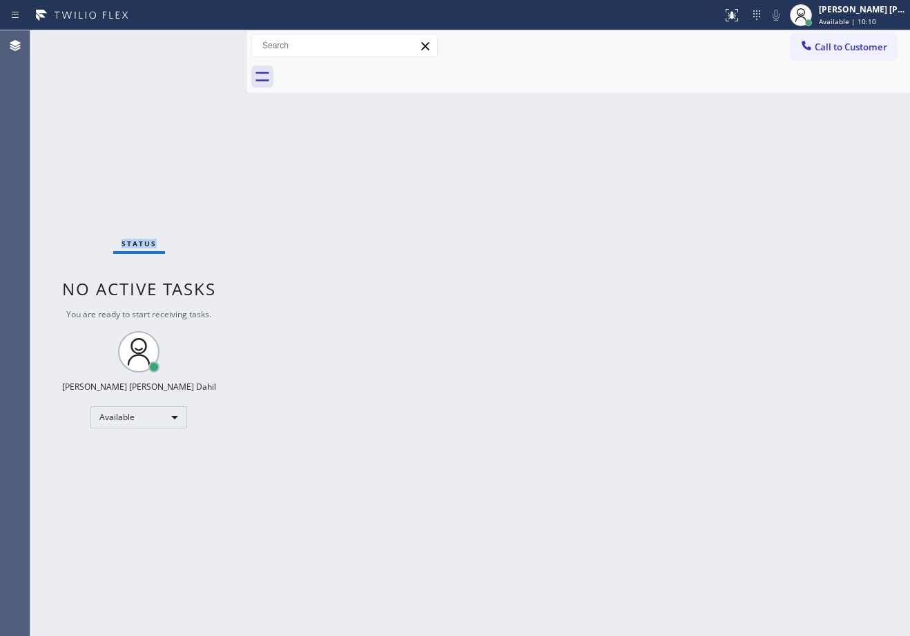
click at [204, 43] on div "Status No active tasks You are ready to start receiving tasks. [PERSON_NAME] [P…" at bounding box center [138, 333] width 217 height 606
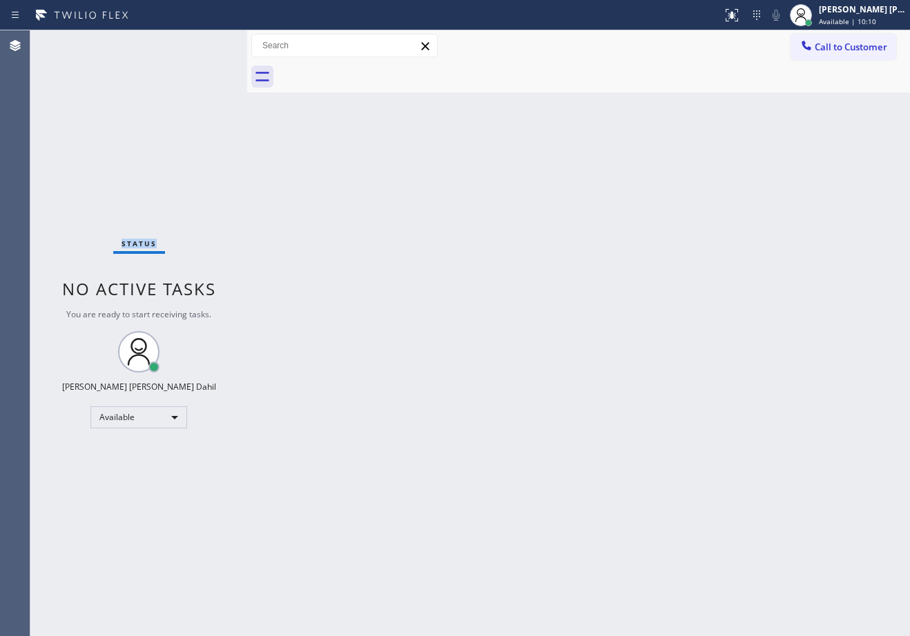
click at [204, 43] on div "Status No active tasks You are ready to start receiving tasks. [PERSON_NAME] [P…" at bounding box center [138, 333] width 217 height 606
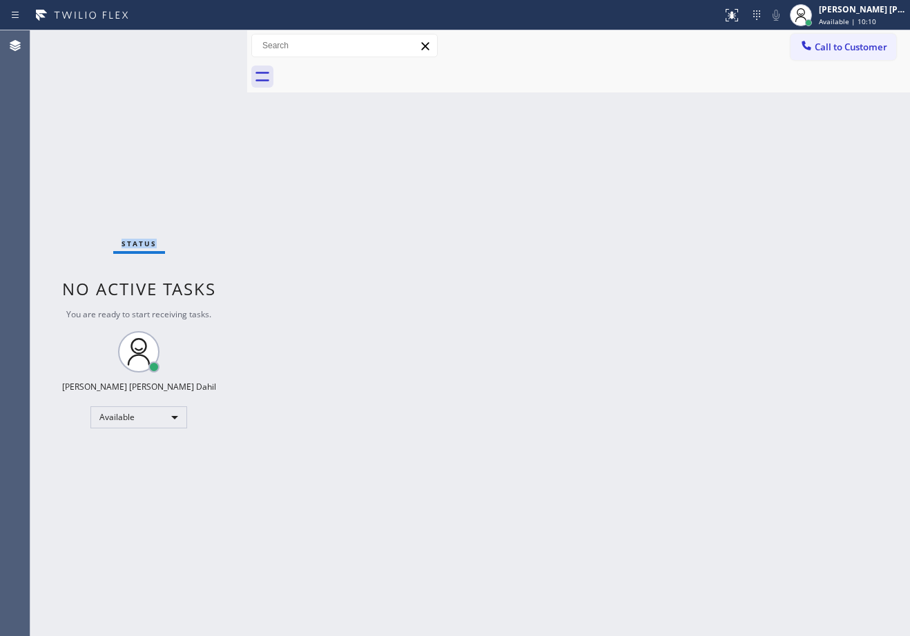
click at [204, 43] on div "Status No active tasks You are ready to start receiving tasks. [PERSON_NAME] [P…" at bounding box center [138, 333] width 217 height 606
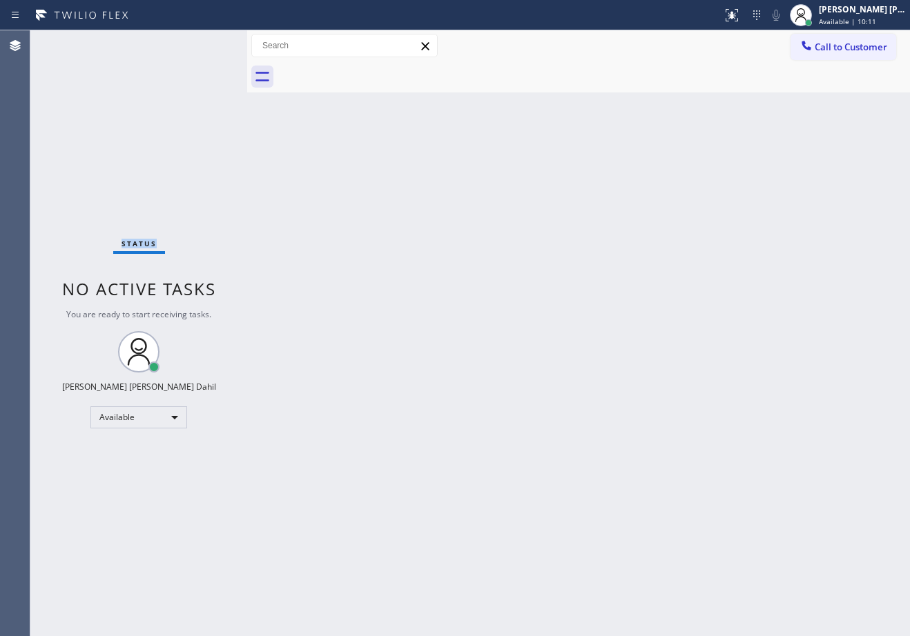
click at [204, 43] on div "Status No active tasks You are ready to start receiving tasks. [PERSON_NAME] [P…" at bounding box center [138, 333] width 217 height 606
click at [205, 43] on div "Status No active tasks You are ready to start receiving tasks. [PERSON_NAME] [P…" at bounding box center [138, 333] width 217 height 606
click at [205, 44] on div "Status No active tasks You are ready to start receiving tasks. [PERSON_NAME] [P…" at bounding box center [138, 333] width 217 height 606
click at [205, 45] on div "Status No active tasks You are ready to start receiving tasks. [PERSON_NAME] [P…" at bounding box center [138, 333] width 217 height 606
click at [204, 43] on div "Status No active tasks You are ready to start receiving tasks. [PERSON_NAME] [P…" at bounding box center [138, 333] width 217 height 606
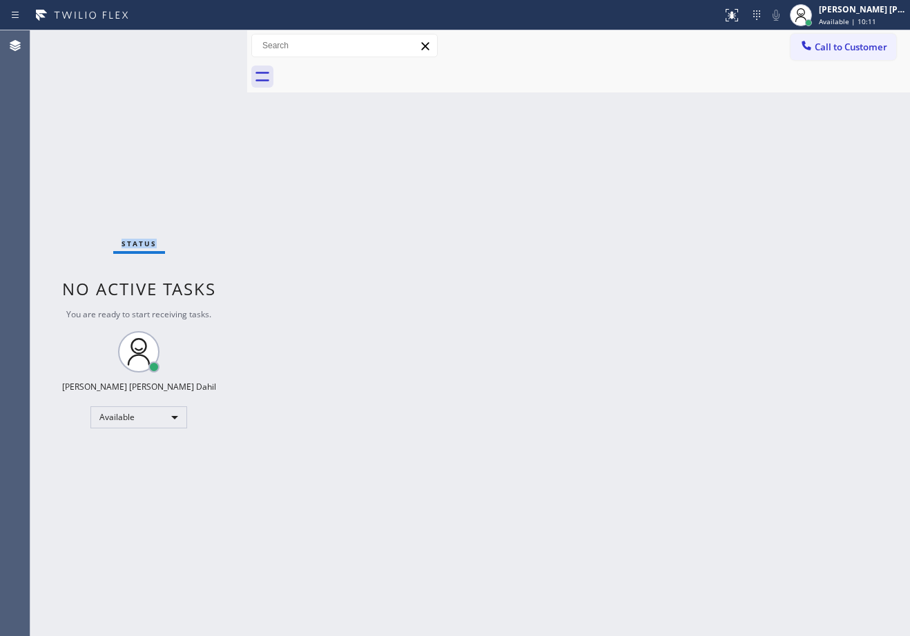
click at [204, 43] on div "Status No active tasks You are ready to start receiving tasks. [PERSON_NAME] [P…" at bounding box center [138, 333] width 217 height 606
click at [204, 44] on div "Status No active tasks You are ready to start receiving tasks. [PERSON_NAME] [P…" at bounding box center [138, 333] width 217 height 606
click at [201, 43] on div "Status No active tasks You are ready to start receiving tasks. [PERSON_NAME] [P…" at bounding box center [138, 333] width 217 height 606
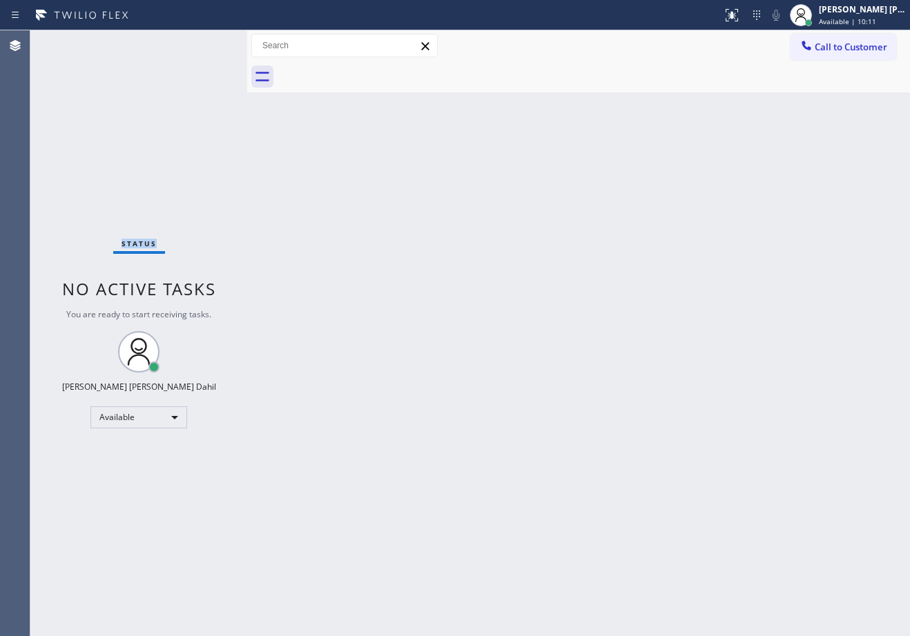
click at [200, 43] on div "Status No active tasks You are ready to start receiving tasks. [PERSON_NAME] [P…" at bounding box center [138, 333] width 217 height 606
click at [200, 44] on div "Status No active tasks You are ready to start receiving tasks. [PERSON_NAME] [P…" at bounding box center [138, 333] width 217 height 606
click at [203, 43] on div "Status No active tasks You are ready to start receiving tasks. [PERSON_NAME] [P…" at bounding box center [138, 333] width 217 height 606
click at [203, 44] on div "Status No active tasks You are ready to start receiving tasks. [PERSON_NAME] [P…" at bounding box center [138, 333] width 217 height 606
click at [202, 44] on div "Status No active tasks You are ready to start receiving tasks. [PERSON_NAME] [P…" at bounding box center [138, 333] width 217 height 606
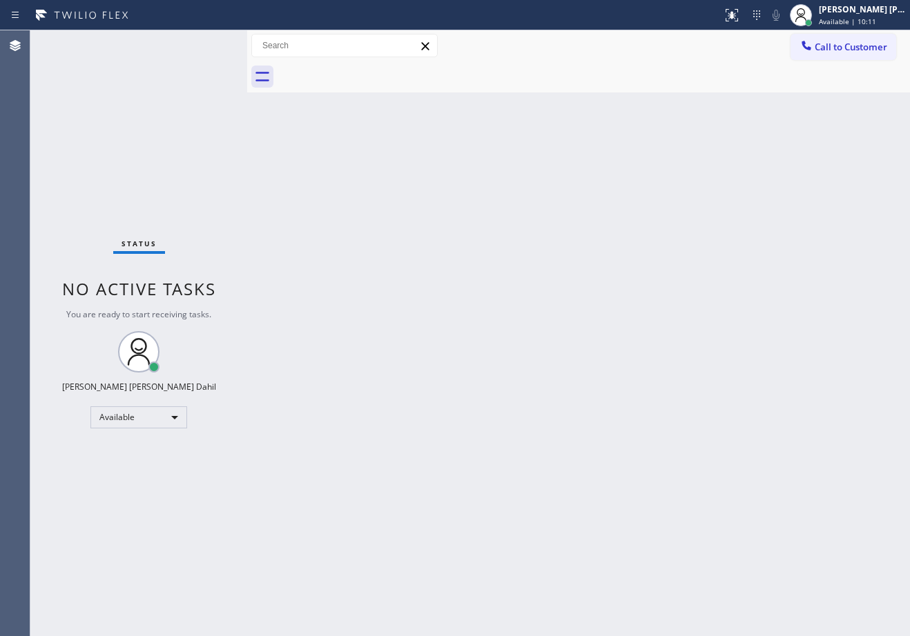
click at [203, 43] on div "Status No active tasks You are ready to start receiving tasks. [PERSON_NAME] [P…" at bounding box center [138, 333] width 217 height 606
click at [204, 43] on div "Status No active tasks You are ready to start receiving tasks. [PERSON_NAME] [P…" at bounding box center [138, 333] width 217 height 606
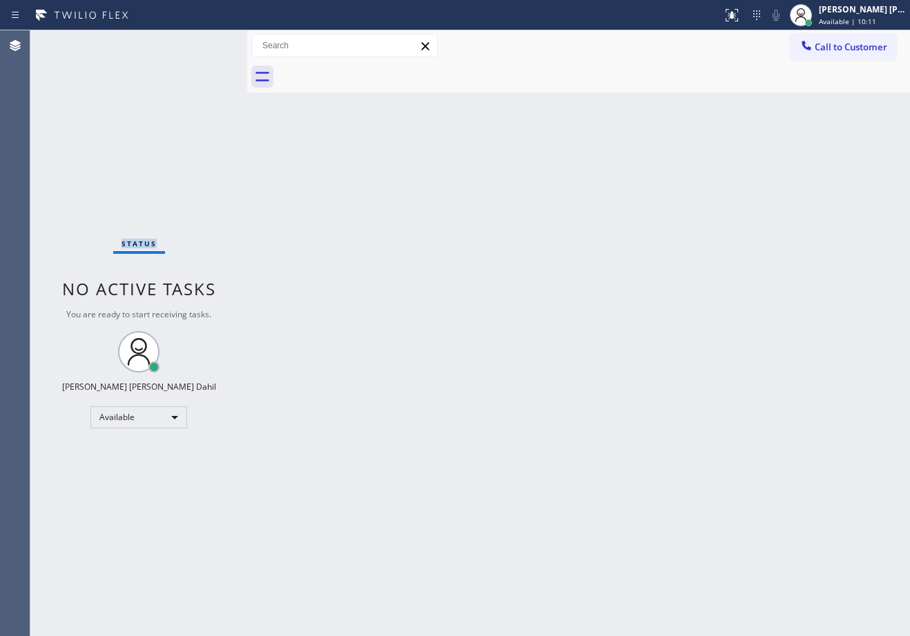
click at [204, 43] on div "Status No active tasks You are ready to start receiving tasks. [PERSON_NAME] [P…" at bounding box center [138, 333] width 217 height 606
click at [203, 43] on div "Status No active tasks You are ready to start receiving tasks. [PERSON_NAME] [P…" at bounding box center [138, 333] width 217 height 606
click at [204, 43] on div "Status No active tasks You are ready to start receiving tasks. [PERSON_NAME] [P…" at bounding box center [138, 333] width 217 height 606
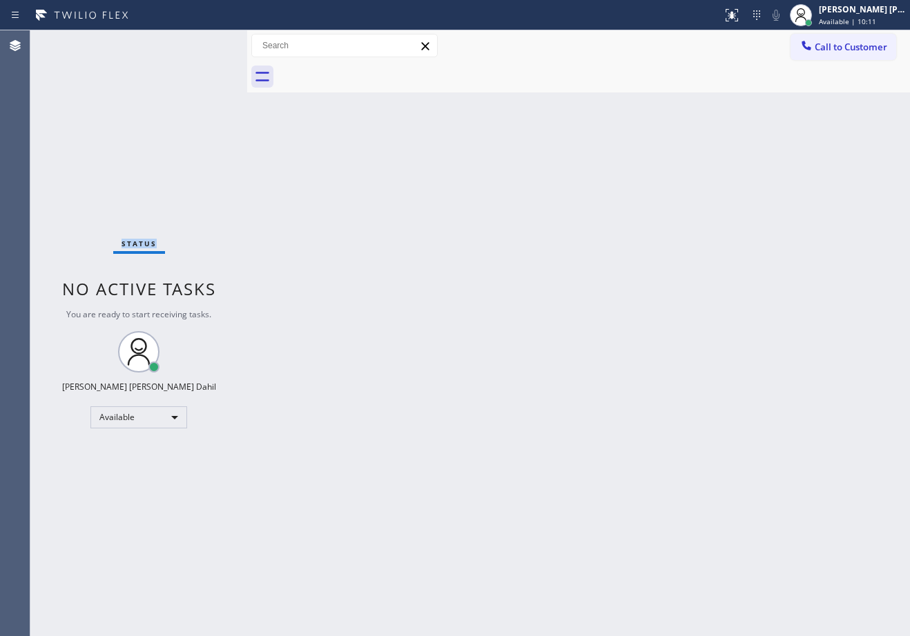
click at [204, 43] on div "Status No active tasks You are ready to start receiving tasks. [PERSON_NAME] [P…" at bounding box center [138, 333] width 217 height 606
click at [202, 43] on div "Status No active tasks You are ready to start receiving tasks. [PERSON_NAME] [P…" at bounding box center [138, 333] width 217 height 606
click at [204, 43] on div "Status No active tasks You are ready to start receiving tasks. [PERSON_NAME] [P…" at bounding box center [138, 333] width 217 height 606
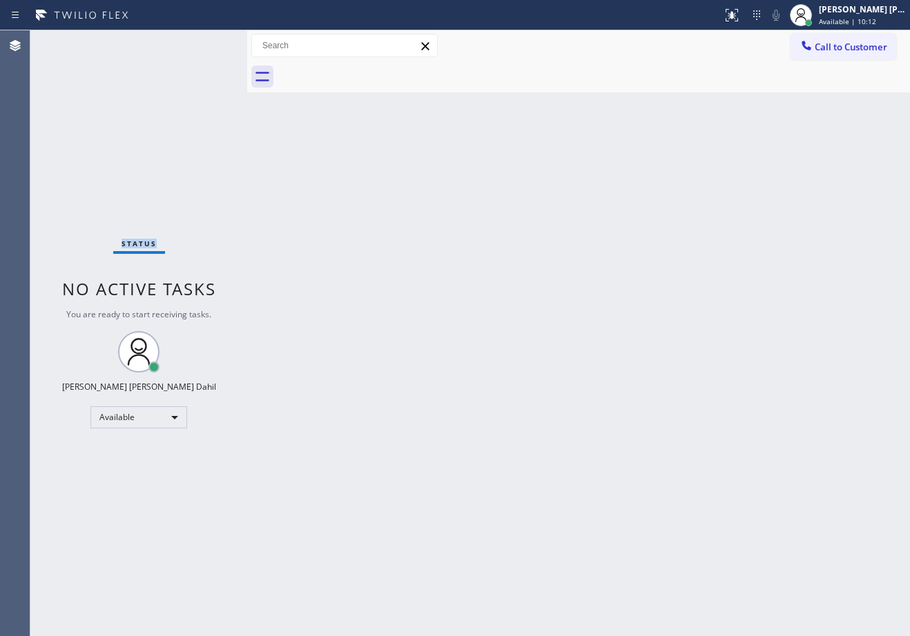
click at [204, 43] on div "Status No active tasks You are ready to start receiving tasks. [PERSON_NAME] [P…" at bounding box center [138, 333] width 217 height 606
click at [204, 44] on div "Status No active tasks You are ready to start receiving tasks. [PERSON_NAME] [P…" at bounding box center [138, 333] width 217 height 606
click at [204, 43] on div "Status No active tasks You are ready to start receiving tasks. [PERSON_NAME] [P…" at bounding box center [138, 333] width 217 height 606
click at [205, 45] on div "Status No active tasks You are ready to start receiving tasks. [PERSON_NAME] [P…" at bounding box center [138, 333] width 217 height 606
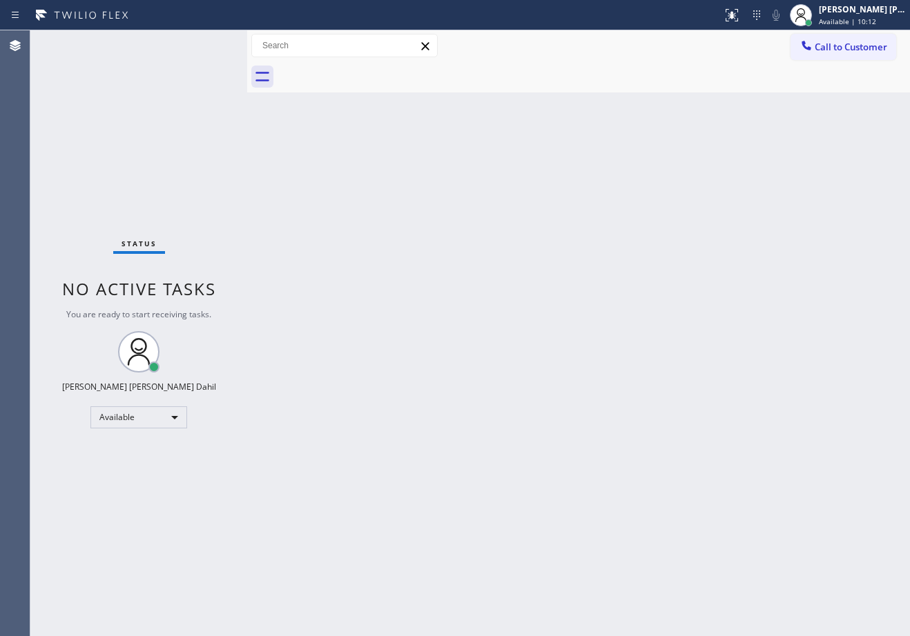
click at [207, 46] on div "Status No active tasks You are ready to start receiving tasks. [PERSON_NAME] [P…" at bounding box center [138, 333] width 217 height 606
click at [209, 47] on div "Status No active tasks You are ready to start receiving tasks. [PERSON_NAME] [P…" at bounding box center [138, 333] width 217 height 606
click at [208, 46] on div "Status No active tasks You are ready to start receiving tasks. [PERSON_NAME] [P…" at bounding box center [138, 333] width 217 height 606
click at [205, 44] on div "Status No active tasks You are ready to start receiving tasks. [PERSON_NAME] [P…" at bounding box center [138, 333] width 217 height 606
click at [204, 43] on div "Status No active tasks You are ready to start receiving tasks. [PERSON_NAME] [P…" at bounding box center [138, 333] width 217 height 606
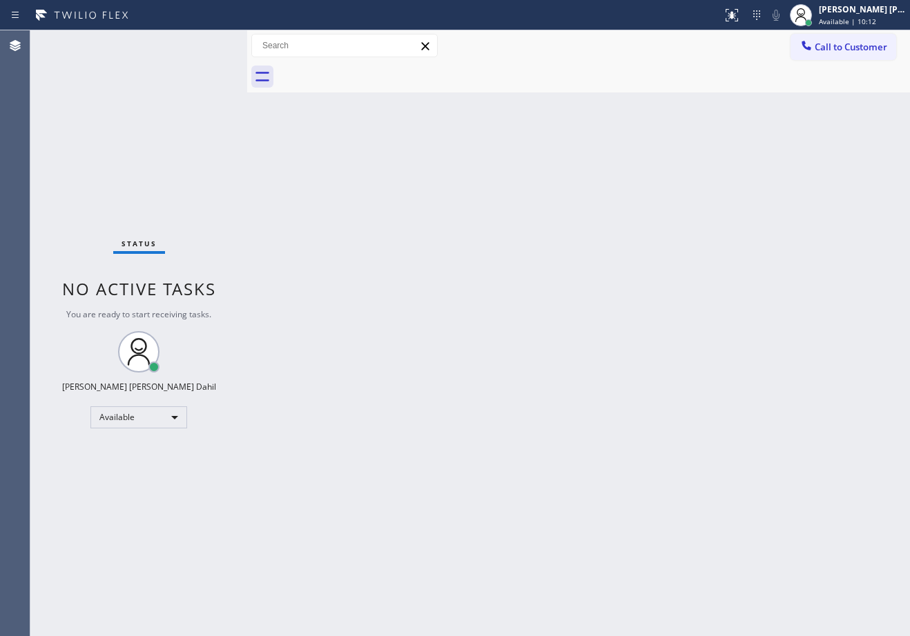
click at [204, 43] on div "Status No active tasks You are ready to start receiving tasks. [PERSON_NAME] [P…" at bounding box center [138, 333] width 217 height 606
click at [205, 43] on div "Status No active tasks You are ready to start receiving tasks. [PERSON_NAME] [P…" at bounding box center [138, 333] width 217 height 606
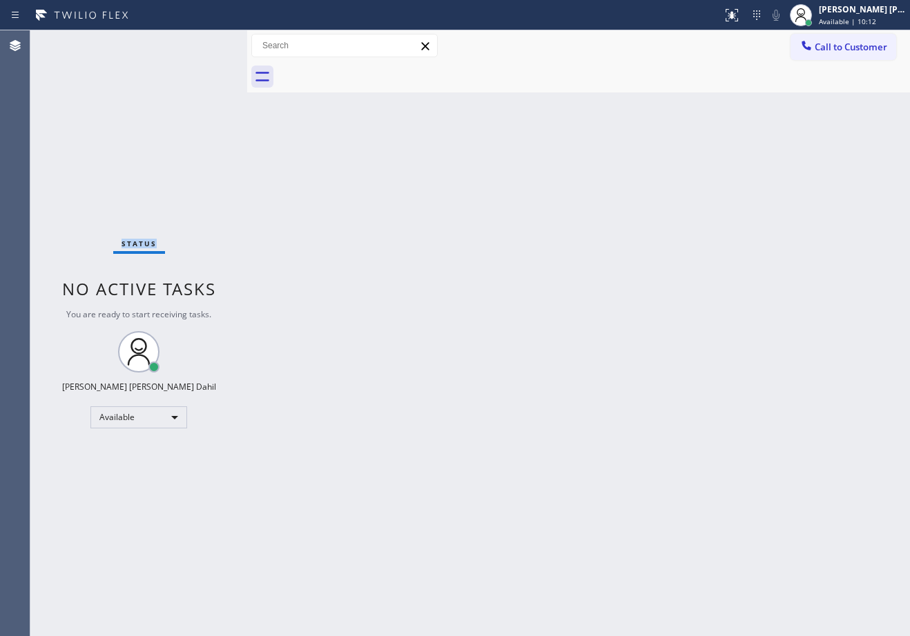
click at [202, 39] on div "Status No active tasks You are ready to start receiving tasks. [PERSON_NAME] [P…" at bounding box center [138, 333] width 217 height 606
click at [204, 42] on div "Status No active tasks You are ready to start receiving tasks. [PERSON_NAME] [P…" at bounding box center [138, 333] width 217 height 606
click at [205, 42] on div "Status No active tasks You are ready to start receiving tasks. [PERSON_NAME] [P…" at bounding box center [138, 333] width 217 height 606
click at [209, 41] on div "Status No active tasks You are ready to start receiving tasks. [PERSON_NAME] [P…" at bounding box center [138, 333] width 217 height 606
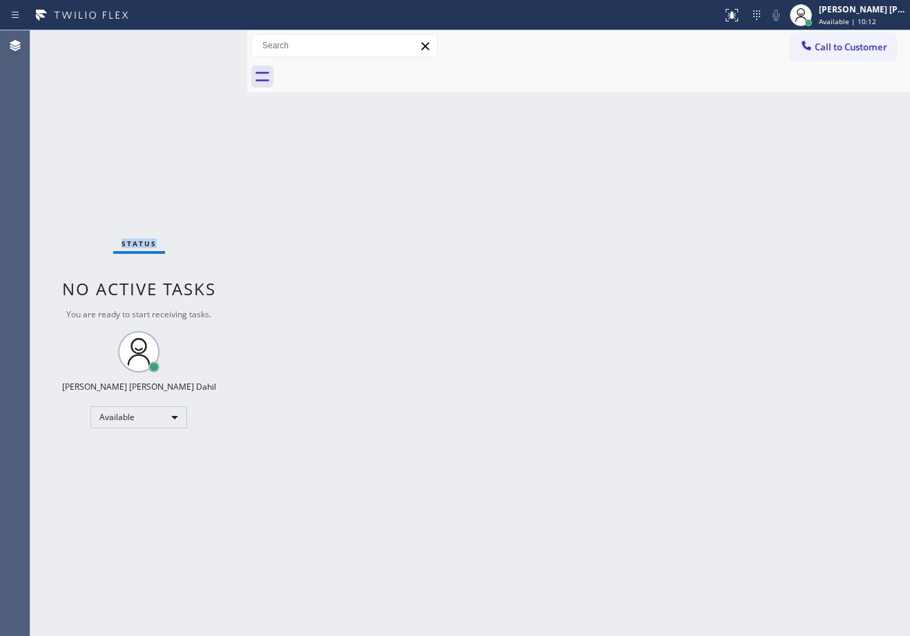
click at [206, 43] on div "Status No active tasks You are ready to start receiving tasks. [PERSON_NAME] [P…" at bounding box center [138, 333] width 217 height 606
click at [204, 43] on div "Status No active tasks You are ready to start receiving tasks. [PERSON_NAME] [P…" at bounding box center [138, 333] width 217 height 606
click at [197, 46] on div "Status No active tasks You are ready to start receiving tasks. [PERSON_NAME] [P…" at bounding box center [138, 333] width 217 height 606
click at [204, 43] on div "Status No active tasks You are ready to start receiving tasks. [PERSON_NAME] [P…" at bounding box center [138, 333] width 217 height 606
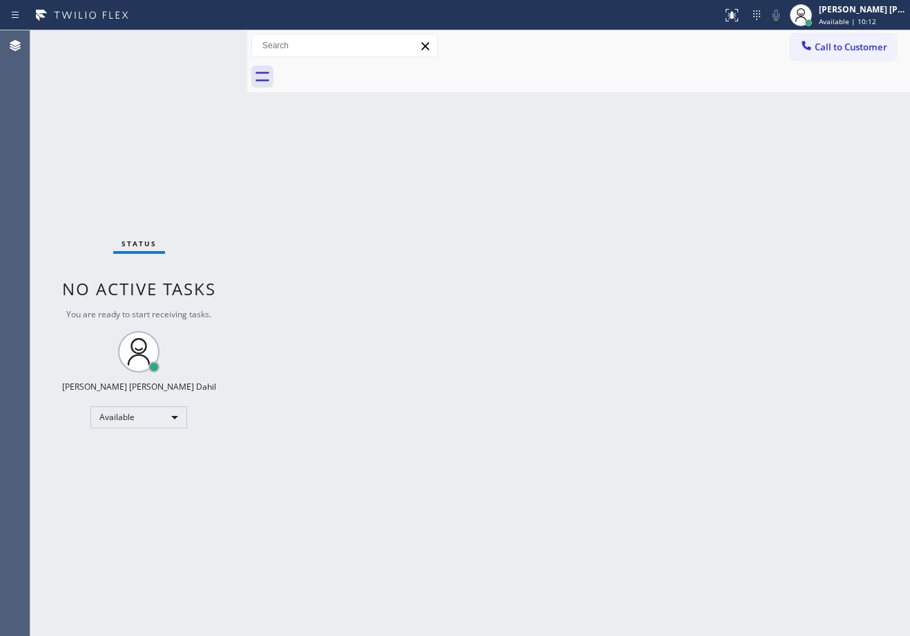
click at [206, 43] on div "Status No active tasks You are ready to start receiving tasks. [PERSON_NAME] [P…" at bounding box center [138, 333] width 217 height 606
click at [210, 41] on div "Status No active tasks You are ready to start receiving tasks. [PERSON_NAME] [P…" at bounding box center [138, 333] width 217 height 606
click at [204, 43] on div "Status No active tasks You are ready to start receiving tasks. [PERSON_NAME] [P…" at bounding box center [138, 333] width 217 height 606
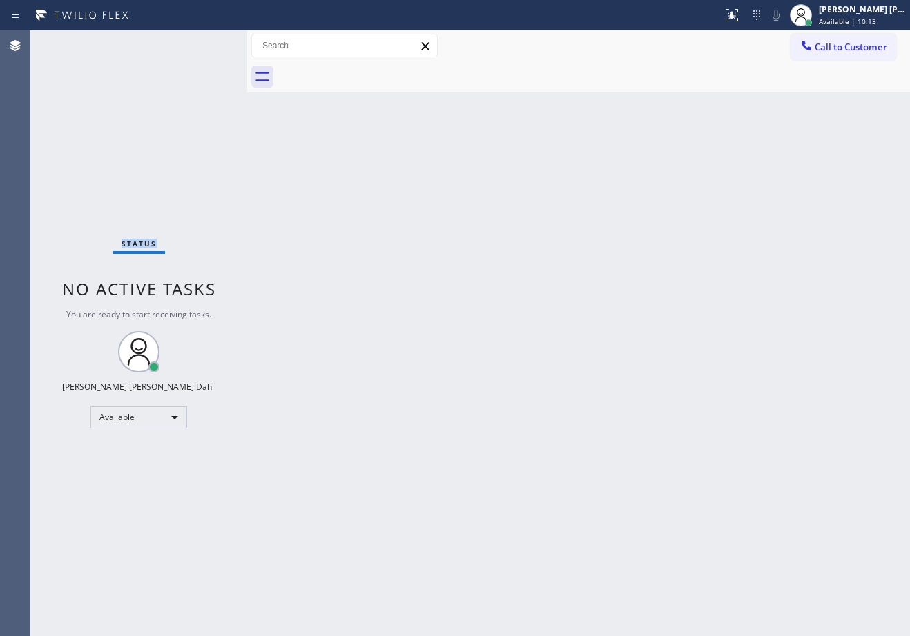
click at [204, 43] on div "Status No active tasks You are ready to start receiving tasks. [PERSON_NAME] [P…" at bounding box center [138, 333] width 217 height 606
click at [207, 43] on div "Status No active tasks You are ready to start receiving tasks. [PERSON_NAME] [P…" at bounding box center [138, 333] width 217 height 606
click at [209, 43] on div "Status No active tasks You are ready to start receiving tasks. [PERSON_NAME] [P…" at bounding box center [138, 333] width 217 height 606
click at [204, 43] on div "Status No active tasks You are ready to start receiving tasks. [PERSON_NAME] [P…" at bounding box center [138, 333] width 217 height 606
click at [194, 47] on div "Status No active tasks You are ready to start receiving tasks. [PERSON_NAME] [P…" at bounding box center [138, 333] width 217 height 606
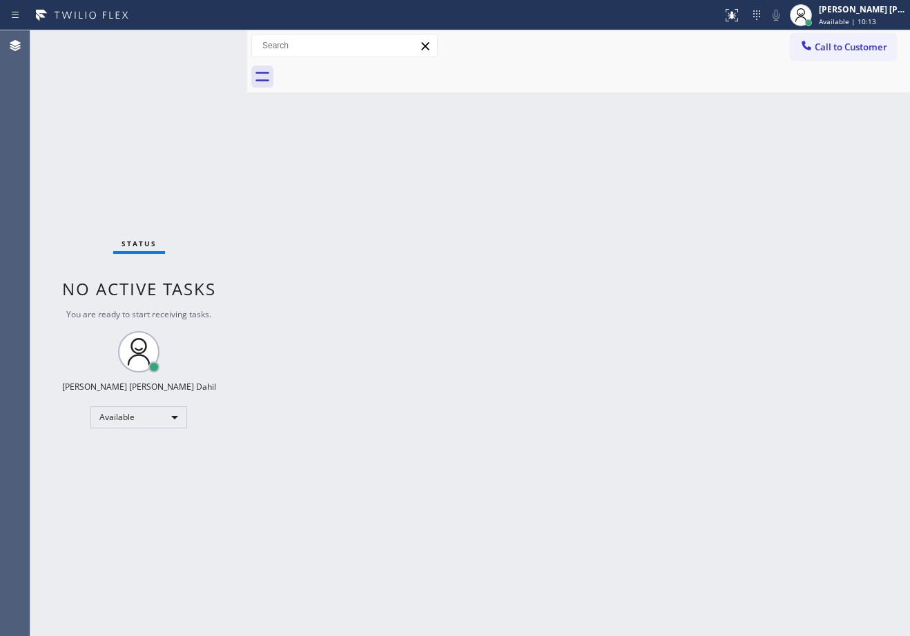
click at [200, 46] on div "Status No active tasks You are ready to start receiving tasks. [PERSON_NAME] [P…" at bounding box center [138, 333] width 217 height 606
click at [206, 45] on div "Status No active tasks You are ready to start receiving tasks. [PERSON_NAME] [P…" at bounding box center [138, 333] width 217 height 606
click at [210, 43] on div "Status No active tasks You are ready to start receiving tasks. [PERSON_NAME] [P…" at bounding box center [138, 333] width 217 height 606
click at [205, 43] on div "Status No active tasks You are ready to start receiving tasks. [PERSON_NAME] [P…" at bounding box center [138, 333] width 217 height 606
click at [204, 43] on div "Status No active tasks You are ready to start receiving tasks. [PERSON_NAME] [P…" at bounding box center [138, 333] width 217 height 606
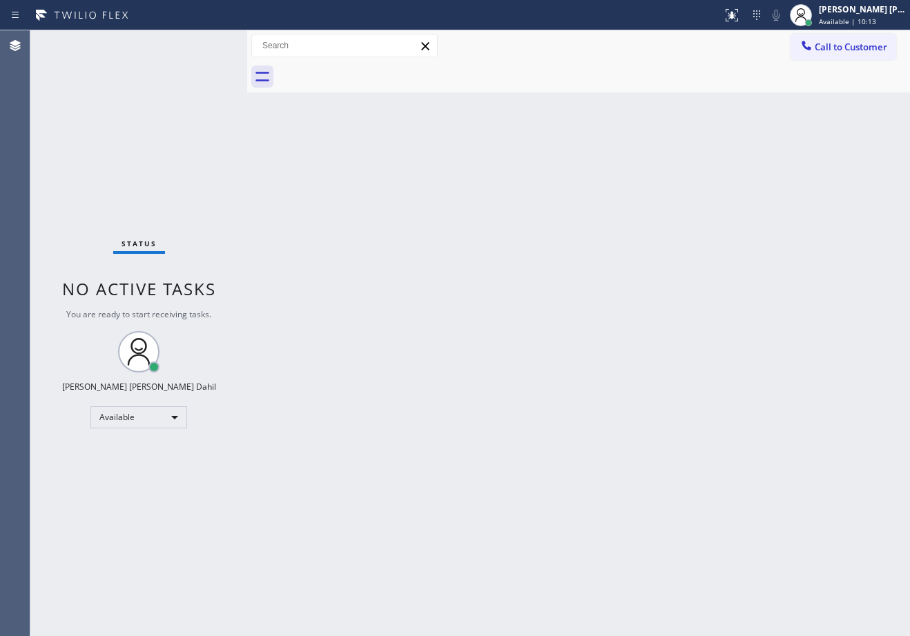
click at [202, 43] on div "Status No active tasks You are ready to start receiving tasks. [PERSON_NAME] [P…" at bounding box center [138, 333] width 217 height 606
drag, startPoint x: 204, startPoint y: 43, endPoint x: 215, endPoint y: 43, distance: 11.0
click at [204, 44] on div "Status No active tasks You are ready to start receiving tasks. [PERSON_NAME] [P…" at bounding box center [138, 333] width 217 height 606
click at [217, 43] on div "Status No active tasks You are ready to start receiving tasks. [PERSON_NAME] [P…" at bounding box center [138, 333] width 217 height 606
click at [215, 43] on div "Status No active tasks You are ready to start receiving tasks. [PERSON_NAME] [P…" at bounding box center [138, 333] width 217 height 606
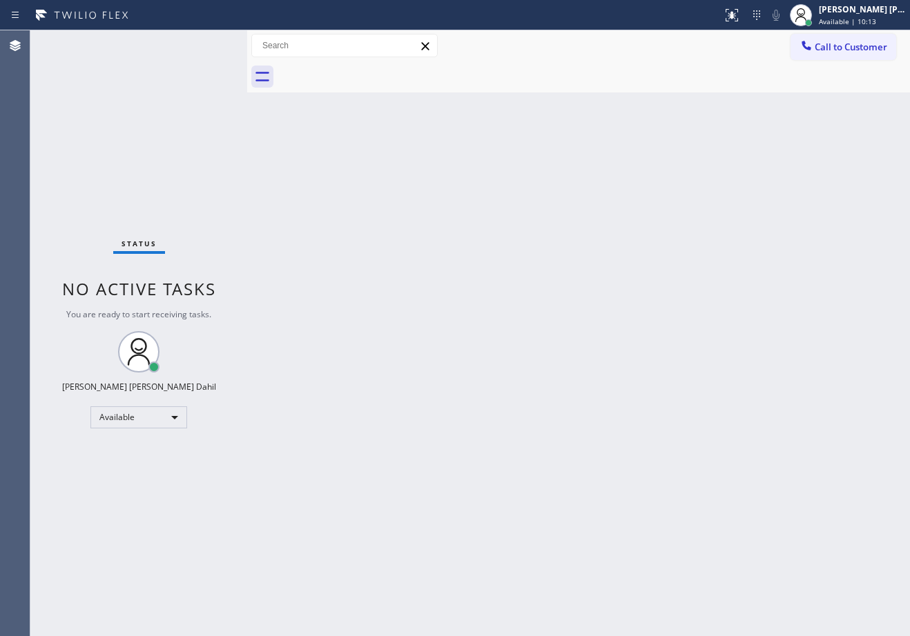
click at [204, 43] on div "Status No active tasks You are ready to start receiving tasks. [PERSON_NAME] [P…" at bounding box center [138, 333] width 217 height 606
click at [199, 43] on div "Status No active tasks You are ready to start receiving tasks. [PERSON_NAME] [P…" at bounding box center [138, 333] width 217 height 606
click at [202, 46] on div "Status No active tasks You are ready to start receiving tasks. [PERSON_NAME] [P…" at bounding box center [138, 333] width 217 height 606
click at [204, 46] on div "Status No active tasks You are ready to start receiving tasks. [PERSON_NAME] [P…" at bounding box center [138, 333] width 217 height 606
click at [208, 43] on div "Status No active tasks You are ready to start receiving tasks. [PERSON_NAME] [P…" at bounding box center [138, 333] width 217 height 606
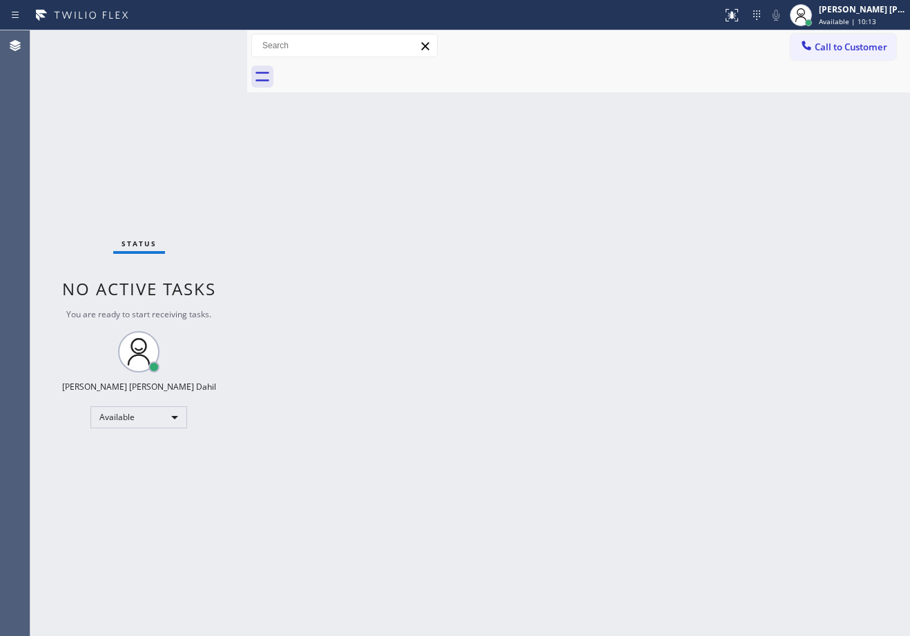
click at [198, 37] on div "Status No active tasks You are ready to start receiving tasks. [PERSON_NAME] [P…" at bounding box center [138, 333] width 217 height 606
click at [191, 38] on div "Status No active tasks You are ready to start receiving tasks. [PERSON_NAME] [P…" at bounding box center [138, 333] width 217 height 606
click at [193, 43] on div "Status No active tasks You are ready to start receiving tasks. [PERSON_NAME] [P…" at bounding box center [138, 333] width 217 height 606
click at [199, 45] on div "Status No active tasks You are ready to start receiving tasks. [PERSON_NAME] [P…" at bounding box center [138, 333] width 217 height 606
click at [205, 55] on div "Status No active tasks You are ready to start receiving tasks. [PERSON_NAME] [P…" at bounding box center [138, 333] width 217 height 606
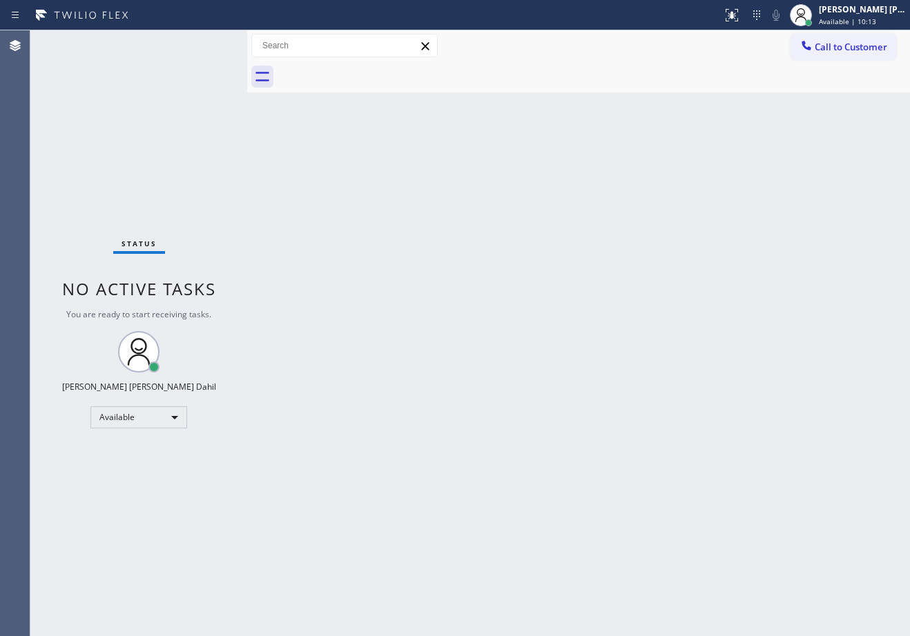
click at [216, 52] on div "Status No active tasks You are ready to start receiving tasks. [PERSON_NAME] [P…" at bounding box center [138, 333] width 217 height 606
click at [225, 46] on div "Status No active tasks You are ready to start receiving tasks. [PERSON_NAME] [P…" at bounding box center [138, 333] width 217 height 606
click at [224, 42] on div "Status No active tasks You are ready to start receiving tasks. [PERSON_NAME] [P…" at bounding box center [138, 333] width 217 height 606
click at [213, 36] on div "Status No active tasks You are ready to start receiving tasks. [PERSON_NAME] [P…" at bounding box center [138, 333] width 217 height 606
click at [204, 40] on div "Status No active tasks You are ready to start receiving tasks. [PERSON_NAME] [P…" at bounding box center [138, 333] width 217 height 606
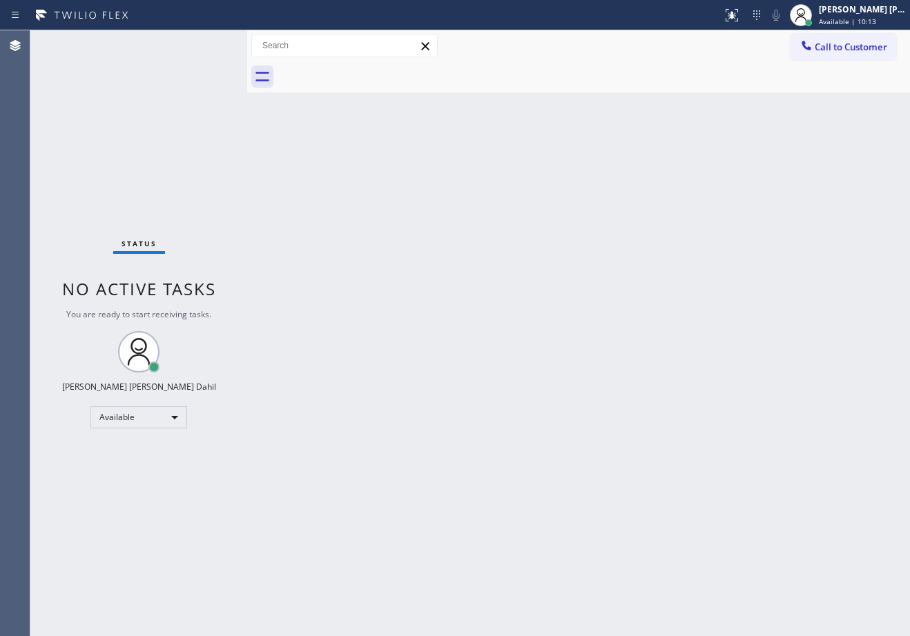
click at [195, 43] on div "Status No active tasks You are ready to start receiving tasks. [PERSON_NAME] [P…" at bounding box center [138, 333] width 217 height 606
click at [175, 51] on div "Status No active tasks You are ready to start receiving tasks. [PERSON_NAME] [P…" at bounding box center [138, 333] width 217 height 606
click at [190, 50] on div "Status No active tasks You are ready to start receiving tasks. [PERSON_NAME] [P…" at bounding box center [138, 333] width 217 height 606
click at [202, 46] on div "Status No active tasks You are ready to start receiving tasks. [PERSON_NAME] [P…" at bounding box center [138, 333] width 217 height 606
click at [204, 43] on div "Status No active tasks You are ready to start receiving tasks. [PERSON_NAME] [P…" at bounding box center [138, 333] width 217 height 606
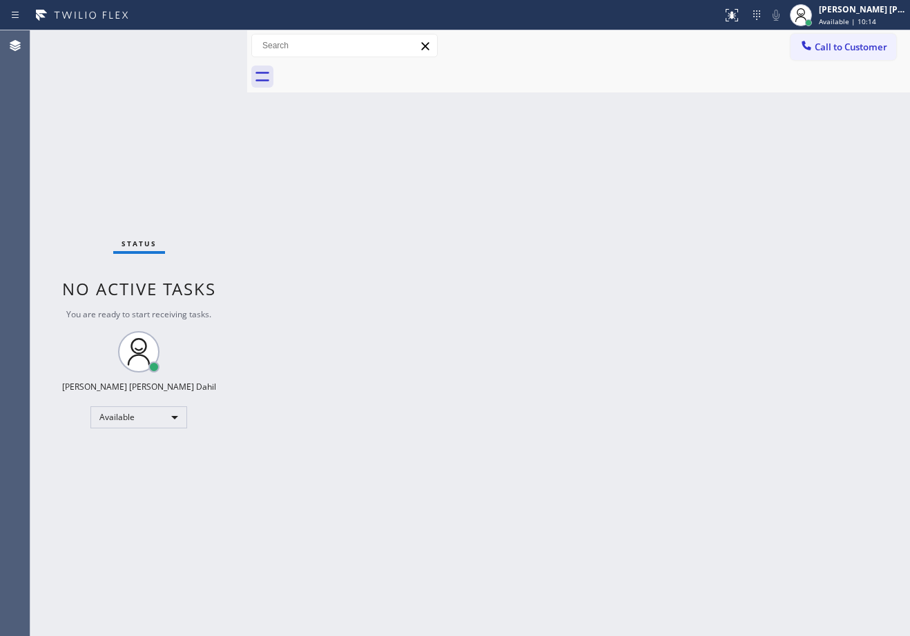
click at [206, 32] on div "Status No active tasks You are ready to start receiving tasks. [PERSON_NAME] [P…" at bounding box center [138, 333] width 217 height 606
click at [264, 55] on div "Status No active tasks You are ready to start receiving tasks. Joshua Jake Dahi…" at bounding box center [469, 333] width 879 height 606
click at [133, 23] on div "Status report No issues detected If you experience an issue, please download th…" at bounding box center [455, 318] width 910 height 636
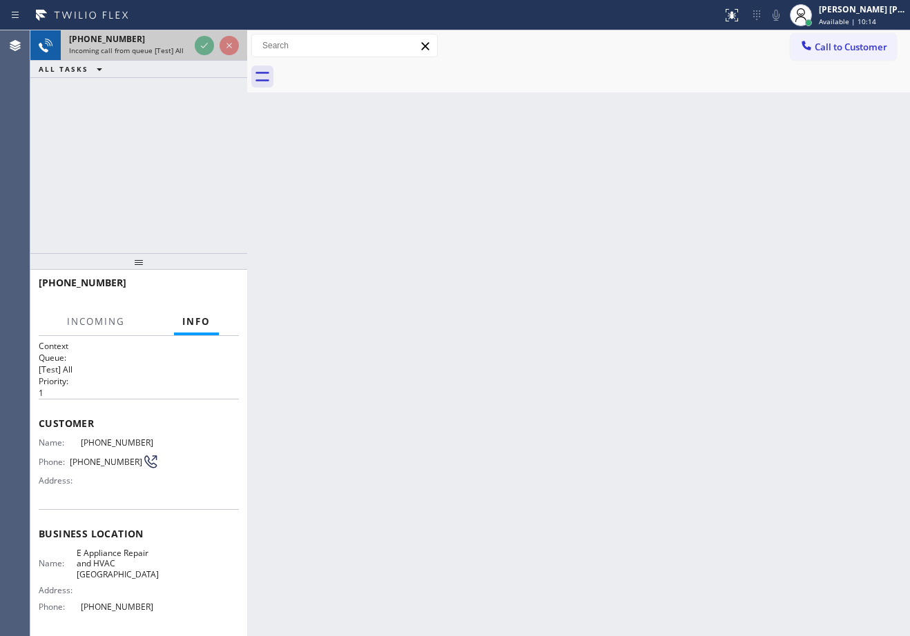
click at [257, 48] on div "+18028049852 Incoming call from queue [Test] All ALL TASKS ALL TASKS ACTIVE TAS…" at bounding box center [469, 333] width 879 height 606
click at [228, 55] on div at bounding box center [217, 45] width 50 height 30
click at [202, 49] on icon at bounding box center [204, 45] width 17 height 17
click at [182, 43] on div "+18028049852 Incoming call from queue [Test] All" at bounding box center [138, 45] width 217 height 30
click at [193, 43] on div at bounding box center [217, 45] width 50 height 30
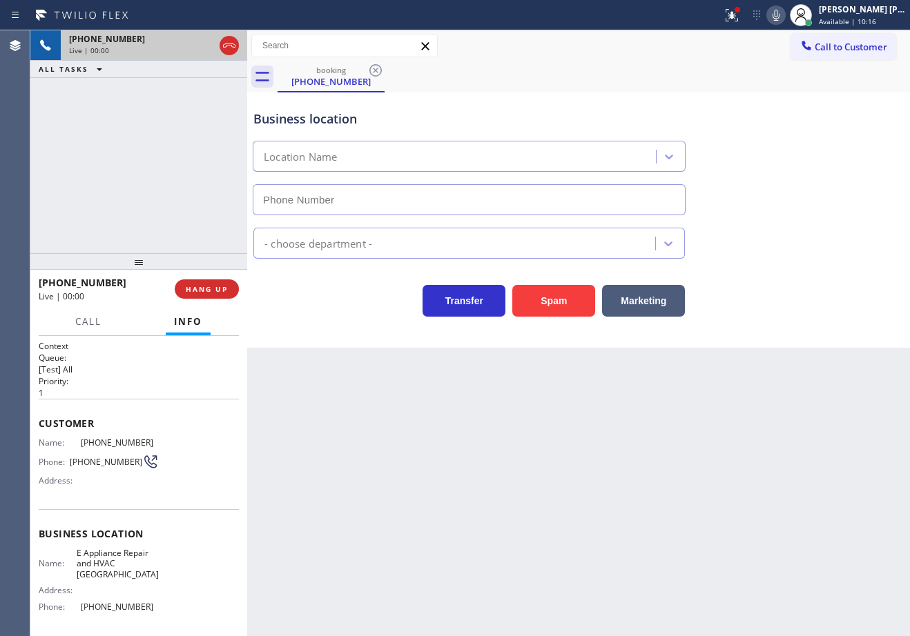
type input "(929) 481-4959"
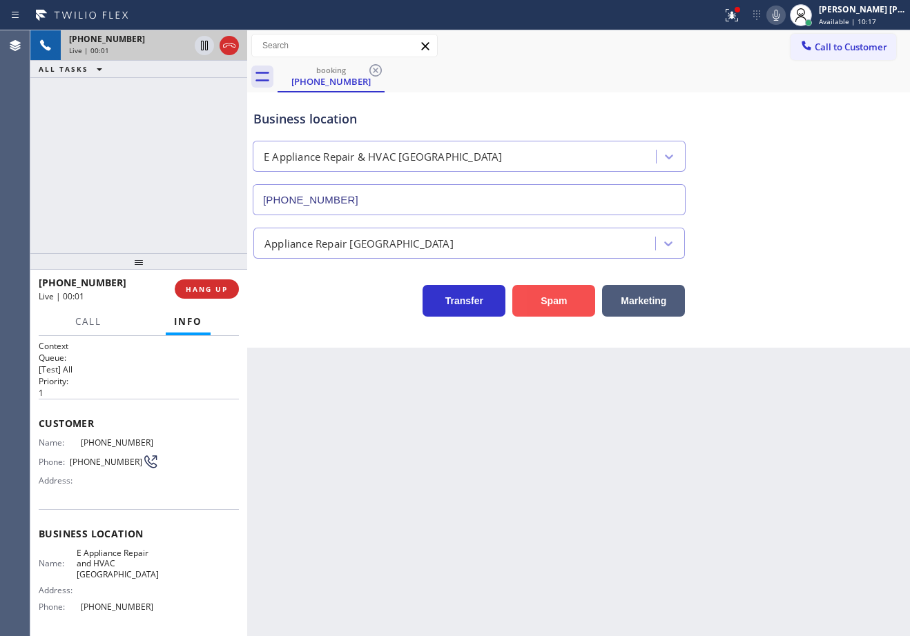
click at [537, 313] on button "Spam" at bounding box center [553, 301] width 83 height 32
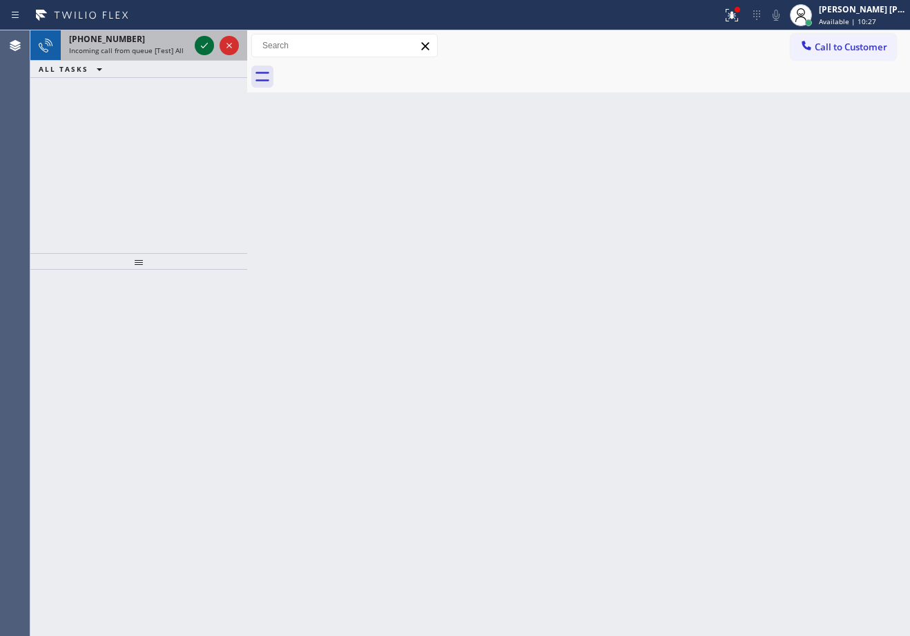
click at [204, 43] on icon at bounding box center [204, 45] width 17 height 17
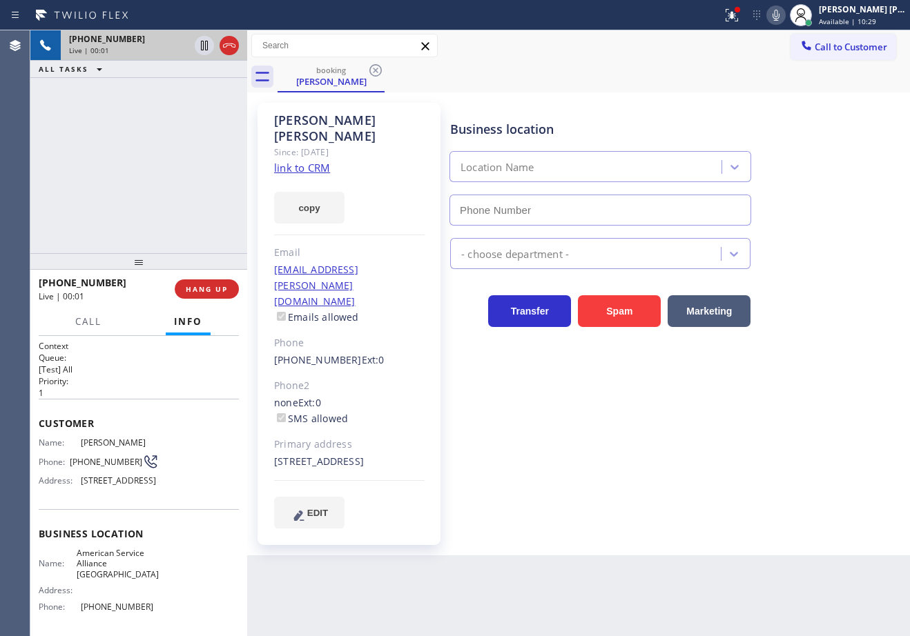
type input "(510) 361-0551"
click at [307, 161] on link "link to CRM" at bounding box center [302, 168] width 56 height 14
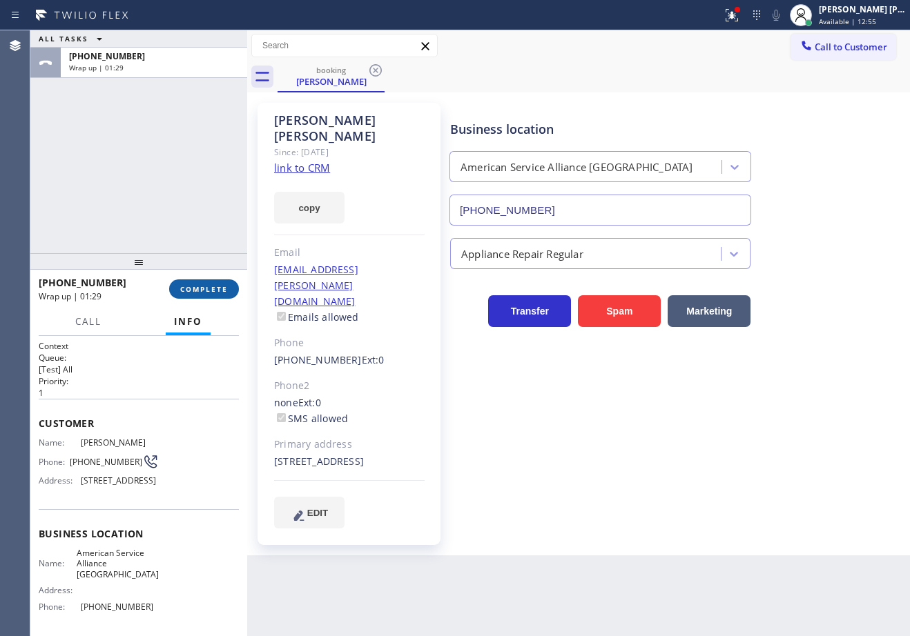
drag, startPoint x: 179, startPoint y: 285, endPoint x: 184, endPoint y: 291, distance: 7.3
click at [182, 288] on button "COMPLETE" at bounding box center [204, 289] width 70 height 19
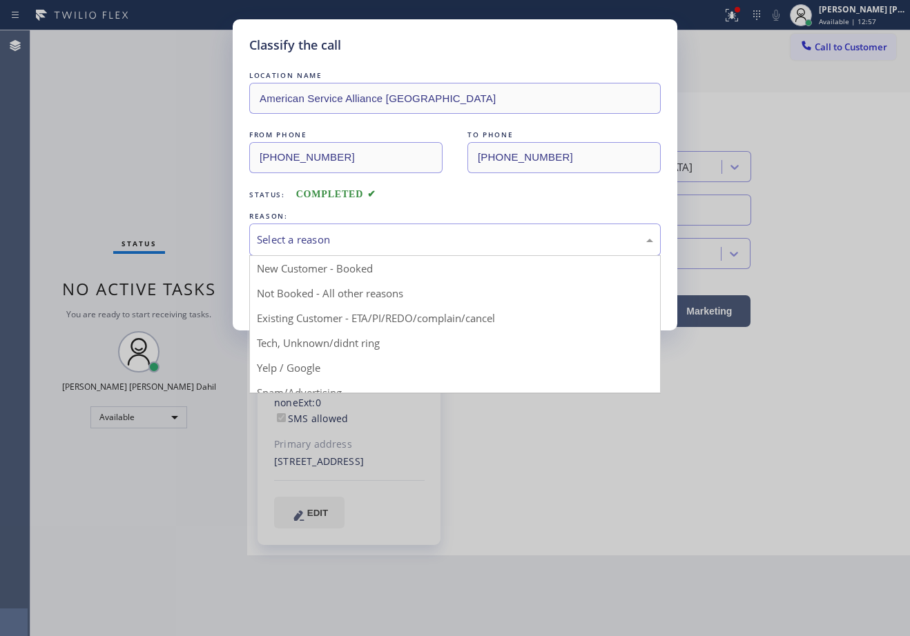
click at [365, 244] on div "Select a reason" at bounding box center [454, 240] width 411 height 32
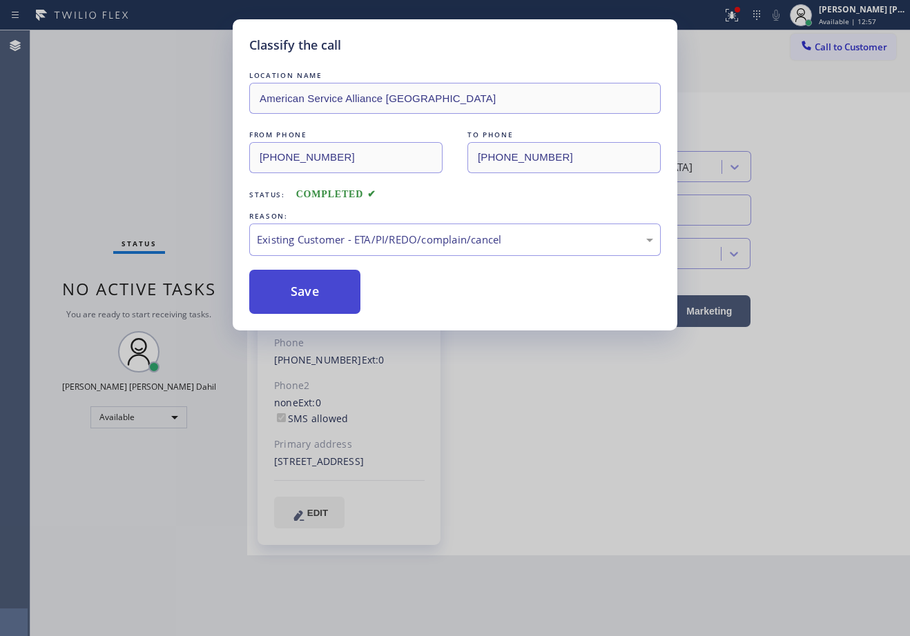
drag, startPoint x: 314, startPoint y: 302, endPoint x: 308, endPoint y: 288, distance: 15.1
click at [309, 293] on button "Save" at bounding box center [304, 292] width 111 height 44
click at [308, 288] on button "Save" at bounding box center [304, 292] width 111 height 44
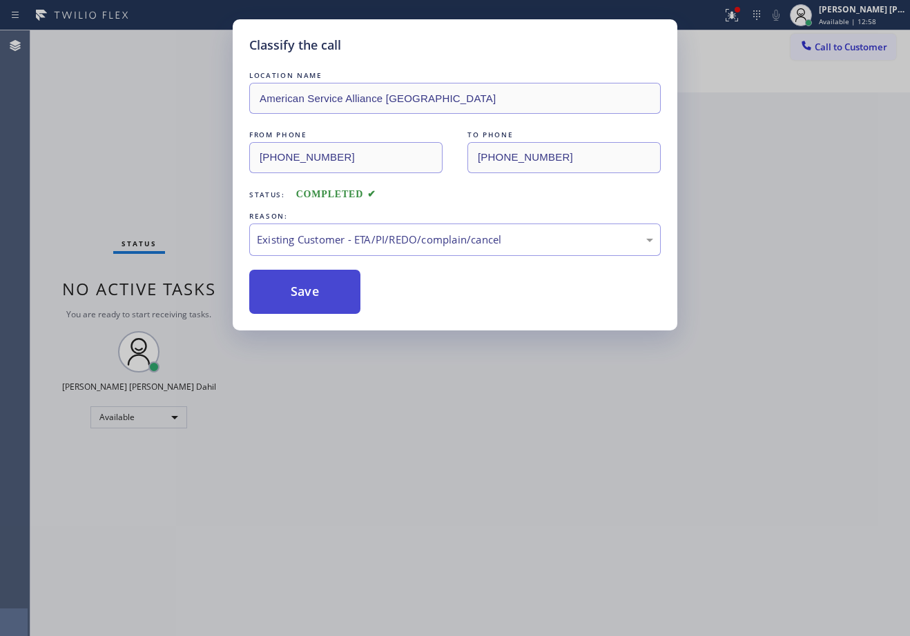
click at [308, 288] on button "Save" at bounding box center [304, 292] width 111 height 44
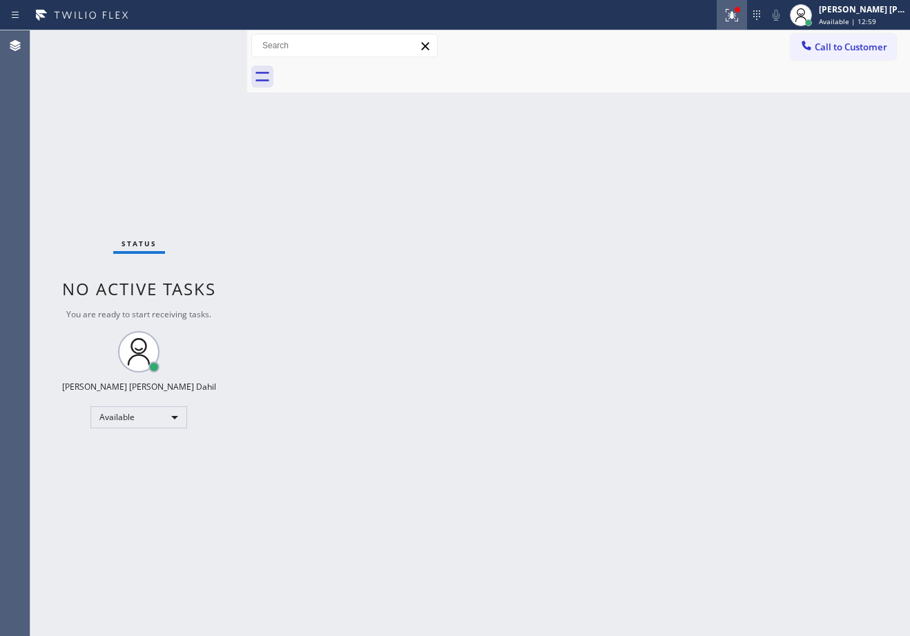
click at [736, 12] on icon at bounding box center [731, 13] width 8 height 5
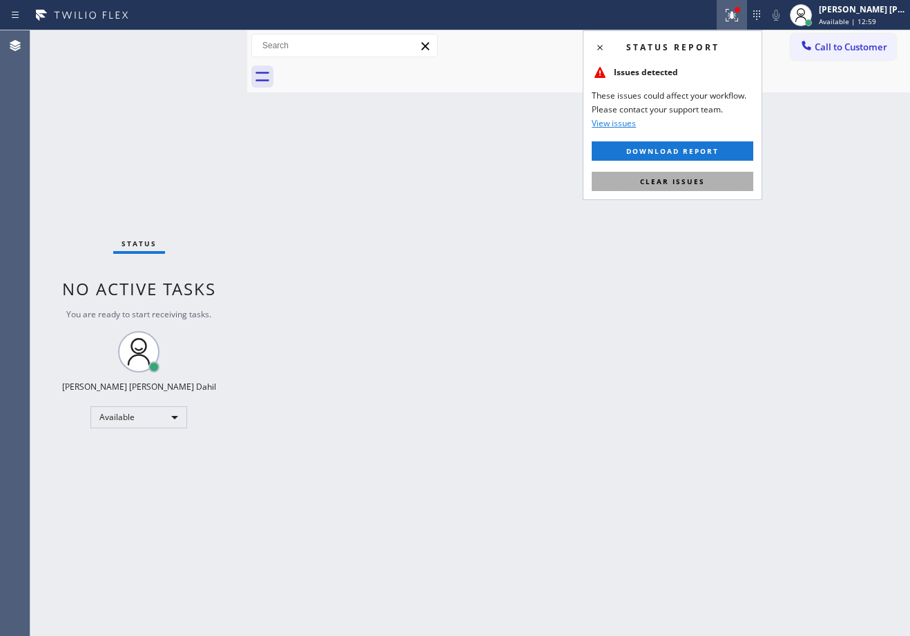
click at [683, 187] on button "Clear issues" at bounding box center [671, 181] width 161 height 19
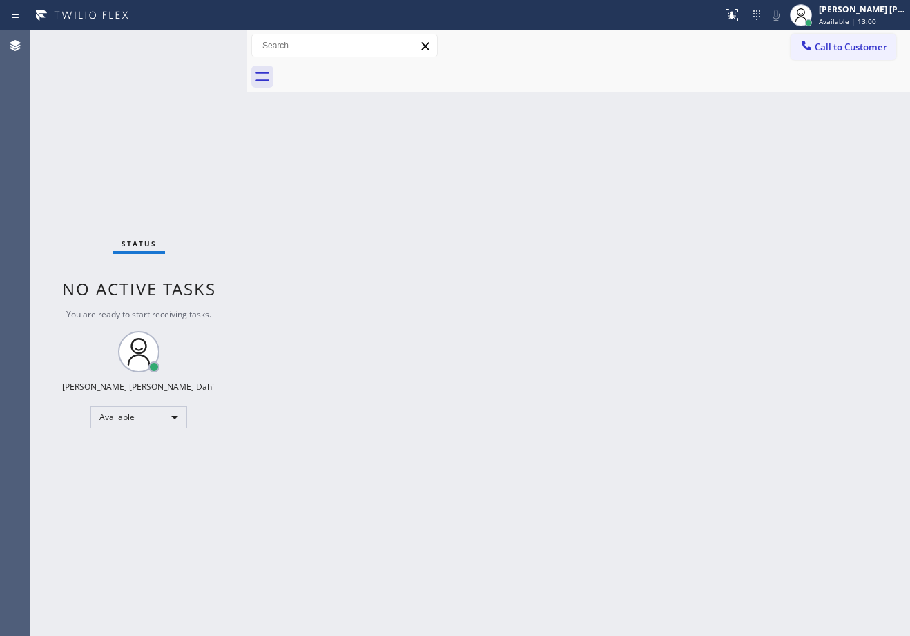
drag, startPoint x: 764, startPoint y: 353, endPoint x: 834, endPoint y: 543, distance: 203.1
click at [764, 353] on div "Back to Dashboard Change Sender ID Customers Technicians Select a contact Outbo…" at bounding box center [578, 333] width 663 height 606
click at [382, 357] on div "Back to Dashboard Change Sender ID Customers Technicians Select a contact Outbo…" at bounding box center [578, 333] width 663 height 606
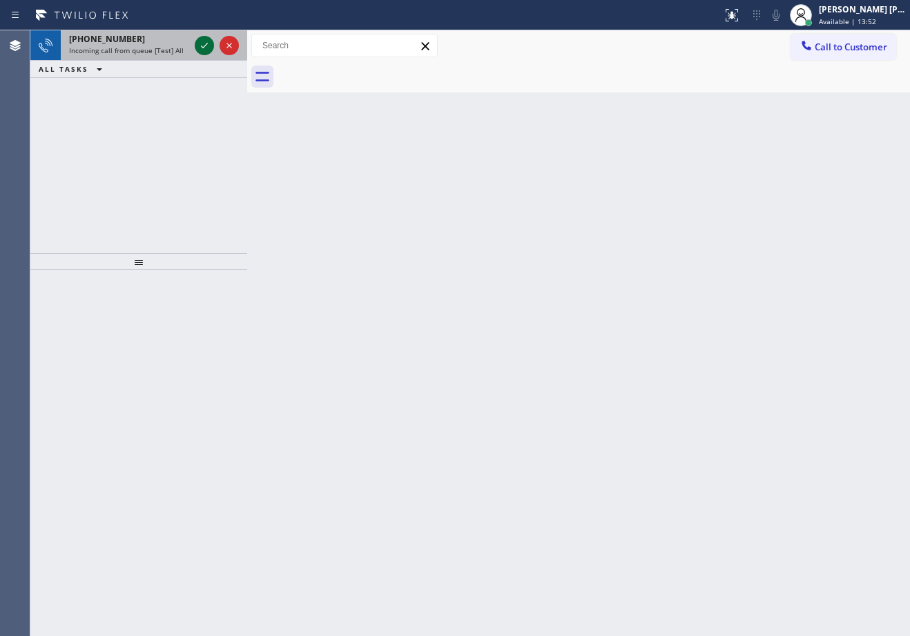
click at [204, 43] on icon at bounding box center [204, 45] width 17 height 17
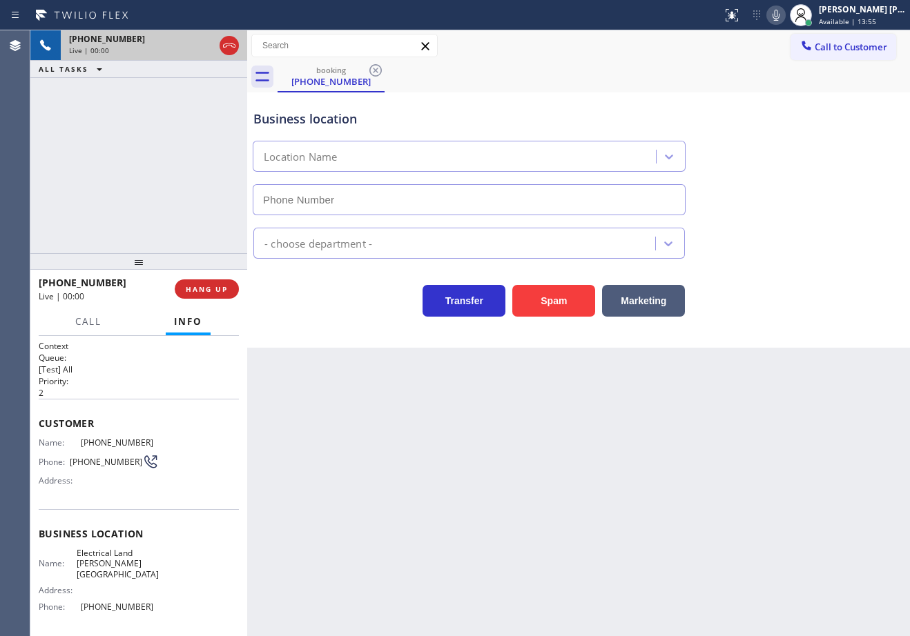
type input "(818) 423-4024"
click at [329, 478] on div "Back to Dashboard Change Sender ID Customers Technicians Select a contact Outbo…" at bounding box center [578, 333] width 663 height 606
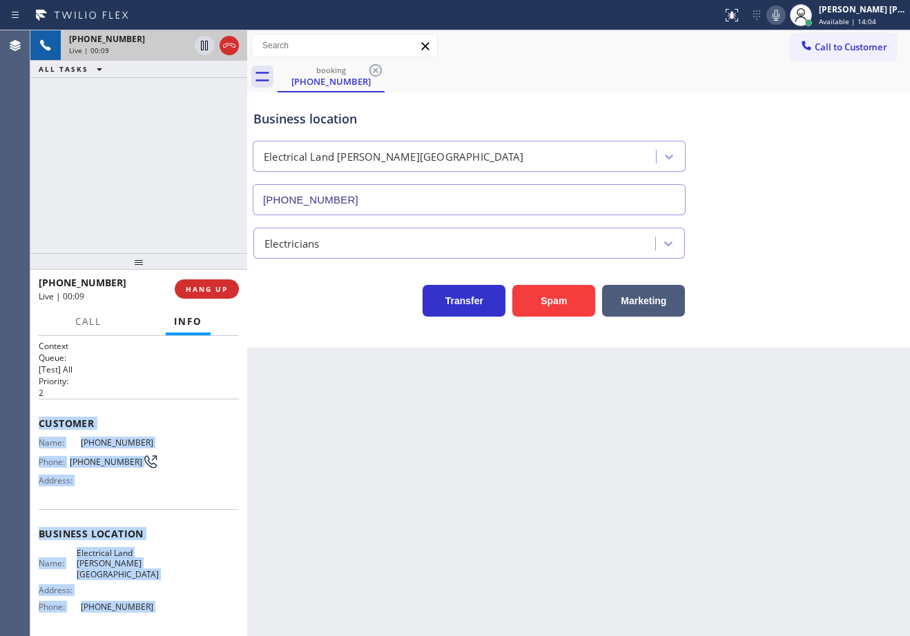
scroll to position [97, 0]
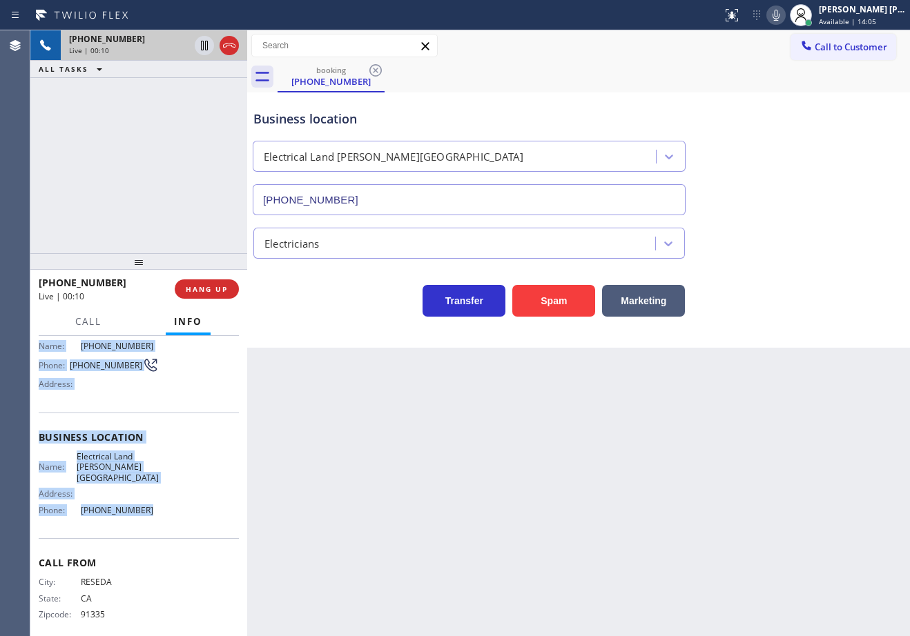
drag, startPoint x: 35, startPoint y: 422, endPoint x: 145, endPoint y: 499, distance: 134.8
click at [145, 499] on div "Context Queue: [Test] All Priority: 2 Customer Name: (818) 300-3230 Phone: (818…" at bounding box center [138, 486] width 217 height 300
copy div "Customer Name: (818) 300-3230 Phone: (818) 300-3230 Address: Business location …"
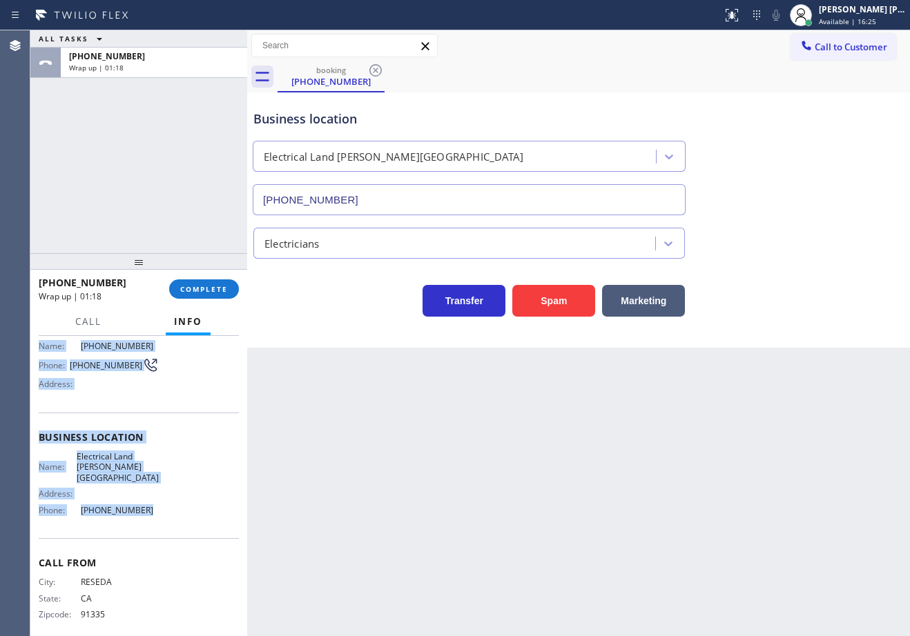
click at [157, 153] on div "ALL TASKS ALL TASKS ACTIVE TASKS TASKS IN WRAP UP +18183003230 Wrap up | 01:18" at bounding box center [138, 141] width 217 height 223
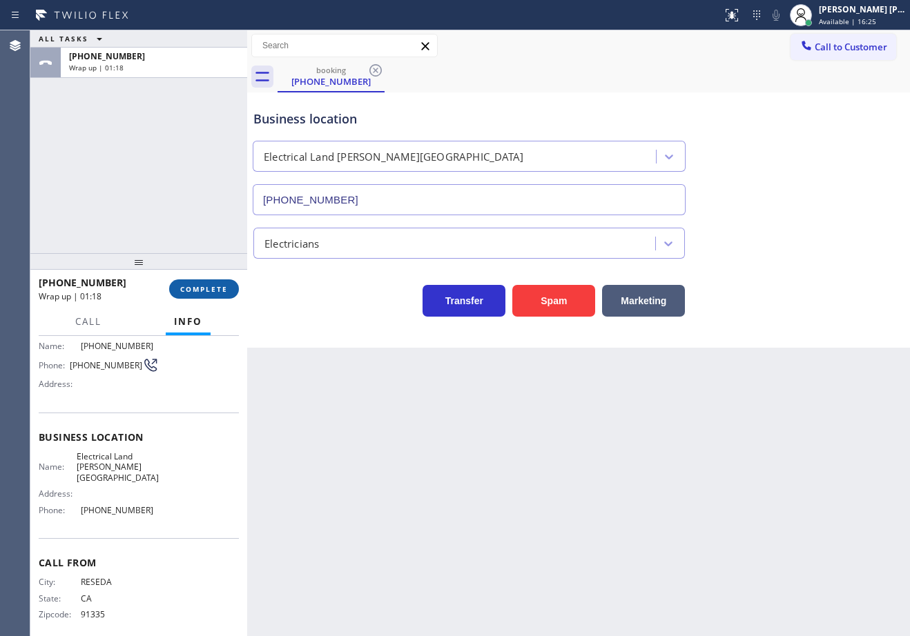
click at [217, 291] on span "COMPLETE" at bounding box center [204, 289] width 48 height 10
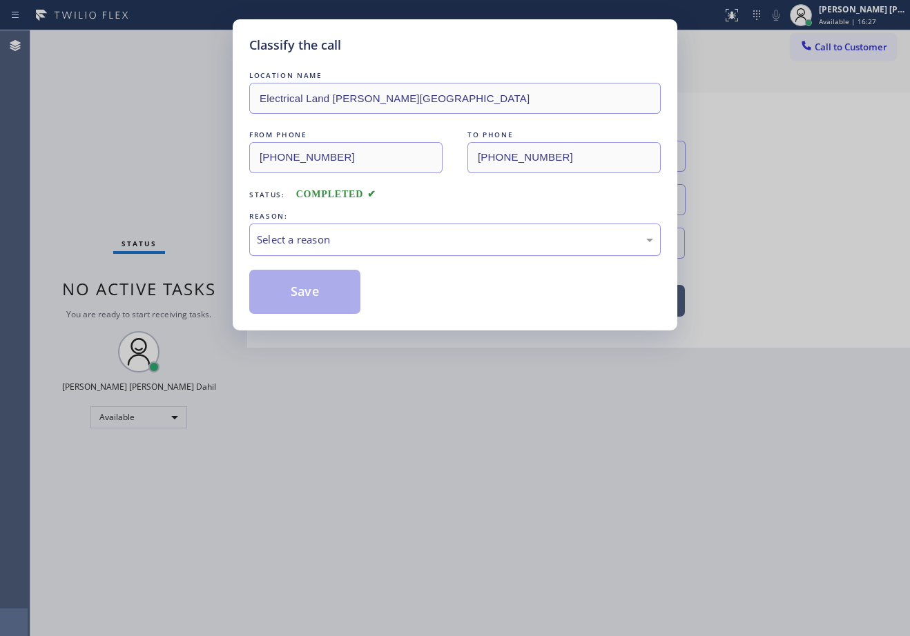
click at [330, 234] on div "Select a reason" at bounding box center [455, 240] width 396 height 16
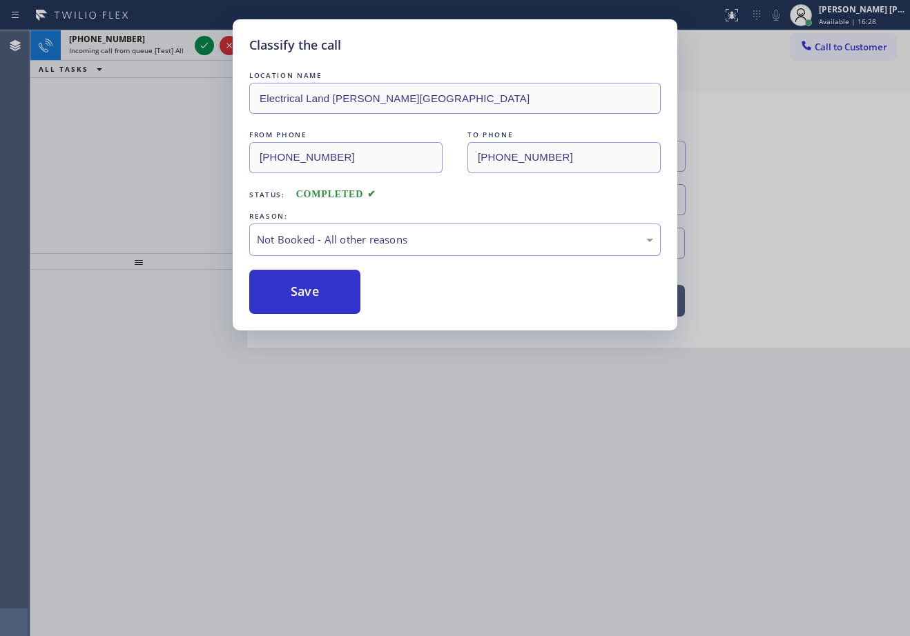
click at [326, 288] on button "Save" at bounding box center [304, 292] width 111 height 44
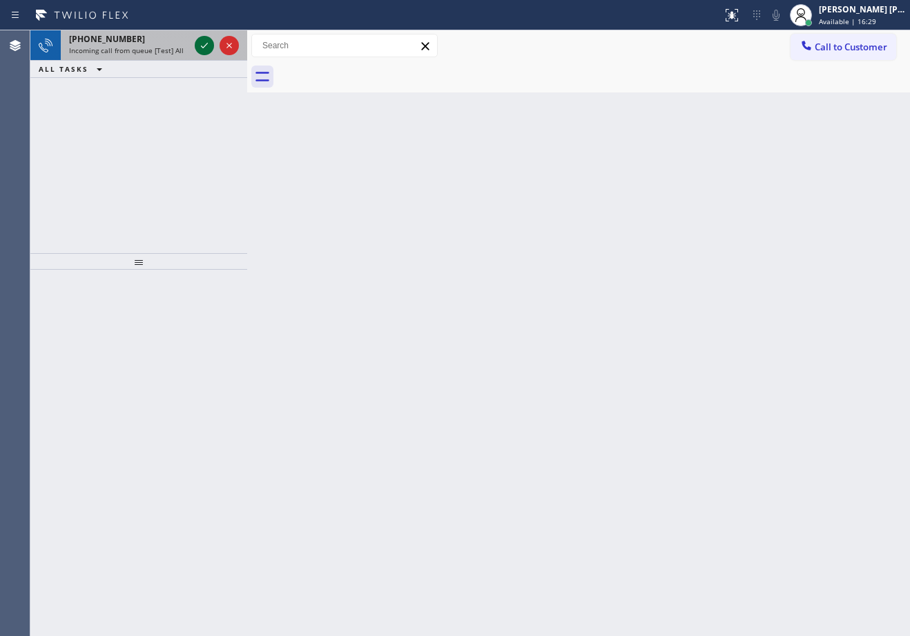
click at [204, 43] on icon at bounding box center [204, 45] width 17 height 17
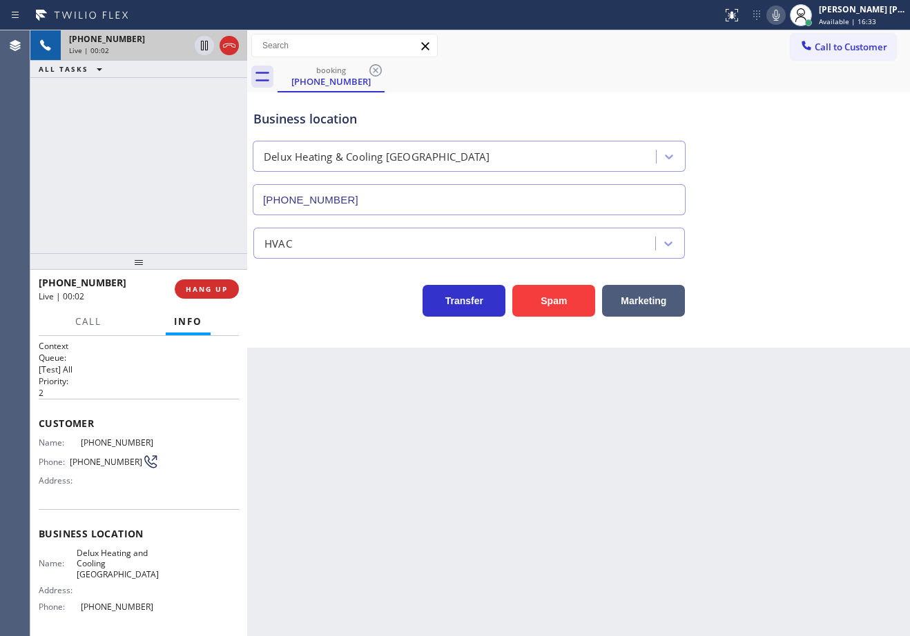
type input "(510) 617-1677"
click at [549, 295] on button "Spam" at bounding box center [553, 301] width 83 height 32
click at [550, 295] on button "Spam" at bounding box center [553, 301] width 83 height 32
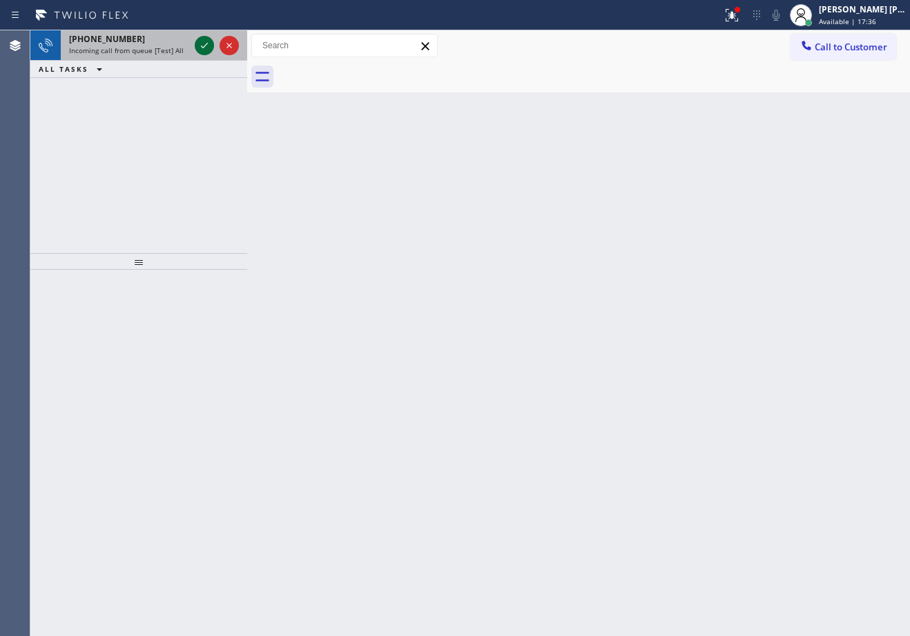
click at [204, 43] on icon at bounding box center [204, 45] width 17 height 17
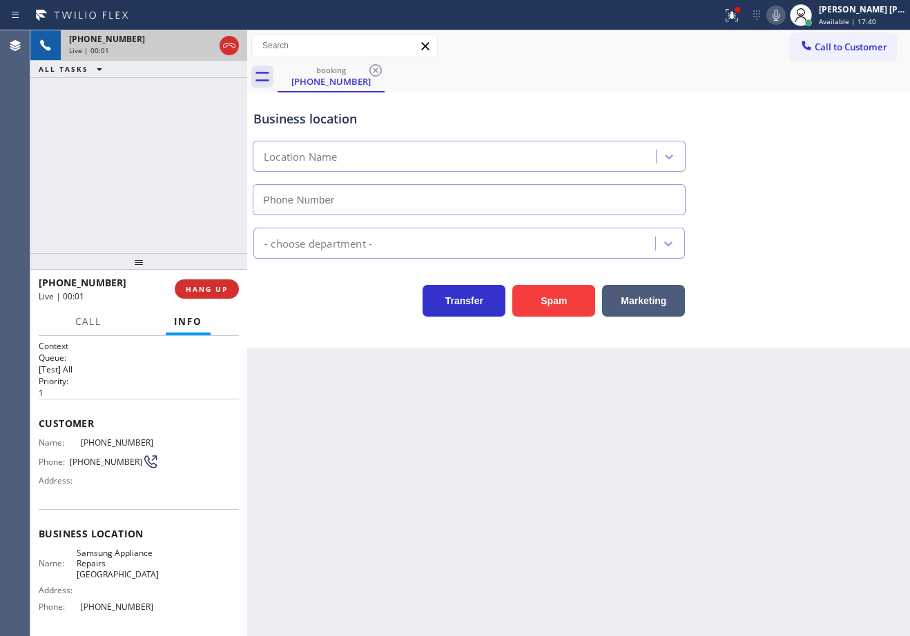
type input "(415) 480-7108"
click at [740, 8] on icon at bounding box center [731, 15] width 17 height 17
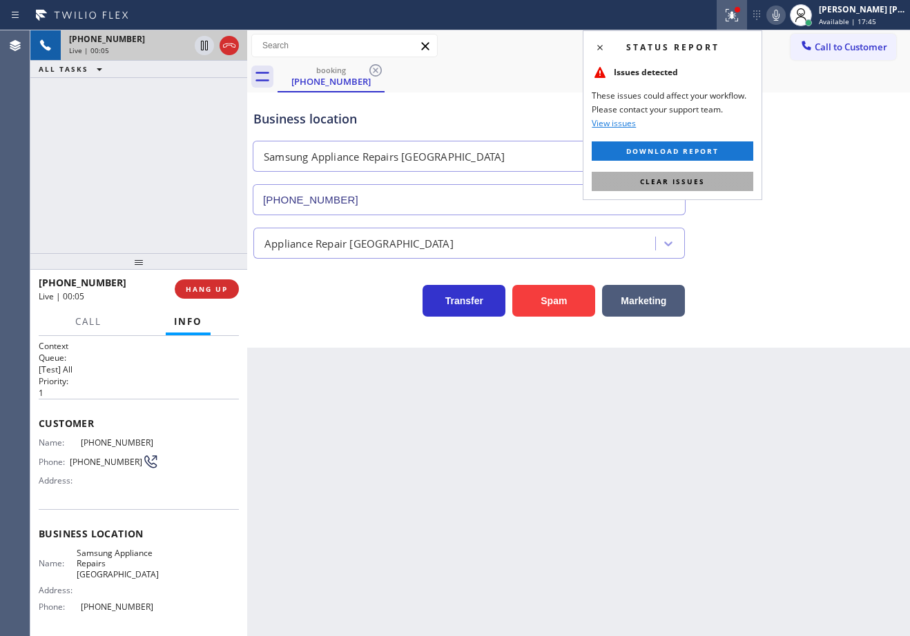
click at [719, 183] on button "Clear issues" at bounding box center [671, 181] width 161 height 19
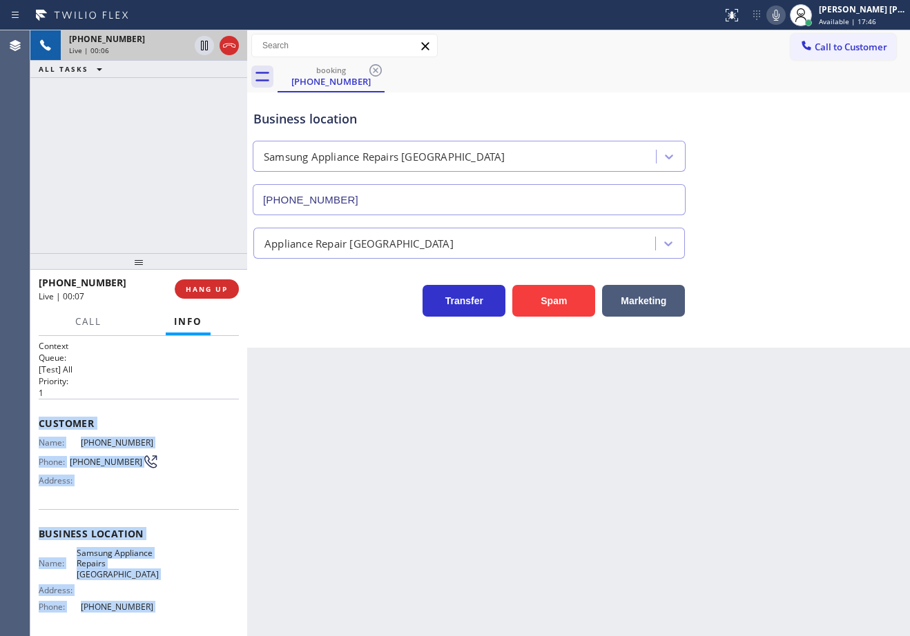
scroll to position [108, 0]
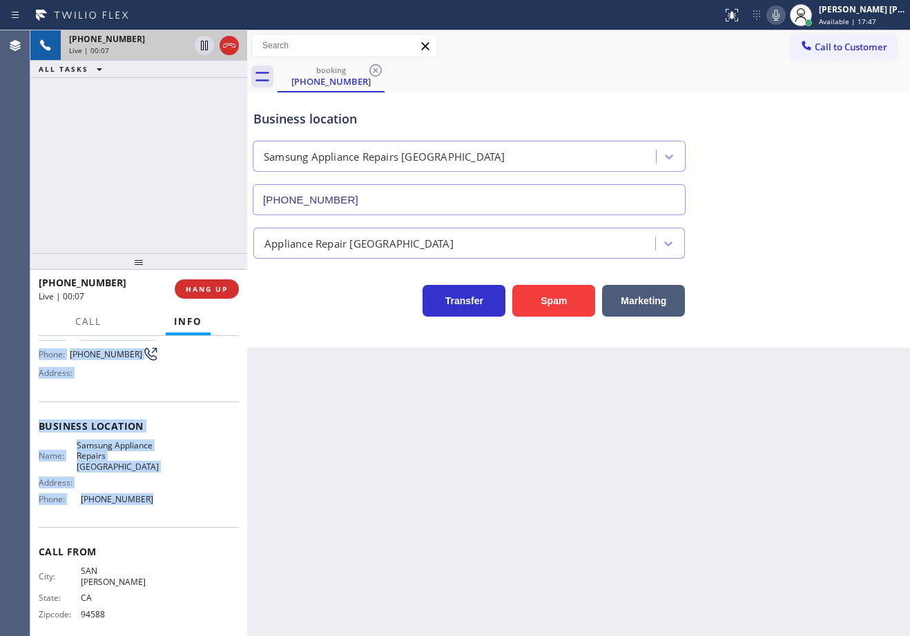
drag, startPoint x: 38, startPoint y: 418, endPoint x: 161, endPoint y: 499, distance: 148.0
click at [161, 499] on div "Context Queue: [Test] All Priority: 1 Customer Name: (925) 640-8065 Phone: (925…" at bounding box center [138, 486] width 217 height 300
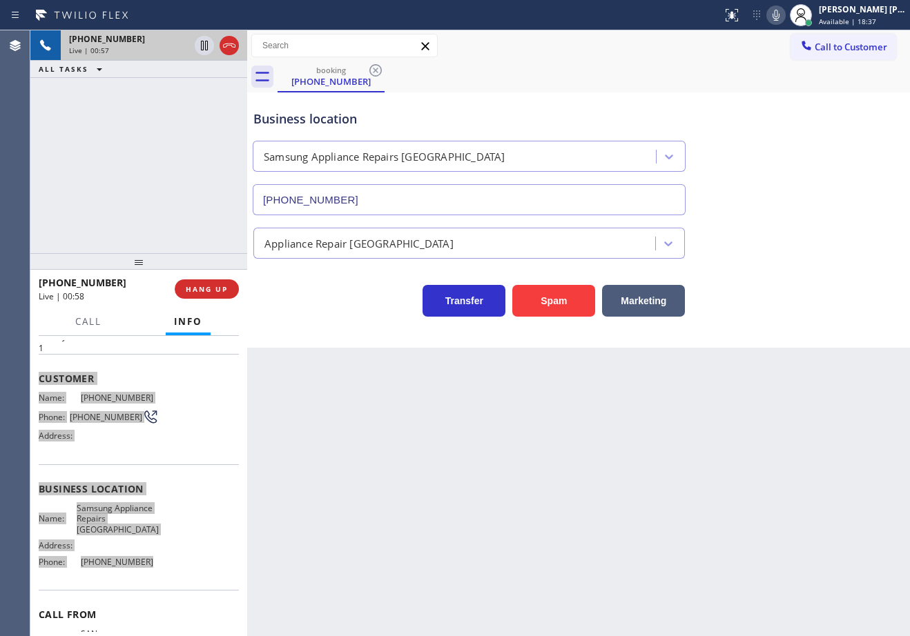
scroll to position [0, 0]
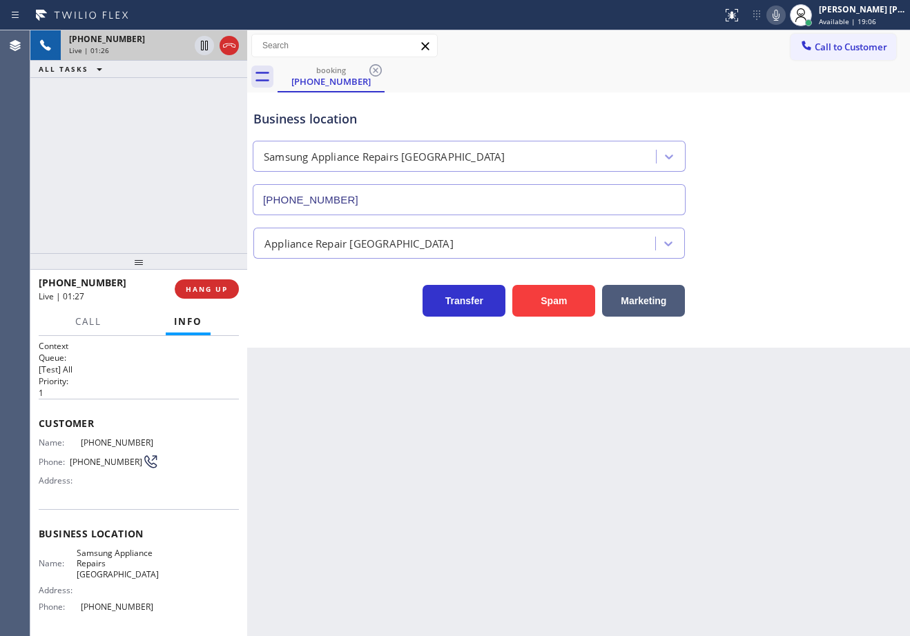
click at [831, 239] on div "Appliance Repair [GEOGRAPHIC_DATA]" at bounding box center [579, 240] width 656 height 37
click at [810, 203] on div "Business location Samsung Appliance Repairs San Francisco (415) 480-7108" at bounding box center [579, 152] width 656 height 125
click at [784, 19] on icon at bounding box center [775, 15] width 17 height 17
click at [785, 64] on div "booking (925) 640-8065" at bounding box center [593, 76] width 632 height 31
click at [201, 48] on icon at bounding box center [204, 46] width 7 height 10
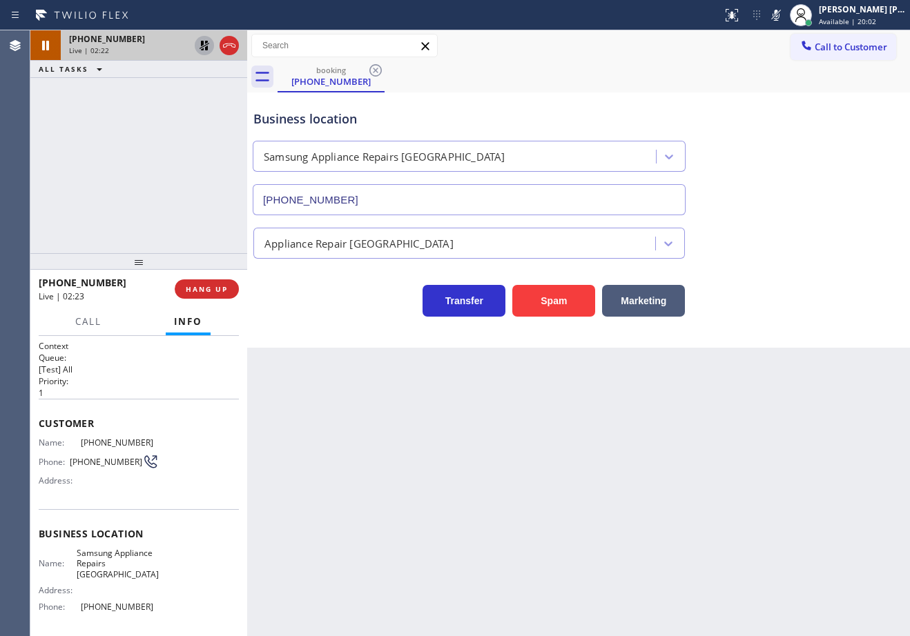
click at [208, 46] on icon at bounding box center [204, 45] width 17 height 17
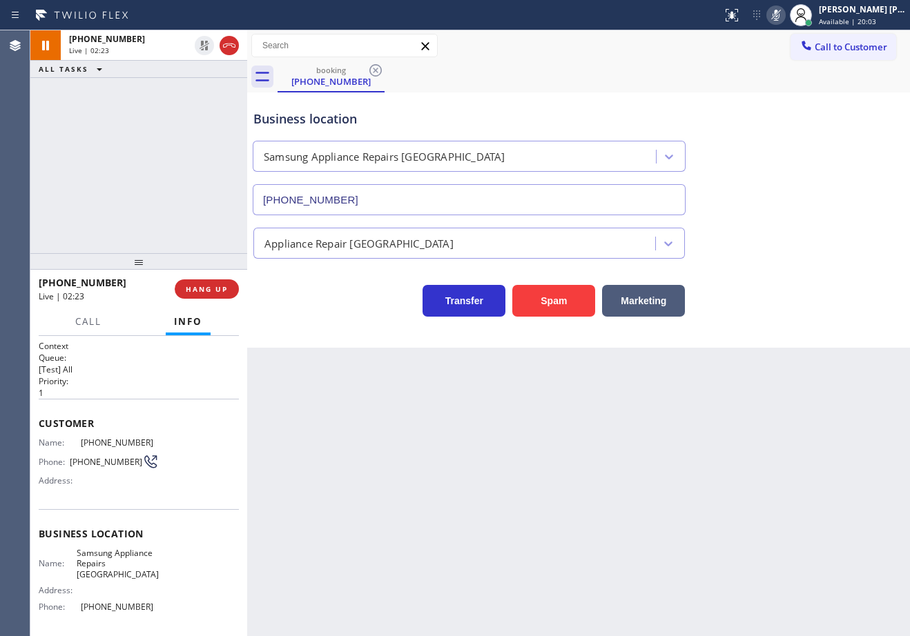
drag, startPoint x: 790, startPoint y: 12, endPoint x: 791, endPoint y: 101, distance: 89.7
click at [779, 12] on icon at bounding box center [775, 15] width 7 height 11
drag, startPoint x: 791, startPoint y: 118, endPoint x: 819, endPoint y: 257, distance: 142.1
click at [791, 119] on div "Business location Samsung Appliance Repairs San Francisco (415) 480-7108" at bounding box center [579, 152] width 656 height 125
click at [693, 94] on div "Business location Samsung Appliance Repairs San Francisco (415) 480-7108" at bounding box center [579, 152] width 656 height 125
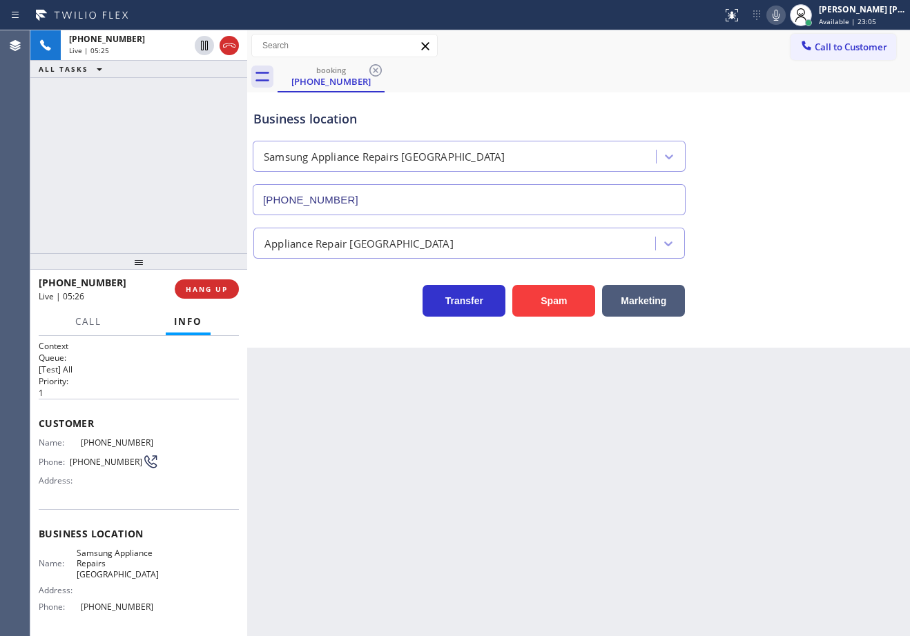
click at [591, 97] on div "Business location Samsung Appliance Repairs San Francisco (415) 480-7108" at bounding box center [469, 155] width 437 height 119
click at [119, 128] on div "+19256408065 Live | 07:44 ALL TASKS ALL TASKS ACTIVE TASKS TASKS IN WRAP UP" at bounding box center [138, 141] width 217 height 223
click at [589, 484] on div "Back to Dashboard Change Sender ID Customers Technicians Select a contact Outbo…" at bounding box center [578, 333] width 663 height 606
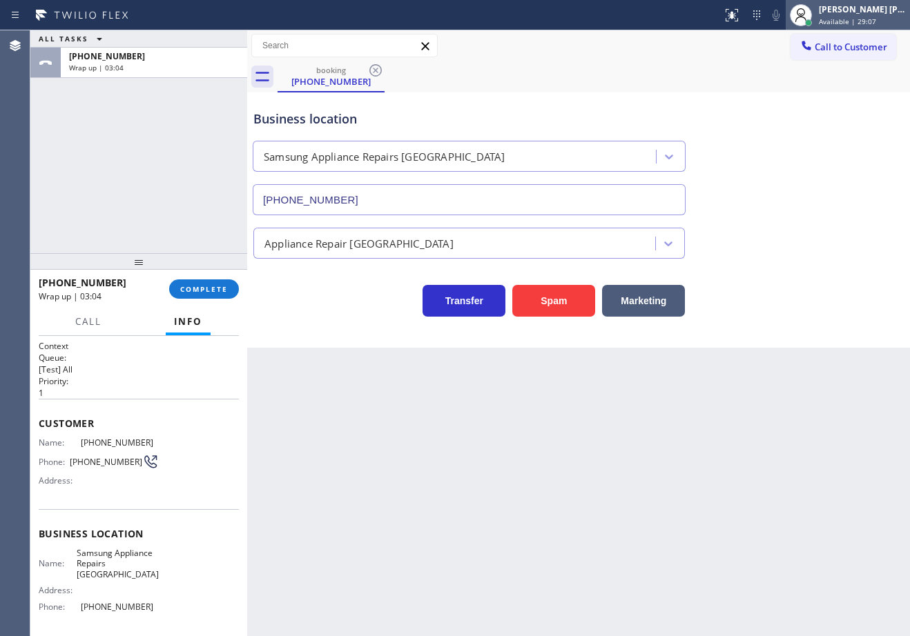
click at [836, 19] on span "Available | 29:07" at bounding box center [847, 22] width 57 height 10
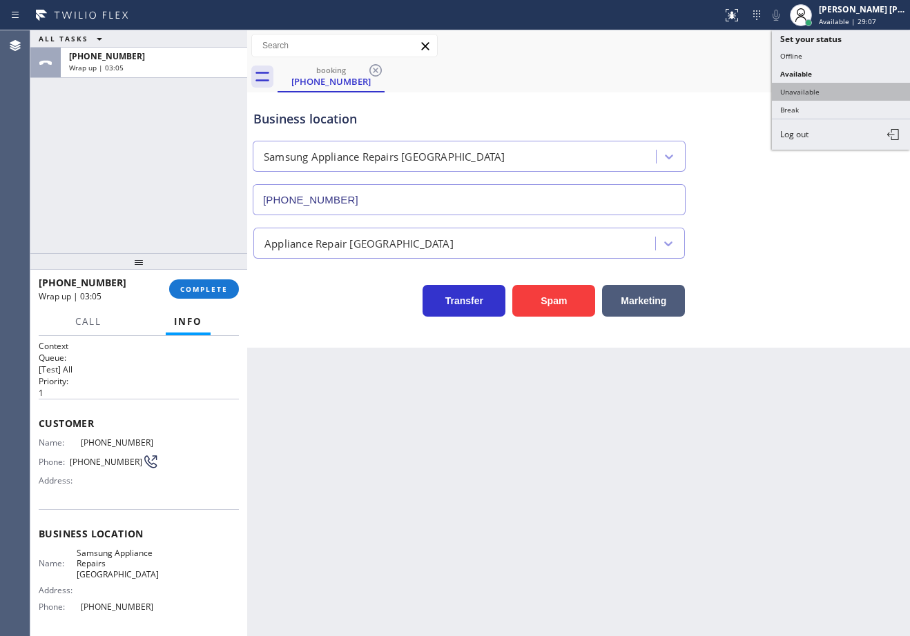
click at [821, 85] on button "Unavailable" at bounding box center [841, 92] width 138 height 18
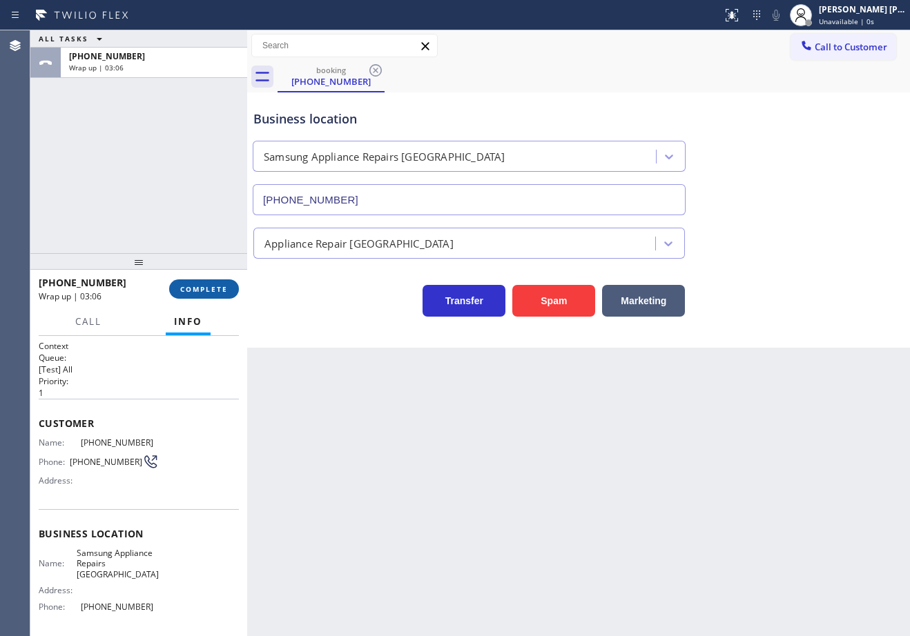
click at [214, 294] on span "COMPLETE" at bounding box center [204, 289] width 48 height 10
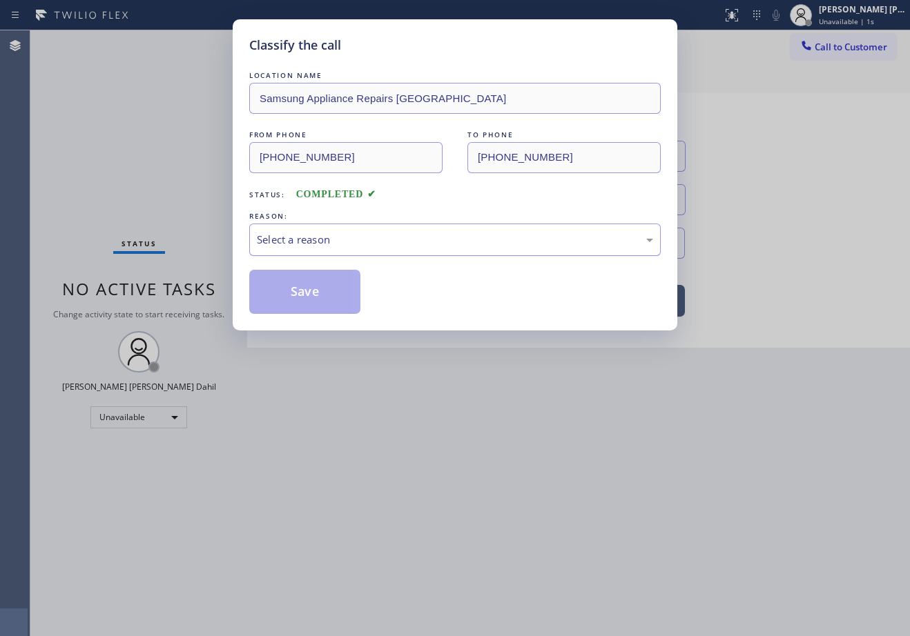
click at [333, 243] on div "Select a reason" at bounding box center [455, 240] width 396 height 16
click at [317, 290] on button "Save" at bounding box center [304, 292] width 111 height 44
click at [317, 292] on button "Save" at bounding box center [304, 292] width 111 height 44
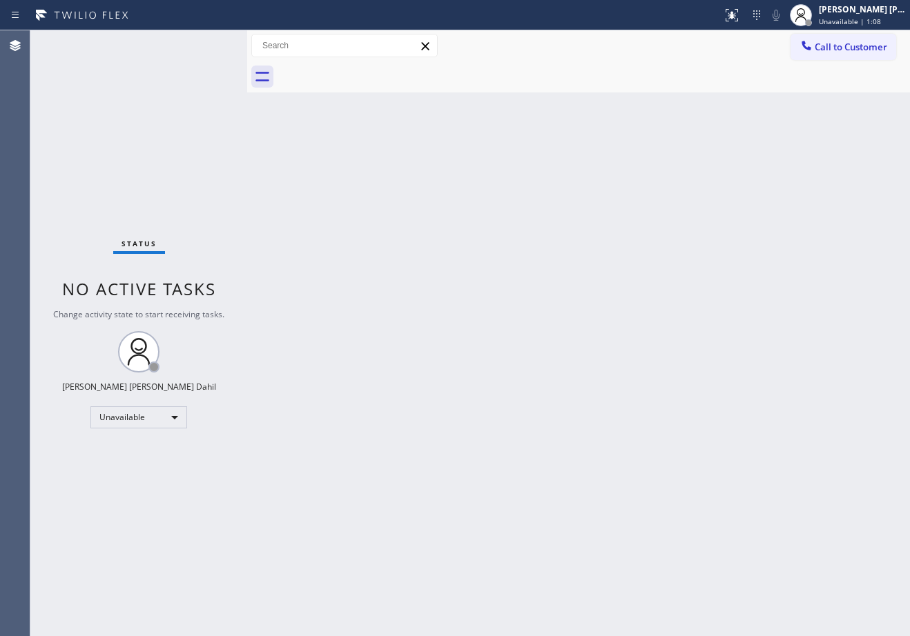
drag, startPoint x: 888, startPoint y: 19, endPoint x: 878, endPoint y: 32, distance: 15.7
click at [881, 19] on span "Unavailable | 1:08" at bounding box center [850, 22] width 62 height 10
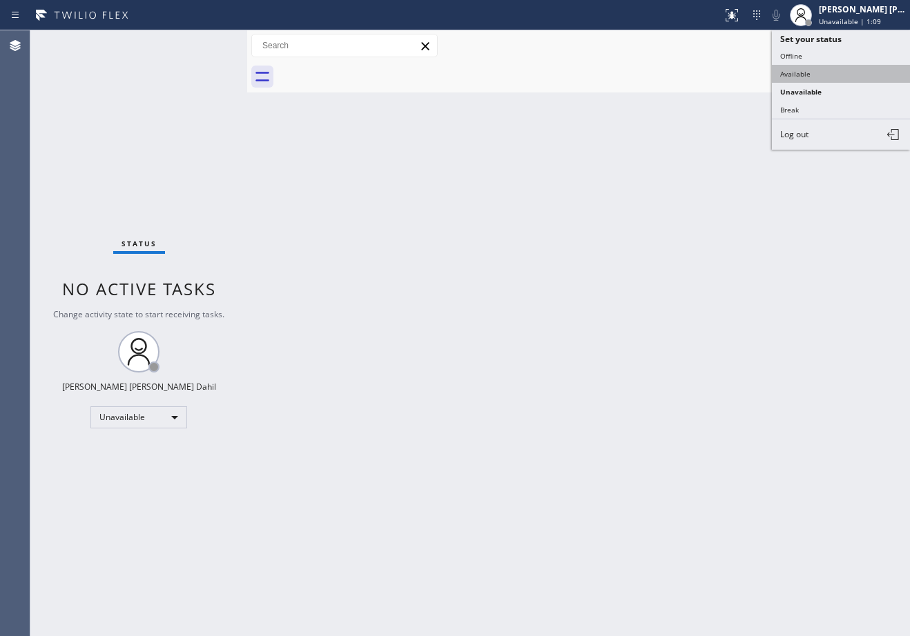
click at [835, 76] on button "Available" at bounding box center [841, 74] width 138 height 18
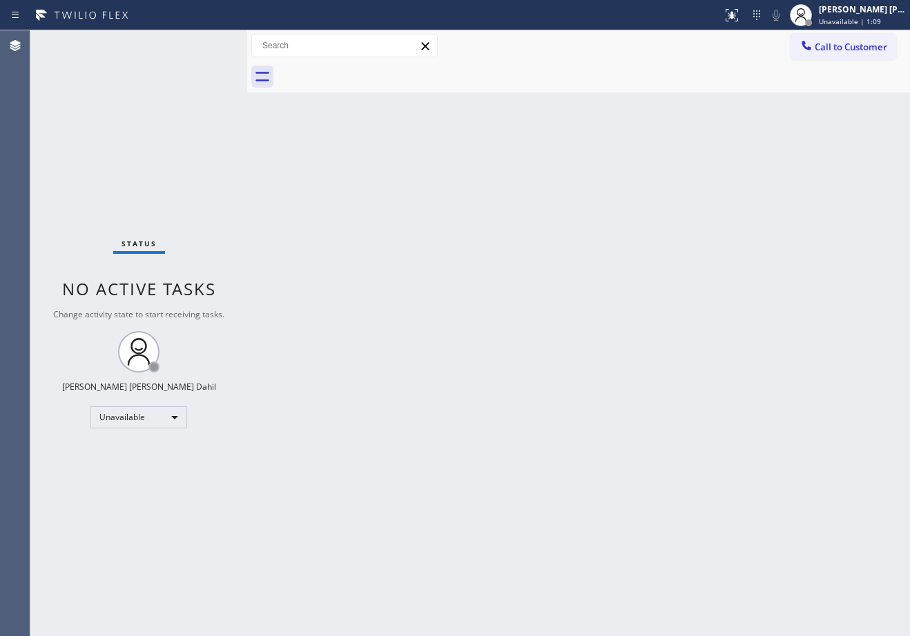
drag, startPoint x: 816, startPoint y: 135, endPoint x: 840, endPoint y: 255, distance: 122.4
click at [814, 138] on div "Back to Dashboard Change Sender ID Customers Technicians Select a contact Outbo…" at bounding box center [578, 333] width 663 height 606
click at [651, 471] on div "Back to Dashboard Change Sender ID Customers Technicians Select a contact Outbo…" at bounding box center [578, 333] width 663 height 606
drag, startPoint x: 397, startPoint y: 264, endPoint x: 411, endPoint y: 311, distance: 49.8
click at [397, 263] on div "Back to Dashboard Change Sender ID Customers Technicians Select a contact Outbo…" at bounding box center [578, 333] width 663 height 606
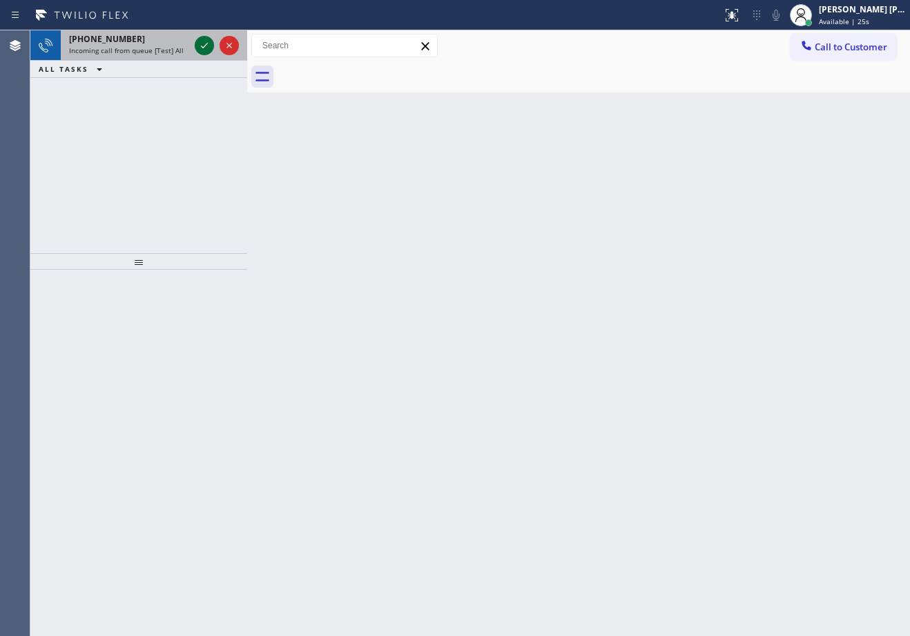
drag, startPoint x: 156, startPoint y: 40, endPoint x: 201, endPoint y: 45, distance: 45.1
click at [158, 40] on div "[PHONE_NUMBER]" at bounding box center [129, 39] width 120 height 12
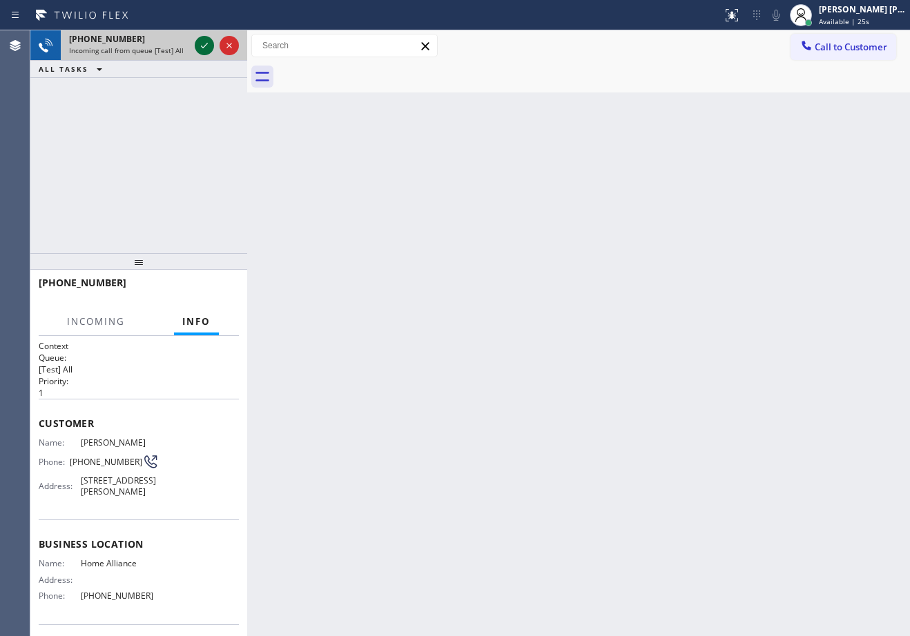
click at [203, 44] on icon at bounding box center [204, 45] width 17 height 17
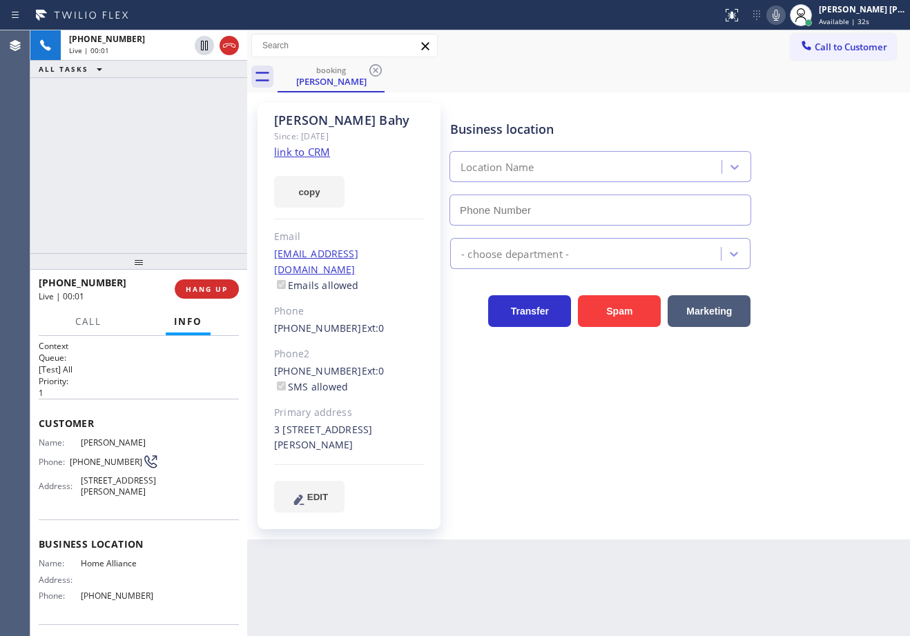
type input "[PHONE_NUMBER]"
click at [295, 155] on link "link to CRM" at bounding box center [302, 152] width 56 height 14
click at [148, 138] on div "+12139528131 Live | 01:20 ALL TASKS ALL TASKS ACTIVE TASKS TASKS IN WRAP UP" at bounding box center [138, 141] width 217 height 223
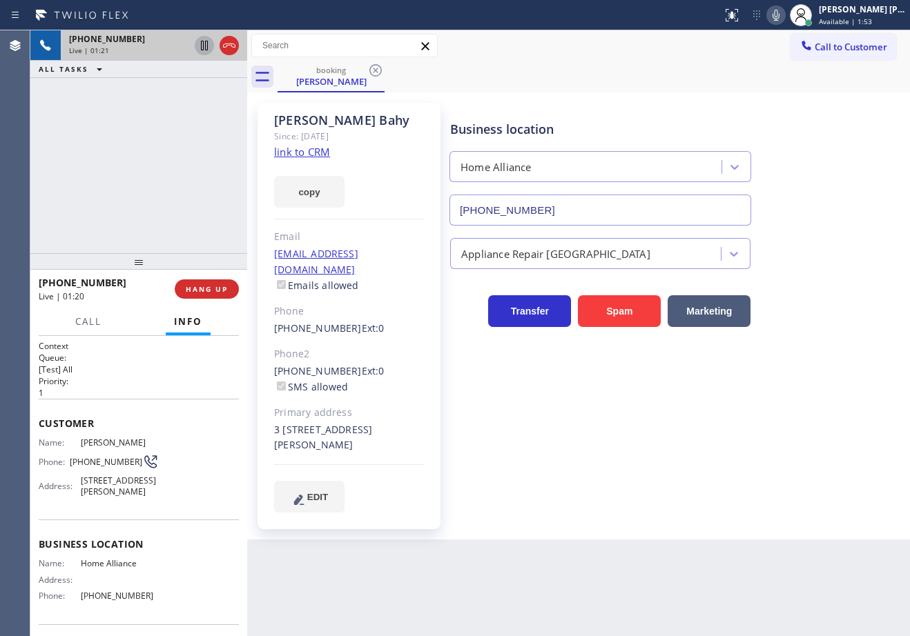
click at [202, 46] on icon at bounding box center [204, 45] width 17 height 17
click at [174, 110] on div "+12139528131 Live | 01:22 ALL TASKS ALL TASKS ACTIVE TASKS TASKS IN WRAP UP" at bounding box center [138, 141] width 217 height 223
click at [782, 21] on div "Status report No issues detected If you experience an issue, please download th…" at bounding box center [812, 15] width 193 height 30
click at [784, 14] on icon at bounding box center [775, 15] width 17 height 17
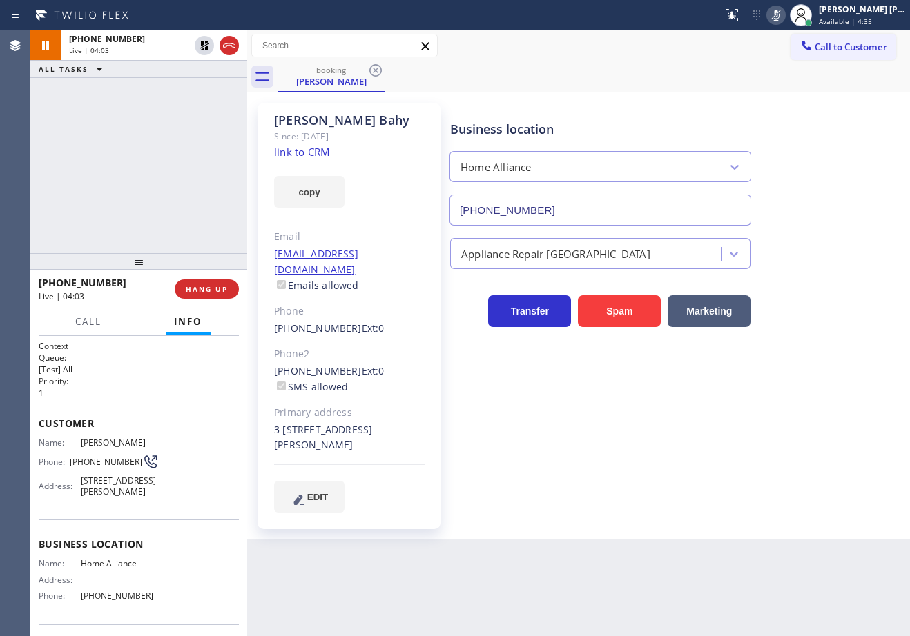
click at [437, 88] on div "booking Michelle Bahy" at bounding box center [593, 76] width 632 height 31
drag, startPoint x: 204, startPoint y: 44, endPoint x: 461, endPoint y: 91, distance: 261.7
click at [204, 44] on icon at bounding box center [204, 45] width 17 height 17
click at [784, 17] on icon at bounding box center [775, 15] width 17 height 17
click at [820, 117] on div "Business location Home Alliance (844) 679-3652" at bounding box center [676, 163] width 459 height 125
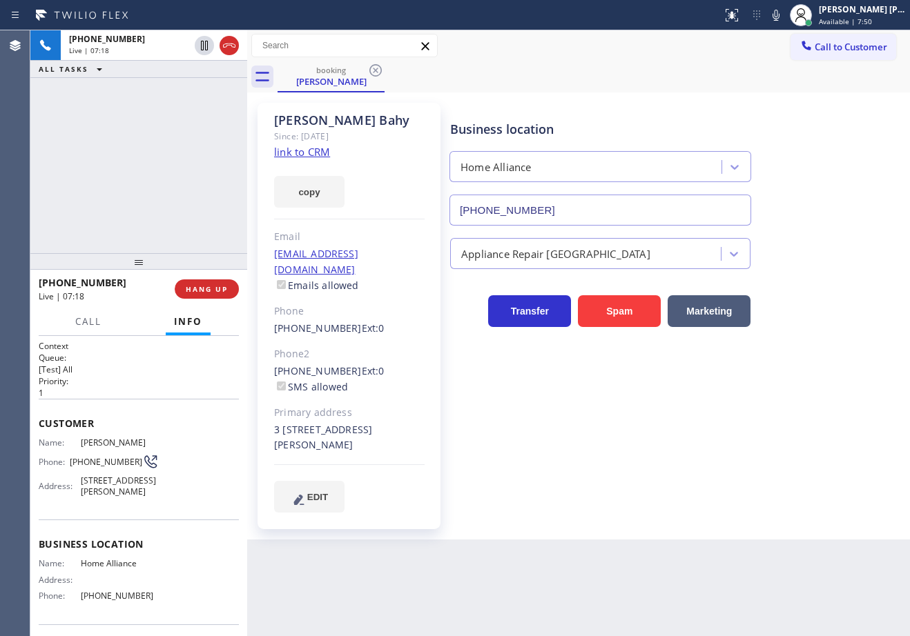
drag, startPoint x: 789, startPoint y: 12, endPoint x: 778, endPoint y: 19, distance: 13.4
click at [784, 12] on icon at bounding box center [775, 15] width 17 height 17
click at [784, 17] on icon at bounding box center [775, 15] width 17 height 17
click at [166, 154] on div "+12139528131 Live | 08:07 ALL TASKS ALL TASKS ACTIVE TASKS TASKS IN WRAP UP" at bounding box center [138, 141] width 217 height 223
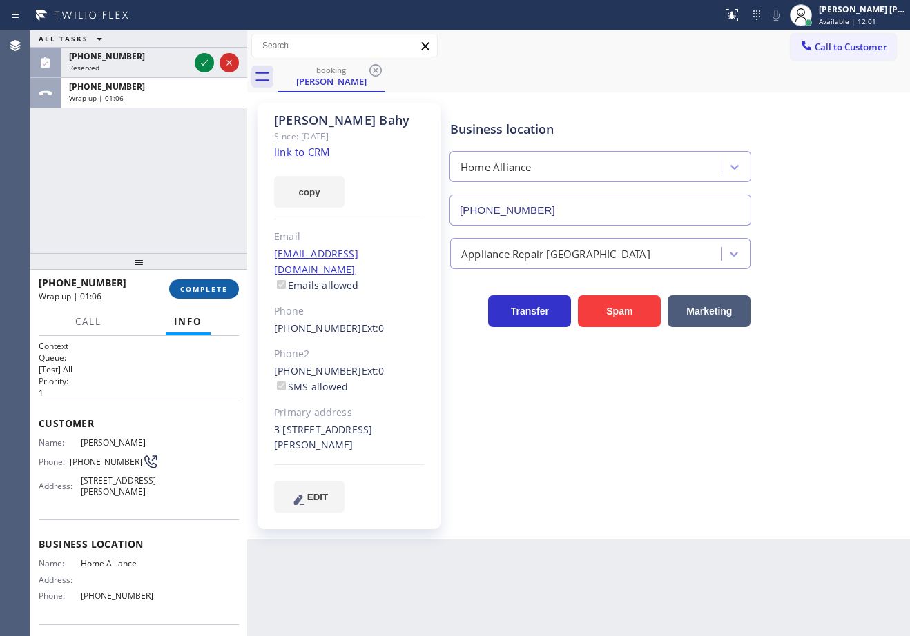
drag, startPoint x: 196, startPoint y: 275, endPoint x: 200, endPoint y: 285, distance: 10.5
click at [197, 275] on div "+12139528131 Wrap up | 01:06 COMPLETE" at bounding box center [139, 289] width 200 height 36
click at [202, 286] on span "COMPLETE" at bounding box center [204, 289] width 48 height 10
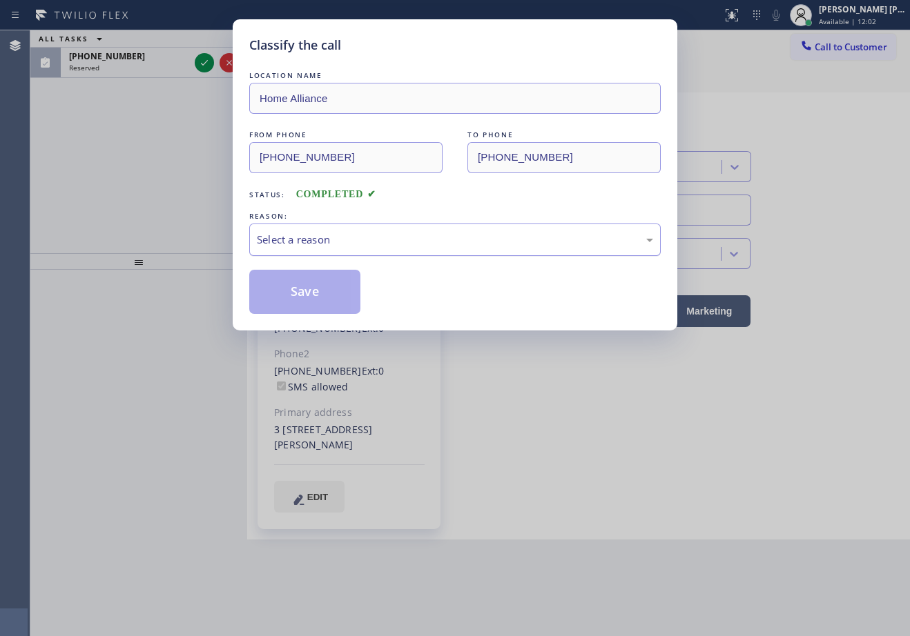
click at [313, 239] on div "Select a reason" at bounding box center [455, 240] width 396 height 16
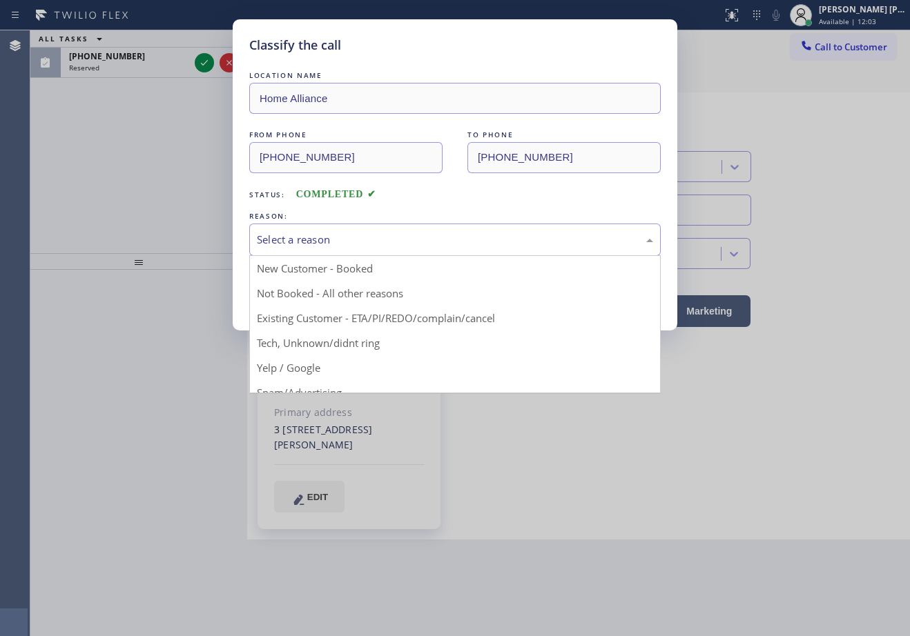
drag, startPoint x: 322, startPoint y: 316, endPoint x: 311, endPoint y: 303, distance: 17.1
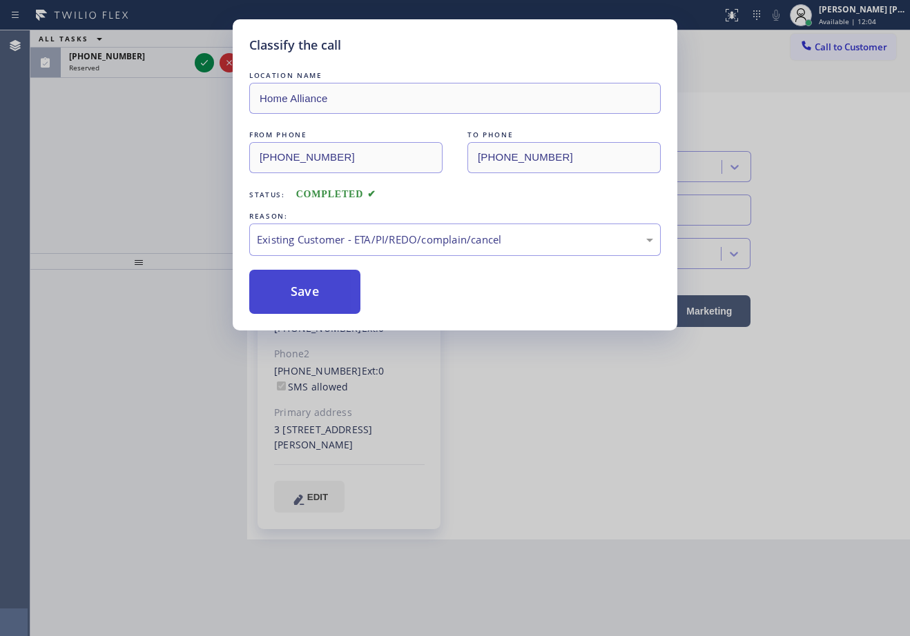
click at [311, 300] on button "Save" at bounding box center [304, 292] width 111 height 44
click at [308, 299] on button "Save" at bounding box center [304, 292] width 111 height 44
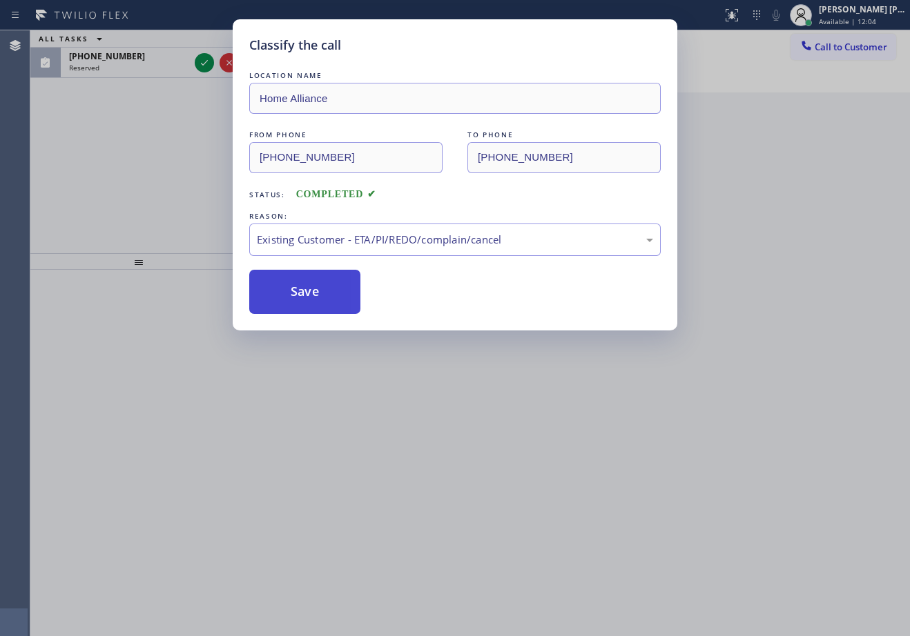
click at [308, 297] on button "Save" at bounding box center [304, 292] width 111 height 44
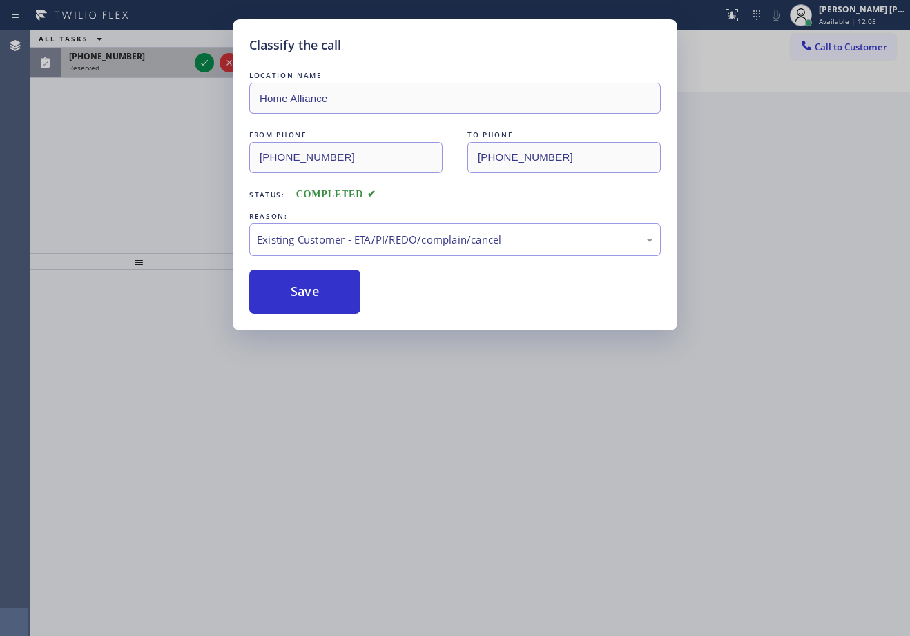
click at [155, 75] on div "(480) 209-9235 Reserved" at bounding box center [126, 63] width 131 height 30
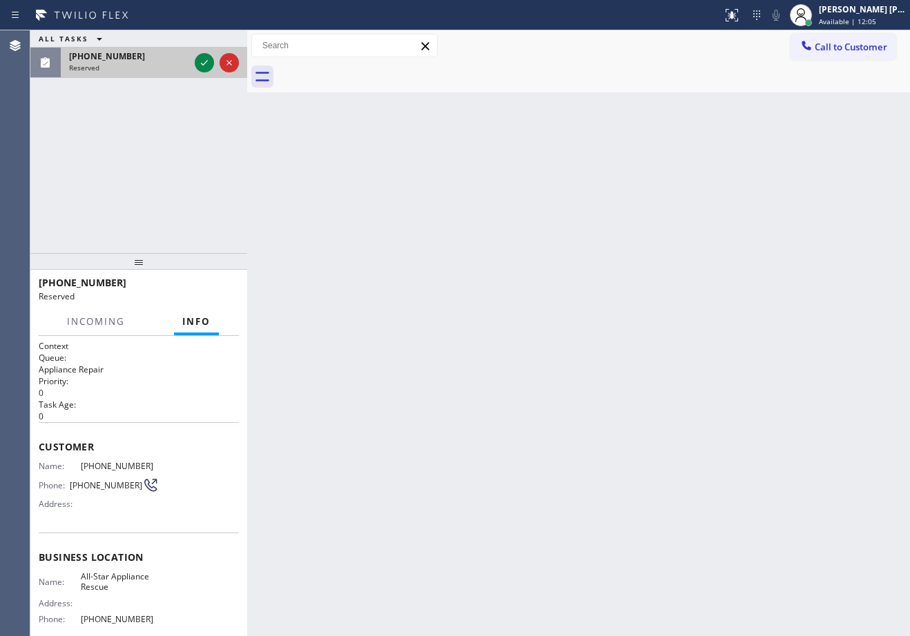
click at [157, 72] on div "(480) 209-9235 Reserved" at bounding box center [126, 63] width 131 height 30
click at [201, 57] on icon at bounding box center [204, 63] width 17 height 17
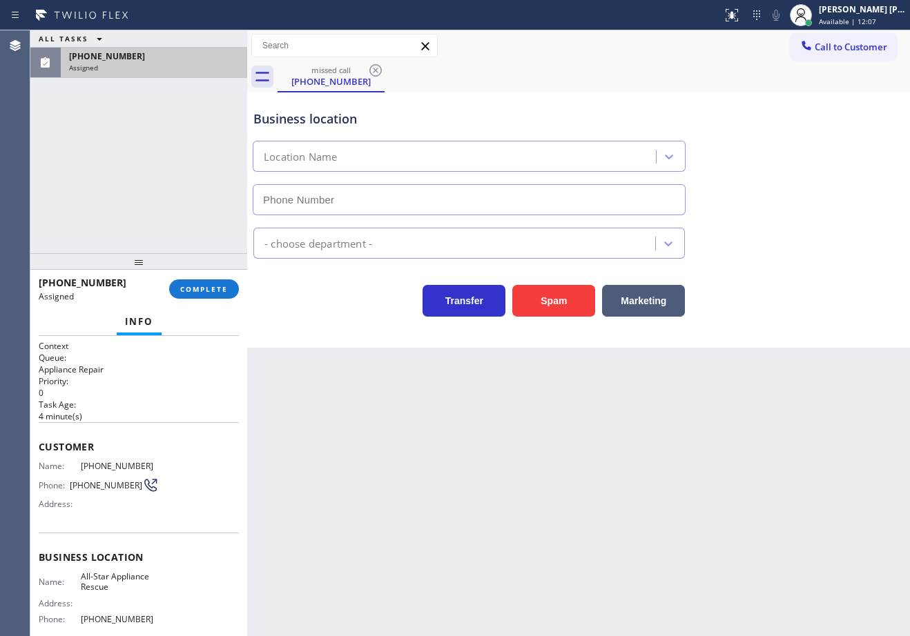
type input "(480) 525-5139"
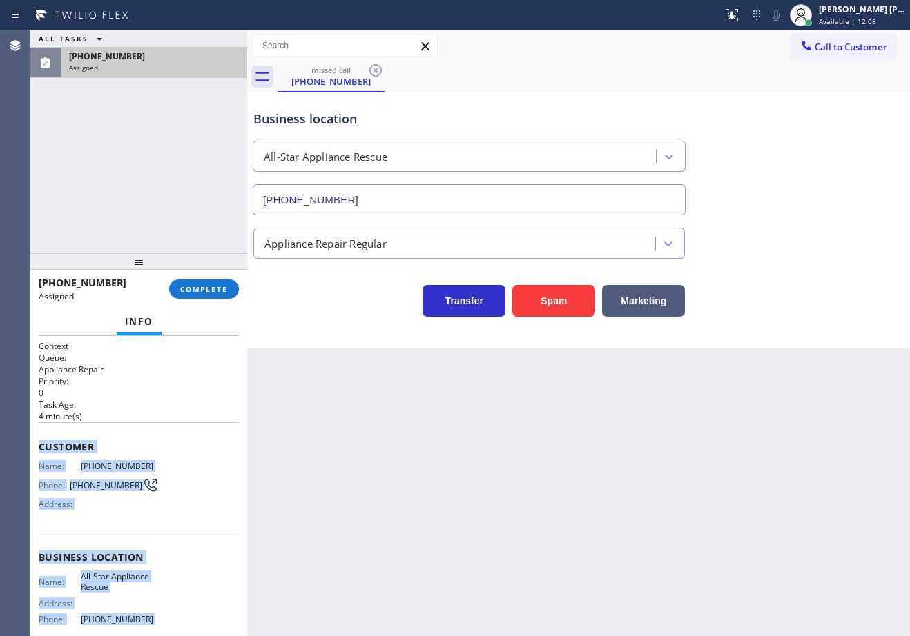
scroll to position [120, 0]
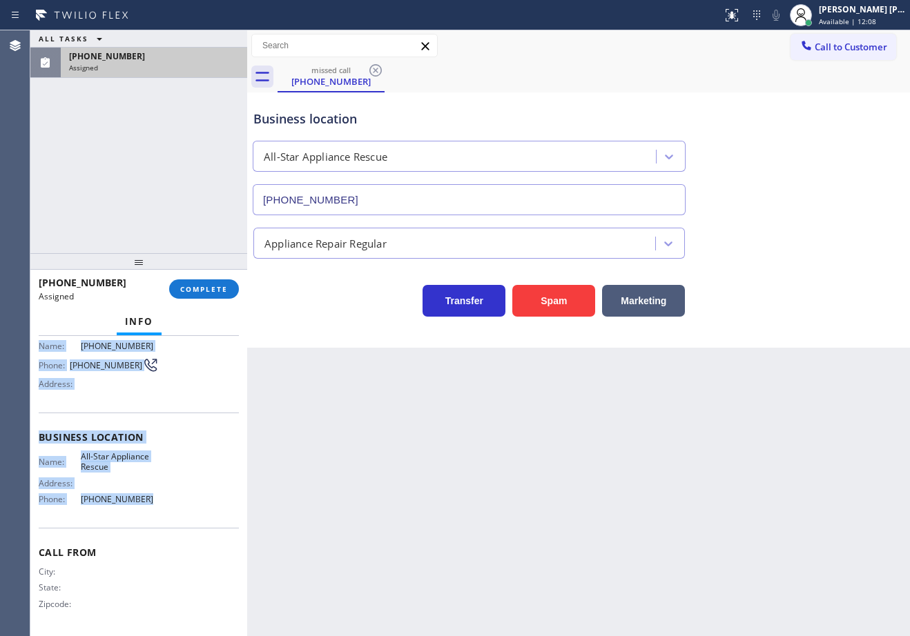
drag, startPoint x: 106, startPoint y: 664, endPoint x: 150, endPoint y: 503, distance: 166.8
click at [150, 503] on div "Context Queue: Appliance Repair Priority: 0 Task Age: 4 minute(s) Customer Name…" at bounding box center [139, 426] width 200 height 412
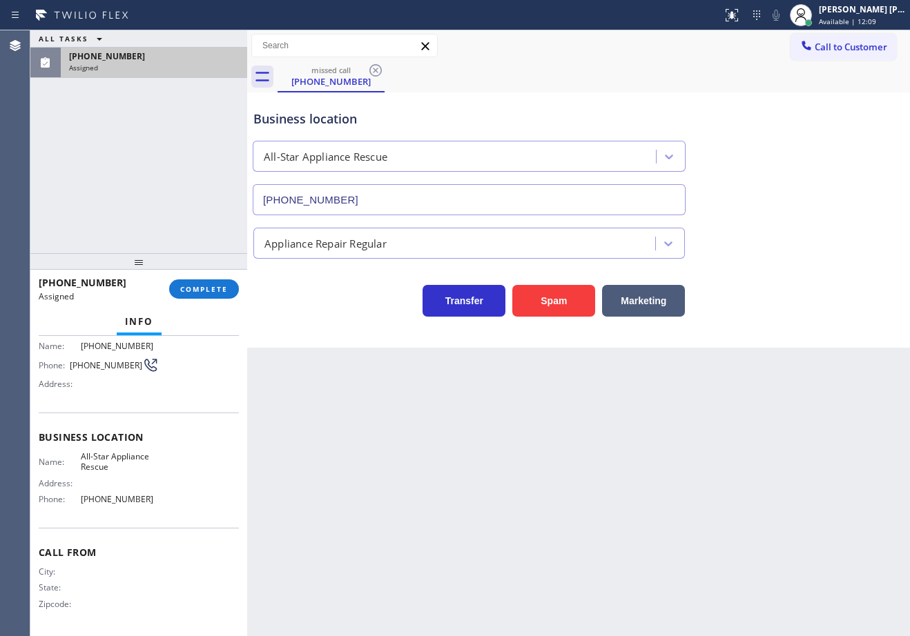
click at [206, 267] on div at bounding box center [138, 261] width 217 height 17
click at [208, 288] on span "COMPLETE" at bounding box center [204, 289] width 48 height 10
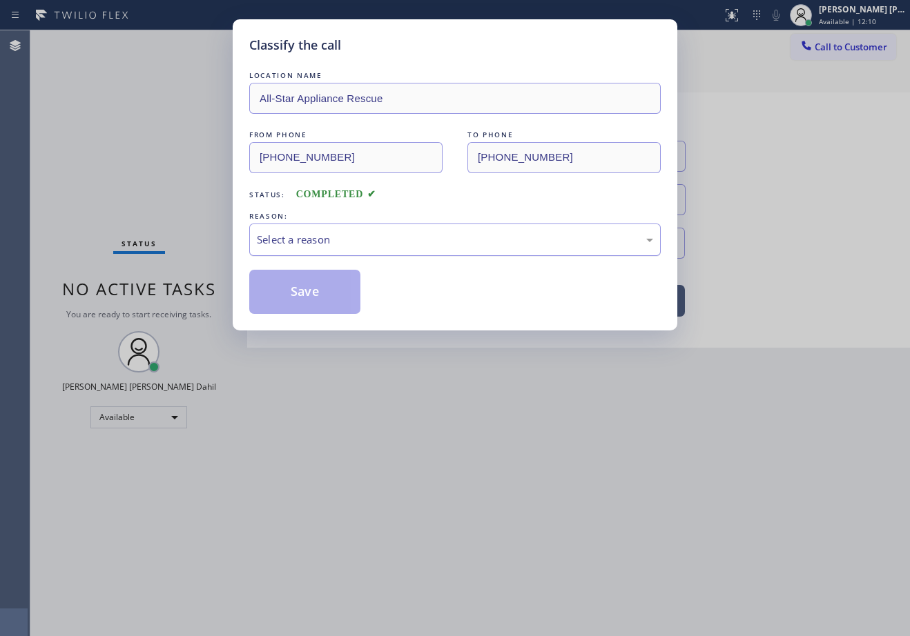
click at [357, 246] on div "Select a reason" at bounding box center [455, 240] width 396 height 16
drag, startPoint x: 321, startPoint y: 322, endPoint x: 310, endPoint y: 308, distance: 17.7
click at [320, 321] on div "Classify the call LOCATION NAME All-Star Appliance Rescue FROM PHONE (480) 209-…" at bounding box center [455, 174] width 444 height 311
click at [306, 297] on button "Save" at bounding box center [304, 292] width 111 height 44
click at [306, 295] on button "Save" at bounding box center [304, 292] width 111 height 44
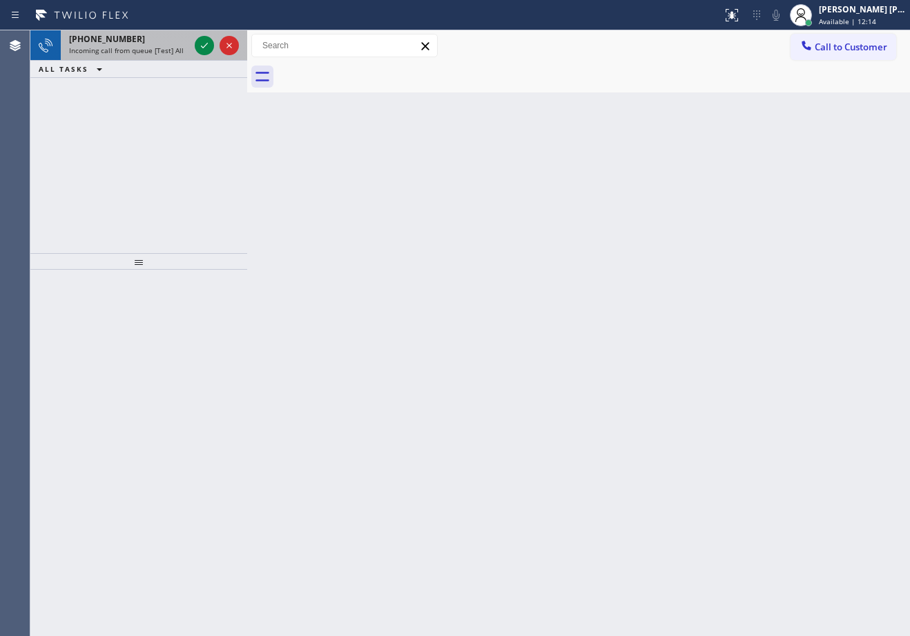
click at [171, 59] on div "+17149041307 Incoming call from queue [Test] All" at bounding box center [126, 45] width 131 height 30
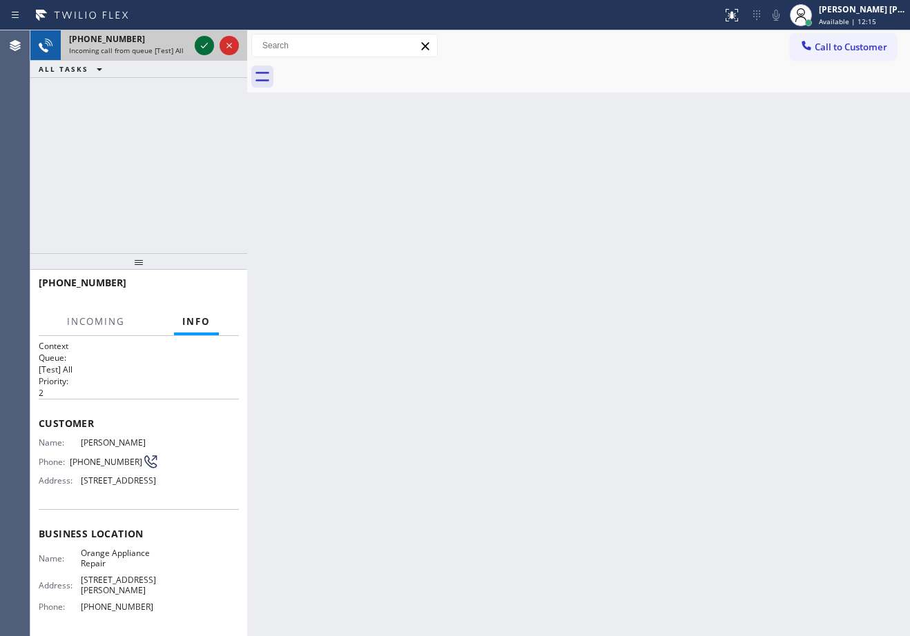
click at [204, 43] on icon at bounding box center [204, 45] width 17 height 17
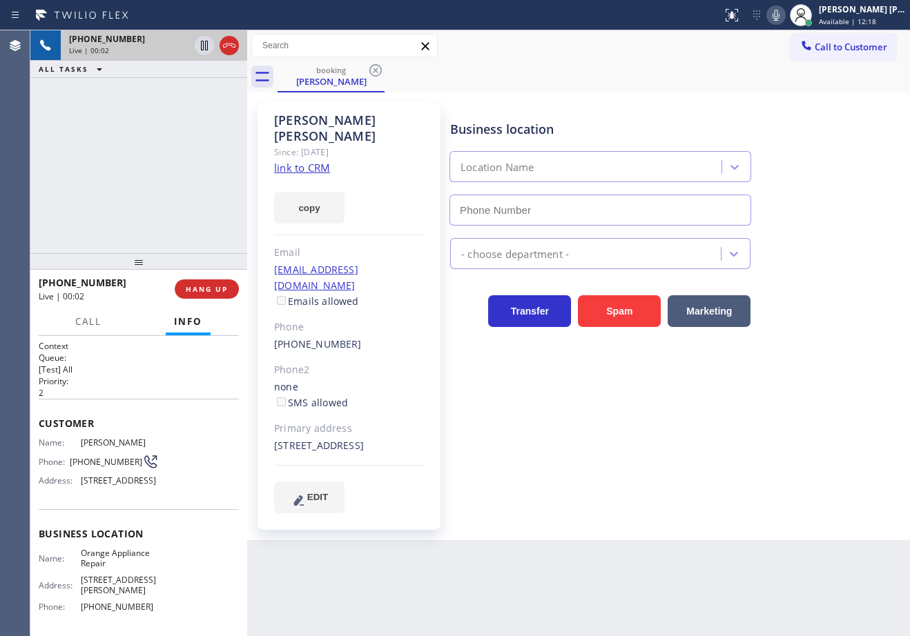
type input "(714) 855-4254"
click at [709, 447] on div "Business location Orange Appliance Repair (714) 855-4254 Appliance Repair Regul…" at bounding box center [676, 307] width 459 height 403
click at [124, 119] on div "+17149041307 Live | 00:12 ALL TASKS ALL TASKS ACTIVE TASKS TASKS IN WRAP UP" at bounding box center [138, 141] width 217 height 223
click at [303, 161] on link "link to CRM" at bounding box center [302, 168] width 56 height 14
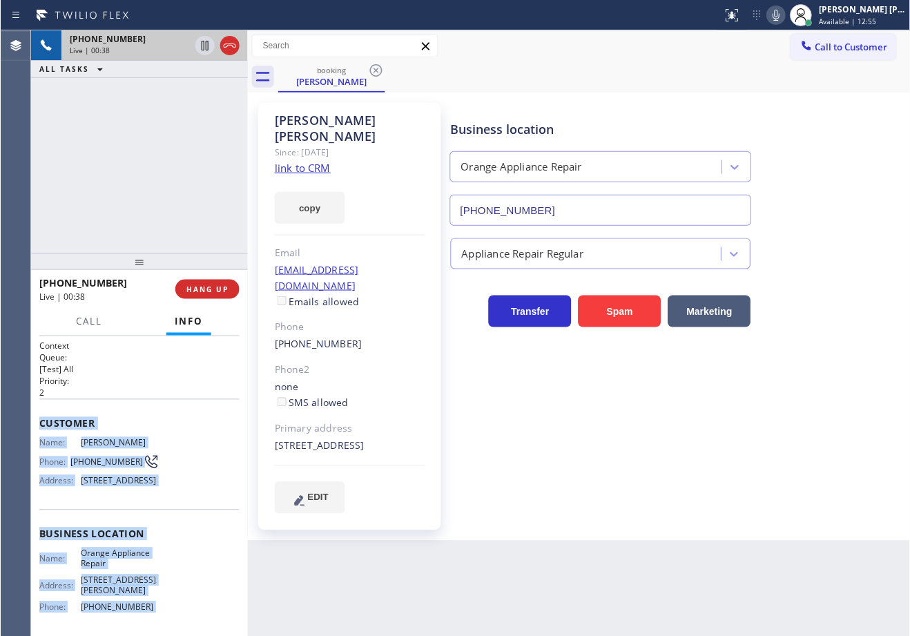
scroll to position [139, 0]
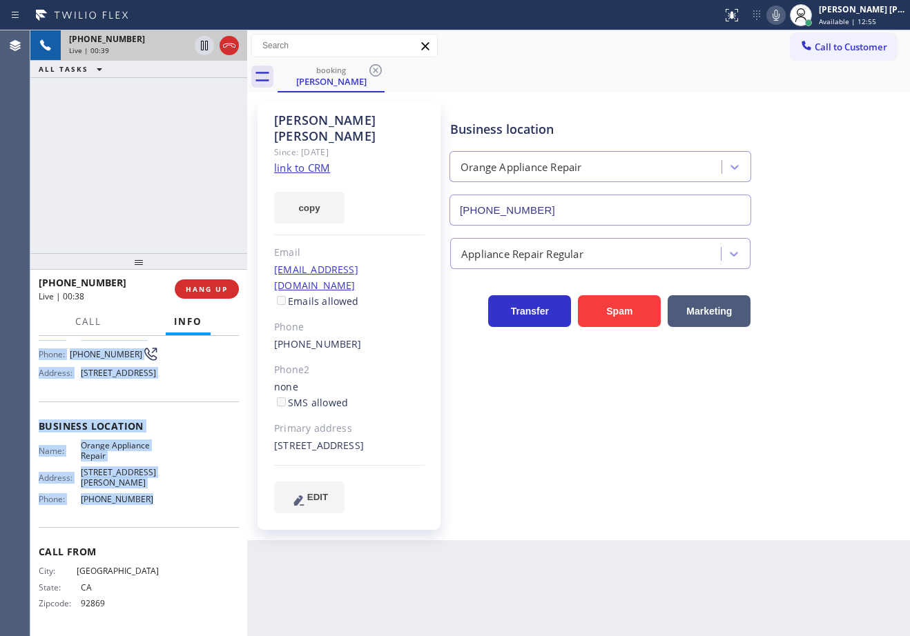
drag, startPoint x: 32, startPoint y: 415, endPoint x: 161, endPoint y: 499, distance: 153.7
click at [161, 499] on div "Context Queue: [Test] All Priority: 2 Customer Name: Laurie Benson Phone: (714)…" at bounding box center [138, 486] width 217 height 300
copy div "Customer Name: Laurie Benson Phone: (714) 904-1307 Address: 19561 Elderwood Cir…"
drag, startPoint x: 790, startPoint y: 7, endPoint x: 797, endPoint y: 124, distance: 117.6
click at [784, 8] on icon at bounding box center [775, 15] width 17 height 17
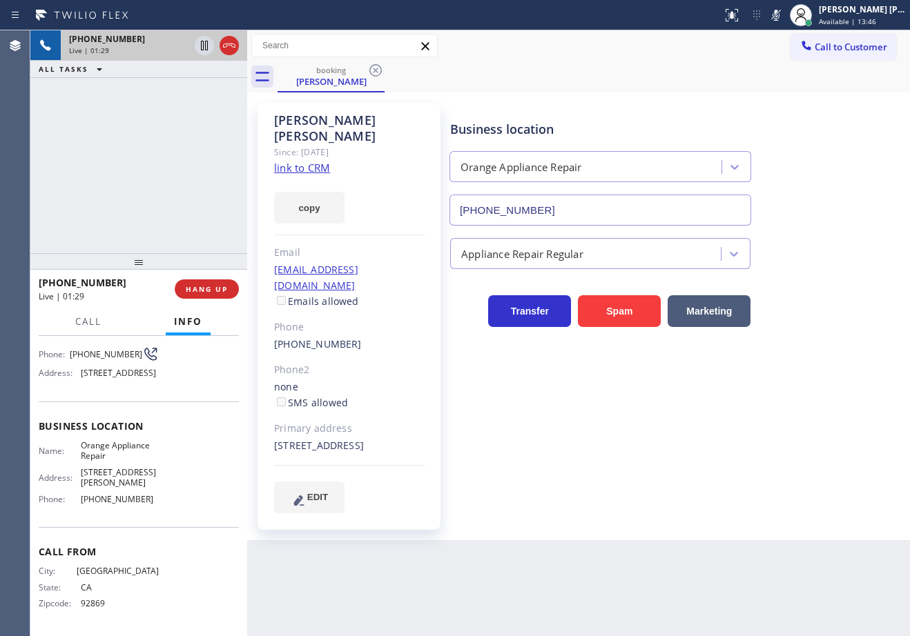
click at [816, 170] on div "Business location Orange Appliance Repair (714) 855-4254" at bounding box center [676, 163] width 459 height 125
click at [779, 15] on icon at bounding box center [775, 15] width 7 height 11
click at [624, 506] on div "Business location Orange Appliance Repair (714) 855-4254 Appliance Repair Regul…" at bounding box center [676, 321] width 459 height 431
click at [778, 444] on div "Business location Orange Appliance Repair (714) 855-4254 Appliance Repair Regul…" at bounding box center [676, 307] width 459 height 403
click at [625, 421] on div "Business location Orange Appliance Repair (714) 855-4254 Appliance Repair Regul…" at bounding box center [676, 307] width 459 height 403
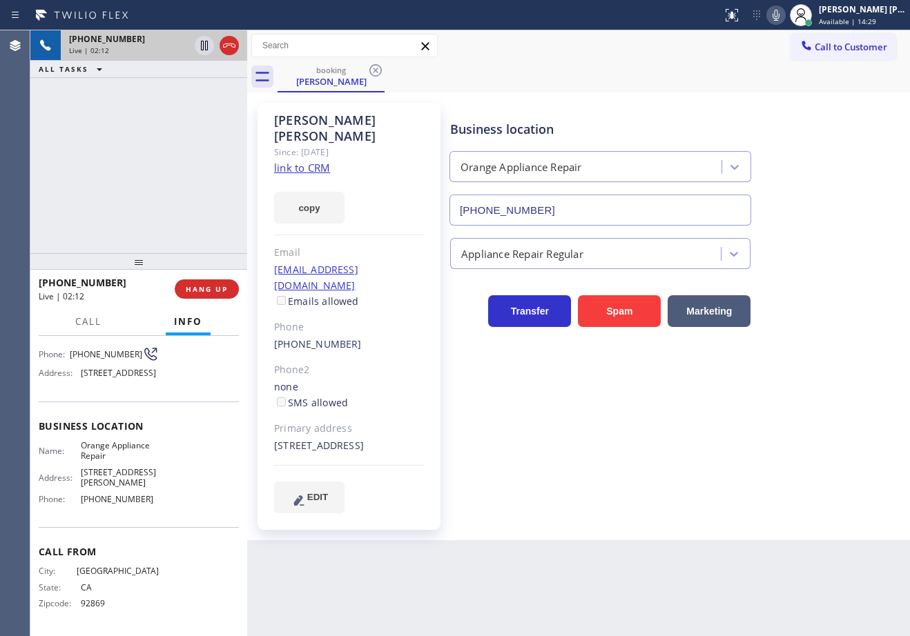
drag, startPoint x: 623, startPoint y: 57, endPoint x: 607, endPoint y: 68, distance: 19.3
click at [623, 57] on div "Call to Customer Outbound call Location Search location Your caller id phone nu…" at bounding box center [578, 46] width 663 height 24
click at [822, 268] on div "Appliance Repair Regular" at bounding box center [676, 251] width 459 height 37
click at [819, 264] on div "Appliance Repair Regular" at bounding box center [676, 251] width 459 height 37
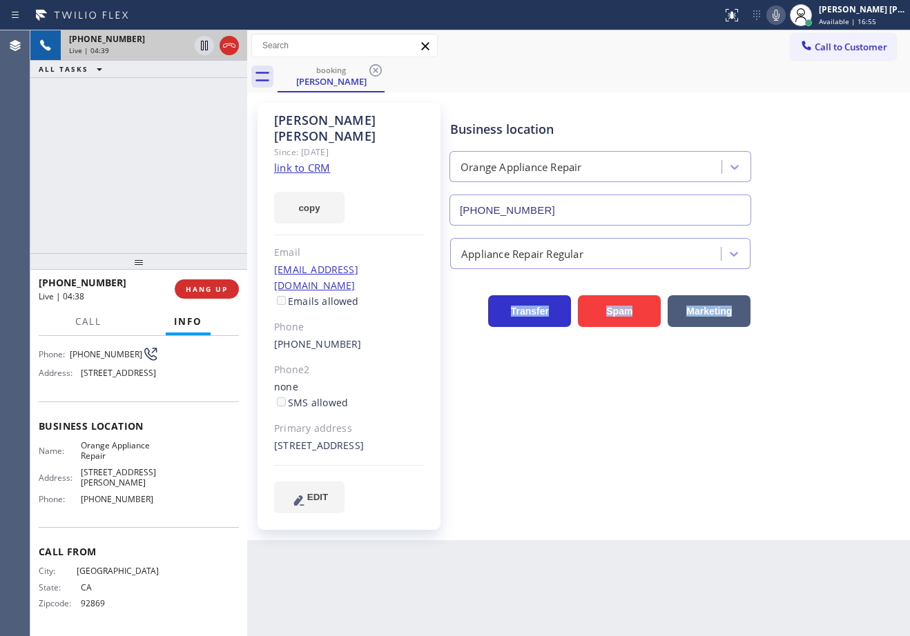
click at [819, 264] on div "Appliance Repair Regular" at bounding box center [676, 251] width 459 height 37
click at [800, 400] on div "Business location Orange Appliance Repair (714) 855-4254 Appliance Repair Regul…" at bounding box center [676, 307] width 459 height 403
click at [658, 68] on div "booking Laurie Benson" at bounding box center [593, 76] width 632 height 31
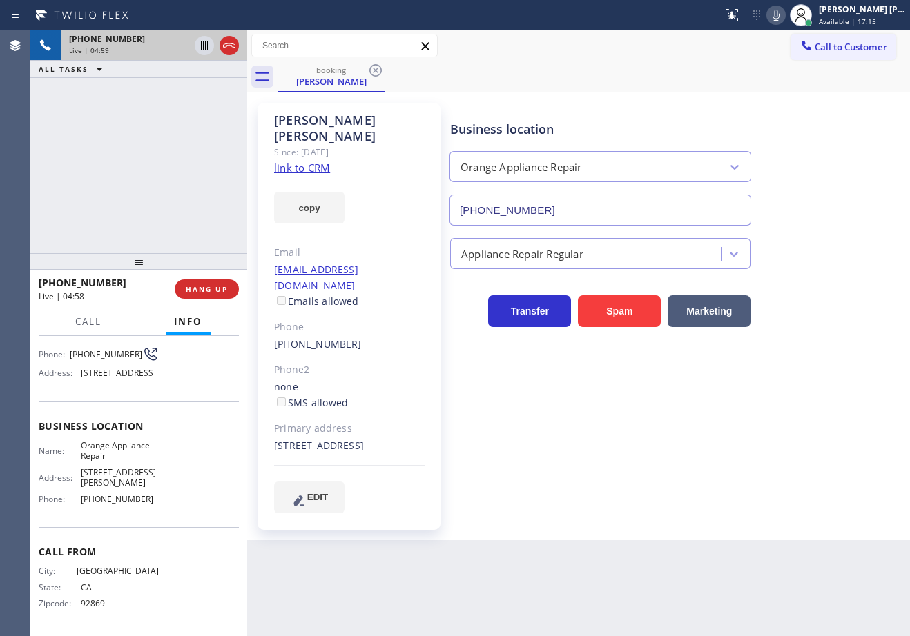
click at [810, 251] on div "Appliance Repair Regular" at bounding box center [676, 251] width 459 height 37
click at [836, 387] on div "Business location Orange Appliance Repair (714) 855-4254 Appliance Repair Regul…" at bounding box center [676, 307] width 459 height 403
click at [836, 394] on div "Business location Orange Appliance Repair (714) 855-4254 Appliance Repair Regul…" at bounding box center [676, 307] width 459 height 403
click at [838, 398] on div "Business location Orange Appliance Repair (714) 855-4254 Appliance Repair Regul…" at bounding box center [676, 307] width 459 height 403
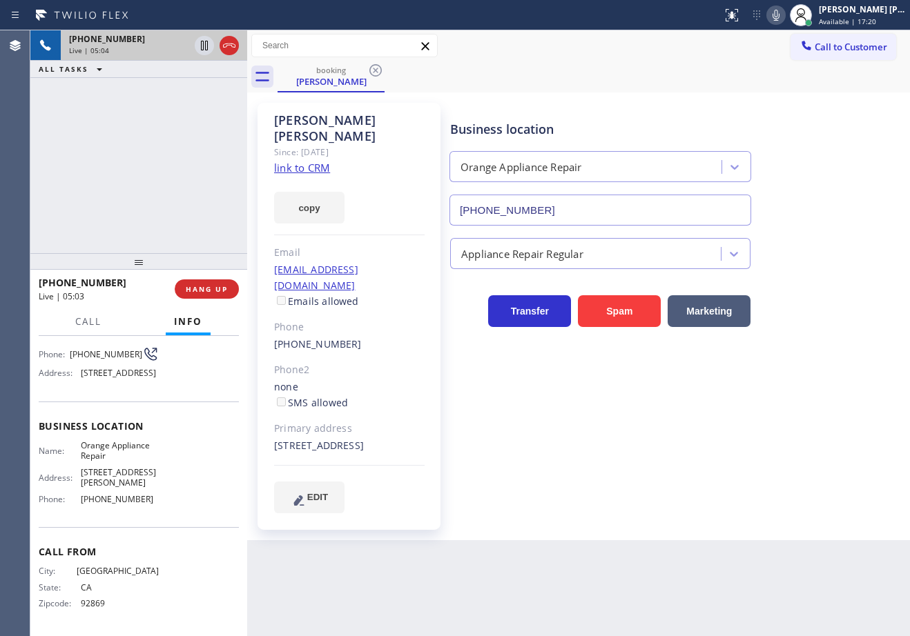
click at [779, 16] on icon at bounding box center [775, 15] width 7 height 11
drag, startPoint x: 204, startPoint y: 44, endPoint x: 208, endPoint y: 57, distance: 13.8
click at [204, 44] on icon at bounding box center [204, 45] width 17 height 17
click at [199, 44] on icon at bounding box center [204, 45] width 17 height 17
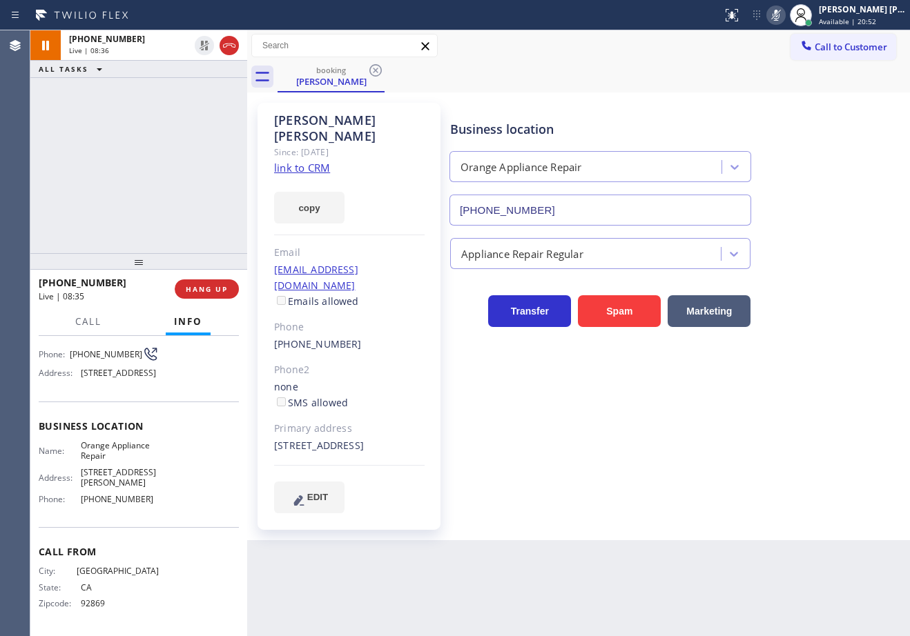
click at [175, 84] on div "+17149041307 Live | 08:36 ALL TASKS ALL TASKS ACTIVE TASKS TASKS IN WRAP UP" at bounding box center [138, 141] width 217 height 223
click at [784, 17] on icon at bounding box center [775, 15] width 17 height 17
click at [790, 114] on div "Business location Orange Appliance Repair (714) 855-4254" at bounding box center [676, 163] width 459 height 125
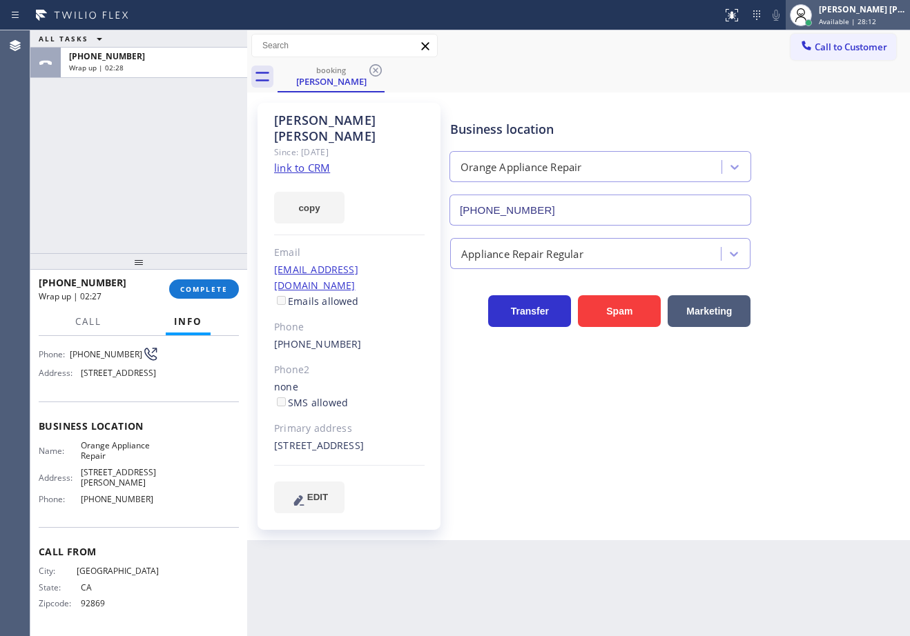
click at [813, 19] on div at bounding box center [808, 23] width 10 height 10
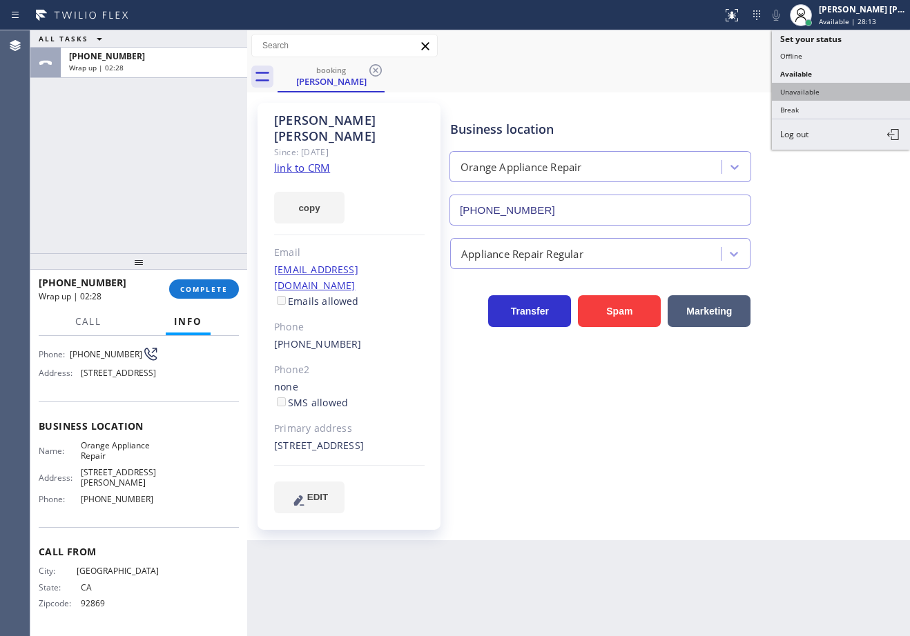
click at [812, 83] on button "Unavailable" at bounding box center [841, 92] width 138 height 18
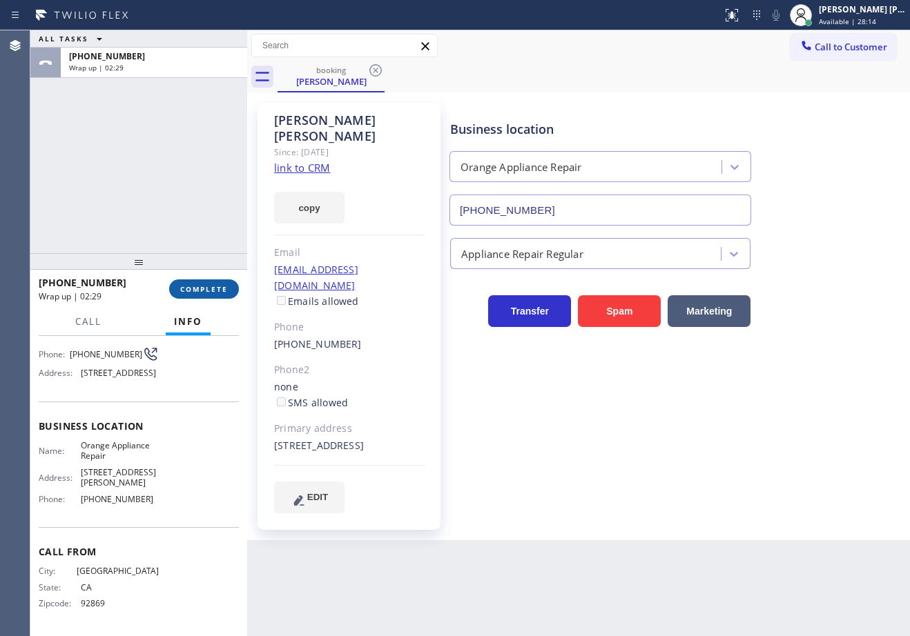
click at [217, 290] on span "COMPLETE" at bounding box center [204, 289] width 48 height 10
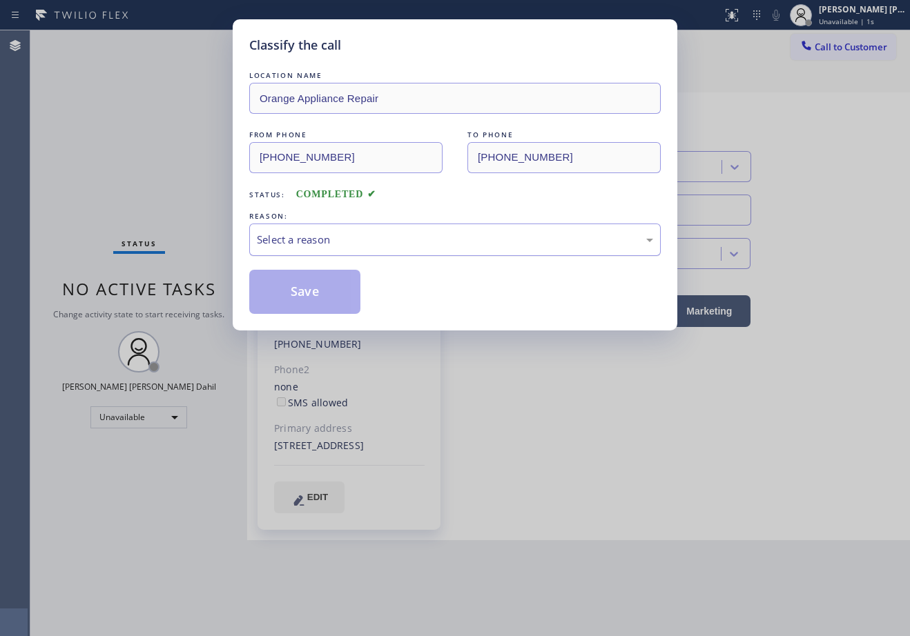
drag, startPoint x: 335, startPoint y: 242, endPoint x: 342, endPoint y: 253, distance: 13.0
click at [337, 241] on div "Select a reason" at bounding box center [455, 240] width 396 height 16
click at [322, 290] on button "Save" at bounding box center [304, 292] width 111 height 44
click at [320, 291] on button "Save" at bounding box center [304, 292] width 111 height 44
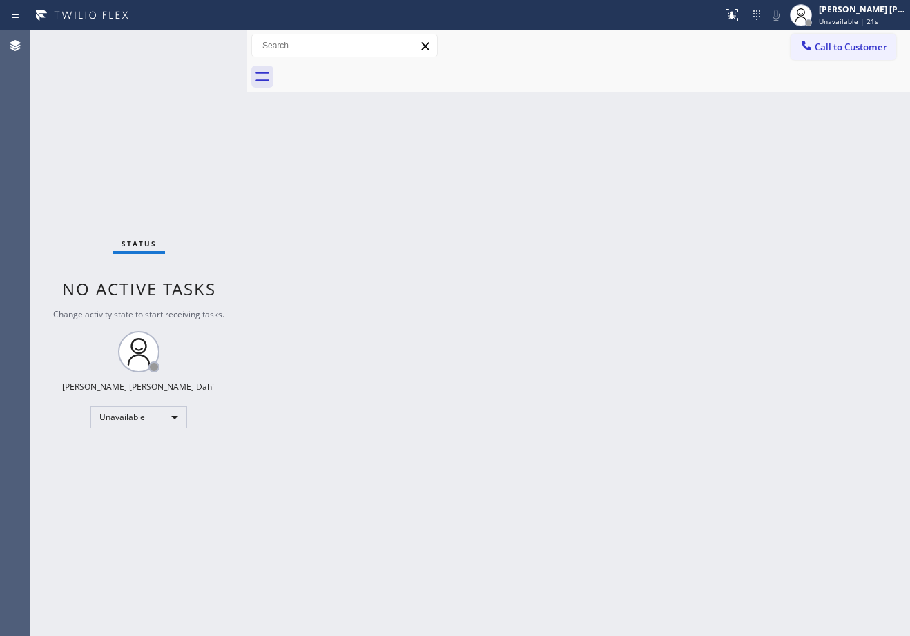
click at [833, 14] on div "Joshua Jake Dahil Unavailable | 21s" at bounding box center [863, 15] width 94 height 24
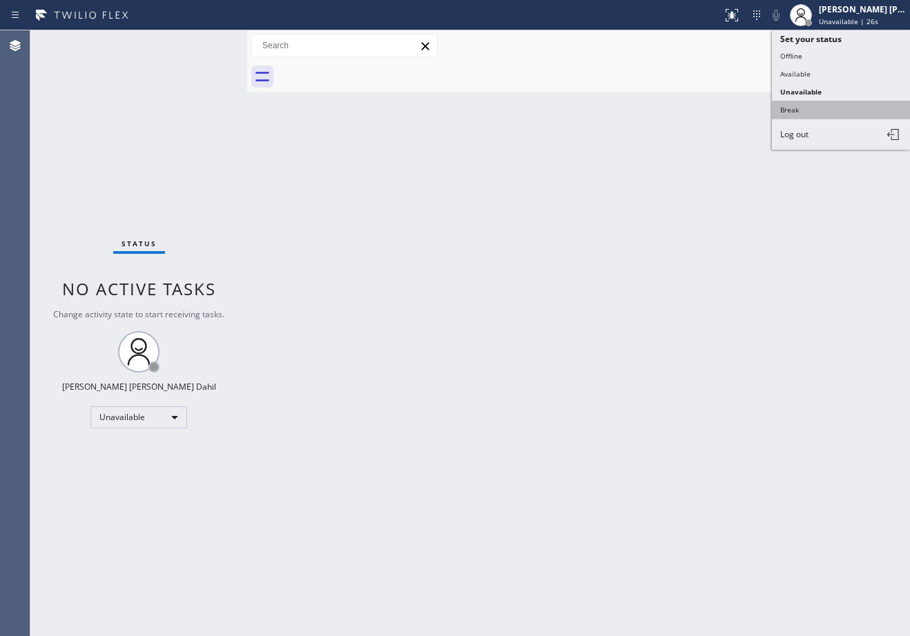
click at [830, 110] on button "Break" at bounding box center [841, 110] width 138 height 18
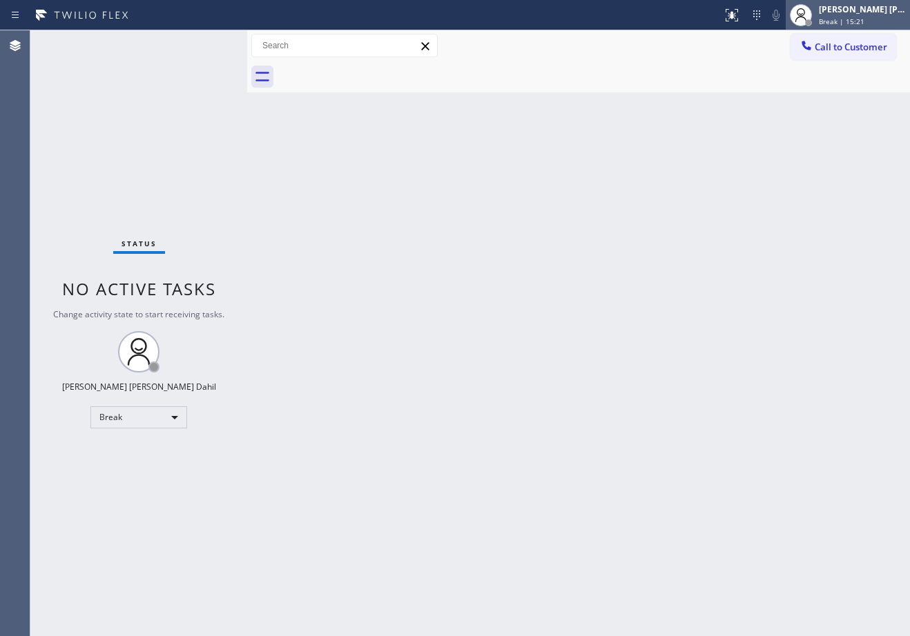
click at [849, 26] on div "Joshua Jake Dahil Break | 15:21" at bounding box center [863, 15] width 94 height 24
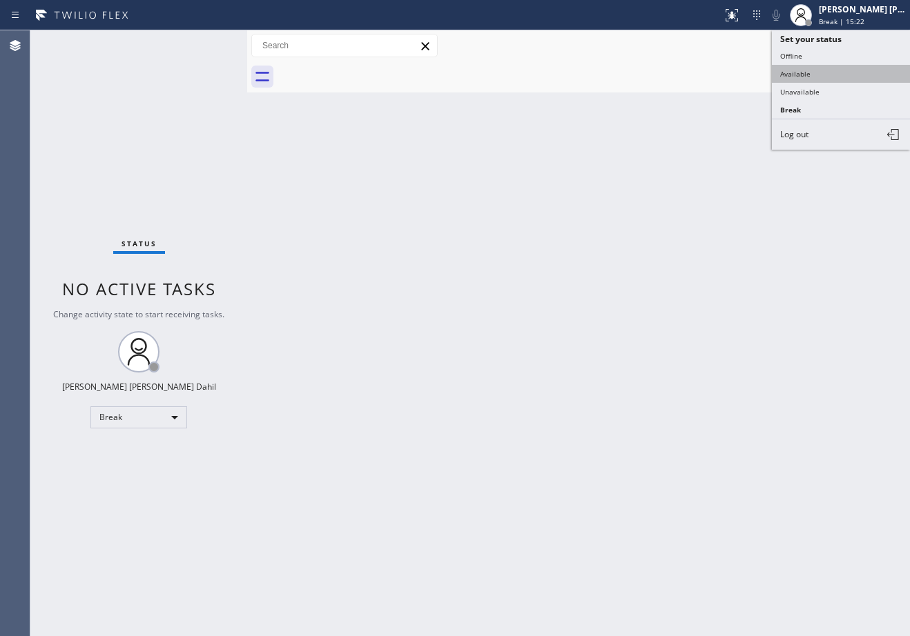
click at [827, 77] on button "Available" at bounding box center [841, 74] width 138 height 18
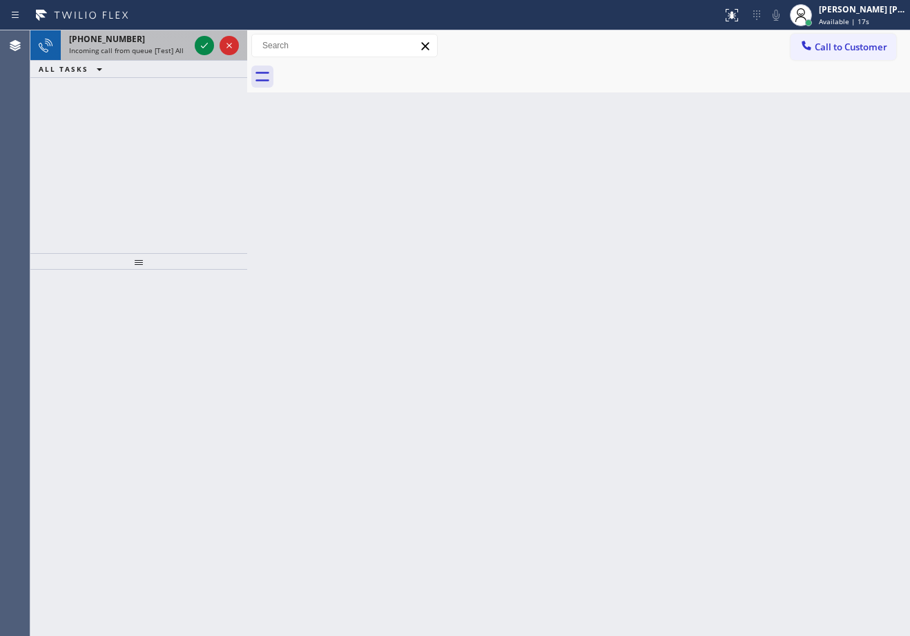
click at [147, 42] on div "+15109101187" at bounding box center [129, 39] width 120 height 12
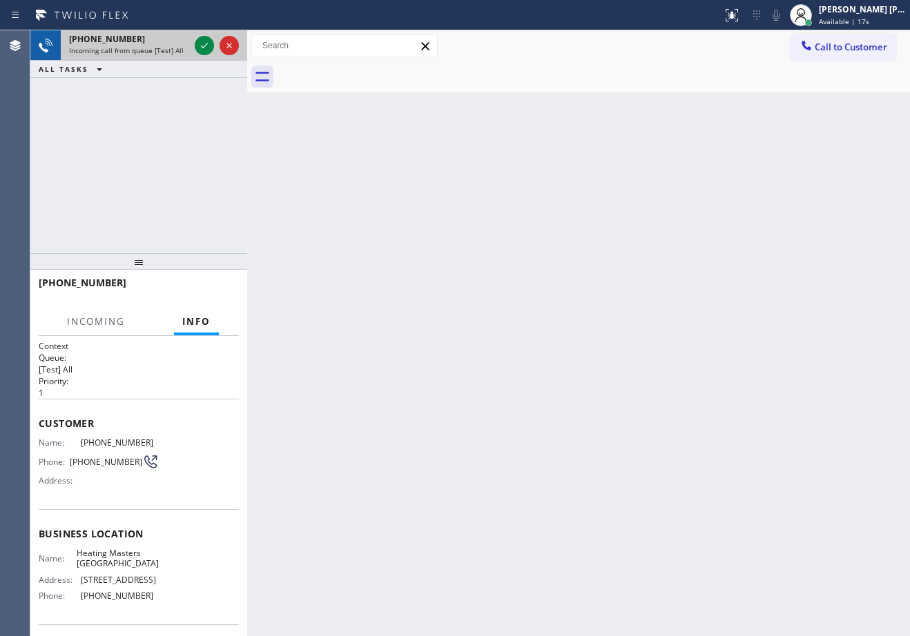
click at [147, 42] on div "+15109101187" at bounding box center [129, 39] width 120 height 12
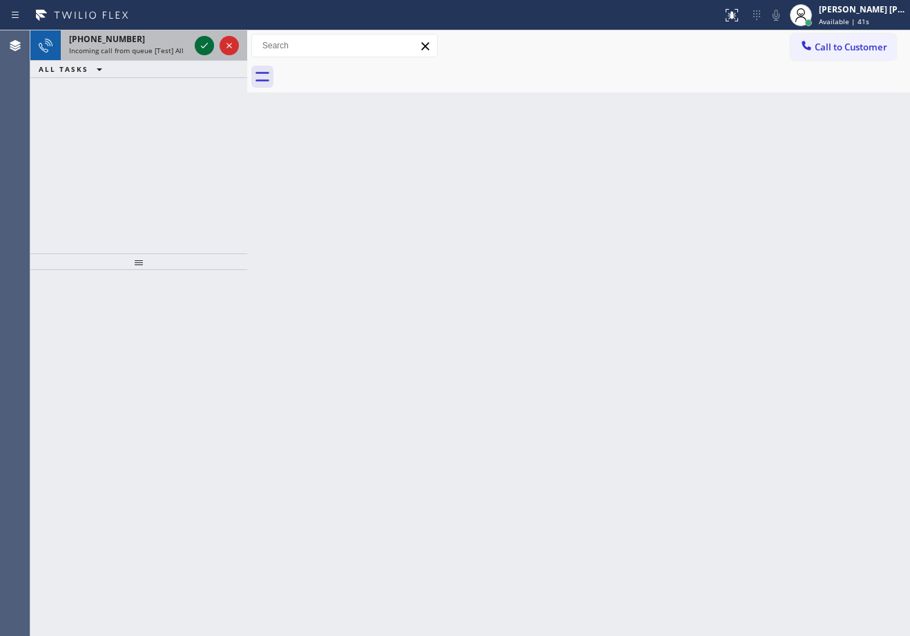
click at [204, 43] on icon at bounding box center [204, 45] width 17 height 17
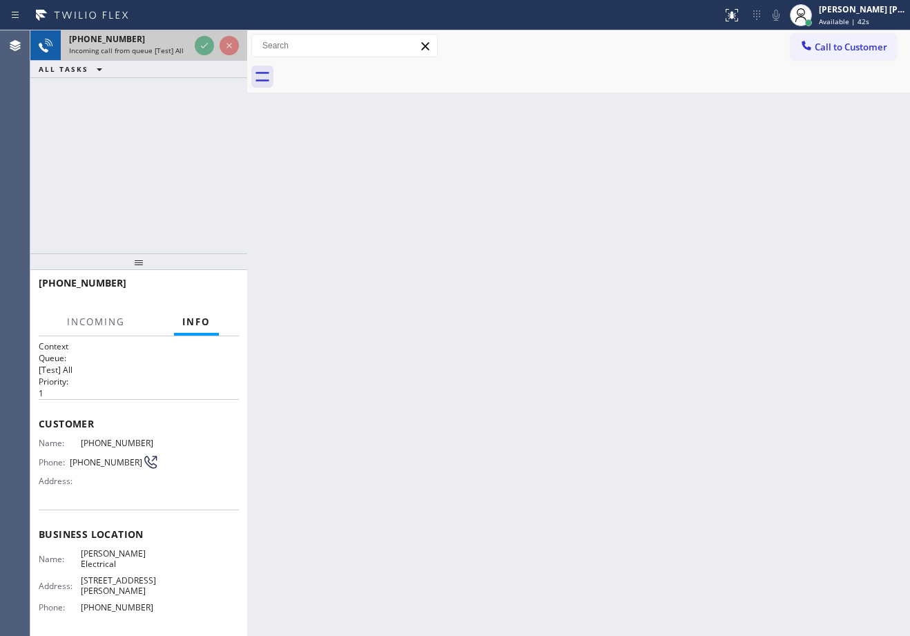
click at [204, 43] on icon at bounding box center [204, 45] width 17 height 17
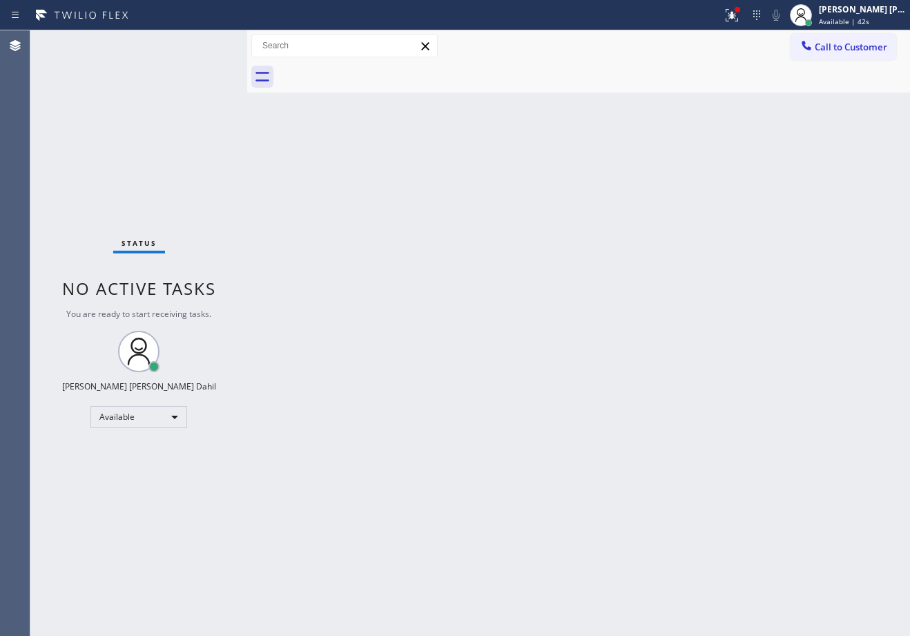
click at [204, 43] on div "Status No active tasks You are ready to start receiving tasks. [PERSON_NAME] [P…" at bounding box center [138, 332] width 217 height 605
click at [449, 506] on div "Back to Dashboard Change Sender ID Customers Technicians Select a contact Outbo…" at bounding box center [578, 332] width 663 height 605
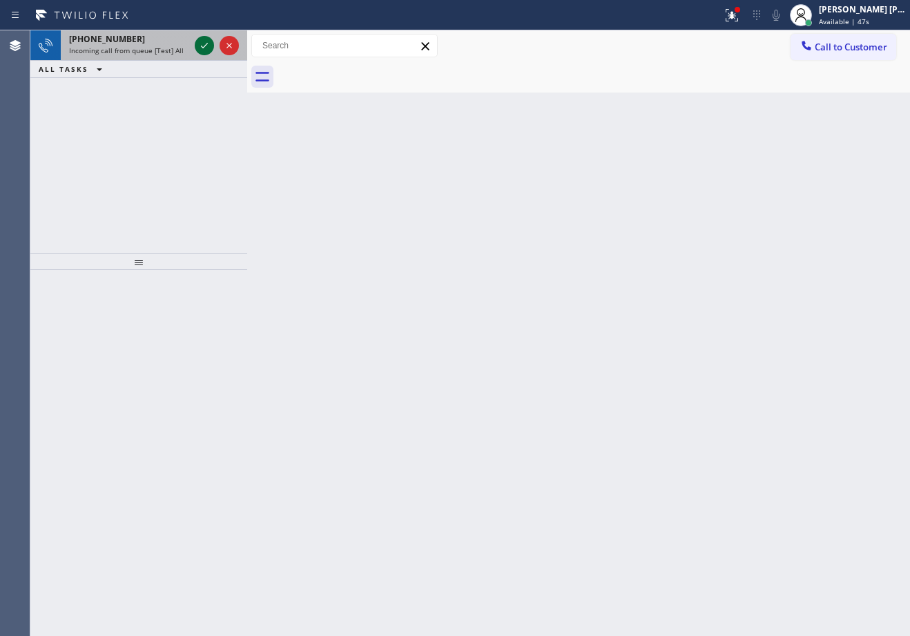
click at [204, 43] on icon at bounding box center [204, 45] width 17 height 17
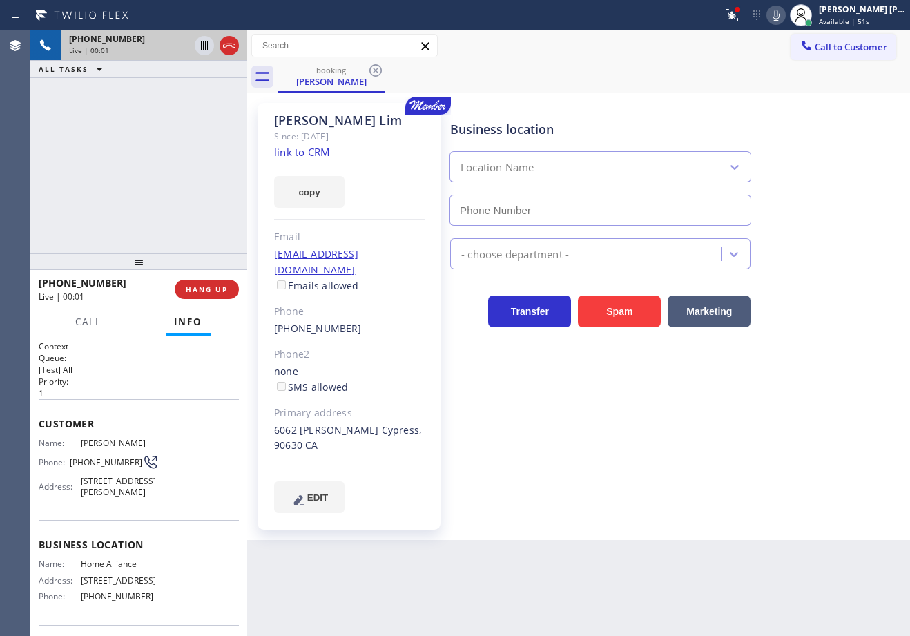
type input "[PHONE_NUMBER]"
click at [738, 17] on icon at bounding box center [731, 15] width 12 height 12
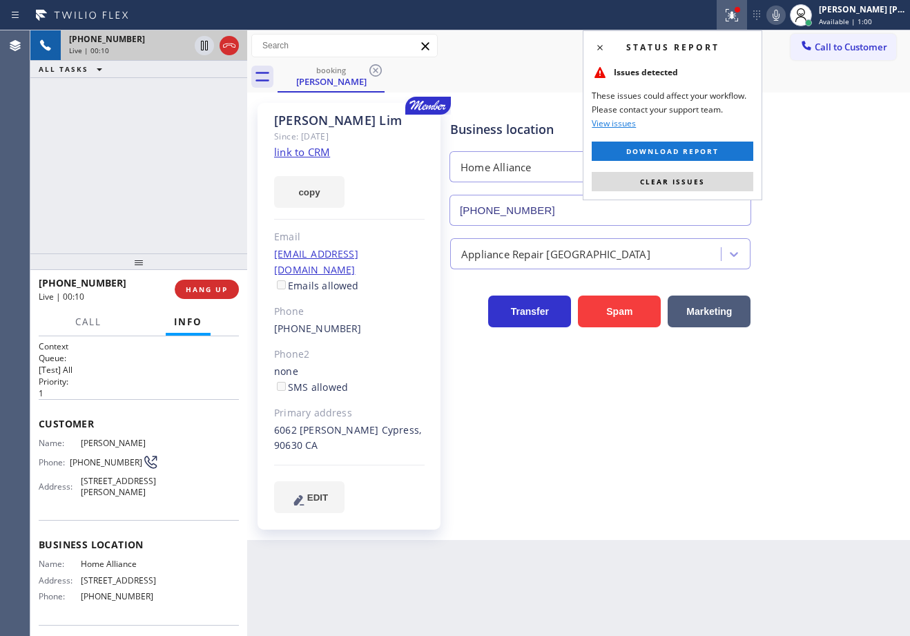
drag, startPoint x: 745, startPoint y: 179, endPoint x: 605, endPoint y: 176, distance: 140.8
click at [743, 179] on button "Clear issues" at bounding box center [671, 181] width 161 height 19
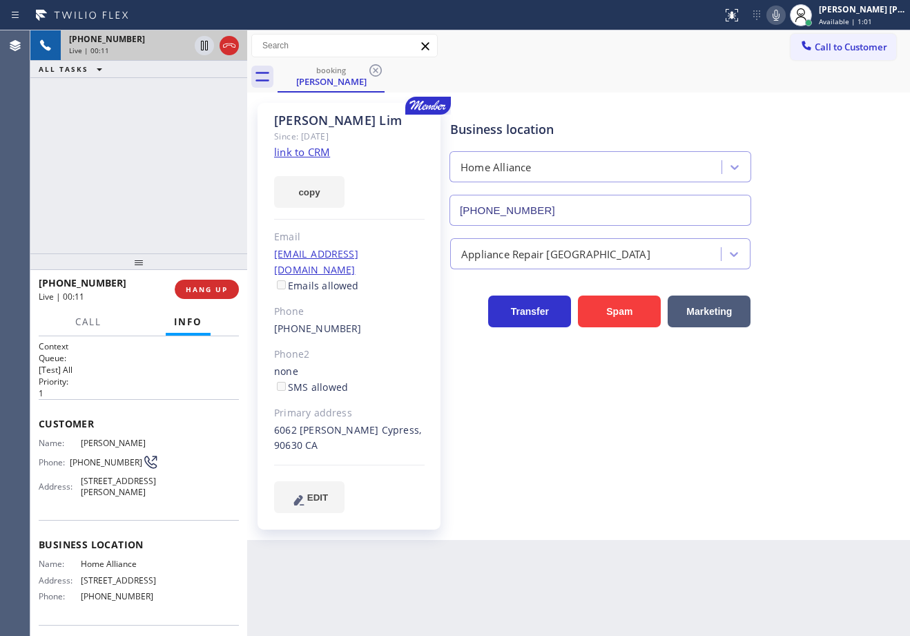
click at [284, 153] on link "link to CRM" at bounding box center [302, 152] width 56 height 14
click at [197, 49] on icon at bounding box center [204, 45] width 17 height 17
click at [779, 18] on icon at bounding box center [775, 15] width 7 height 11
click at [200, 39] on icon at bounding box center [204, 45] width 17 height 17
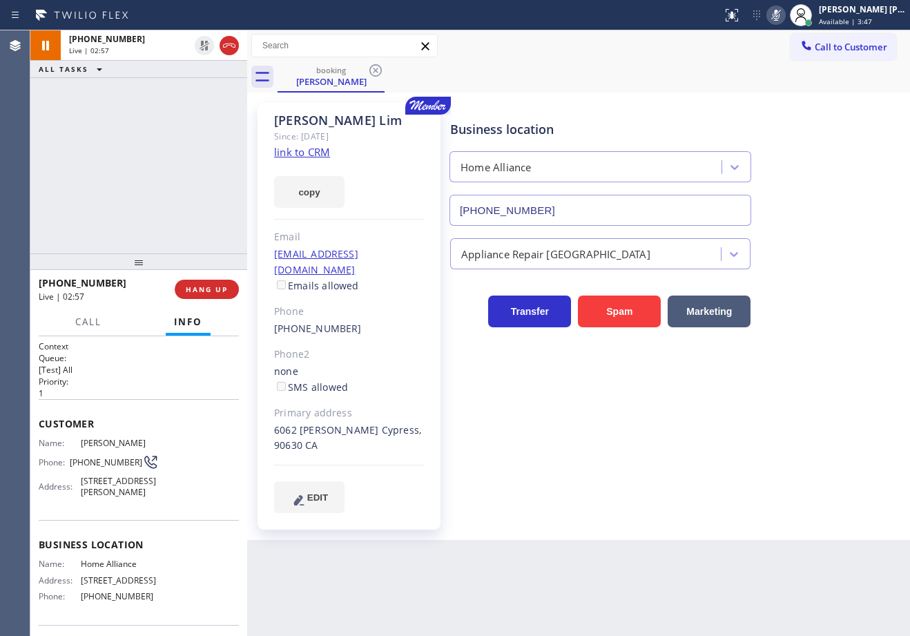
click at [784, 14] on icon at bounding box center [775, 15] width 17 height 17
drag, startPoint x: 667, startPoint y: 43, endPoint x: 648, endPoint y: 48, distance: 19.2
click at [663, 43] on div "Call to Customer Outbound call Location Search location Your caller id phone nu…" at bounding box center [578, 46] width 663 height 24
click at [779, 18] on icon at bounding box center [775, 15] width 7 height 11
click at [784, 17] on icon at bounding box center [775, 15] width 17 height 17
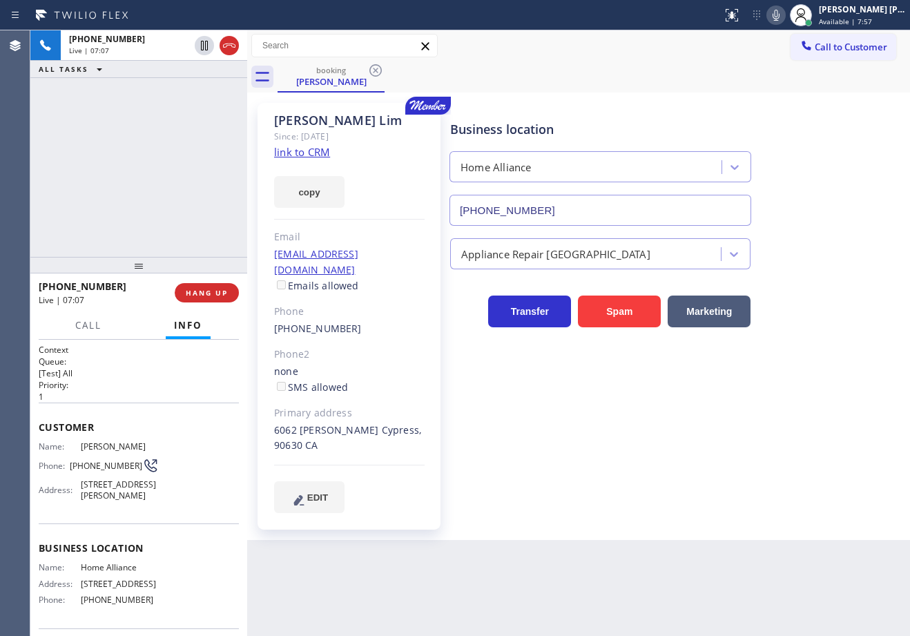
click at [144, 265] on div at bounding box center [138, 265] width 217 height 17
click at [147, 237] on div "+13102944938 Live | 07:08 ALL TASKS ALL TASKS ACTIVE TASKS TASKS IN WRAP UP" at bounding box center [138, 143] width 217 height 226
click at [784, 18] on icon at bounding box center [775, 15] width 17 height 17
click at [799, 99] on div "Steve Lim Since: 20 may 2020 link to CRM copy Email dowlim@gmail.com Emails all…" at bounding box center [579, 316] width 656 height 440
click at [779, 16] on icon at bounding box center [775, 15] width 7 height 11
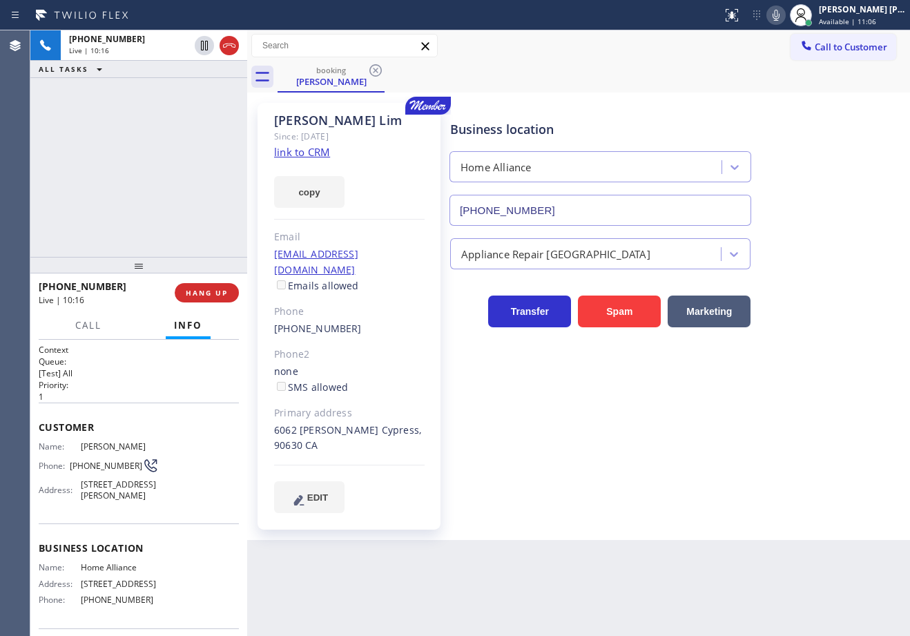
click at [206, 44] on icon at bounding box center [204, 45] width 17 height 17
click at [202, 89] on div "+13102944938 Live | 10:17 ALL TASKS ALL TASKS ACTIVE TASKS TASKS IN WRAP UP" at bounding box center [138, 143] width 217 height 226
drag, startPoint x: 790, startPoint y: 14, endPoint x: 806, endPoint y: 119, distance: 106.2
click at [784, 14] on icon at bounding box center [775, 15] width 17 height 17
click at [829, 193] on div "Business location Home Alliance (877) 777-0796" at bounding box center [676, 163] width 459 height 125
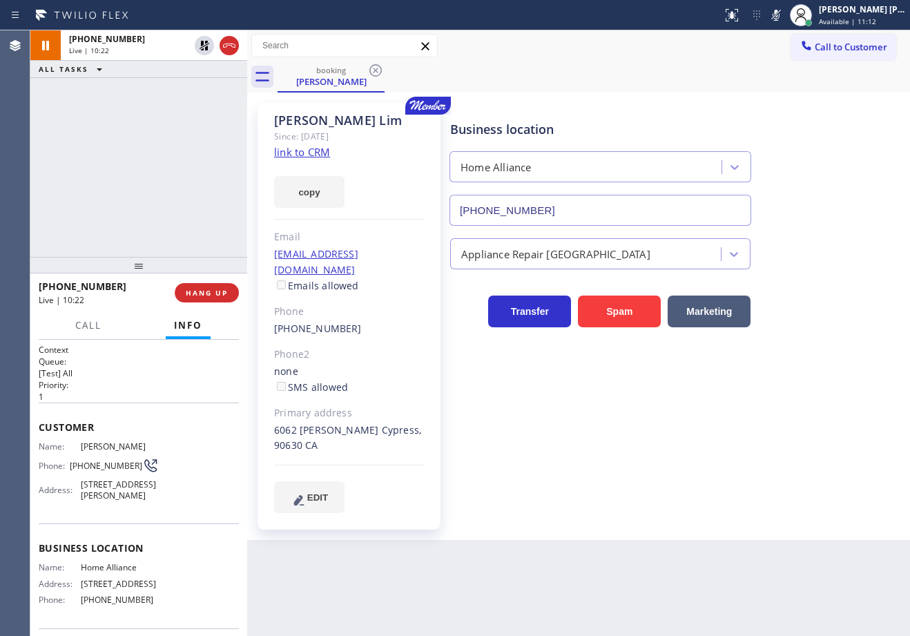
drag, startPoint x: 620, startPoint y: 506, endPoint x: 626, endPoint y: 496, distance: 11.7
click at [622, 501] on div "Business location Home Alliance (877) 777-0796 Appliance Repair High End Transf…" at bounding box center [676, 321] width 459 height 430
click at [639, 463] on div "Business location Home Alliance (877) 777-0796 Appliance Repair High End Transf…" at bounding box center [676, 307] width 459 height 402
click at [304, 153] on link "link to CRM" at bounding box center [302, 152] width 56 height 14
click at [630, 79] on div "booking Steve Lim" at bounding box center [593, 76] width 632 height 31
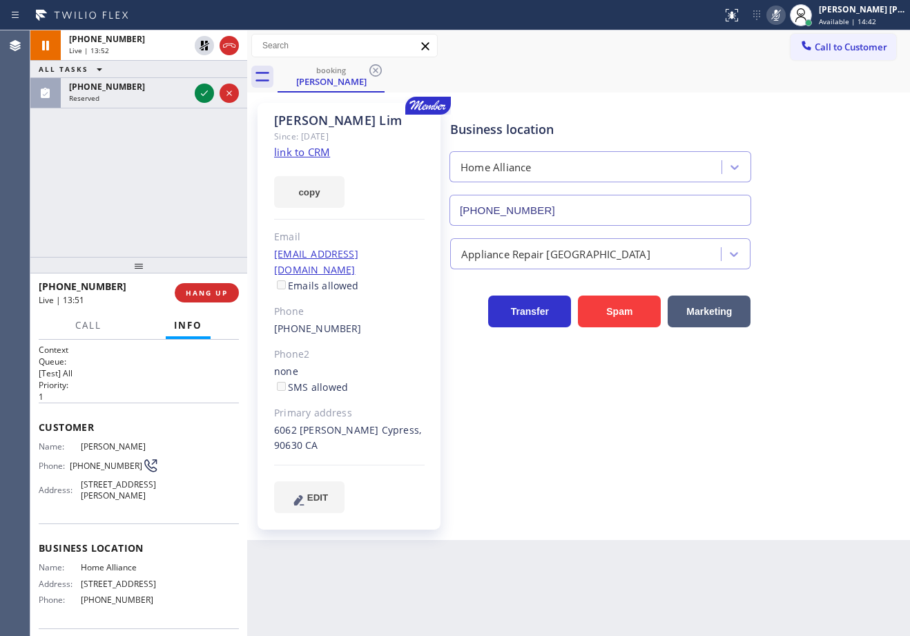
click at [784, 16] on icon at bounding box center [775, 15] width 17 height 17
click at [773, 71] on div "booking Steve Lim" at bounding box center [593, 76] width 632 height 31
click at [206, 43] on icon at bounding box center [204, 45] width 17 height 17
click at [182, 126] on div "+13102944938 Live | 13:53 ALL TASKS ALL TASKS ACTIVE TASKS TASKS IN WRAP UP (41…" at bounding box center [138, 143] width 217 height 226
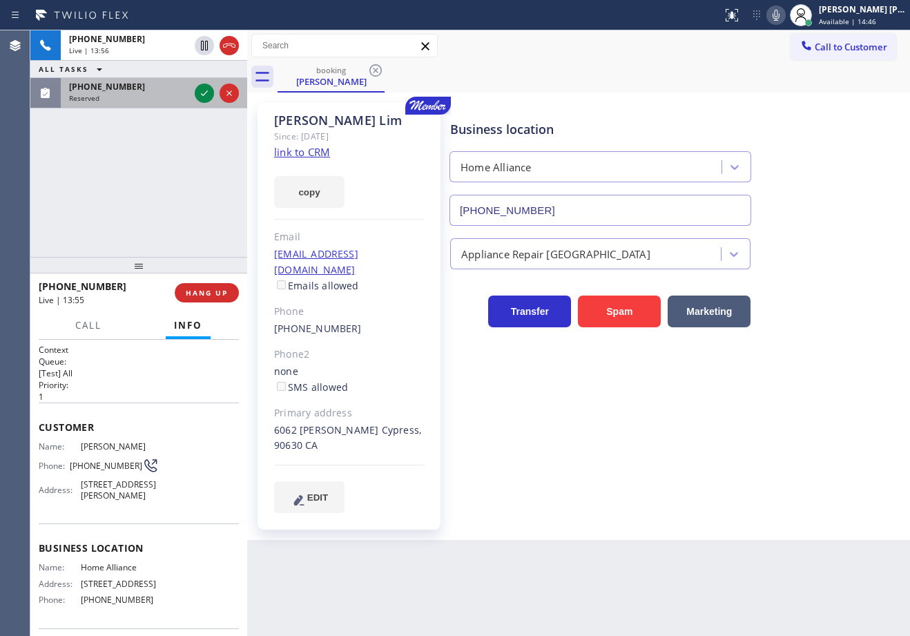
drag, startPoint x: 159, startPoint y: 108, endPoint x: 179, endPoint y: 105, distance: 20.2
click at [159, 108] on div "(415) 392-2030 Reserved" at bounding box center [138, 93] width 217 height 30
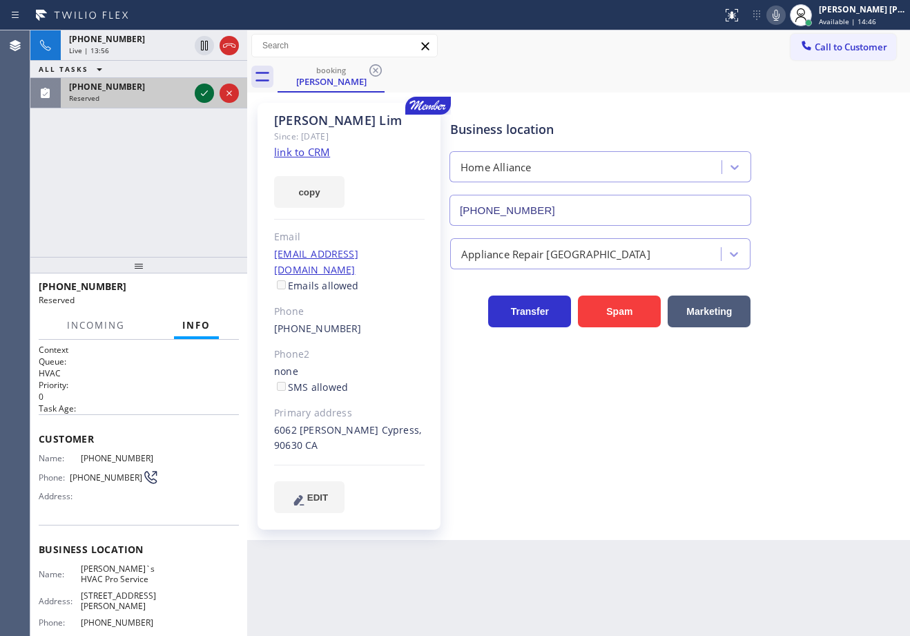
click at [204, 98] on icon at bounding box center [204, 93] width 17 height 17
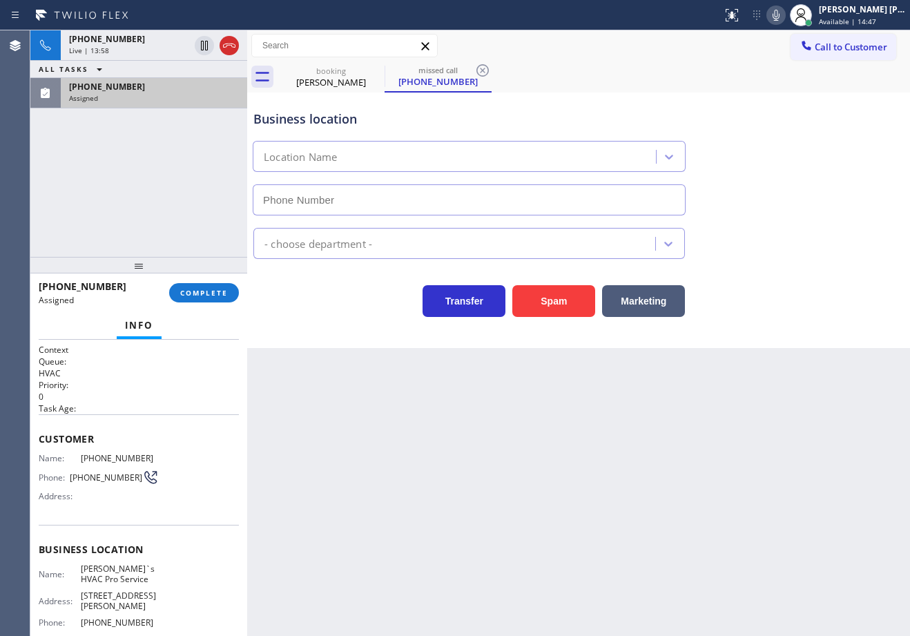
type input "(415) 527-5164"
click at [227, 297] on span "COMPLETE" at bounding box center [204, 293] width 48 height 10
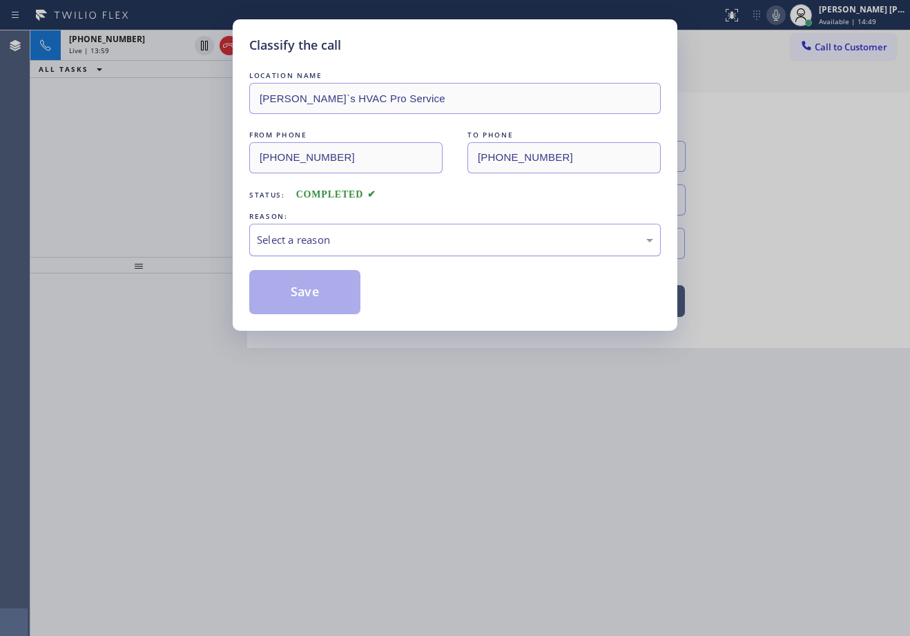
click at [372, 240] on div "Select a reason" at bounding box center [455, 240] width 396 height 16
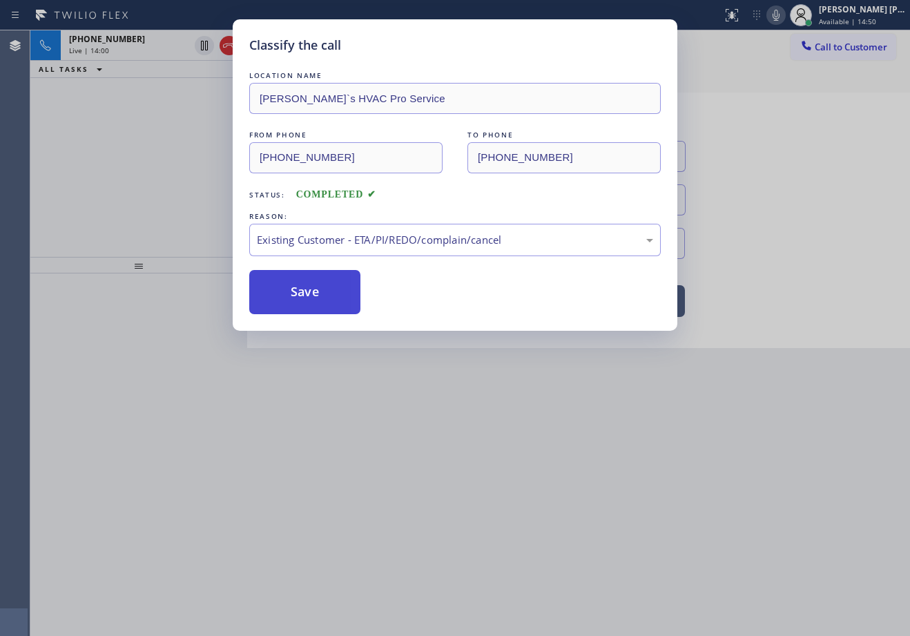
click at [319, 300] on button "Save" at bounding box center [304, 292] width 111 height 44
click at [318, 299] on button "Save" at bounding box center [304, 292] width 111 height 44
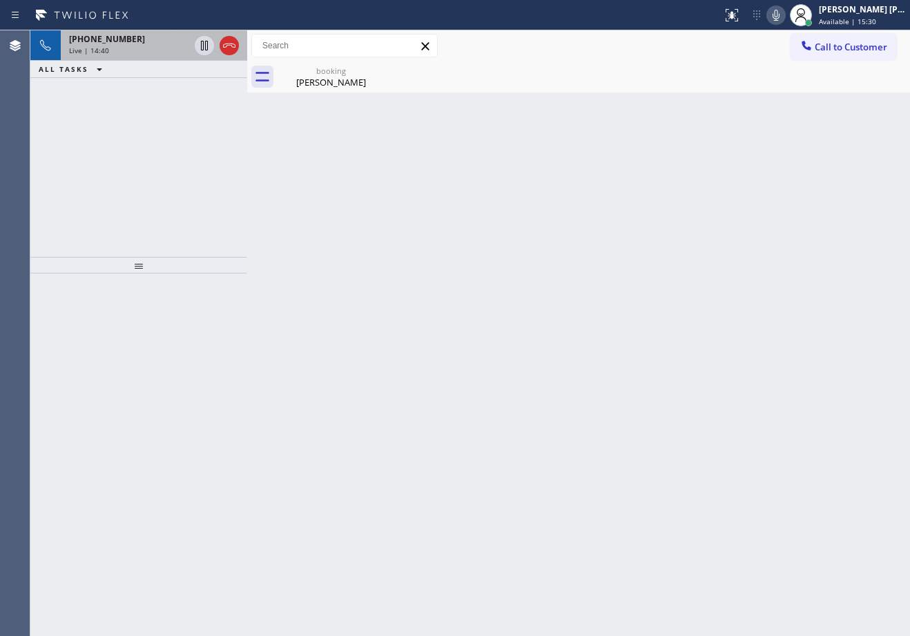
click at [144, 55] on div "+13102944938 Live | 14:40" at bounding box center [126, 45] width 131 height 30
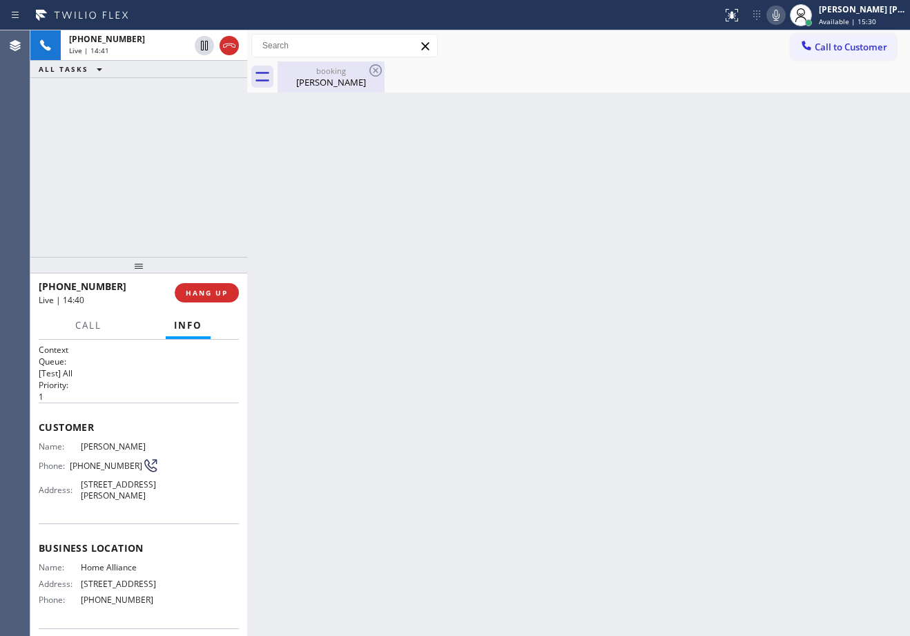
click at [306, 79] on div "Steve Lim" at bounding box center [331, 82] width 104 height 12
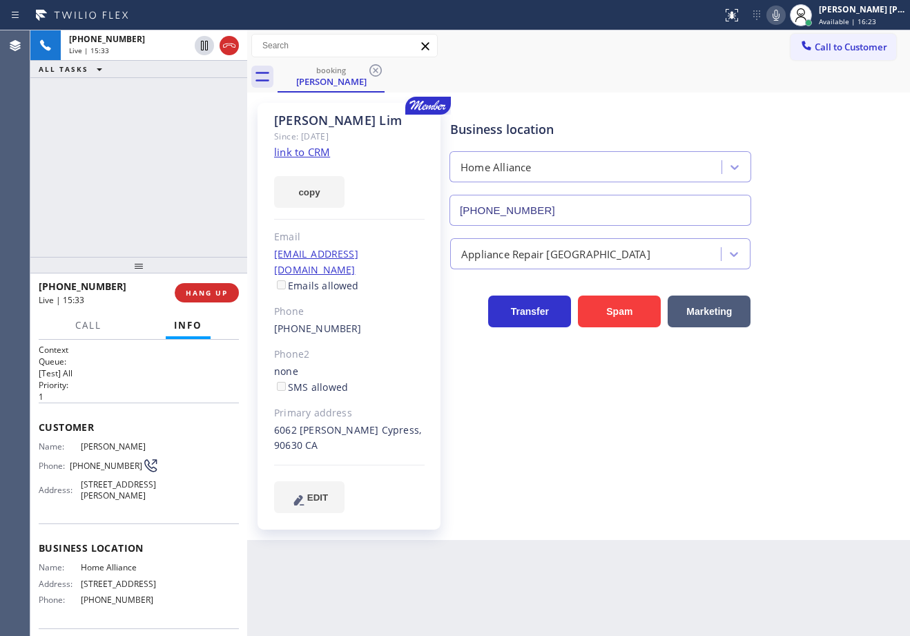
click at [783, 15] on div at bounding box center [775, 15] width 19 height 17
click at [772, 68] on div "booking Steve Lim" at bounding box center [593, 76] width 632 height 31
click at [784, 16] on icon at bounding box center [775, 15] width 17 height 17
click at [204, 41] on icon at bounding box center [204, 45] width 17 height 17
click at [779, 17] on icon at bounding box center [775, 15] width 7 height 11
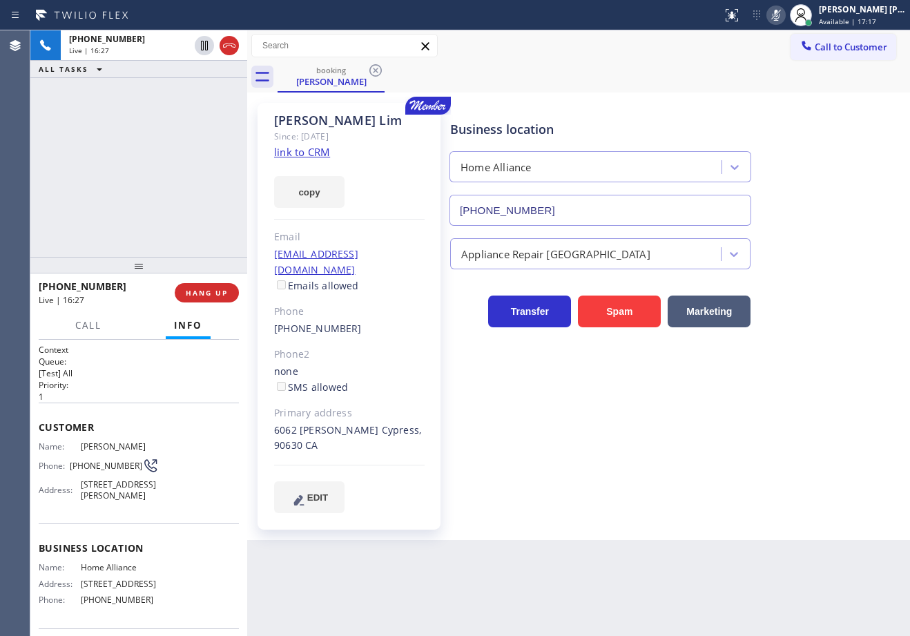
click at [763, 55] on div "Call to Customer Outbound call Location Search location Your caller id phone nu…" at bounding box center [578, 46] width 663 height 24
click at [487, 59] on div "Call to Customer Outbound call Location Search location Your caller id phone nu…" at bounding box center [578, 45] width 663 height 31
drag, startPoint x: 498, startPoint y: 68, endPoint x: 503, endPoint y: 80, distance: 13.0
click at [498, 68] on div "booking Steve Lim" at bounding box center [593, 76] width 632 height 31
click at [813, 112] on div "Business location Home Alliance (877) 777-0796" at bounding box center [676, 163] width 459 height 125
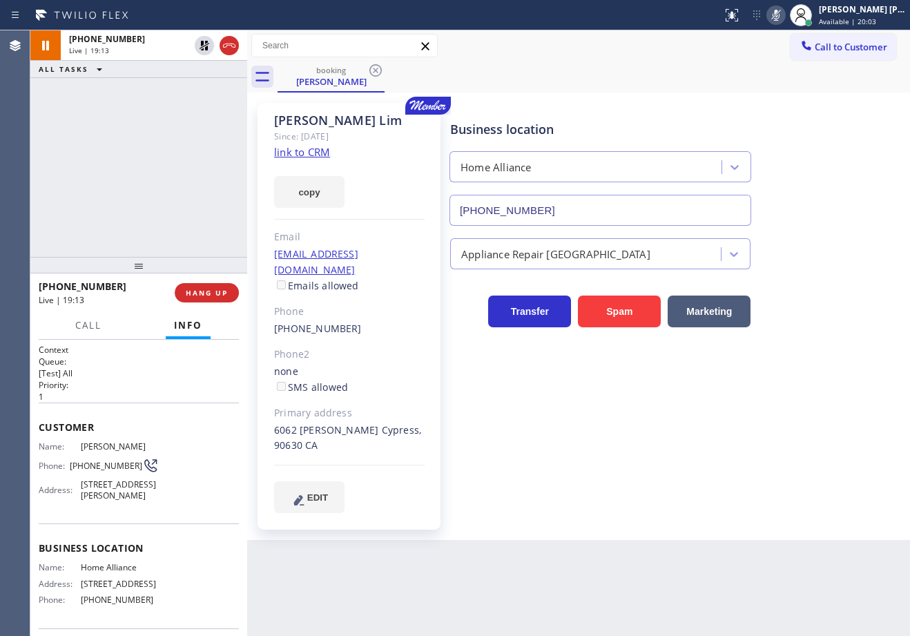
click at [865, 229] on div "Appliance Repair [GEOGRAPHIC_DATA]" at bounding box center [676, 247] width 459 height 43
click at [846, 227] on div "Appliance Repair [GEOGRAPHIC_DATA]" at bounding box center [676, 247] width 459 height 43
click at [673, 55] on div "Call to Customer Outbound call Location Search location Your caller id phone nu…" at bounding box center [578, 46] width 663 height 24
click at [200, 43] on icon at bounding box center [204, 45] width 17 height 17
click at [200, 79] on div "+13102944938 Live | 20:06 ALL TASKS ALL TASKS ACTIVE TASKS TASKS IN WRAP UP" at bounding box center [138, 143] width 217 height 226
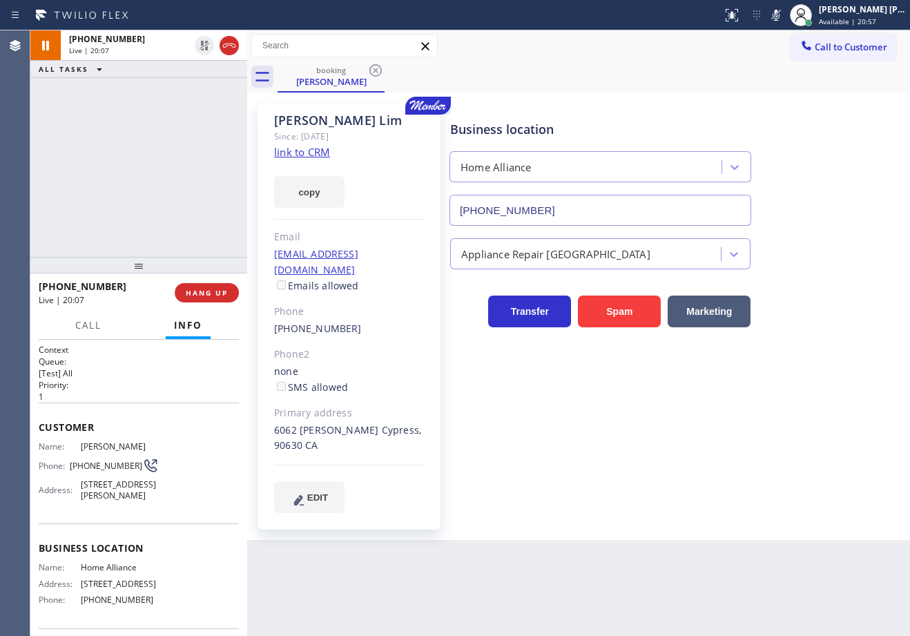
drag, startPoint x: 790, startPoint y: 16, endPoint x: 790, endPoint y: 34, distance: 18.0
click at [784, 16] on icon at bounding box center [775, 15] width 17 height 17
click at [182, 110] on div "+13102944938 Live | 20:16 ALL TASKS ALL TASKS ACTIVE TASKS TASKS IN WRAP UP" at bounding box center [138, 143] width 217 height 226
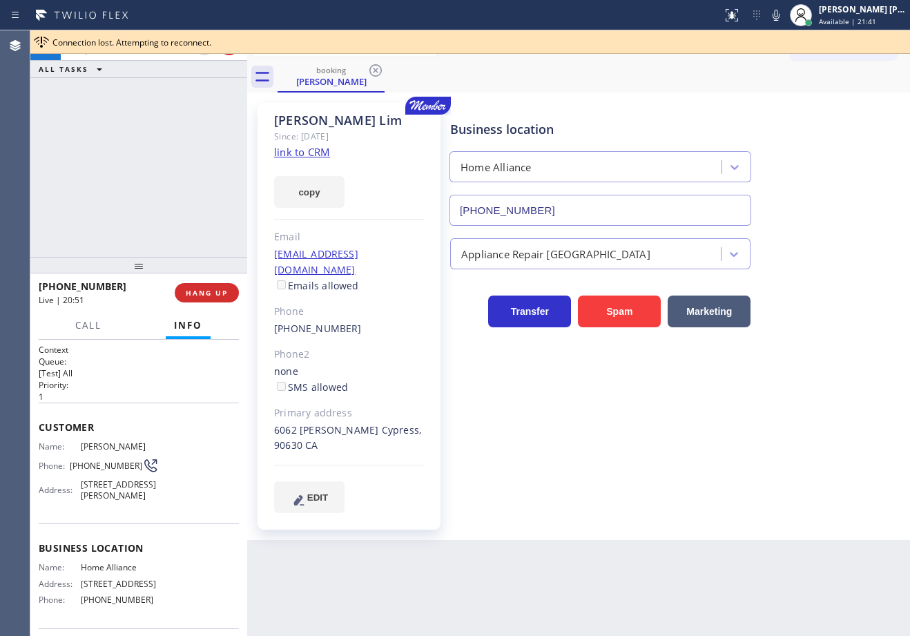
click at [162, 128] on div "+13102944938 Live | 20:51 ALL TASKS ALL TASKS ACTIVE TASKS TASKS IN WRAP UP" at bounding box center [138, 143] width 217 height 226
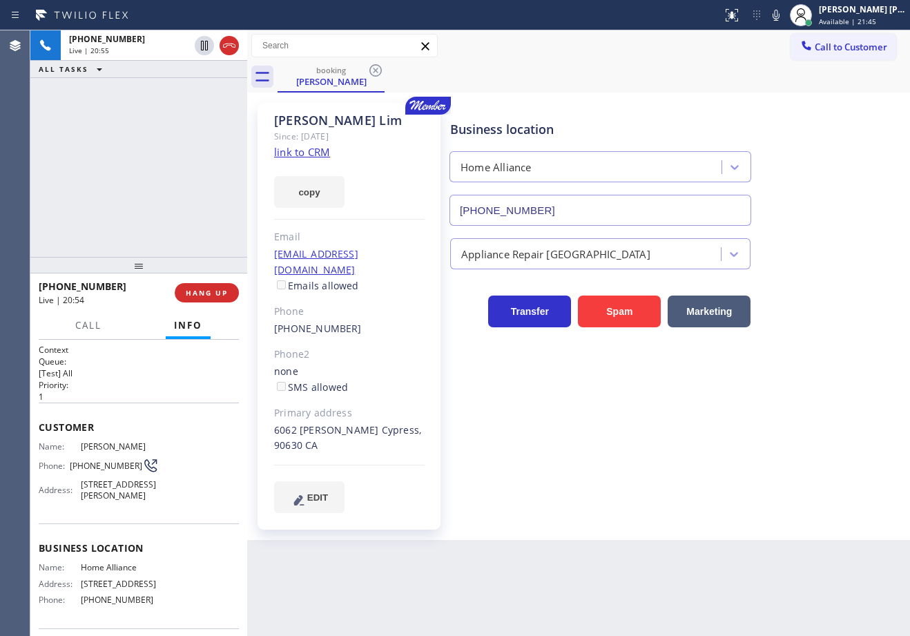
click at [177, 202] on div "+13102944938 Live | 20:55 ALL TASKS ALL TASKS ACTIVE TASKS TASKS IN WRAP UP" at bounding box center [138, 143] width 217 height 226
click at [219, 293] on span "HANG UP" at bounding box center [207, 293] width 42 height 10
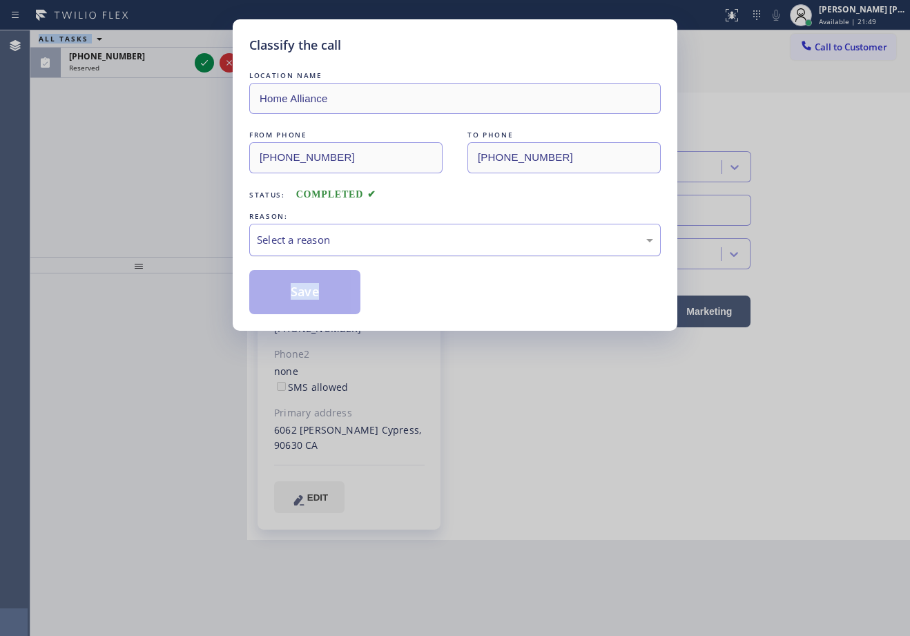
click at [335, 229] on div "Select a reason" at bounding box center [454, 240] width 411 height 32
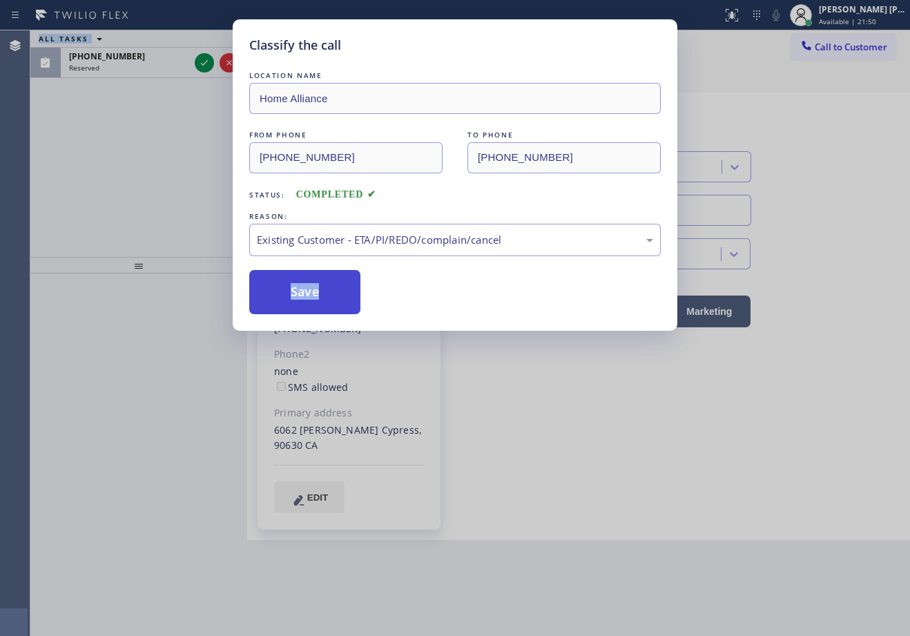
click at [291, 297] on button "Save" at bounding box center [304, 292] width 111 height 44
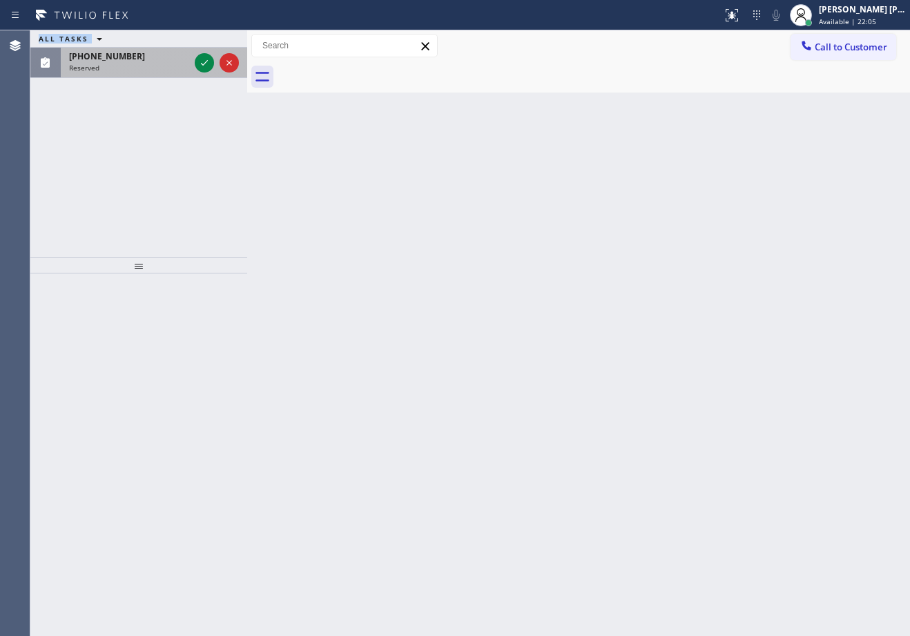
click at [115, 59] on span "(707) 419-1209" at bounding box center [107, 56] width 76 height 12
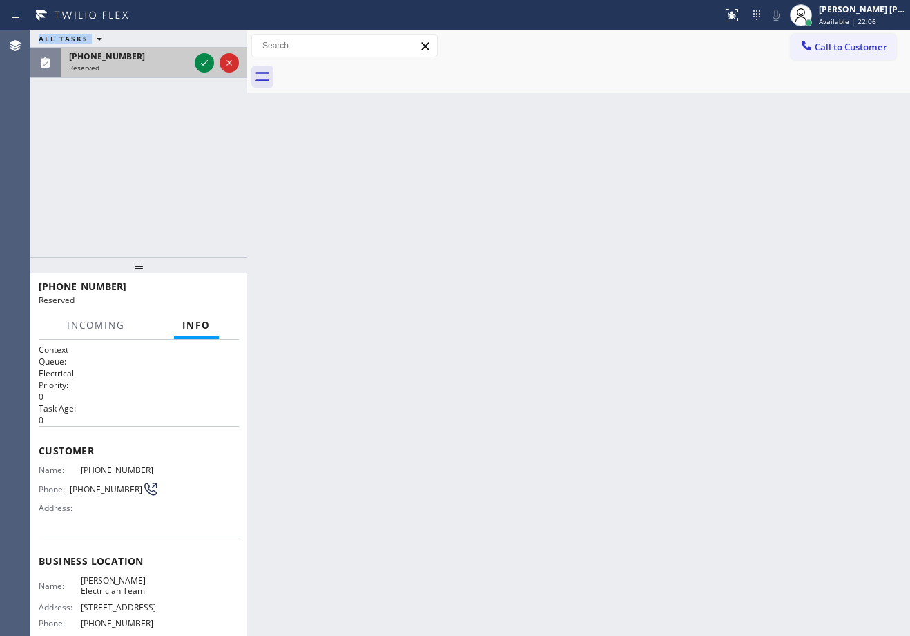
click at [115, 59] on span "(707) 419-1209" at bounding box center [107, 56] width 76 height 12
click at [117, 59] on span "(707) 419-1209" at bounding box center [107, 56] width 76 height 12
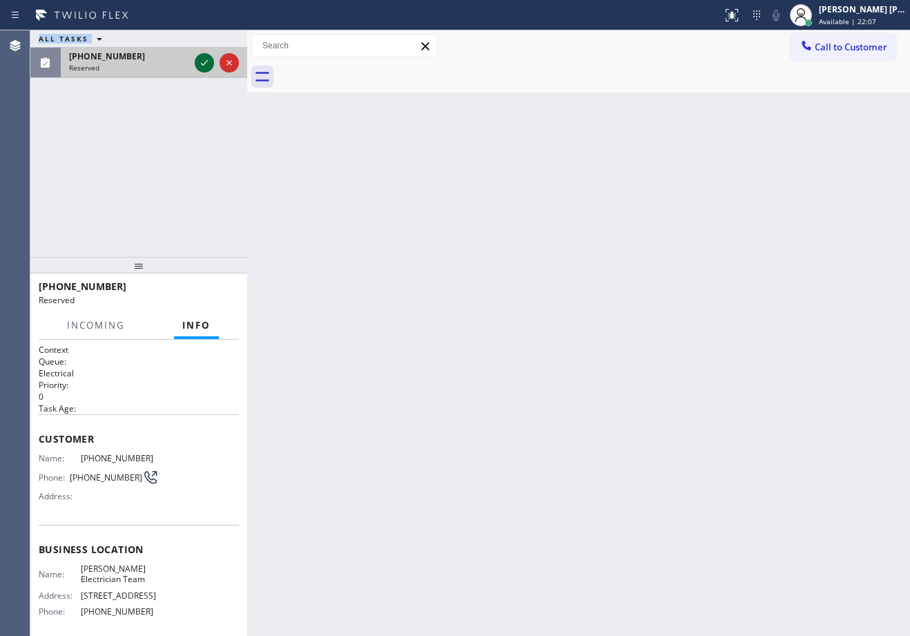
click at [202, 66] on icon at bounding box center [204, 63] width 17 height 17
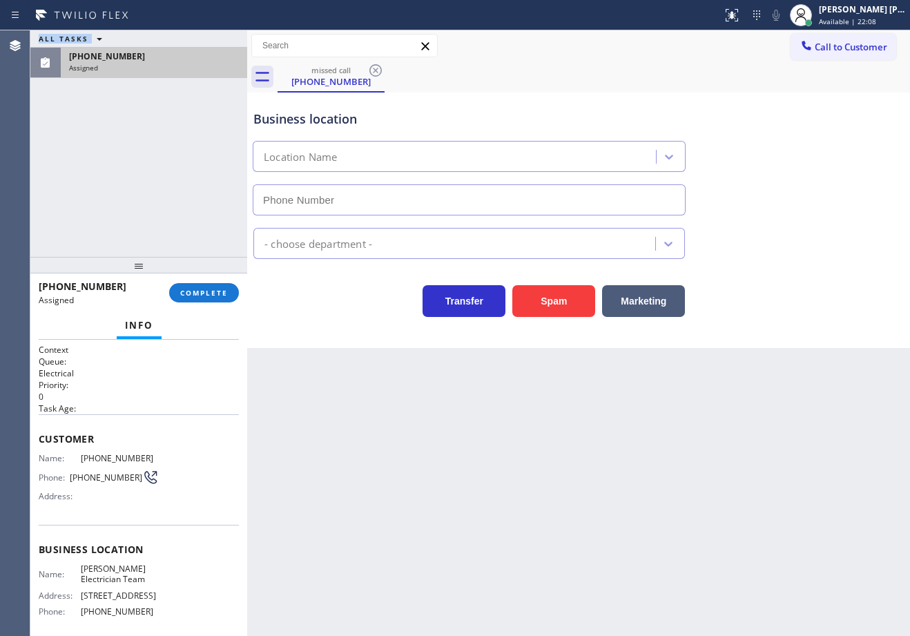
type input "(323) 593-2934"
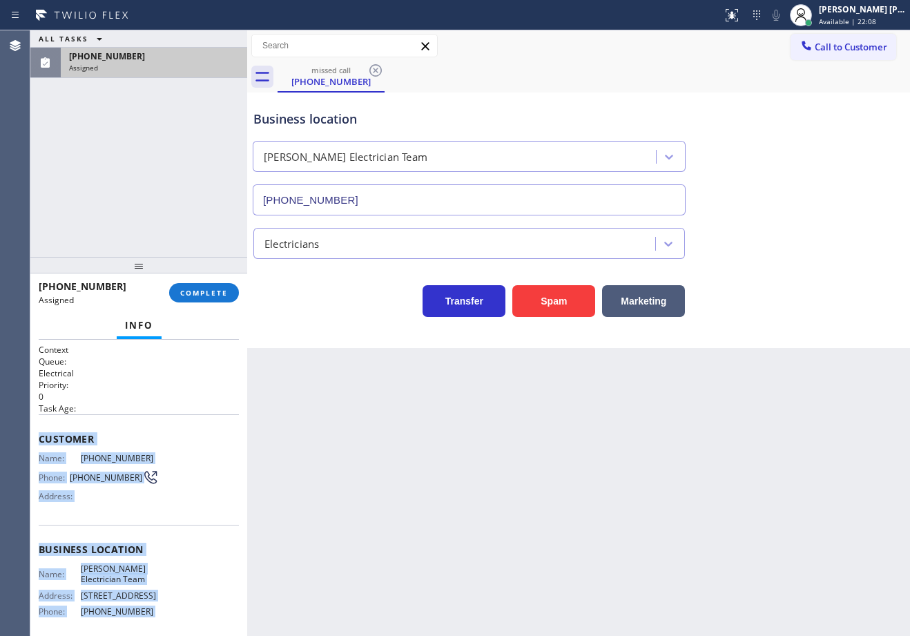
scroll to position [124, 0]
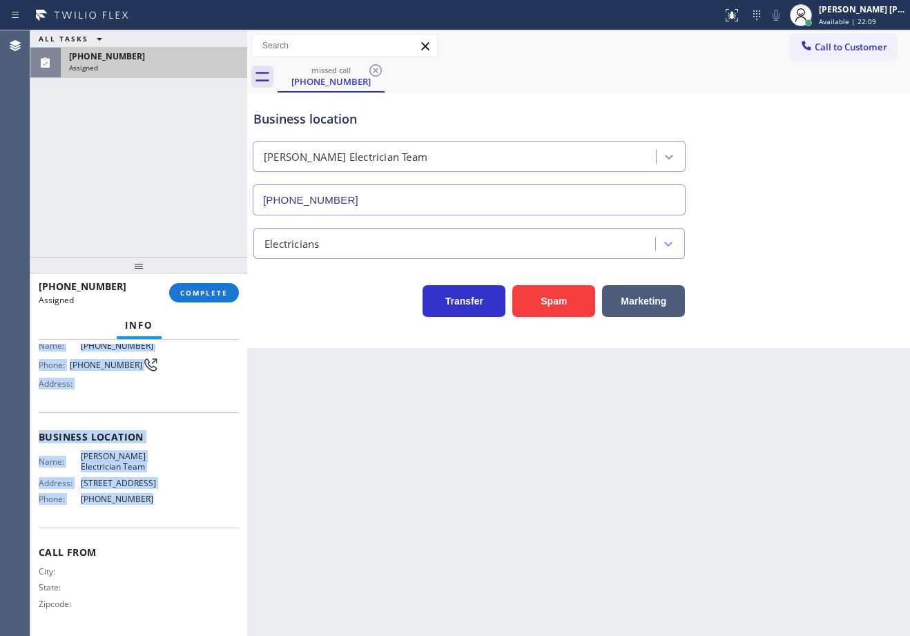
drag, startPoint x: 86, startPoint y: 488, endPoint x: 148, endPoint y: 511, distance: 66.4
click at [148, 514] on div "Context Queue: Electrical Priority: 0 Task Age: Customer Name: (707) 419-1209 P…" at bounding box center [138, 488] width 217 height 296
click at [211, 296] on span "COMPLETE" at bounding box center [204, 293] width 48 height 10
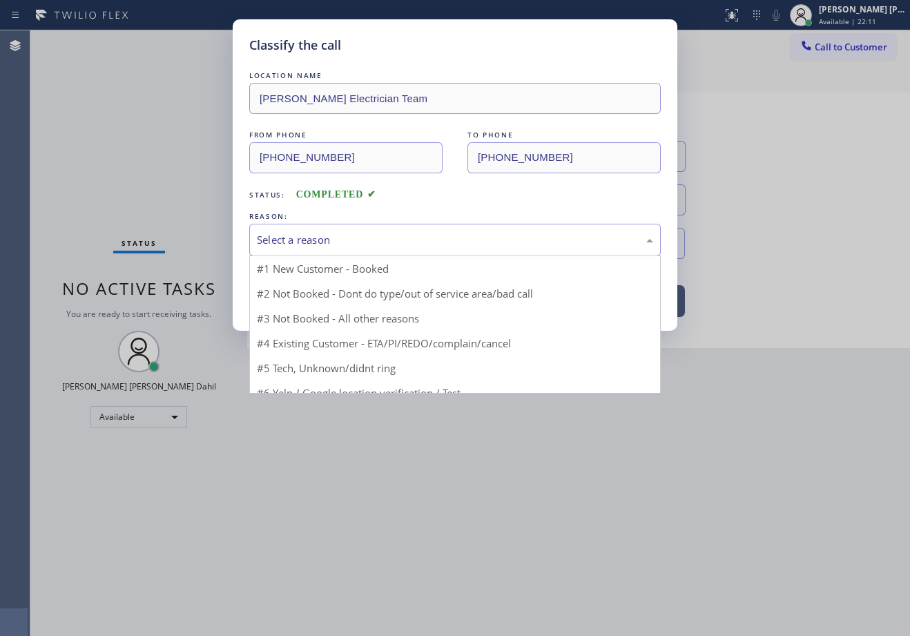
click at [333, 242] on div "Select a reason" at bounding box center [455, 240] width 396 height 16
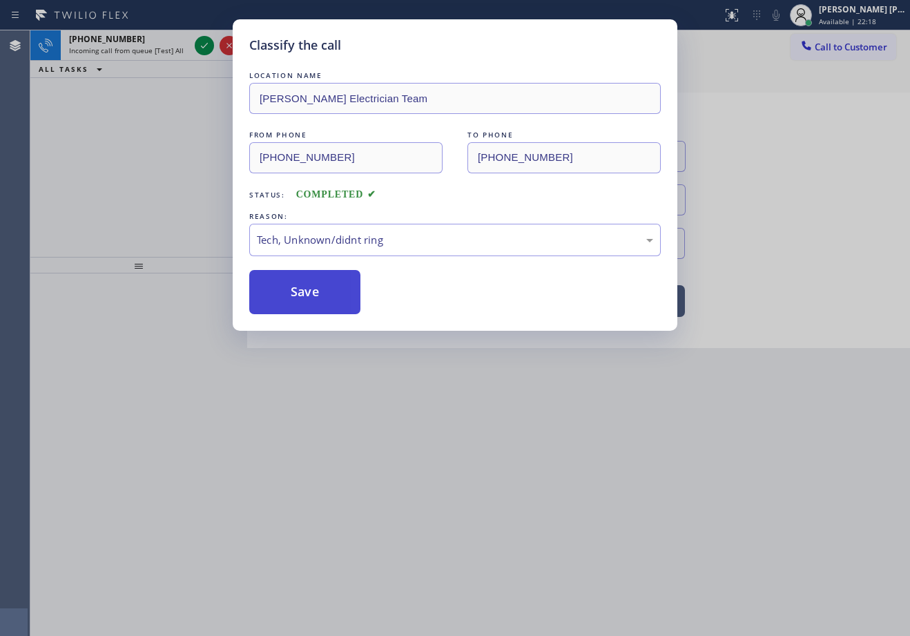
click at [333, 295] on button "Save" at bounding box center [304, 292] width 111 height 44
click at [332, 295] on button "Save" at bounding box center [304, 292] width 111 height 44
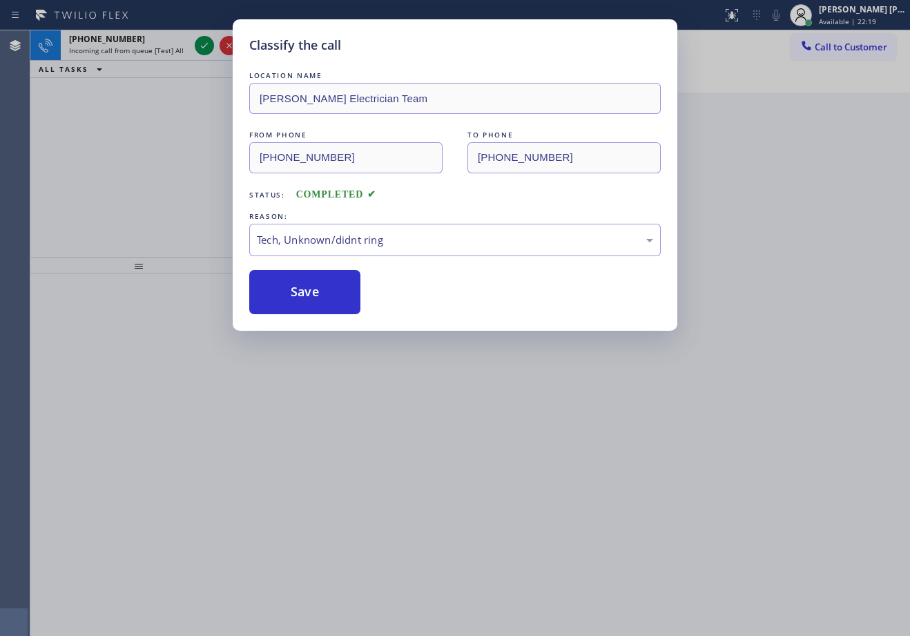
click at [179, 50] on div "Classify the call LOCATION NAME Jorge Electrician Team FROM PHONE (707) 419-120…" at bounding box center [455, 318] width 910 height 636
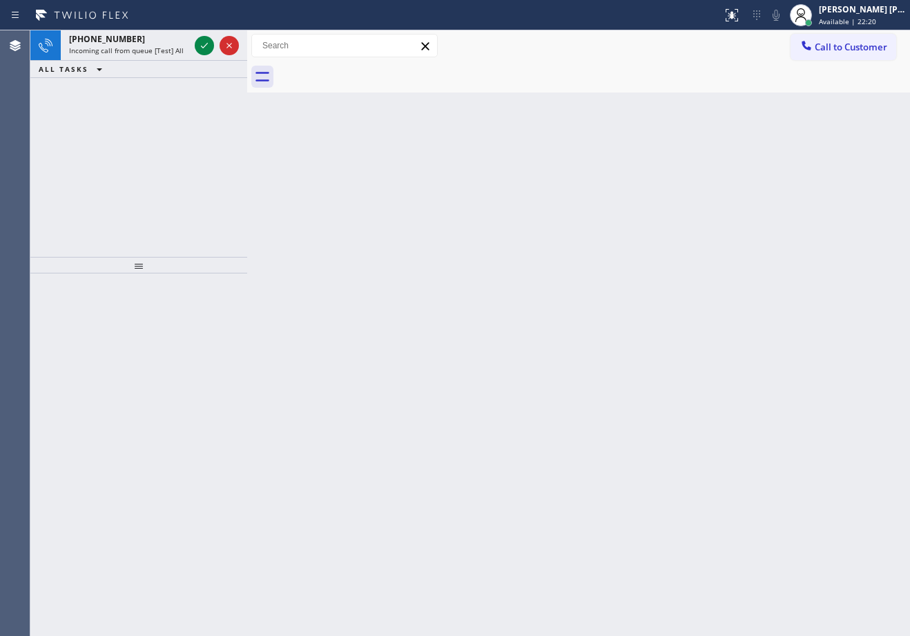
click at [179, 50] on span "Incoming call from queue [Test] All" at bounding box center [126, 51] width 115 height 10
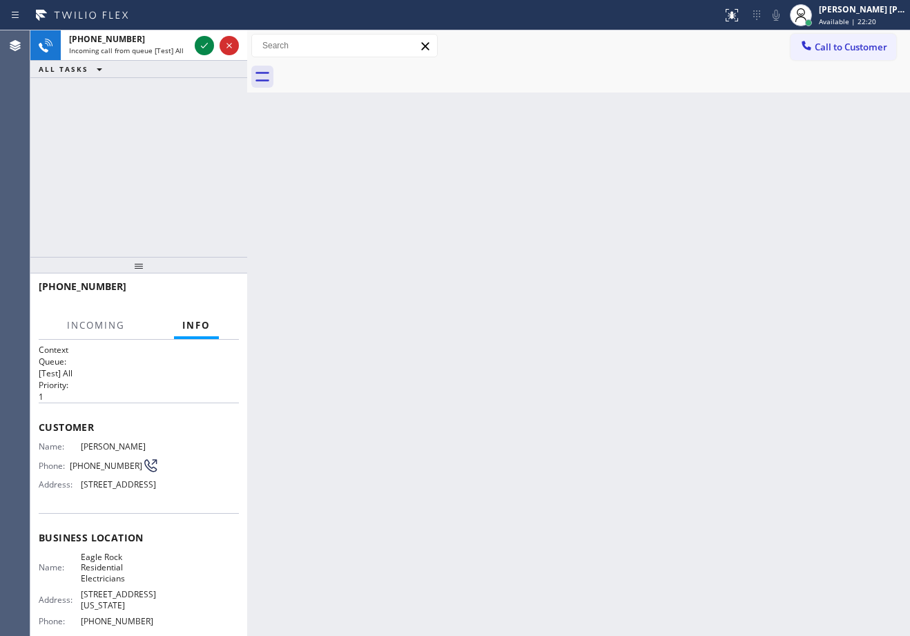
click at [179, 50] on span "Incoming call from queue [Test] All" at bounding box center [126, 51] width 115 height 10
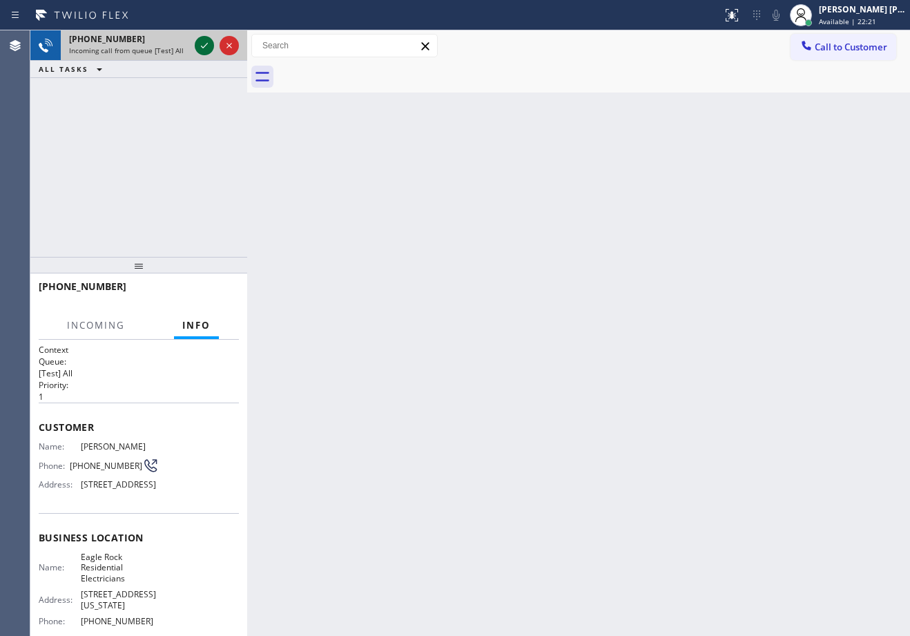
click at [200, 45] on icon at bounding box center [204, 45] width 17 height 17
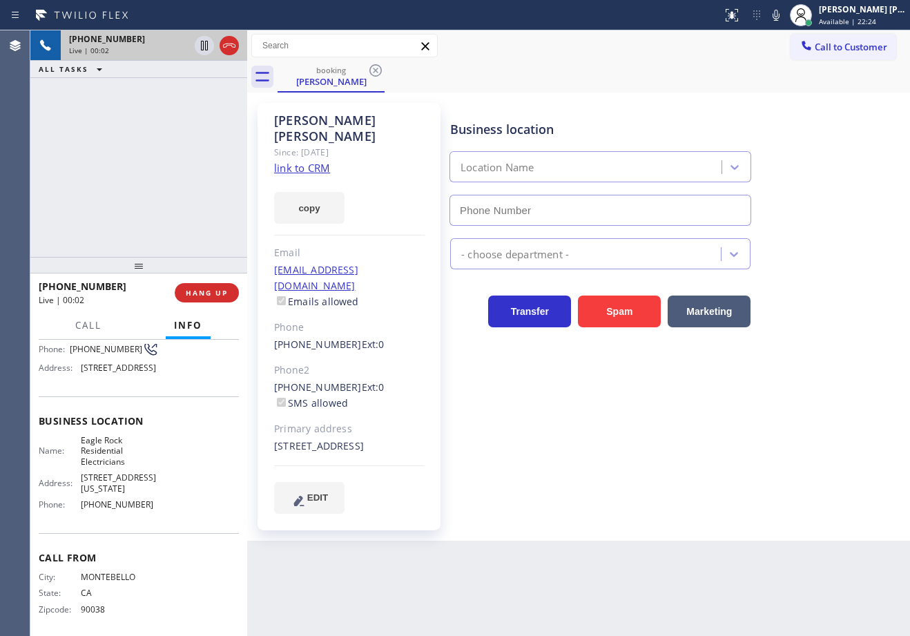
scroll to position [138, 0]
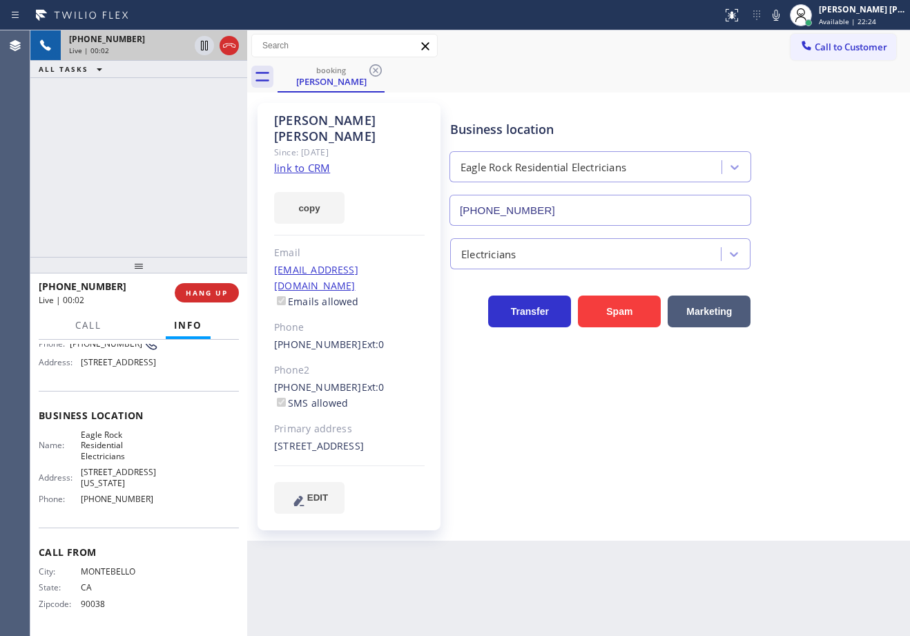
type input "(626) 587-2458"
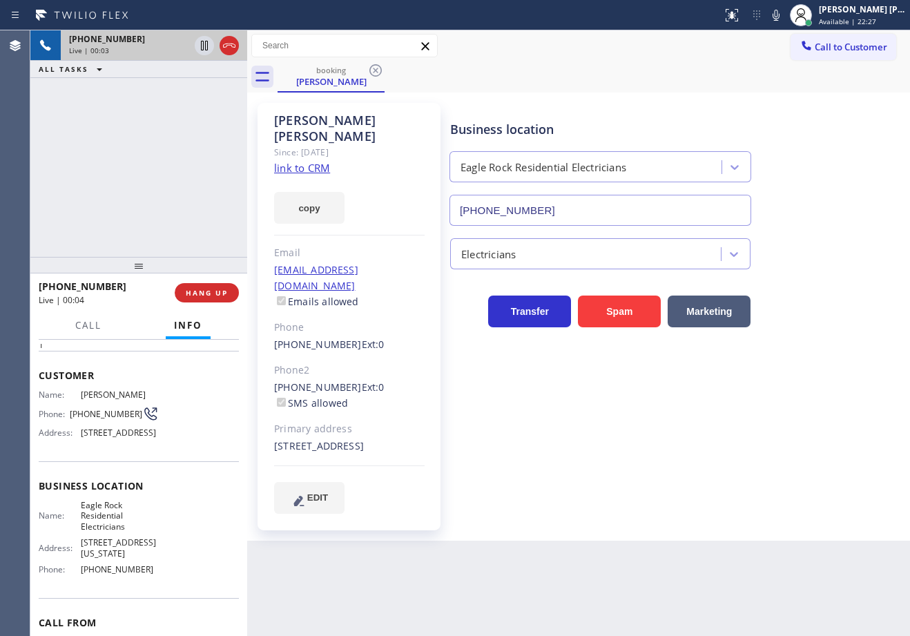
scroll to position [0, 0]
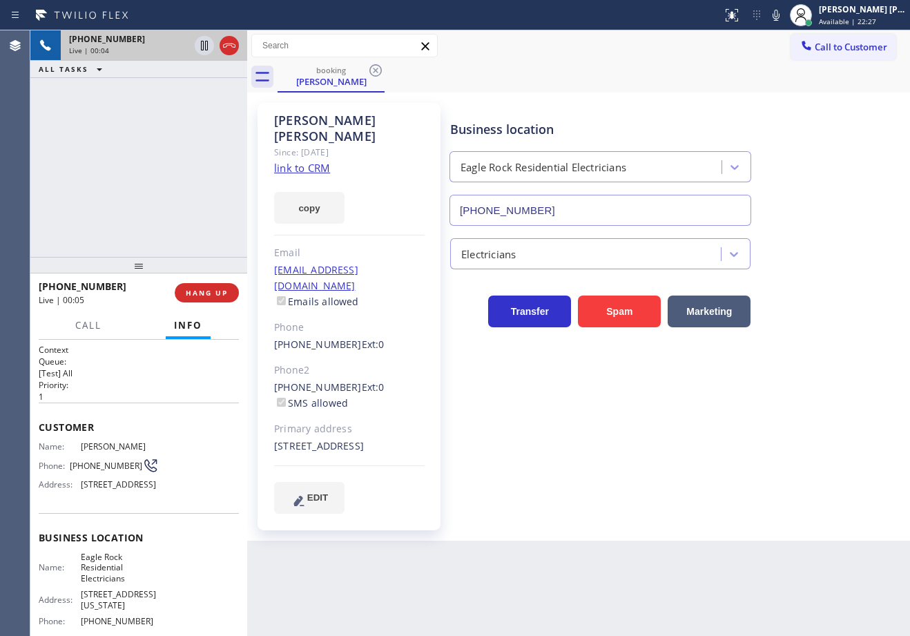
click at [322, 161] on link "link to CRM" at bounding box center [302, 168] width 56 height 14
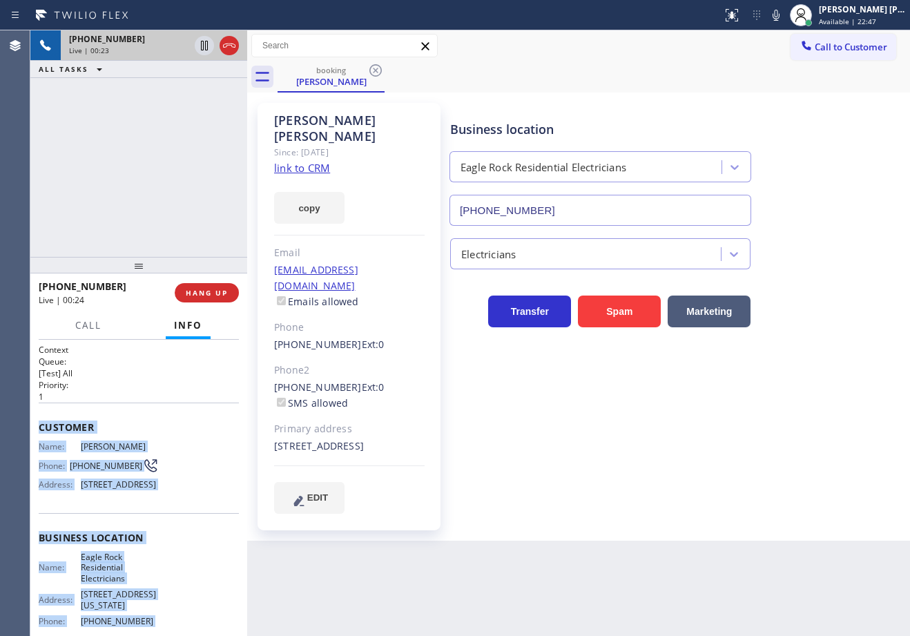
scroll to position [144, 0]
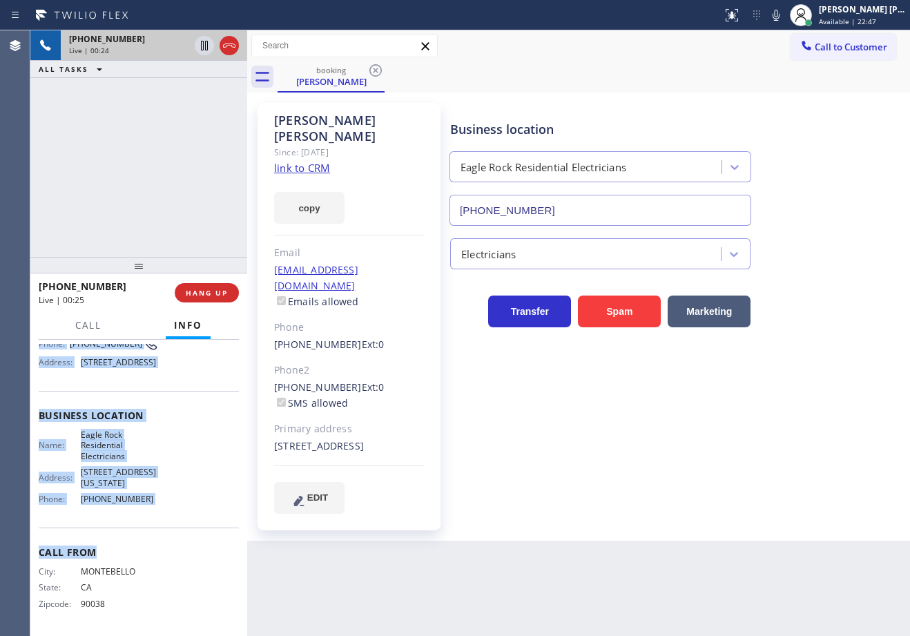
drag, startPoint x: 53, startPoint y: 434, endPoint x: 164, endPoint y: 526, distance: 144.1
click at [164, 527] on div "Context Queue: [Test] All Priority: 1 Customer Name: Rachel Chapman Phone: (323…" at bounding box center [138, 488] width 217 height 296
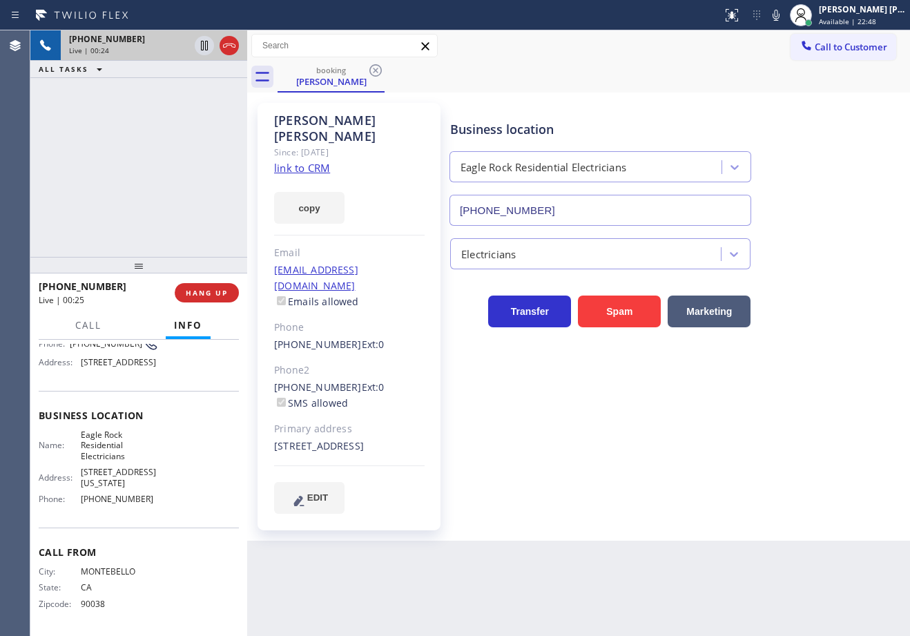
click at [362, 580] on div "Back to Dashboard Change Sender ID Customers Technicians Select a contact Outbo…" at bounding box center [578, 332] width 663 height 605
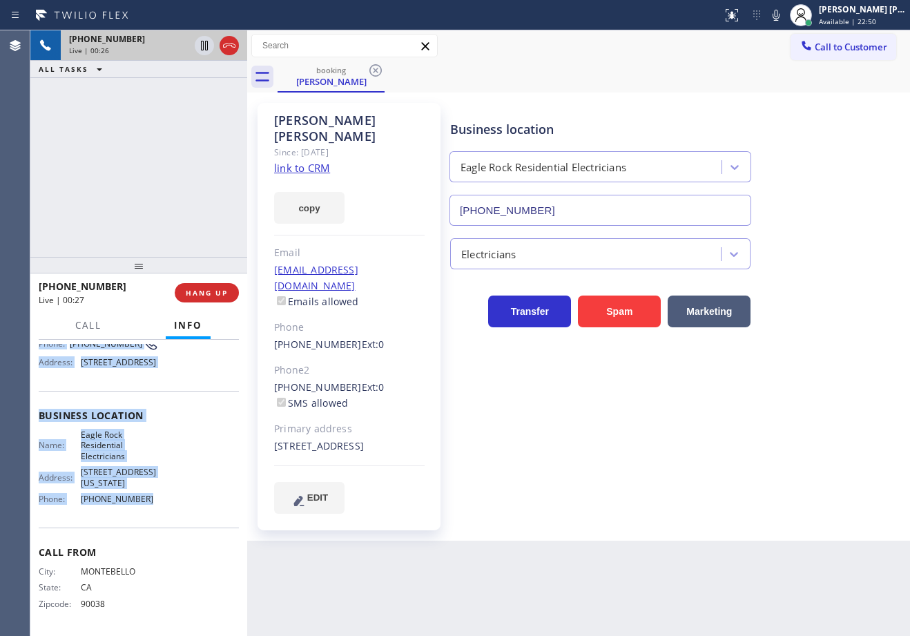
drag, startPoint x: 48, startPoint y: 424, endPoint x: 151, endPoint y: 508, distance: 132.5
click at [151, 508] on div "Context Queue: [Test] All Priority: 1 Customer Name: Rachel Chapman Phone: (323…" at bounding box center [139, 427] width 200 height 410
copy div "Customer Name: Rachel Chapman Phone: (323) 359-6311 Address: 326 Branch St, Hig…"
click at [179, 104] on div "(760) 387-0611 Reserved" at bounding box center [126, 93] width 131 height 30
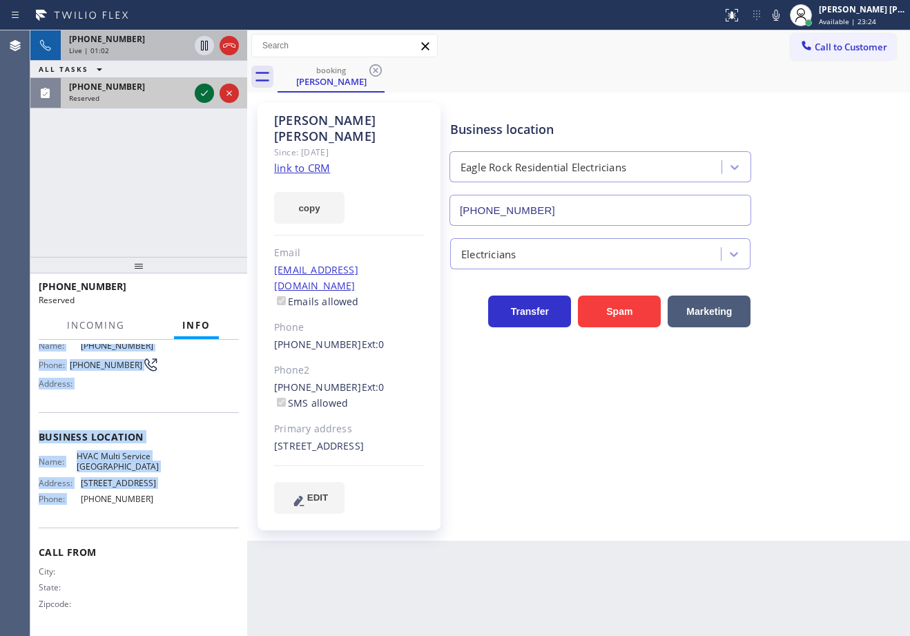
click at [202, 92] on icon at bounding box center [204, 93] width 17 height 17
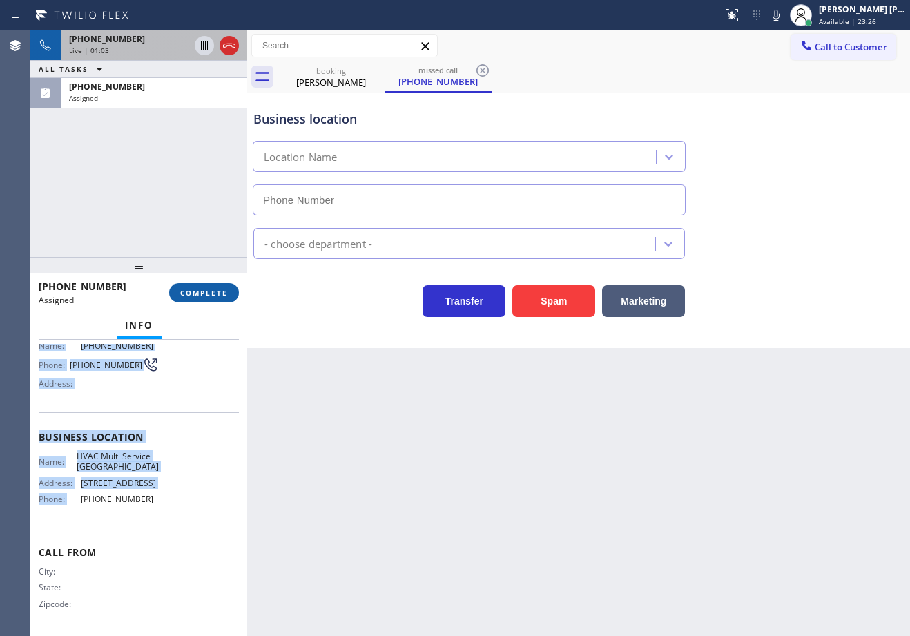
type input "(714) 874-9839"
click at [209, 288] on span "COMPLETE" at bounding box center [204, 293] width 48 height 10
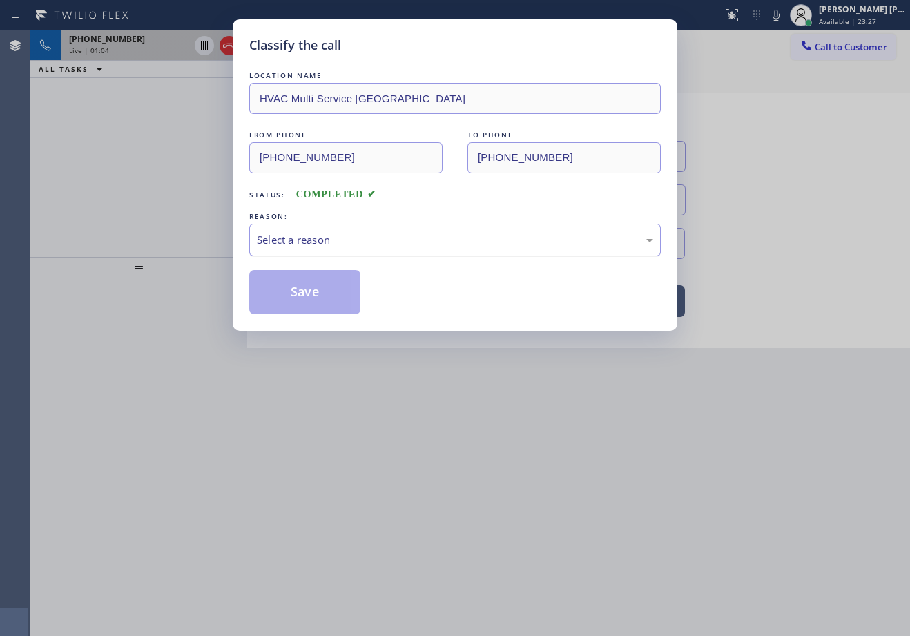
click at [303, 237] on div "Select a reason" at bounding box center [455, 240] width 396 height 16
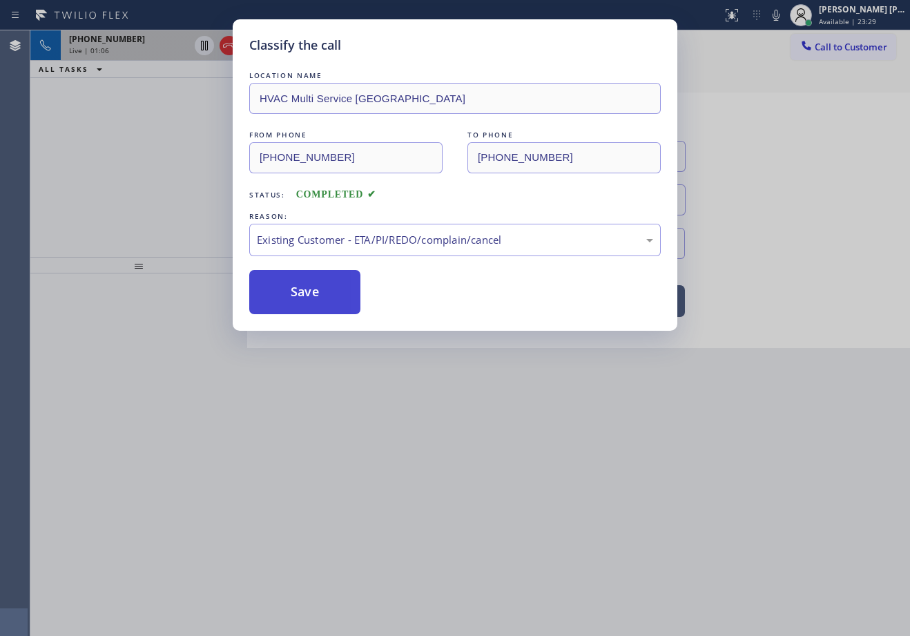
click at [325, 307] on button "Save" at bounding box center [304, 292] width 111 height 44
type input "(626) 587-2458"
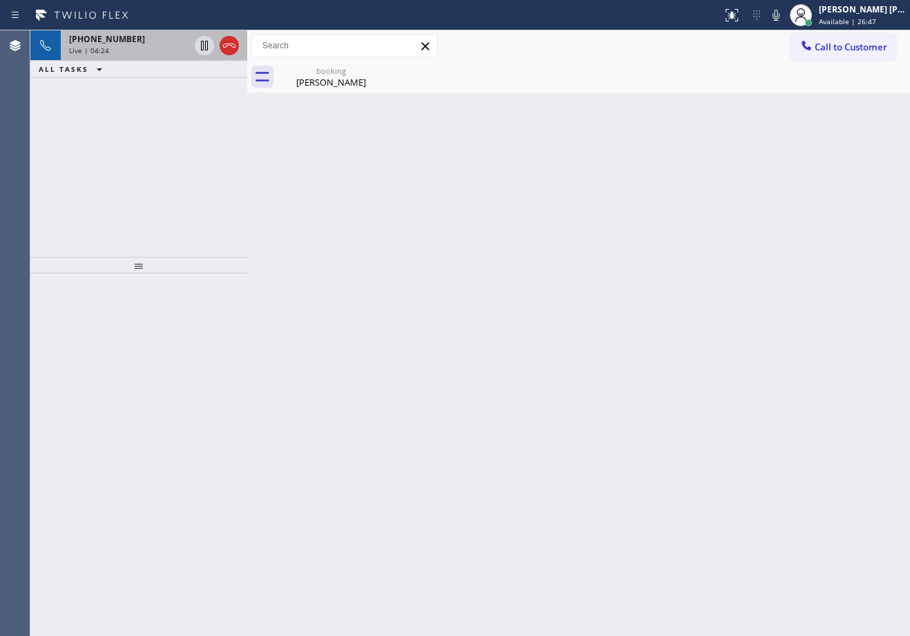
click at [168, 131] on div "+13233596311 Live | 04:24 ALL TASKS ALL TASKS ACTIVE TASKS TASKS IN WRAP UP" at bounding box center [138, 143] width 217 height 226
click at [331, 88] on div "Rachel Chapman" at bounding box center [331, 82] width 104 height 12
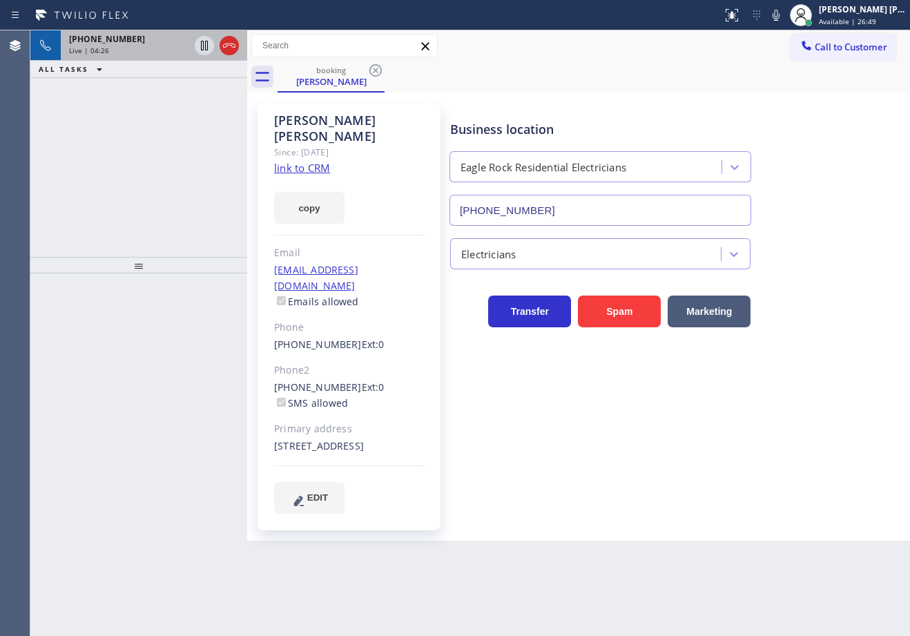
click at [134, 56] on div "+13233596311 Live | 04:26" at bounding box center [126, 45] width 131 height 30
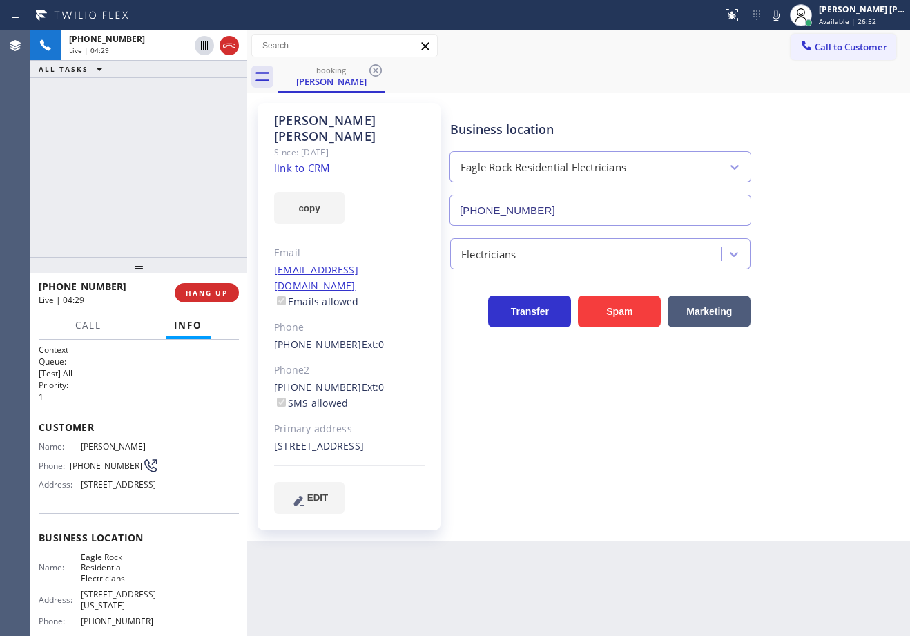
click at [118, 137] on div "+13233596311 Live | 04:29 ALL TASKS ALL TASKS ACTIVE TASKS TASKS IN WRAP UP" at bounding box center [138, 143] width 217 height 226
click at [672, 495] on div "Business location Eagle Rock Residential Electricians (626) 587-2458 Electricia…" at bounding box center [676, 321] width 459 height 431
drag, startPoint x: 233, startPoint y: 47, endPoint x: 852, endPoint y: 182, distance: 633.5
click at [233, 47] on icon at bounding box center [229, 45] width 12 height 4
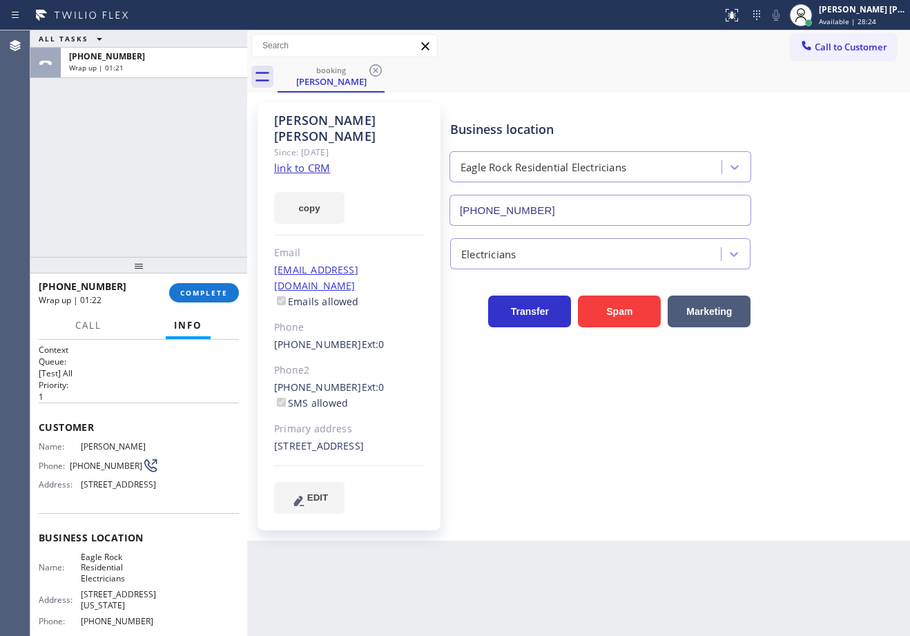
click at [863, 7] on div "[PERSON_NAME] [PERSON_NAME] Dahil" at bounding box center [862, 9] width 87 height 12
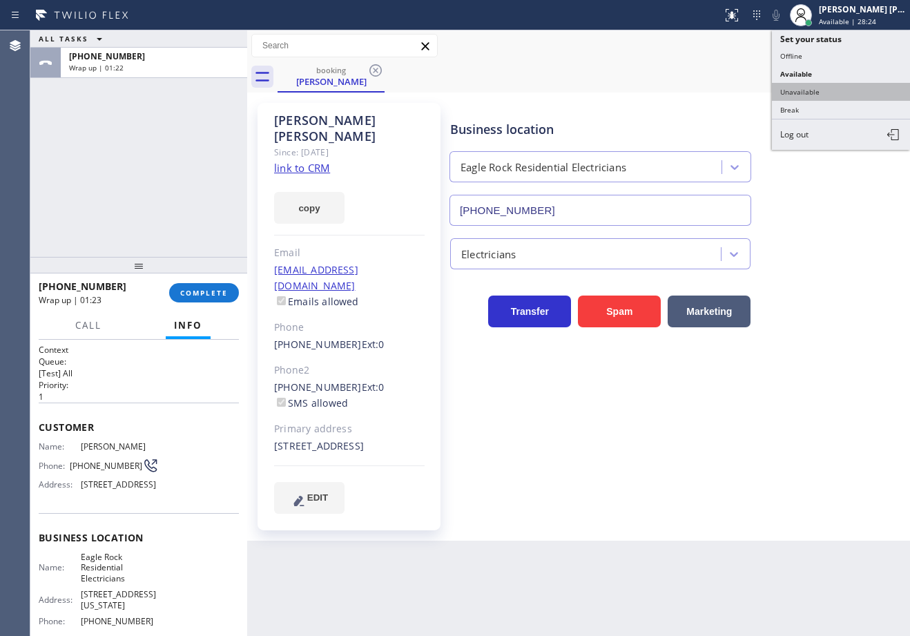
drag, startPoint x: 839, startPoint y: 87, endPoint x: 531, endPoint y: 209, distance: 331.8
click at [839, 88] on button "Unavailable" at bounding box center [841, 92] width 138 height 18
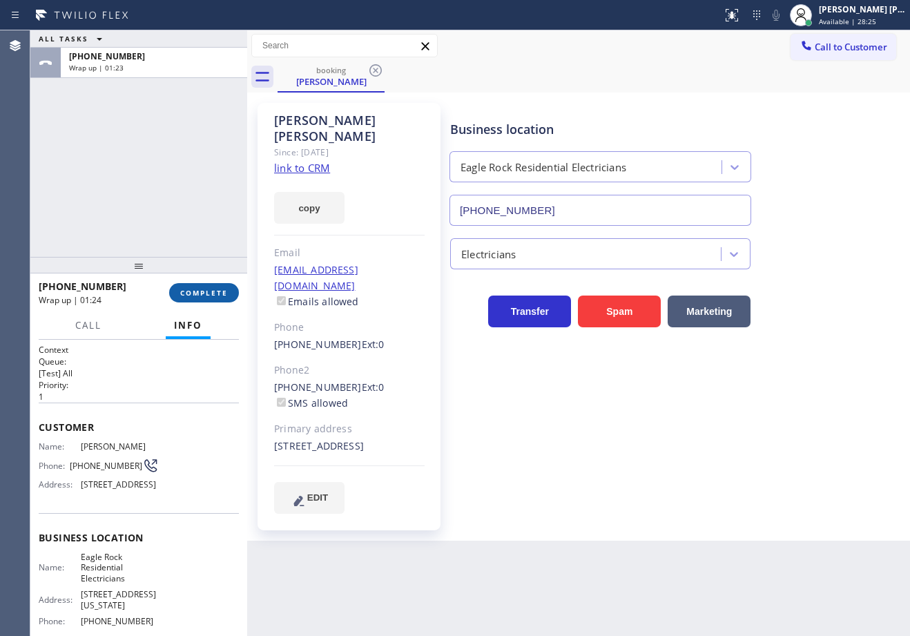
click at [198, 293] on span "COMPLETE" at bounding box center [204, 293] width 48 height 10
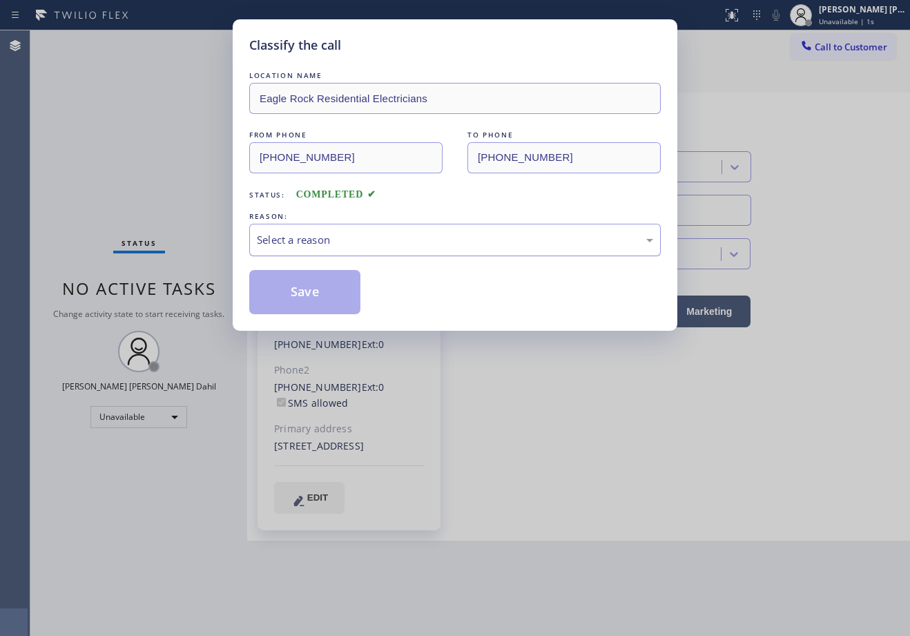
click at [283, 248] on div "Select a reason" at bounding box center [454, 240] width 411 height 32
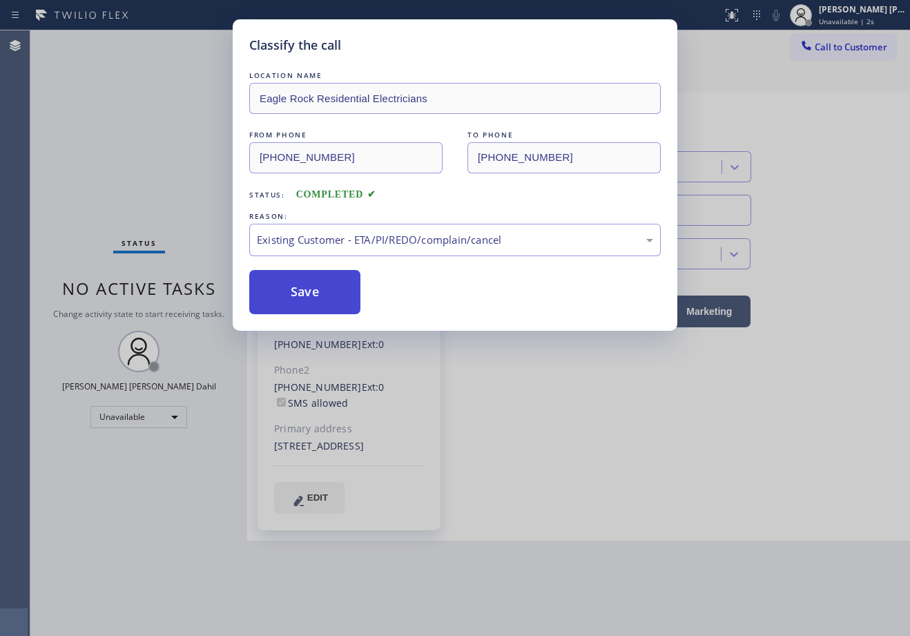
click at [300, 284] on button "Save" at bounding box center [304, 292] width 111 height 44
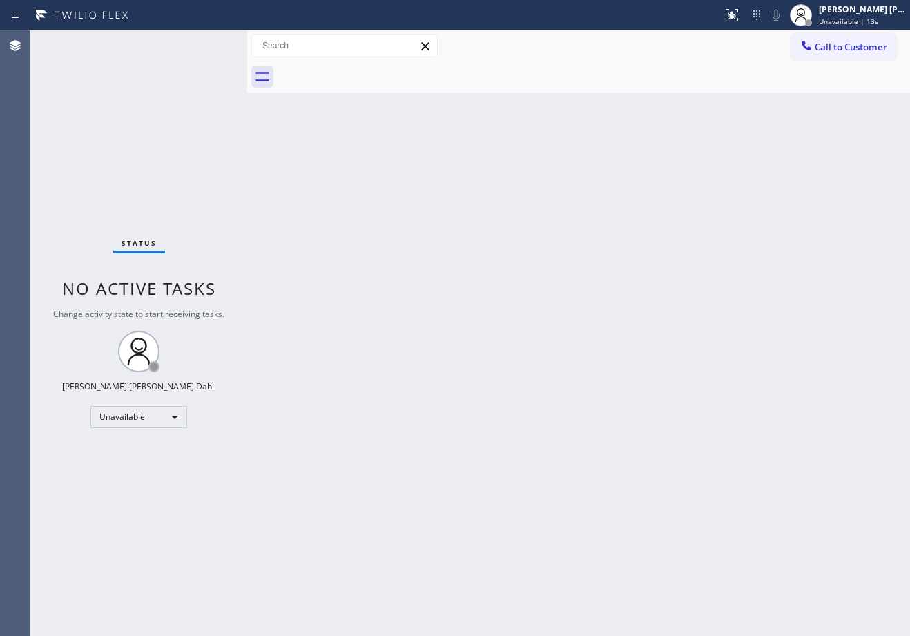
click at [725, 77] on div at bounding box center [593, 76] width 632 height 31
click at [639, 84] on div at bounding box center [593, 76] width 632 height 31
click at [846, 48] on span "Call to Customer" at bounding box center [850, 47] width 72 height 12
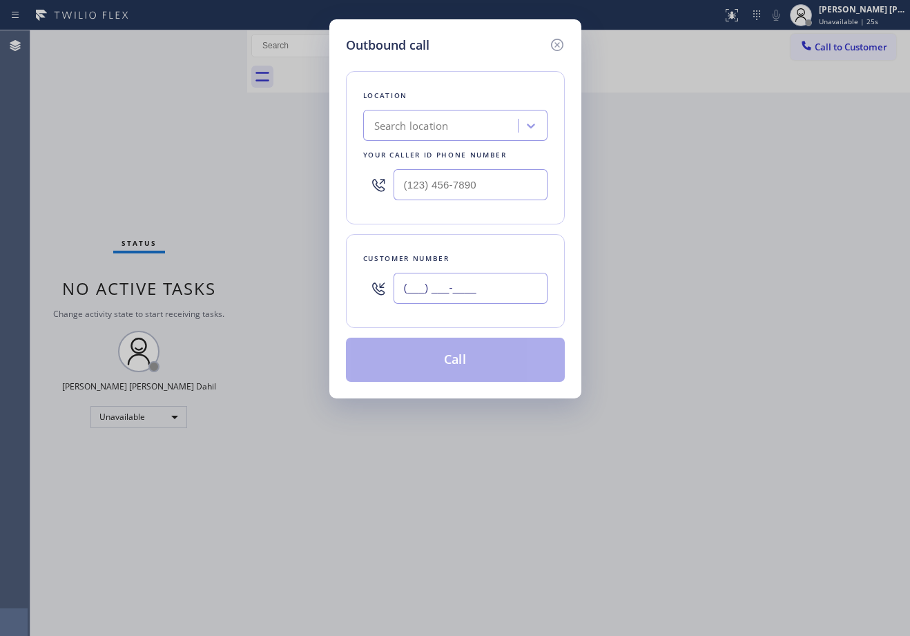
click at [514, 286] on input "(___) ___-____" at bounding box center [470, 288] width 154 height 31
paste input "626) 587-2458"
type input "(626) 587-2458"
click at [477, 183] on input "(___) ___-____" at bounding box center [470, 184] width 154 height 31
paste input "626) 587-2458"
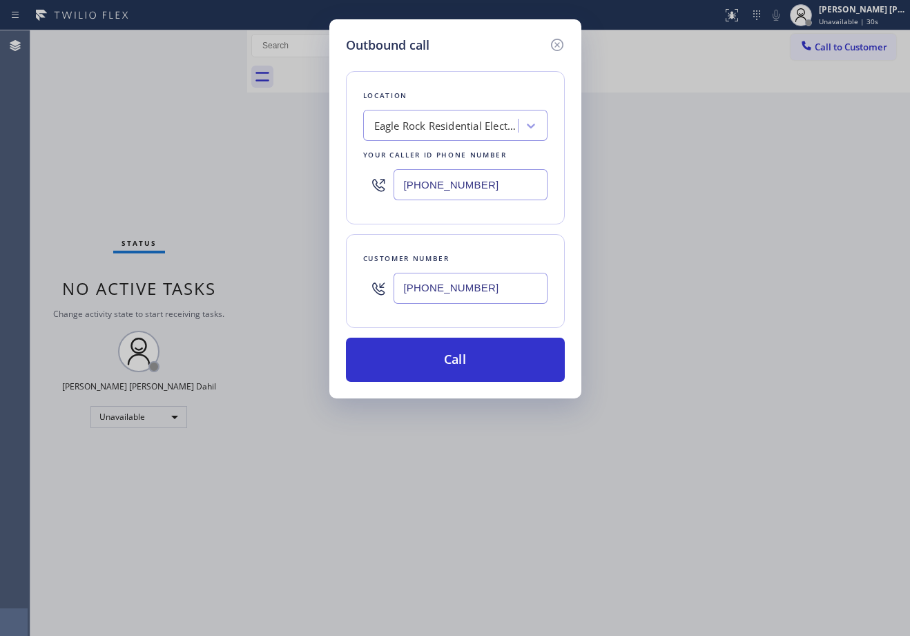
type input "(626) 587-2458"
click at [494, 284] on input "(626) 587-2458" at bounding box center [470, 288] width 154 height 31
paste input "text"
paste input "323) 855-9564"
type input "(323) 855-9564"
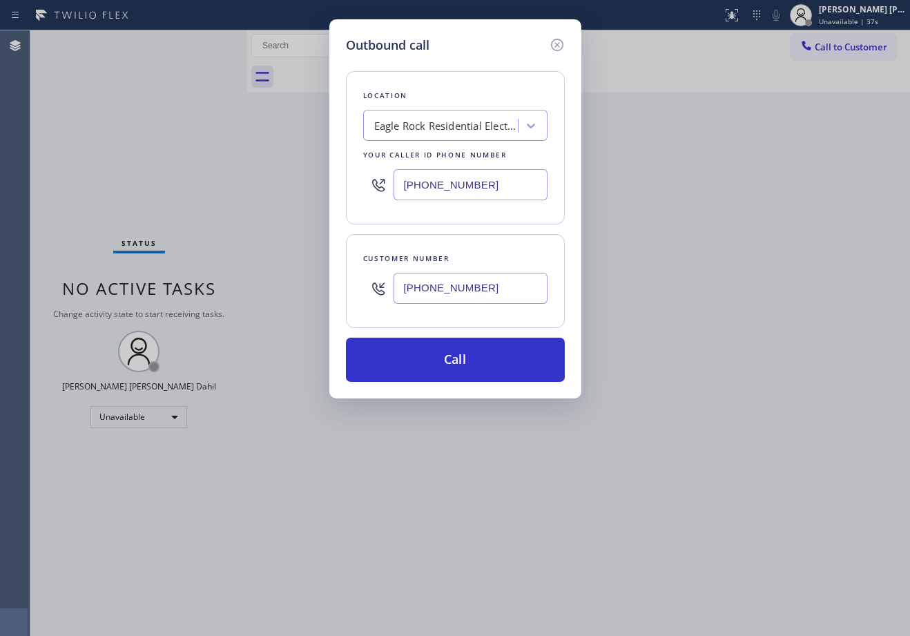
click at [513, 246] on div "Customer number (323) 855-9564" at bounding box center [455, 281] width 219 height 94
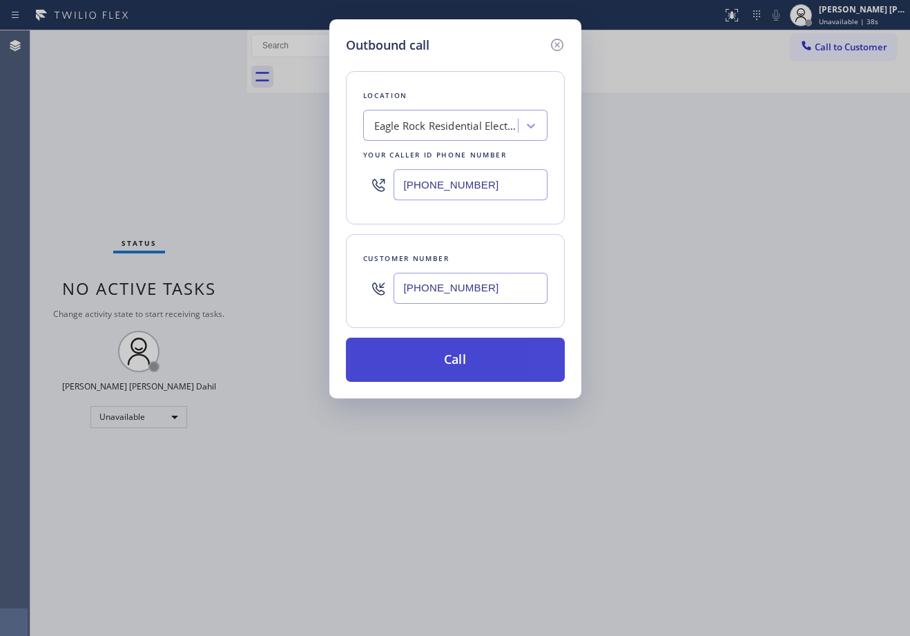
click at [493, 360] on button "Call" at bounding box center [455, 359] width 219 height 44
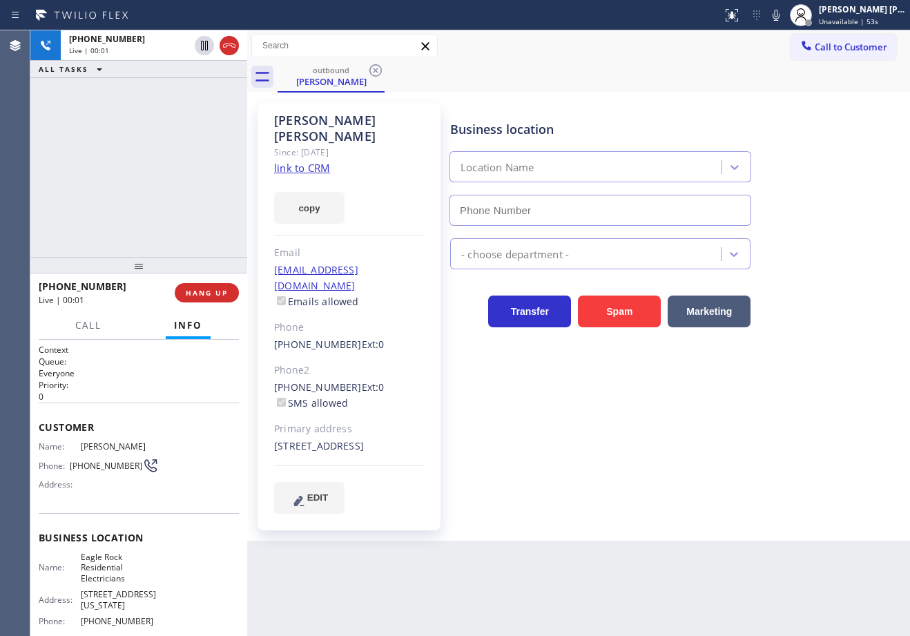
type input "(626) 587-2458"
click at [747, 86] on div "outbound Rachel Chapman" at bounding box center [593, 76] width 632 height 31
click at [723, 450] on div "Business location Eagle Rock Residential Electricians (626) 587-2458 Electricia…" at bounding box center [676, 307] width 459 height 403
click at [698, 70] on div "outbound Rachel Chapman" at bounding box center [593, 76] width 632 height 31
click at [663, 450] on div "Business location Eagle Rock Residential Electricians (626) 587-2458 Electricia…" at bounding box center [676, 307] width 459 height 403
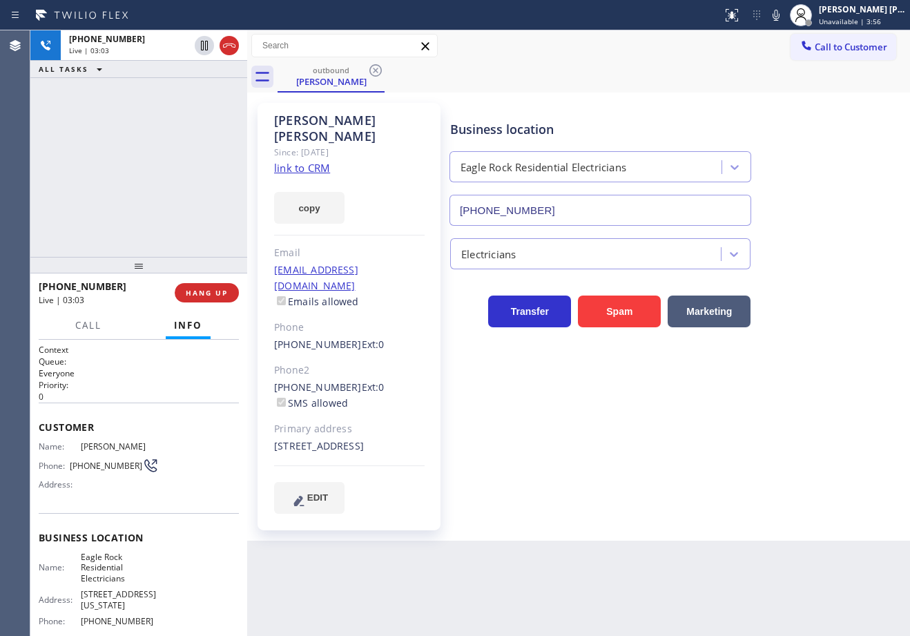
click at [667, 456] on div "Business location Eagle Rock Residential Electricians (626) 587-2458 Electricia…" at bounding box center [676, 307] width 459 height 403
click at [677, 471] on div "Business location Eagle Rock Residential Electricians (626) 587-2458 Electricia…" at bounding box center [676, 307] width 459 height 403
click at [227, 48] on icon at bounding box center [229, 45] width 17 height 17
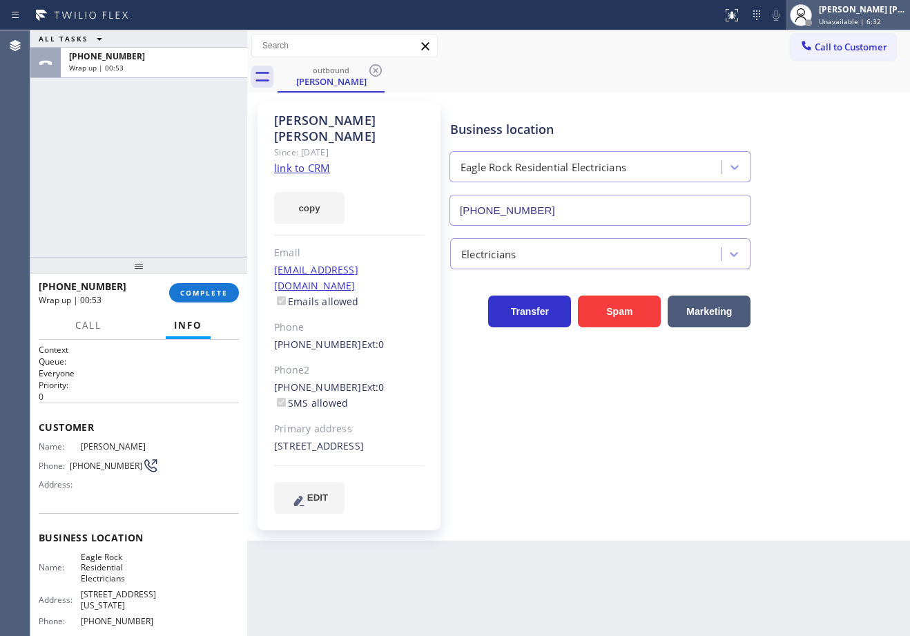
click at [869, 10] on div "[PERSON_NAME] [PERSON_NAME] Dahil" at bounding box center [862, 9] width 87 height 12
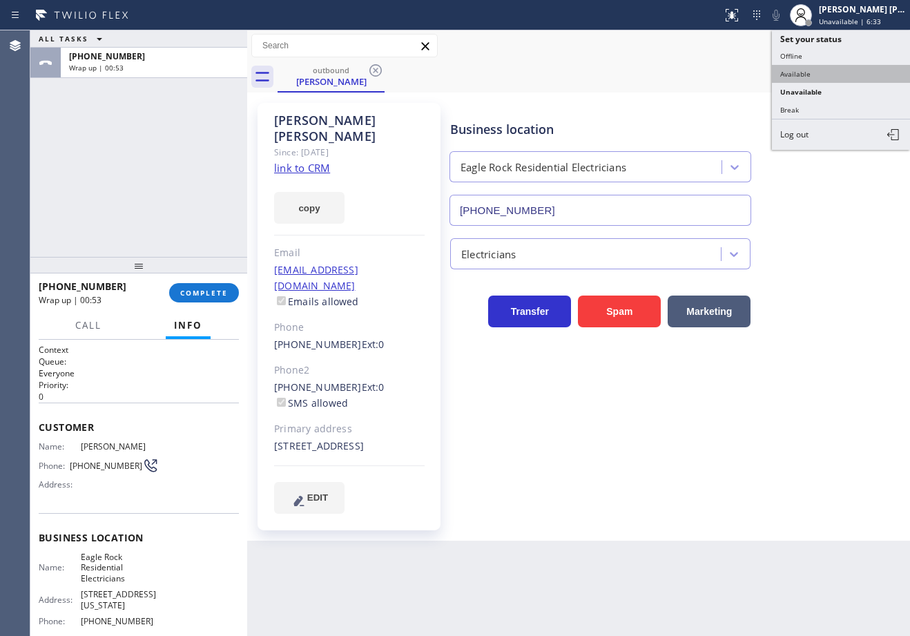
click at [807, 75] on button "Available" at bounding box center [841, 74] width 138 height 18
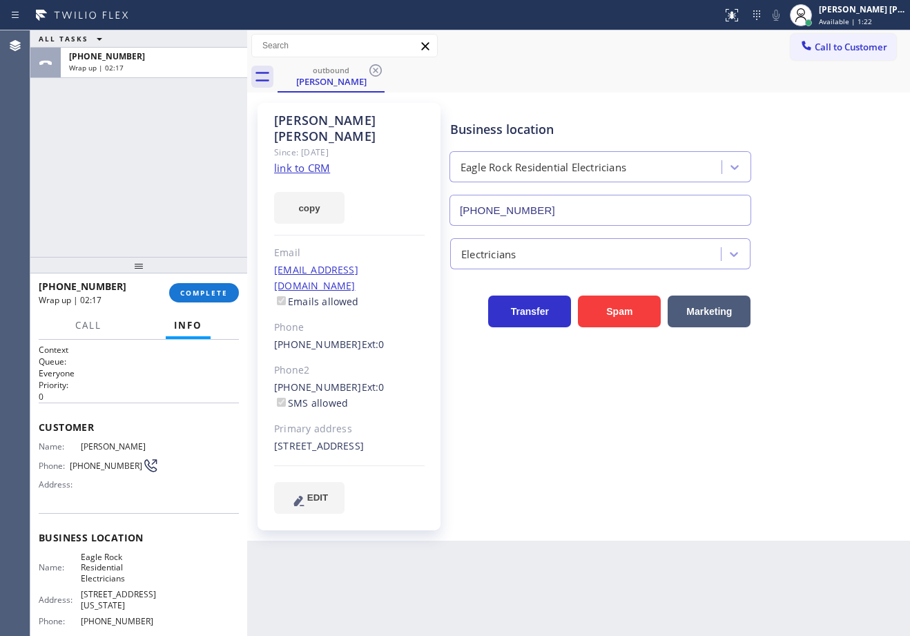
click at [816, 18] on div at bounding box center [800, 15] width 30 height 30
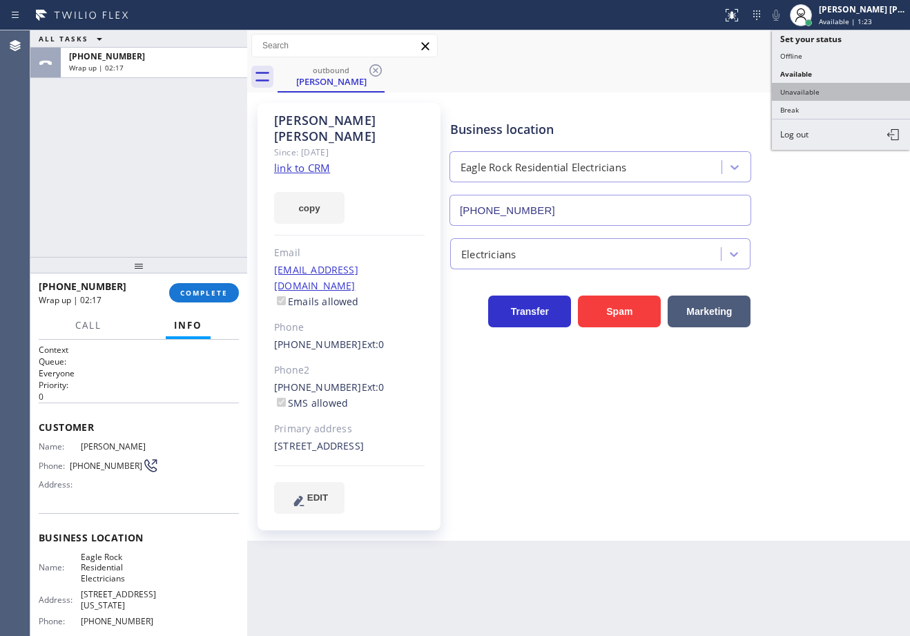
click at [820, 97] on button "Unavailable" at bounding box center [841, 92] width 138 height 18
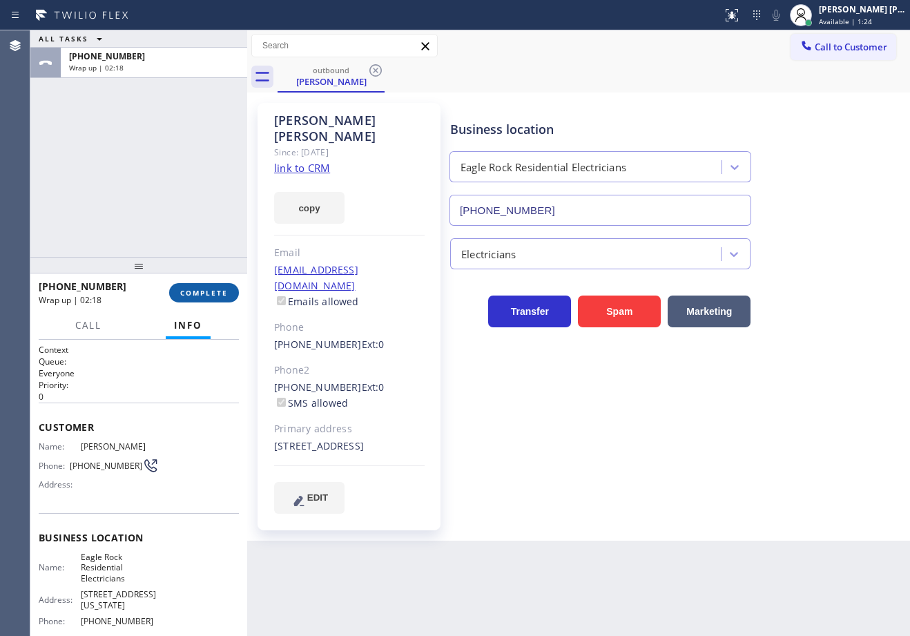
click at [221, 297] on span "COMPLETE" at bounding box center [204, 293] width 48 height 10
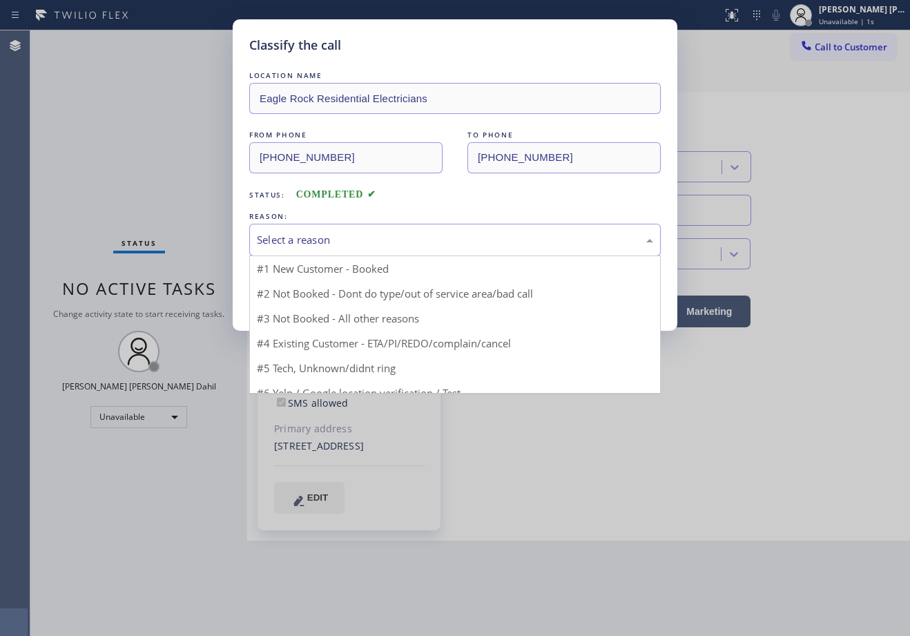
click at [335, 248] on div "Select a reason" at bounding box center [454, 240] width 411 height 32
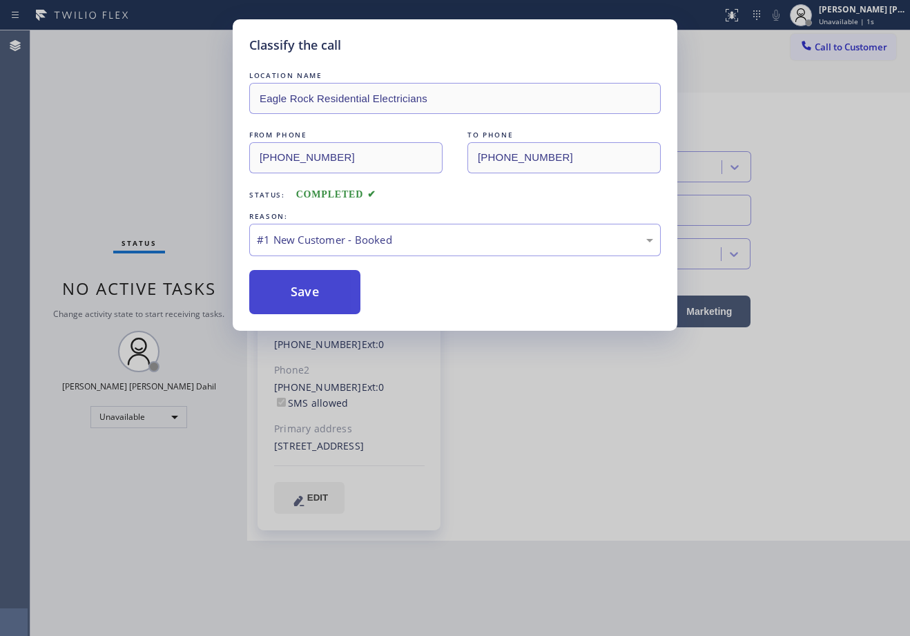
click at [322, 286] on button "Save" at bounding box center [304, 292] width 111 height 44
click at [322, 288] on button "Save" at bounding box center [304, 292] width 111 height 44
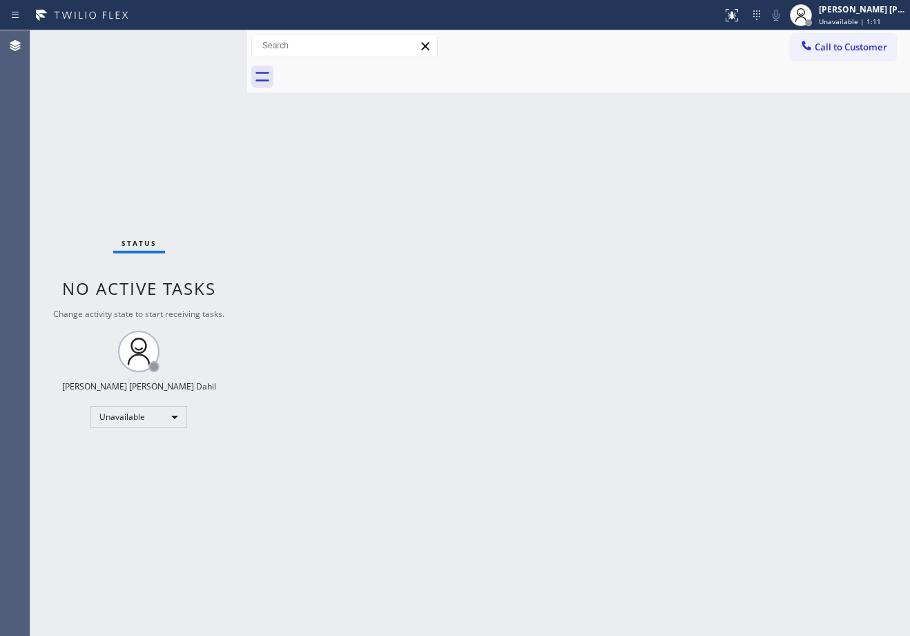
drag, startPoint x: 868, startPoint y: 45, endPoint x: 908, endPoint y: 50, distance: 39.6
click at [868, 45] on span "Call to Customer" at bounding box center [850, 47] width 72 height 12
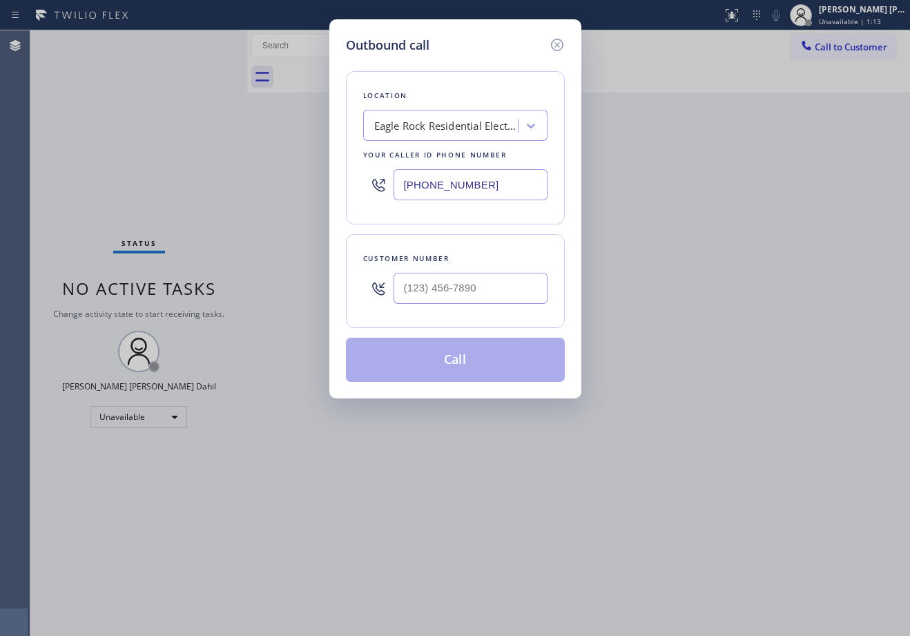
click at [464, 294] on input "text" at bounding box center [470, 288] width 154 height 31
paste input "323) 359-6311"
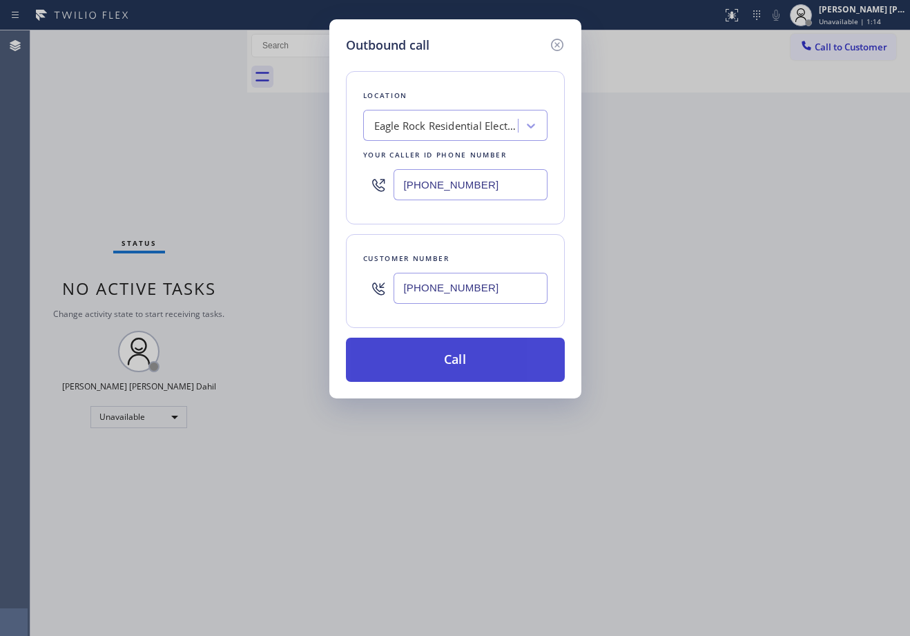
type input "(323) 359-6311"
click at [489, 378] on button "Call" at bounding box center [455, 359] width 219 height 44
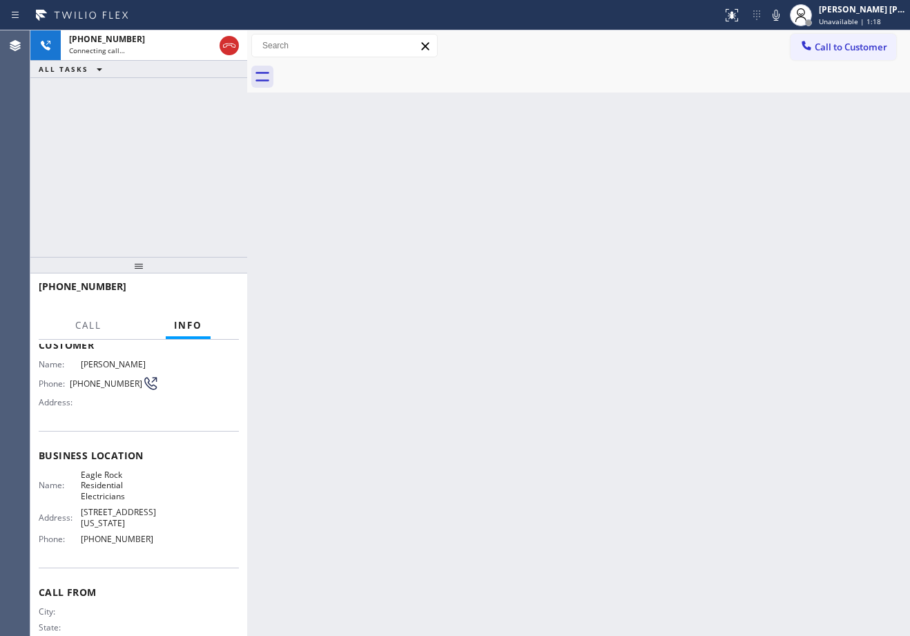
scroll to position [122, 0]
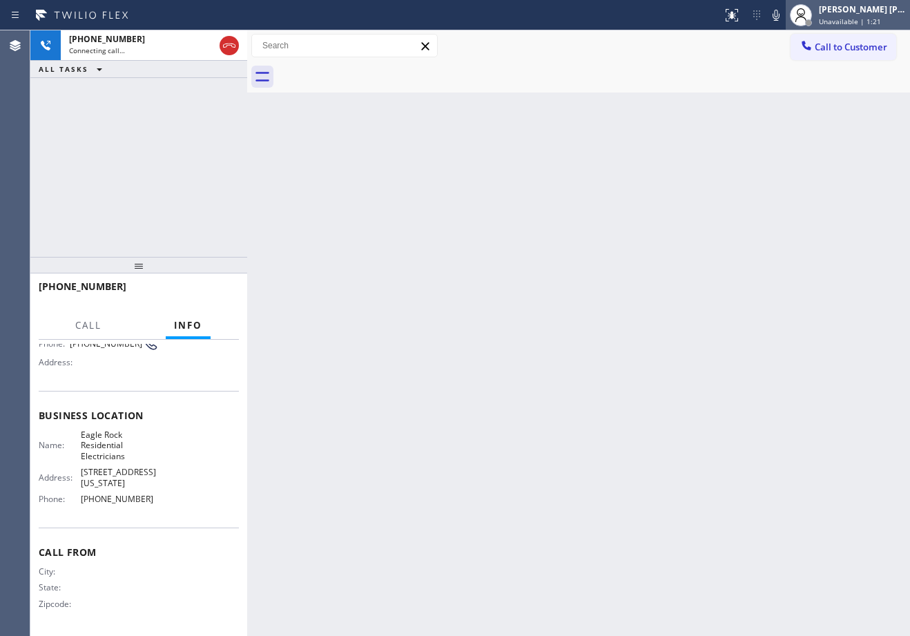
click at [860, 13] on div "[PERSON_NAME] [PERSON_NAME] Dahil" at bounding box center [862, 9] width 87 height 12
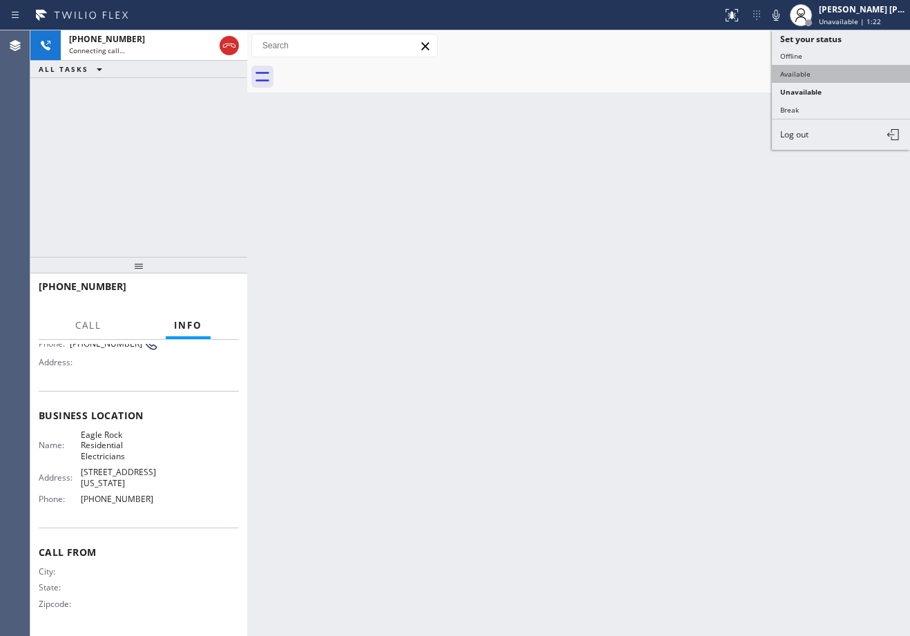
click at [838, 75] on button "Available" at bounding box center [841, 74] width 138 height 18
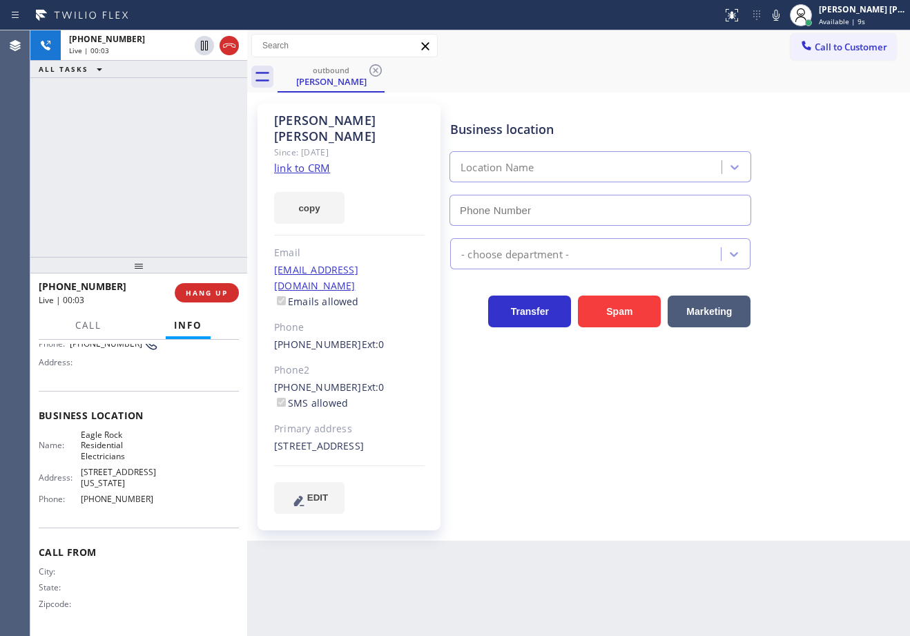
type input "(626) 587-2458"
click at [600, 76] on div "outbound Rachel Chapman" at bounding box center [593, 76] width 632 height 31
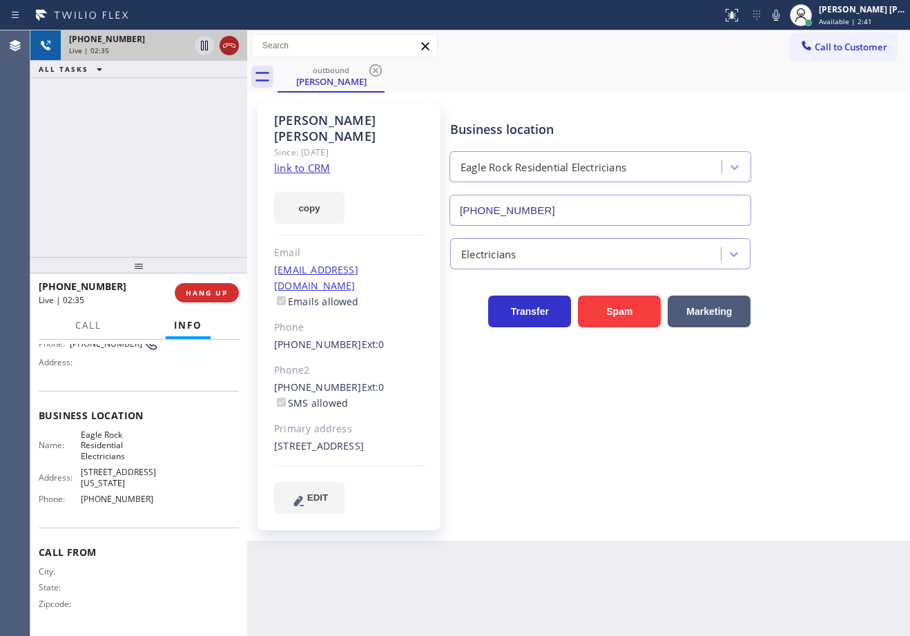
click at [228, 45] on icon at bounding box center [229, 45] width 12 height 4
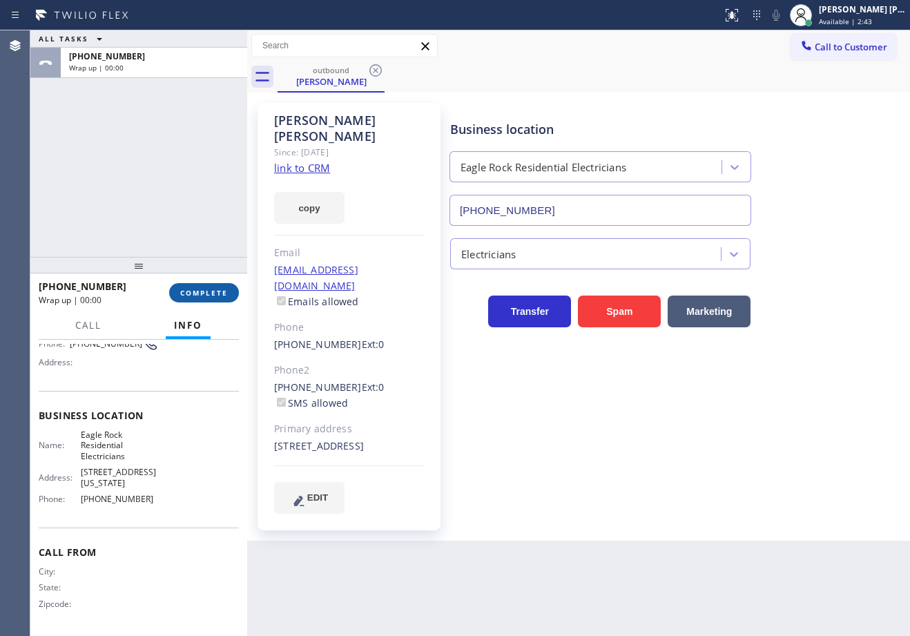
click at [195, 296] on span "COMPLETE" at bounding box center [204, 293] width 48 height 10
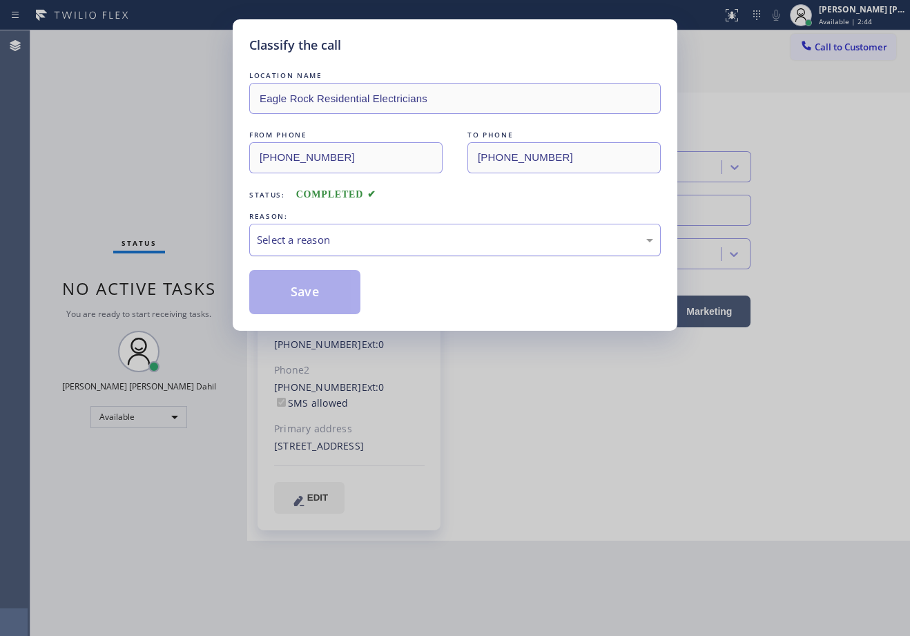
click at [293, 244] on div "Select a reason" at bounding box center [455, 240] width 396 height 16
click at [303, 244] on div "Tech, Unknown/didnt ring" at bounding box center [455, 240] width 396 height 16
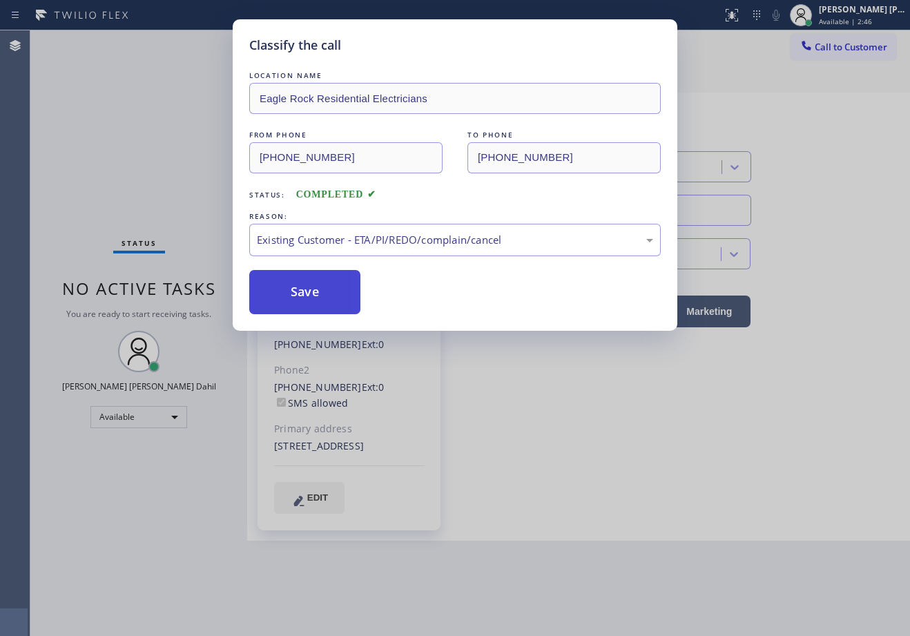
click at [306, 304] on button "Save" at bounding box center [304, 292] width 111 height 44
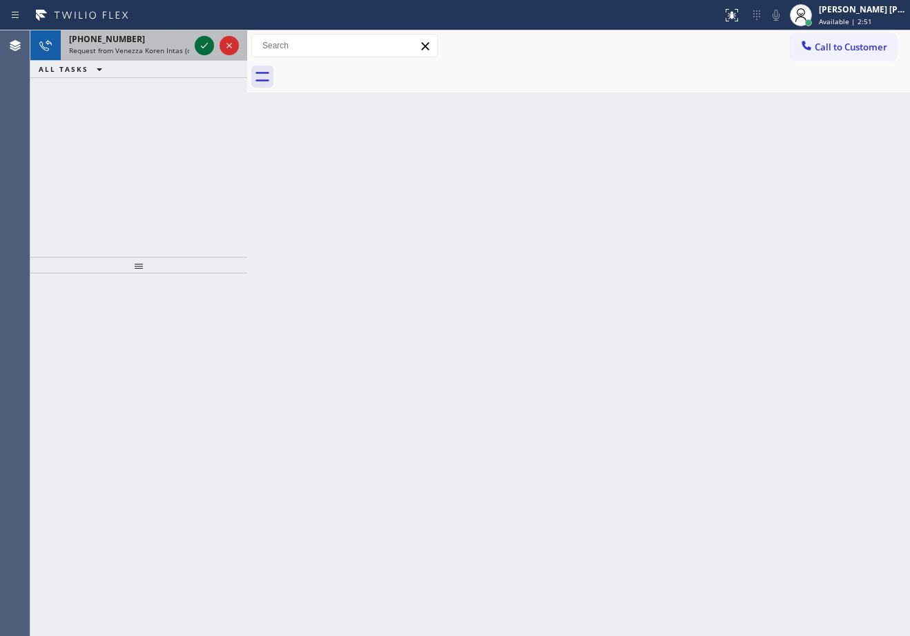
click at [202, 47] on icon at bounding box center [204, 45] width 17 height 17
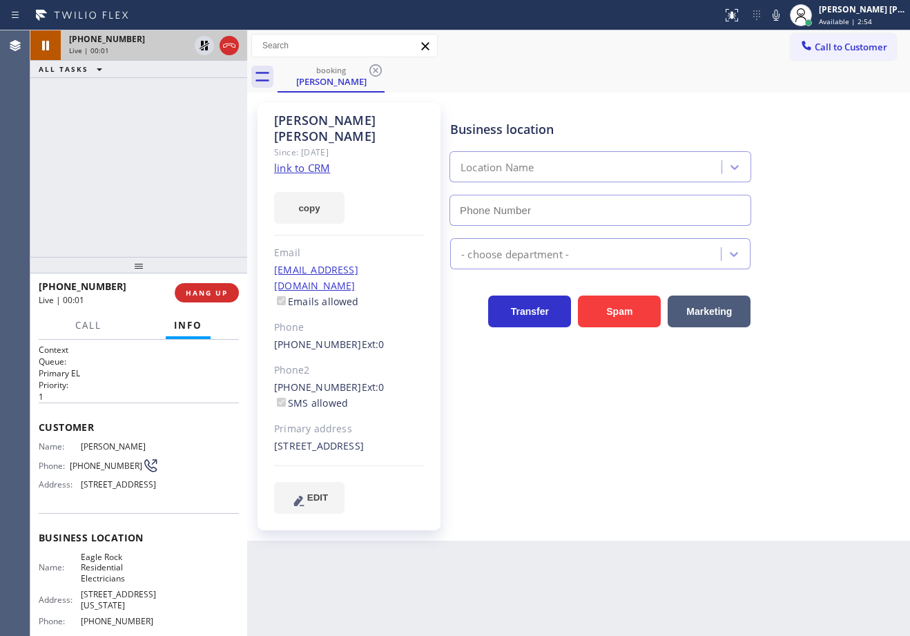
type input "(626) 587-2458"
click at [231, 48] on icon at bounding box center [229, 45] width 17 height 17
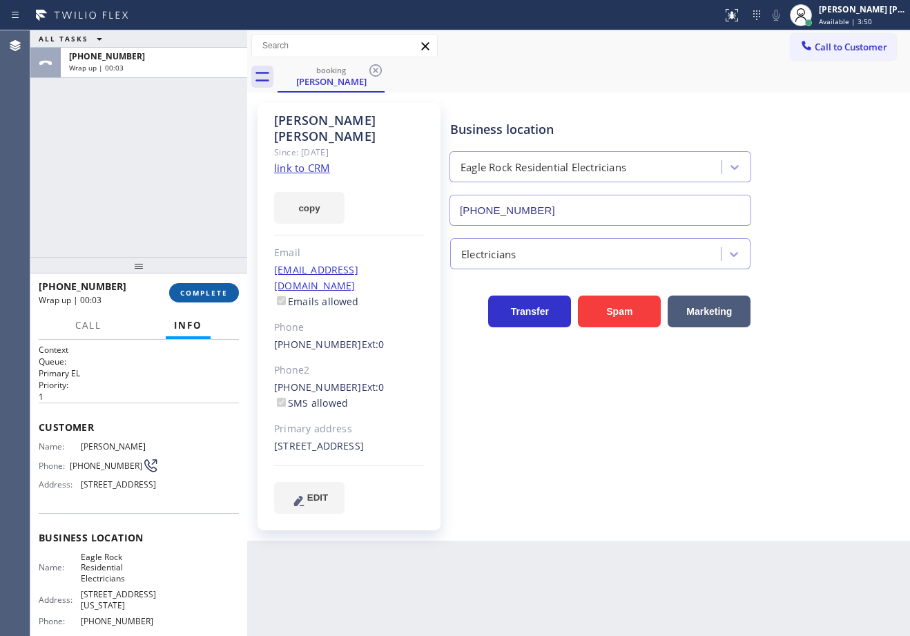
click at [197, 293] on span "COMPLETE" at bounding box center [204, 293] width 48 height 10
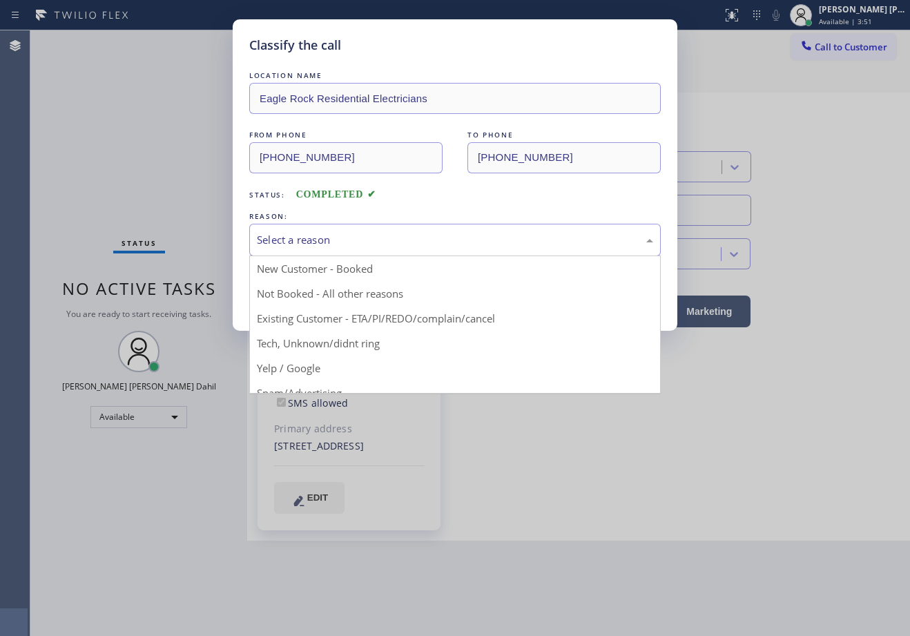
click at [346, 245] on div "Select a reason" at bounding box center [455, 240] width 396 height 16
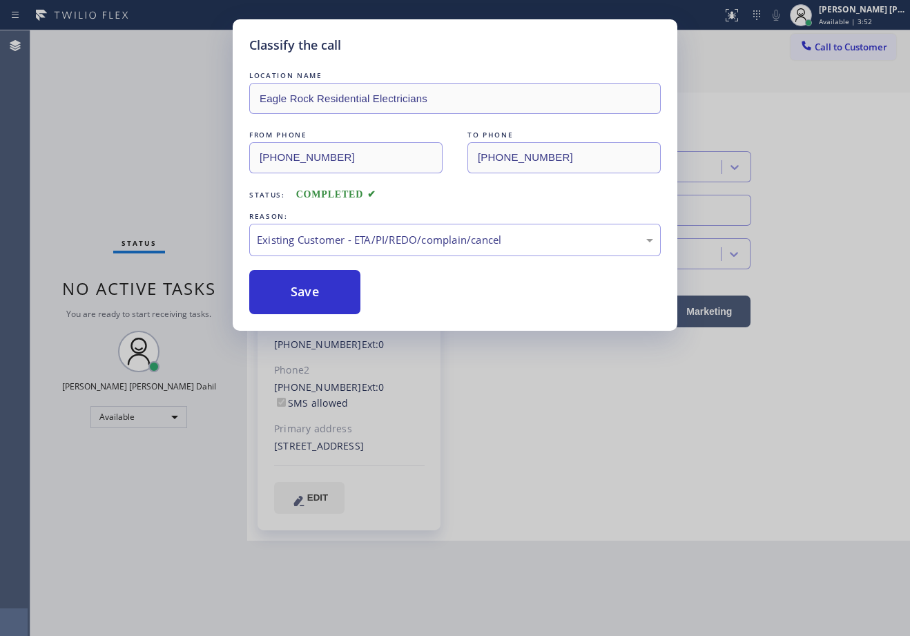
click at [318, 292] on button "Save" at bounding box center [304, 292] width 111 height 44
click at [317, 291] on button "Save" at bounding box center [304, 292] width 111 height 44
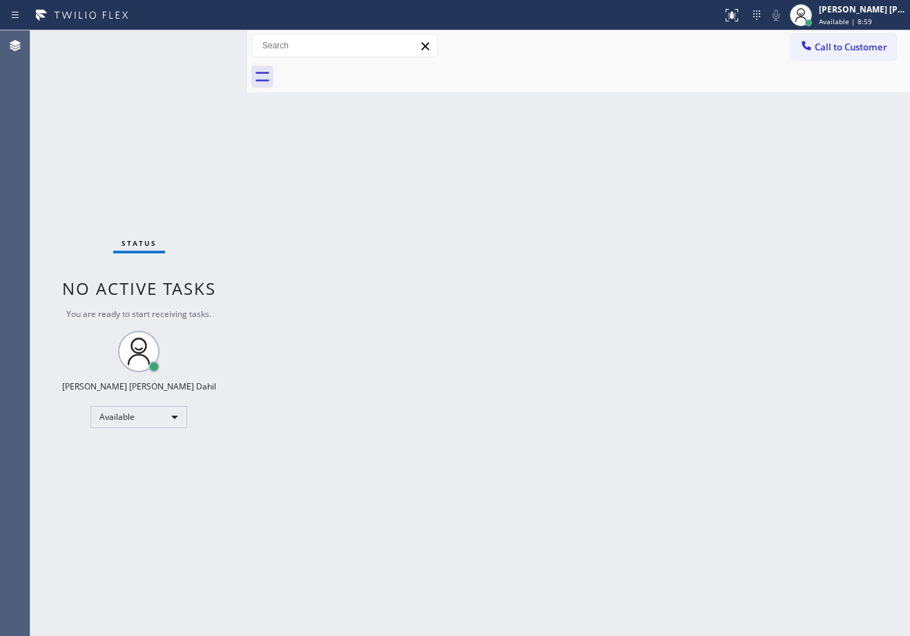
click at [353, 345] on div "Back to Dashboard Change Sender ID Customers Technicians Select a contact Outbo…" at bounding box center [578, 332] width 663 height 605
click at [608, 369] on div "Back to Dashboard Change Sender ID Customers Technicians Select a contact Outbo…" at bounding box center [578, 332] width 663 height 605
click at [635, 345] on div "Back to Dashboard Change Sender ID Customers Technicians Select a contact Outbo…" at bounding box center [578, 332] width 663 height 605
click at [451, 88] on div at bounding box center [593, 76] width 632 height 31
click at [393, 199] on div "Back to Dashboard Change Sender ID Customers Technicians Select a contact Outbo…" at bounding box center [578, 332] width 663 height 605
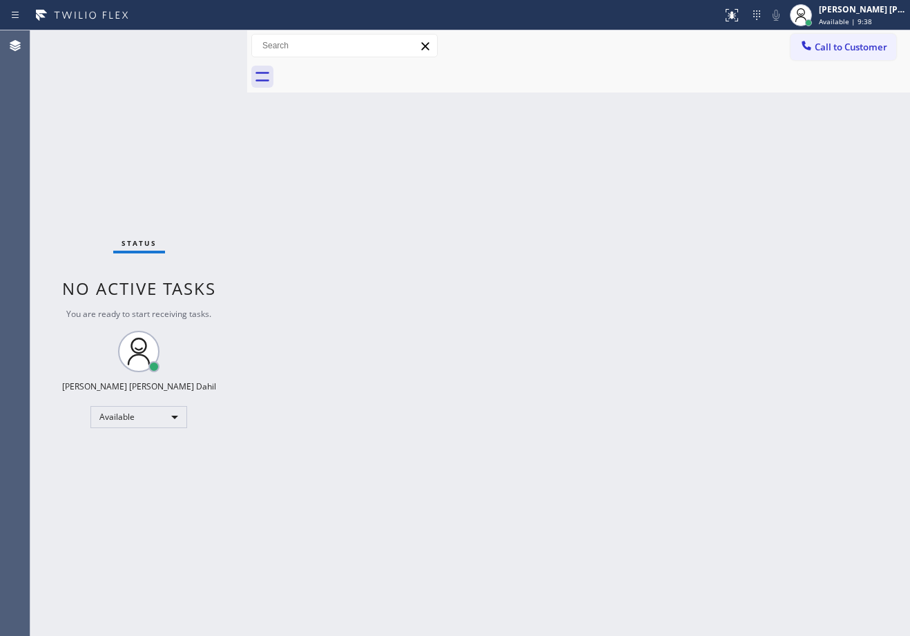
click at [390, 282] on div "Back to Dashboard Change Sender ID Customers Technicians Select a contact Outbo…" at bounding box center [578, 332] width 663 height 605
click at [199, 108] on div "Status No active tasks You are ready to start receiving tasks. [PERSON_NAME] [P…" at bounding box center [138, 332] width 217 height 605
click at [423, 455] on div "Back to Dashboard Change Sender ID Customers Technicians Select a contact Outbo…" at bounding box center [578, 332] width 663 height 605
click at [625, 411] on div "Back to Dashboard Change Sender ID Customers Technicians Select a contact Outbo…" at bounding box center [578, 332] width 663 height 605
drag, startPoint x: 586, startPoint y: 398, endPoint x: 616, endPoint y: 423, distance: 39.2
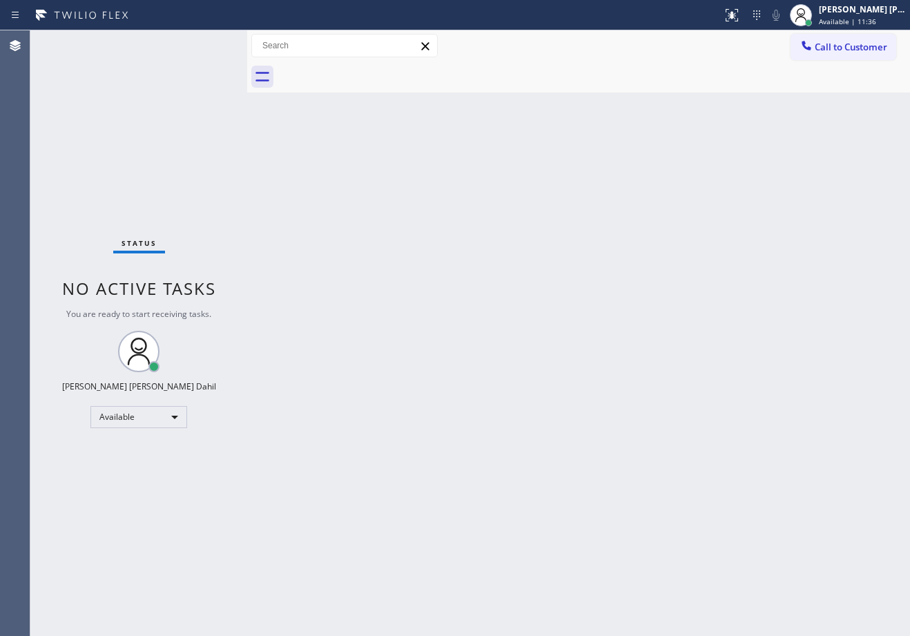
click at [586, 404] on div "Back to Dashboard Change Sender ID Customers Technicians Select a contact Outbo…" at bounding box center [578, 332] width 663 height 605
drag, startPoint x: 791, startPoint y: 415, endPoint x: 802, endPoint y: 433, distance: 21.1
click at [791, 415] on div "Back to Dashboard Change Sender ID Customers Technicians Select a contact Outbo…" at bounding box center [578, 332] width 663 height 605
click at [670, 433] on div "Back to Dashboard Change Sender ID Customers Technicians Select a contact Outbo…" at bounding box center [578, 332] width 663 height 605
click at [206, 63] on div "Status No active tasks You are ready to start receiving tasks. [PERSON_NAME] [P…" at bounding box center [138, 332] width 217 height 605
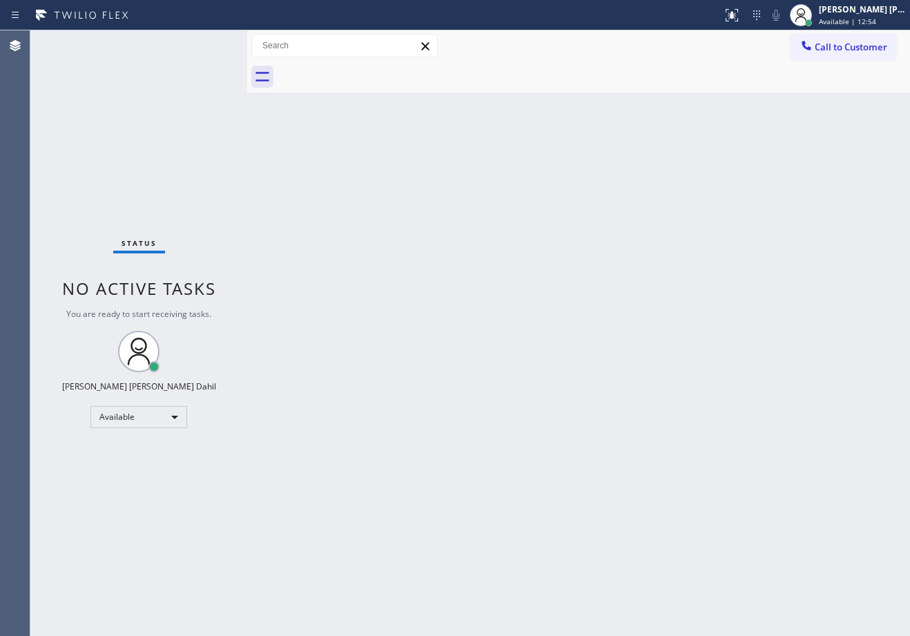
click at [462, 223] on div "Back to Dashboard Change Sender ID Customers Technicians Select a contact Outbo…" at bounding box center [578, 332] width 663 height 605
click at [583, 412] on div "Back to Dashboard Change Sender ID Customers Technicians Select a contact Outbo…" at bounding box center [578, 332] width 663 height 605
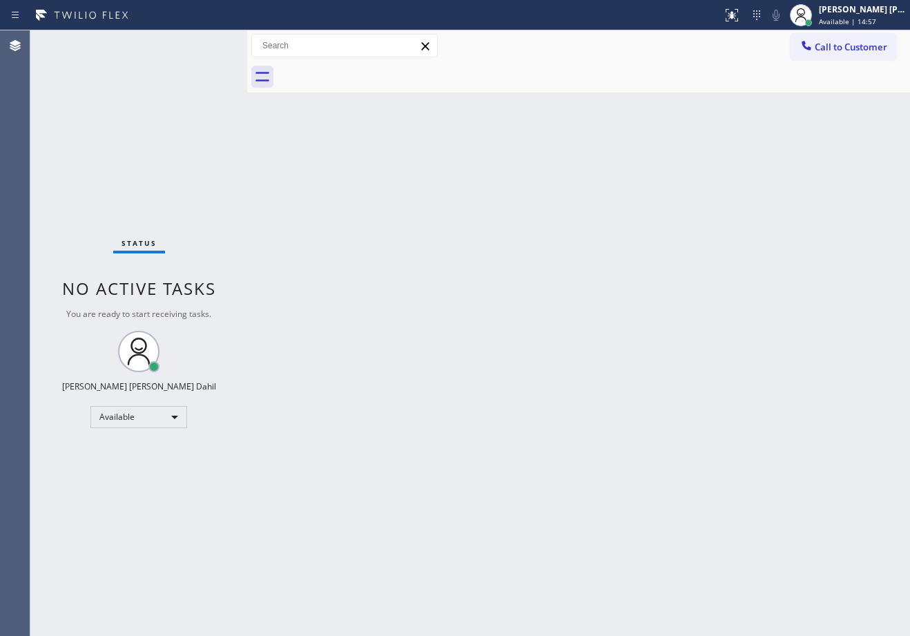
click at [167, 135] on div "Status No active tasks You are ready to start receiving tasks. [PERSON_NAME] [P…" at bounding box center [138, 332] width 217 height 605
click at [306, 227] on div "Back to Dashboard Change Sender ID Customers Technicians Select a contact Outbo…" at bounding box center [578, 332] width 663 height 605
drag, startPoint x: 645, startPoint y: 340, endPoint x: 725, endPoint y: 524, distance: 200.6
click at [645, 340] on div "Back to Dashboard Change Sender ID Customers Technicians Select a contact Outbo…" at bounding box center [578, 332] width 663 height 605
click at [482, 84] on div at bounding box center [593, 76] width 632 height 31
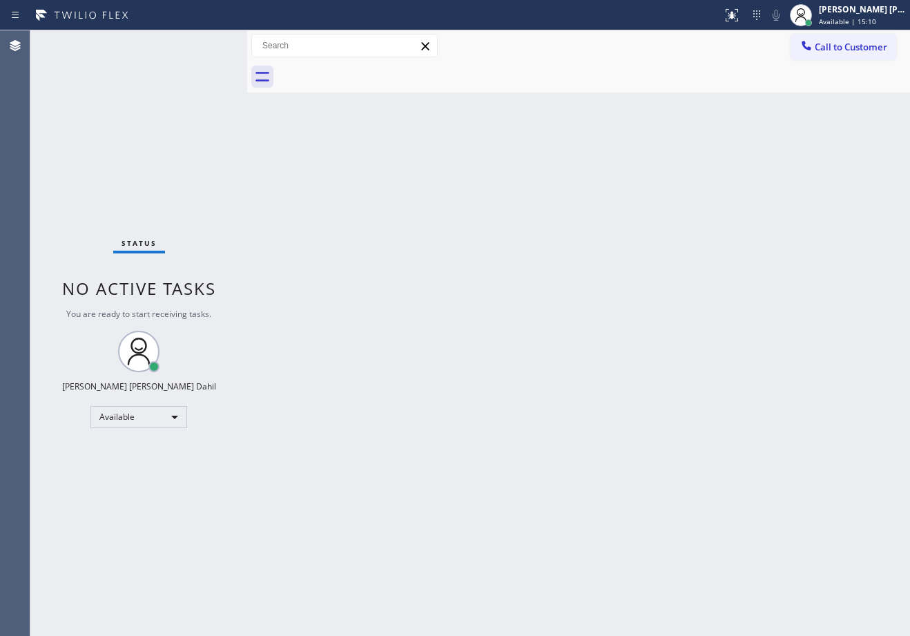
click at [497, 124] on div "Back to Dashboard Change Sender ID Customers Technicians Select a contact Outbo…" at bounding box center [578, 332] width 663 height 605
click at [455, 201] on div "Back to Dashboard Change Sender ID Customers Technicians Select a contact Outbo…" at bounding box center [578, 332] width 663 height 605
click at [393, 349] on div "Back to Dashboard Change Sender ID Customers Technicians Select a contact Outbo…" at bounding box center [578, 332] width 663 height 605
drag, startPoint x: 721, startPoint y: 512, endPoint x: 729, endPoint y: 546, distance: 34.7
click at [723, 513] on div "Back to Dashboard Change Sender ID Customers Technicians Select a contact Outbo…" at bounding box center [578, 332] width 663 height 605
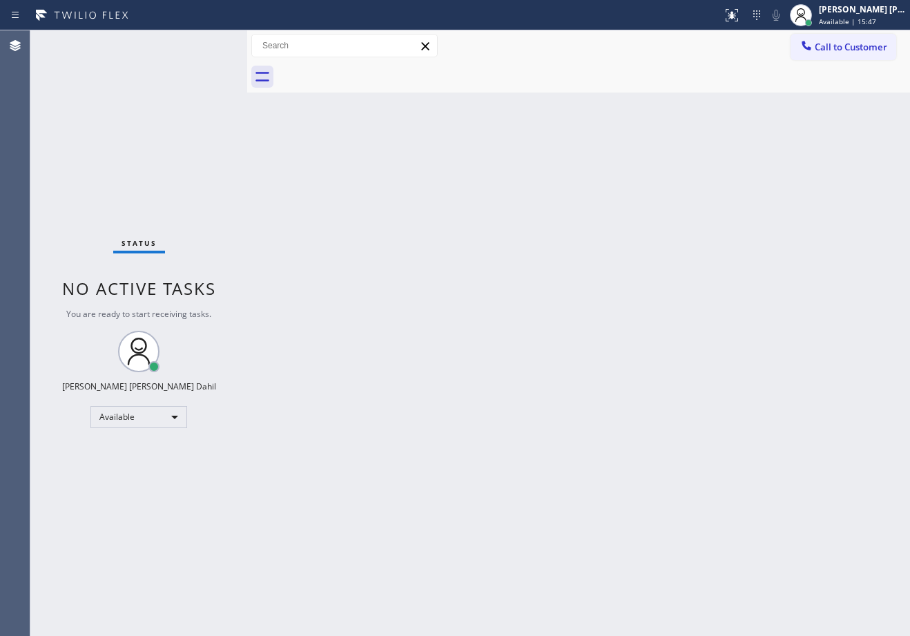
click at [525, 100] on div "Back to Dashboard Change Sender ID Customers Technicians Select a contact Outbo…" at bounding box center [578, 332] width 663 height 605
click at [563, 112] on div "Back to Dashboard Change Sender ID Customers Technicians Select a contact Outbo…" at bounding box center [578, 332] width 663 height 605
click at [553, 111] on div "Back to Dashboard Change Sender ID Customers Technicians Select a contact Outbo…" at bounding box center [578, 332] width 663 height 605
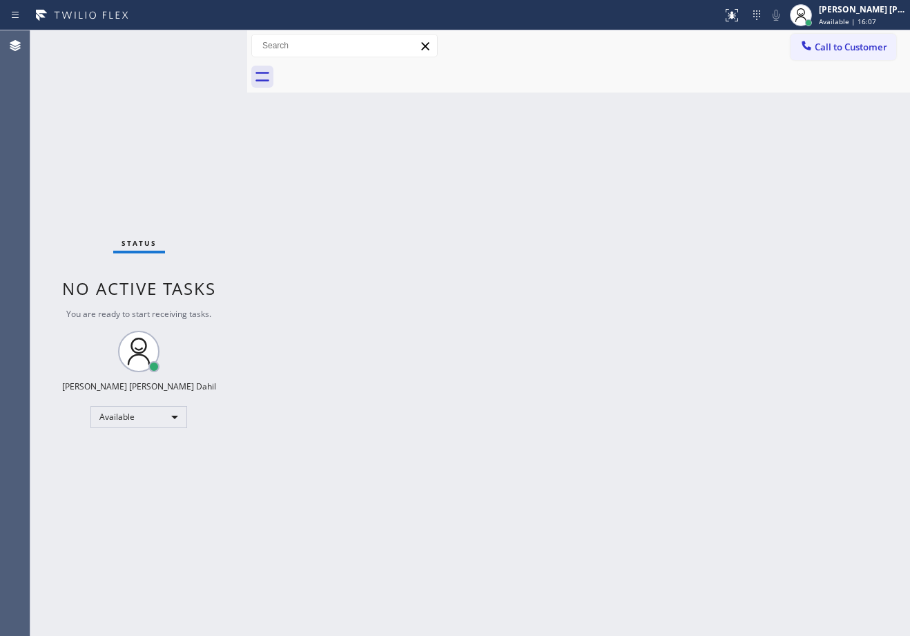
click at [553, 111] on div "Back to Dashboard Change Sender ID Customers Technicians Select a contact Outbo…" at bounding box center [578, 332] width 663 height 605
drag, startPoint x: 808, startPoint y: 442, endPoint x: 795, endPoint y: 623, distance: 182.0
click at [807, 445] on div "Back to Dashboard Change Sender ID Customers Technicians Select a contact Outbo…" at bounding box center [578, 332] width 663 height 605
click at [442, 355] on div "Back to Dashboard Change Sender ID Customers Technicians Select a contact Outbo…" at bounding box center [578, 332] width 663 height 605
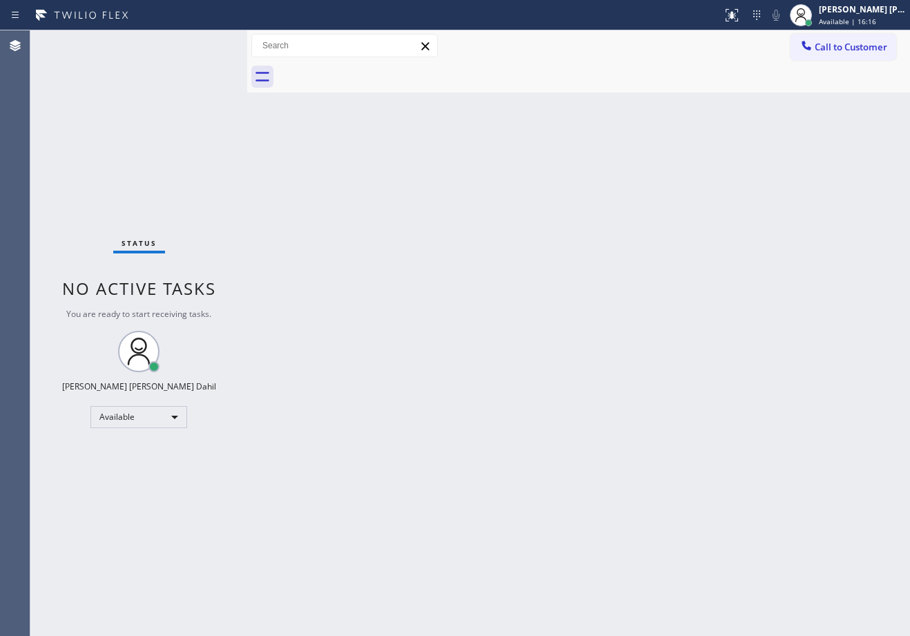
click at [442, 355] on div "Back to Dashboard Change Sender ID Customers Technicians Select a contact Outbo…" at bounding box center [578, 332] width 663 height 605
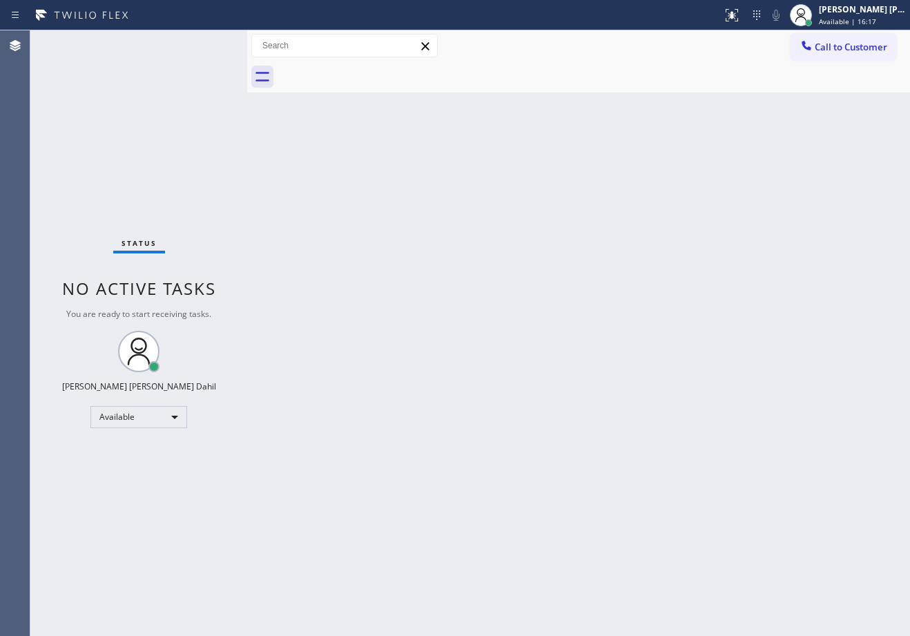
click at [442, 355] on div "Back to Dashboard Change Sender ID Customers Technicians Select a contact Outbo…" at bounding box center [578, 332] width 663 height 605
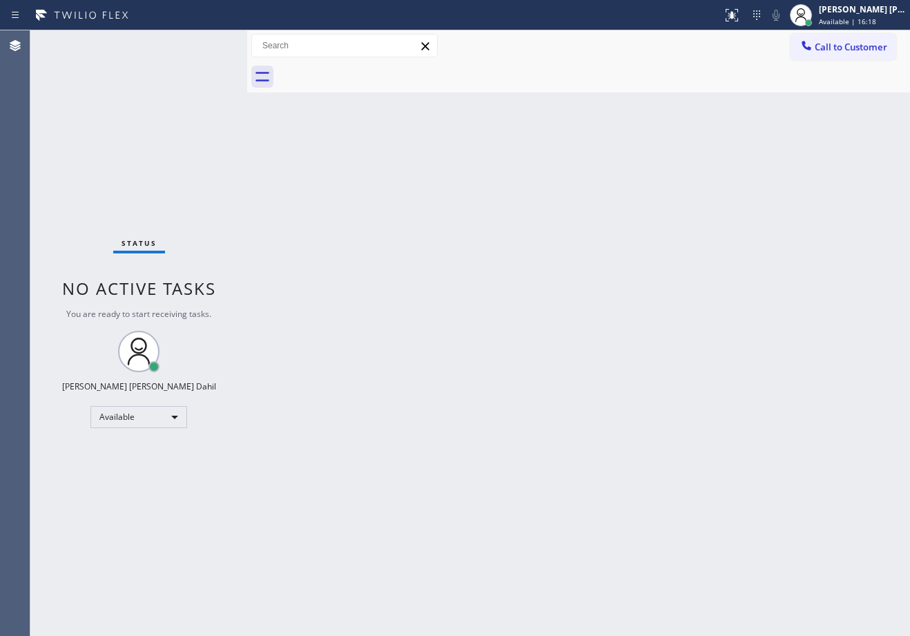
click at [442, 355] on div "Back to Dashboard Change Sender ID Customers Technicians Select a contact Outbo…" at bounding box center [578, 332] width 663 height 605
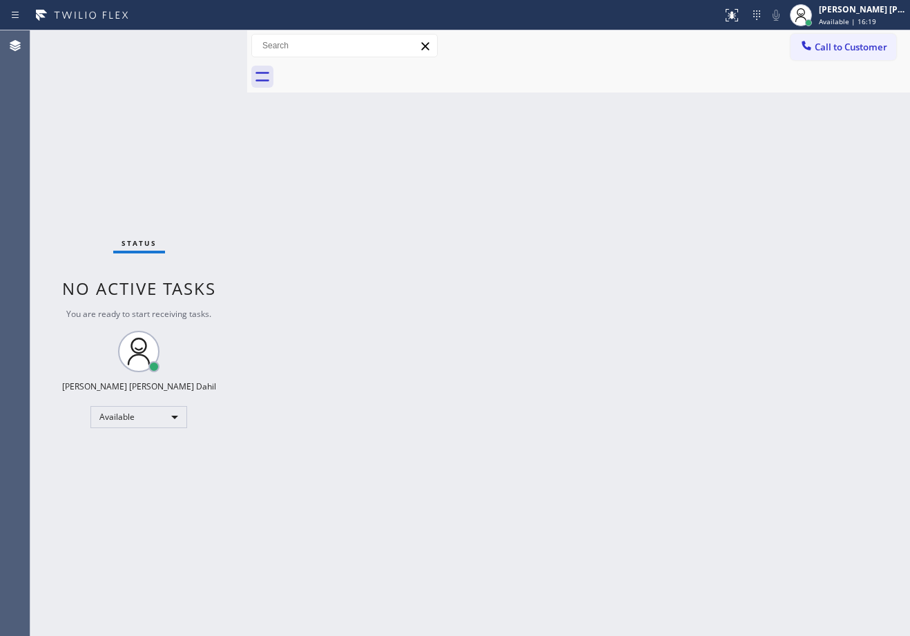
click at [442, 355] on div "Back to Dashboard Change Sender ID Customers Technicians Select a contact Outbo…" at bounding box center [578, 332] width 663 height 605
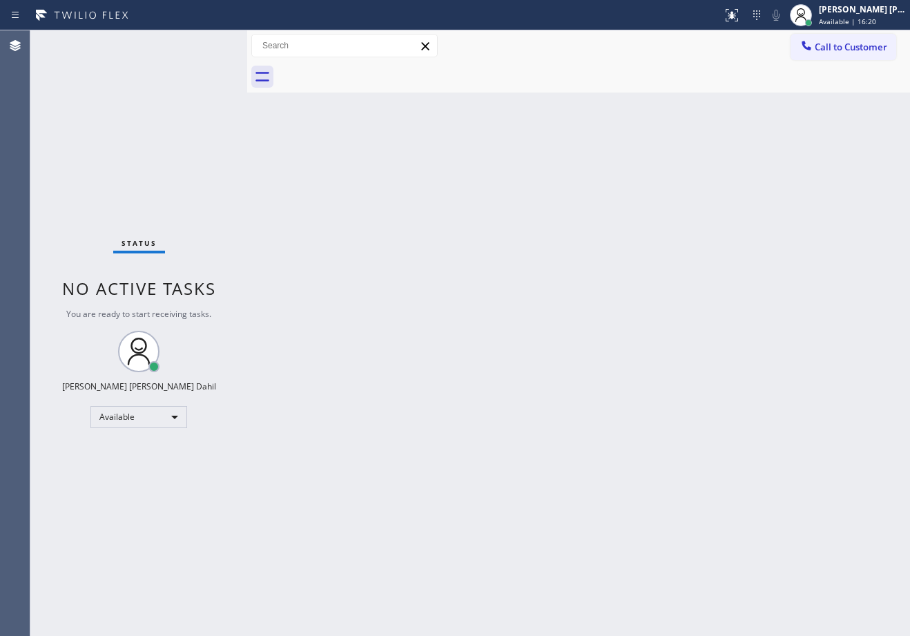
click at [442, 355] on div "Back to Dashboard Change Sender ID Customers Technicians Select a contact Outbo…" at bounding box center [578, 332] width 663 height 605
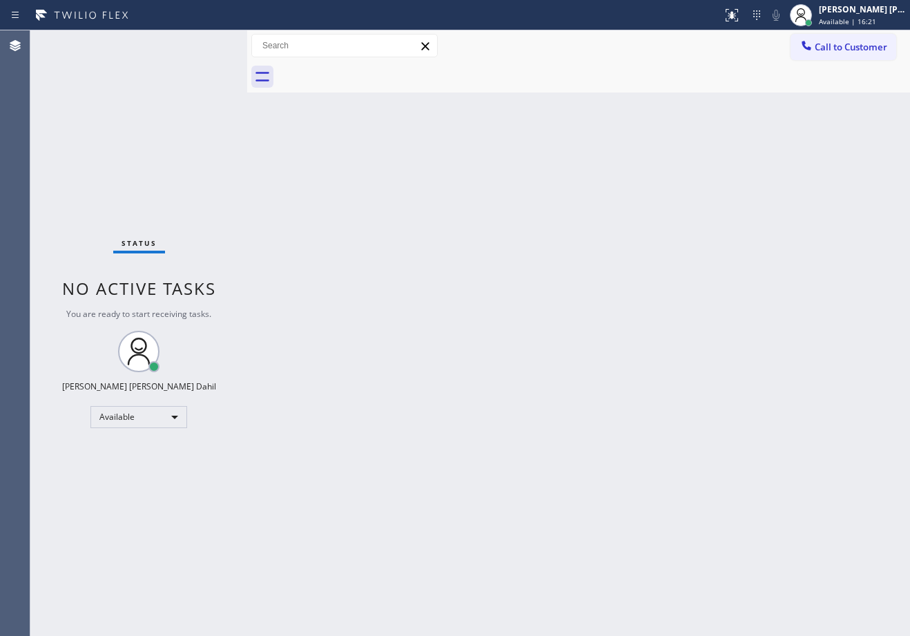
click at [442, 355] on div "Back to Dashboard Change Sender ID Customers Technicians Select a contact Outbo…" at bounding box center [578, 332] width 663 height 605
click at [567, 415] on div "Back to Dashboard Change Sender ID Customers Technicians Select a contact Outbo…" at bounding box center [578, 332] width 663 height 605
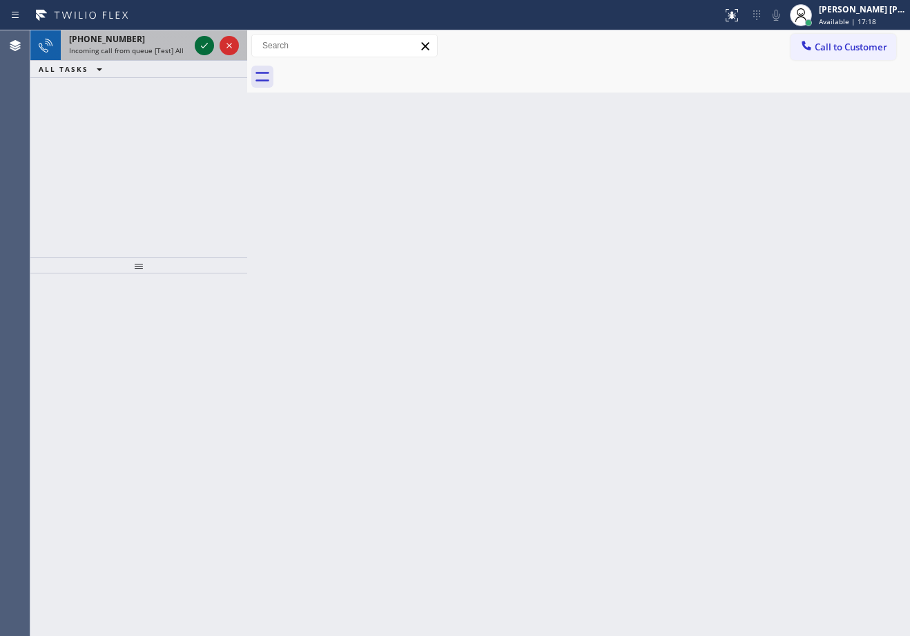
click at [204, 43] on icon at bounding box center [204, 45] width 17 height 17
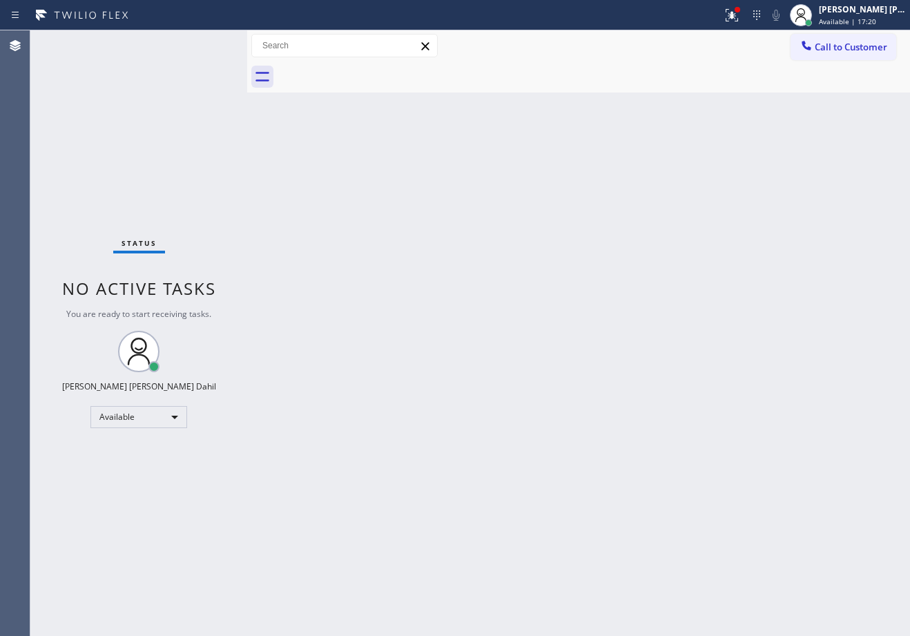
click at [455, 225] on div "Back to Dashboard Change Sender ID Customers Technicians Select a contact Outbo…" at bounding box center [578, 332] width 663 height 605
drag, startPoint x: 458, startPoint y: 239, endPoint x: 495, endPoint y: 328, distance: 96.3
click at [466, 272] on div "Back to Dashboard Change Sender ID Customers Technicians Select a contact Outbo…" at bounding box center [578, 332] width 663 height 605
click at [740, 17] on icon at bounding box center [731, 15] width 17 height 17
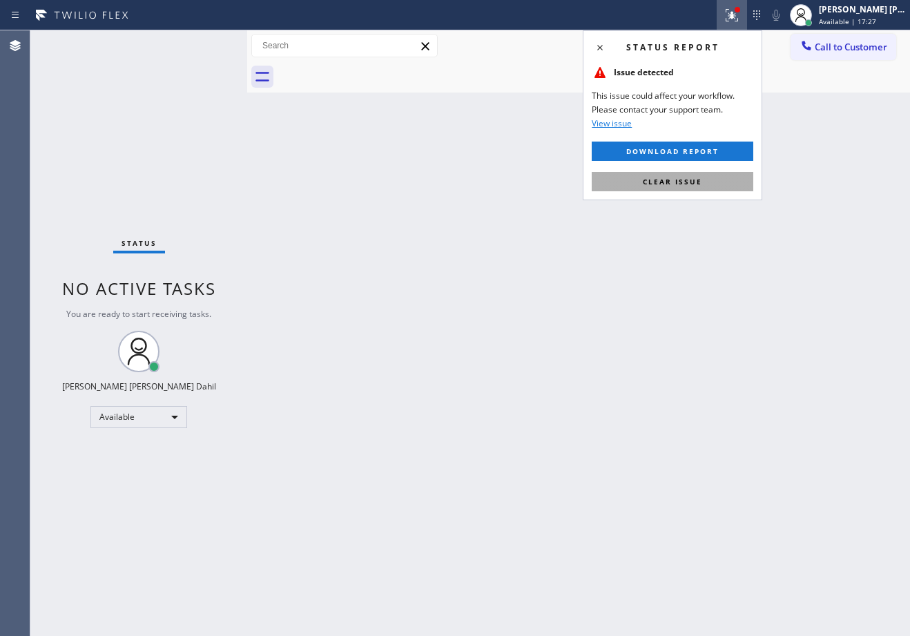
click at [709, 186] on button "Clear issue" at bounding box center [671, 181] width 161 height 19
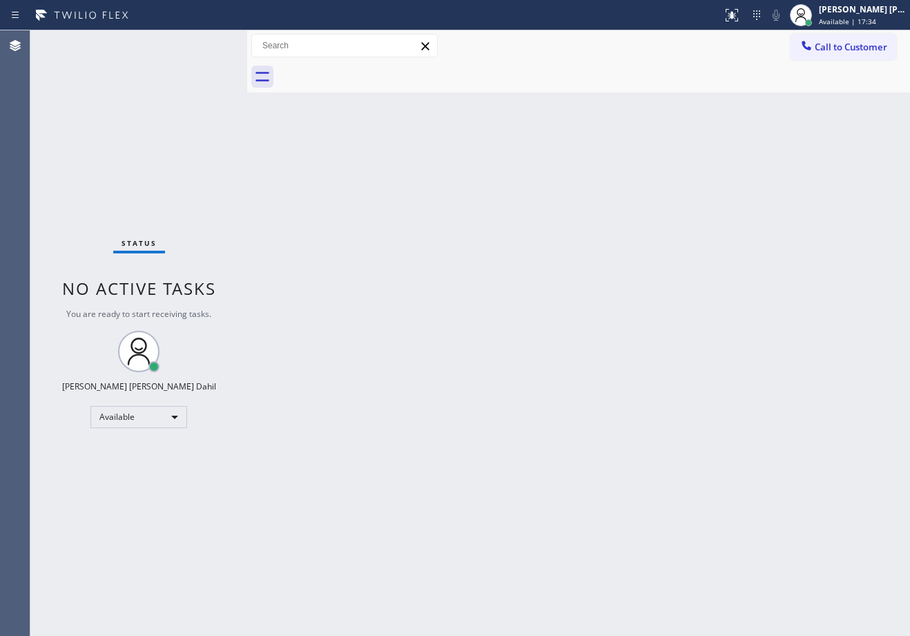
click at [589, 72] on div at bounding box center [593, 76] width 632 height 31
click at [583, 106] on div "Back to Dashboard Change Sender ID Customers Technicians Select a contact Outbo…" at bounding box center [578, 332] width 663 height 605
click at [587, 130] on div "Back to Dashboard Change Sender ID Customers Technicians Select a contact Outbo…" at bounding box center [578, 332] width 663 height 605
drag, startPoint x: 589, startPoint y: 164, endPoint x: 591, endPoint y: 178, distance: 14.1
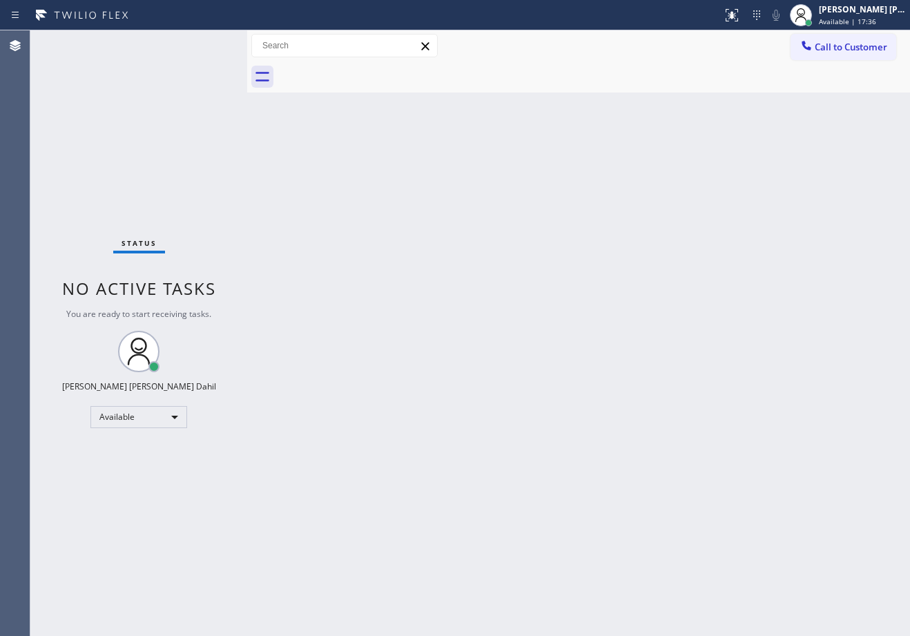
click at [591, 178] on div "Back to Dashboard Change Sender ID Customers Technicians Select a contact Outbo…" at bounding box center [578, 332] width 663 height 605
click at [591, 180] on div "Back to Dashboard Change Sender ID Customers Technicians Select a contact Outbo…" at bounding box center [578, 332] width 663 height 605
click at [591, 186] on div "Back to Dashboard Change Sender ID Customers Technicians Select a contact Outbo…" at bounding box center [578, 332] width 663 height 605
drag, startPoint x: 589, startPoint y: 188, endPoint x: 625, endPoint y: 257, distance: 77.8
click at [589, 193] on div "Back to Dashboard Change Sender ID Customers Technicians Select a contact Outbo…" at bounding box center [578, 332] width 663 height 605
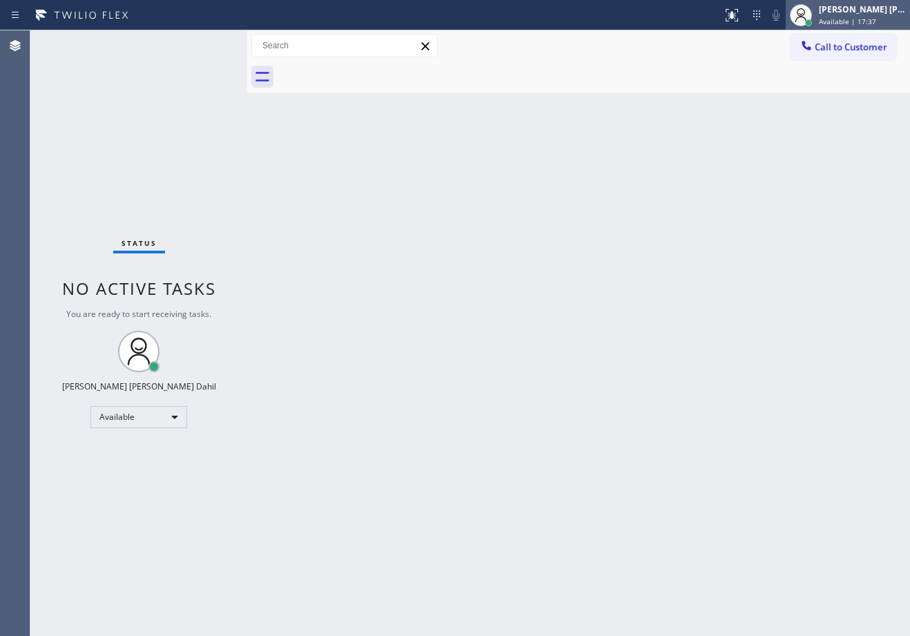
click at [859, 6] on div "[PERSON_NAME] [PERSON_NAME] Dahil" at bounding box center [862, 9] width 87 height 12
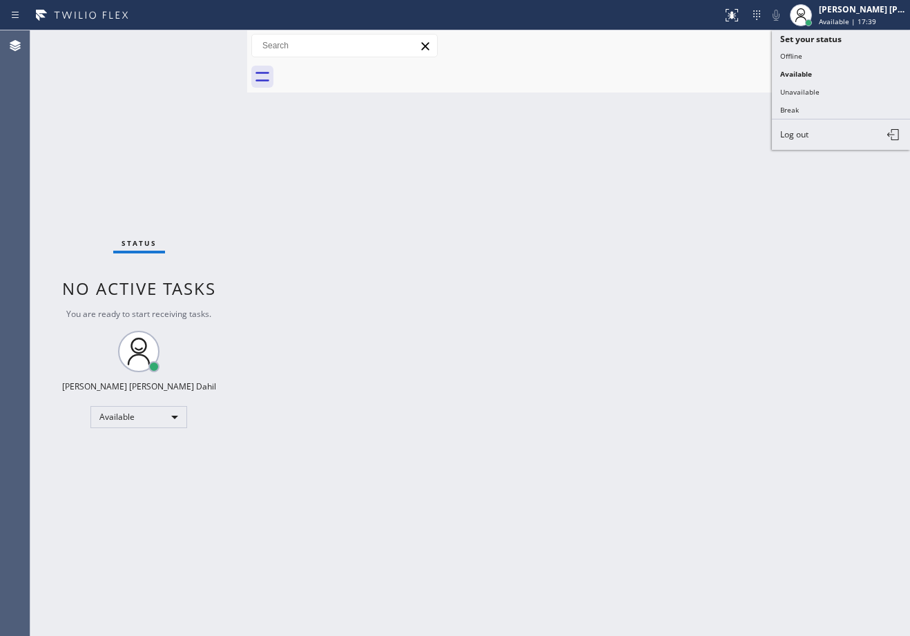
click at [674, 323] on div "Back to Dashboard Change Sender ID Customers Technicians Select a contact Outbo…" at bounding box center [578, 332] width 663 height 605
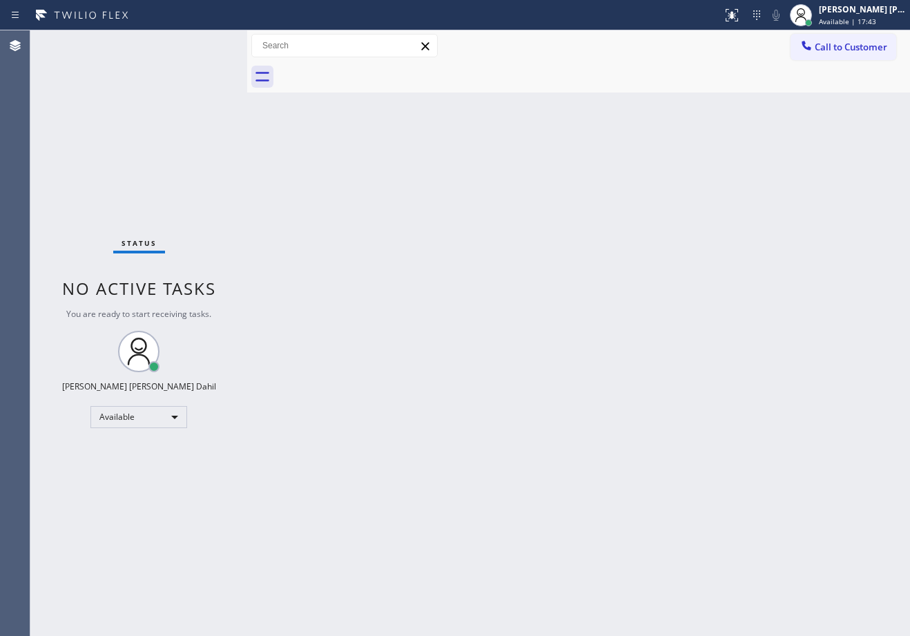
click at [650, 522] on div "Back to Dashboard Change Sender ID Customers Technicians Select a contact Outbo…" at bounding box center [578, 332] width 663 height 605
click at [732, 75] on div at bounding box center [593, 76] width 632 height 31
click at [492, 79] on div at bounding box center [593, 76] width 632 height 31
drag, startPoint x: 745, startPoint y: 277, endPoint x: 800, endPoint y: 177, distance: 114.9
click at [760, 253] on div "Back to Dashboard Change Sender ID Customers Technicians Select a contact Outbo…" at bounding box center [578, 332] width 663 height 605
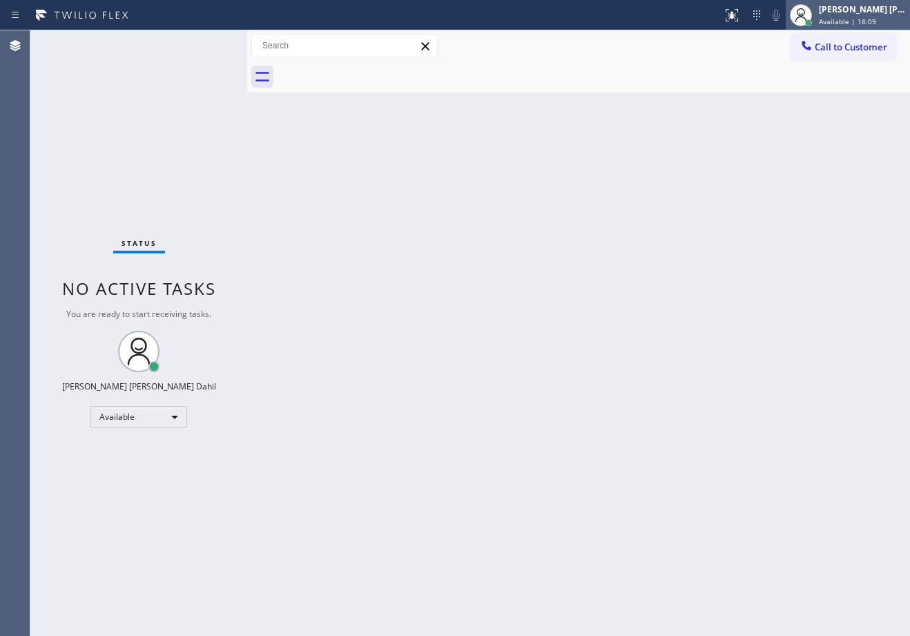
click at [849, 23] on span "Available | 18:09" at bounding box center [847, 22] width 57 height 10
click at [496, 70] on div at bounding box center [593, 76] width 632 height 31
click at [681, 176] on div "Back to Dashboard Change Sender ID Customers Technicians Select a contact Outbo…" at bounding box center [578, 332] width 663 height 605
click at [687, 183] on div "Back to Dashboard Change Sender ID Customers Technicians Select a contact Outbo…" at bounding box center [578, 332] width 663 height 605
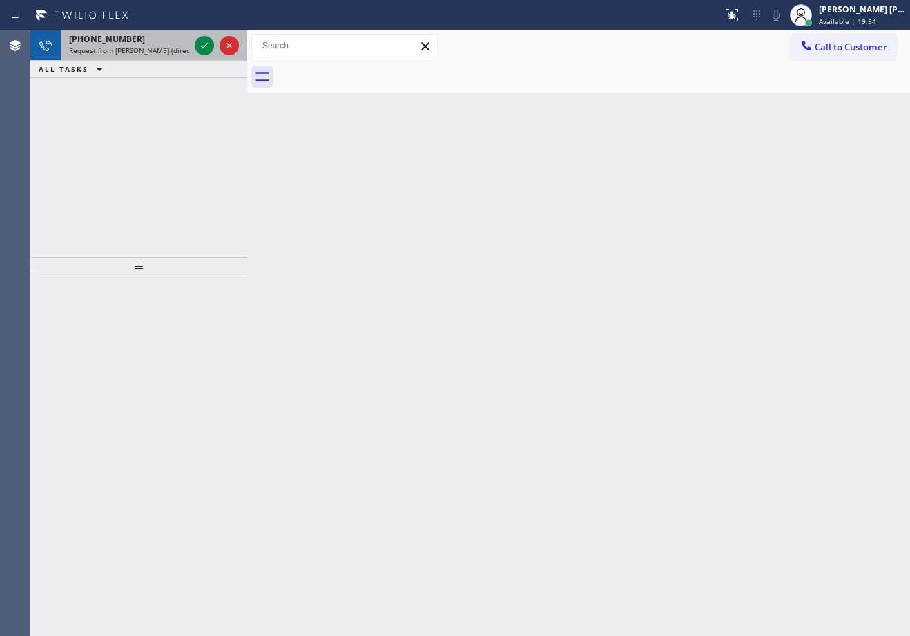
click at [178, 54] on span "Request from Judy Mae Saturinas (direct)" at bounding box center [132, 51] width 126 height 10
click at [184, 51] on span "Request from Judy Mae Saturinas (direct)" at bounding box center [132, 51] width 126 height 10
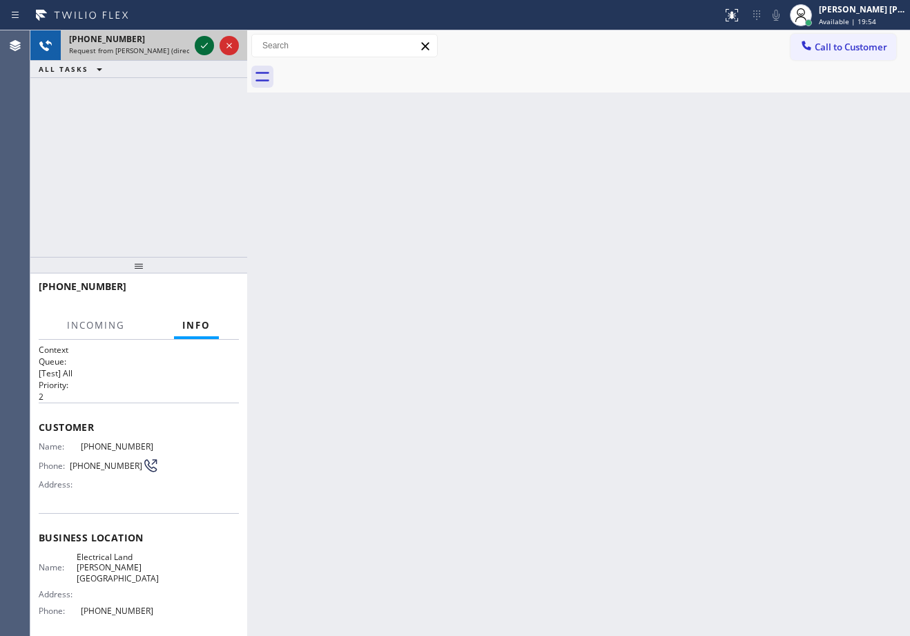
click at [196, 46] on div at bounding box center [204, 45] width 19 height 17
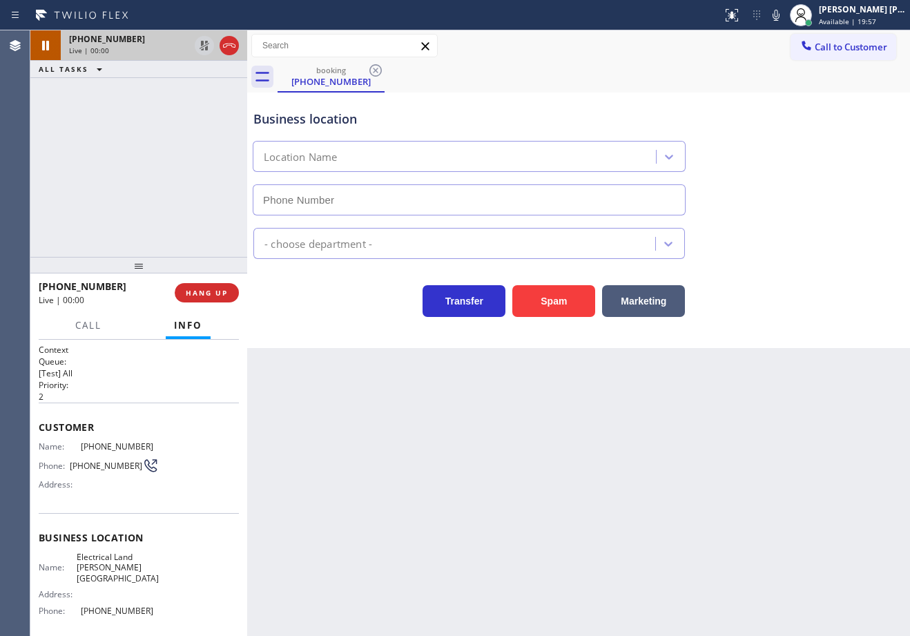
type input "(818) 423-4024"
click at [844, 91] on div "Business location Electrical Land Sherman Oaks (818) 423-4024" at bounding box center [579, 152] width 656 height 125
click at [802, 242] on div "Electricians" at bounding box center [579, 240] width 656 height 37
click at [801, 242] on div "Electricians" at bounding box center [579, 240] width 656 height 37
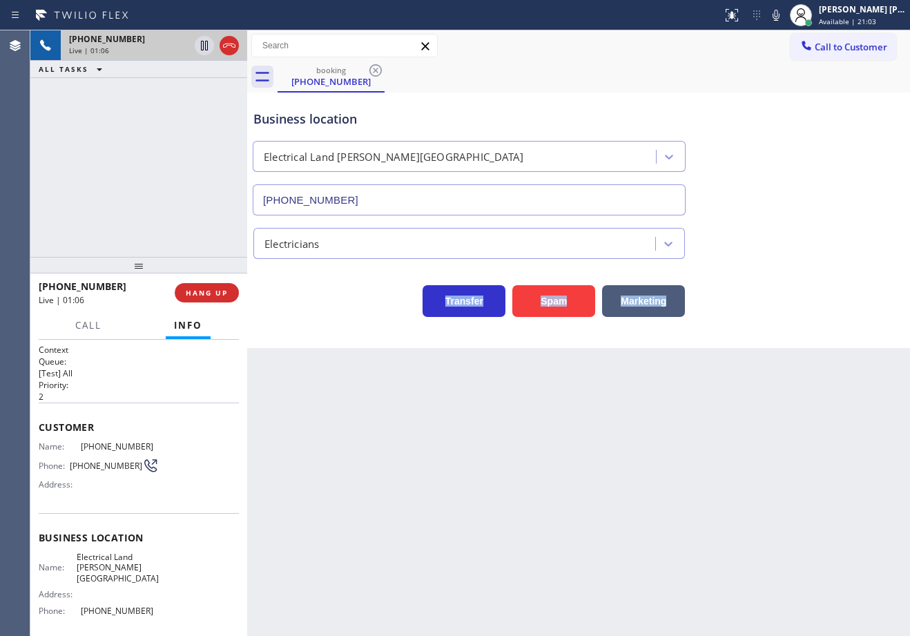
click at [801, 242] on div "Electricians" at bounding box center [579, 240] width 656 height 37
click at [759, 115] on div "Business location Electrical Land Sherman Oaks (818) 423-4024" at bounding box center [579, 152] width 656 height 125
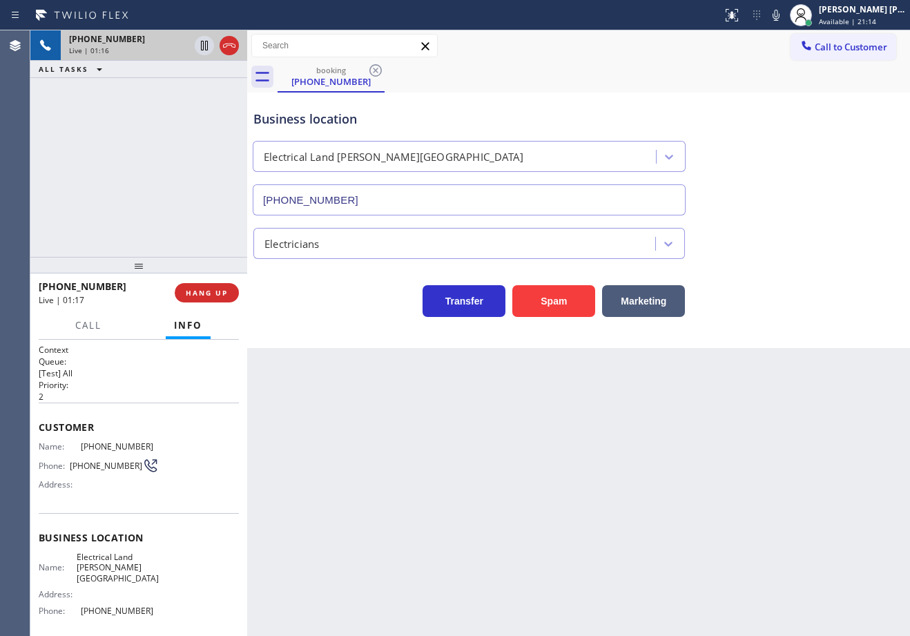
click at [827, 176] on div "Business location Electrical Land Sherman Oaks (818) 423-4024" at bounding box center [579, 152] width 656 height 125
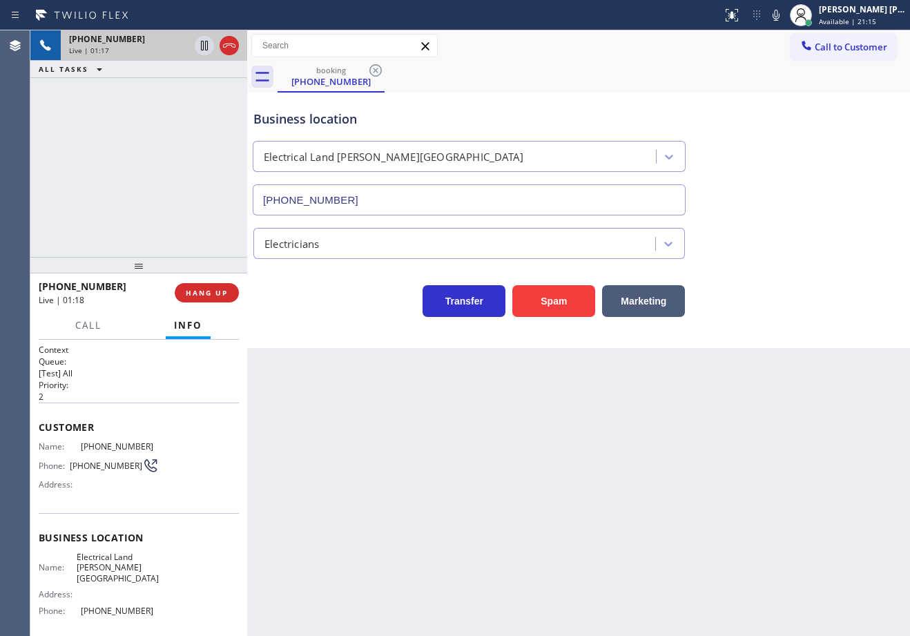
drag, startPoint x: 785, startPoint y: 313, endPoint x: 787, endPoint y: 328, distance: 15.4
click at [787, 327] on div "Business location Electrical Land Sherman Oaks (818) 423-4024 Electricians Tran…" at bounding box center [578, 219] width 663 height 255
click at [784, 18] on icon at bounding box center [775, 15] width 17 height 17
click at [783, 41] on div "Call to Customer Outbound call Location Eagle Rock Residential Electricians You…" at bounding box center [578, 46] width 663 height 24
click at [188, 87] on div "+18183003230 Live | 01:19 ALL TASKS ALL TASKS ACTIVE TASKS TASKS IN WRAP UP" at bounding box center [138, 143] width 217 height 226
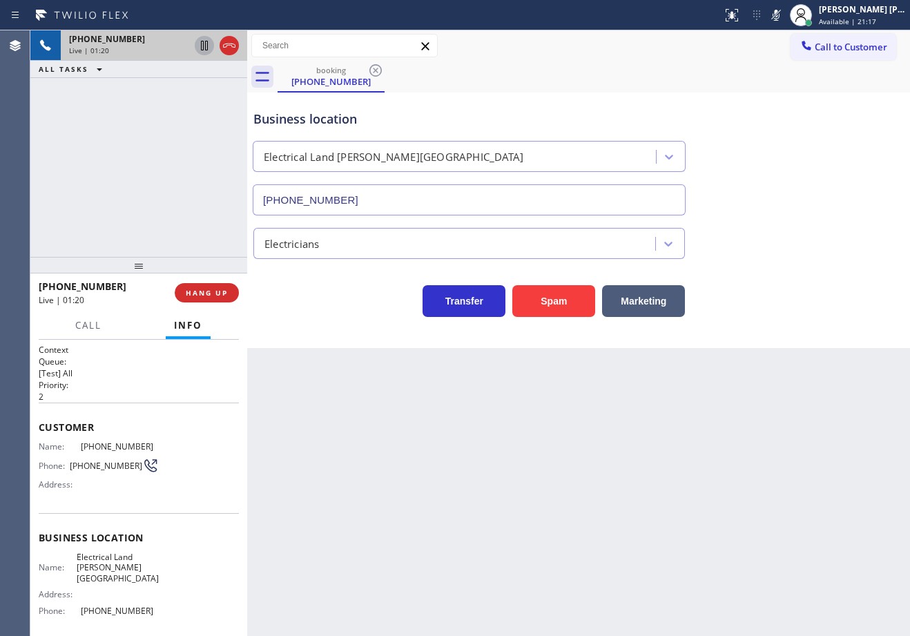
click at [201, 49] on icon at bounding box center [204, 46] width 7 height 10
click at [178, 93] on div "+18183003230 Live | 04:07 ALL TASKS ALL TASKS ACTIVE TASKS TASKS IN WRAP UP" at bounding box center [138, 143] width 217 height 226
click at [122, 128] on div "+18183003230 Live | 04:09 ALL TASKS ALL TASKS ACTIVE TASKS TASKS IN WRAP UP" at bounding box center [138, 143] width 217 height 226
click at [202, 46] on icon at bounding box center [204, 46] width 10 height 10
click at [784, 10] on icon at bounding box center [775, 15] width 17 height 17
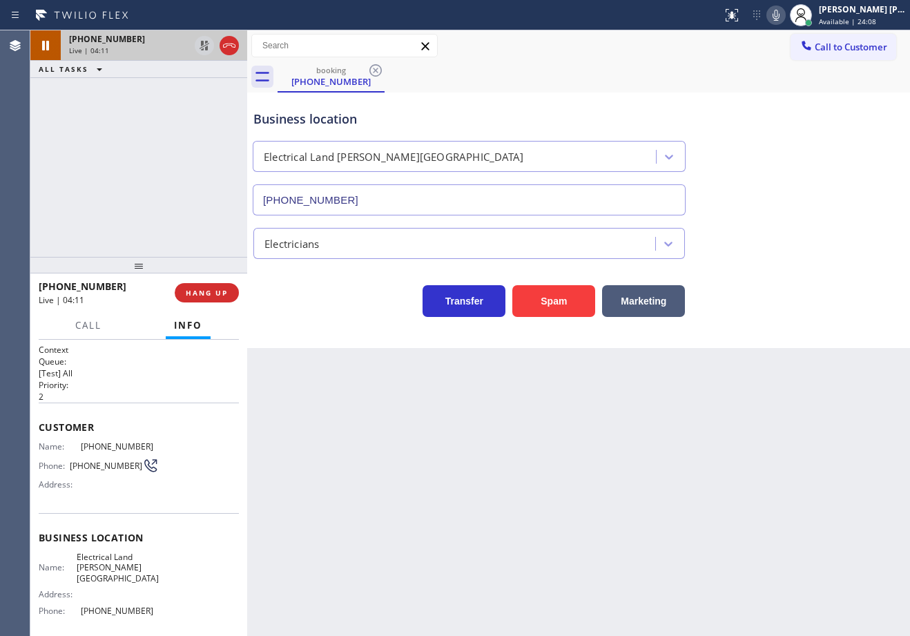
click at [794, 113] on div "Business location Electrical Land Sherman Oaks (818) 423-4024" at bounding box center [579, 152] width 656 height 125
click at [483, 415] on div "Back to Dashboard Change Sender ID Customers Technicians Select a contact Outbo…" at bounding box center [578, 332] width 663 height 605
click at [718, 88] on div "booking (818) 300-3230" at bounding box center [593, 76] width 632 height 31
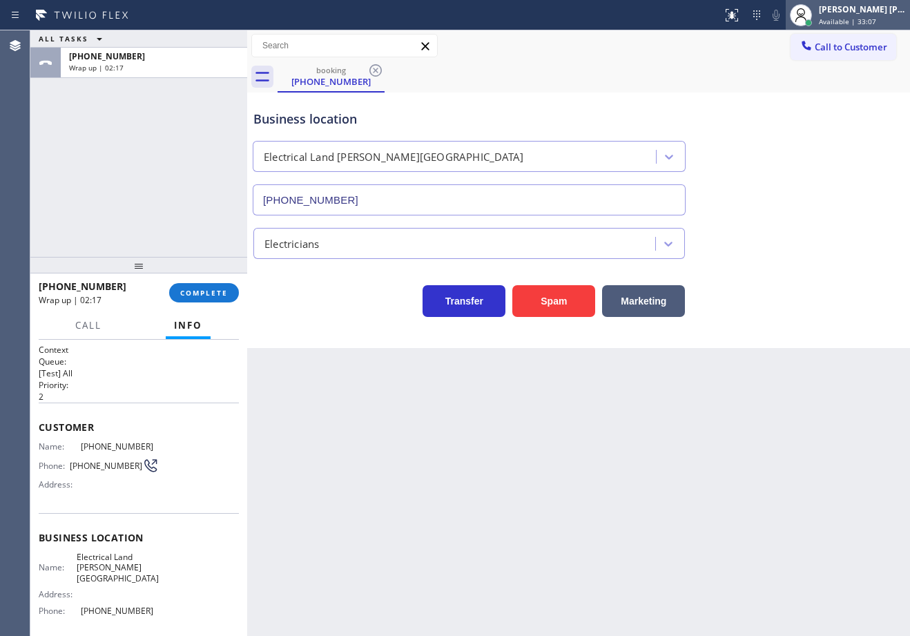
click at [834, 20] on span "Available | 33:07" at bounding box center [847, 22] width 57 height 10
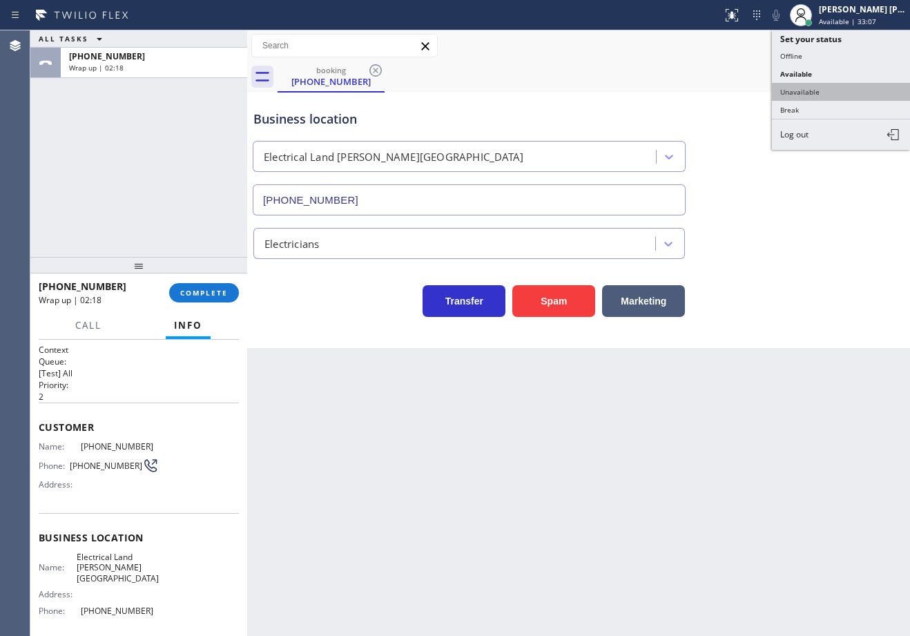
click at [803, 95] on button "Unavailable" at bounding box center [841, 92] width 138 height 18
click at [801, 98] on div "Business location Electrical Land Sherman Oaks (818) 423-4024" at bounding box center [579, 152] width 656 height 125
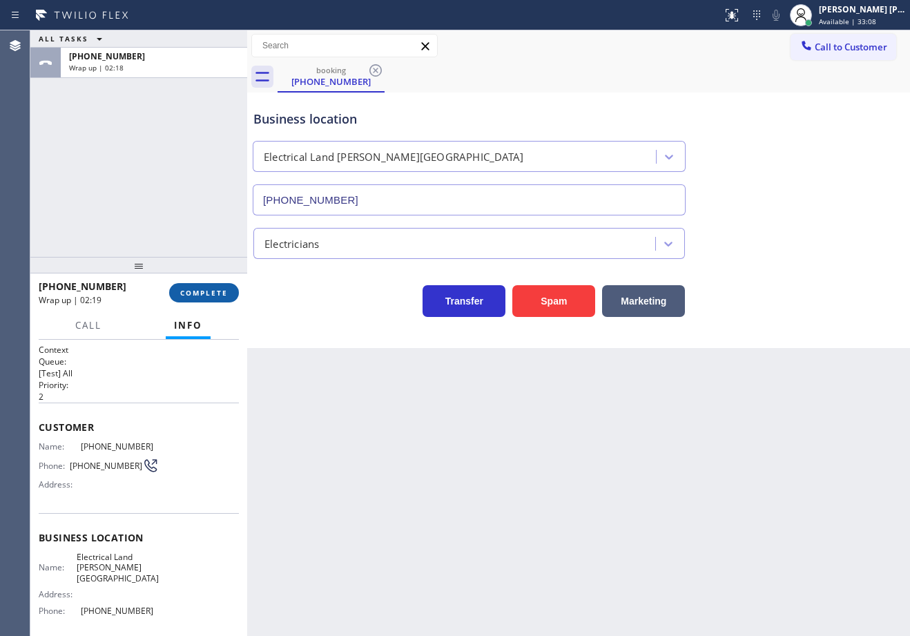
click at [193, 297] on span "COMPLETE" at bounding box center [204, 293] width 48 height 10
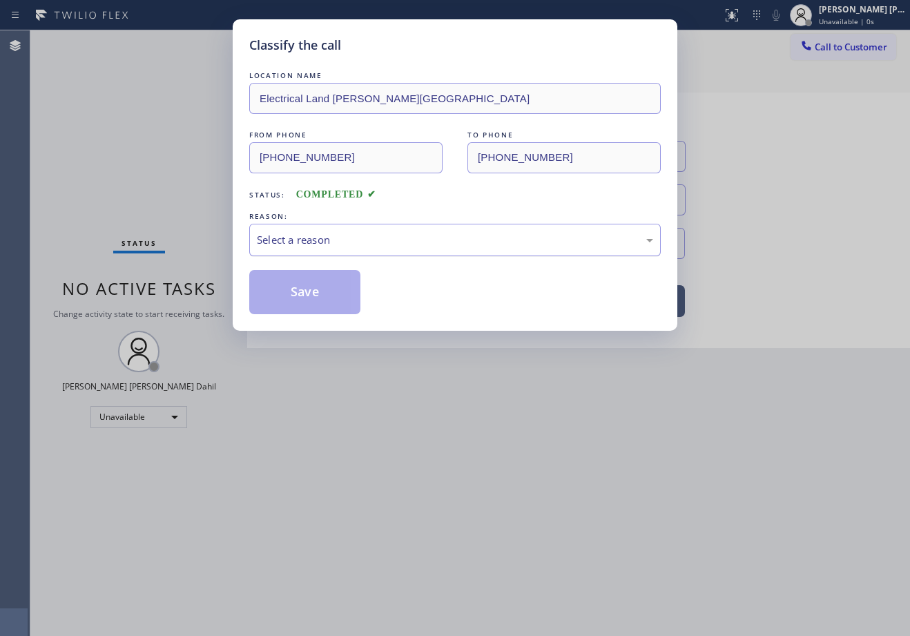
click at [291, 251] on div "Select a reason" at bounding box center [454, 240] width 411 height 32
click at [291, 285] on button "Save" at bounding box center [304, 292] width 111 height 44
click at [293, 288] on button "Save" at bounding box center [304, 292] width 111 height 44
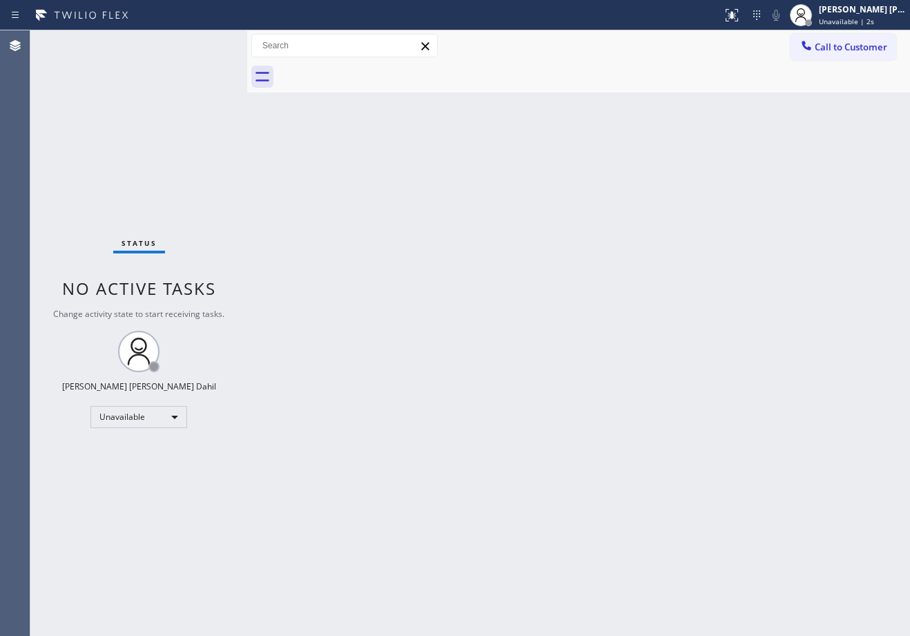
click at [804, 434] on div "Back to Dashboard Change Sender ID Customers Technicians Select a contact Outbo…" at bounding box center [578, 332] width 663 height 605
click at [842, 12] on div "[PERSON_NAME] [PERSON_NAME] Dahil" at bounding box center [862, 9] width 87 height 12
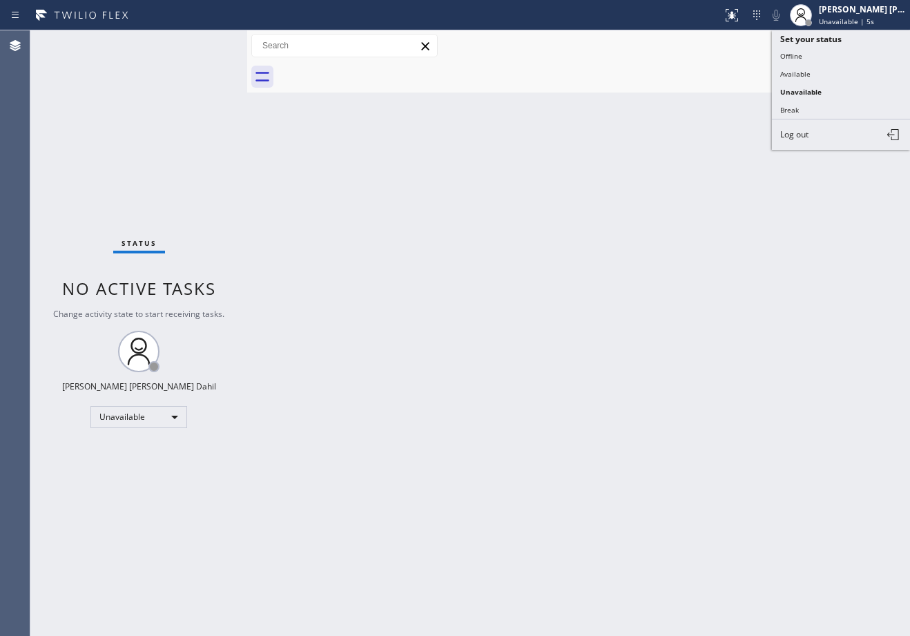
click at [816, 73] on button "Available" at bounding box center [841, 74] width 138 height 18
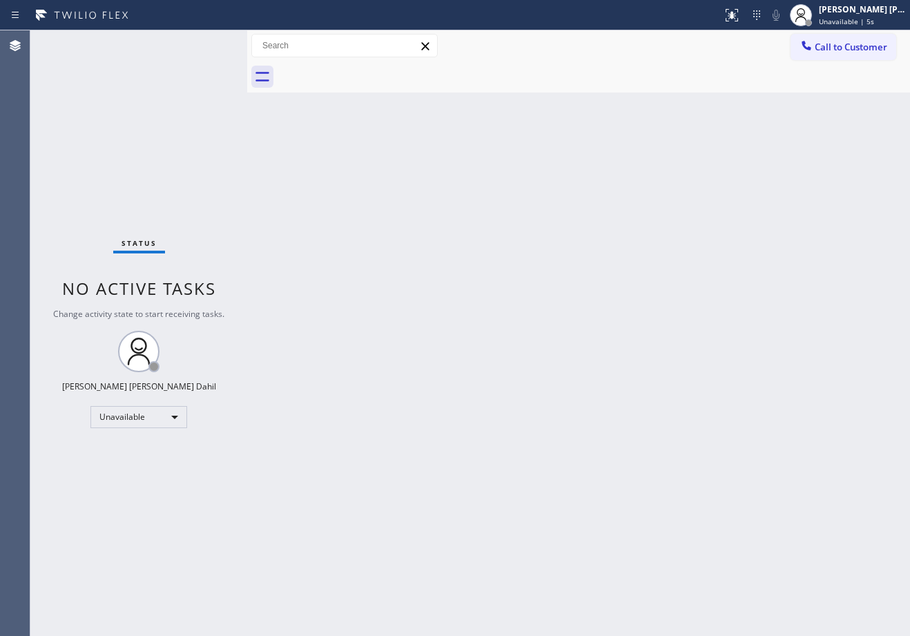
drag, startPoint x: 724, startPoint y: 182, endPoint x: 876, endPoint y: 397, distance: 263.5
click at [724, 182] on div "Back to Dashboard Change Sender ID Customers Technicians Select a contact Outbo…" at bounding box center [578, 332] width 663 height 605
click at [457, 97] on div "Back to Dashboard Change Sender ID Customers Technicians Select a contact Outbo…" at bounding box center [578, 332] width 663 height 605
click at [547, 258] on div "Back to Dashboard Change Sender ID Customers Technicians Select a contact Outbo…" at bounding box center [578, 332] width 663 height 605
click at [678, 64] on div at bounding box center [593, 76] width 632 height 31
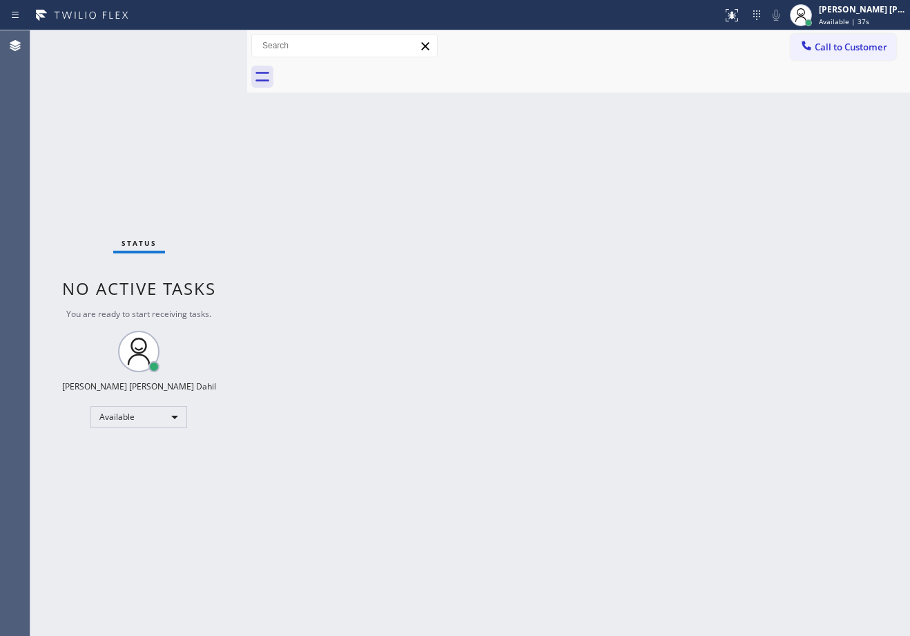
click at [422, 226] on div "Back to Dashboard Change Sender ID Customers Technicians Select a contact Outbo…" at bounding box center [578, 332] width 663 height 605
drag, startPoint x: 371, startPoint y: 321, endPoint x: 376, endPoint y: 335, distance: 15.3
click at [371, 321] on div "Back to Dashboard Change Sender ID Customers Technicians Select a contact Outbo…" at bounding box center [578, 332] width 663 height 605
click at [847, 12] on div "[PERSON_NAME] [PERSON_NAME] Dahil" at bounding box center [862, 9] width 87 height 12
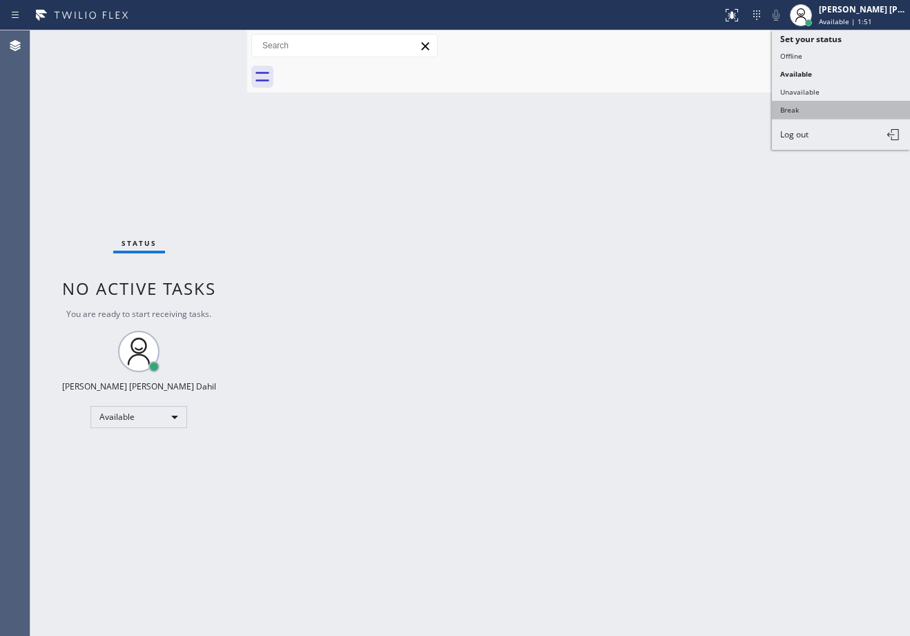
click at [832, 109] on button "Break" at bounding box center [841, 110] width 138 height 18
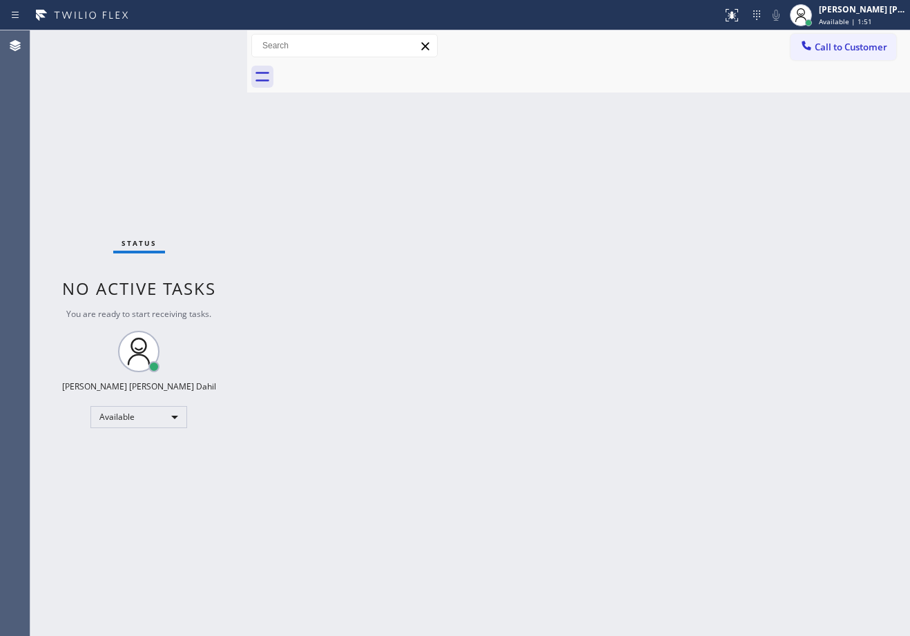
click at [832, 109] on div "Back to Dashboard Change Sender ID Customers Technicians Select a contact Outbo…" at bounding box center [578, 332] width 663 height 605
click at [832, 11] on div "Joshua Jake Dahil Break | 1:35" at bounding box center [863, 15] width 94 height 24
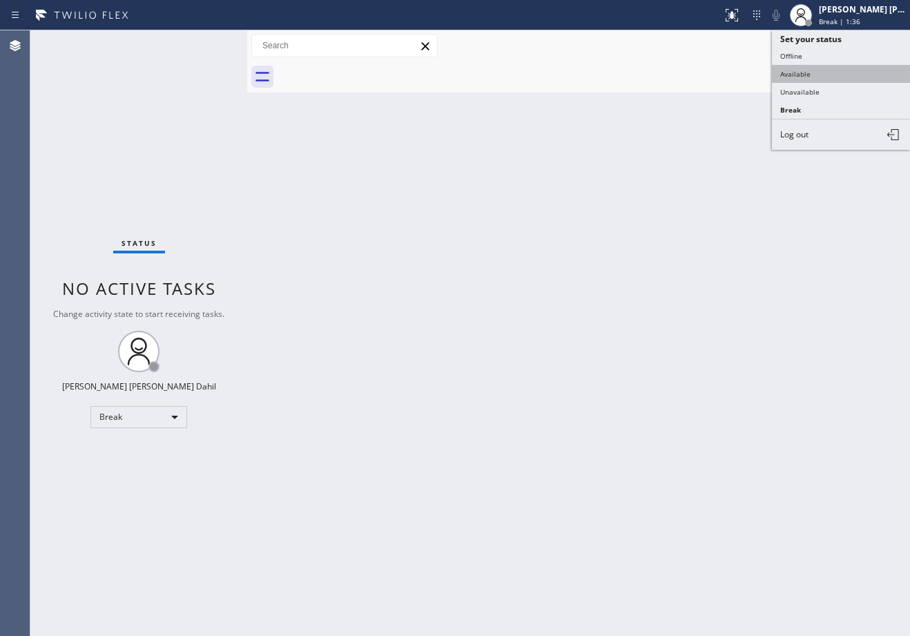
click at [828, 72] on button "Available" at bounding box center [841, 74] width 138 height 18
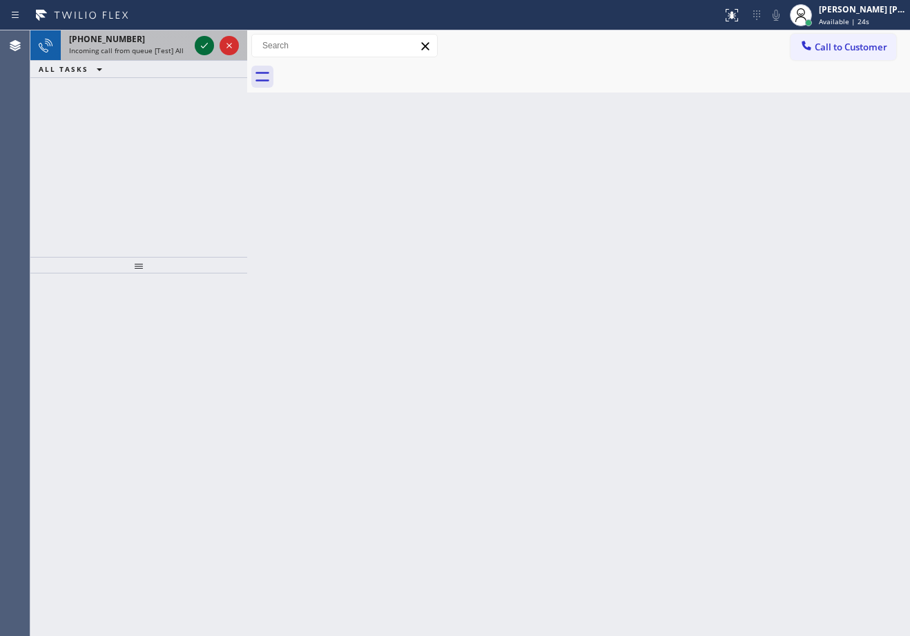
click at [204, 43] on icon at bounding box center [204, 45] width 17 height 17
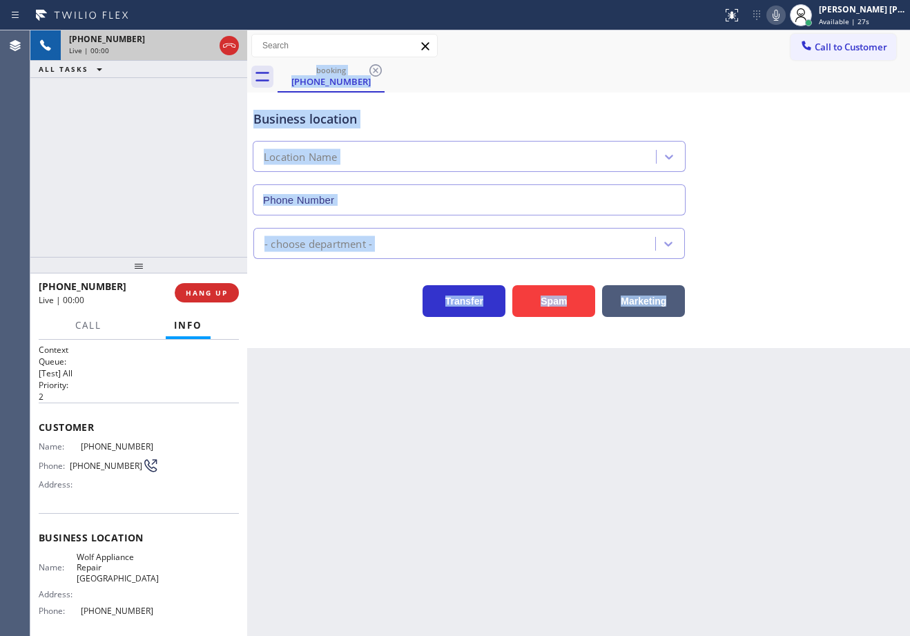
type input "(425) 517-3988"
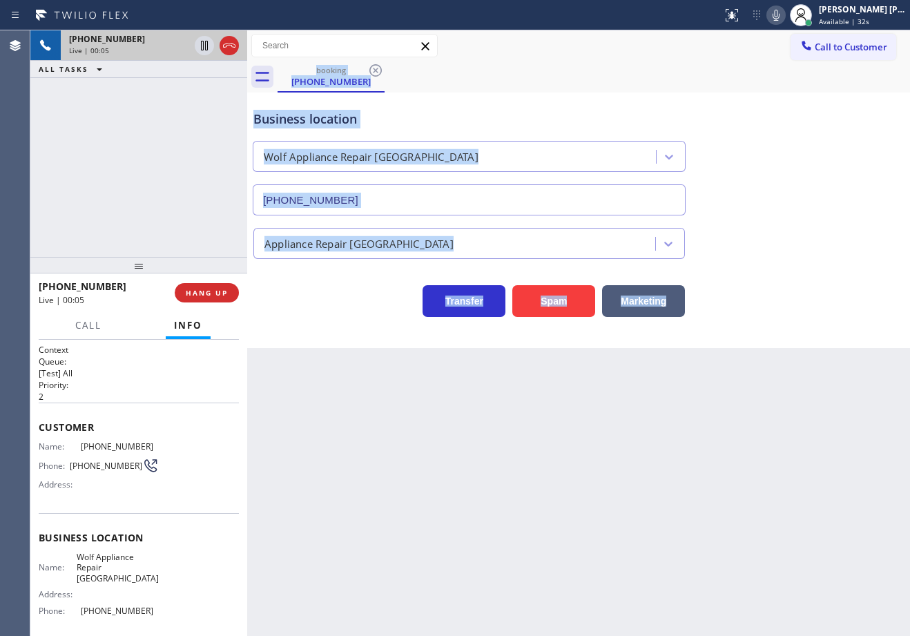
click at [513, 522] on div "Back to Dashboard Change Sender ID Customers Technicians Select a contact Outbo…" at bounding box center [578, 332] width 663 height 605
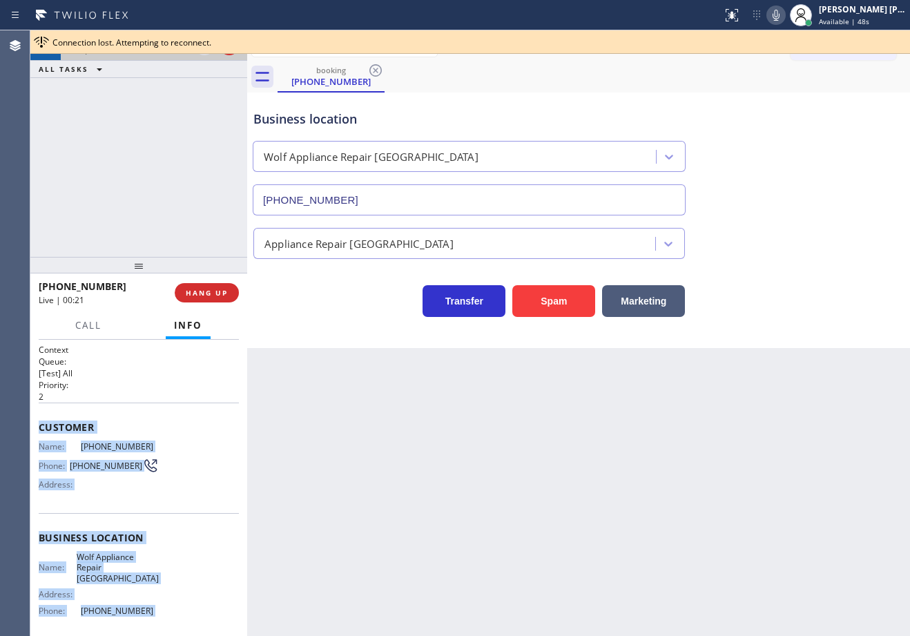
scroll to position [101, 0]
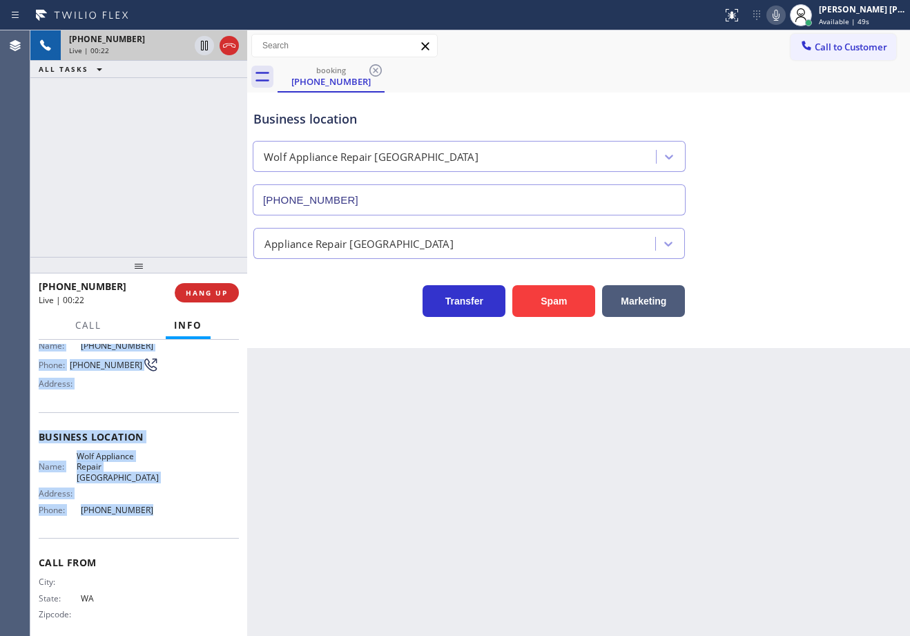
drag, startPoint x: 39, startPoint y: 424, endPoint x: 142, endPoint y: 517, distance: 138.8
click at [142, 517] on div "Context Queue: [Test] All Priority: 2 Customer Name: (253) 316-3037 Phone: (253…" at bounding box center [139, 443] width 200 height 400
copy div "Customer Name: (253) 316-3037 Phone: (253) 316-3037 Address: Business location …"
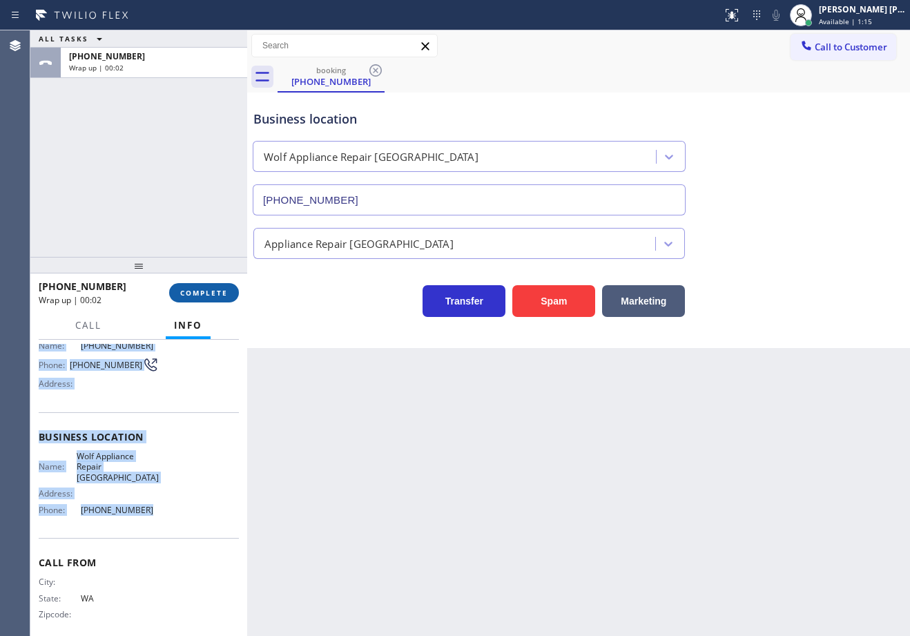
click at [214, 297] on span "COMPLETE" at bounding box center [204, 293] width 48 height 10
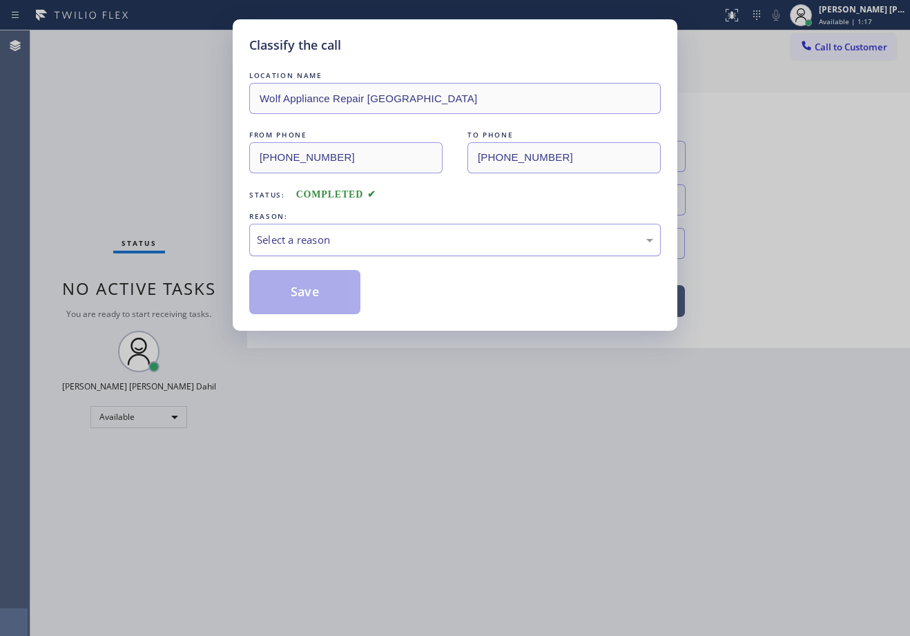
click at [367, 252] on div "Select a reason" at bounding box center [454, 240] width 411 height 32
click at [323, 299] on button "Save" at bounding box center [304, 292] width 111 height 44
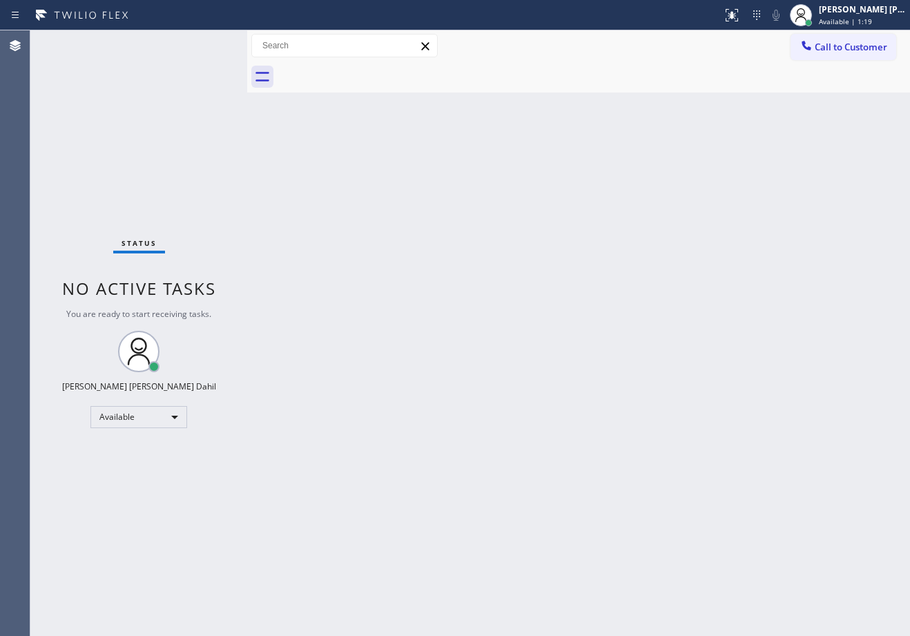
click at [458, 104] on div "Back to Dashboard Change Sender ID Customers Technicians Select a contact Outbo…" at bounding box center [578, 332] width 663 height 605
click at [562, 95] on div "Back to Dashboard Change Sender ID Customers Technicians Select a contact Outbo…" at bounding box center [578, 332] width 663 height 605
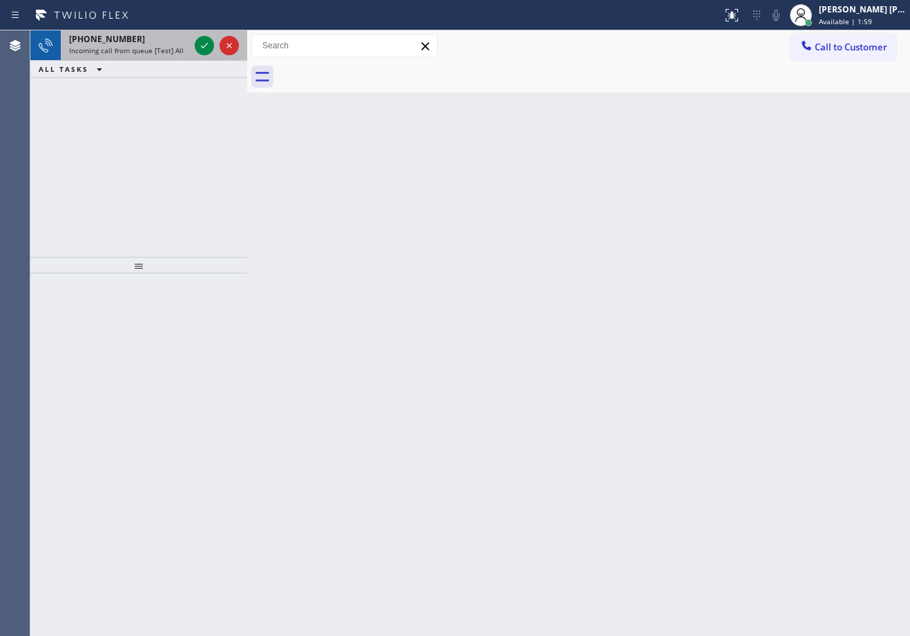
click at [184, 46] on div "Incoming call from queue [Test] All" at bounding box center [129, 51] width 120 height 10
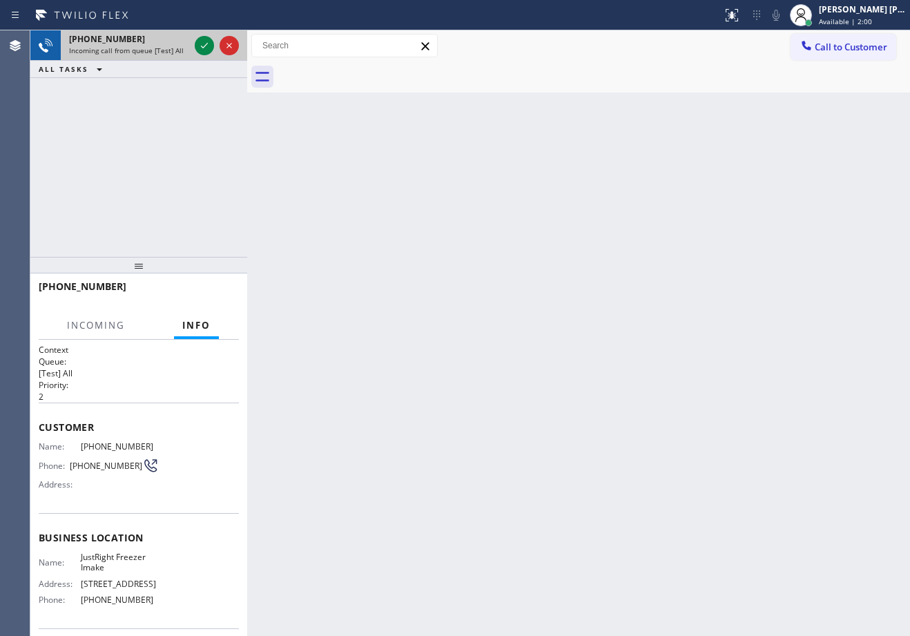
click at [184, 46] on div "Incoming call from queue [Test] All" at bounding box center [129, 51] width 120 height 10
click at [195, 48] on div at bounding box center [204, 45] width 19 height 17
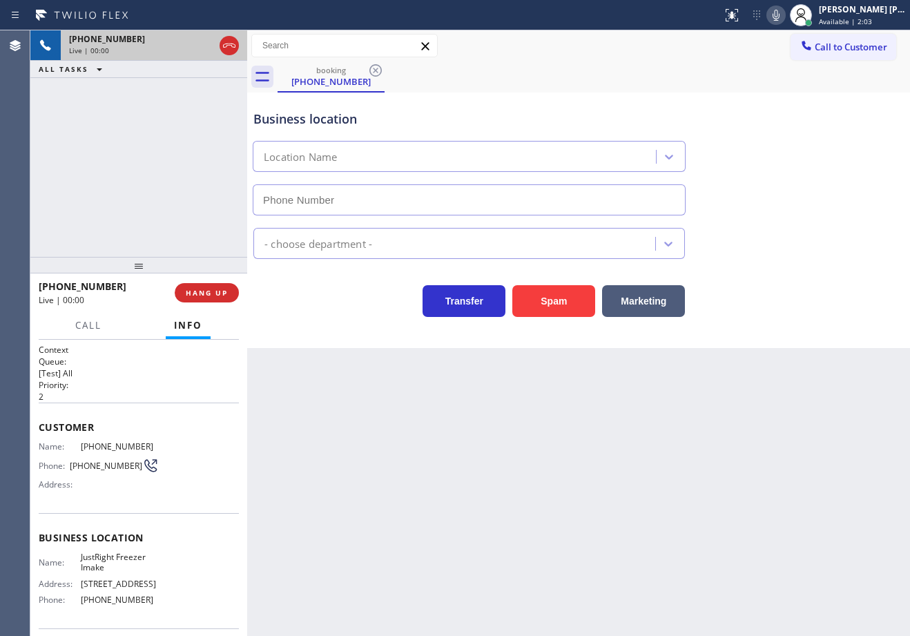
type input "(619) 734-9598"
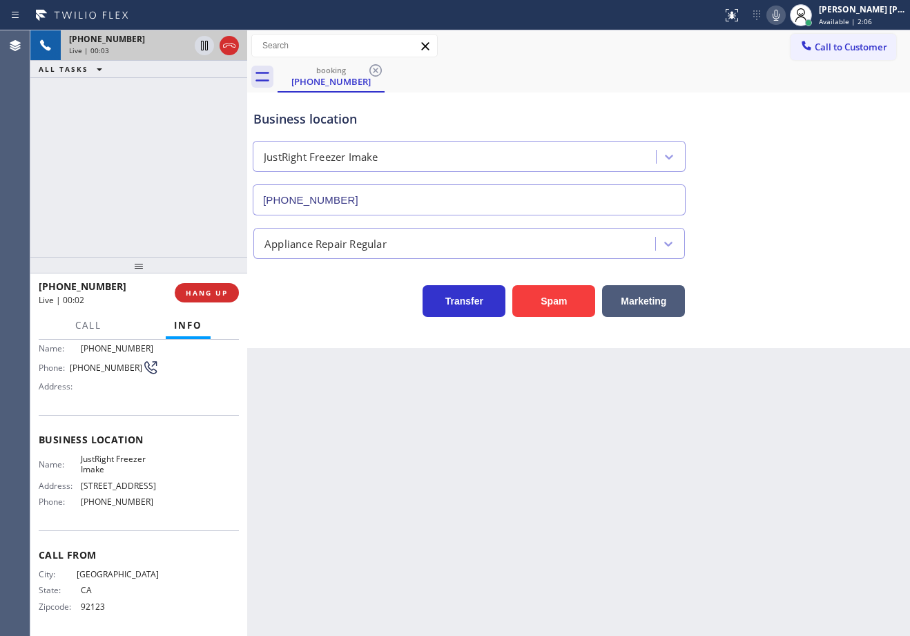
scroll to position [101, 0]
drag, startPoint x: 338, startPoint y: 498, endPoint x: 291, endPoint y: 495, distance: 47.0
click at [336, 498] on div "Back to Dashboard Change Sender ID Customers Technicians Select a contact Outbo…" at bounding box center [578, 332] width 663 height 605
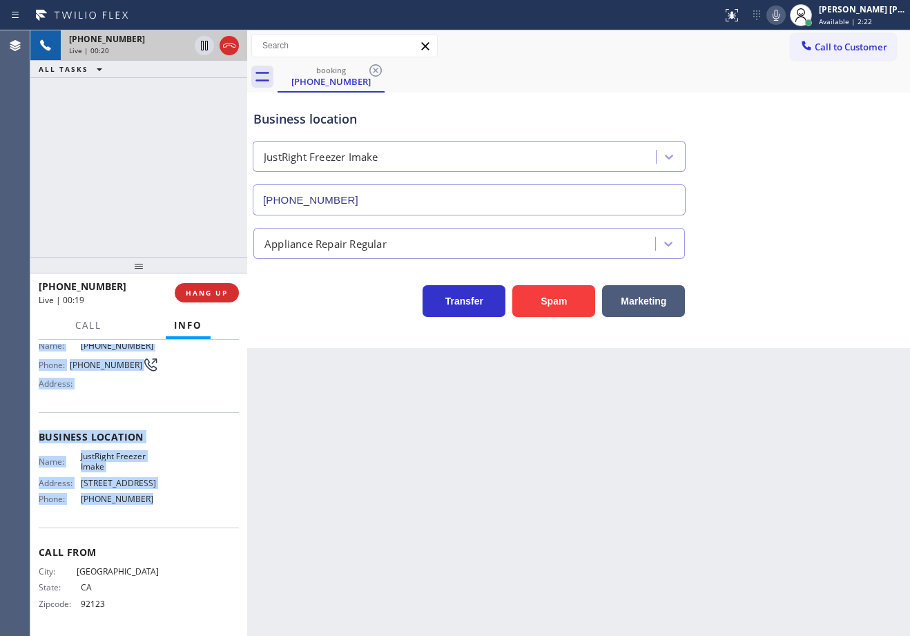
drag, startPoint x: 37, startPoint y: 422, endPoint x: 155, endPoint y: 496, distance: 138.3
click at [155, 496] on div "Context Queue: [Test] All Priority: 2 Customer Name: (619) 600-8271 Phone: (619…" at bounding box center [138, 488] width 217 height 296
copy div "Customer Name: (619) 600-8271 Phone: (619) 600-8271 Address: Business location …"
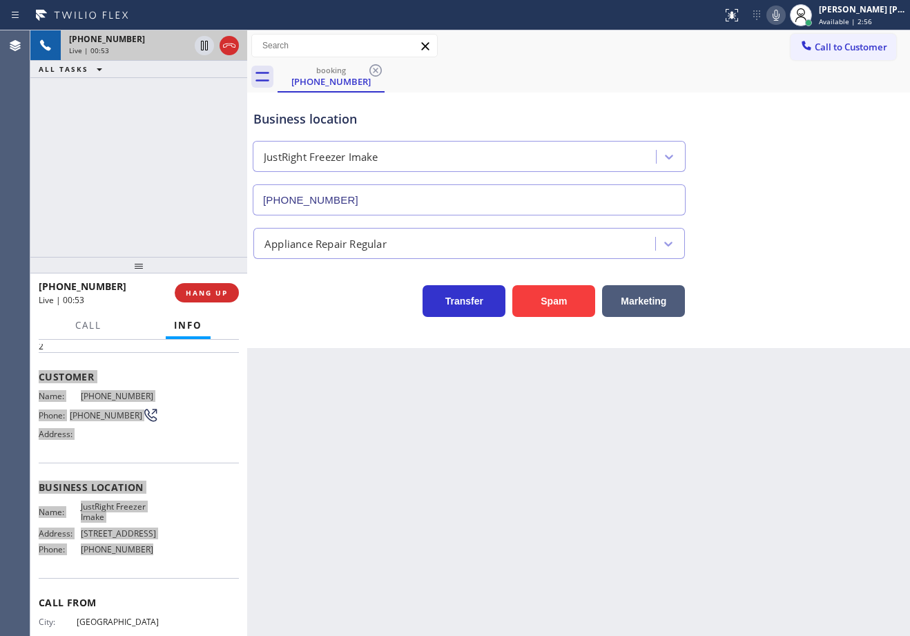
scroll to position [0, 0]
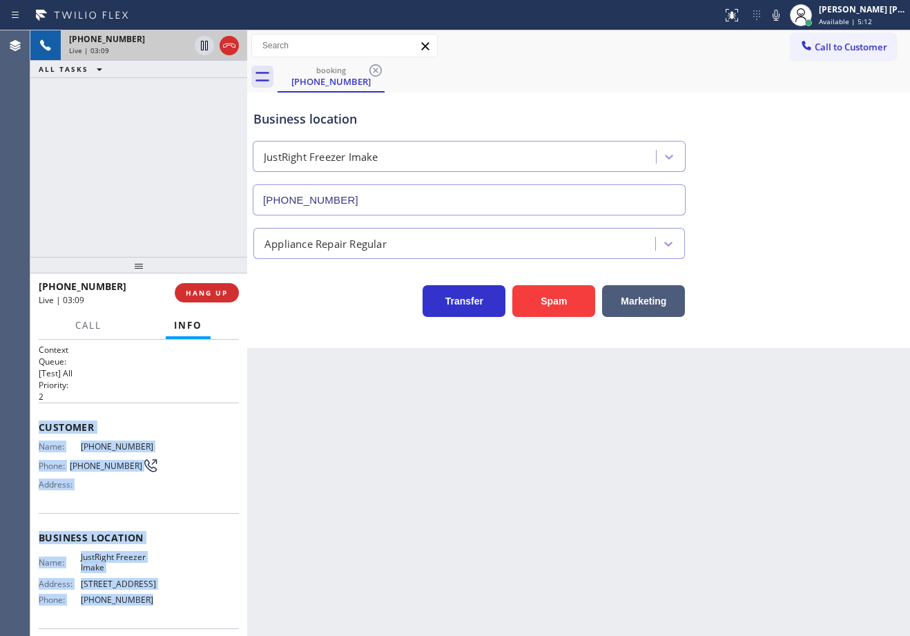
drag, startPoint x: 786, startPoint y: 16, endPoint x: 796, endPoint y: 95, distance: 79.3
click at [784, 16] on icon at bounding box center [775, 15] width 17 height 17
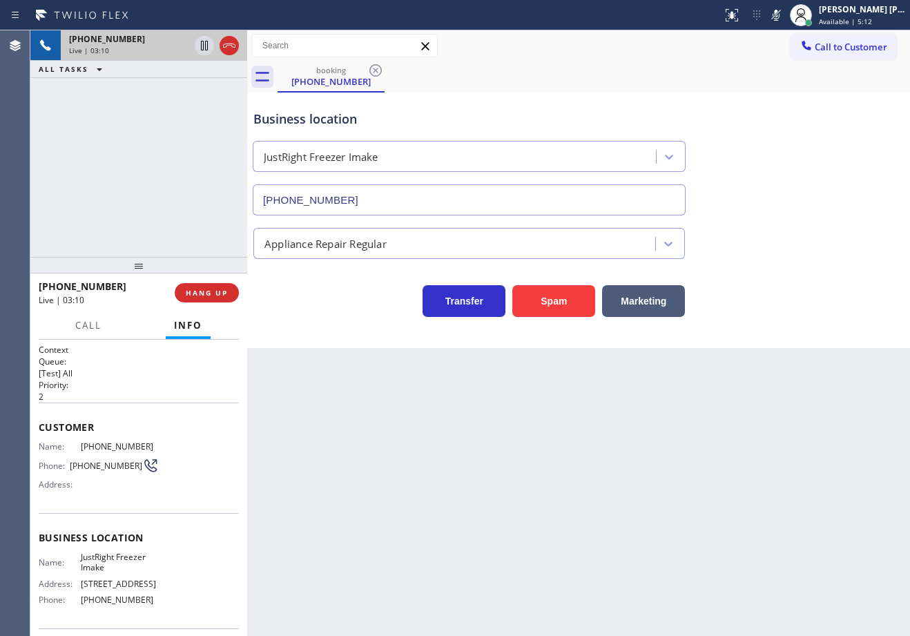
click at [796, 95] on div "Business location JustRight Freezer Imake (619) 734-9598" at bounding box center [579, 152] width 656 height 125
click at [206, 46] on icon at bounding box center [204, 46] width 7 height 10
click at [197, 48] on icon at bounding box center [204, 45] width 17 height 17
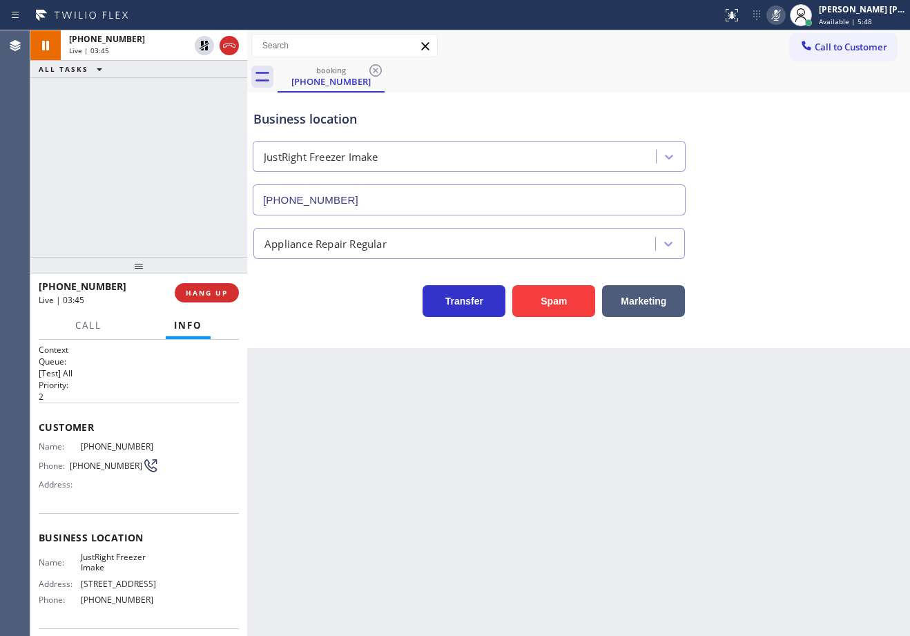
click at [779, 13] on icon at bounding box center [775, 15] width 7 height 11
drag, startPoint x: 799, startPoint y: 108, endPoint x: 811, endPoint y: 182, distance: 74.8
click at [800, 110] on div "Business location JustRight Freezer Imake (619) 734-9598" at bounding box center [579, 152] width 656 height 125
click at [643, 72] on div "booking (619) 600-8271" at bounding box center [593, 76] width 632 height 31
click at [725, 94] on div "Business location JustRight Freezer Imake (619) 734-9598" at bounding box center [579, 152] width 656 height 125
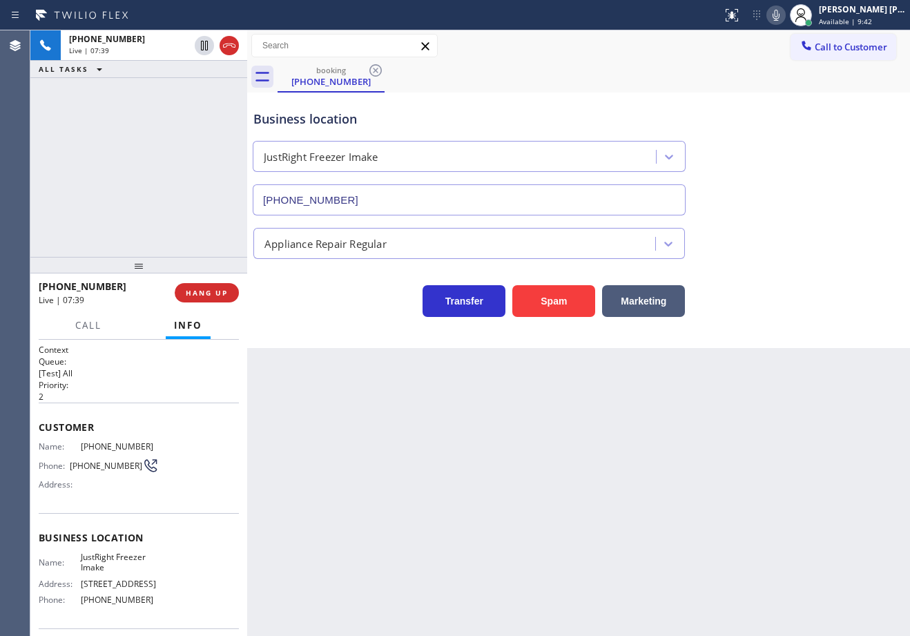
click at [669, 88] on div "booking (619) 600-8271" at bounding box center [593, 76] width 632 height 31
click at [719, 90] on div "Business location JustRight Freezer Imake (619) 734-9598" at bounding box center [579, 152] width 656 height 125
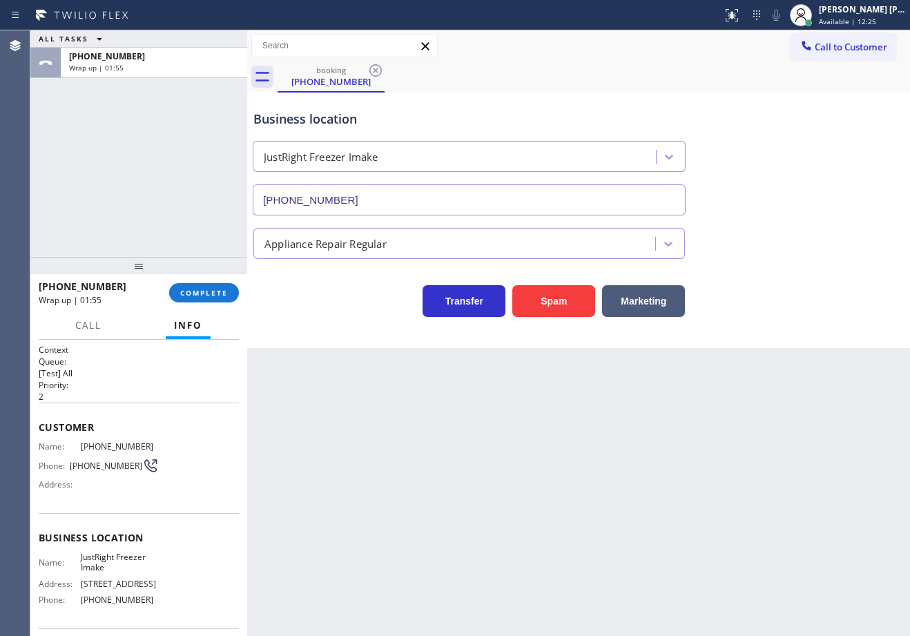
drag, startPoint x: 817, startPoint y: 16, endPoint x: 812, endPoint y: 65, distance: 49.2
click at [809, 16] on icon at bounding box center [800, 15] width 17 height 17
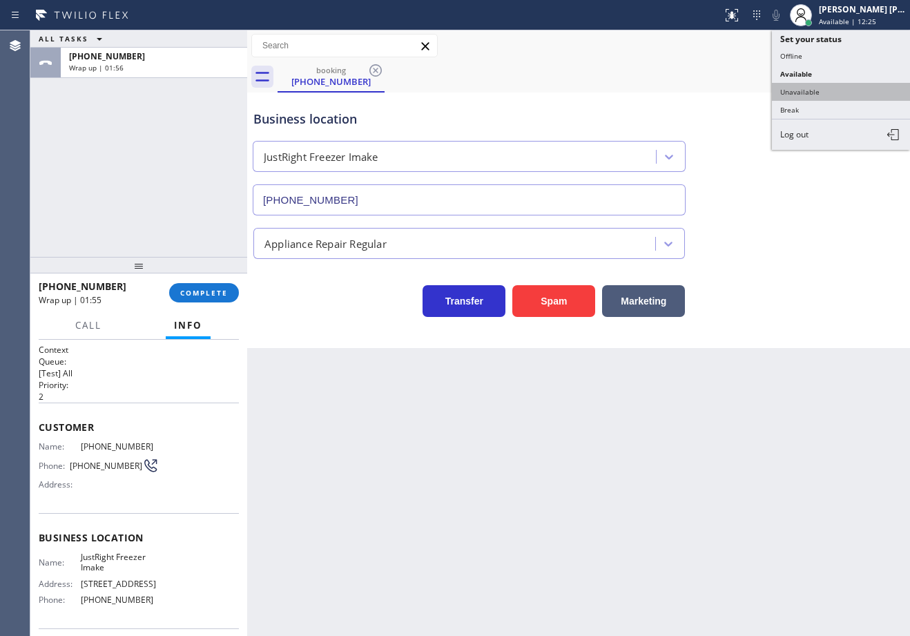
click at [810, 89] on button "Unavailable" at bounding box center [841, 92] width 138 height 18
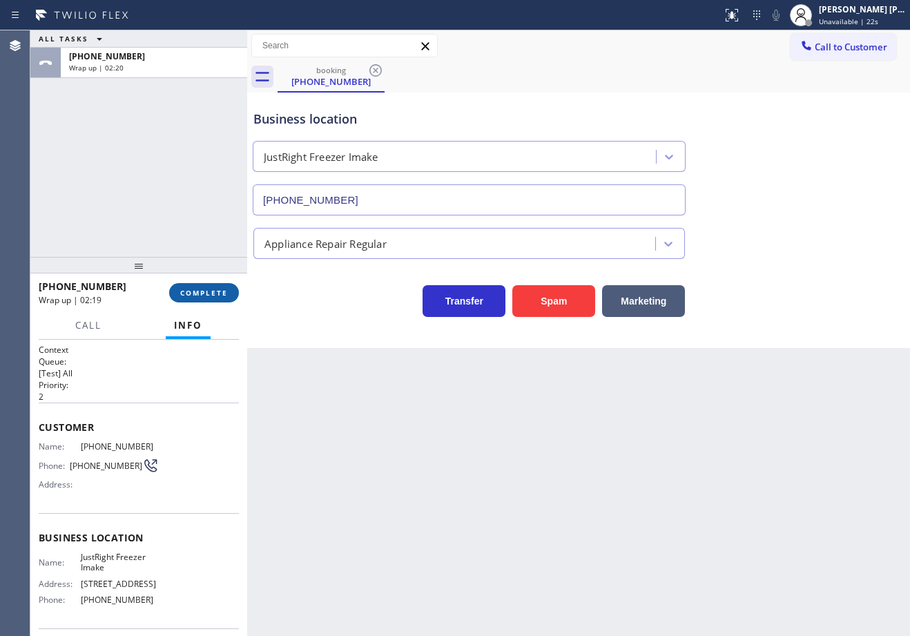
click at [199, 285] on button "COMPLETE" at bounding box center [204, 292] width 70 height 19
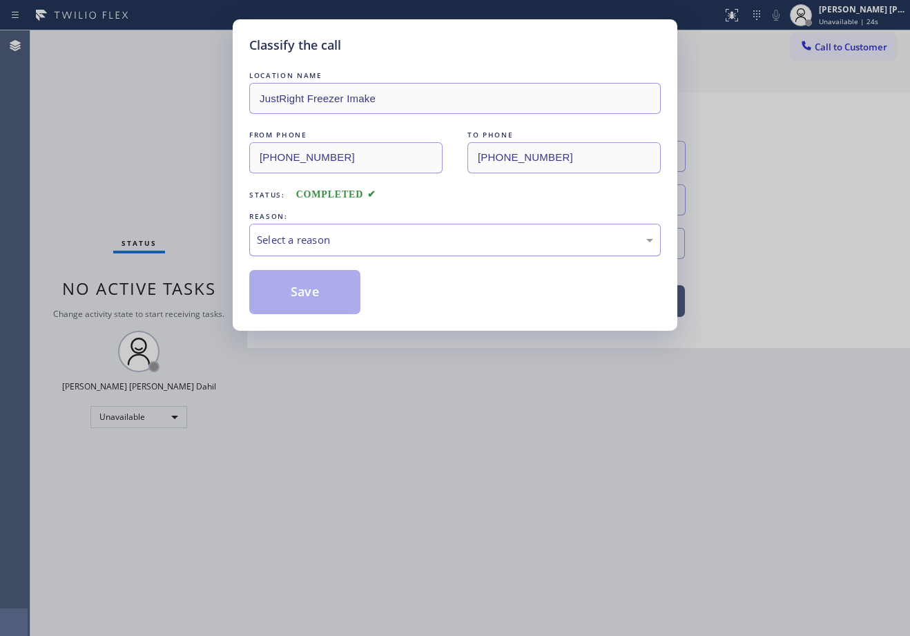
drag, startPoint x: 337, startPoint y: 237, endPoint x: 337, endPoint y: 248, distance: 11.7
click at [337, 239] on div "Select a reason" at bounding box center [455, 240] width 396 height 16
click at [322, 295] on button "Save" at bounding box center [304, 292] width 111 height 44
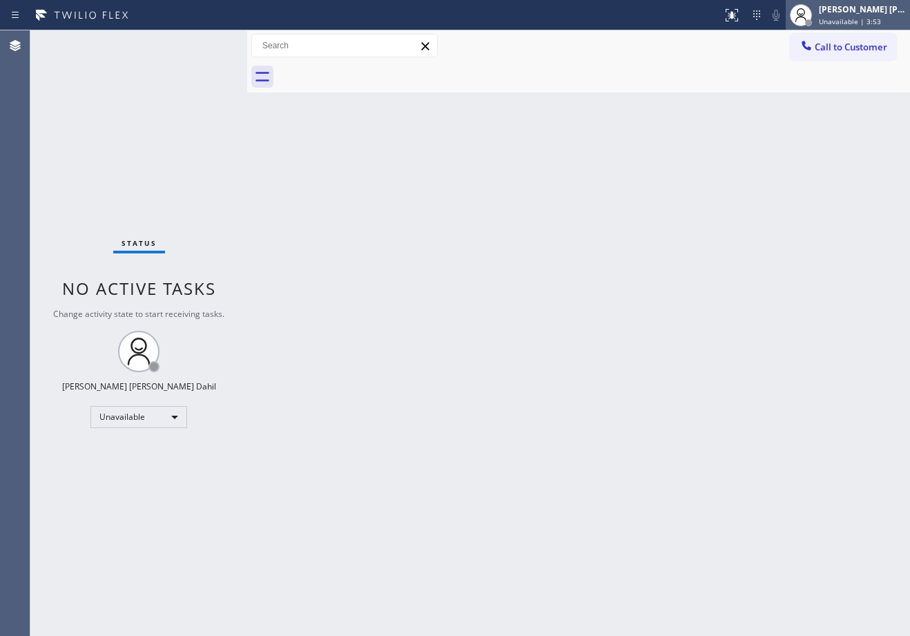
click at [861, 14] on div "[PERSON_NAME] [PERSON_NAME] Dahil" at bounding box center [862, 9] width 87 height 12
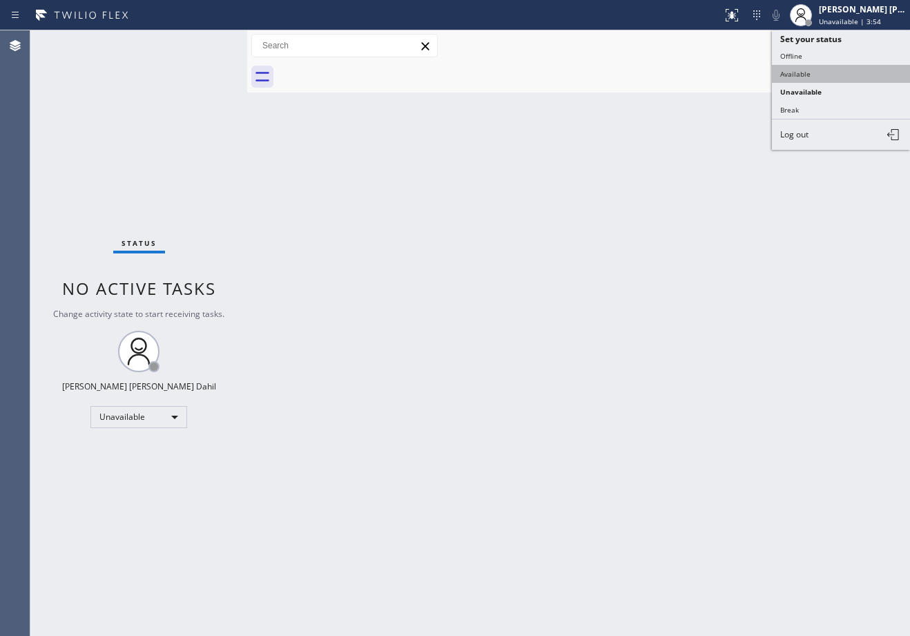
click at [812, 70] on button "Available" at bounding box center [841, 74] width 138 height 18
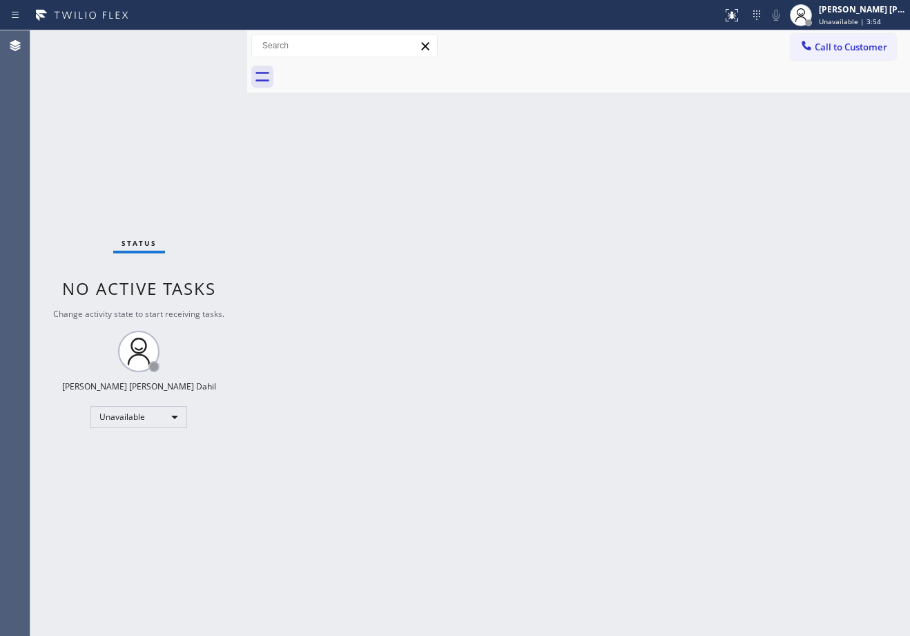
click at [799, 134] on div "Back to Dashboard Change Sender ID Customers Technicians Select a contact Outbo…" at bounding box center [578, 332] width 663 height 605
click at [711, 467] on div "Back to Dashboard Change Sender ID Customers Technicians Select a contact Outbo…" at bounding box center [578, 332] width 663 height 605
click at [675, 90] on div at bounding box center [593, 76] width 632 height 31
click at [204, 43] on div "Status No active tasks You are ready to start receiving tasks. [PERSON_NAME] [P…" at bounding box center [138, 332] width 217 height 605
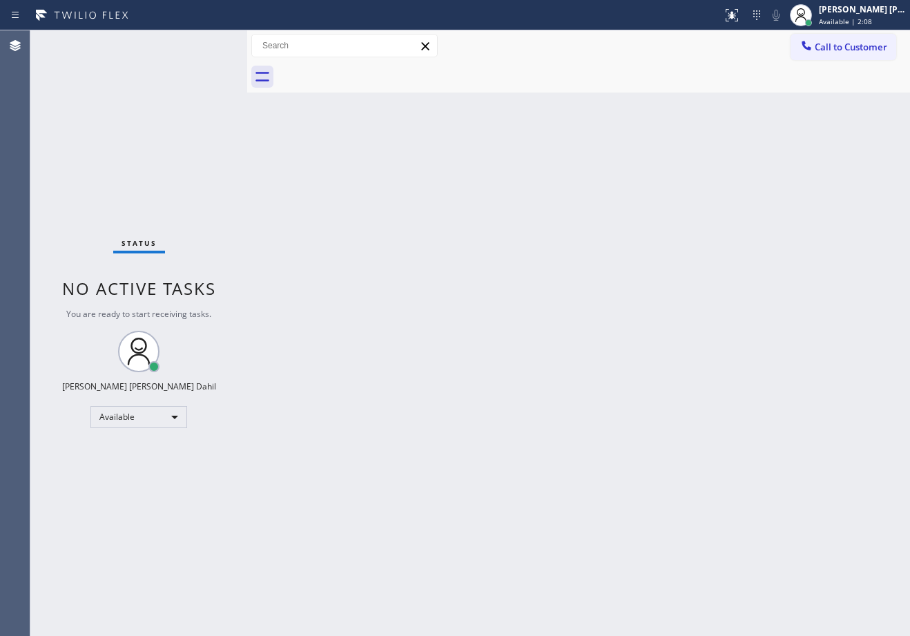
click at [204, 43] on div "Status No active tasks You are ready to start receiving tasks. [PERSON_NAME] [P…" at bounding box center [138, 332] width 217 height 605
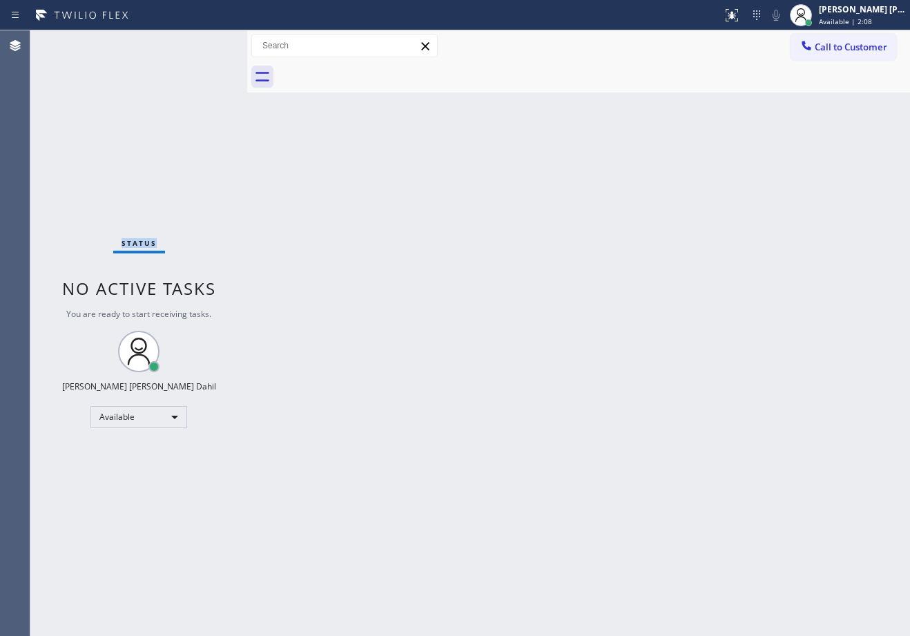
click at [204, 43] on div "Status No active tasks You are ready to start receiving tasks. [PERSON_NAME] [P…" at bounding box center [138, 332] width 217 height 605
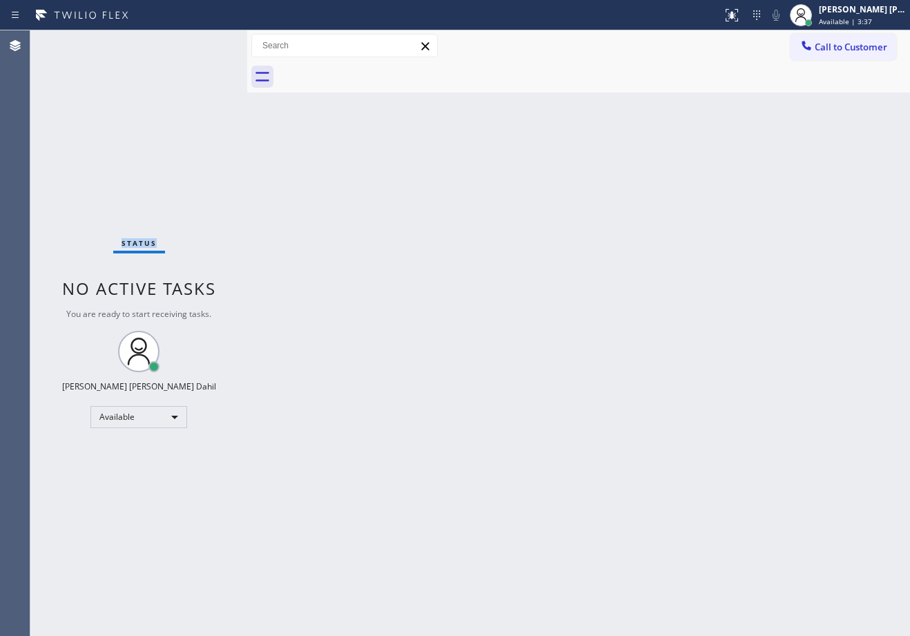
click at [397, 79] on div at bounding box center [593, 76] width 632 height 31
click at [204, 43] on div "Status No active tasks You are ready to start receiving tasks. [PERSON_NAME] [P…" at bounding box center [138, 332] width 217 height 605
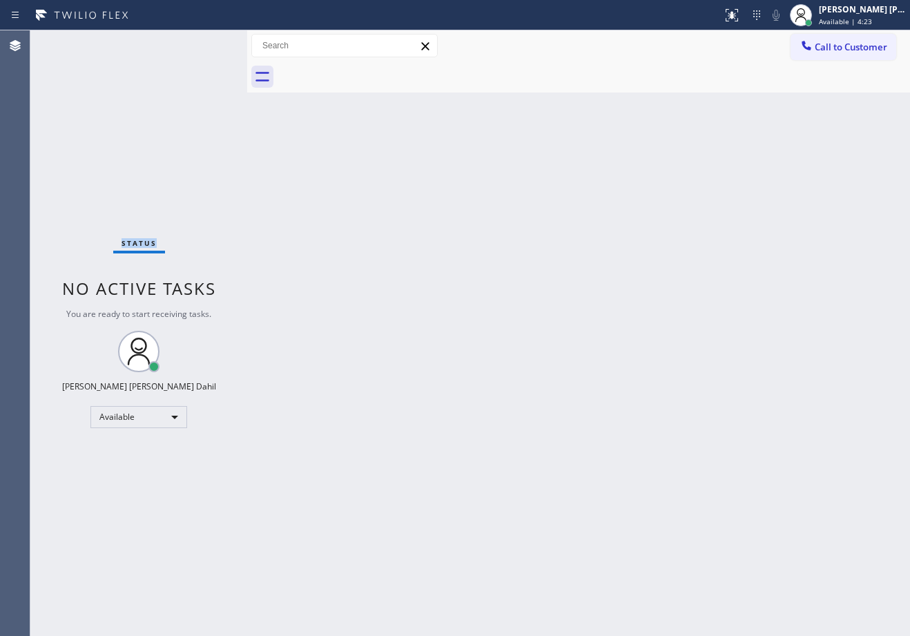
click at [204, 43] on div "Status No active tasks You are ready to start receiving tasks. [PERSON_NAME] [P…" at bounding box center [138, 332] width 217 height 605
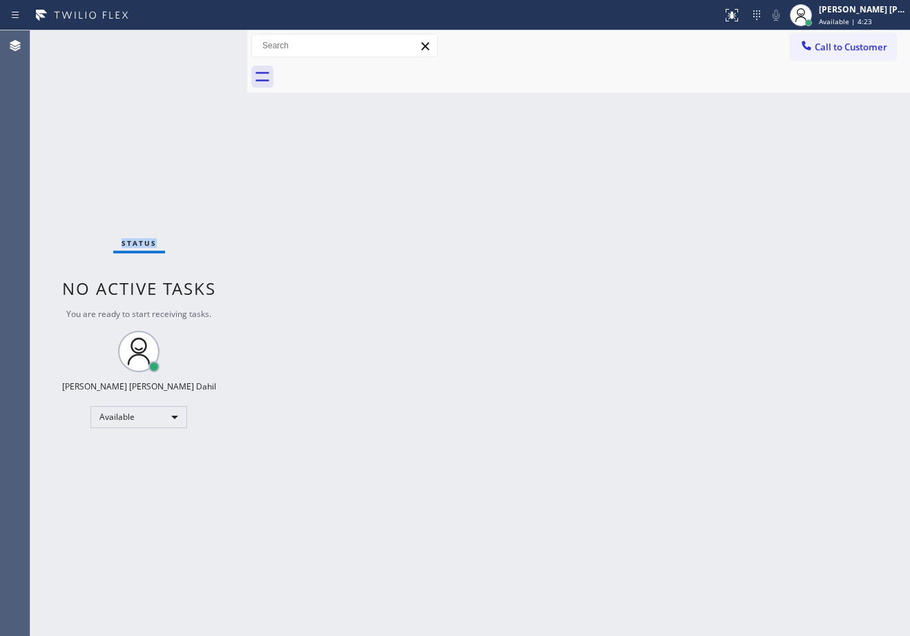
click at [204, 43] on div "Status No active tasks You are ready to start receiving tasks. [PERSON_NAME] [P…" at bounding box center [138, 332] width 217 height 605
click at [380, 348] on div "Back to Dashboard Change Sender ID Customers Technicians Select a contact Outbo…" at bounding box center [578, 332] width 663 height 605
click at [674, 409] on div "Back to Dashboard Change Sender ID Customers Technicians Select a contact Outbo…" at bounding box center [578, 332] width 663 height 605
click at [255, 152] on div "Back to Dashboard Change Sender ID Customers Technicians Select a contact Outbo…" at bounding box center [578, 332] width 663 height 605
click at [667, 204] on div "Back to Dashboard Change Sender ID Customers Technicians Select a contact Outbo…" at bounding box center [578, 332] width 663 height 605
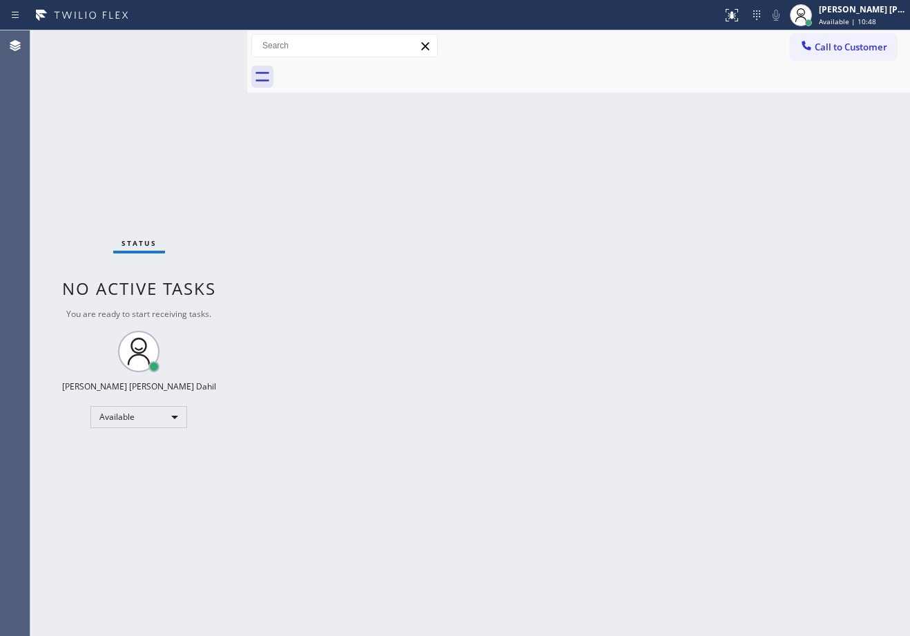
click at [600, 29] on div "Status report No issues detected If you experience an issue, please download th…" at bounding box center [455, 15] width 910 height 30
drag, startPoint x: 754, startPoint y: 458, endPoint x: 752, endPoint y: 468, distance: 10.7
click at [754, 462] on div "Back to Dashboard Change Sender ID Customers Technicians Select a contact Outbo…" at bounding box center [578, 332] width 663 height 605
click at [167, 72] on div "Status No active tasks You are ready to start receiving tasks. [PERSON_NAME] [P…" at bounding box center [138, 332] width 217 height 605
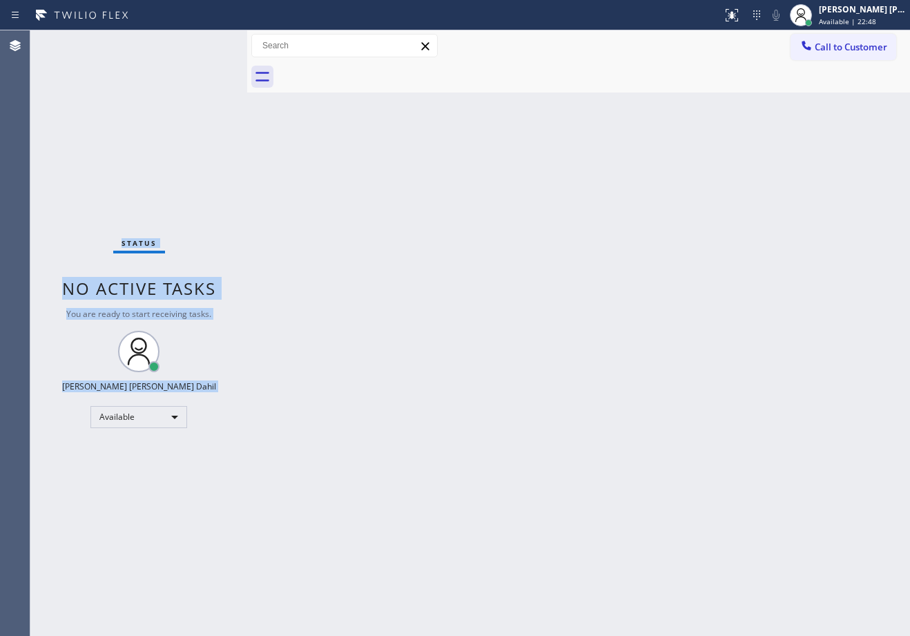
click at [204, 43] on div "Status No active tasks You are ready to start receiving tasks. [PERSON_NAME] [P…" at bounding box center [138, 332] width 217 height 605
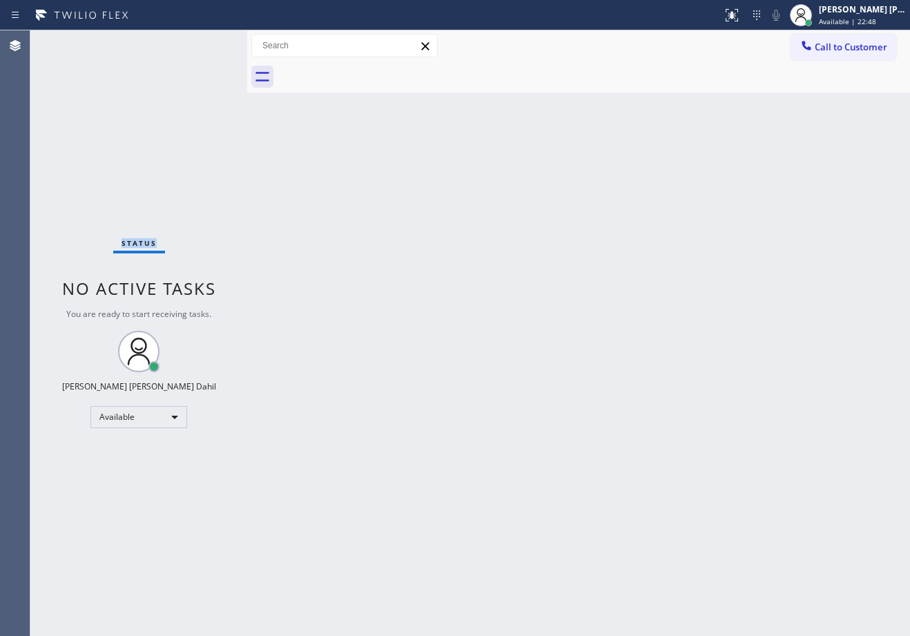
click at [204, 43] on div "Status No active tasks You are ready to start receiving tasks. [PERSON_NAME] [P…" at bounding box center [138, 332] width 217 height 605
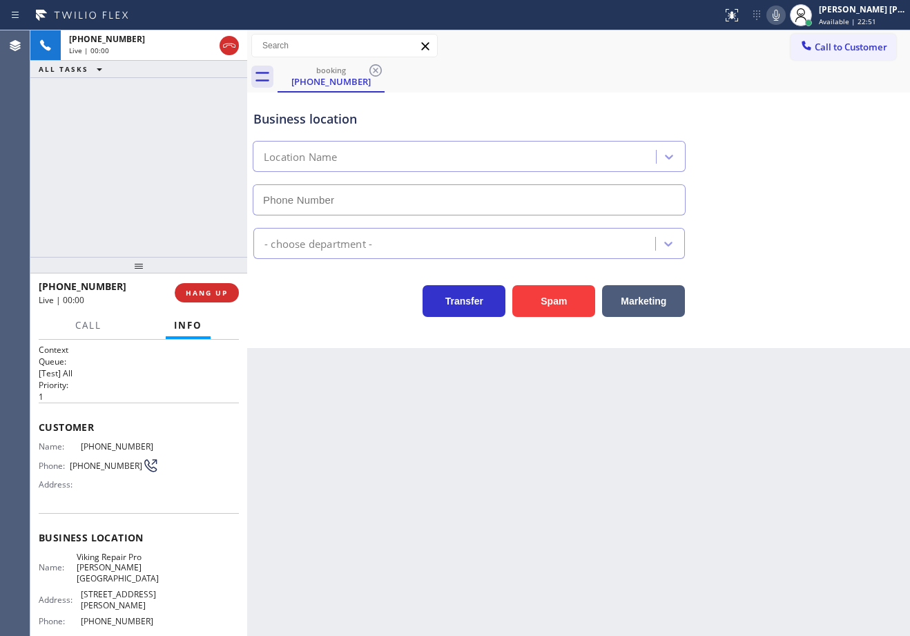
type input "(747) 271-5545"
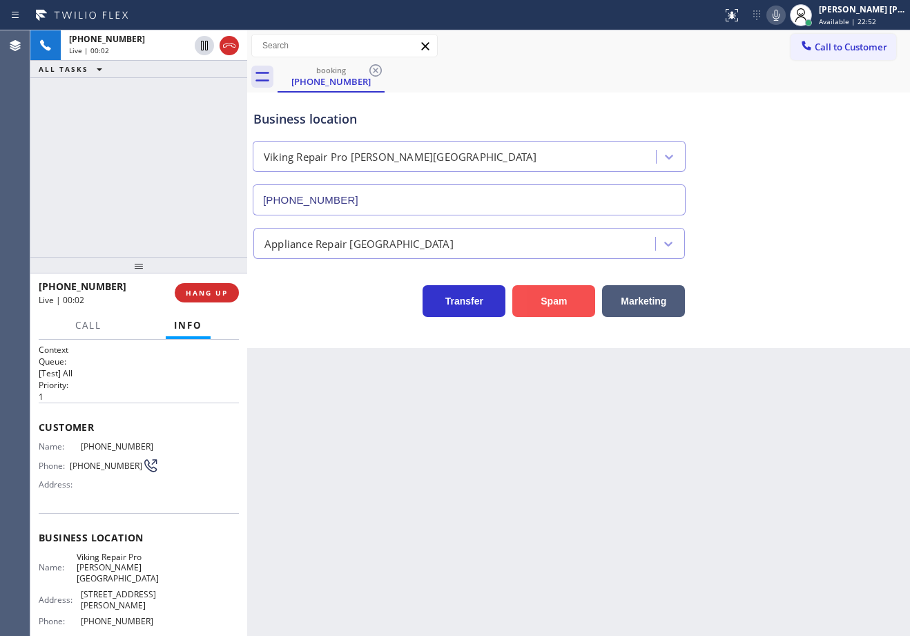
click at [513, 296] on button "Spam" at bounding box center [553, 301] width 83 height 32
click at [516, 297] on button "Spam" at bounding box center [553, 301] width 83 height 32
click at [516, 298] on button "Spam" at bounding box center [553, 301] width 83 height 32
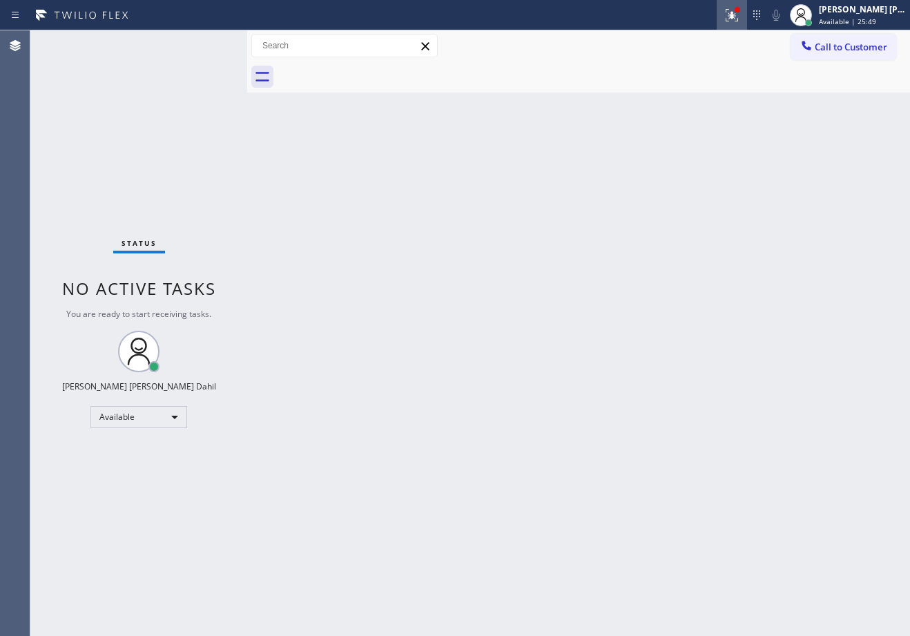
click at [738, 14] on icon at bounding box center [731, 15] width 12 height 12
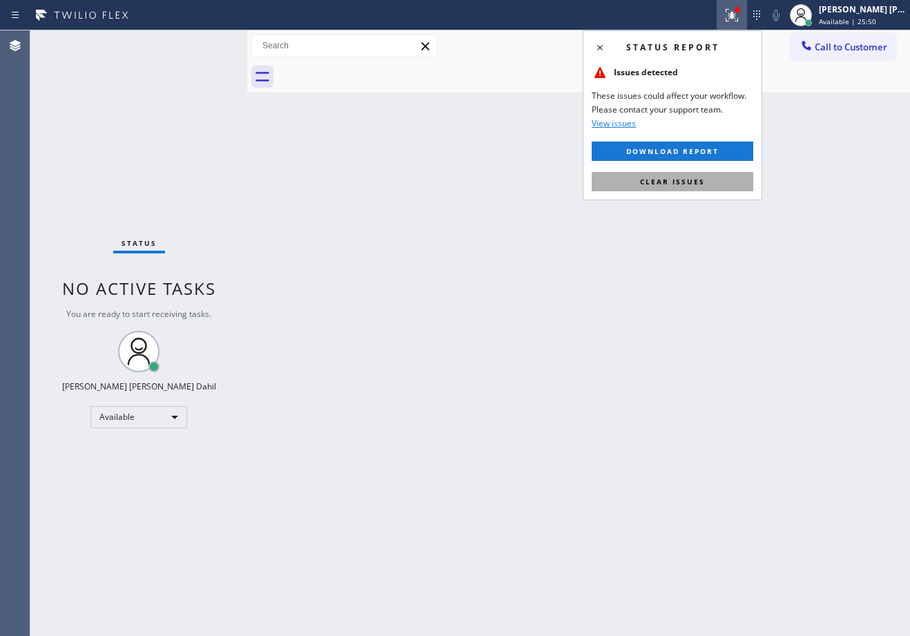
click at [668, 185] on span "Clear issues" at bounding box center [672, 182] width 65 height 10
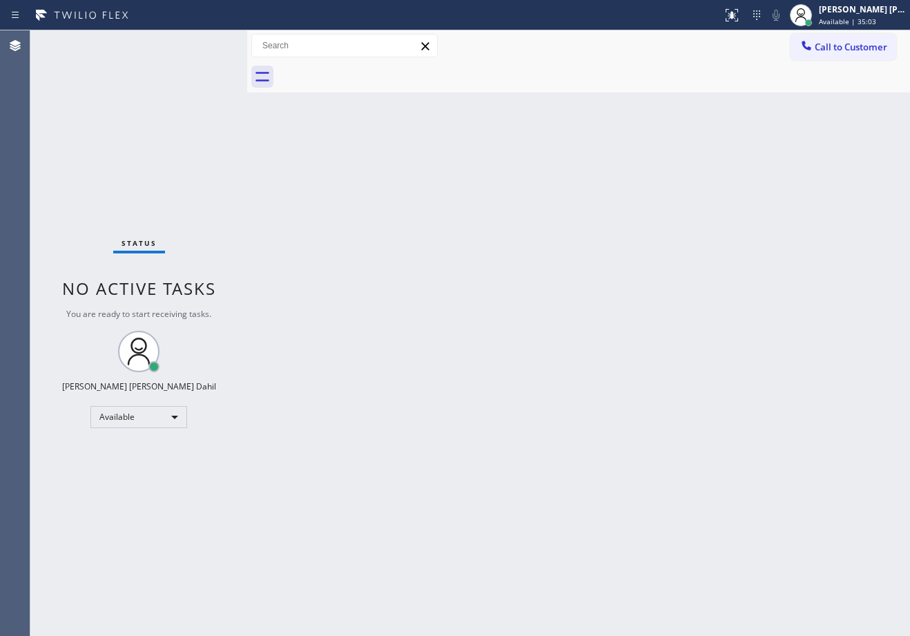
click at [596, 210] on div "Back to Dashboard Change Sender ID Customers Technicians Select a contact Outbo…" at bounding box center [578, 332] width 663 height 605
click at [534, 231] on div "Back to Dashboard Change Sender ID Customers Technicians Select a contact Outbo…" at bounding box center [578, 332] width 663 height 605
click at [693, 462] on div "Back to Dashboard Change Sender ID Customers Technicians Select a contact Outbo…" at bounding box center [578, 332] width 663 height 605
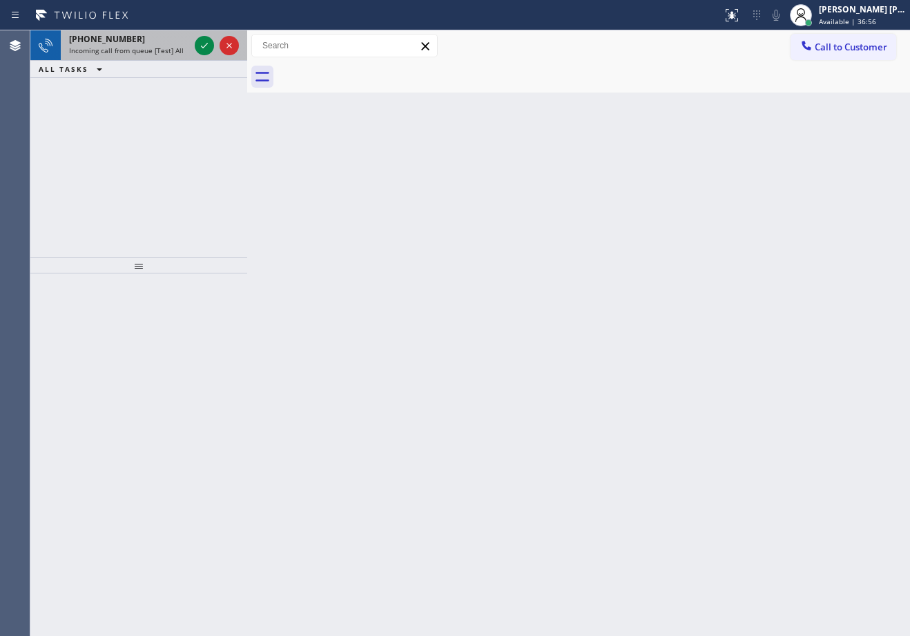
click at [166, 39] on div "+16268937466" at bounding box center [129, 39] width 120 height 12
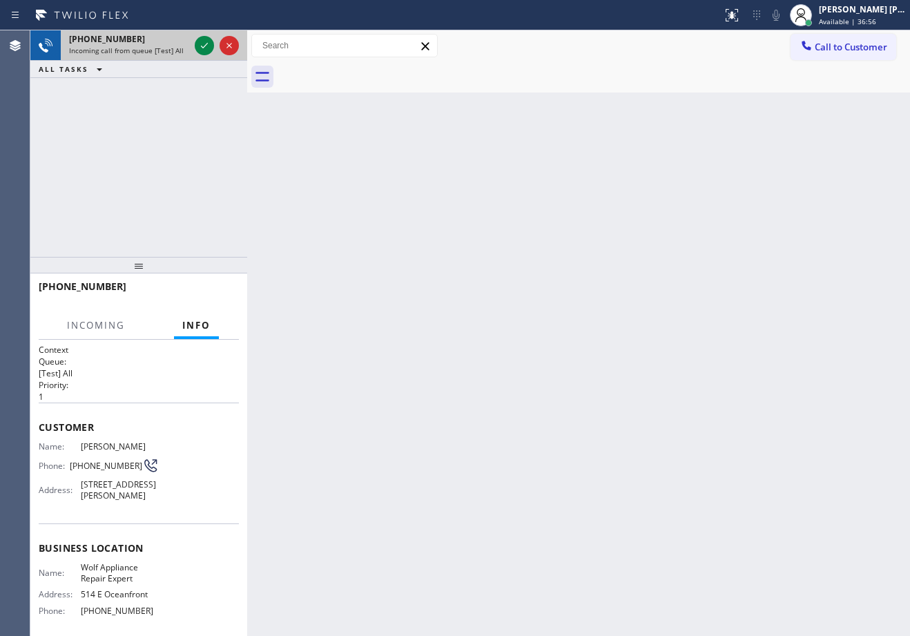
click at [166, 39] on div "+16268937466" at bounding box center [129, 39] width 120 height 12
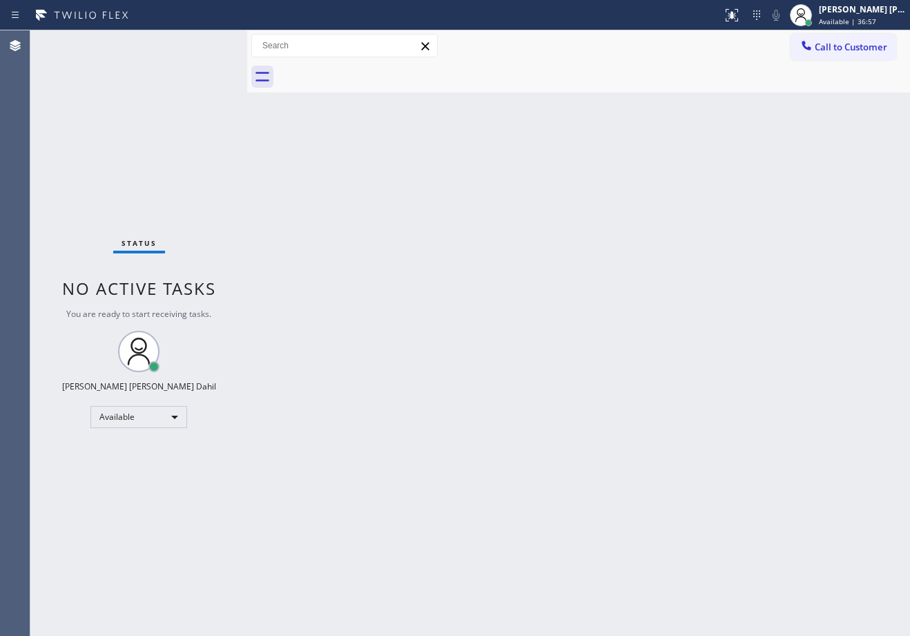
click at [166, 39] on div "Status No active tasks You are ready to start receiving tasks. [PERSON_NAME] [P…" at bounding box center [138, 332] width 217 height 605
drag, startPoint x: 353, startPoint y: 368, endPoint x: 601, endPoint y: 632, distance: 362.8
click at [355, 368] on div "Back to Dashboard Change Sender ID Customers Technicians Select a contact Outbo…" at bounding box center [578, 332] width 663 height 605
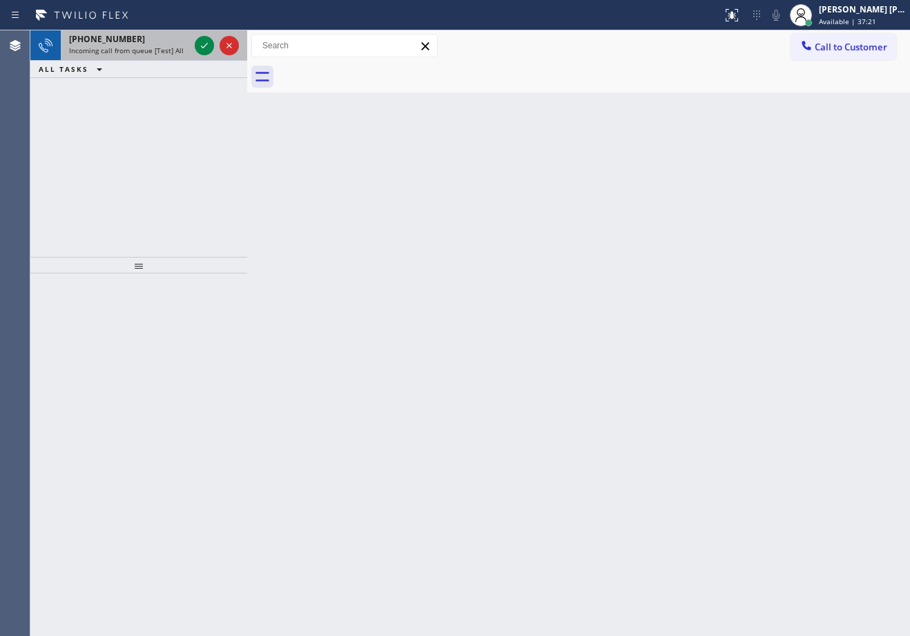
click at [171, 46] on span "Incoming call from queue [Test] All" at bounding box center [126, 51] width 115 height 10
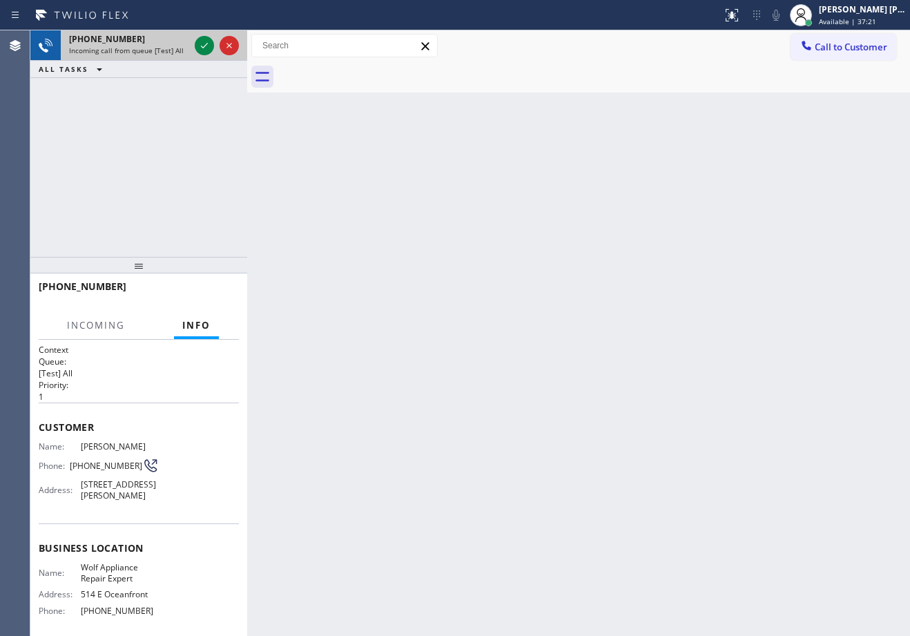
click at [171, 46] on span "Incoming call from queue [Test] All" at bounding box center [126, 51] width 115 height 10
click at [170, 46] on span "Incoming call from queue [Test] All" at bounding box center [126, 51] width 115 height 10
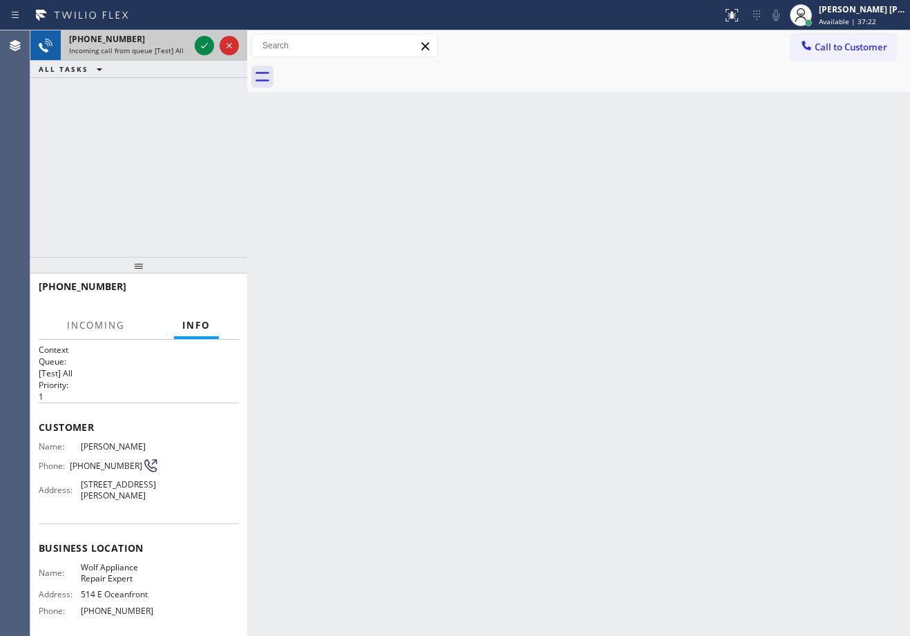
click at [170, 46] on span "Incoming call from queue [Test] All" at bounding box center [126, 51] width 115 height 10
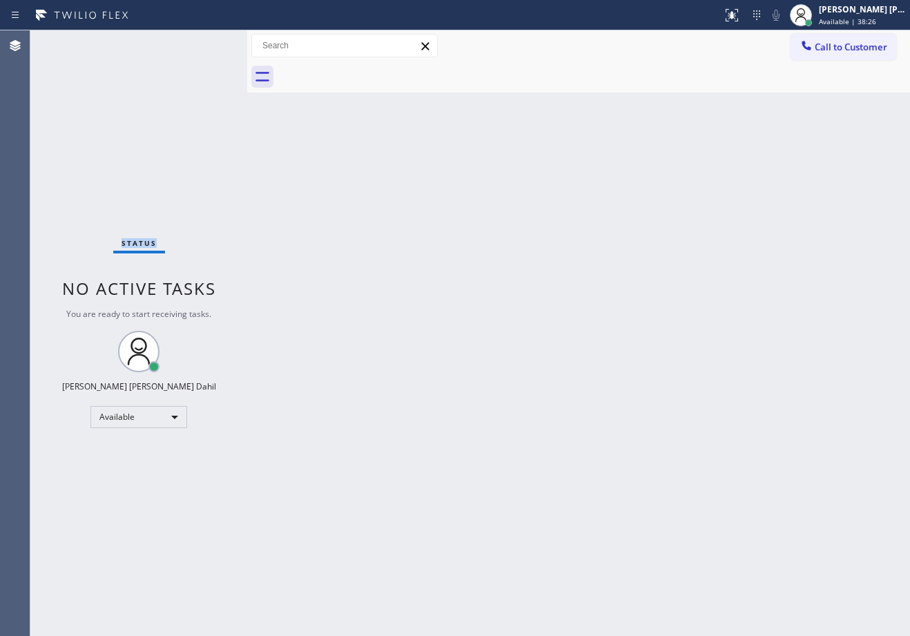
click at [627, 101] on div "Back to Dashboard Change Sender ID Customers Technicians Select a contact Outbo…" at bounding box center [578, 332] width 663 height 605
drag, startPoint x: 847, startPoint y: 19, endPoint x: 847, endPoint y: 52, distance: 33.1
click at [847, 19] on span "Available | 38:57" at bounding box center [847, 22] width 57 height 10
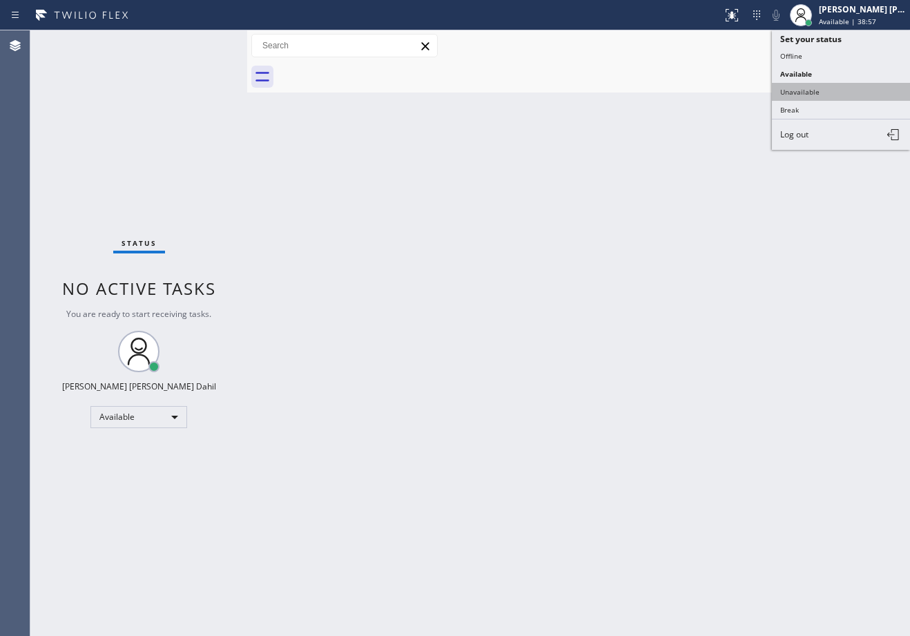
click at [839, 87] on button "Unavailable" at bounding box center [841, 92] width 138 height 18
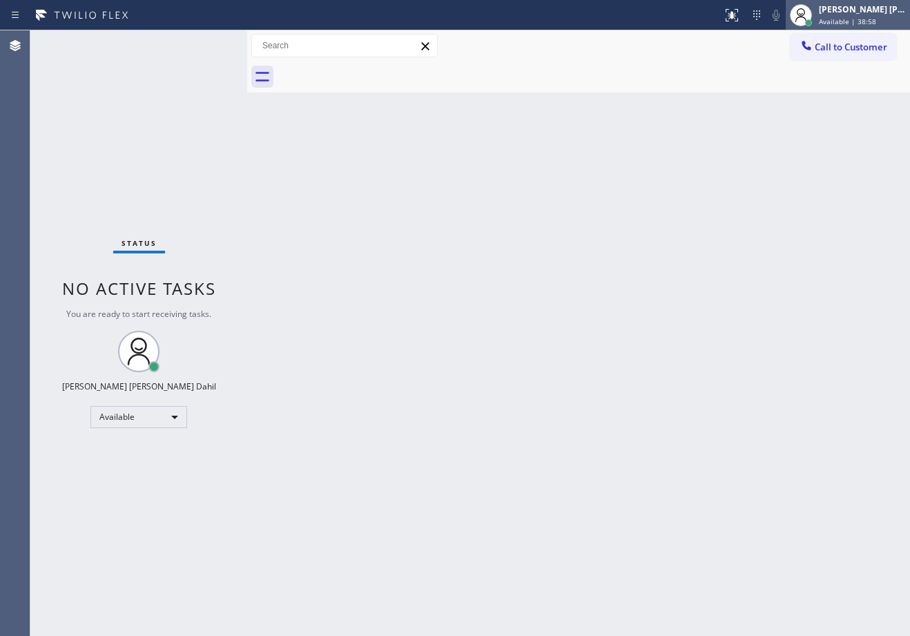
click at [860, 12] on div "[PERSON_NAME] [PERSON_NAME] Dahil" at bounding box center [862, 9] width 87 height 12
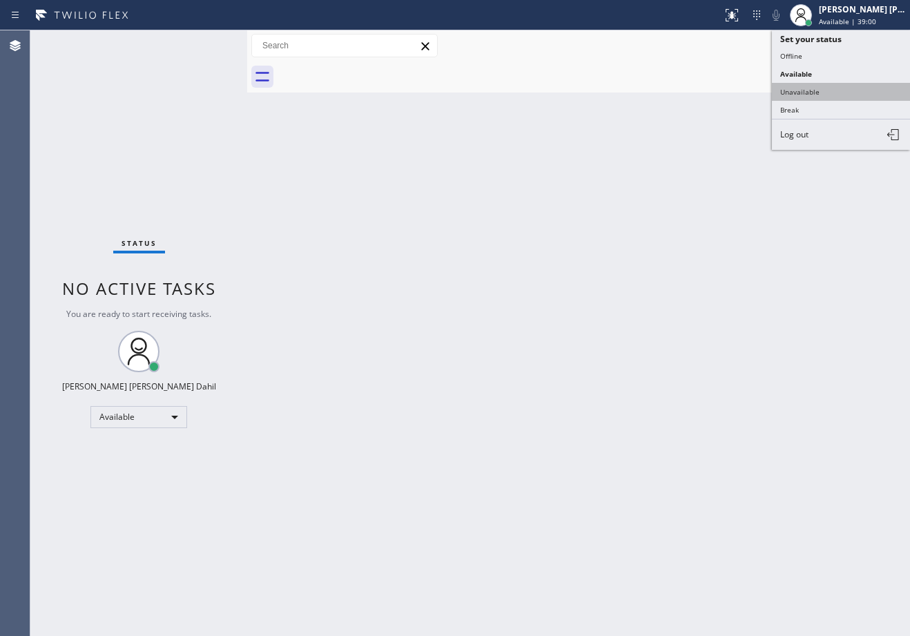
click at [823, 93] on button "Unavailable" at bounding box center [841, 92] width 138 height 18
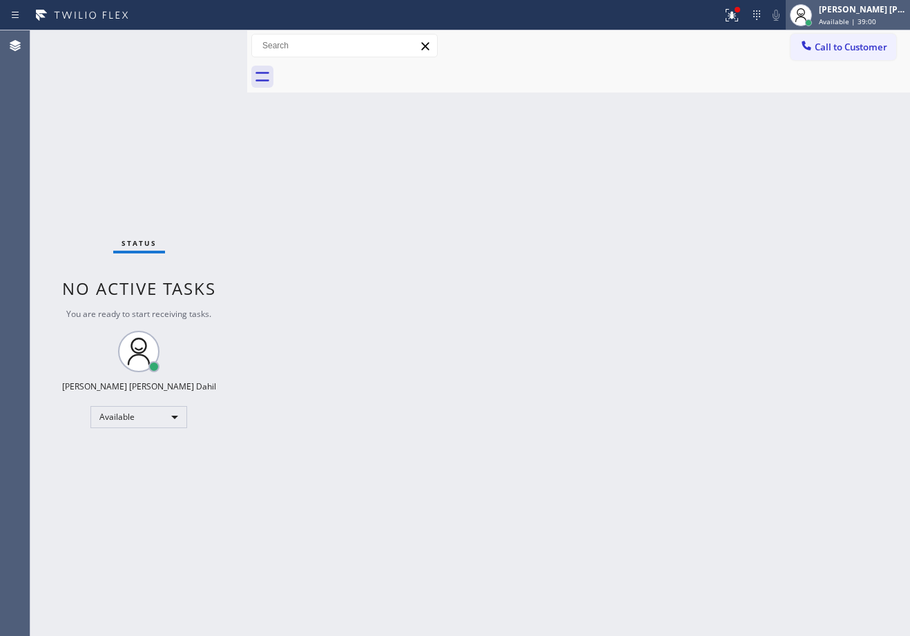
click at [850, 16] on div "Joshua Jake Dahil Available | 39:00" at bounding box center [863, 15] width 94 height 24
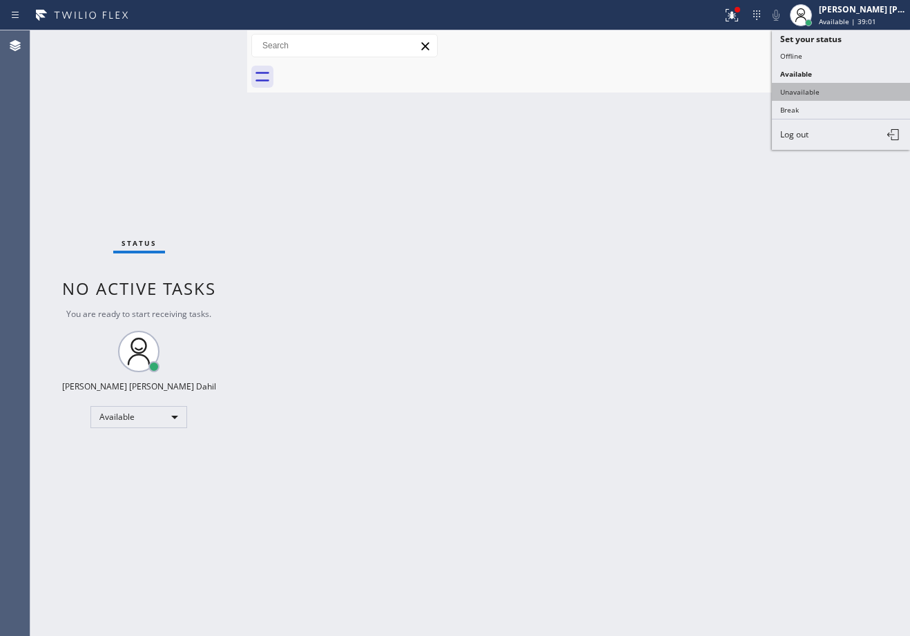
click at [824, 89] on button "Unavailable" at bounding box center [841, 92] width 138 height 18
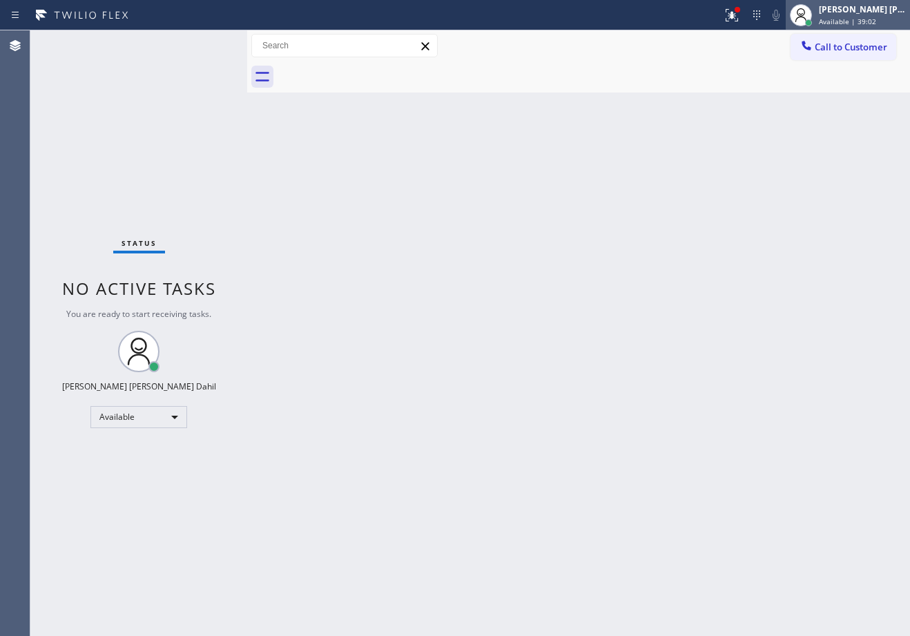
click at [858, 12] on div "[PERSON_NAME] [PERSON_NAME] Dahil" at bounding box center [862, 9] width 87 height 12
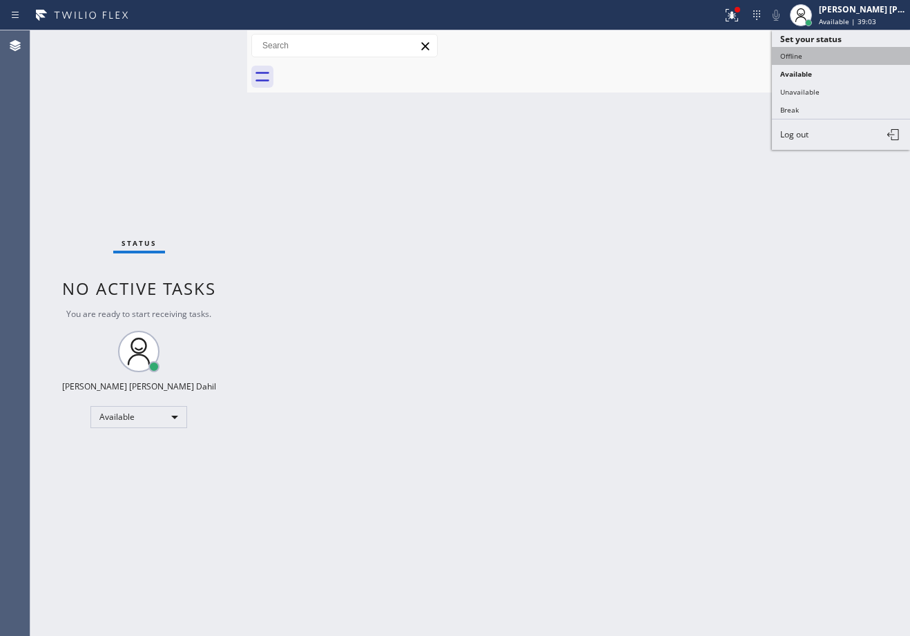
click at [821, 56] on button "Offline" at bounding box center [841, 56] width 138 height 18
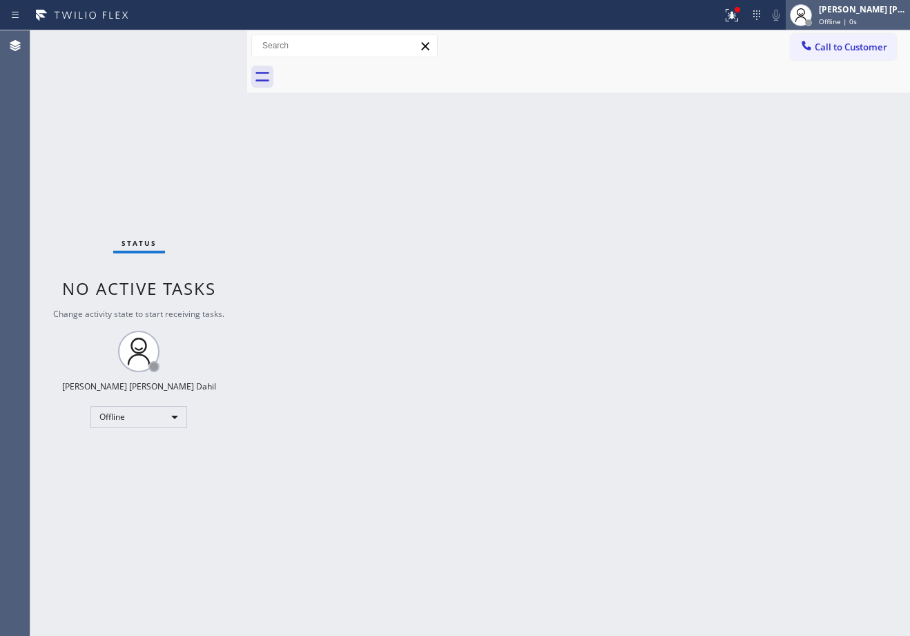
click at [849, 22] on span "Offline | 0s" at bounding box center [838, 22] width 38 height 10
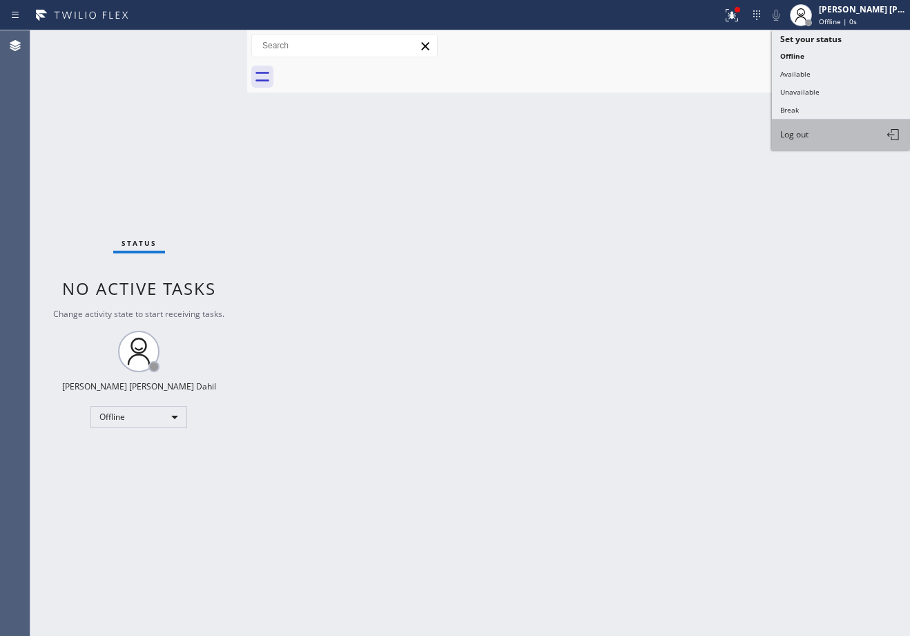
click at [816, 133] on button "Log out" at bounding box center [841, 134] width 138 height 30
